Goal: Task Accomplishment & Management: Manage account settings

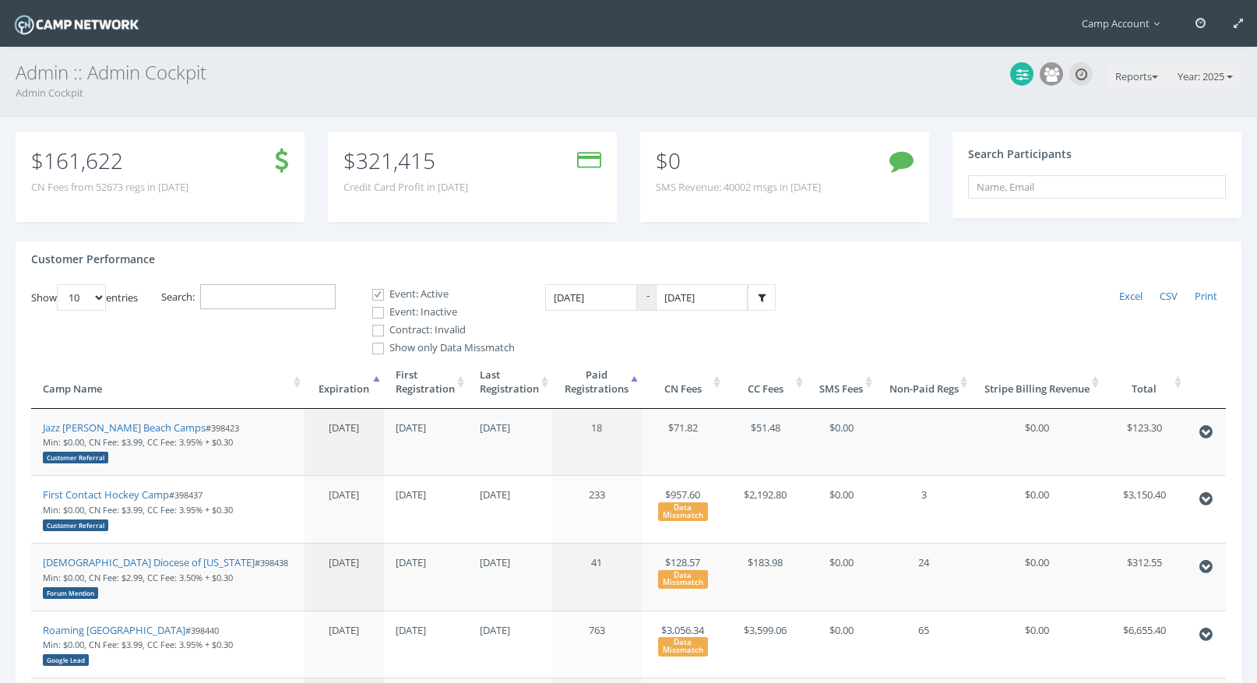
click at [220, 290] on input "Search:" at bounding box center [268, 297] width 136 height 26
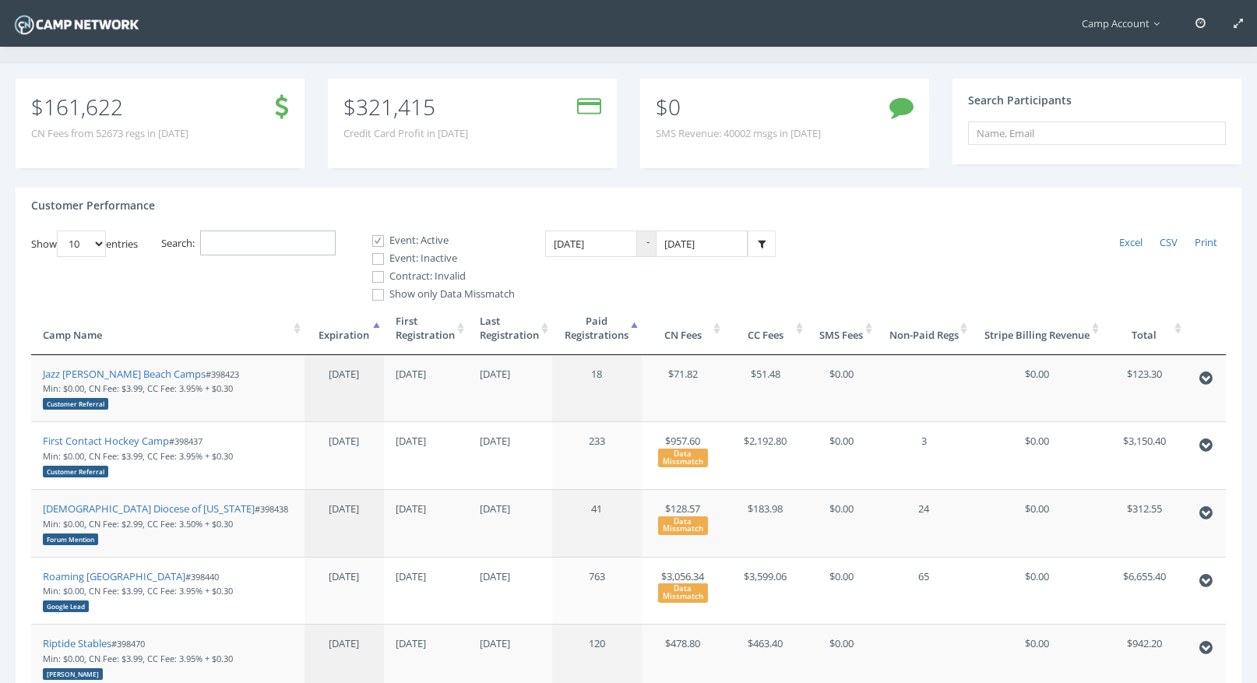
scroll to position [55, 0]
click at [604, 238] on input "1/1/2025" at bounding box center [591, 243] width 92 height 27
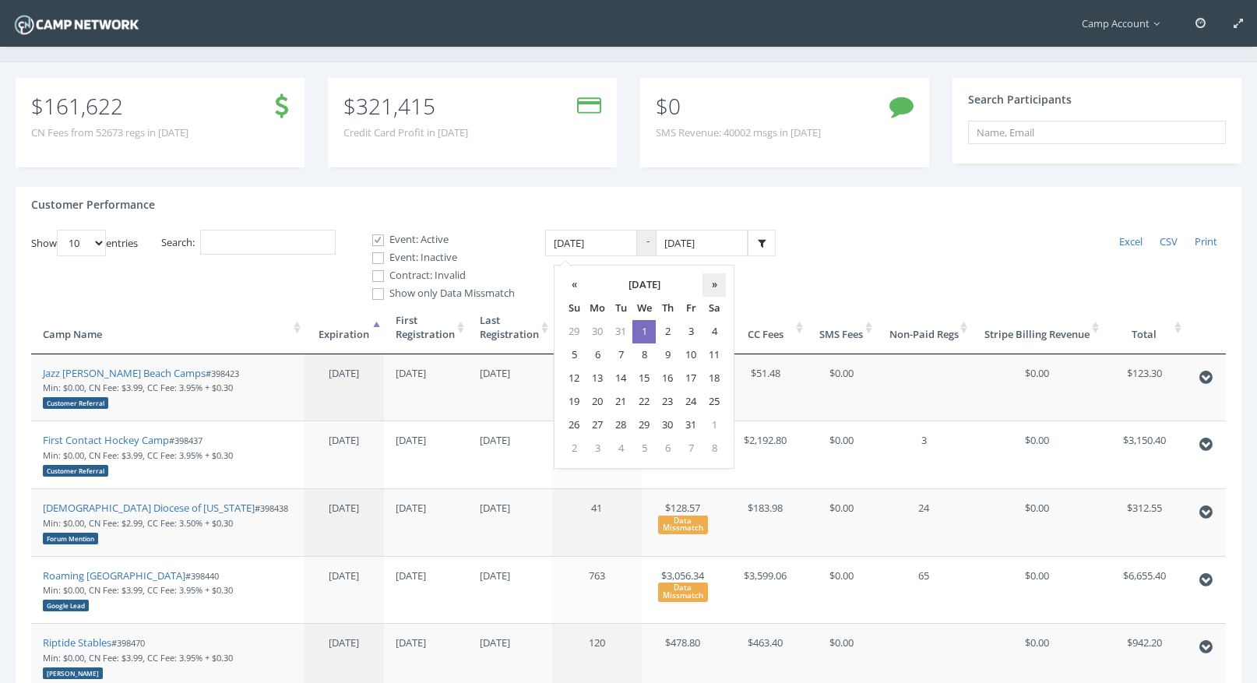
click at [715, 285] on th "»" at bounding box center [713, 284] width 23 height 23
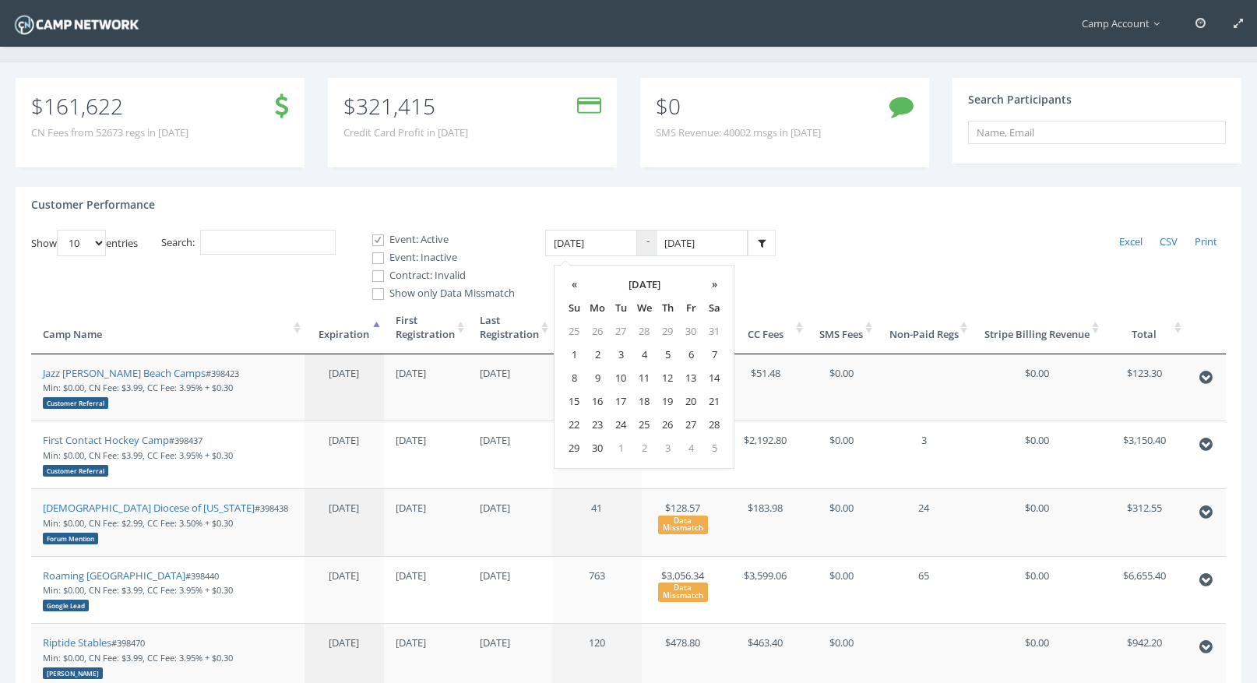
click at [715, 285] on th "»" at bounding box center [713, 284] width 23 height 23
click at [575, 287] on th "«" at bounding box center [573, 284] width 23 height 23
click at [671, 423] on td "28" at bounding box center [667, 425] width 23 height 23
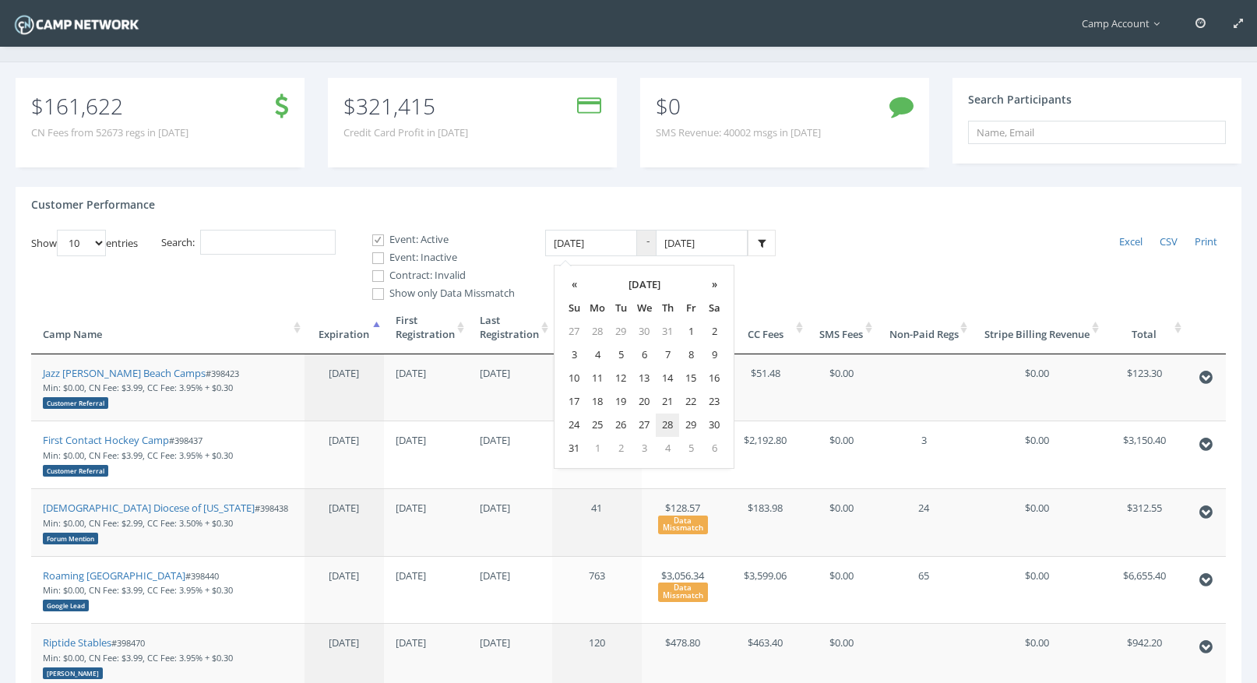
type input "08/28/2025"
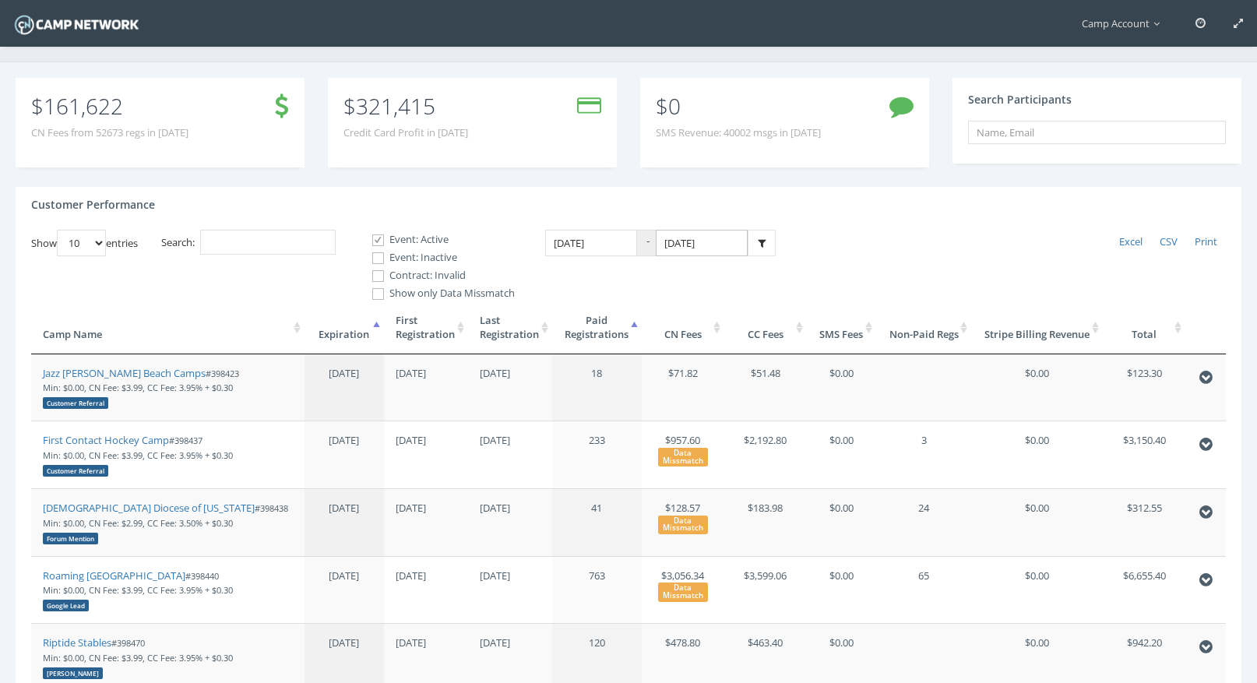
click at [710, 245] on input "12/31/2025" at bounding box center [702, 243] width 92 height 27
click at [714, 426] on td "29" at bounding box center [703, 425] width 23 height 23
click at [718, 243] on input "12/29/2025" at bounding box center [702, 243] width 92 height 27
click at [691, 286] on th "«" at bounding box center [680, 284] width 23 height 23
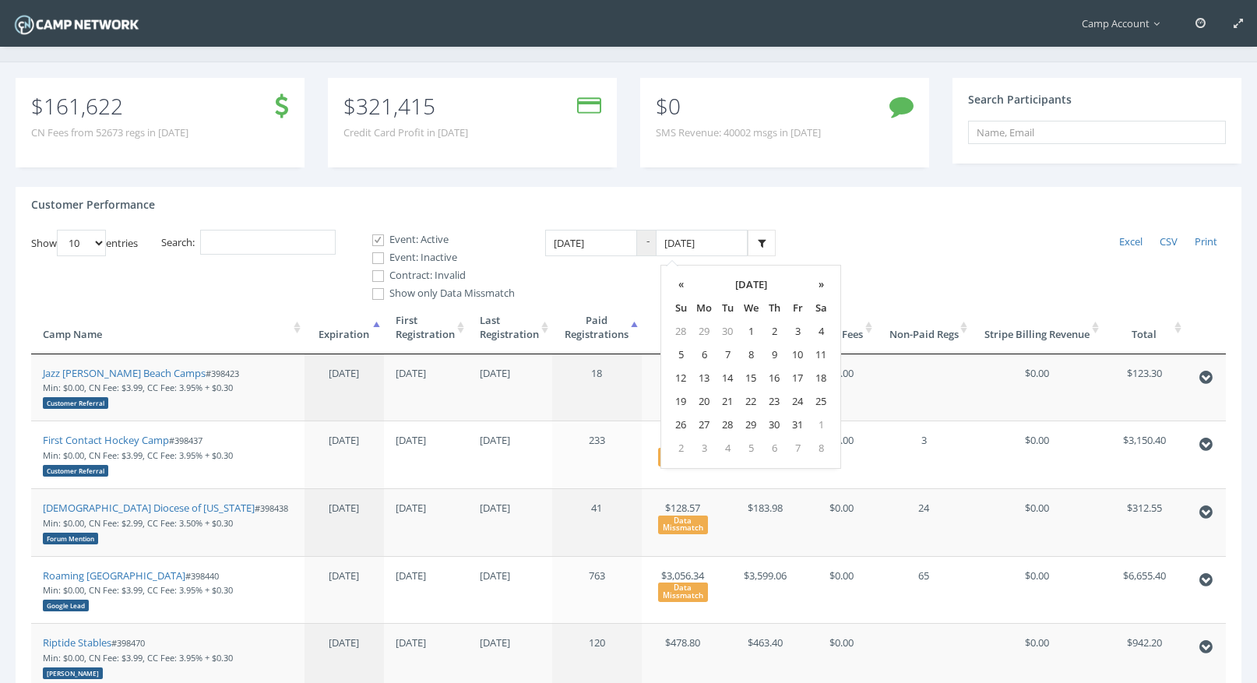
click at [691, 286] on th "«" at bounding box center [680, 284] width 23 height 23
click at [778, 424] on td "28" at bounding box center [773, 425] width 23 height 23
click at [734, 242] on input "08/28/2025" at bounding box center [702, 243] width 92 height 27
click at [800, 427] on td "29" at bounding box center [797, 425] width 23 height 23
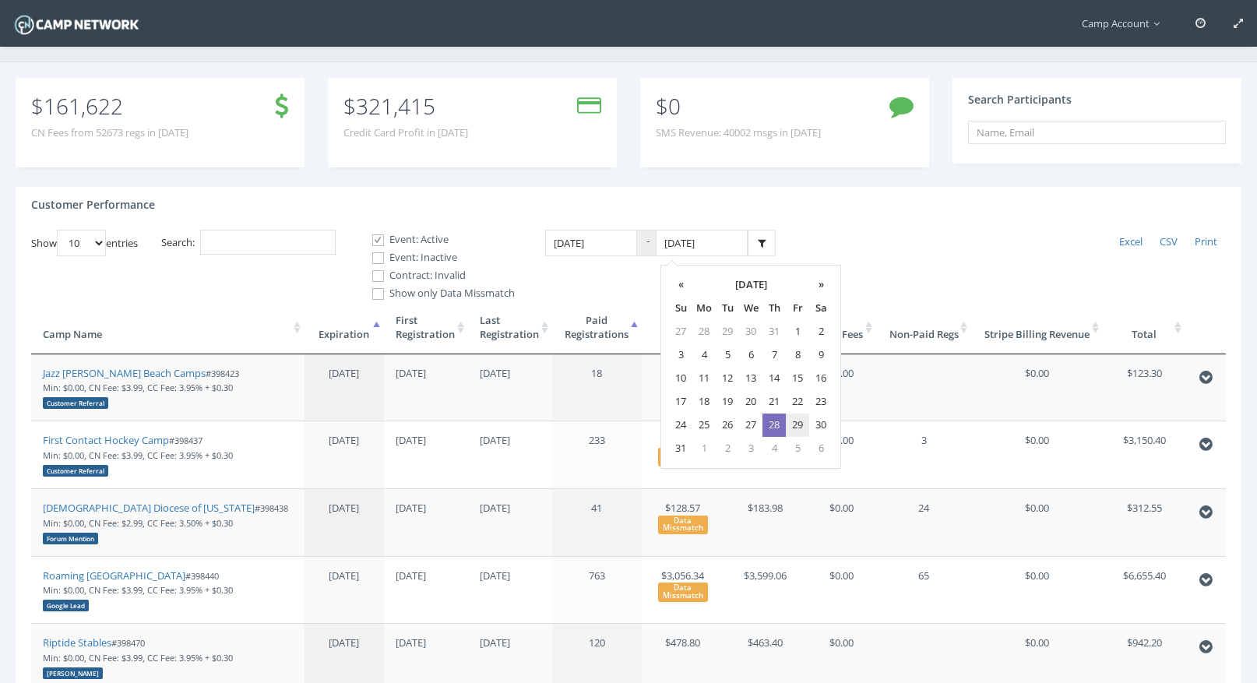
type input "08/29/2025"
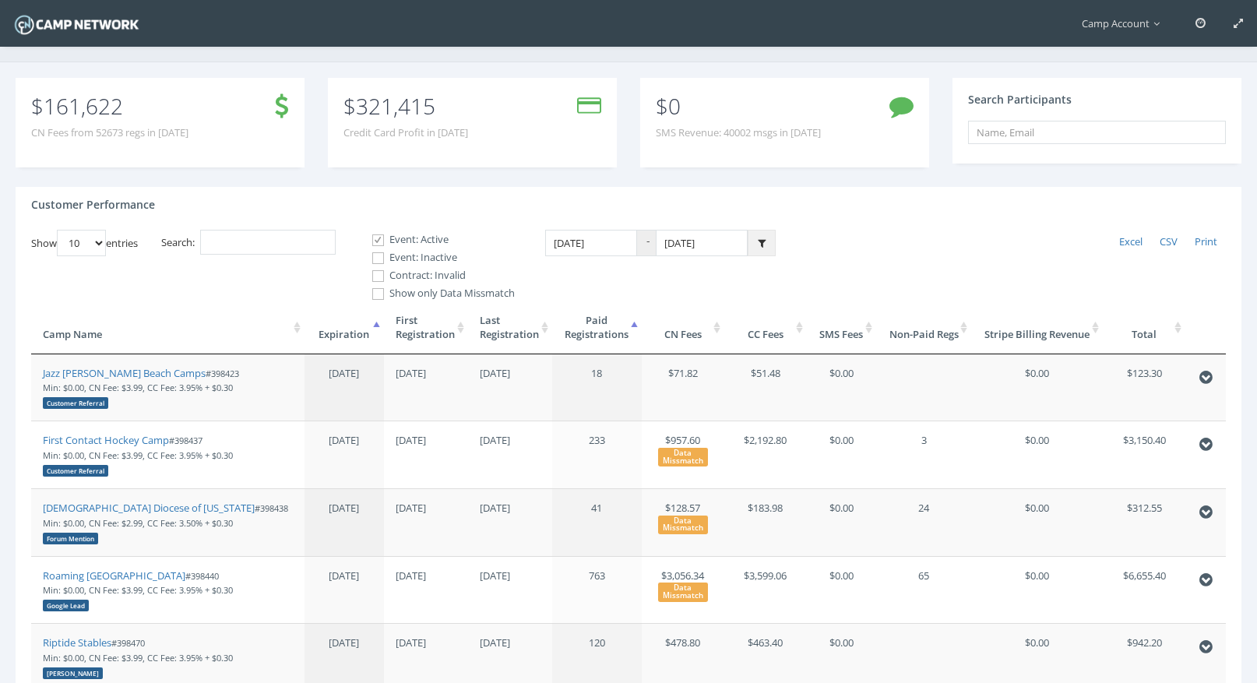
click at [766, 252] on link at bounding box center [762, 243] width 28 height 27
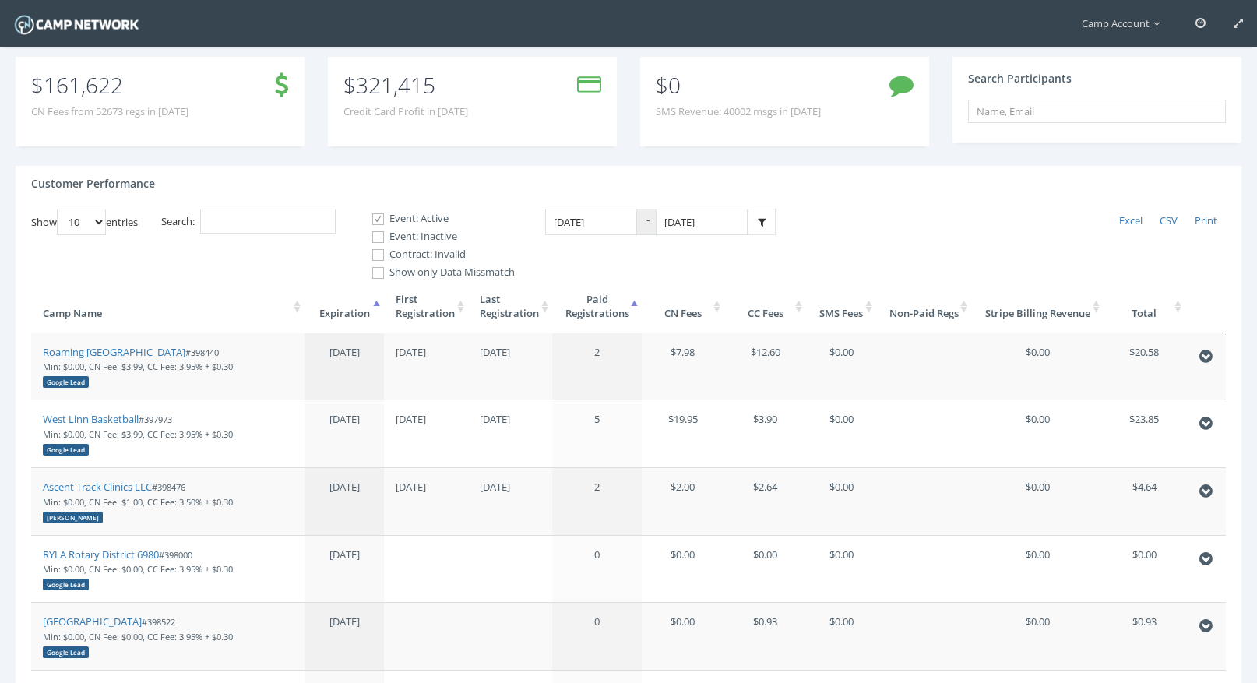
scroll to position [0, 0]
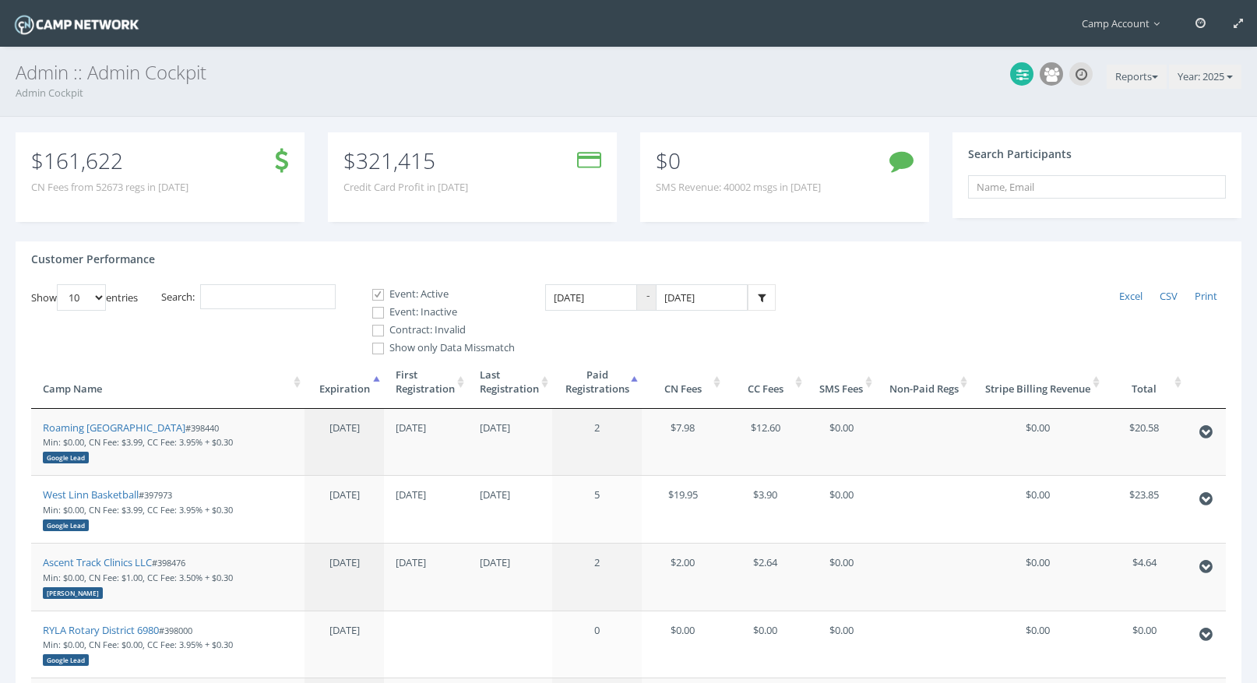
click at [392, 312] on label "Event: Inactive" at bounding box center [437, 312] width 156 height 16
click at [377, 312] on input "Event: Inactive" at bounding box center [369, 312] width 15 height 15
checkbox input "true"
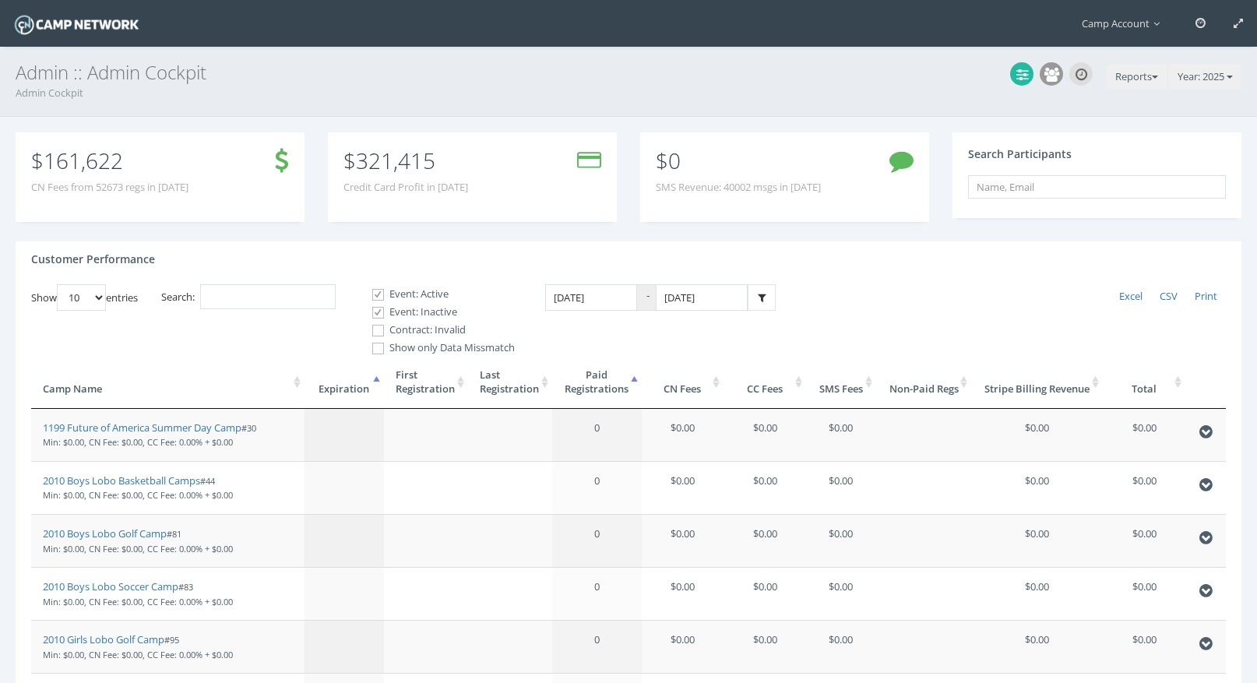
click at [383, 323] on span at bounding box center [378, 330] width 15 height 15
click at [377, 323] on input "Contract: Invalid" at bounding box center [369, 330] width 15 height 15
checkbox input "true"
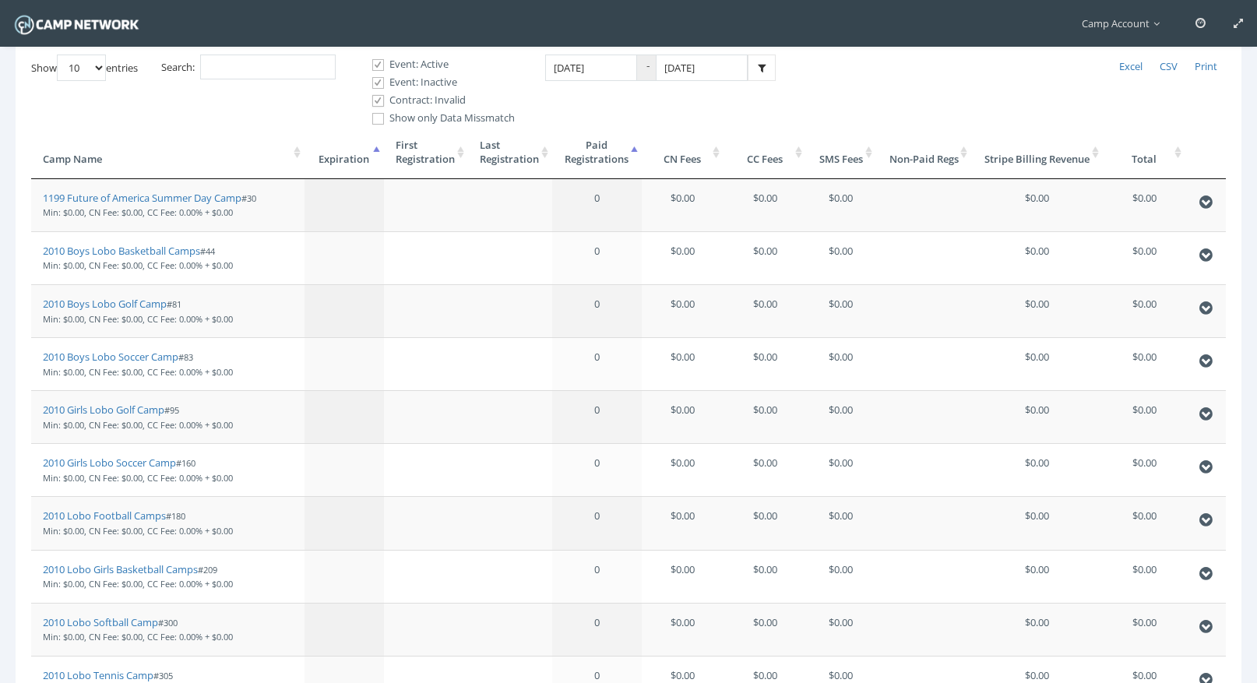
scroll to position [412, 0]
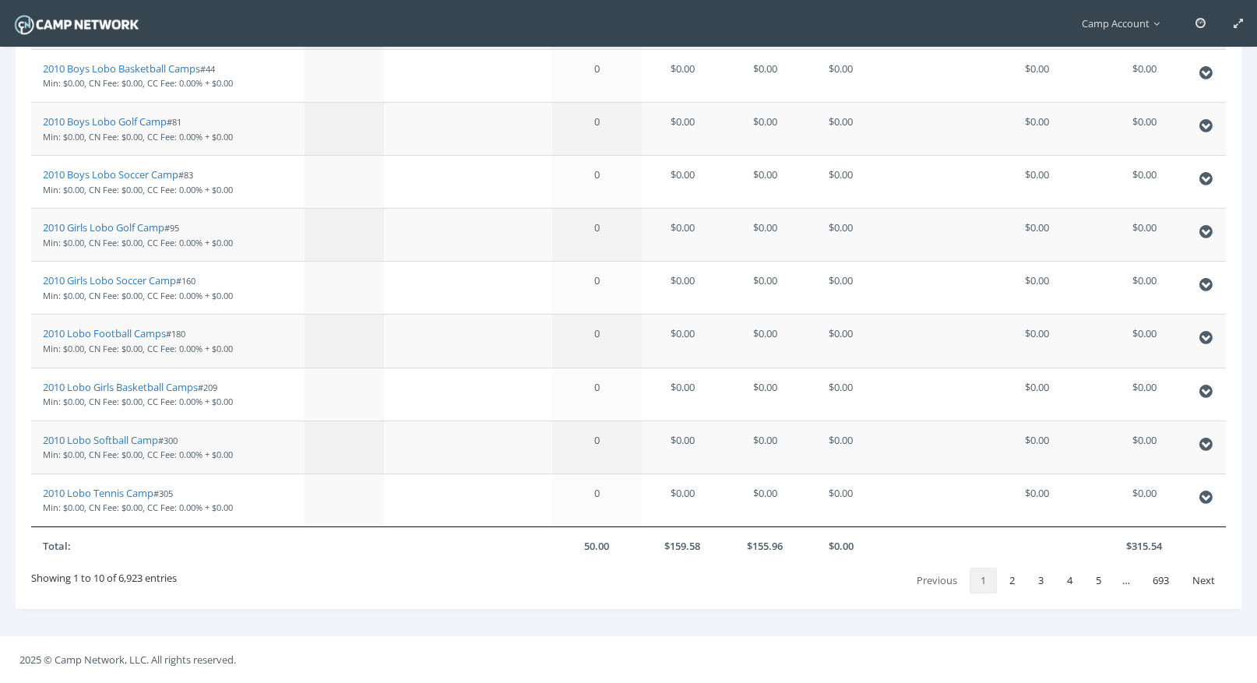
click at [628, 554] on th "50.00" at bounding box center [597, 545] width 90 height 39
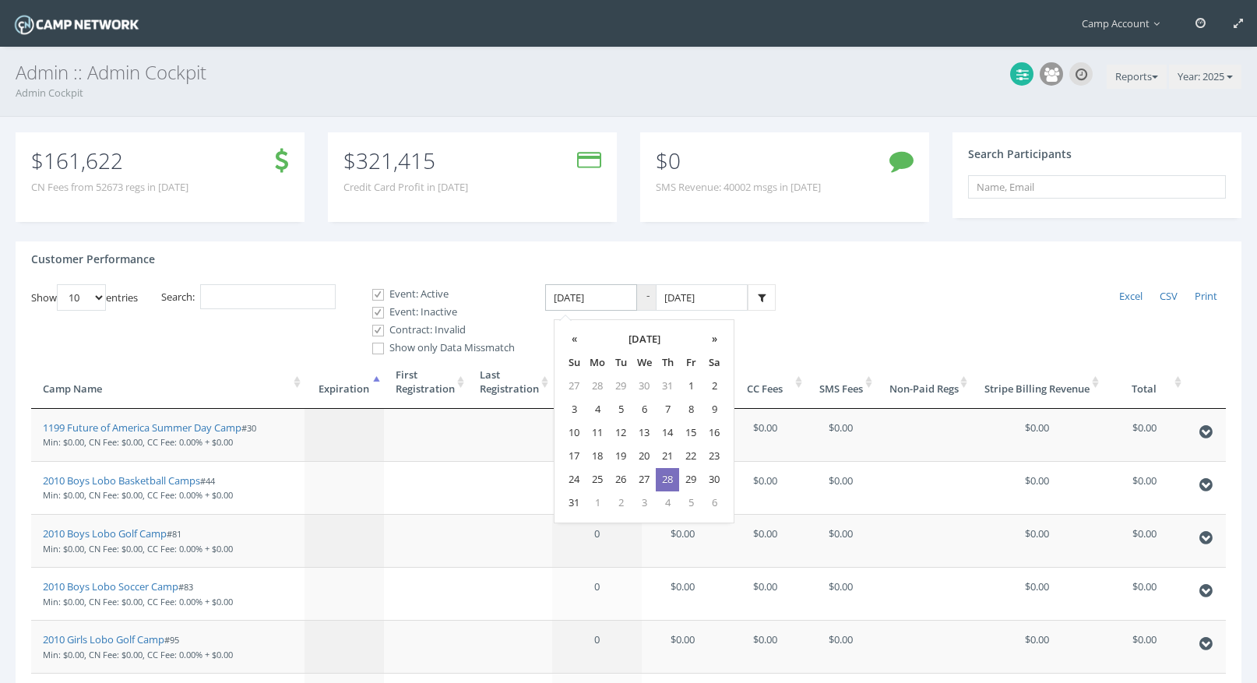
click at [607, 304] on input "08/28/2025" at bounding box center [591, 297] width 92 height 27
click at [649, 415] on td "6" at bounding box center [643, 409] width 23 height 23
click at [698, 304] on input "08/29/2025" at bounding box center [702, 297] width 92 height 27
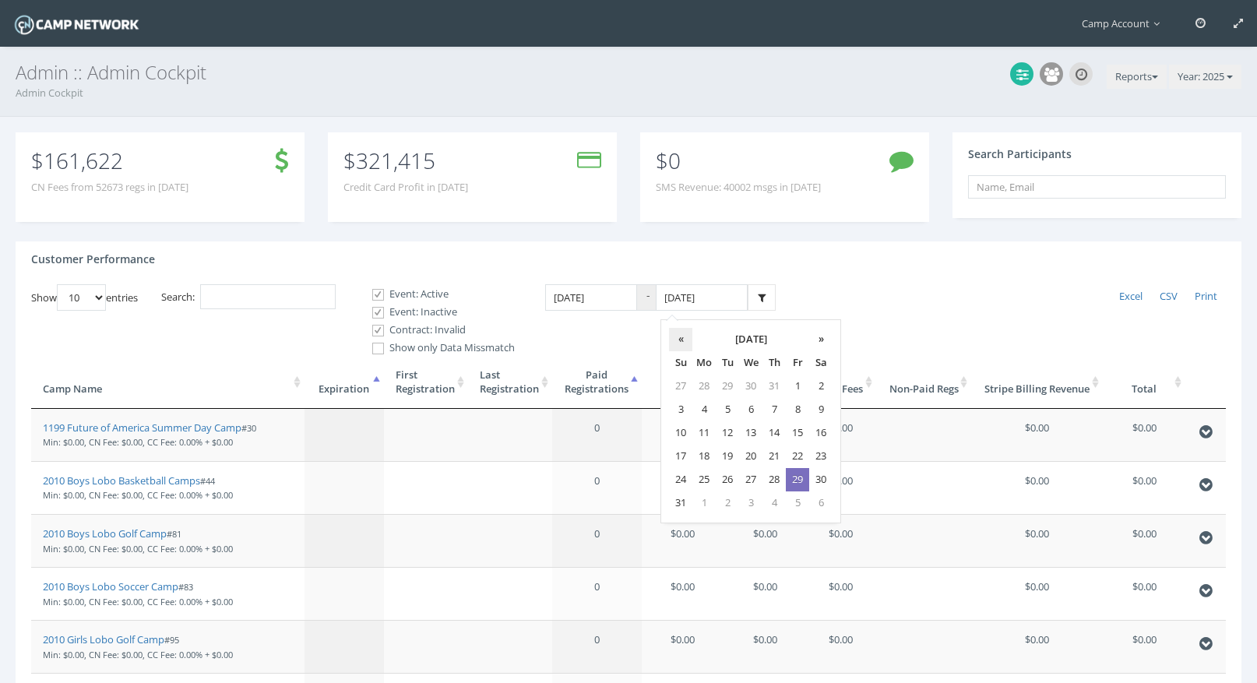
click at [679, 346] on th "«" at bounding box center [680, 339] width 23 height 23
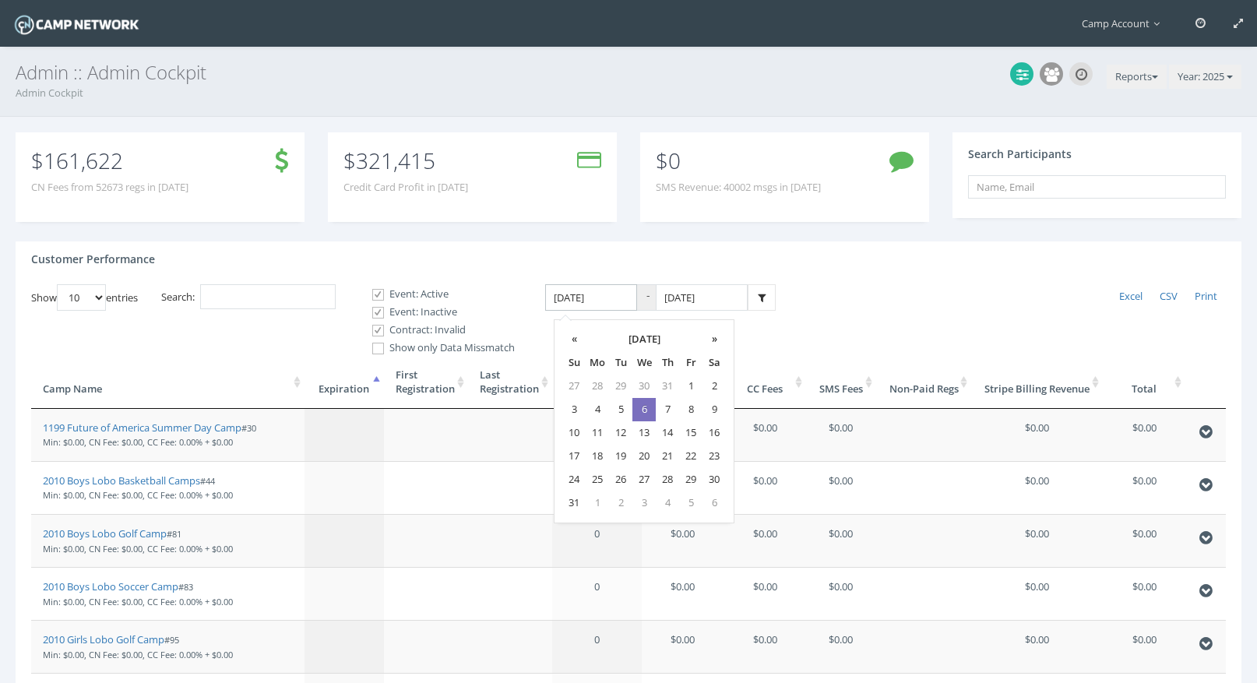
click at [608, 297] on input "08/06/2025" at bounding box center [591, 297] width 92 height 27
click at [575, 338] on th "«" at bounding box center [573, 339] width 23 height 23
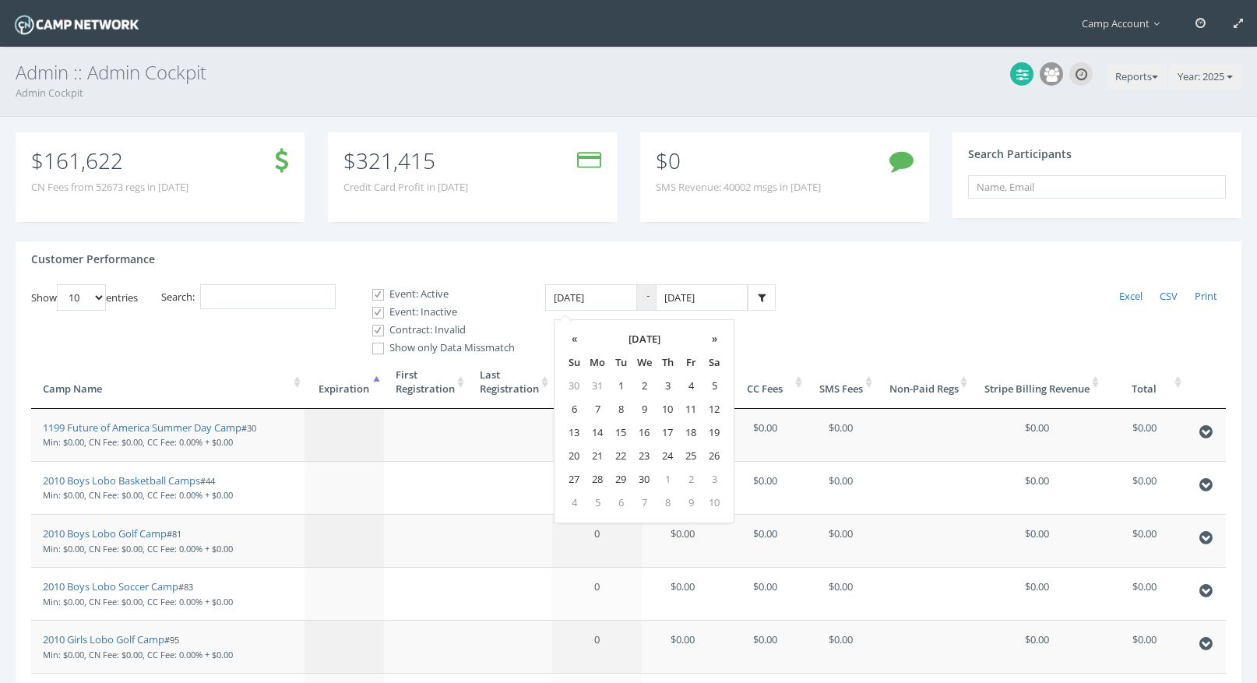
click at [575, 338] on th "«" at bounding box center [573, 339] width 23 height 23
click at [647, 456] on td "19" at bounding box center [643, 456] width 23 height 23
type input "02/19/2025"
click at [688, 306] on input "08/29/2025" at bounding box center [702, 297] width 92 height 27
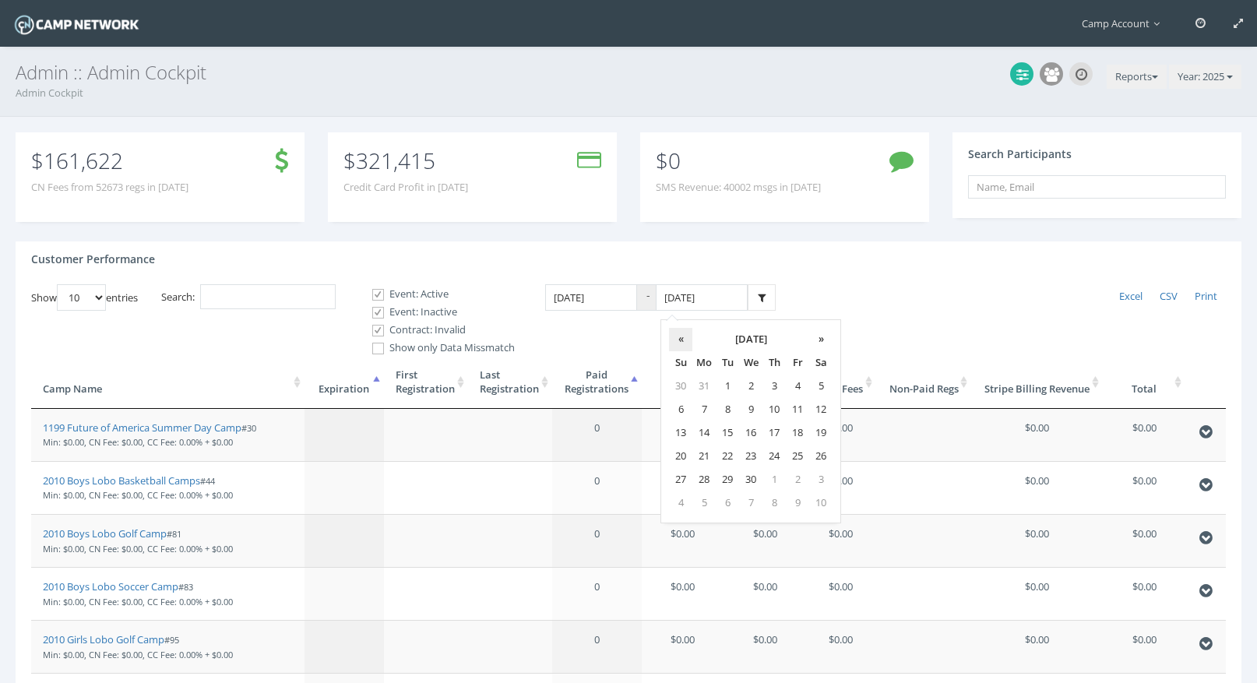
click at [678, 345] on th "«" at bounding box center [680, 339] width 23 height 23
click at [821, 335] on th "»" at bounding box center [820, 339] width 23 height 23
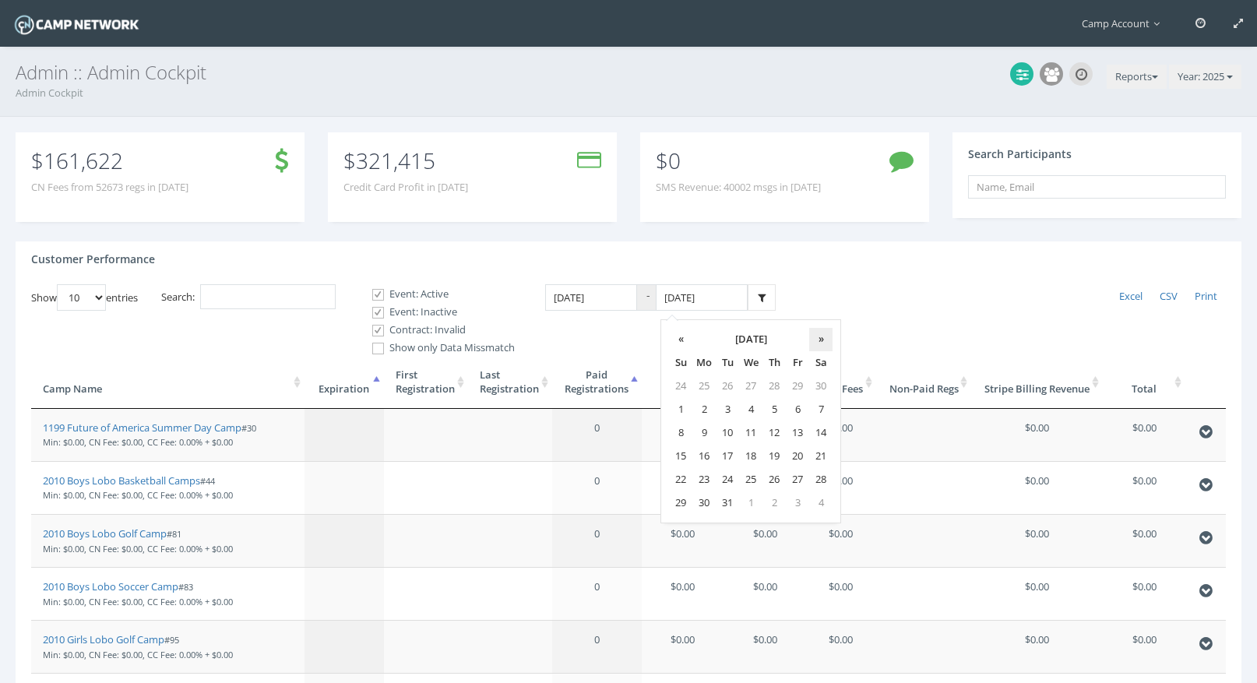
click at [821, 335] on th "»" at bounding box center [820, 339] width 23 height 23
click at [786, 454] on td "21" at bounding box center [797, 456] width 23 height 23
click at [727, 292] on input "02/21/2025" at bounding box center [702, 297] width 92 height 27
click at [773, 457] on td "20" at bounding box center [773, 456] width 23 height 23
type input "02/20/2025"
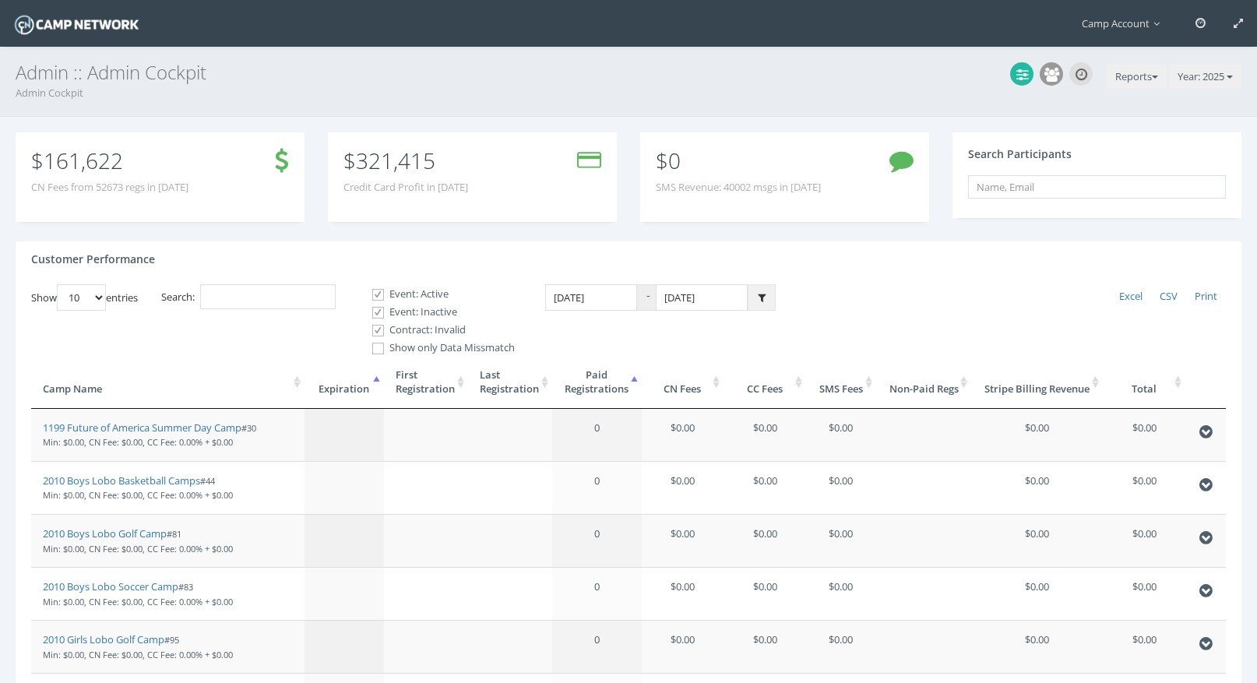
click at [760, 293] on icon at bounding box center [762, 298] width 8 height 10
click at [287, 297] on input "Search:" at bounding box center [268, 297] width 136 height 26
type input "surf"
click at [602, 394] on th "Paid Registrations" at bounding box center [597, 382] width 90 height 53
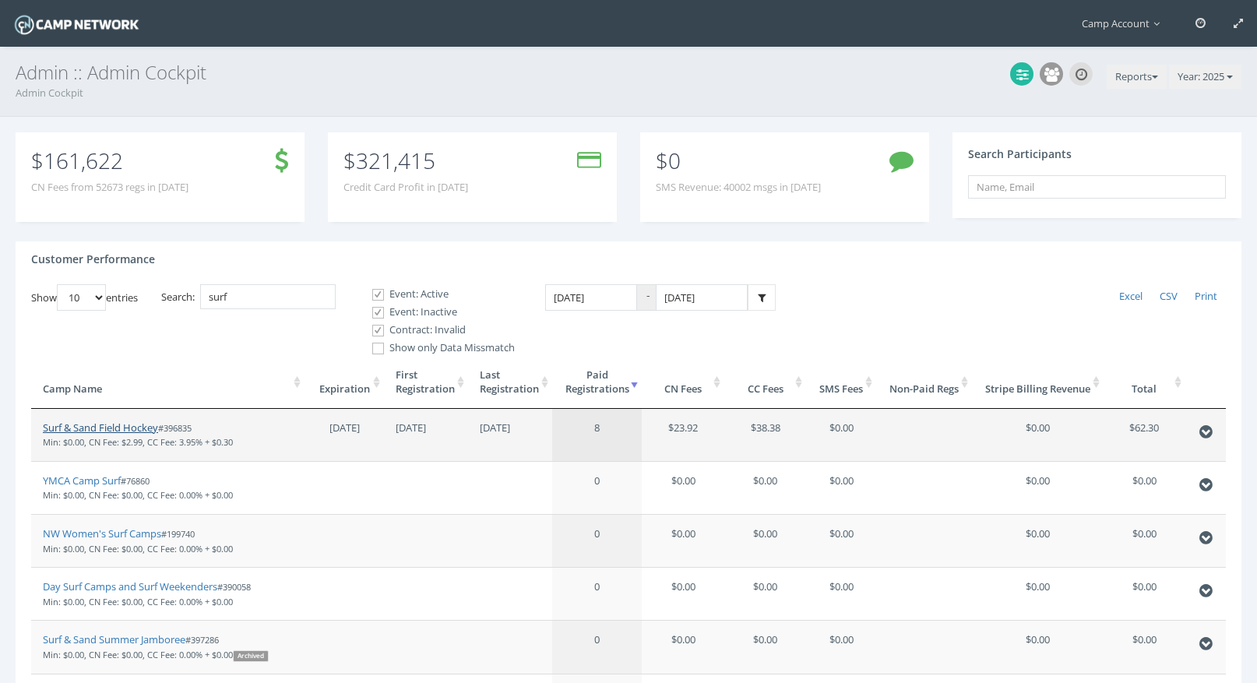
click at [127, 428] on link "Surf & Sand Field Hockey" at bounding box center [100, 428] width 115 height 14
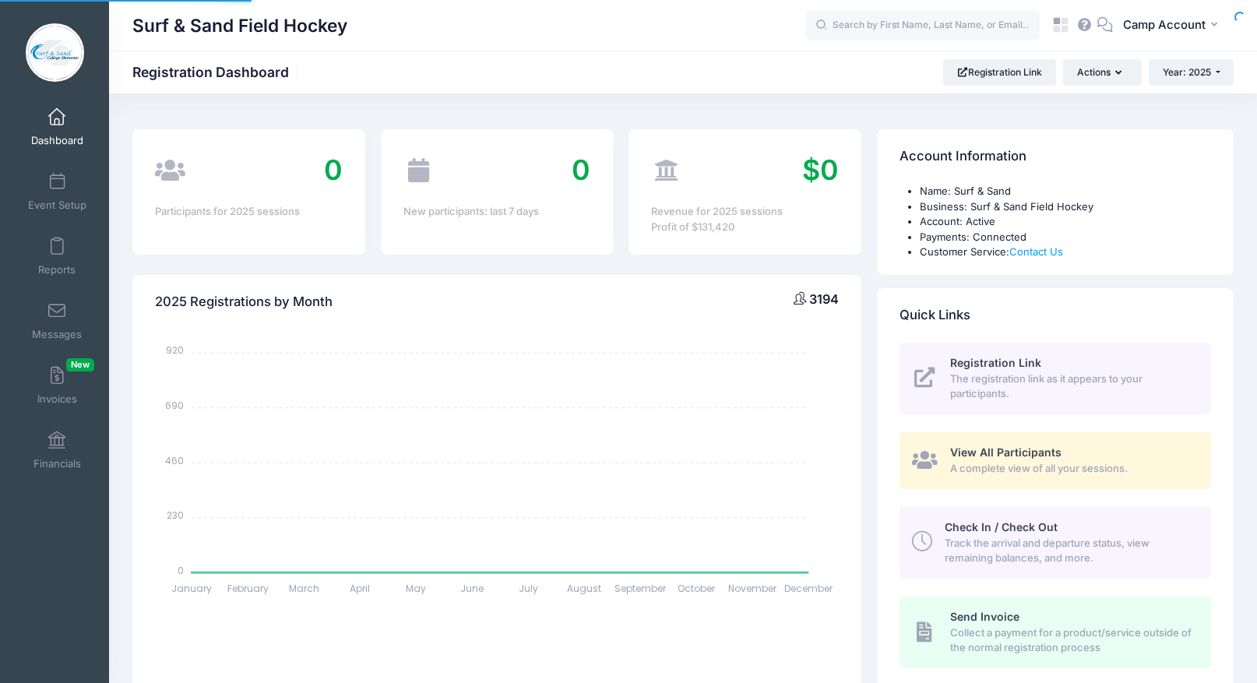
select select
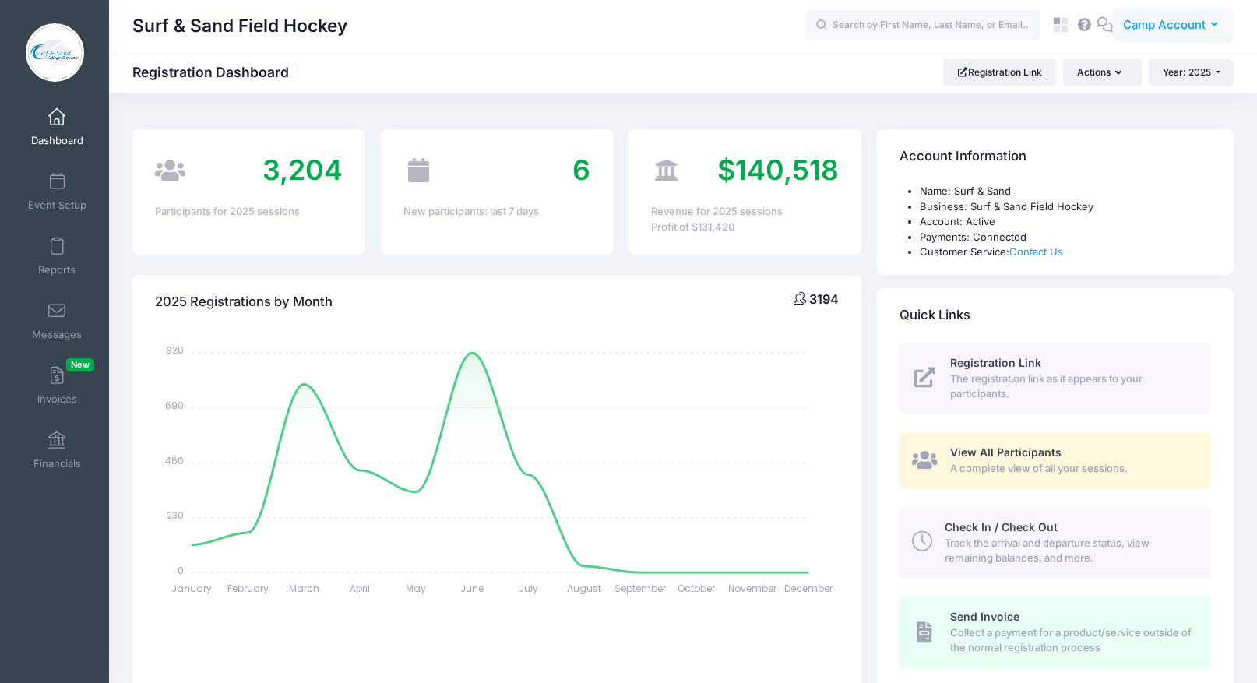
click at [1177, 18] on span "Camp Account" at bounding box center [1164, 24] width 83 height 17
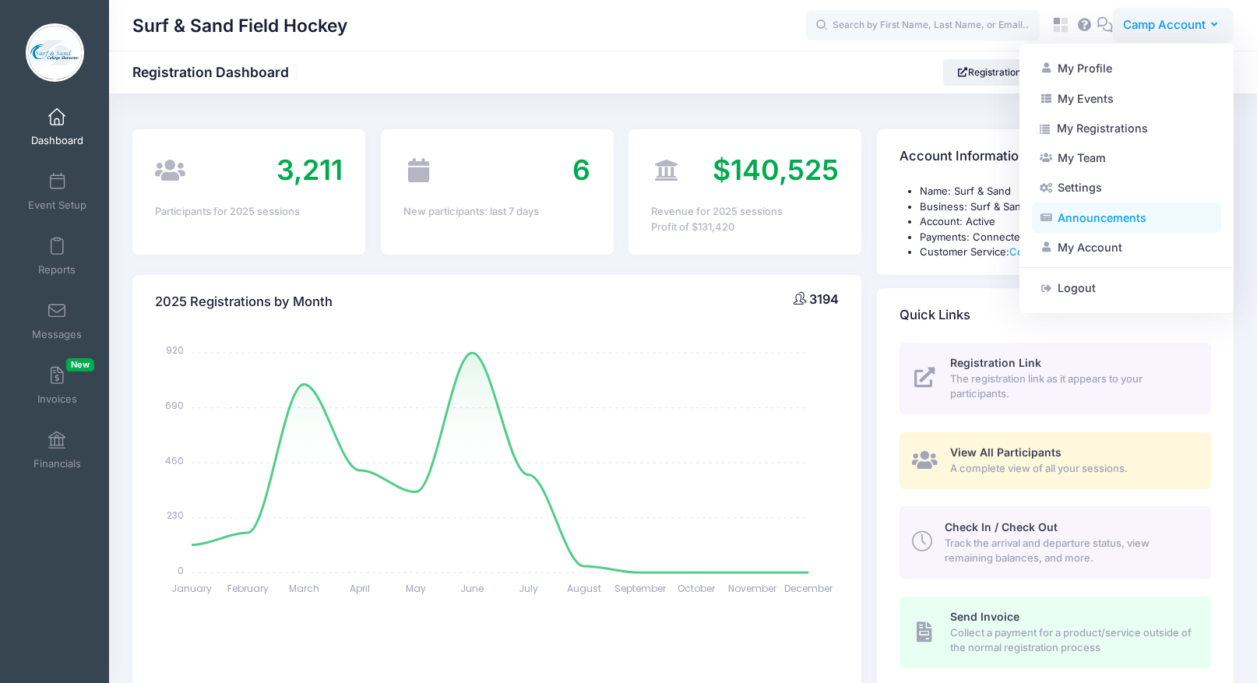
click at [1125, 205] on link "Announcements" at bounding box center [1126, 218] width 189 height 30
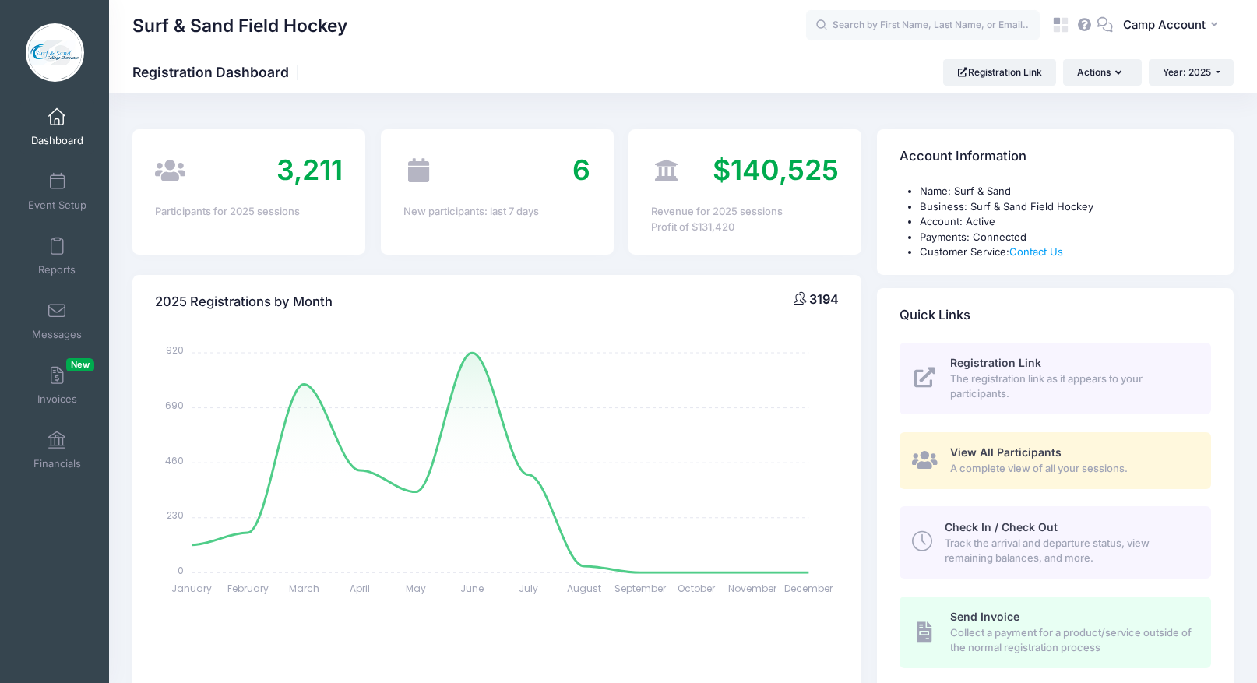
click at [1125, 205] on li "Business: Surf & Sand Field Hockey" at bounding box center [1065, 207] width 291 height 16
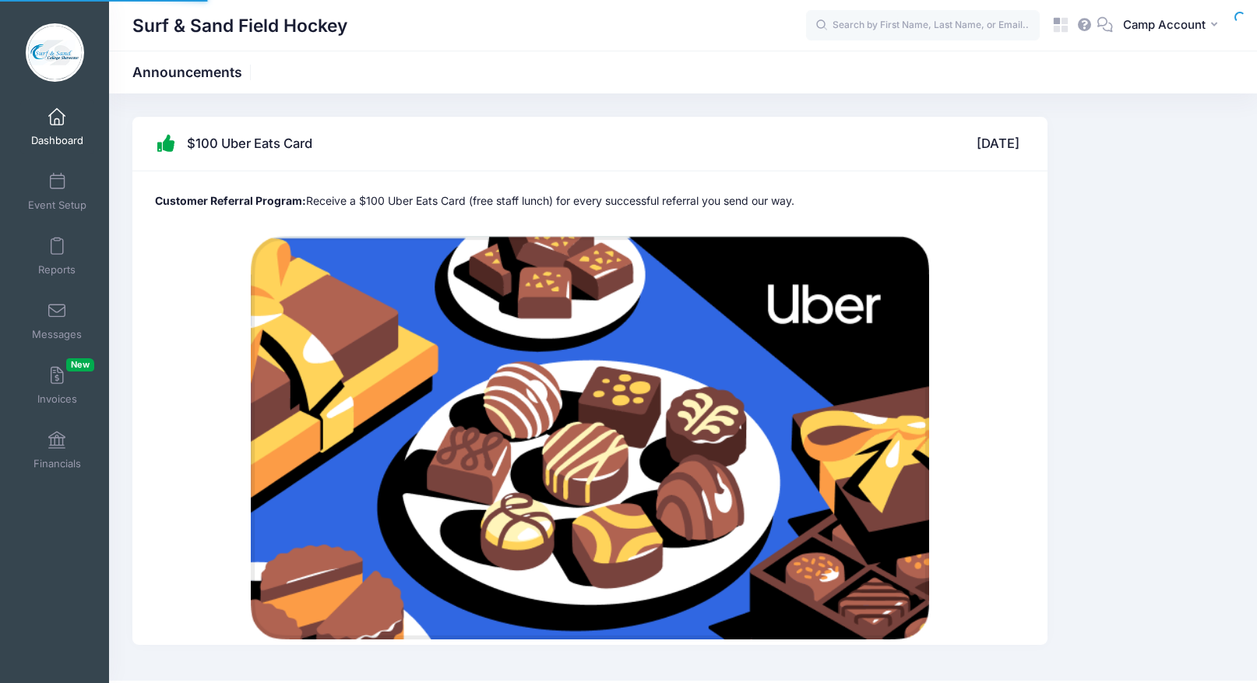
click at [1142, 22] on span "Camp Account" at bounding box center [1164, 24] width 83 height 17
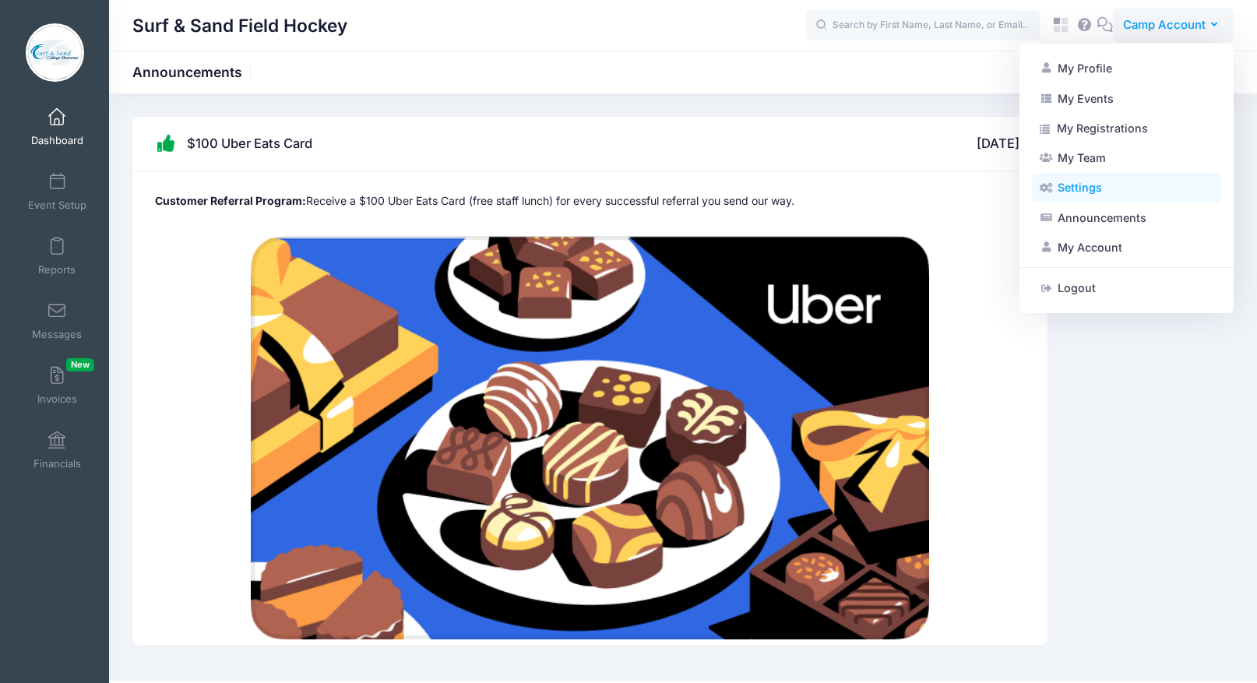
click at [1127, 195] on link "Settings" at bounding box center [1126, 188] width 189 height 30
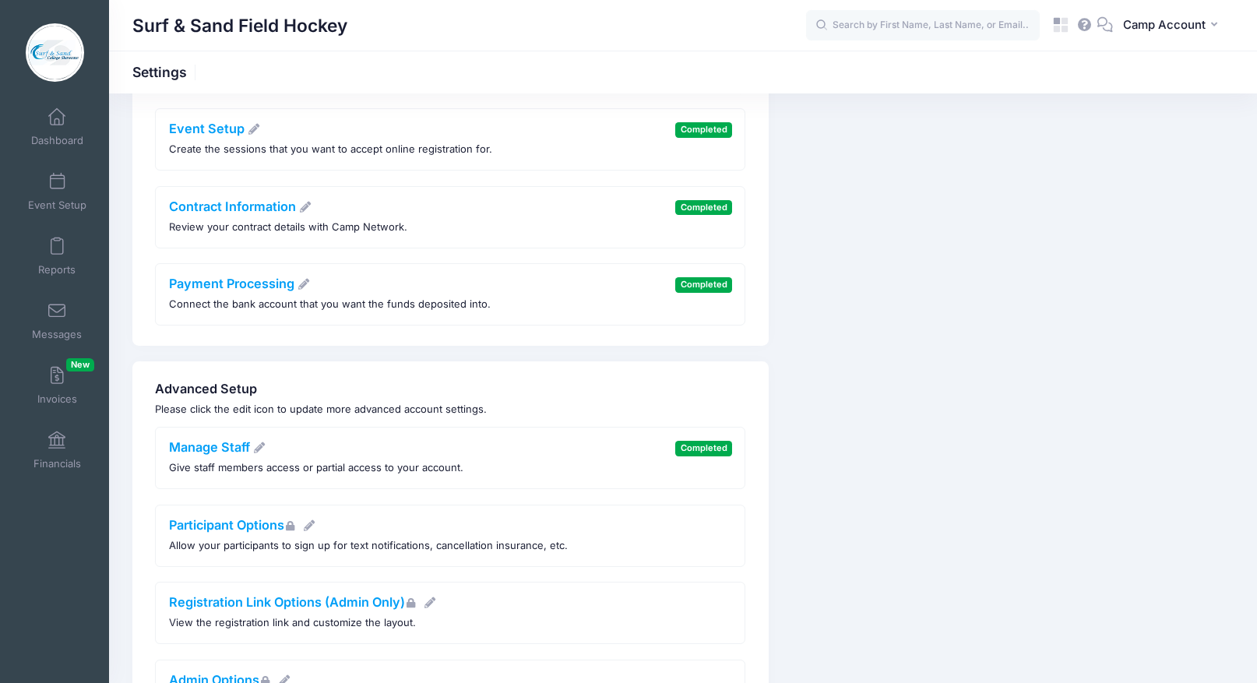
scroll to position [308, 0]
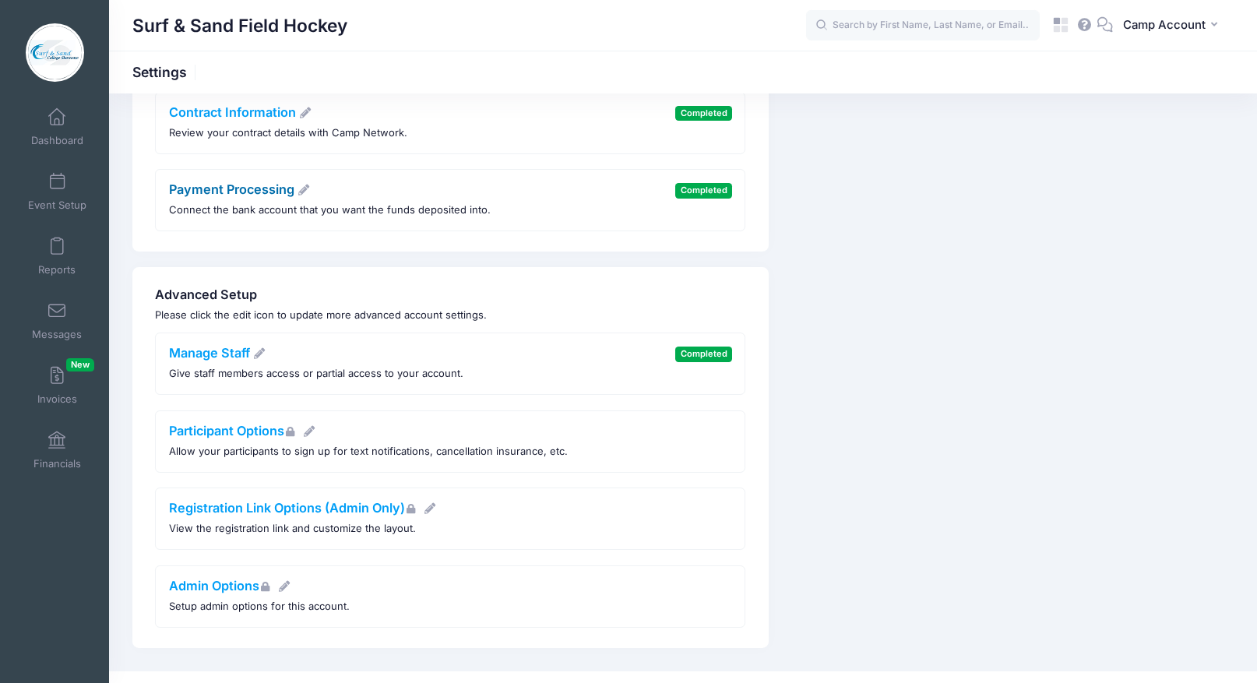
click at [283, 191] on link "Payment Processing" at bounding box center [240, 189] width 142 height 16
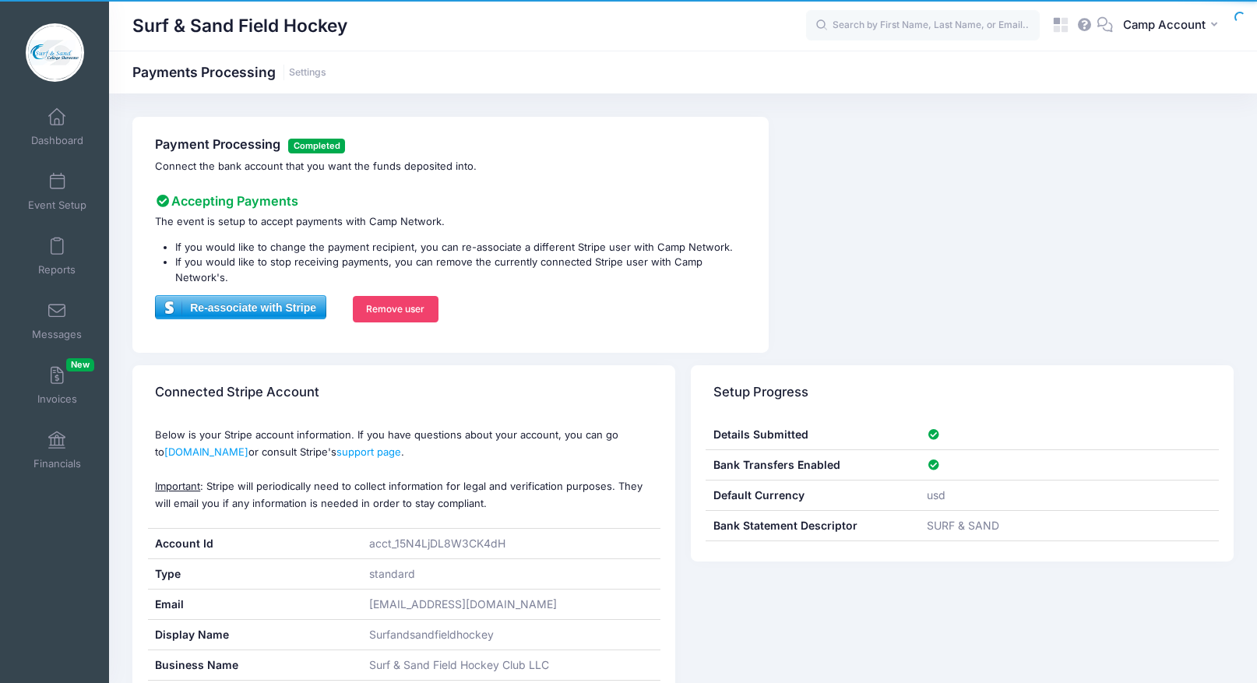
scroll to position [137, 0]
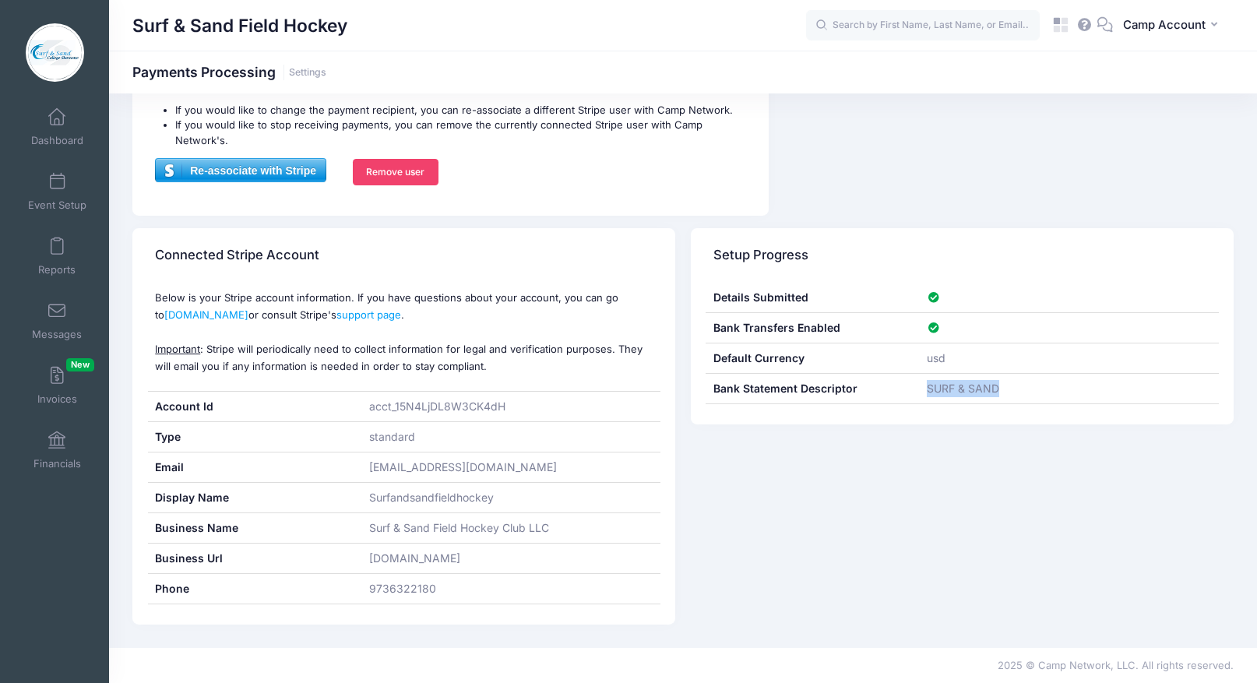
drag, startPoint x: 1017, startPoint y: 395, endPoint x: 928, endPoint y: 395, distance: 88.8
click at [928, 395] on div "SURF & SAND" at bounding box center [1069, 389] width 299 height 30
click at [970, 417] on div "Details Submitted Charge Enabled Bank Transfers Enabled Default Currency usd Ba…" at bounding box center [962, 354] width 543 height 142
drag, startPoint x: 927, startPoint y: 389, endPoint x: 996, endPoint y: 390, distance: 69.3
click at [997, 390] on div "SURF & SAND" at bounding box center [1069, 389] width 299 height 30
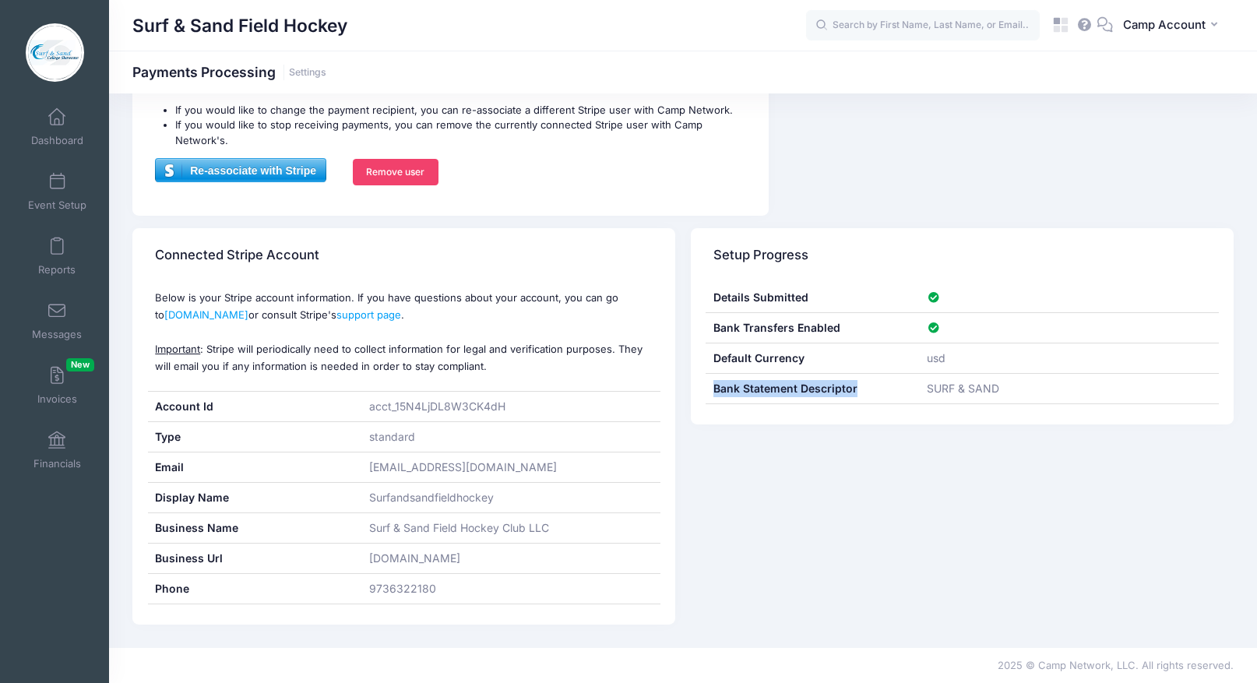
drag, startPoint x: 857, startPoint y: 391, endPoint x: 710, endPoint y: 389, distance: 147.2
click at [709, 388] on div "Bank Statement Descriptor" at bounding box center [812, 389] width 213 height 30
drag, startPoint x: 64, startPoint y: 394, endPoint x: 188, endPoint y: 4, distance: 409.3
click at [0, 0] on div "My Events Dashboard Event Setup Reports" at bounding box center [54, 341] width 109 height 683
click at [76, 189] on link "Event Setup" at bounding box center [57, 191] width 74 height 55
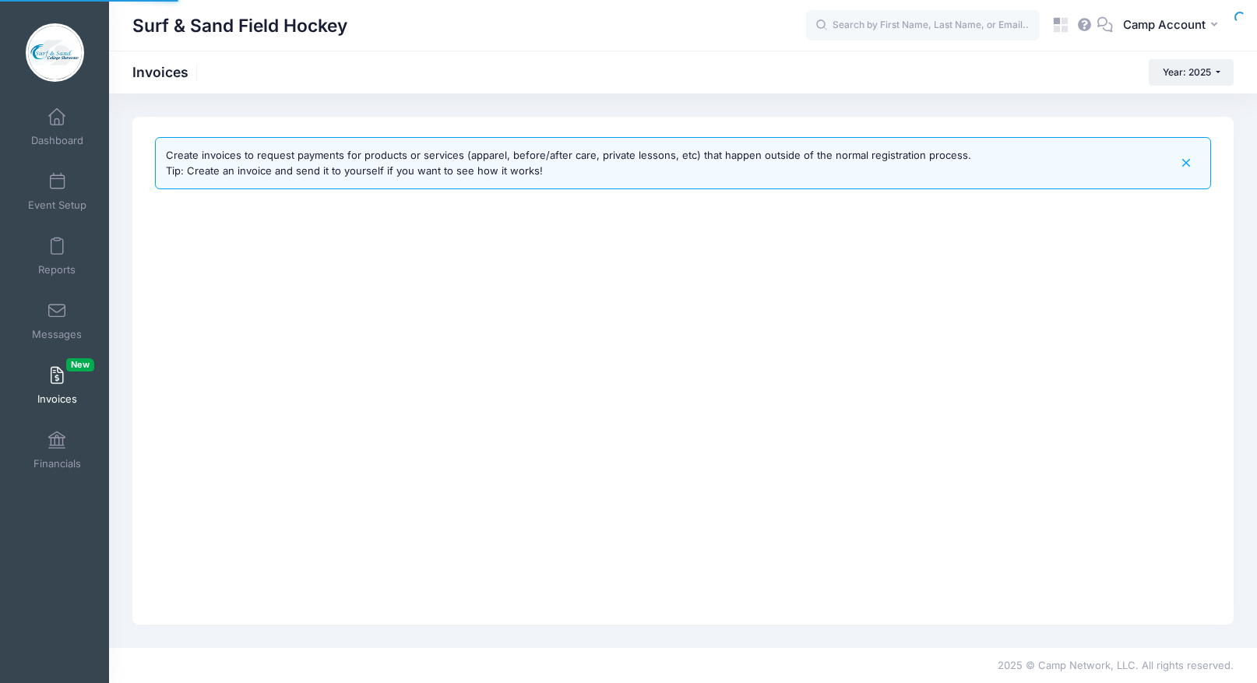
select select
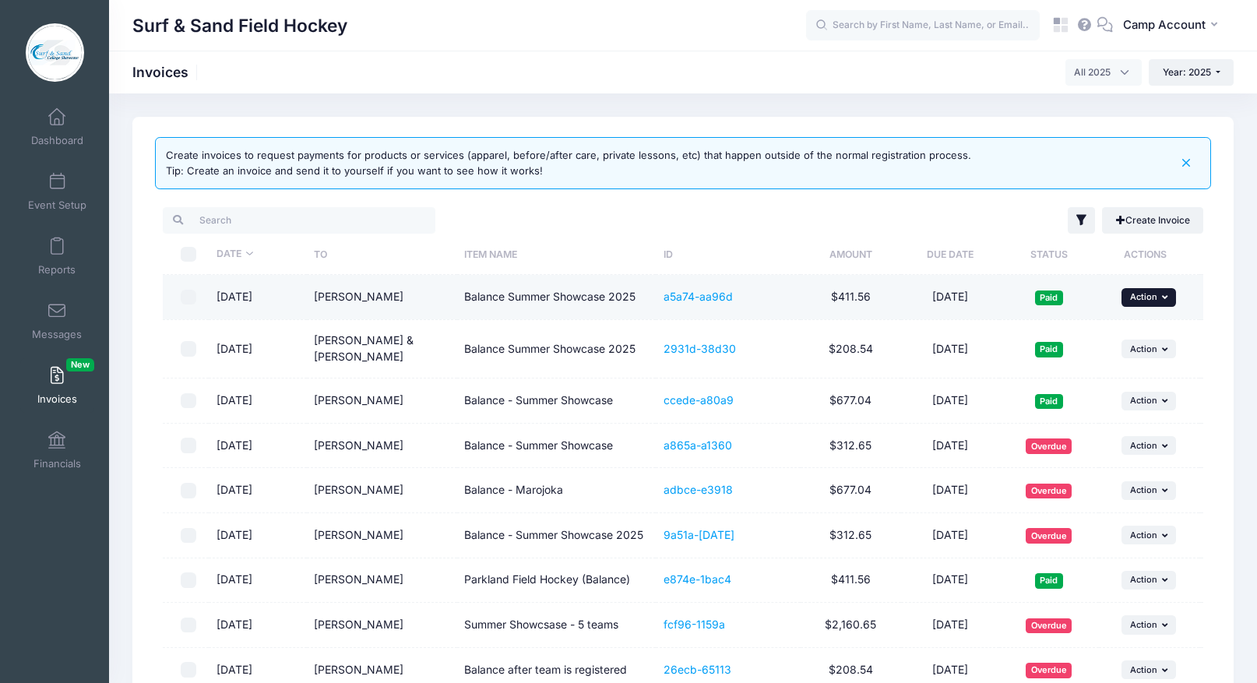
click at [1156, 301] on span "Action" at bounding box center [1143, 296] width 27 height 11
click at [1135, 364] on link "Share" at bounding box center [1127, 362] width 83 height 30
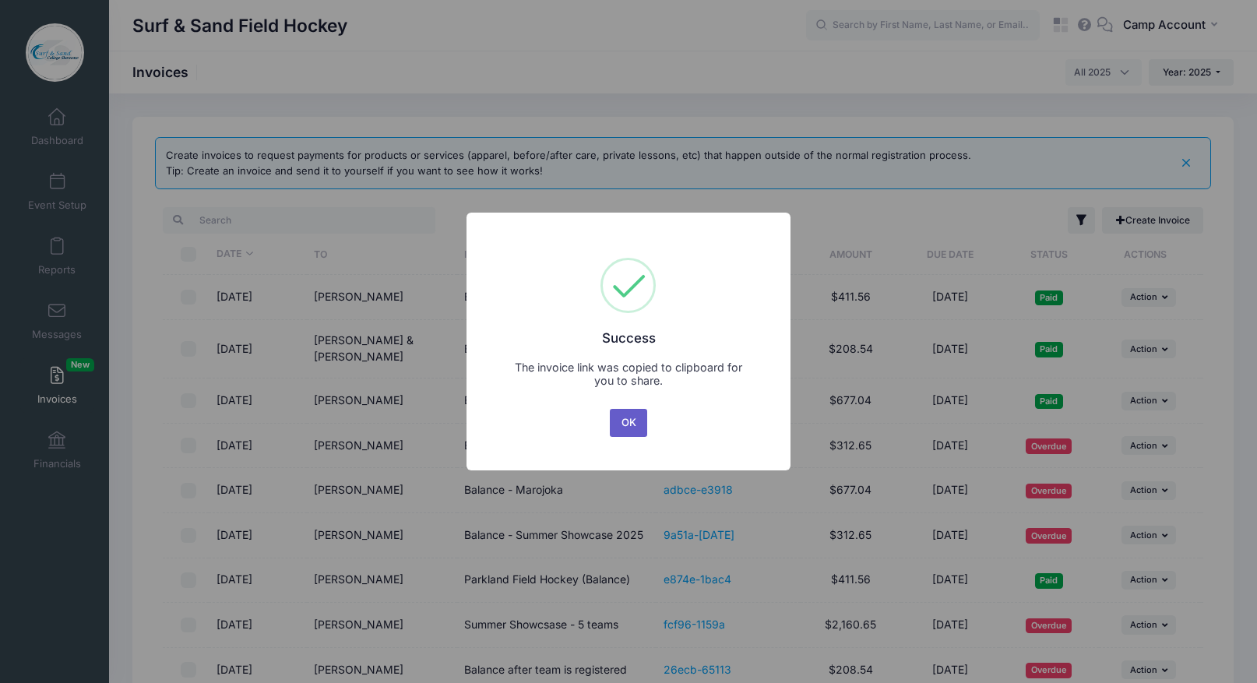
click at [628, 428] on button "OK" at bounding box center [628, 423] width 37 height 28
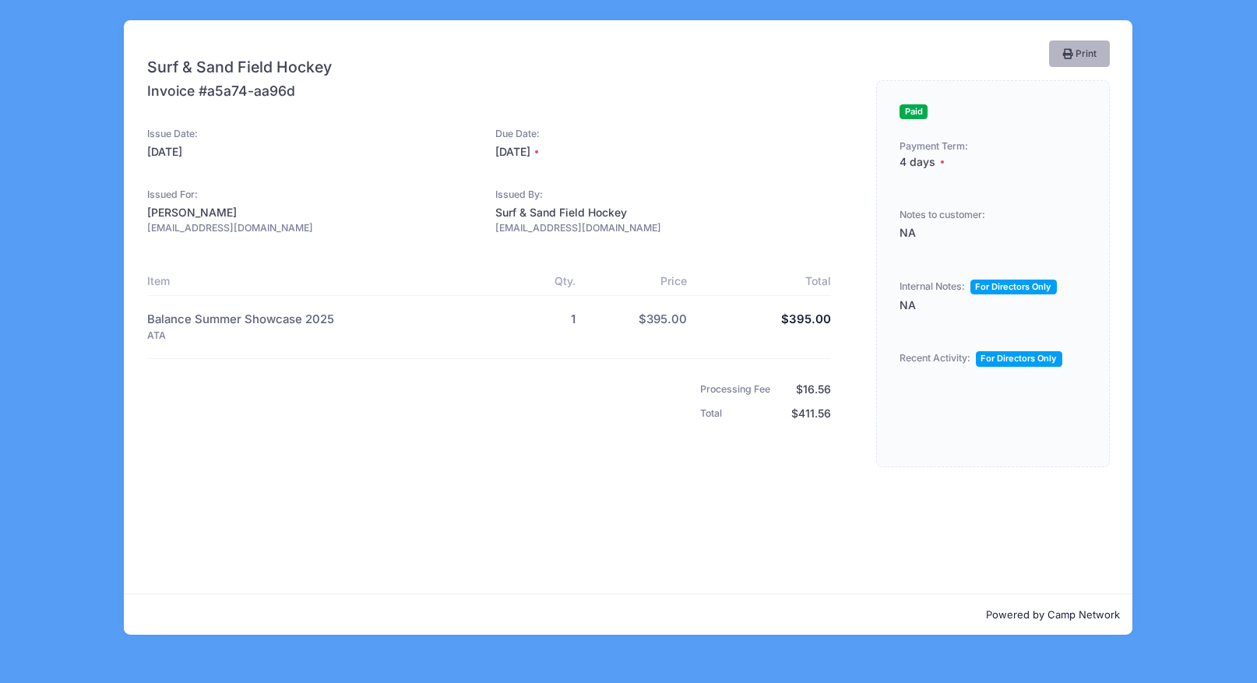
click at [1064, 55] on icon "button" at bounding box center [1069, 55] width 12 height 0
click at [100, 253] on div "Surf & Sand Field Hockey Invoice #a5a74-aa96d Issue Date: 07/18/2025 1" at bounding box center [628, 341] width 1210 height 683
click at [83, 269] on div "Surf & Sand Field Hockey Invoice #a5a74-aa96d Issue Date: 07/18/2025 1" at bounding box center [628, 341] width 1210 height 683
click at [110, 144] on div "Surf & Sand Field Hockey Invoice #a5a74-aa96d Issue Date: 07/18/2025 1" at bounding box center [628, 341] width 1210 height 683
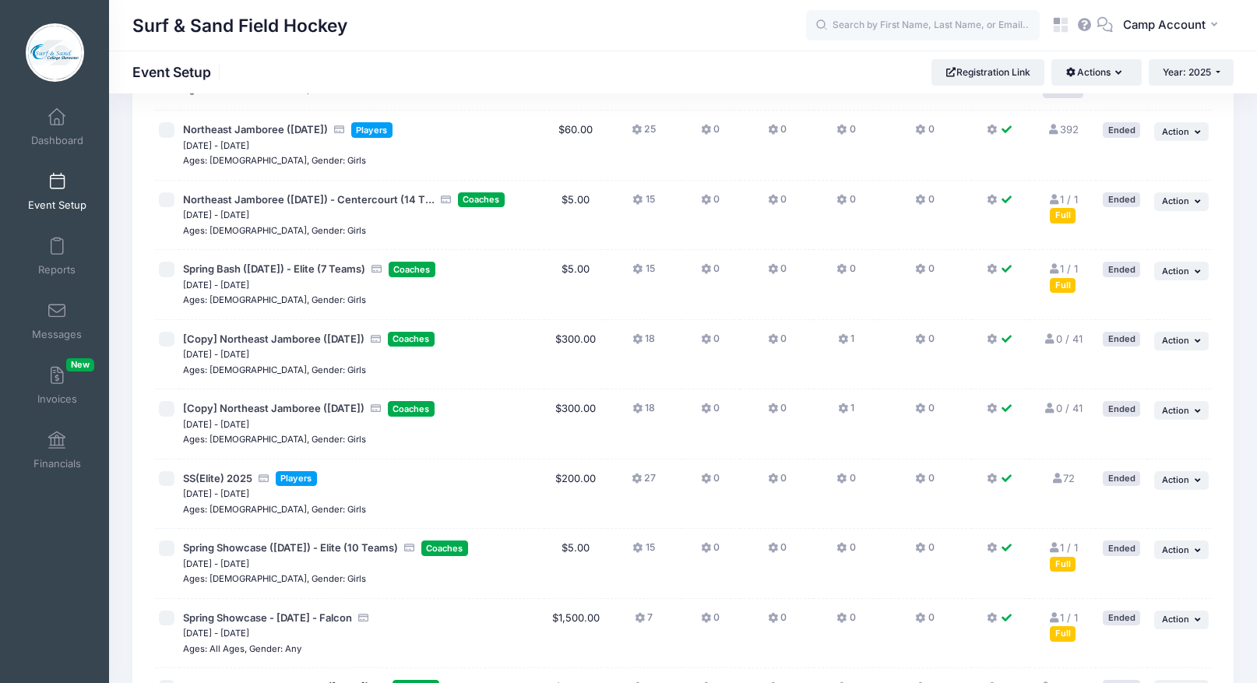
scroll to position [2226, 0]
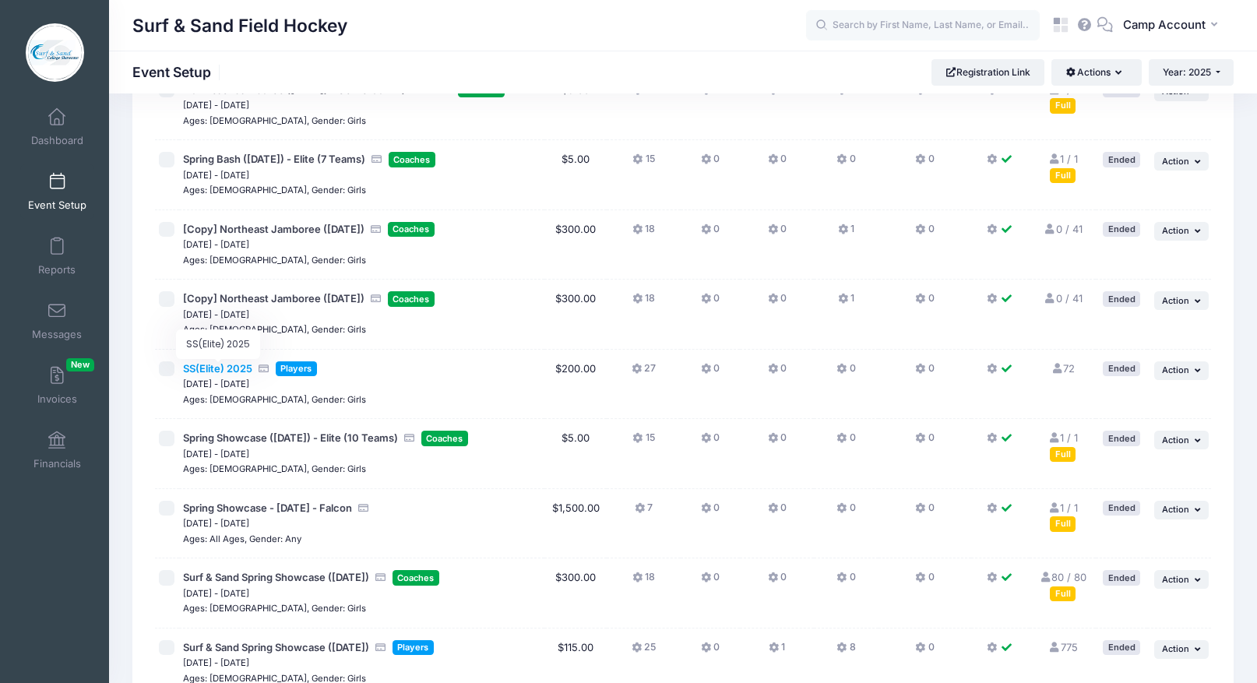
click at [216, 370] on span "SS(Elite) 2025" at bounding box center [217, 368] width 69 height 12
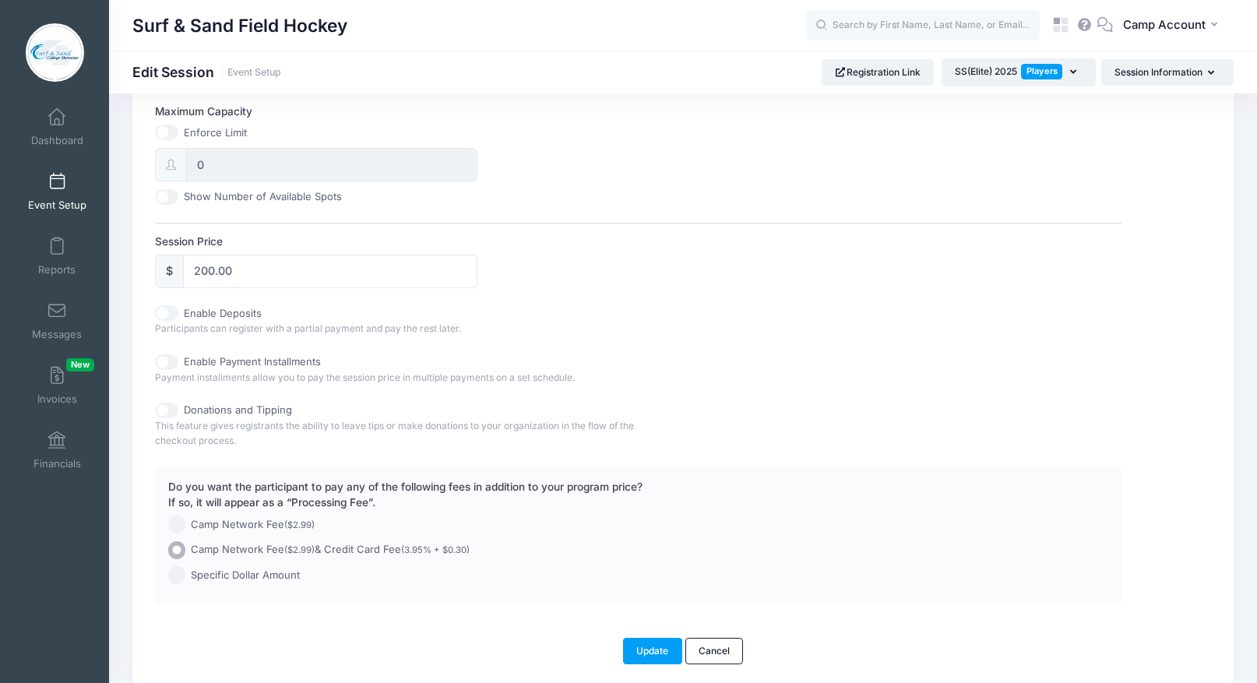
scroll to position [714, 0]
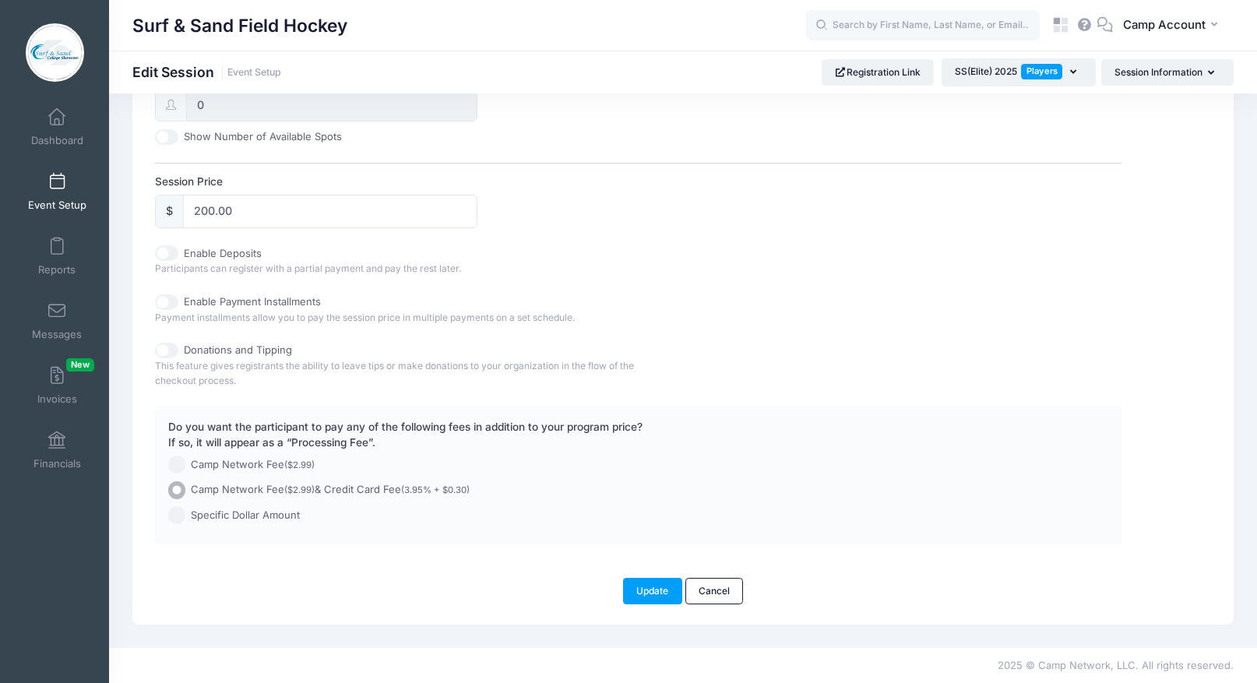
click at [90, 209] on link "Event Setup" at bounding box center [57, 191] width 74 height 55
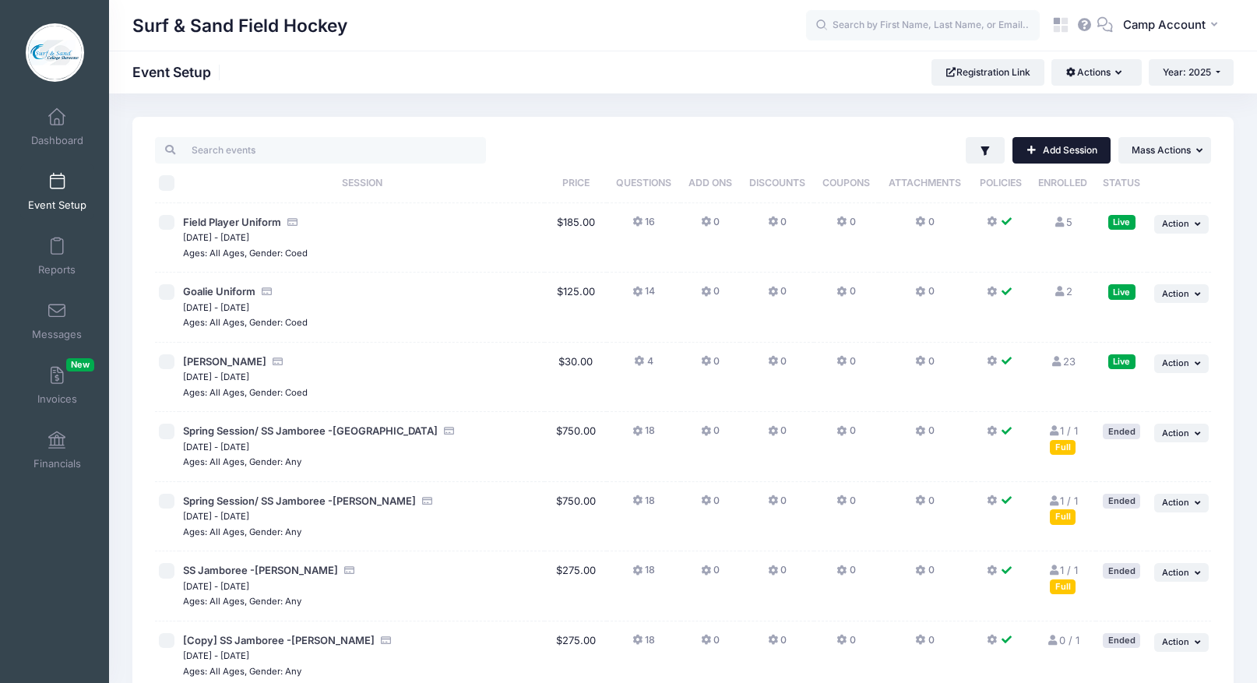
click at [1074, 154] on link "Add Session" at bounding box center [1061, 150] width 98 height 26
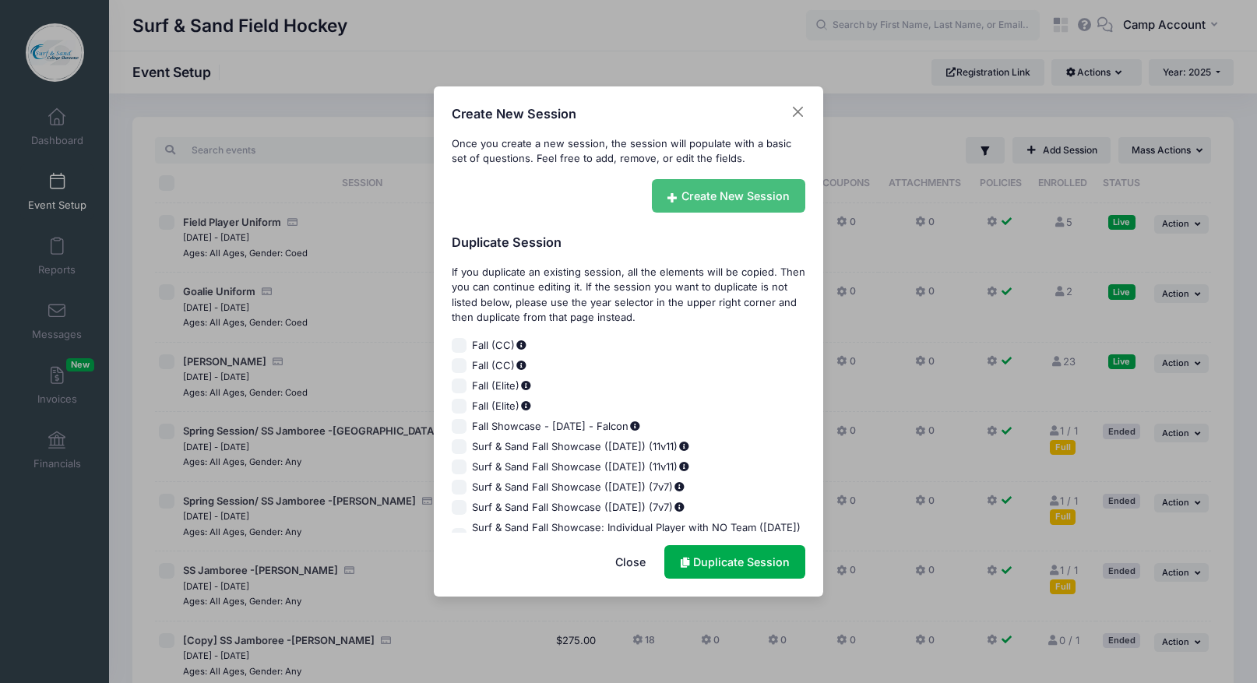
click at [698, 196] on link "Create New Session" at bounding box center [729, 195] width 154 height 33
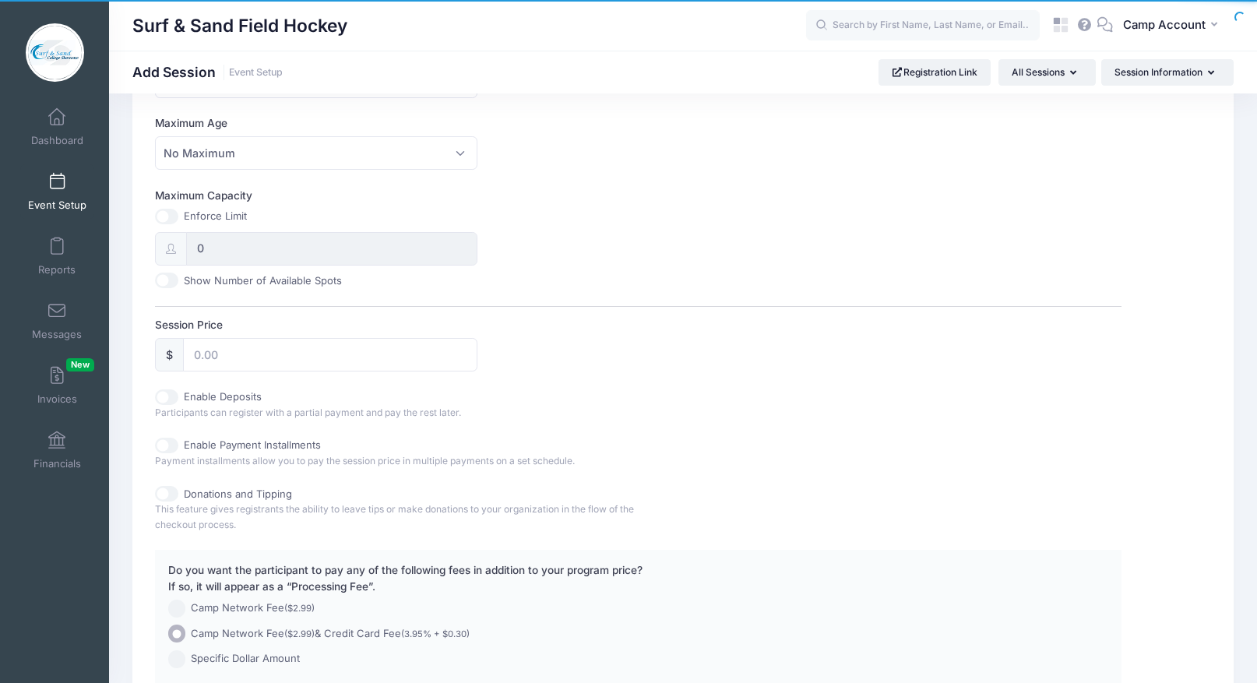
scroll to position [667, 0]
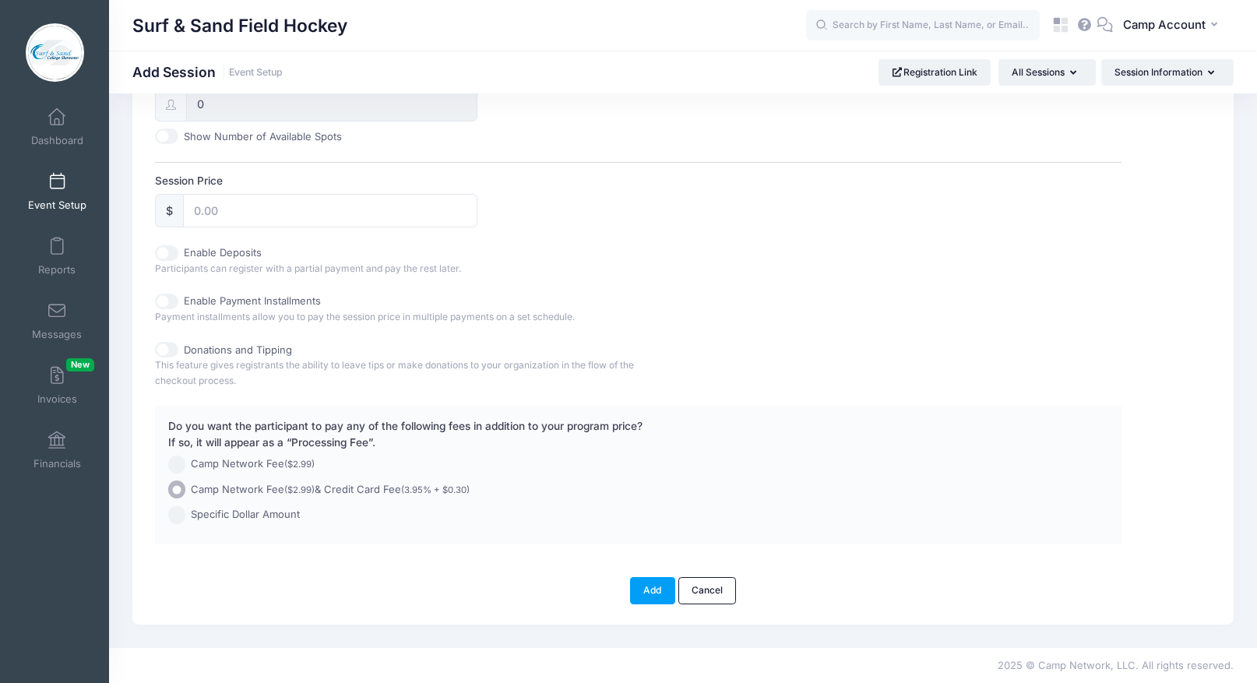
click at [169, 347] on input "Donations and Tipping" at bounding box center [166, 350] width 23 height 16
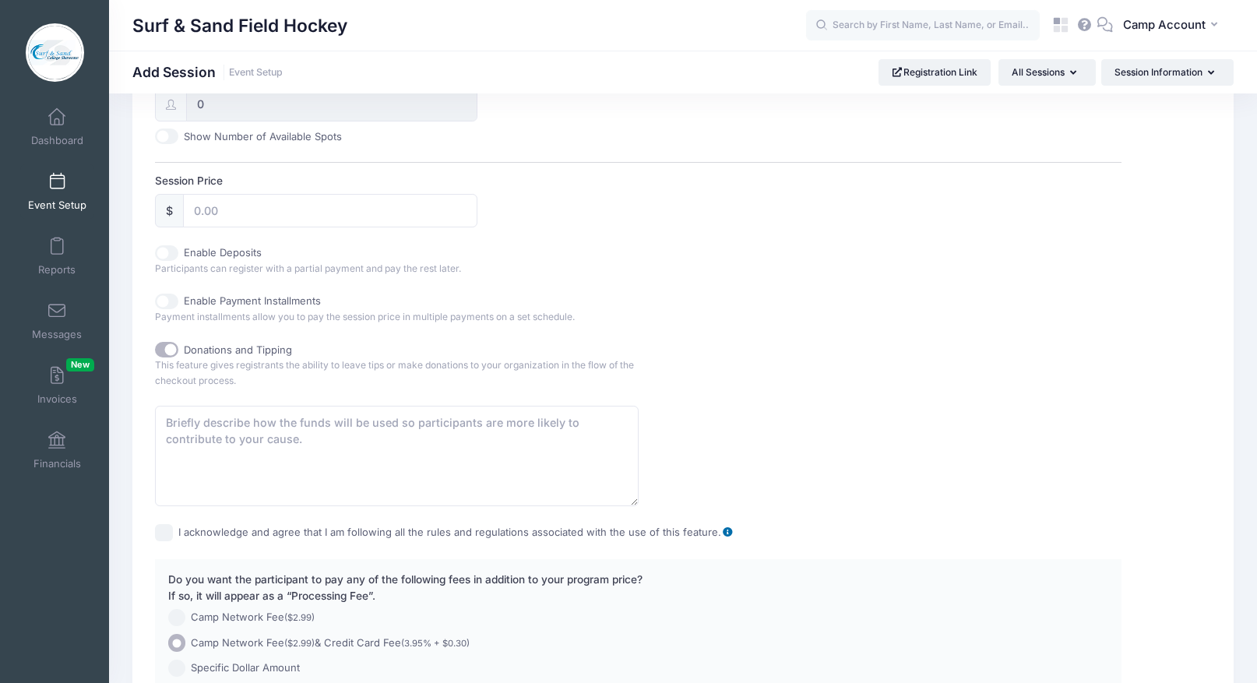
click at [723, 533] on span "Legal Disclaimer" at bounding box center [727, 532] width 12 height 10
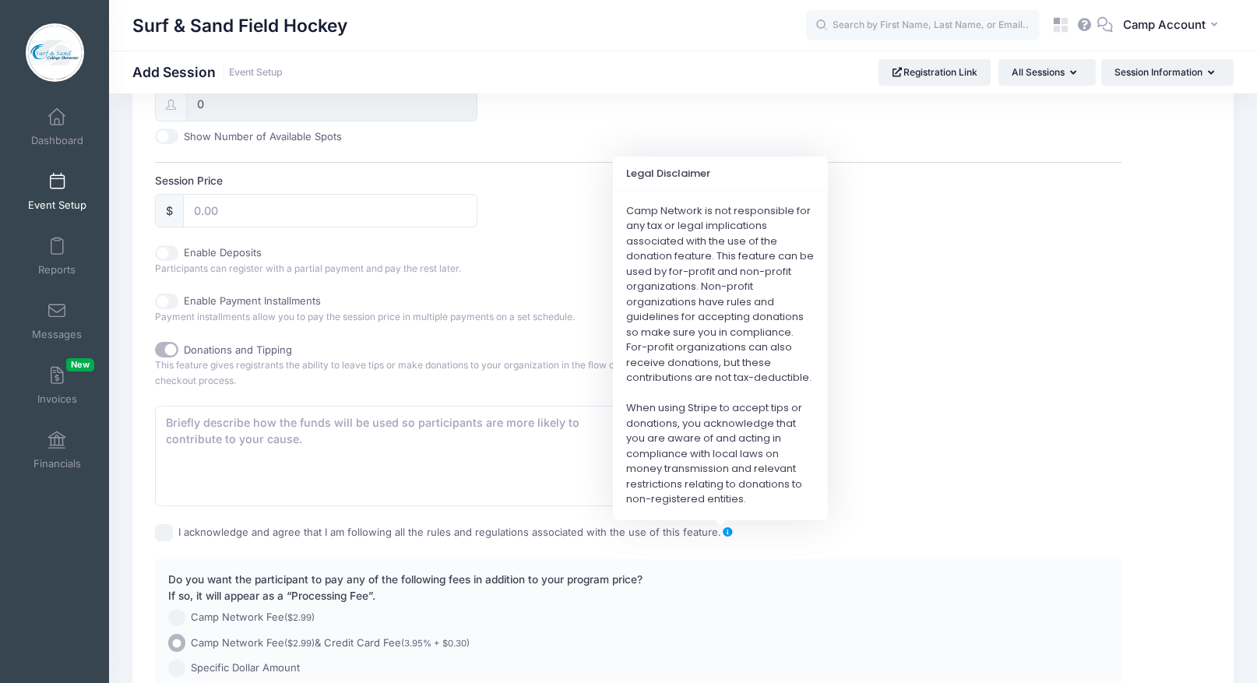
click at [903, 406] on div at bounding box center [638, 456] width 966 height 100
click at [165, 354] on input "Donations and Tipping" at bounding box center [166, 350] width 23 height 16
checkbox input "false"
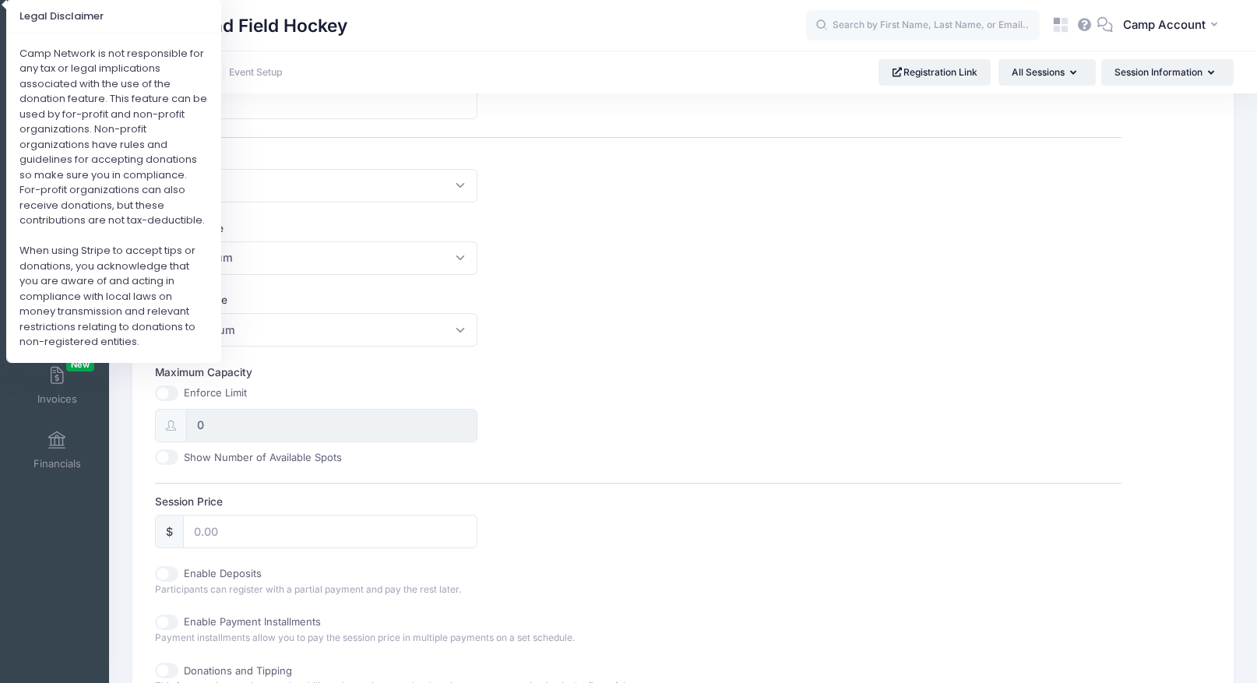
scroll to position [0, 0]
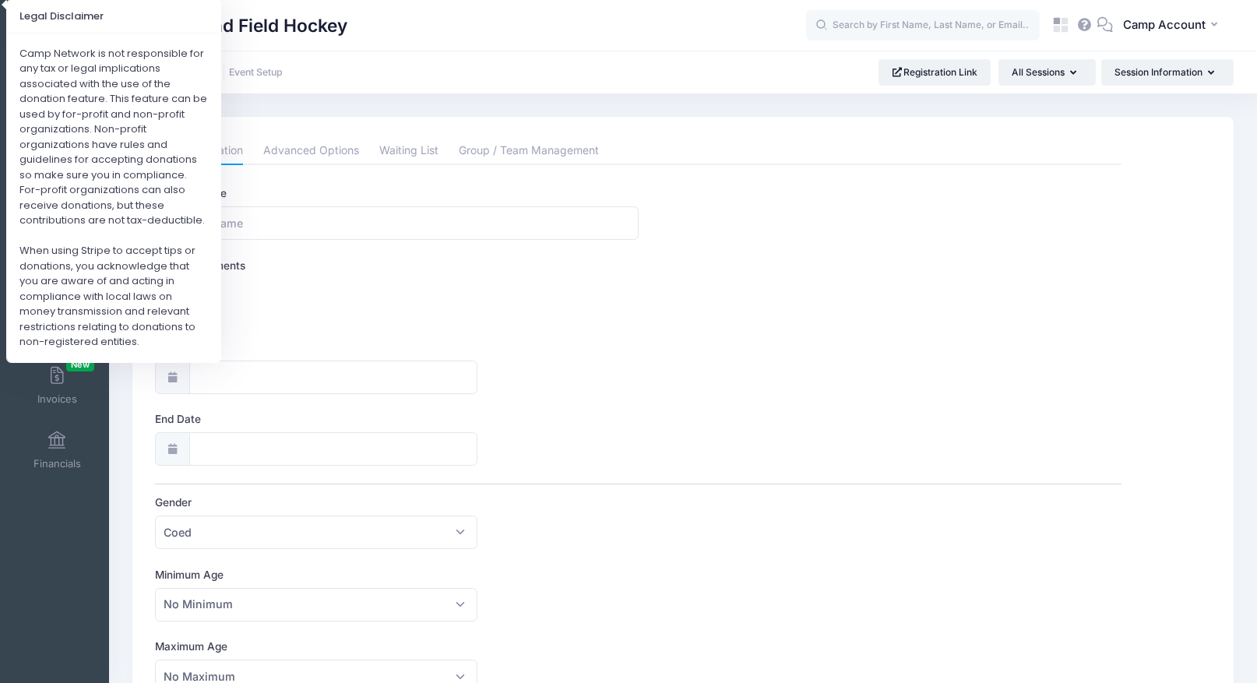
click at [343, 77] on div "Surf & Sand Field Hockey Add Session Event Setup Registration Link All Sessions…" at bounding box center [683, 72] width 1148 height 26
click at [56, 399] on span "Invoices New" at bounding box center [57, 398] width 40 height 13
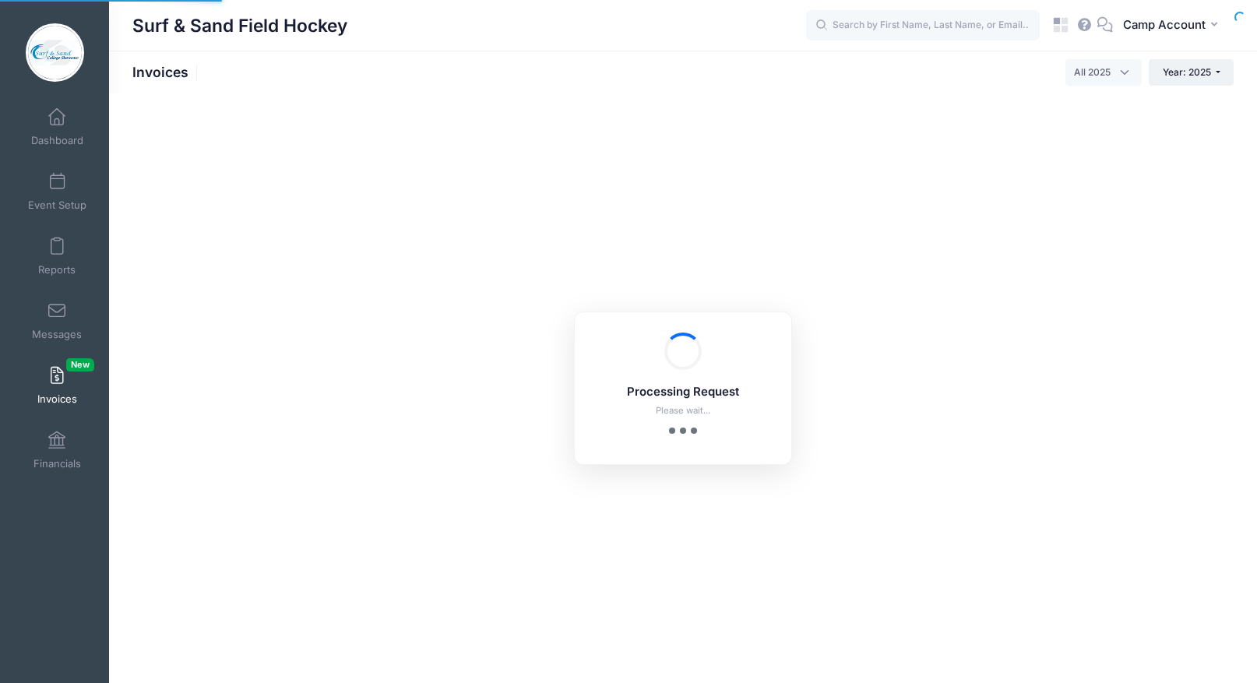
select select
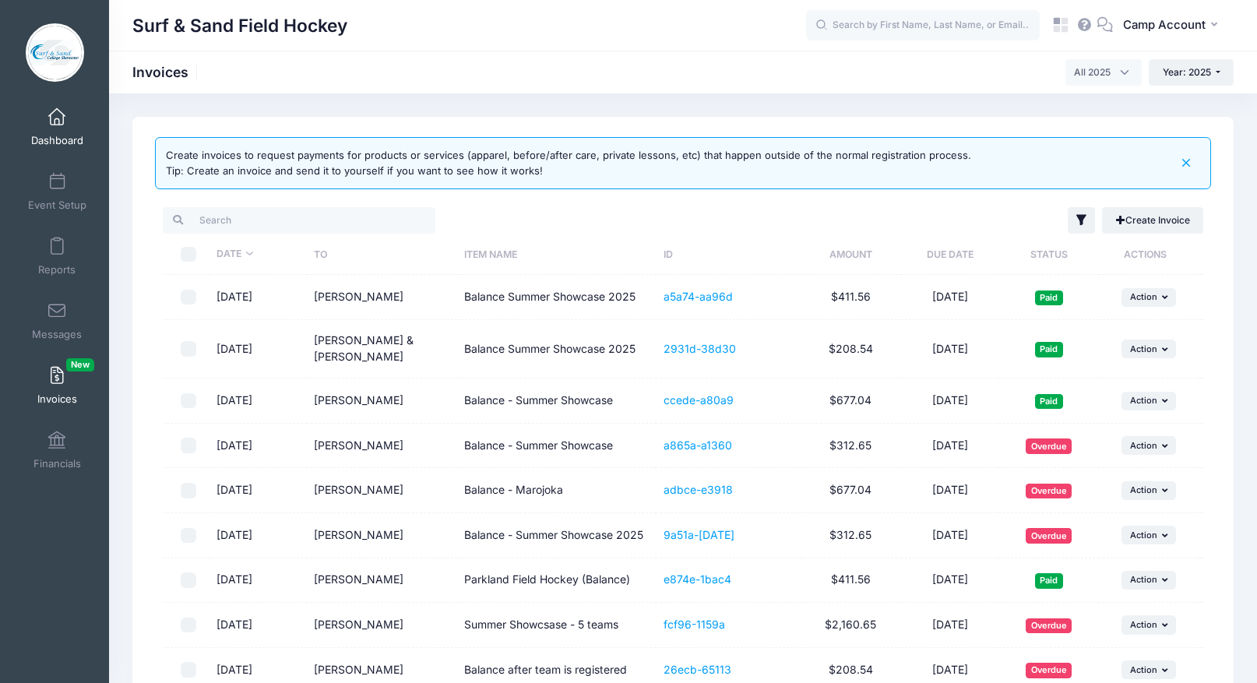
click at [63, 132] on link "Dashboard" at bounding box center [57, 127] width 74 height 55
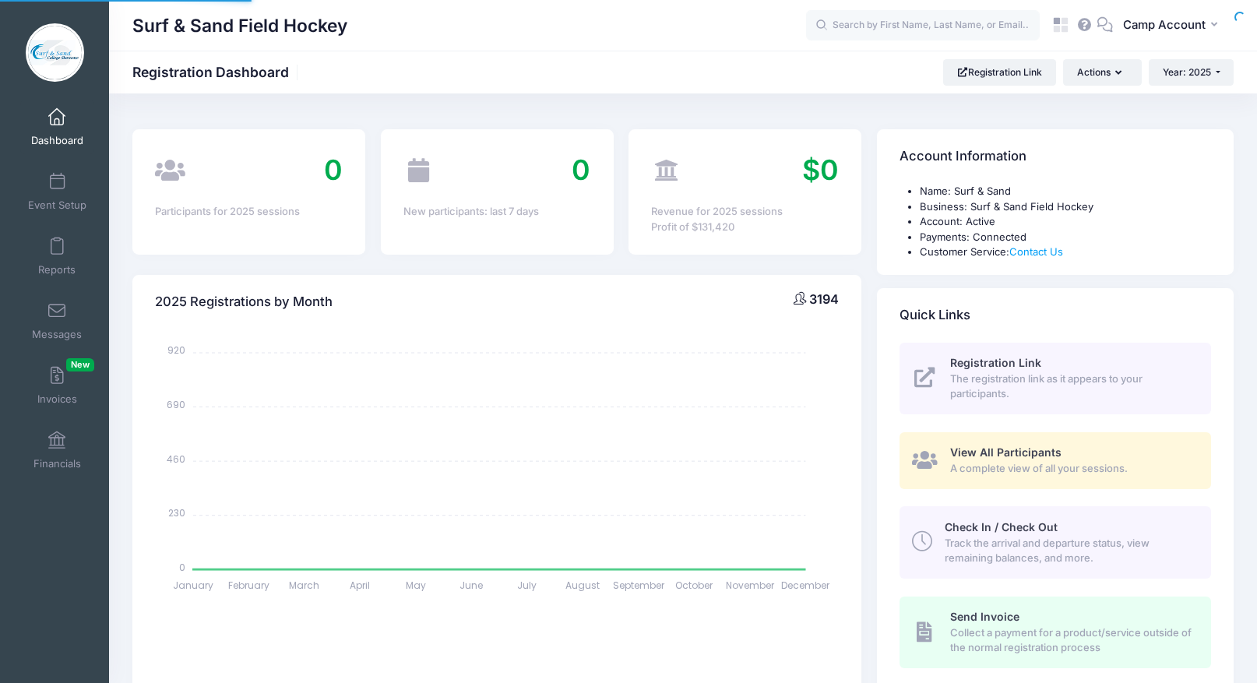
select select
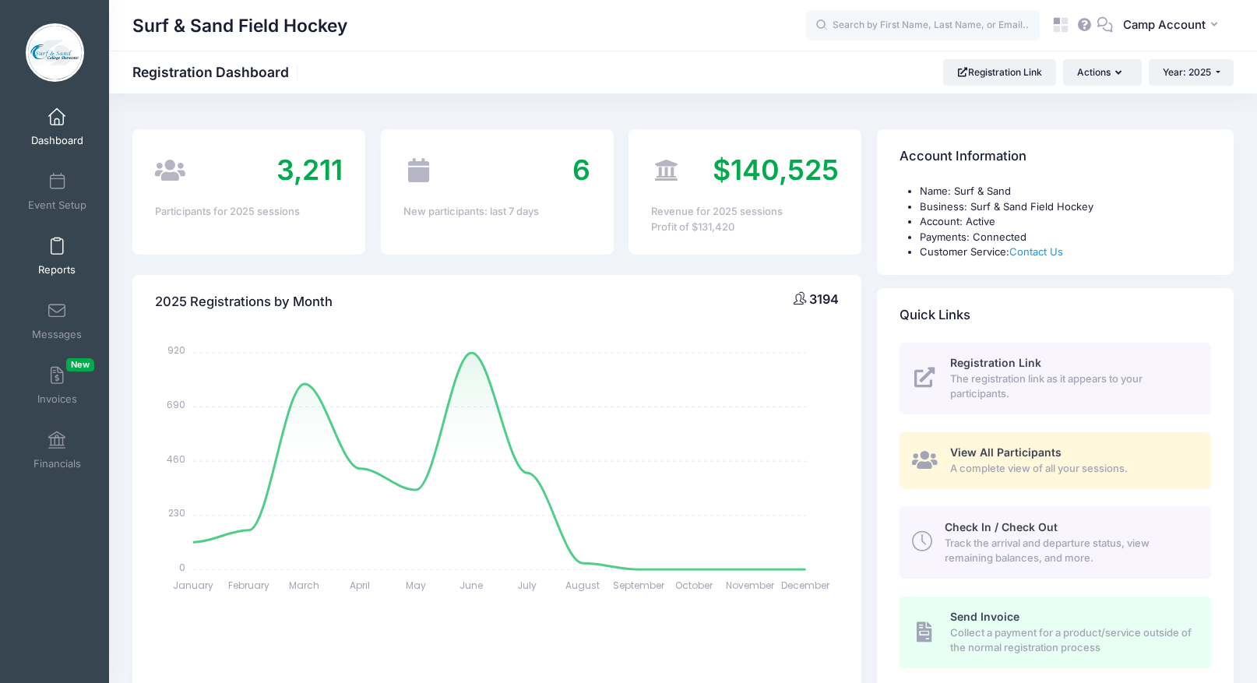
click at [76, 257] on link "Reports" at bounding box center [57, 256] width 74 height 55
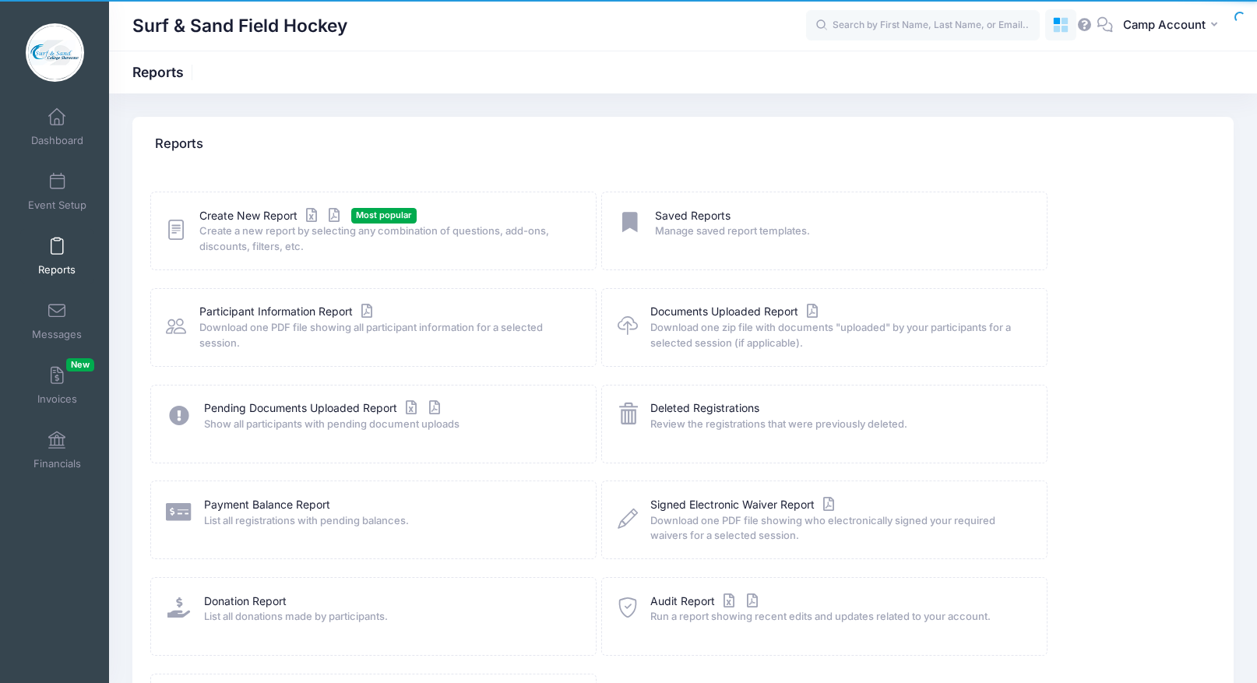
click at [1059, 23] on icon at bounding box center [1056, 21] width 7 height 7
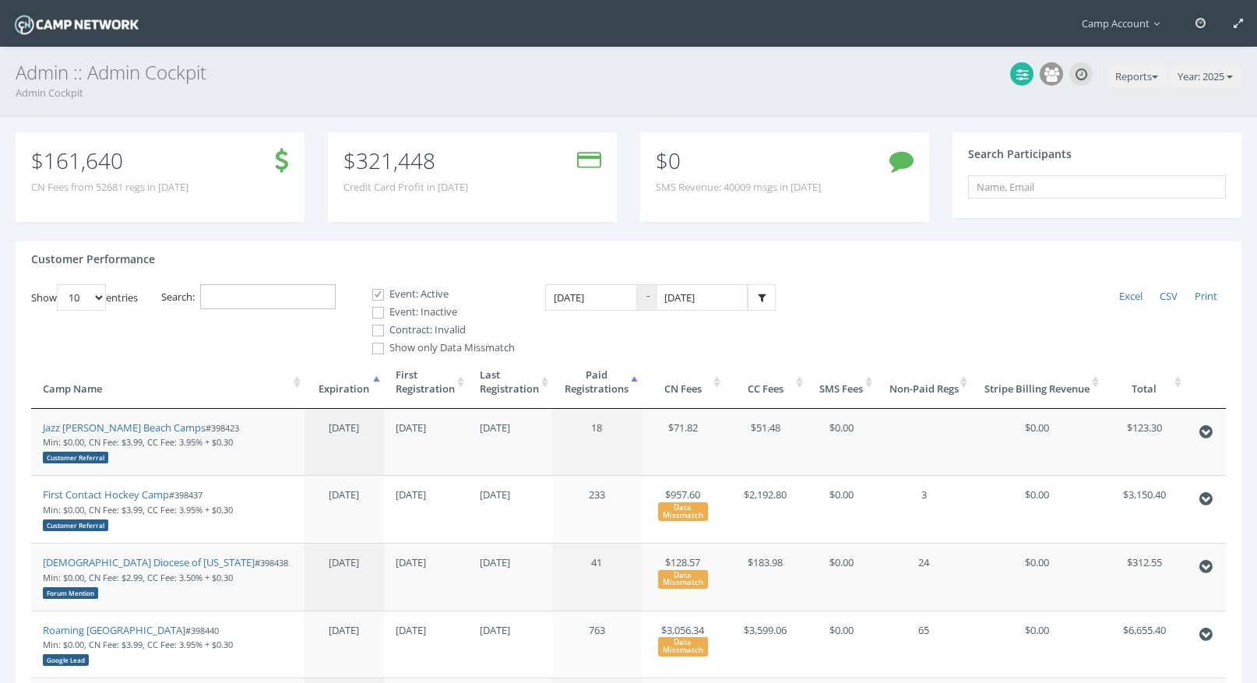
click at [262, 302] on input "Search:" at bounding box center [268, 297] width 136 height 26
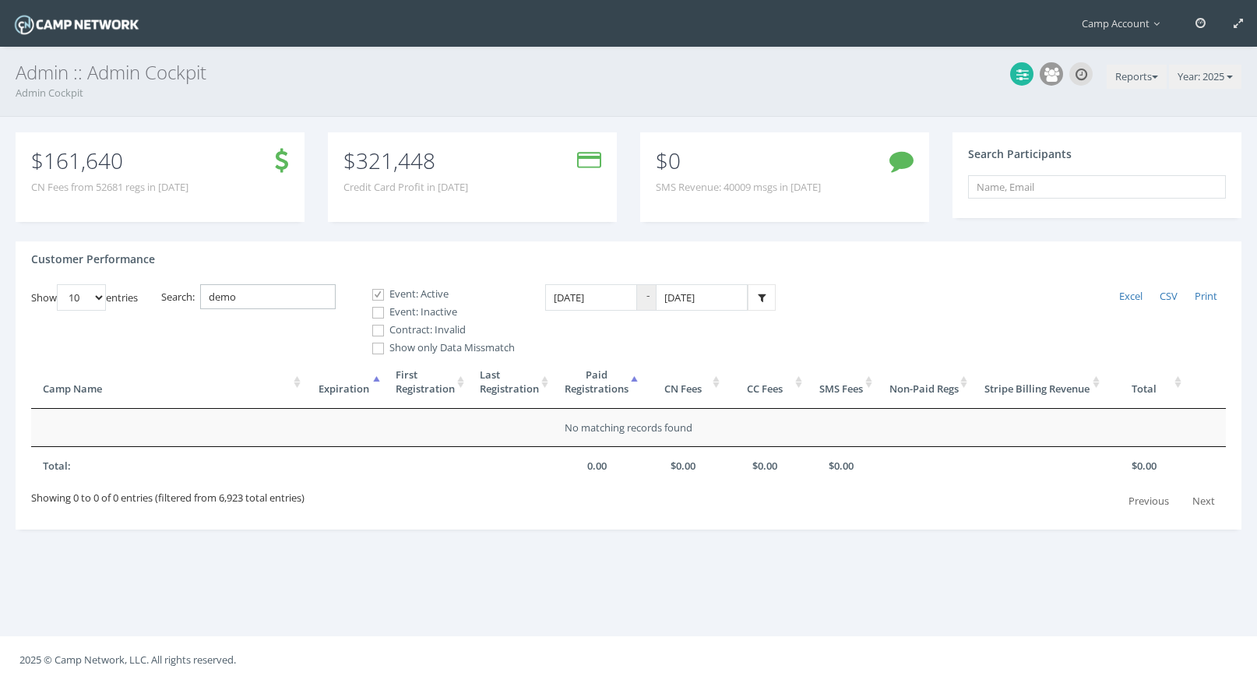
type input "demo"
click at [440, 311] on label "Event: Inactive" at bounding box center [437, 312] width 156 height 16
click at [377, 311] on input "Event: Inactive" at bounding box center [369, 312] width 15 height 15
checkbox input "true"
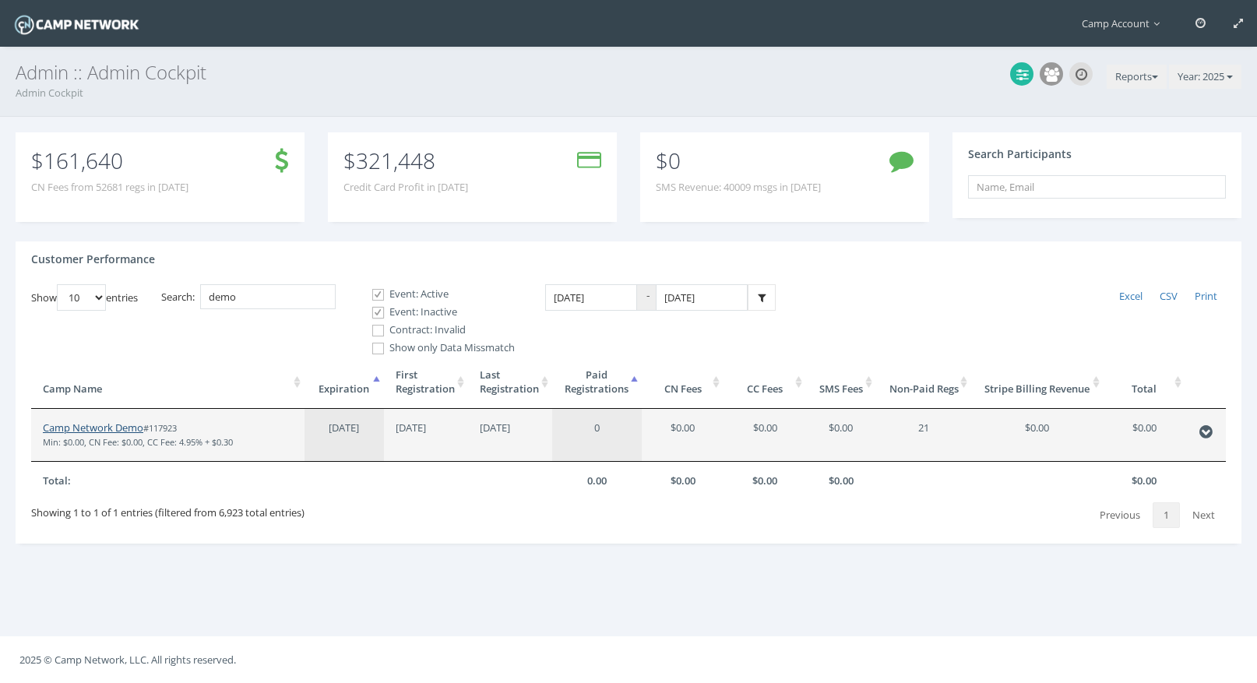
click at [129, 431] on link "Camp Network Demo" at bounding box center [93, 428] width 100 height 14
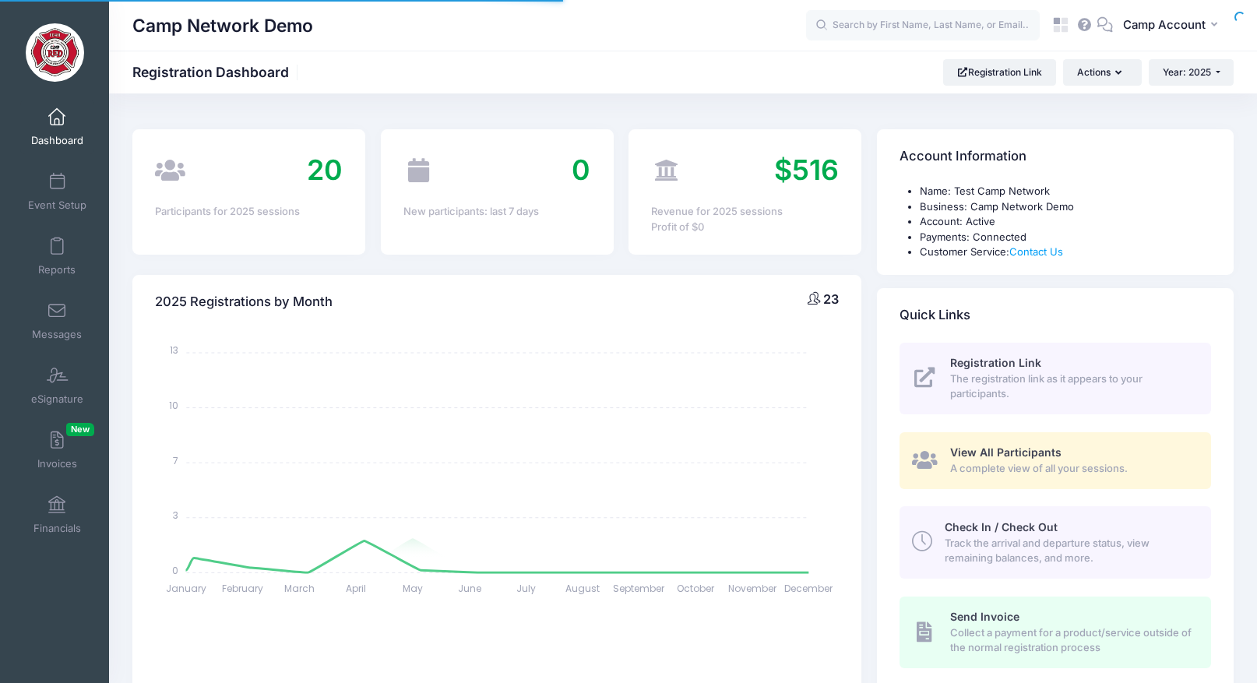
select select
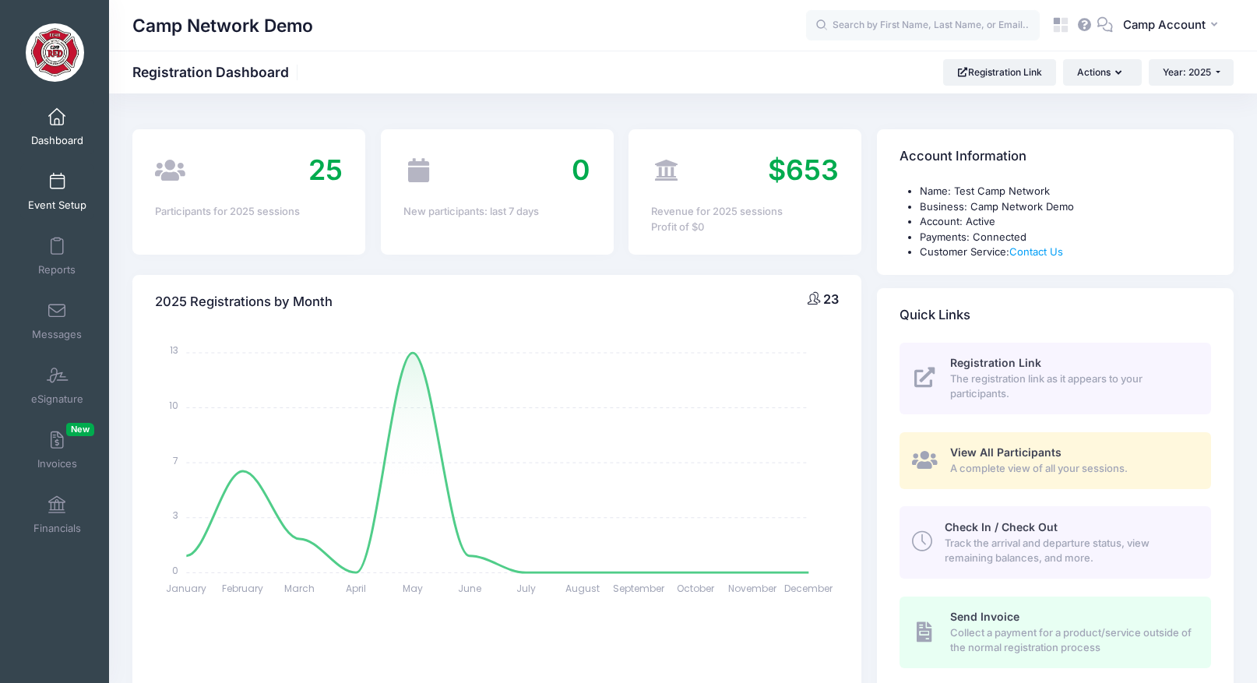
click at [60, 202] on span "Event Setup" at bounding box center [57, 205] width 58 height 13
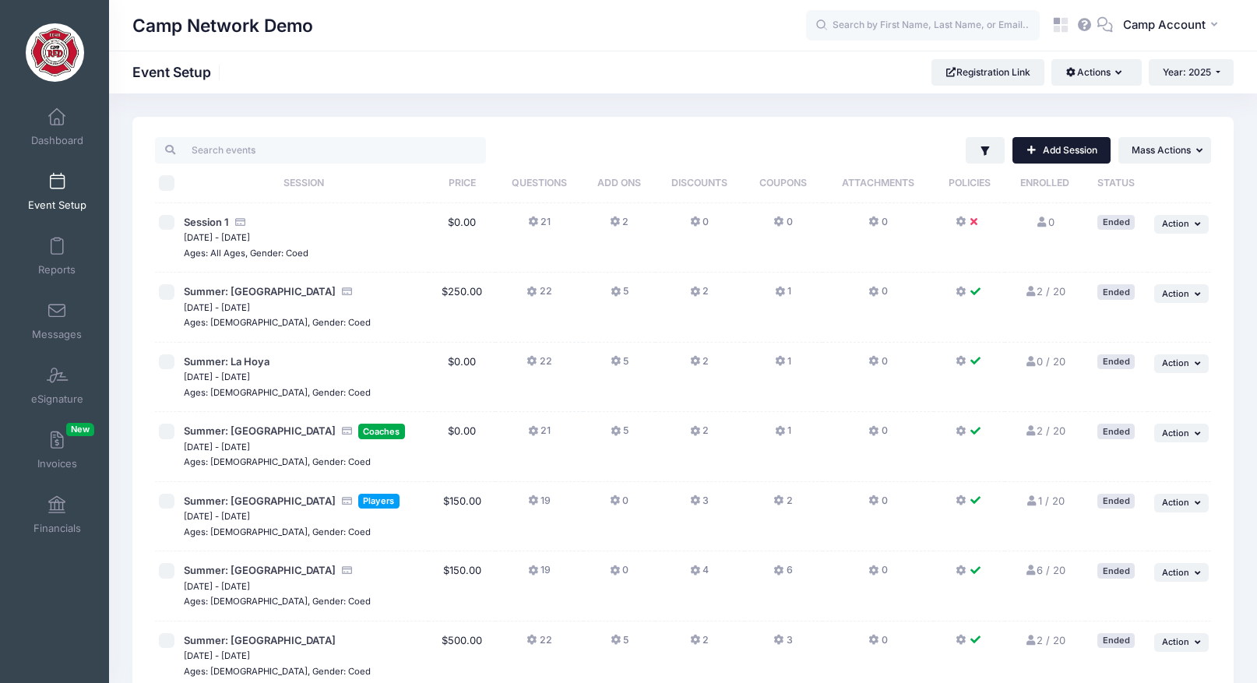
click at [1074, 153] on link "Add Session" at bounding box center [1061, 150] width 98 height 26
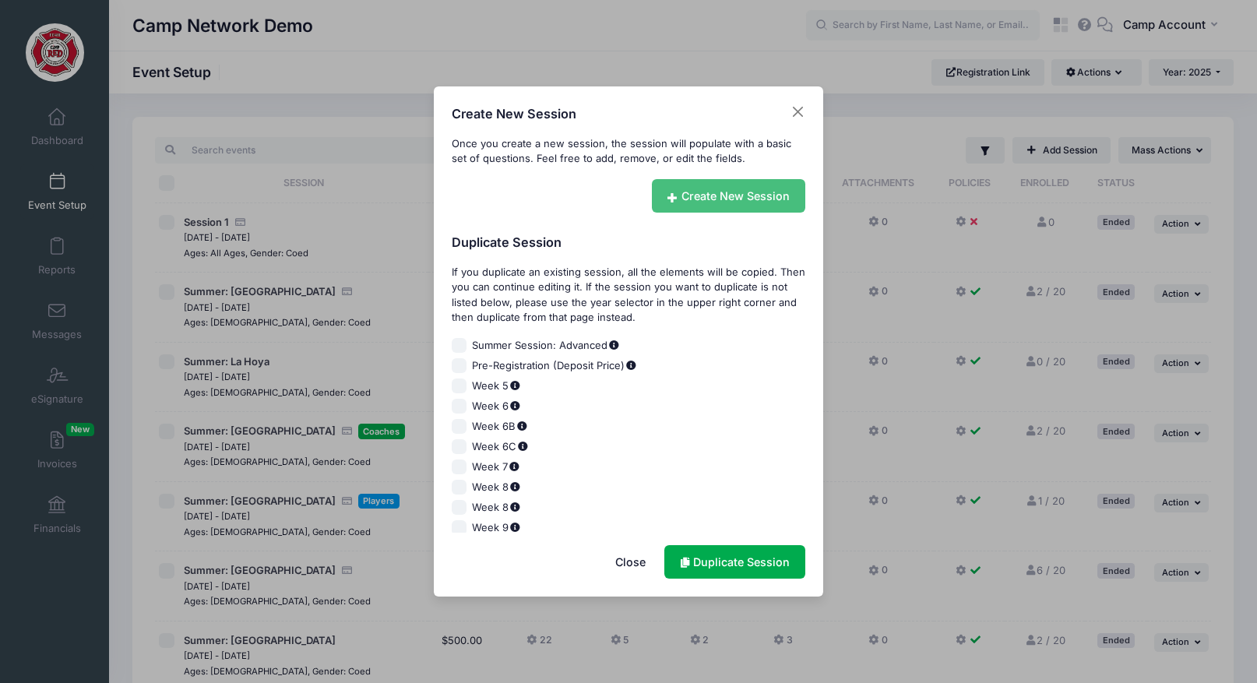
click at [741, 180] on link "Create New Session" at bounding box center [729, 195] width 154 height 33
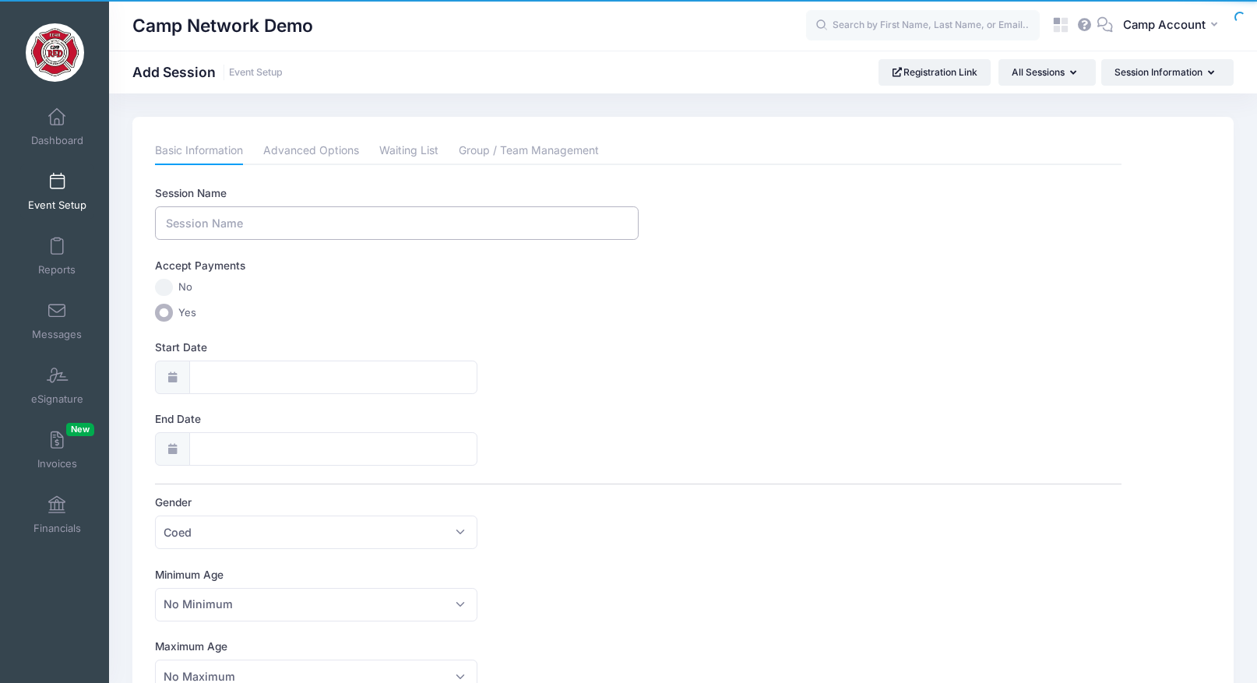
click at [512, 226] on input "Session Name" at bounding box center [396, 222] width 483 height 33
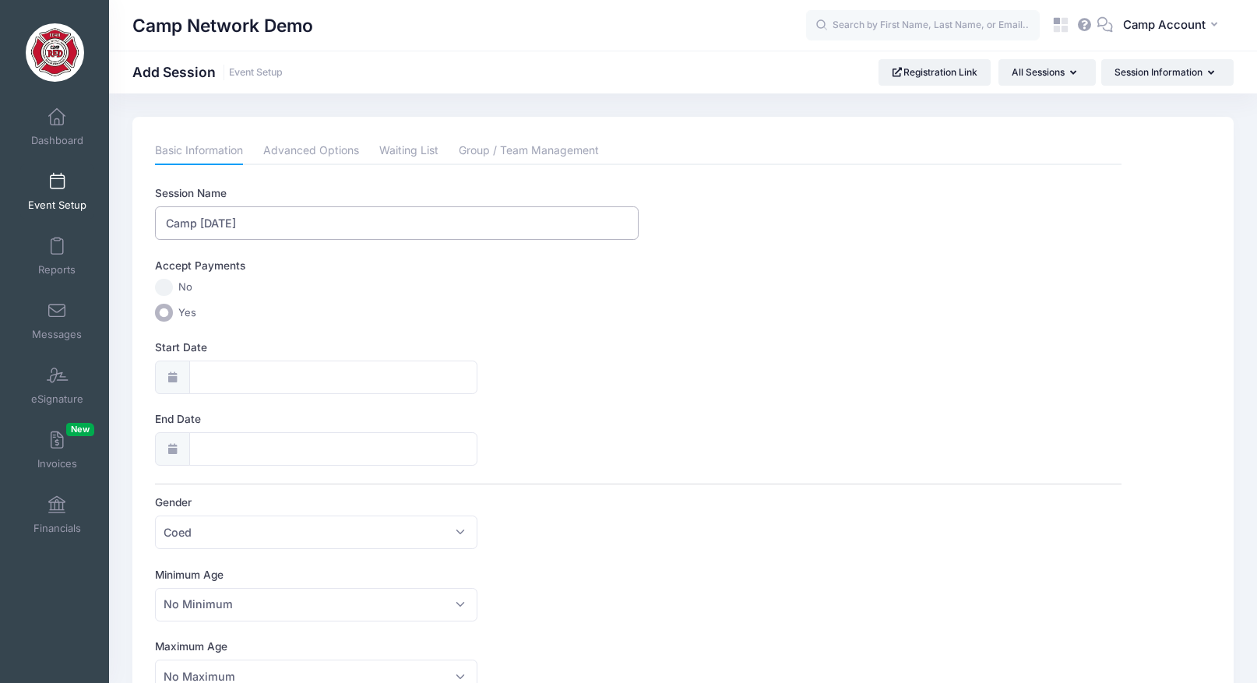
type input "Camp [DATE]"
click at [276, 370] on input "Start Date" at bounding box center [333, 377] width 288 height 33
click at [217, 620] on span "31" at bounding box center [213, 618] width 28 height 28
type input "08/31/2025"
type input "09/01/2025"
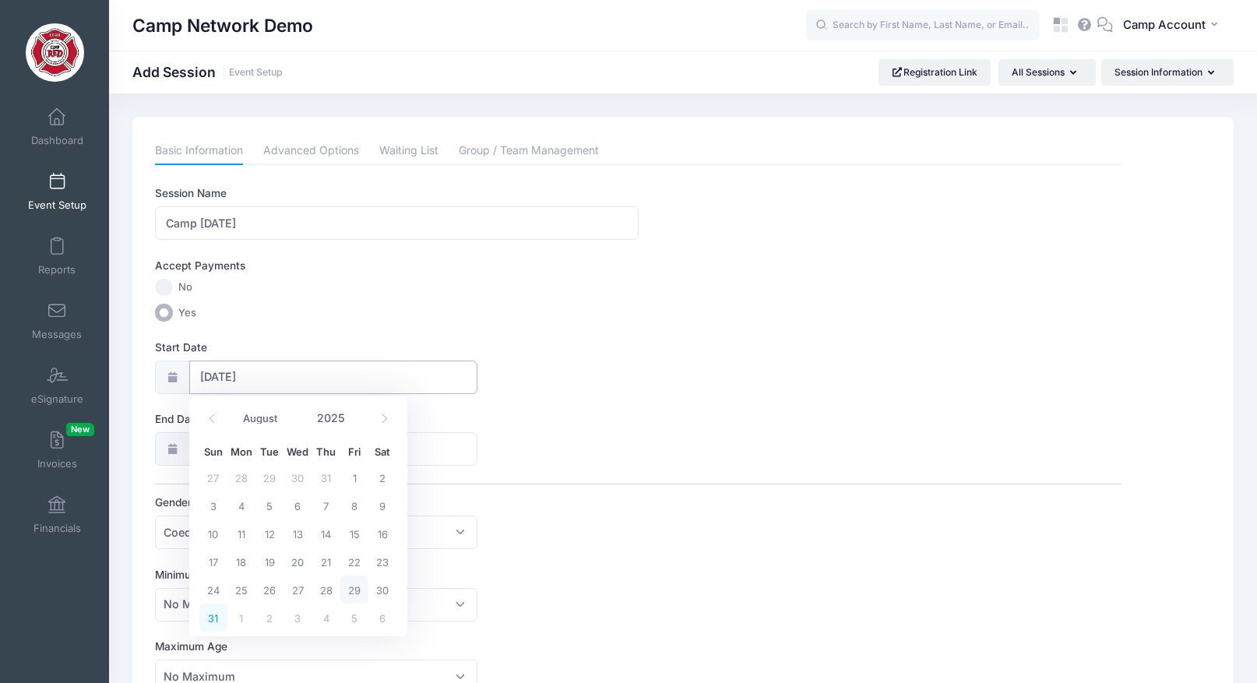
select select "8"
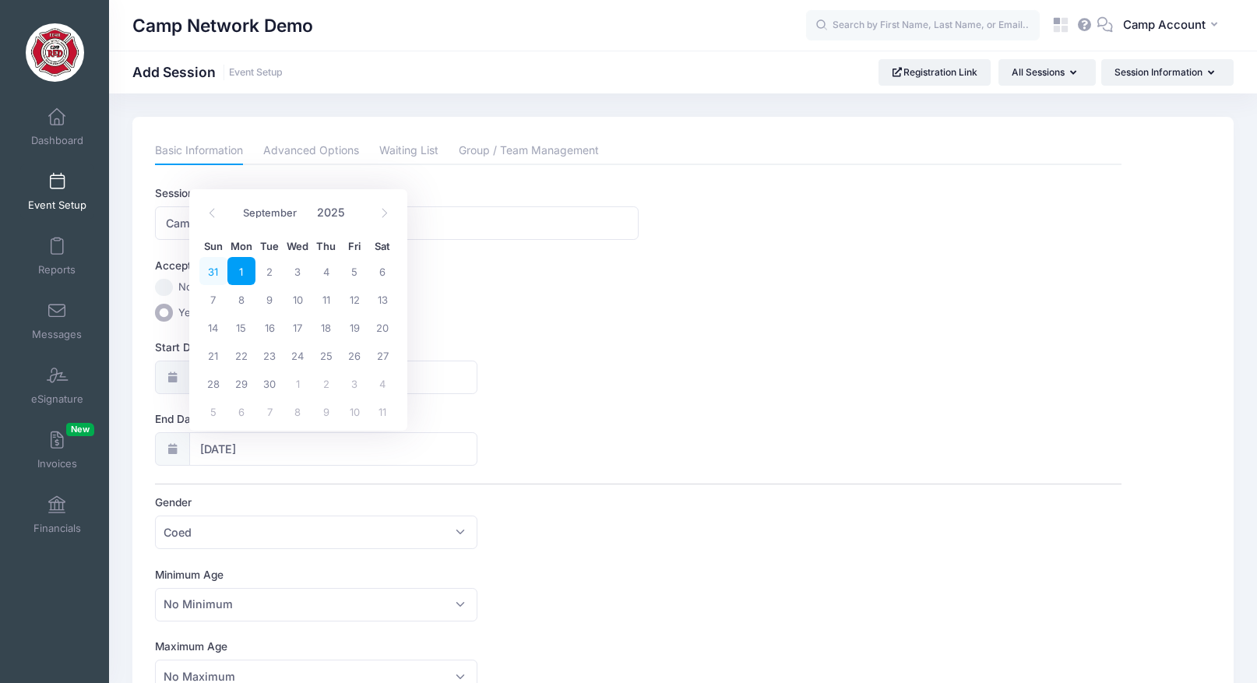
click at [213, 277] on span "31" at bounding box center [213, 271] width 28 height 28
type input "08/31/2025"
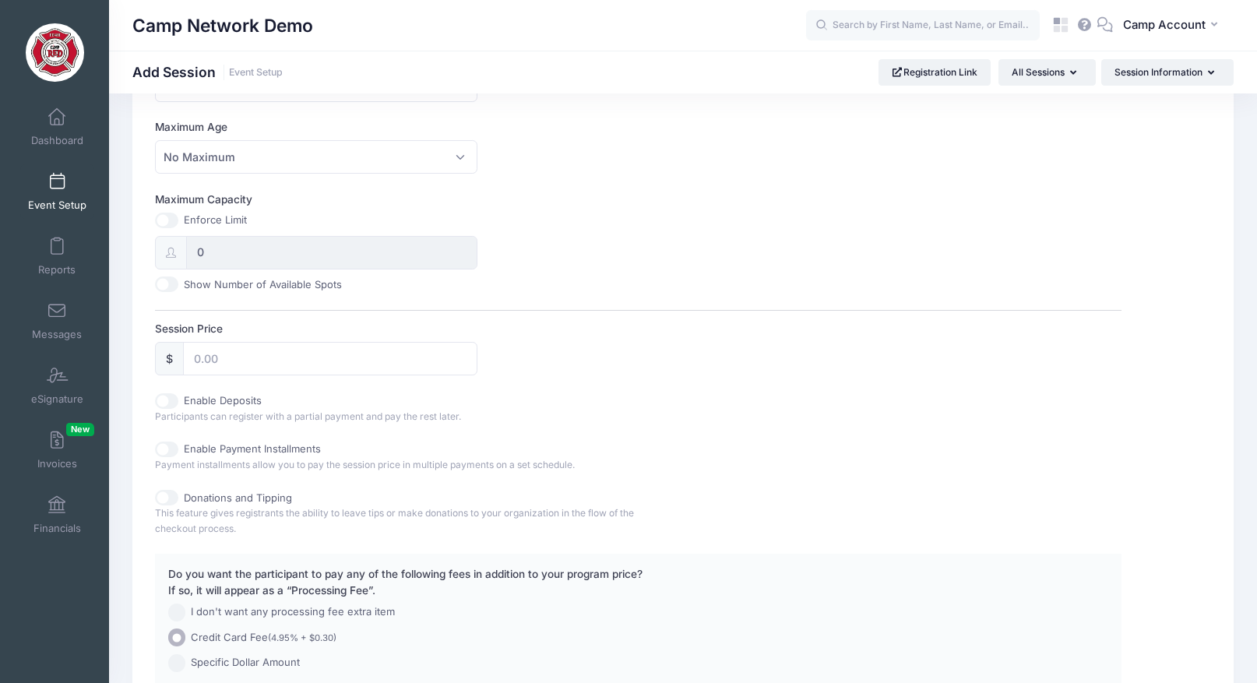
scroll to position [531, 0]
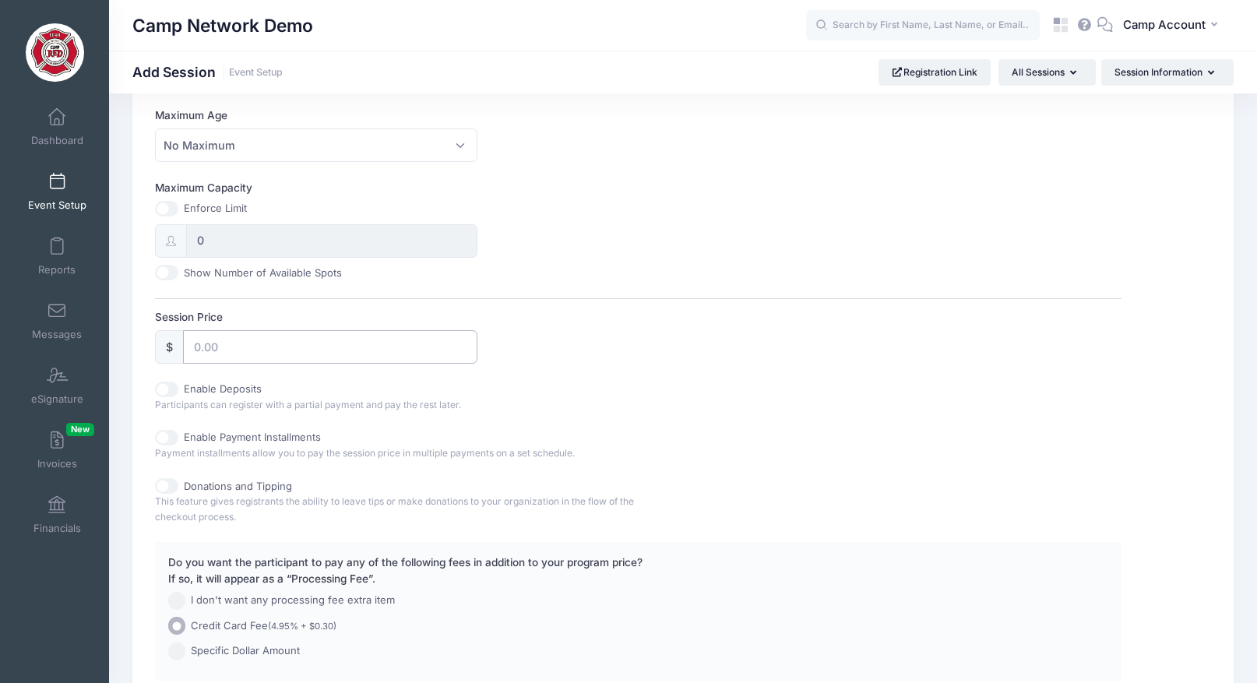
click at [217, 358] on input "Session Price" at bounding box center [330, 346] width 294 height 33
type input "500"
click at [639, 337] on div "Session Price $ 500" at bounding box center [638, 336] width 966 height 55
click at [171, 386] on input "Enable Deposits" at bounding box center [166, 390] width 23 height 16
checkbox input "true"
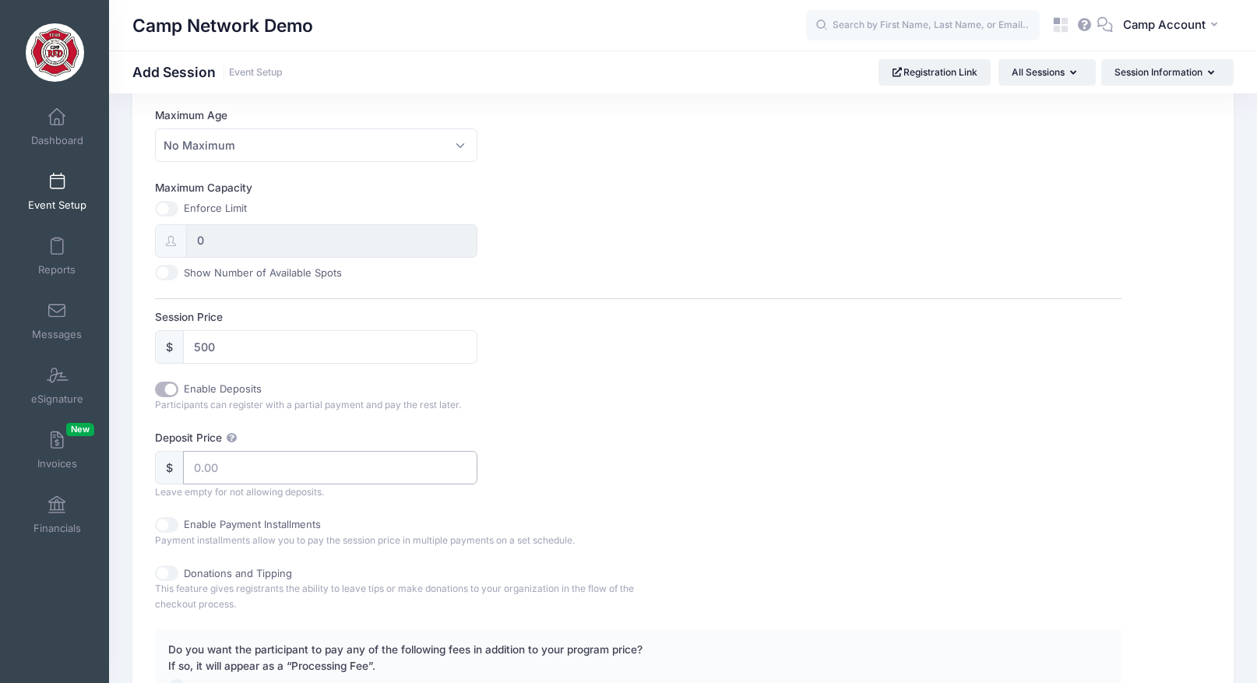
click at [304, 468] on input "Deposit Price" at bounding box center [330, 467] width 294 height 33
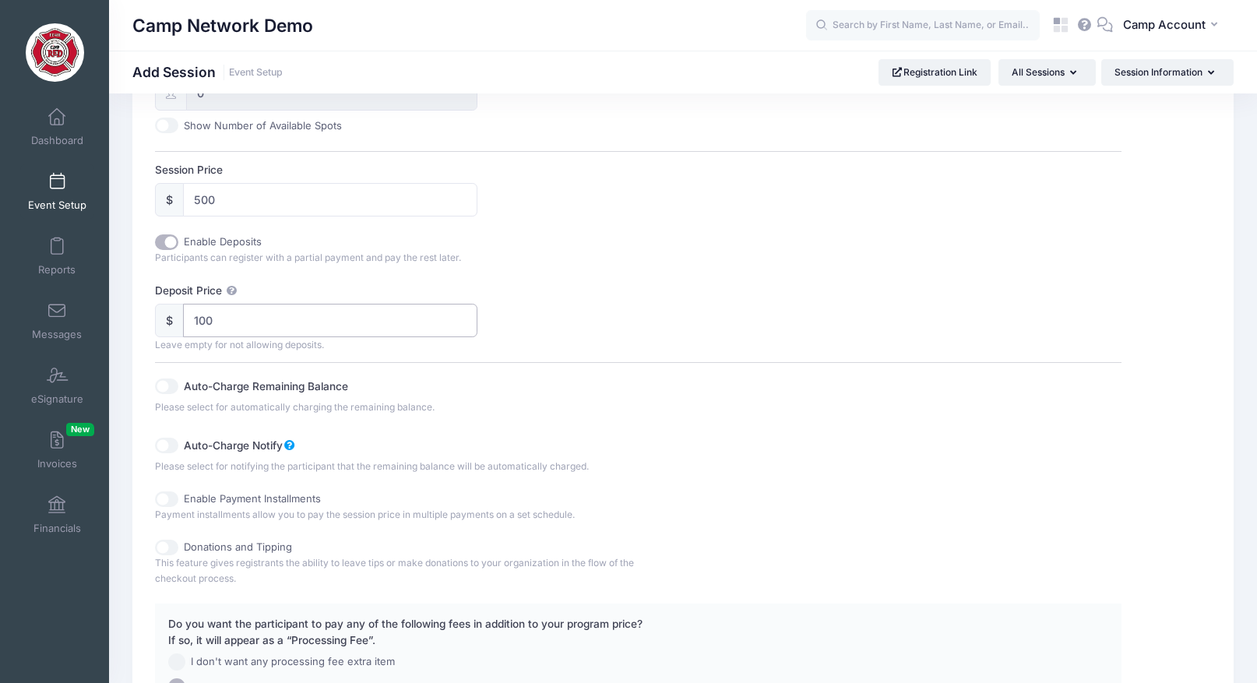
scroll to position [780, 0]
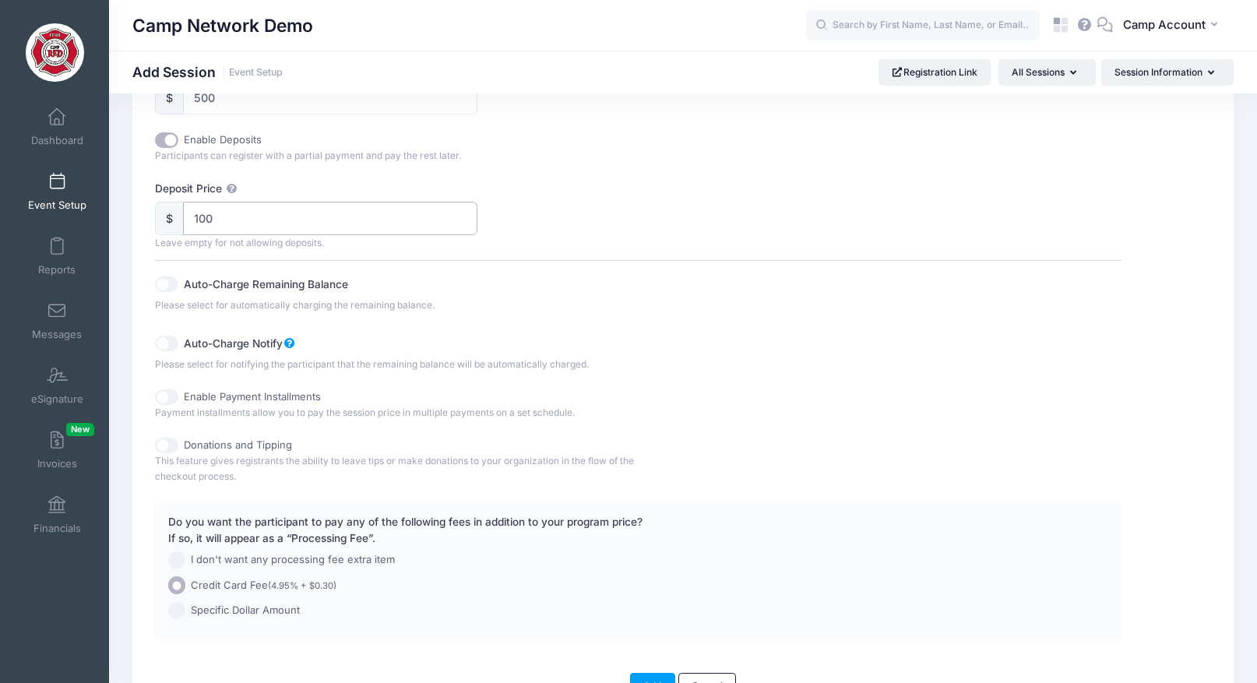
type input "100"
click at [171, 284] on input "Auto-Charge Remaining Balance" at bounding box center [166, 284] width 23 height 16
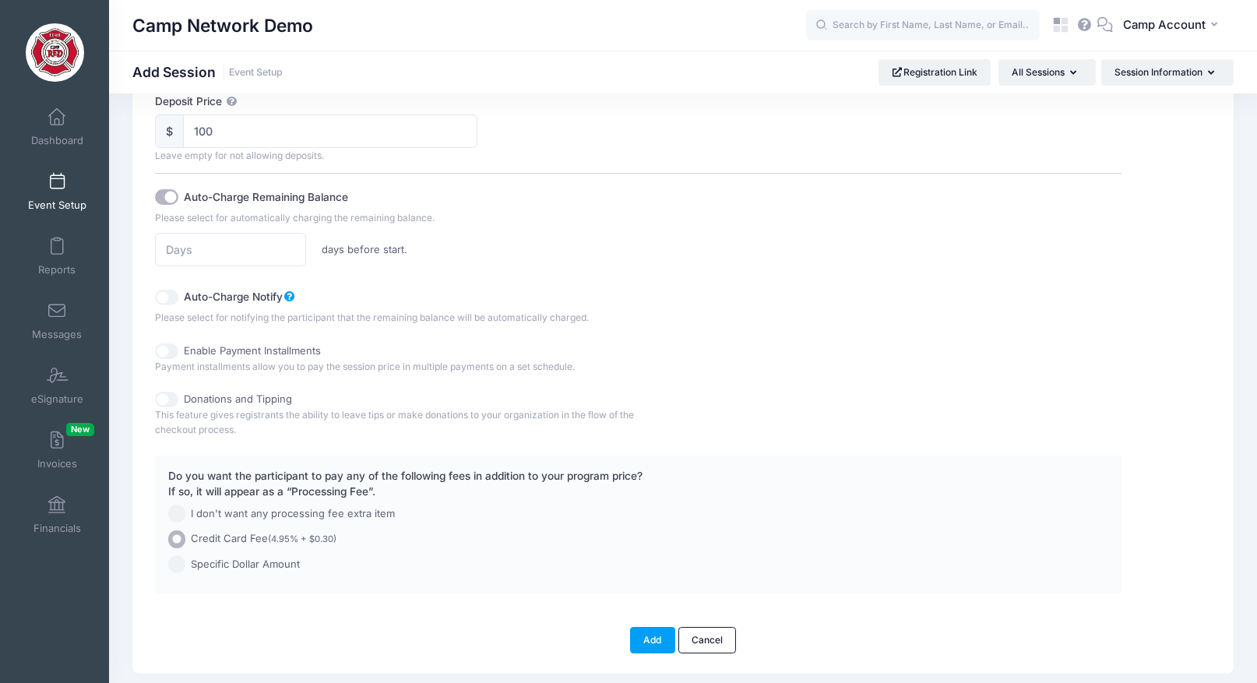
scroll to position [908, 0]
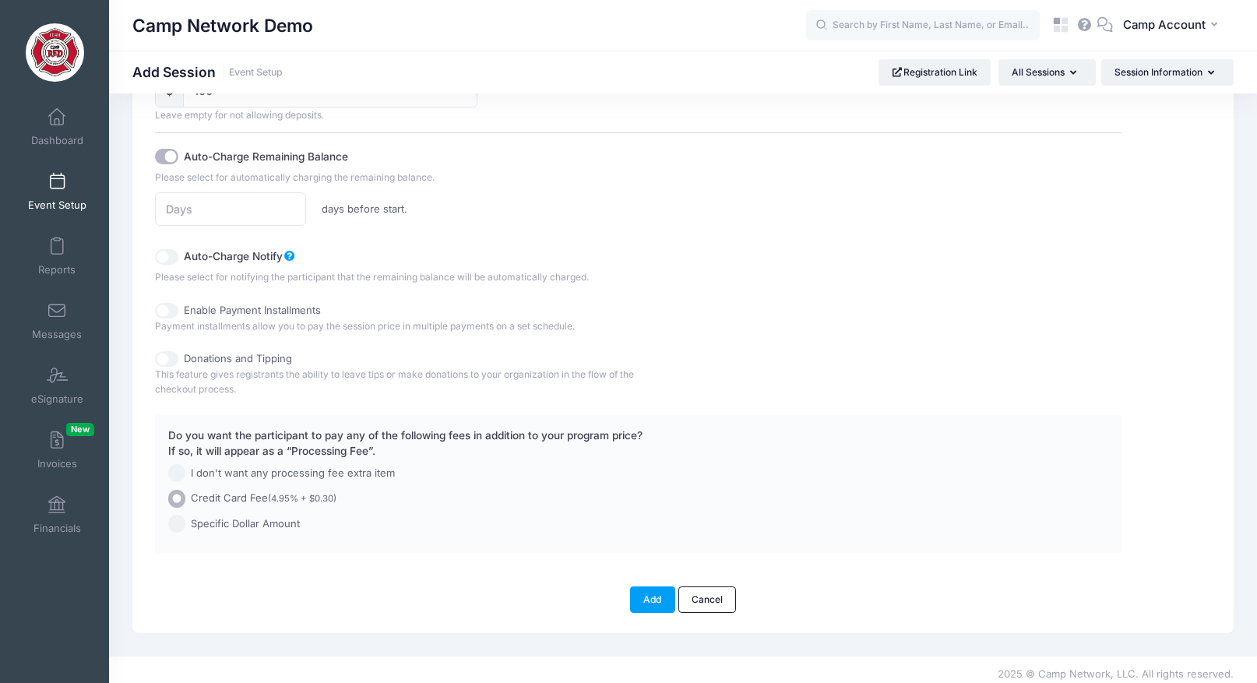
click at [167, 159] on input "Auto-Charge Remaining Balance" at bounding box center [166, 157] width 23 height 16
checkbox input "false"
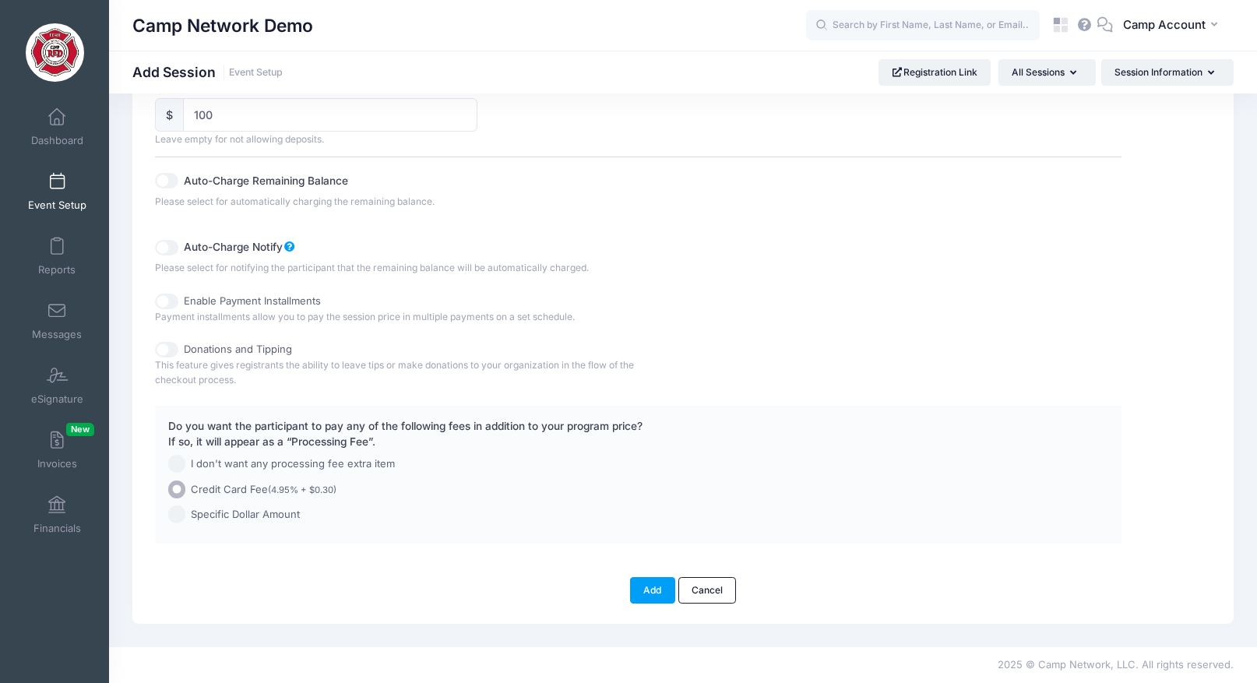
scroll to position [876, 0]
click at [651, 588] on button "Add" at bounding box center [652, 590] width 45 height 26
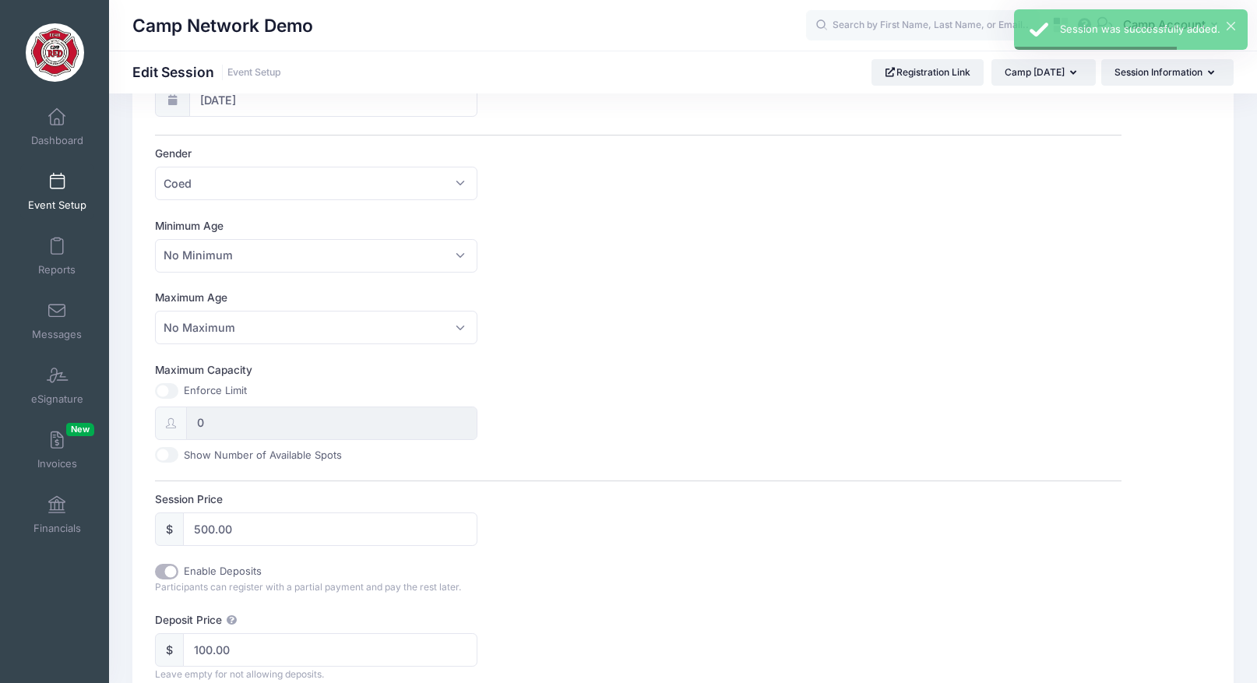
scroll to position [876, 0]
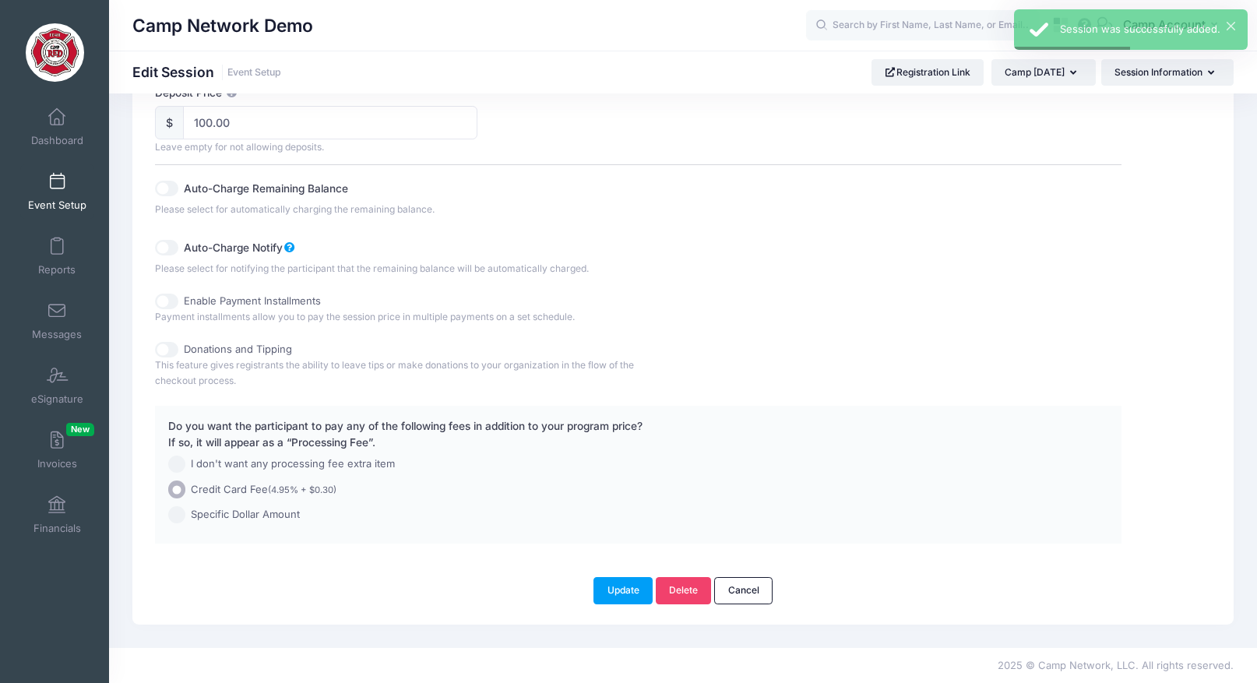
click at [61, 196] on link "Event Setup" at bounding box center [57, 191] width 74 height 55
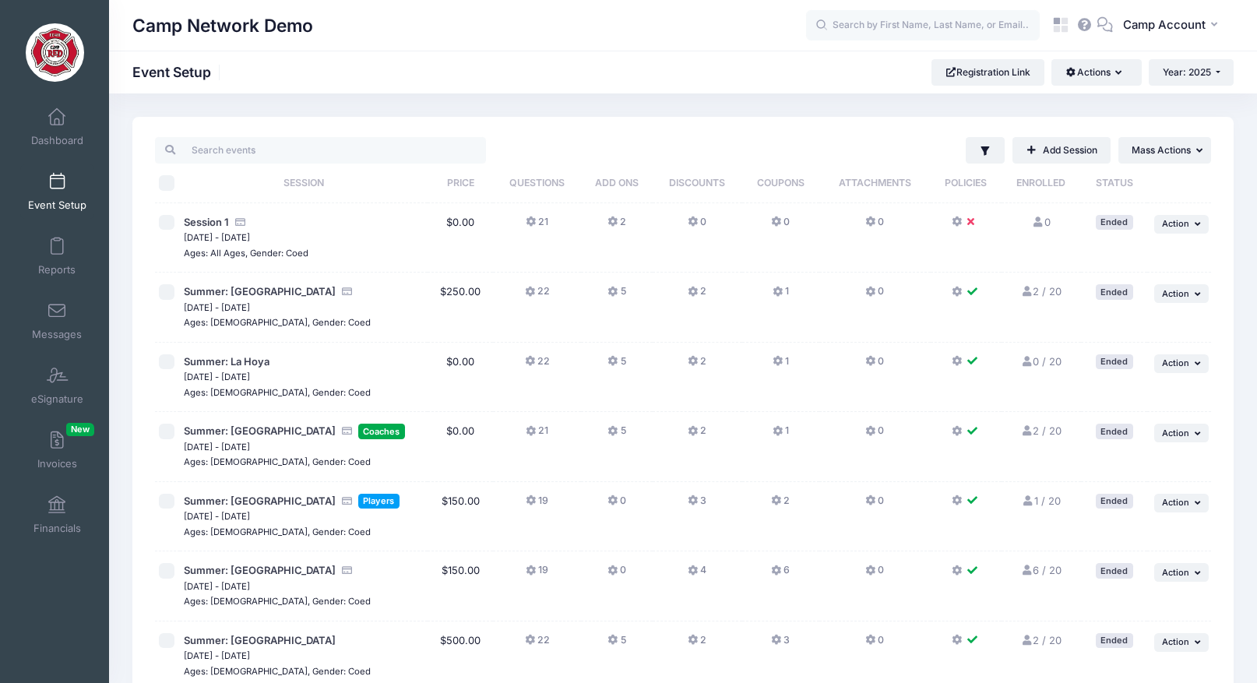
click at [314, 155] on input "search" at bounding box center [320, 150] width 331 height 26
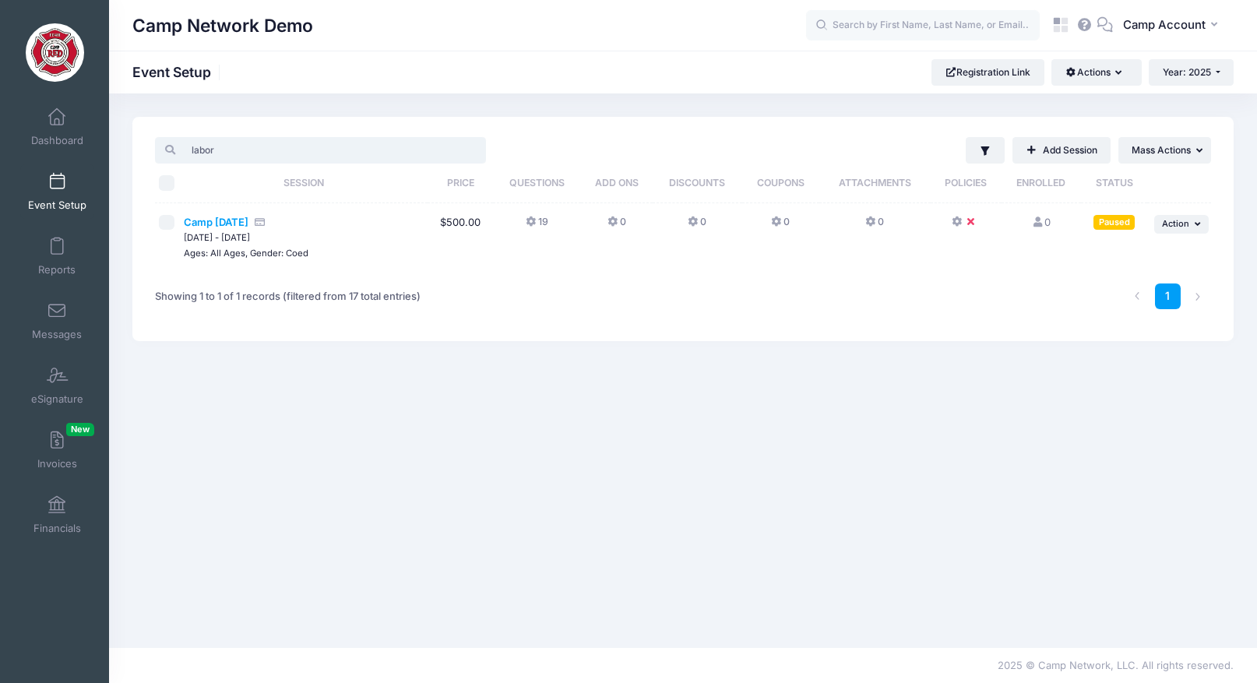
type input "labor"
click at [209, 217] on span "Camp [DATE]" at bounding box center [216, 222] width 65 height 12
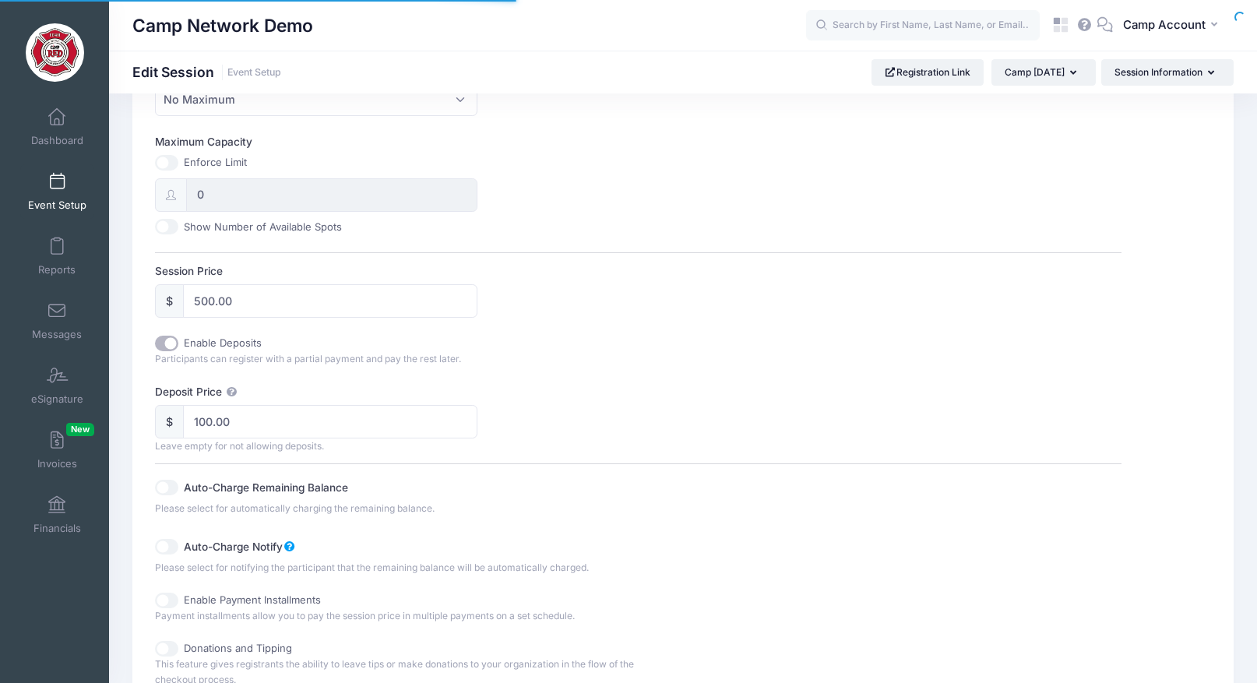
scroll to position [876, 0]
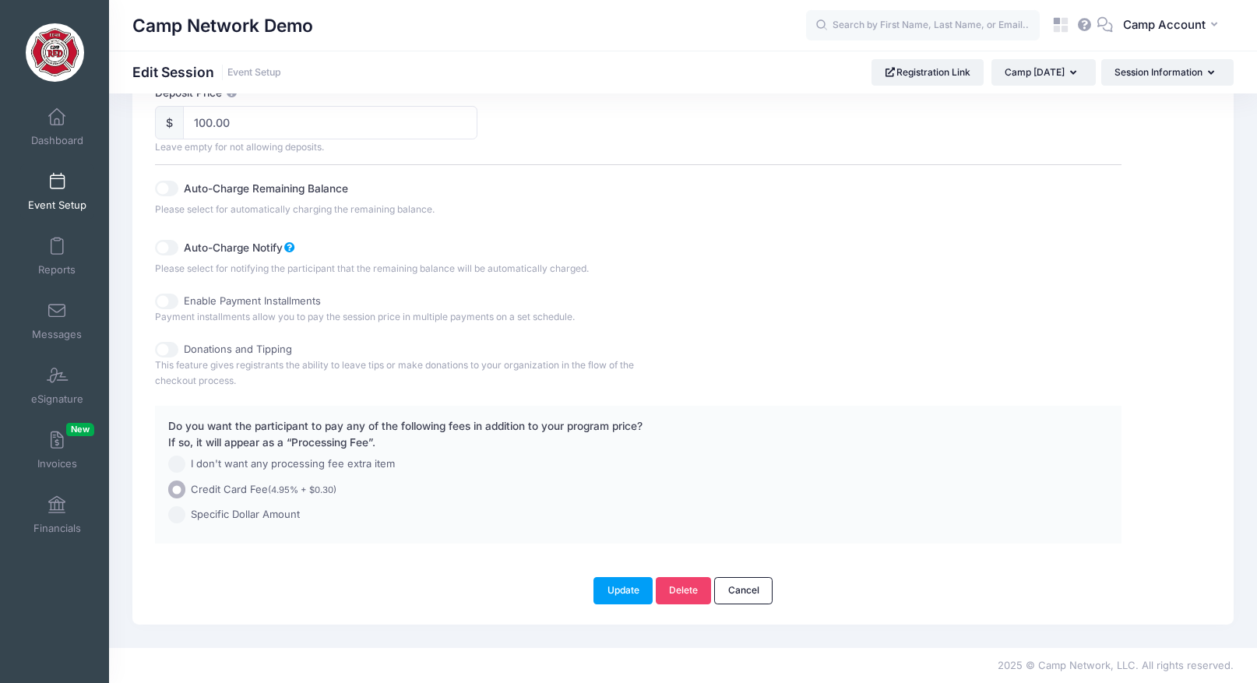
click at [173, 355] on input "Donations and Tipping" at bounding box center [166, 350] width 23 height 16
checkbox input "true"
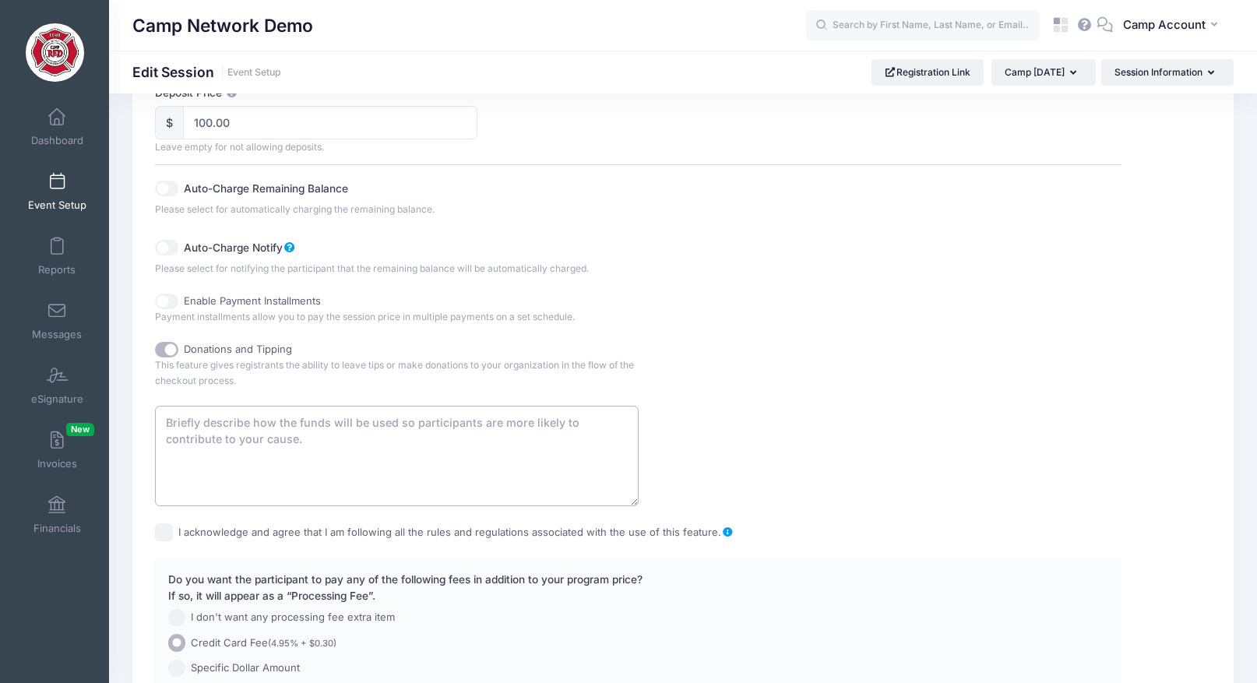
click at [234, 438] on textarea at bounding box center [396, 456] width 483 height 100
type textarea "Give me some money!"
click at [184, 530] on label "I acknowledge and agree that I am following all the rules and regulations assoc…" at bounding box center [455, 533] width 555 height 16
click at [173, 530] on input "I acknowledge and agree that I am following all the rules and regulations assoc…" at bounding box center [164, 532] width 18 height 18
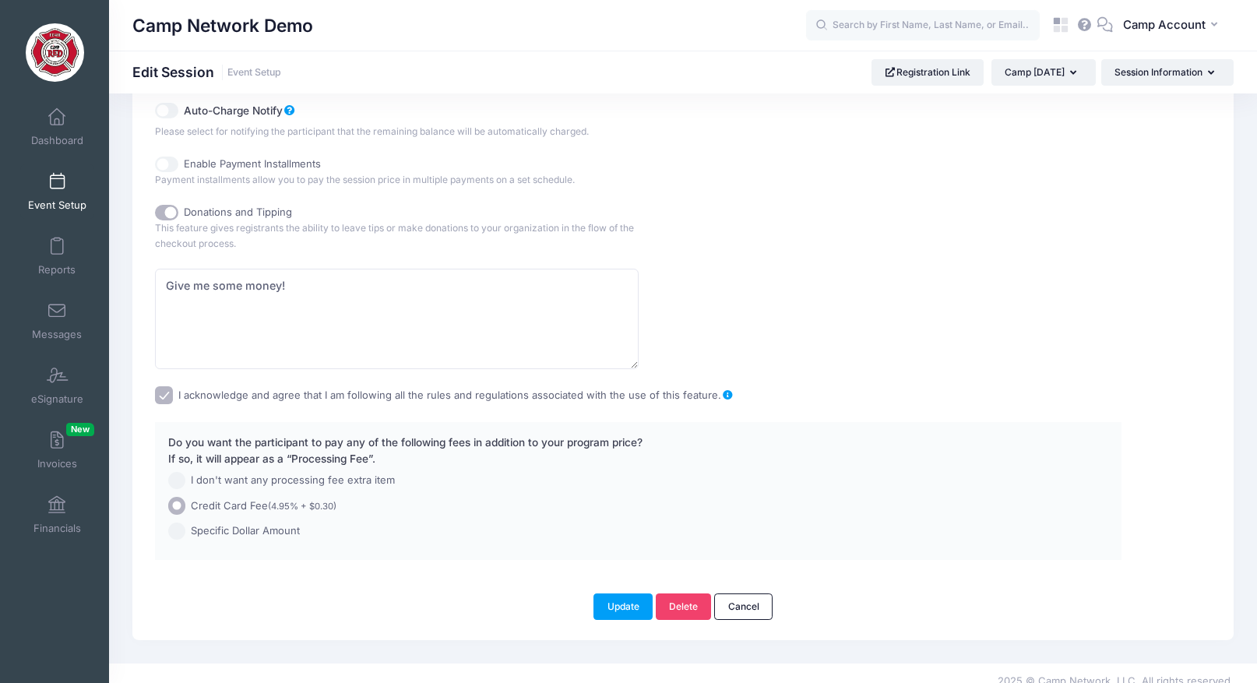
scroll to position [1030, 0]
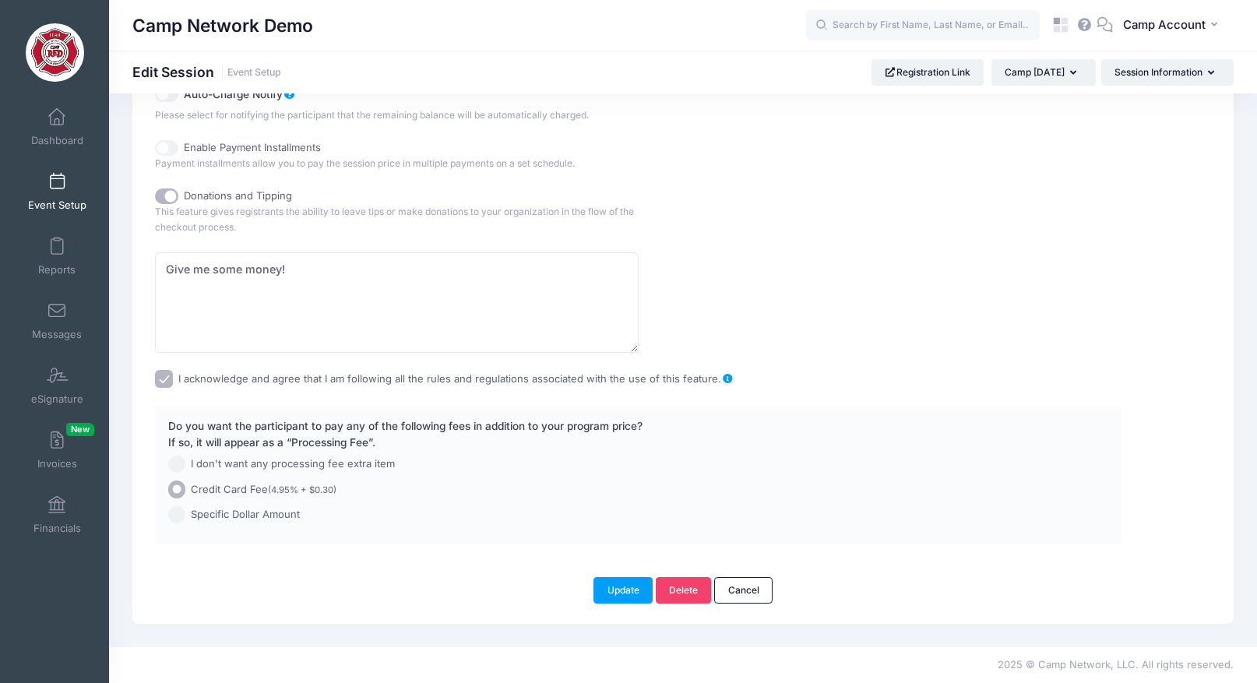
click at [259, 373] on label "I acknowledge and agree that I am following all the rules and regulations assoc…" at bounding box center [455, 379] width 555 height 16
click at [173, 373] on input "I acknowledge and agree that I am following all the rules and regulations assoc…" at bounding box center [164, 379] width 18 height 18
click at [632, 593] on button "Update" at bounding box center [622, 590] width 59 height 26
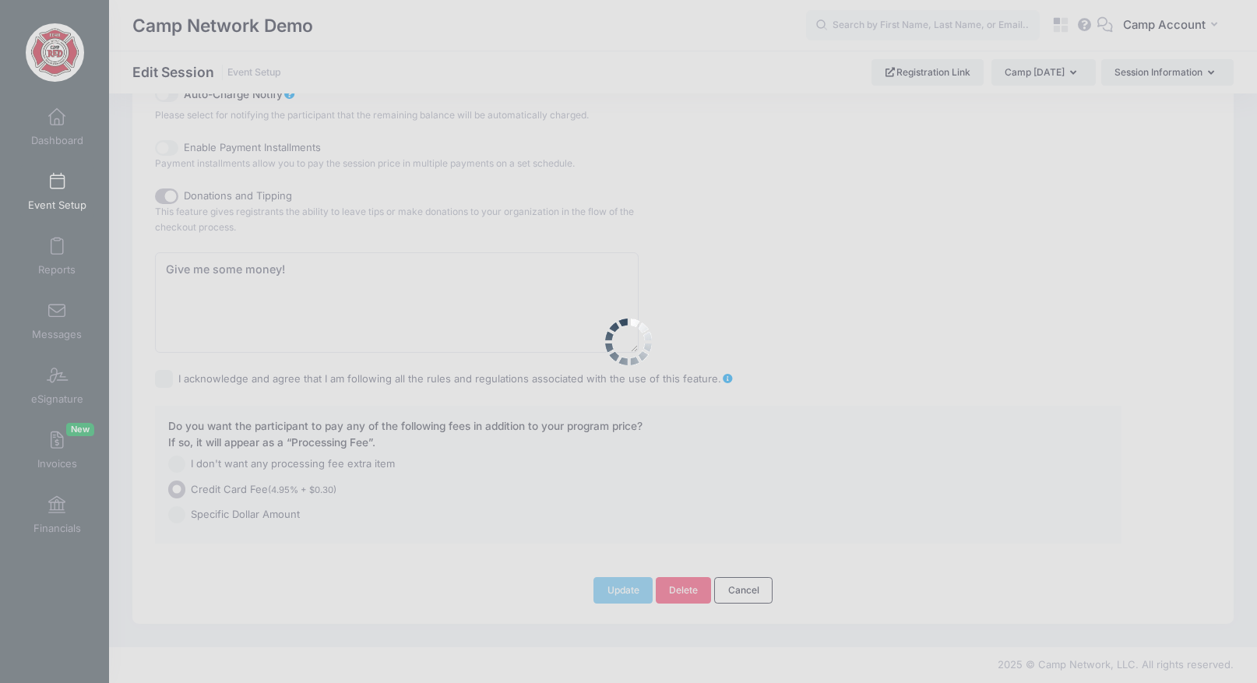
scroll to position [1042, 0]
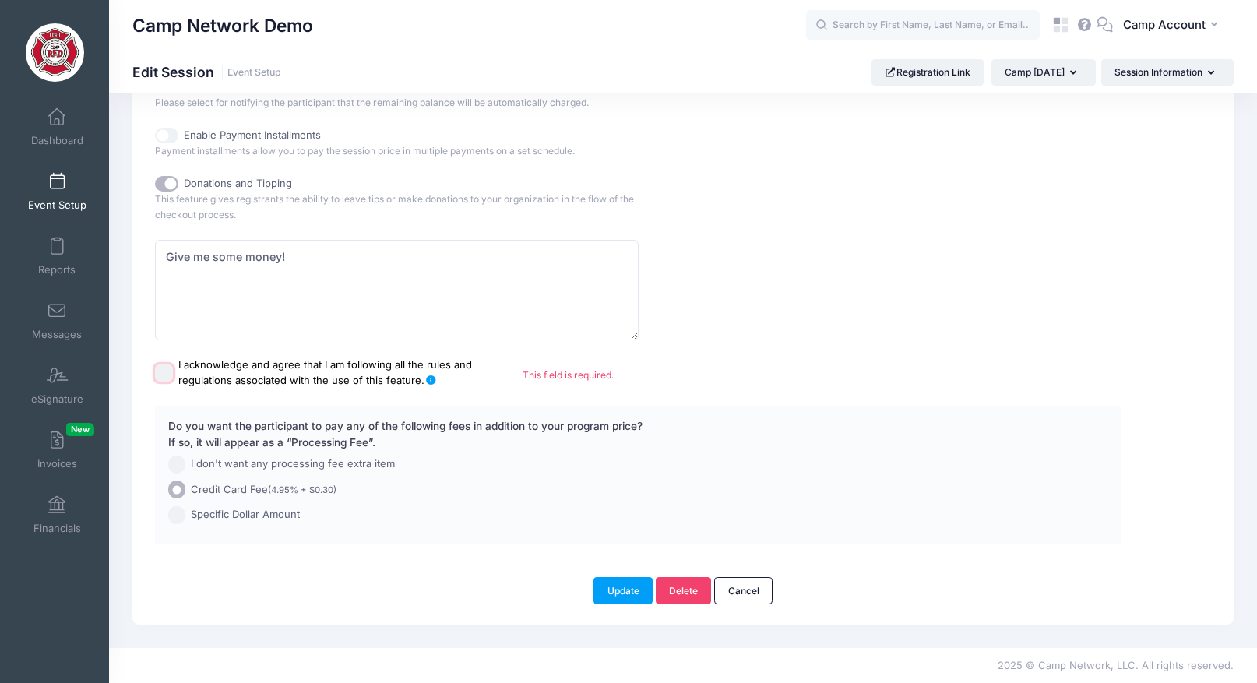
click at [170, 375] on input "I acknowledge and agree that I am following all the rules and regulations assoc…" at bounding box center [164, 373] width 18 height 18
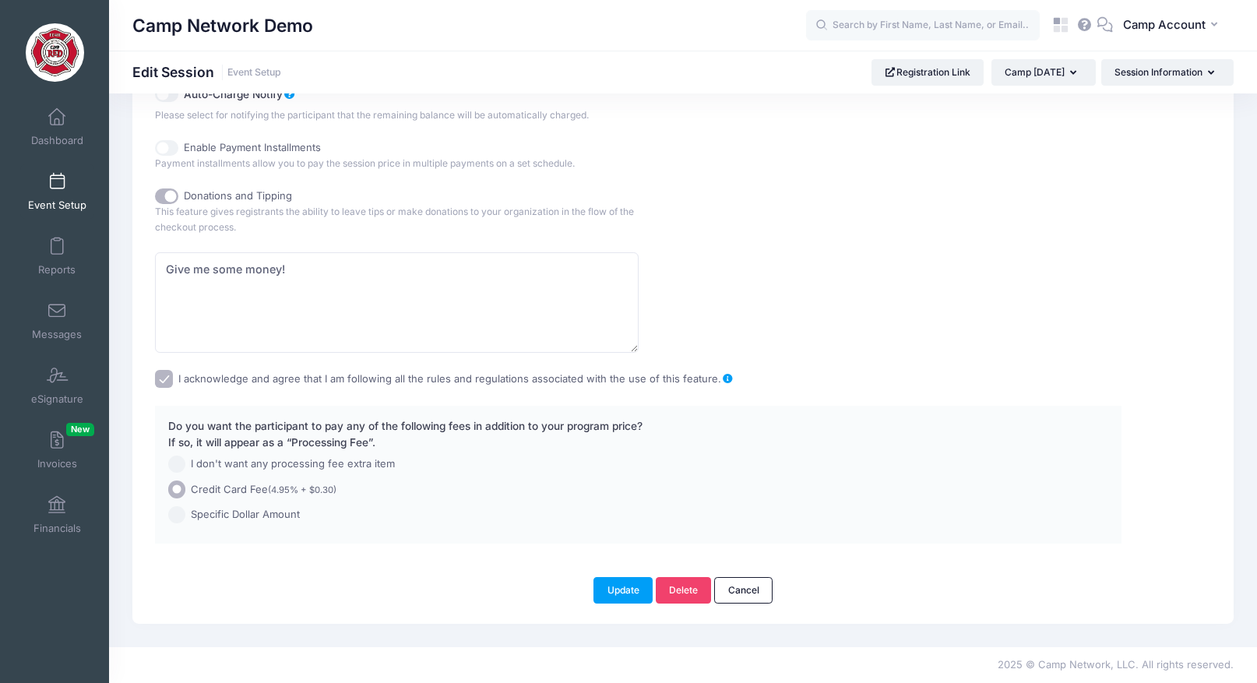
scroll to position [1030, 0]
click at [633, 590] on button "Update" at bounding box center [622, 590] width 59 height 26
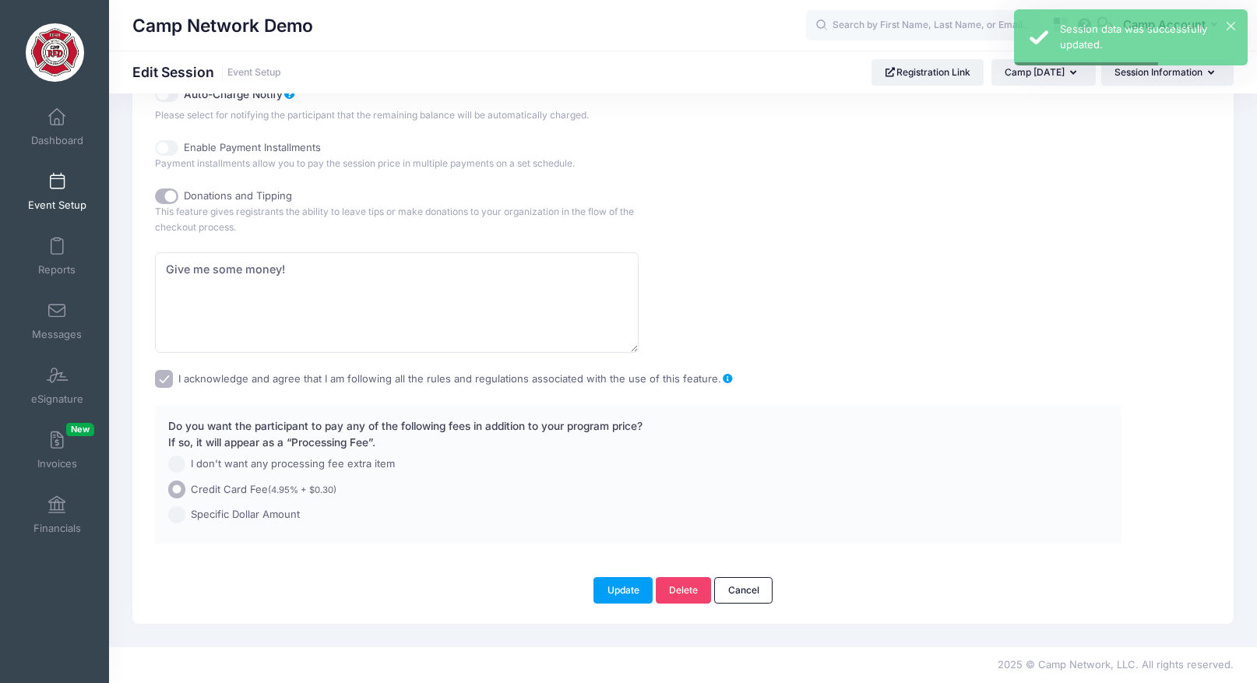
click at [168, 378] on input "I acknowledge and agree that I am following all the rules and regulations assoc…" at bounding box center [164, 379] width 18 height 18
click at [614, 590] on button "Update" at bounding box center [622, 590] width 59 height 26
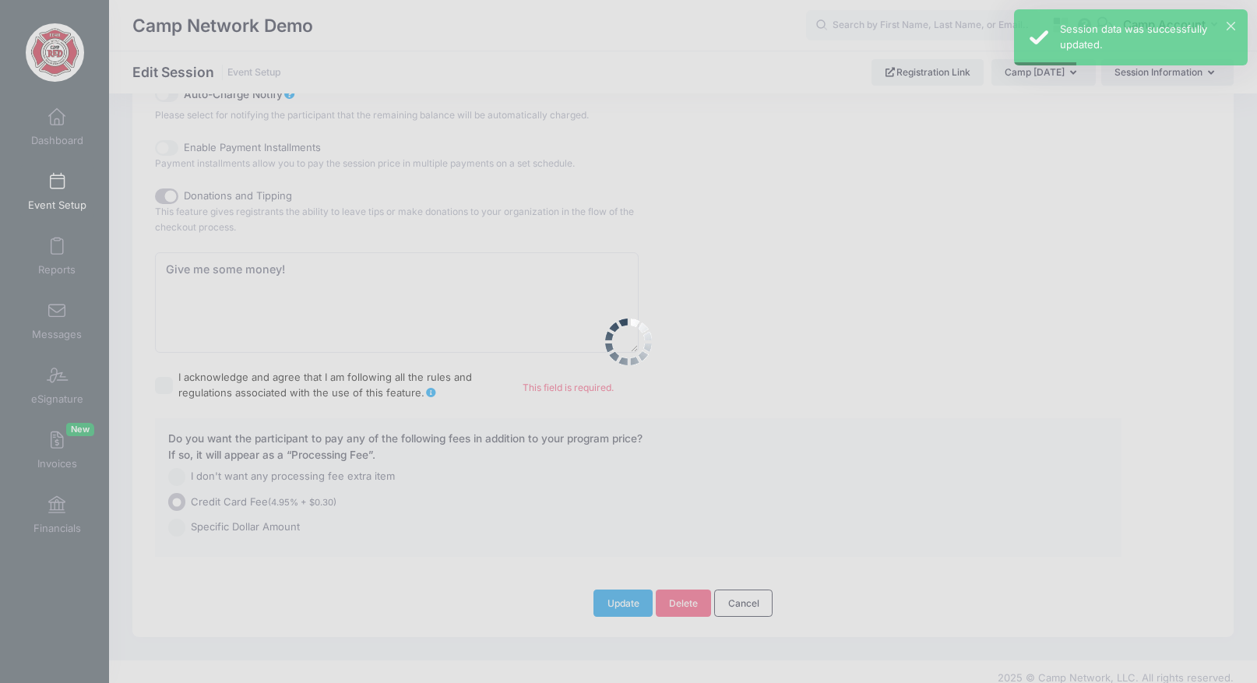
scroll to position [1042, 0]
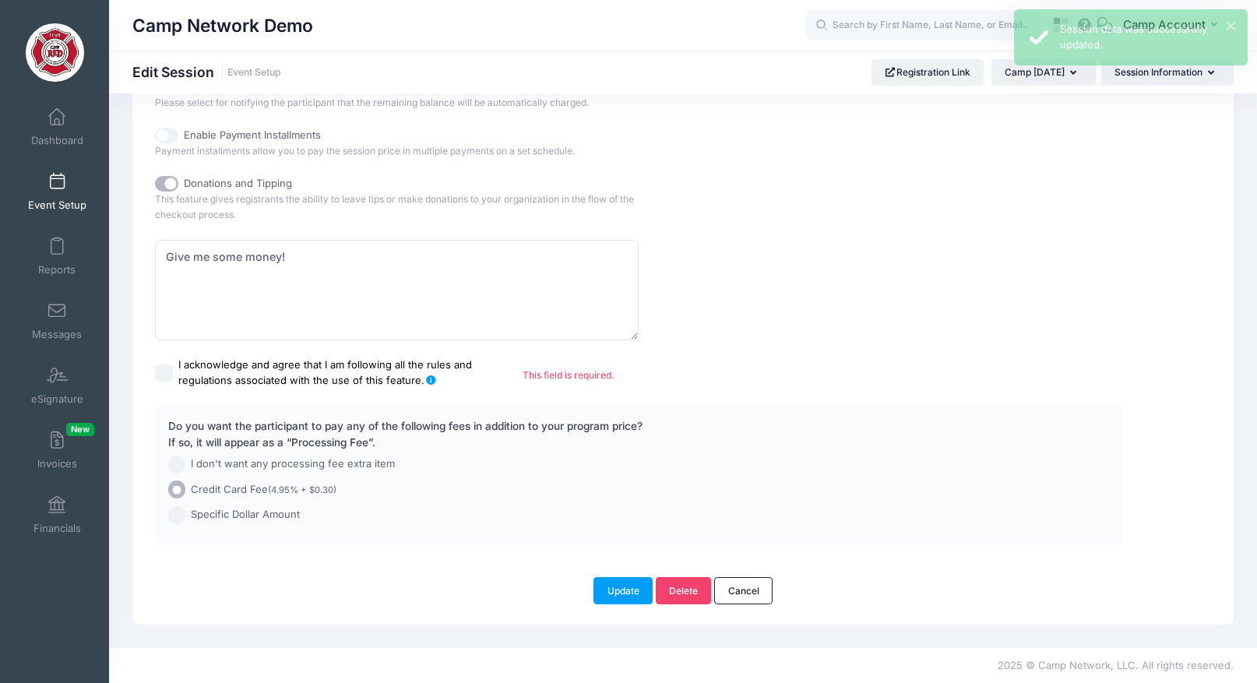
click at [565, 377] on span "This field is required." at bounding box center [822, 375] width 599 height 14
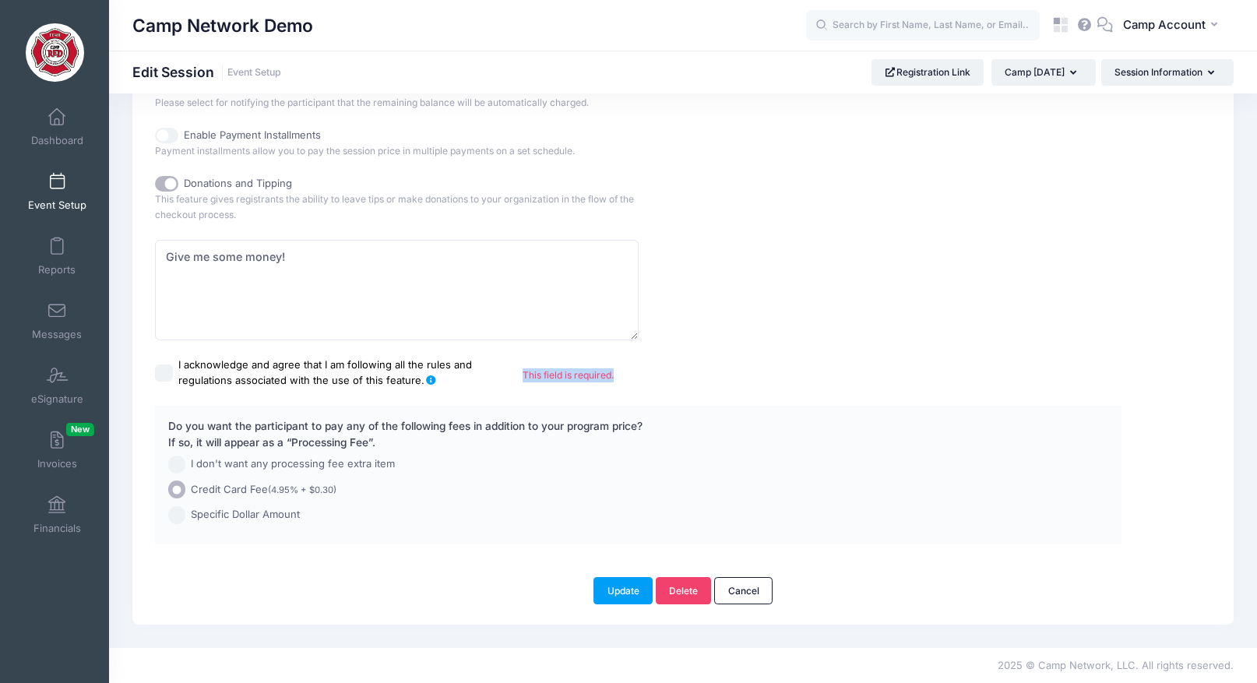
drag, startPoint x: 519, startPoint y: 374, endPoint x: 622, endPoint y: 377, distance: 102.8
click at [622, 377] on span "This field is required." at bounding box center [822, 375] width 599 height 14
click at [628, 376] on span "This field is required." at bounding box center [822, 375] width 599 height 14
drag, startPoint x: 617, startPoint y: 376, endPoint x: 519, endPoint y: 375, distance: 97.4
click at [523, 375] on span "This field is required." at bounding box center [822, 375] width 599 height 14
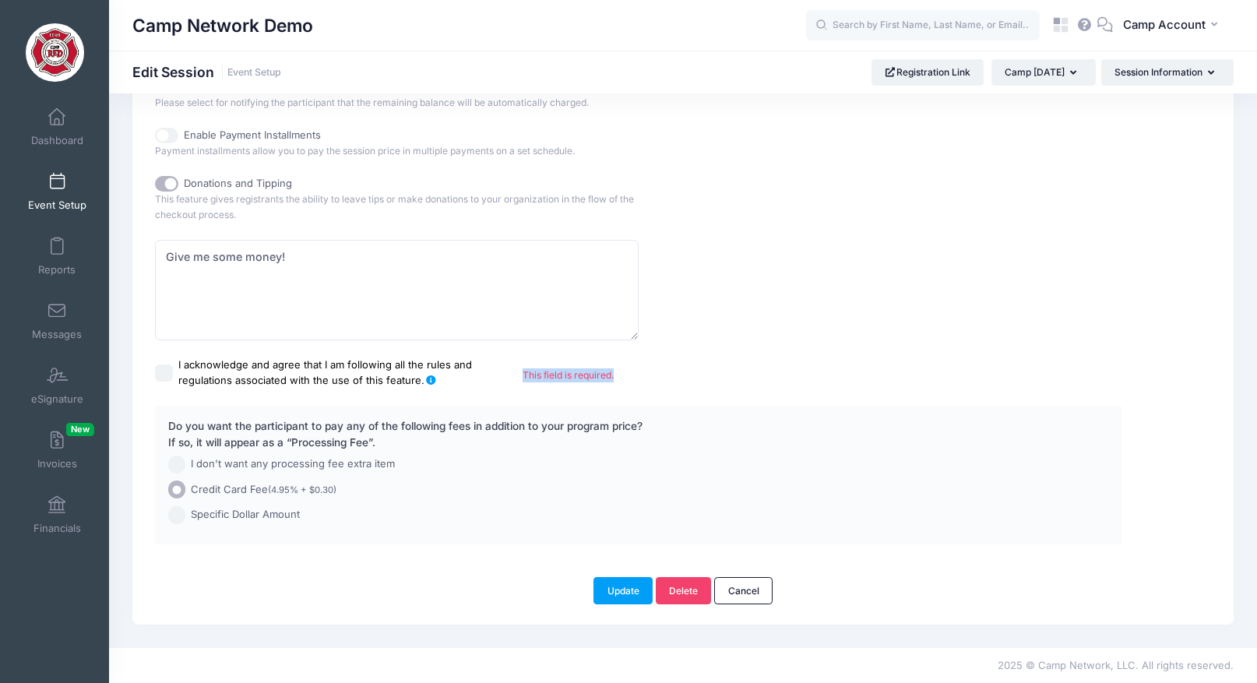
click at [544, 375] on span "This field is required." at bounding box center [822, 375] width 599 height 14
drag, startPoint x: 522, startPoint y: 377, endPoint x: 625, endPoint y: 375, distance: 102.8
click at [625, 375] on span "This field is required." at bounding box center [822, 375] width 599 height 14
click at [568, 380] on span "This field is required." at bounding box center [822, 375] width 599 height 14
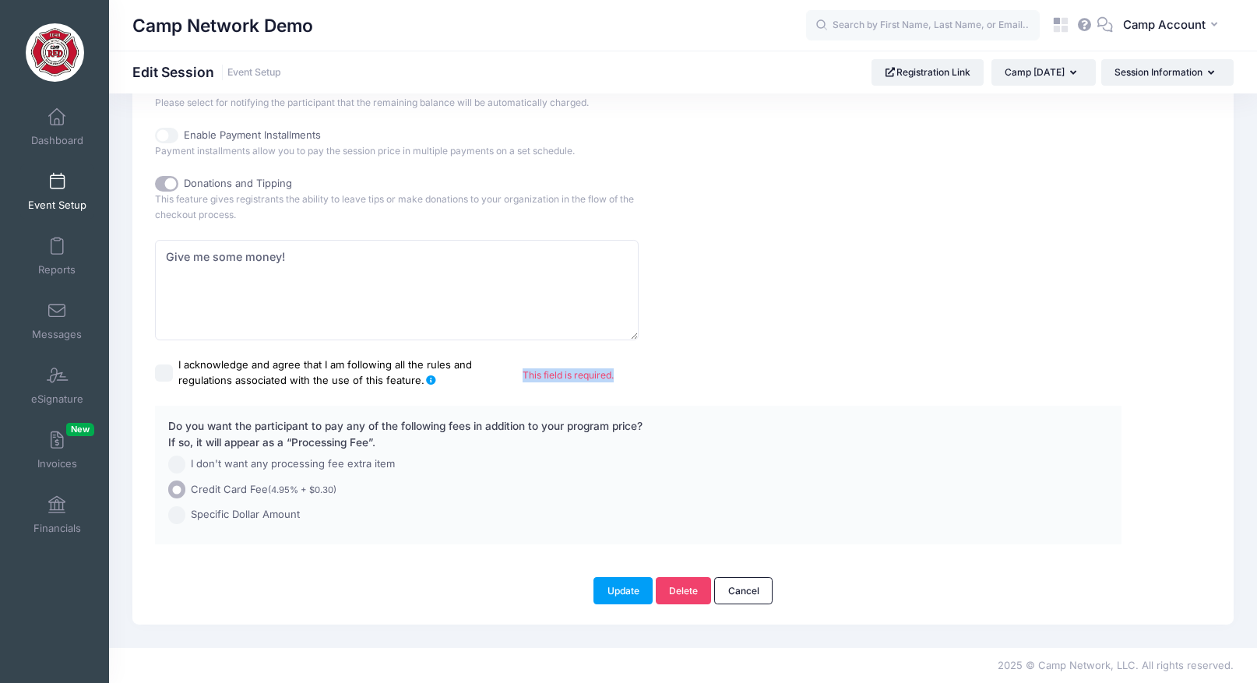
drag, startPoint x: 519, startPoint y: 375, endPoint x: 614, endPoint y: 374, distance: 95.8
click at [614, 374] on div "I acknowledge and agree that I am following all the rules and regulations assoc…" at bounding box center [638, 372] width 966 height 30
click at [630, 591] on button "Update" at bounding box center [622, 590] width 59 height 26
click at [167, 376] on input "I acknowledge and agree that I am following all the rules and regulations assoc…" at bounding box center [164, 373] width 18 height 18
checkbox input "true"
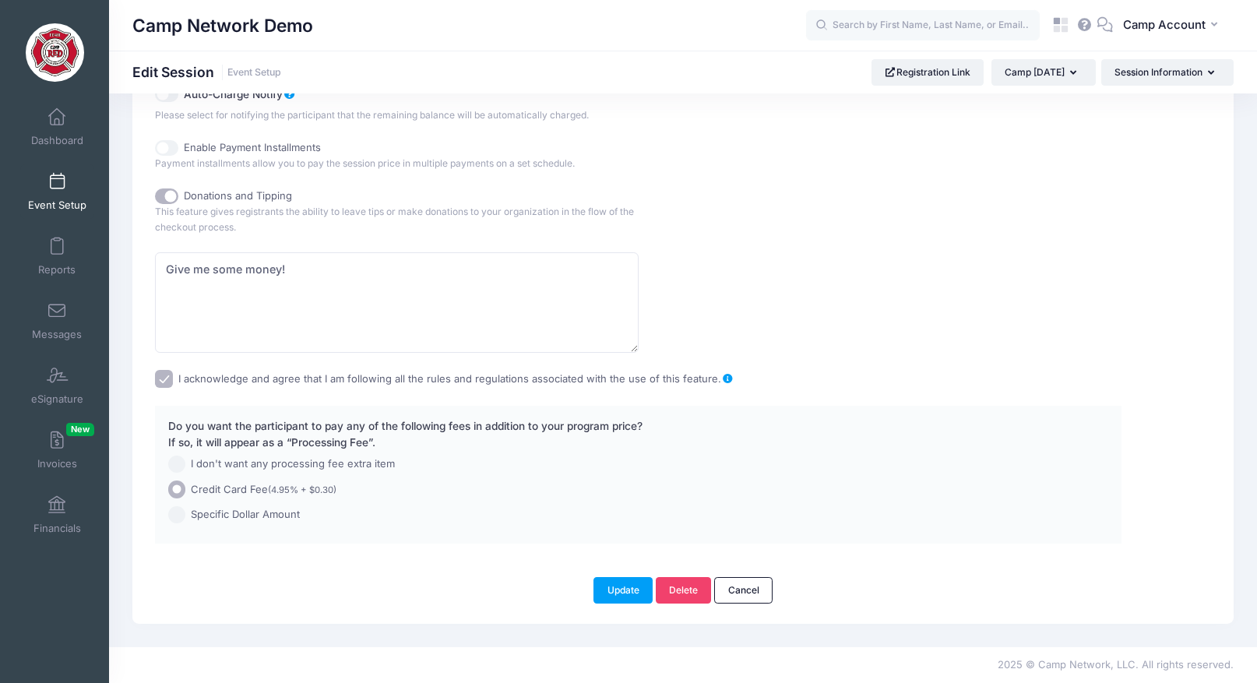
scroll to position [1030, 0]
click at [620, 584] on button "Update" at bounding box center [622, 590] width 59 height 26
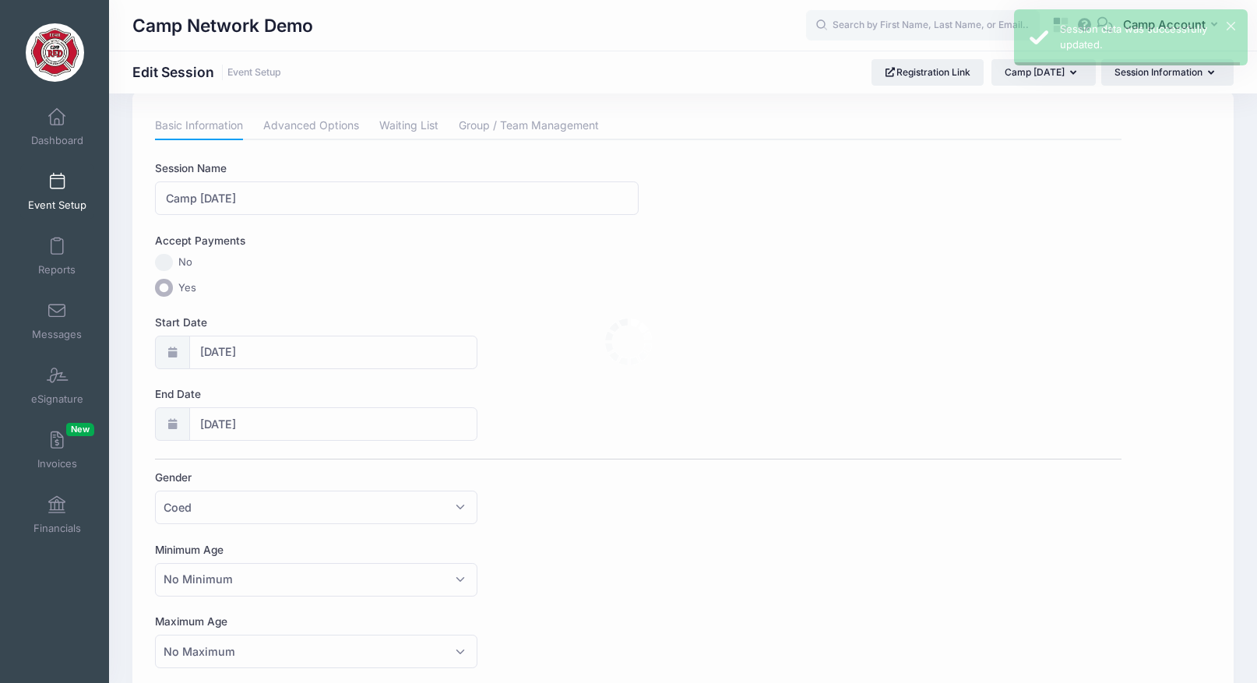
scroll to position [0, 0]
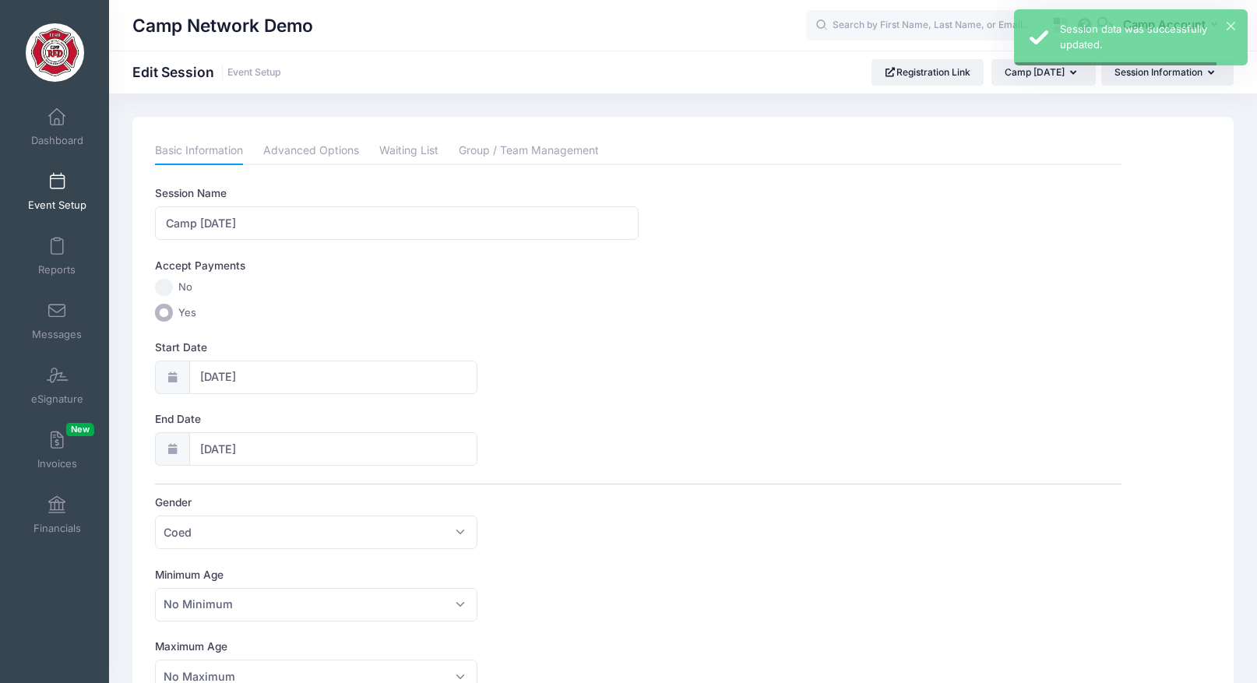
click at [41, 189] on link "Event Setup" at bounding box center [57, 191] width 74 height 55
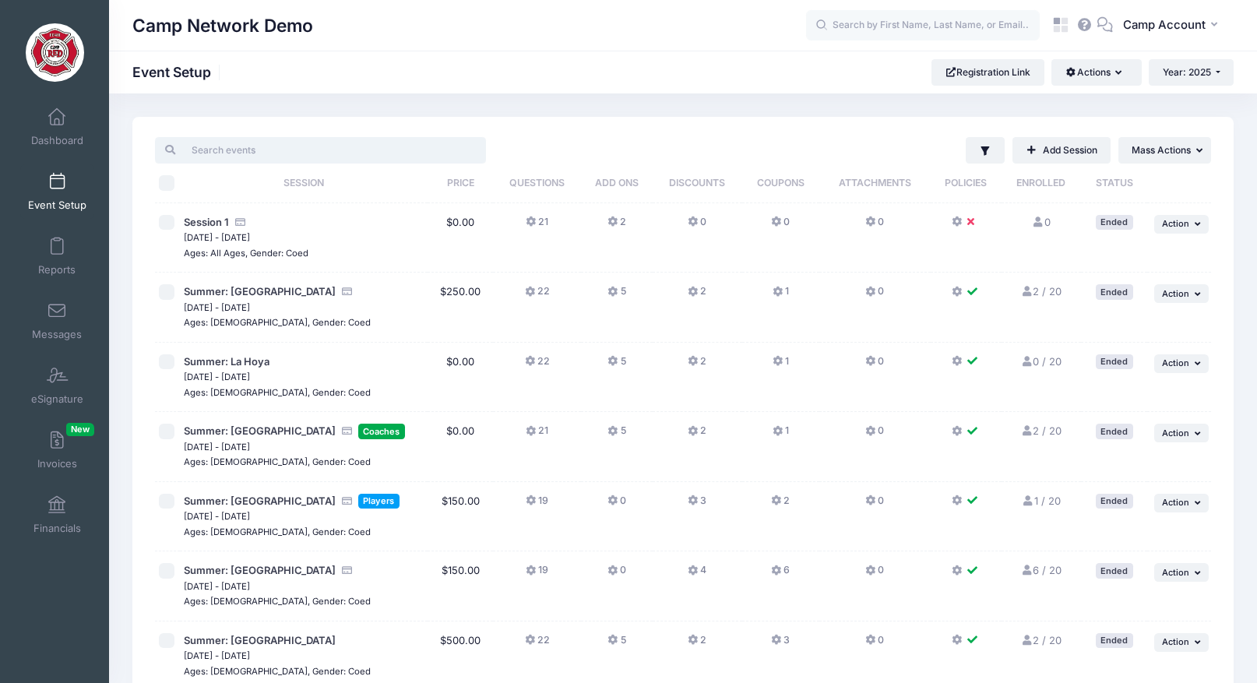
click at [378, 157] on input "search" at bounding box center [320, 150] width 331 height 26
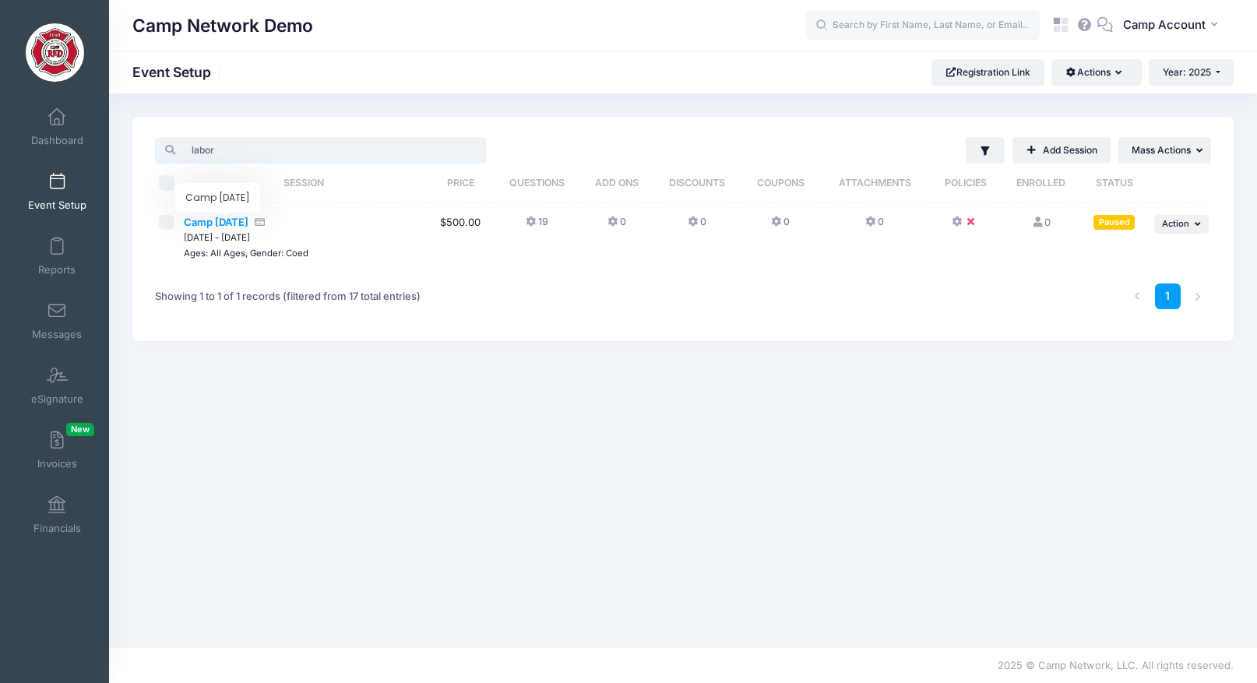
type input "labor"
click at [238, 220] on span "Camp [DATE]" at bounding box center [216, 222] width 65 height 12
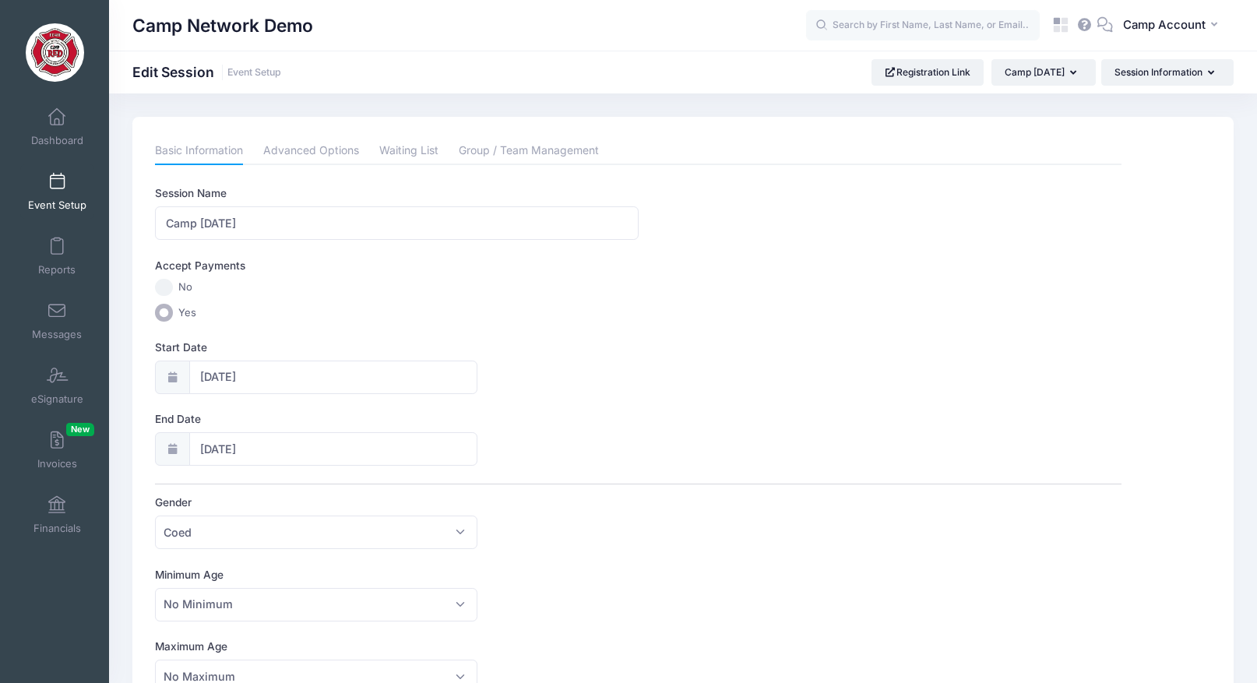
click at [57, 187] on span at bounding box center [57, 182] width 0 height 17
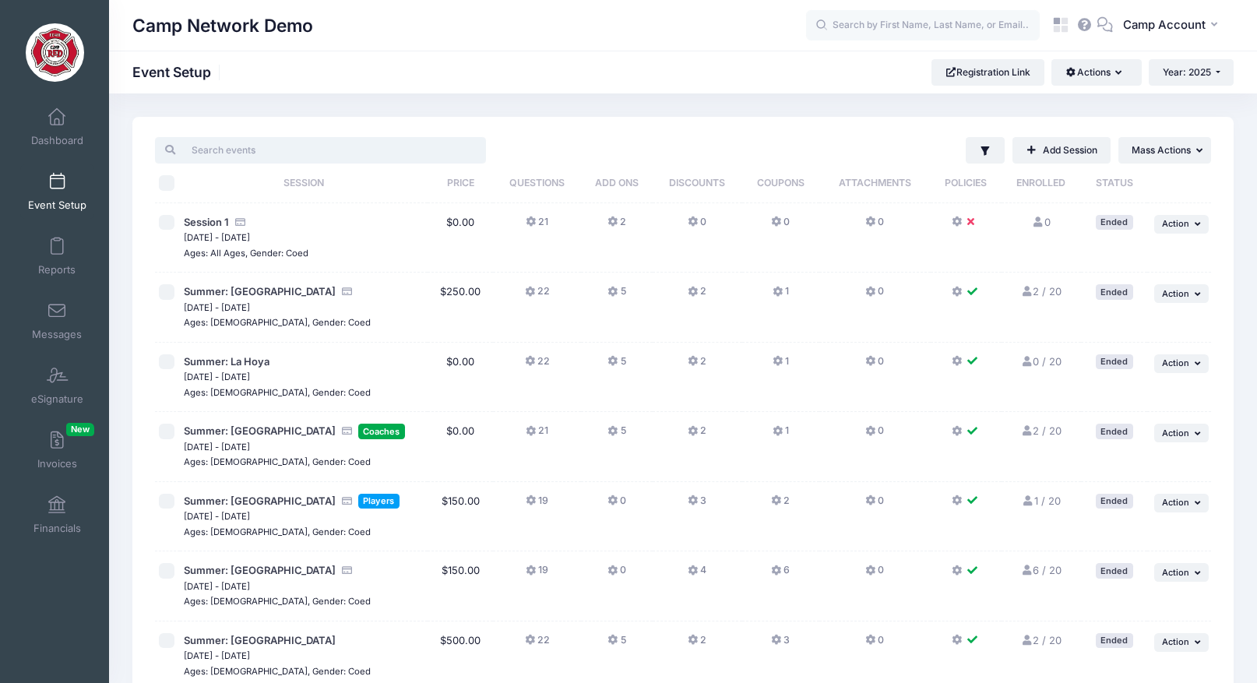
click at [366, 140] on input "search" at bounding box center [320, 150] width 331 height 26
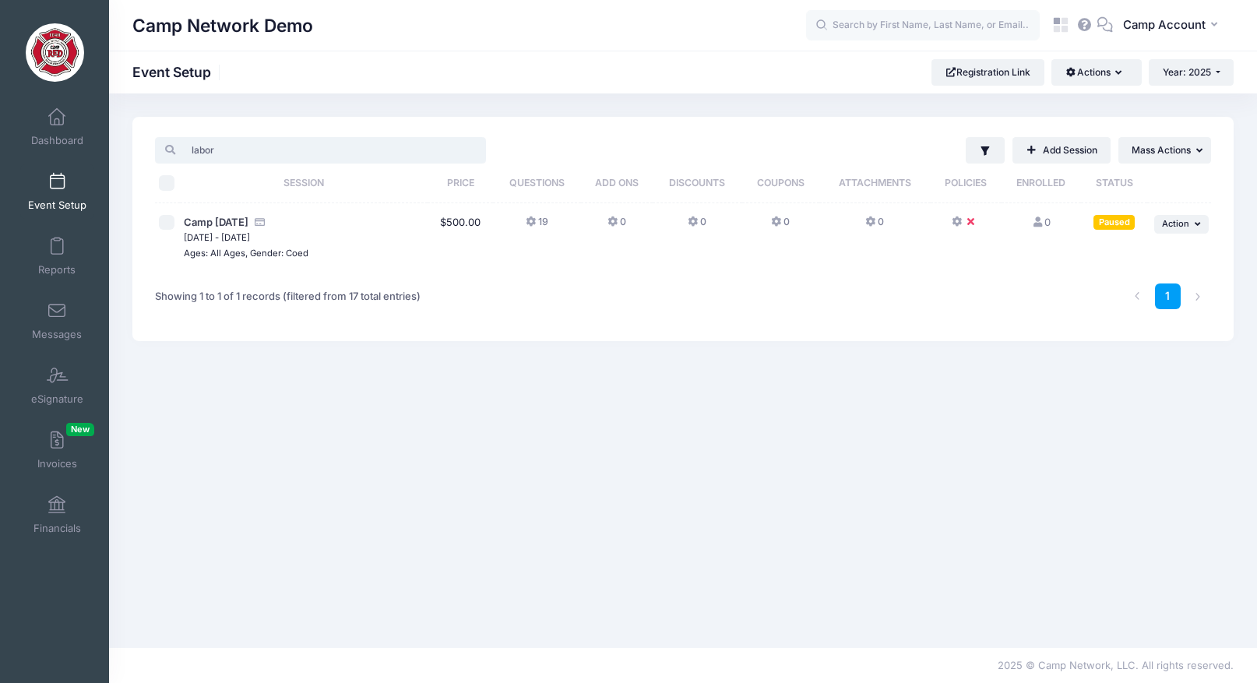
type input "labor"
click at [968, 222] on icon at bounding box center [973, 222] width 12 height 0
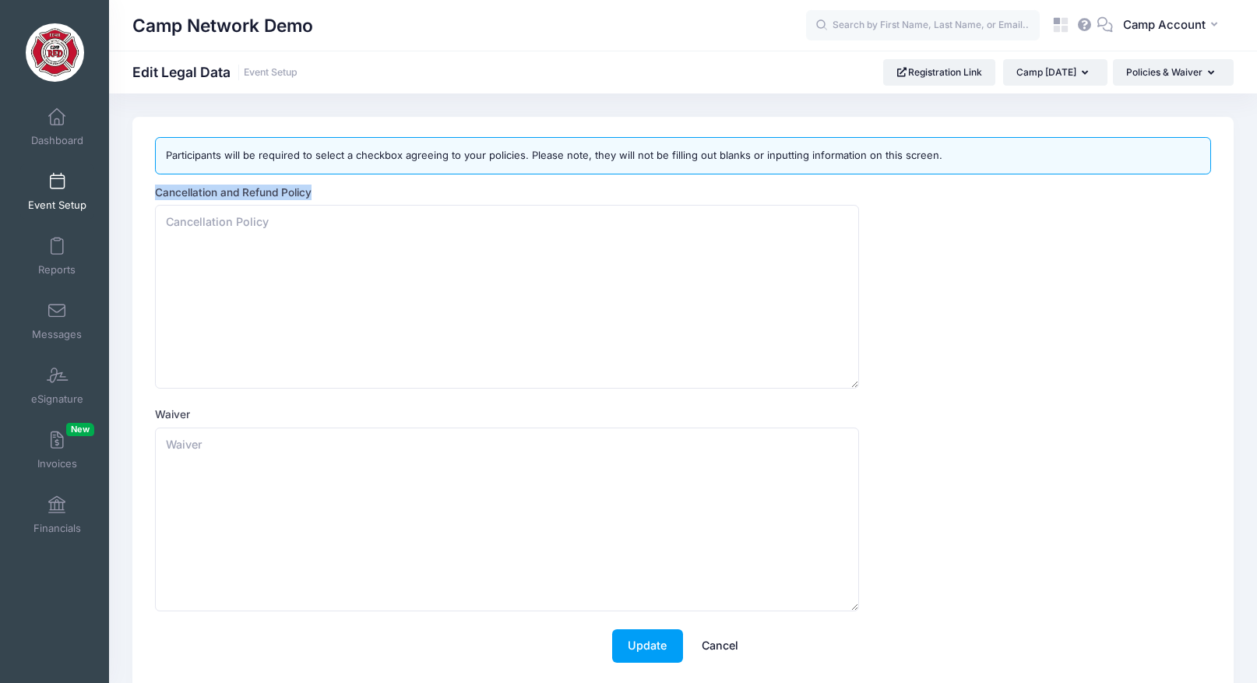
drag, startPoint x: 319, startPoint y: 195, endPoint x: 140, endPoint y: 195, distance: 179.1
click at [140, 195] on div "Participants will be required to select a checkbox agreeing to your policies. P…" at bounding box center [682, 407] width 1101 height 581
copy label "Cancellation and Refund Policy"
click at [197, 217] on textarea "Cancellation and Refund Policy" at bounding box center [507, 297] width 704 height 184
paste textarea "Cancellation and Refund Policy"
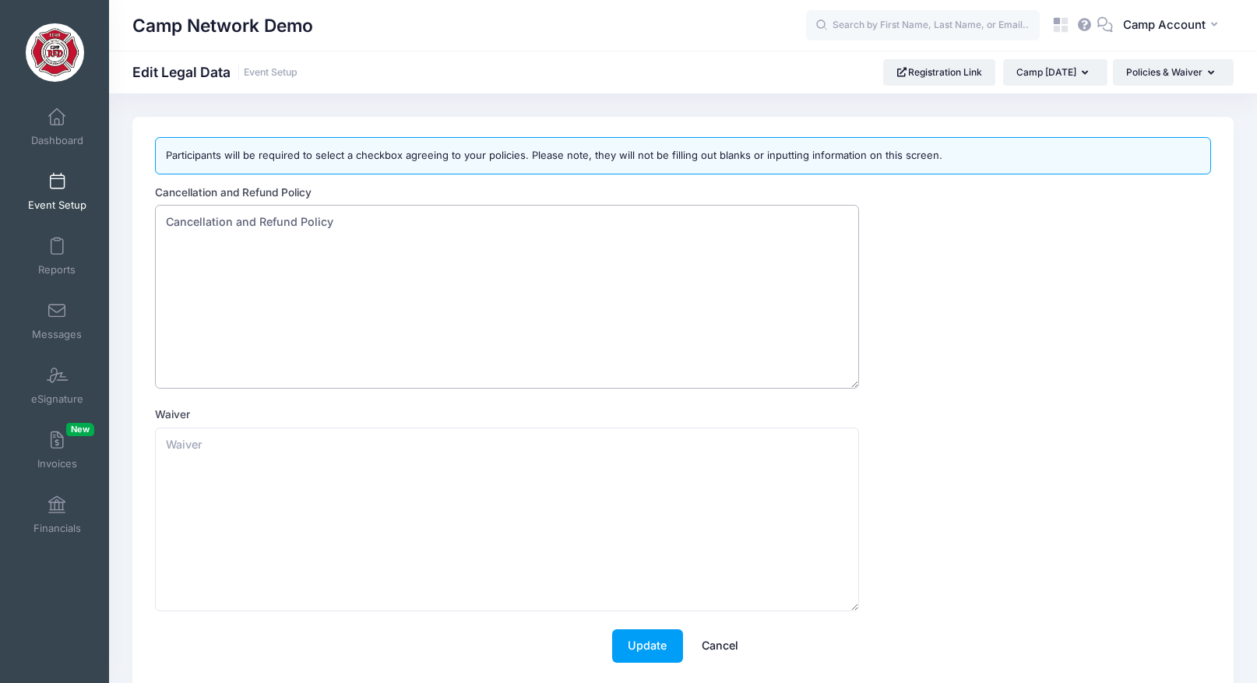
type textarea "Cancellation and Refund Policy"
drag, startPoint x: 202, startPoint y: 414, endPoint x: 143, endPoint y: 414, distance: 60.0
click at [143, 414] on div "Participants will be required to select a checkbox agreeing to your policies. P…" at bounding box center [682, 407] width 1101 height 581
copy label "Waiver"
click at [209, 468] on textarea "Waiver" at bounding box center [507, 520] width 704 height 184
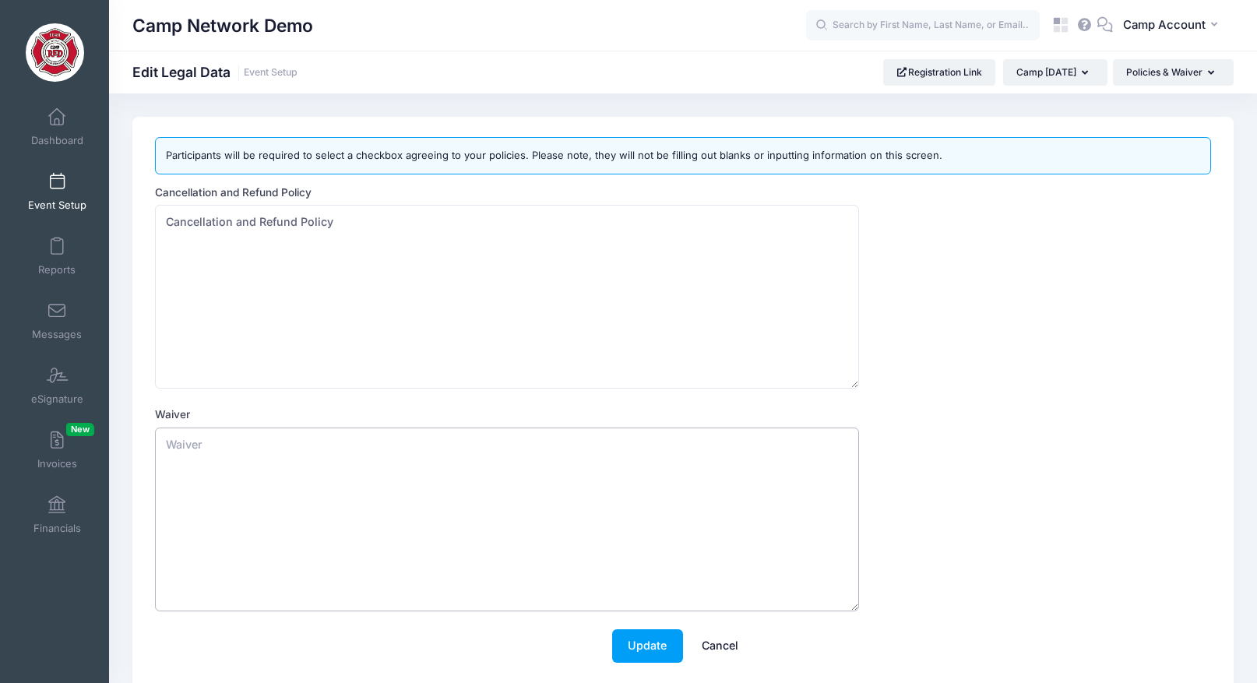
paste textarea "Waiver"
type textarea "Waiver"
click at [670, 652] on button "Update" at bounding box center [647, 645] width 71 height 33
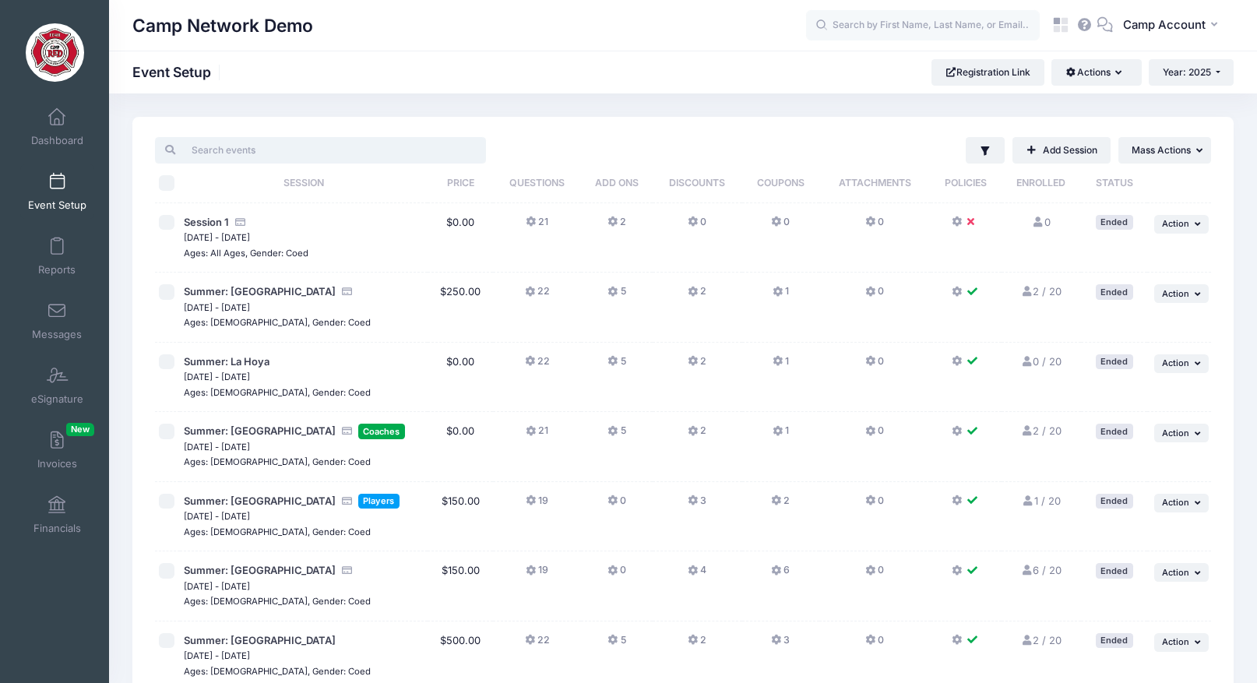
click at [366, 150] on input "search" at bounding box center [320, 150] width 331 height 26
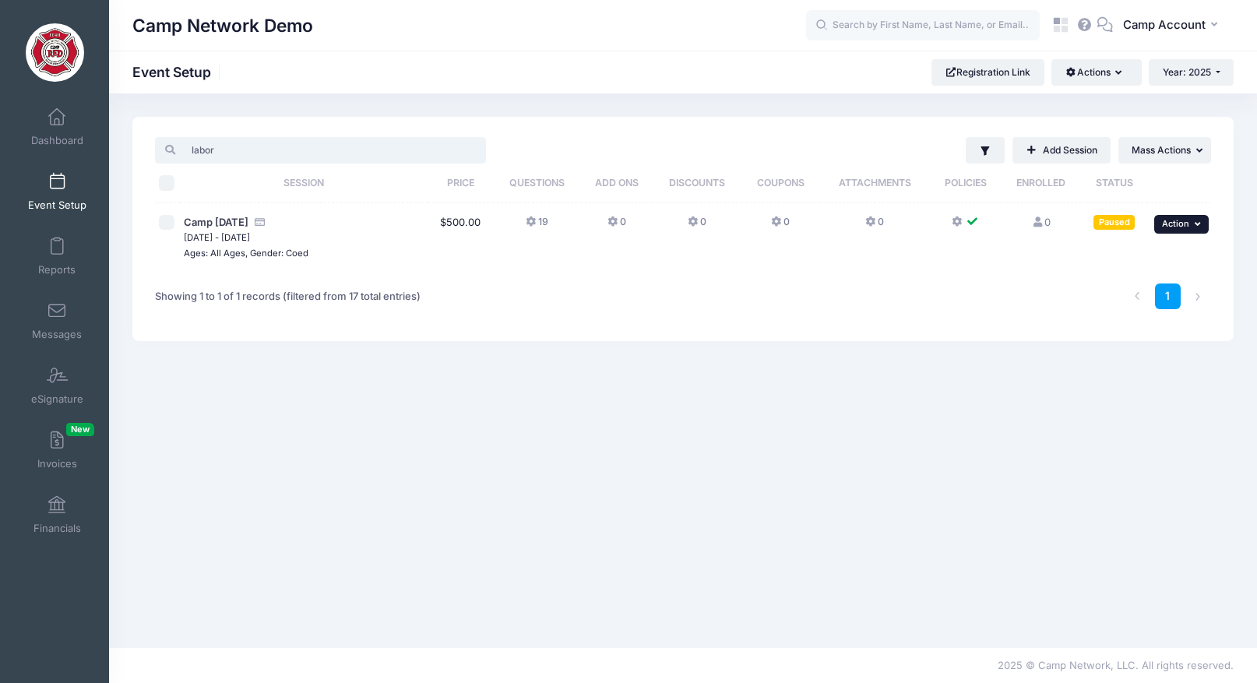
type input "labor"
click at [1200, 231] on button "... Action" at bounding box center [1181, 224] width 55 height 19
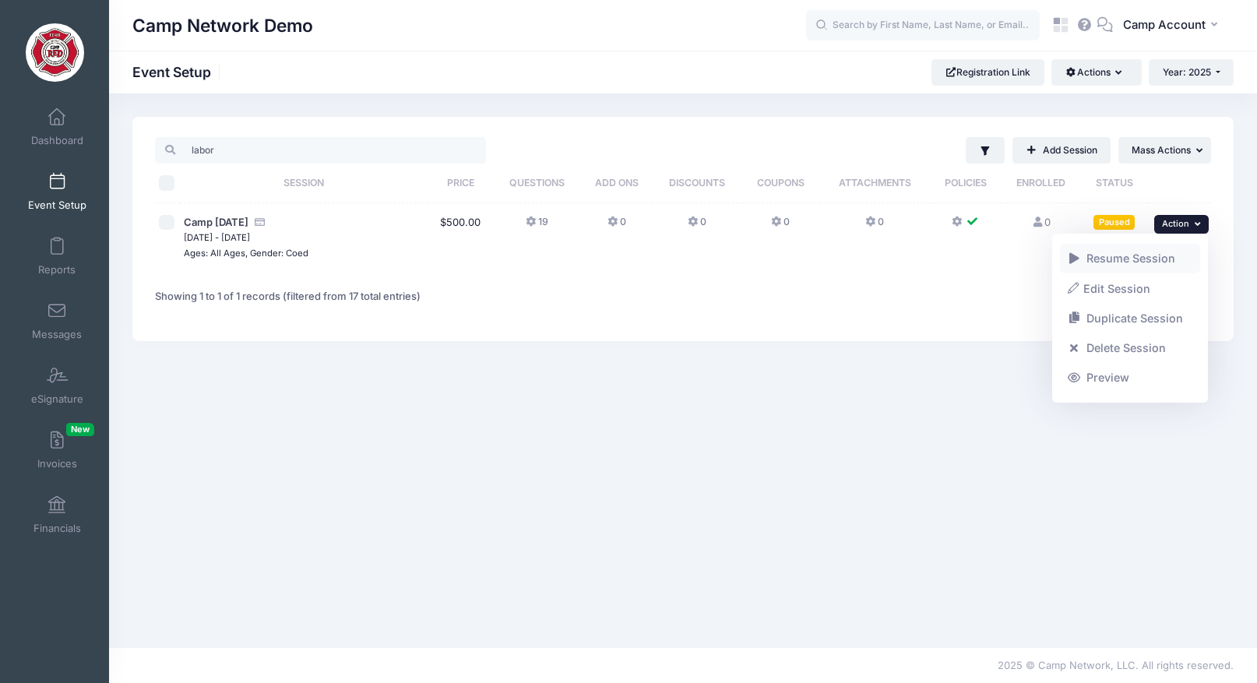
click at [1189, 252] on link "Resume Session" at bounding box center [1130, 259] width 141 height 30
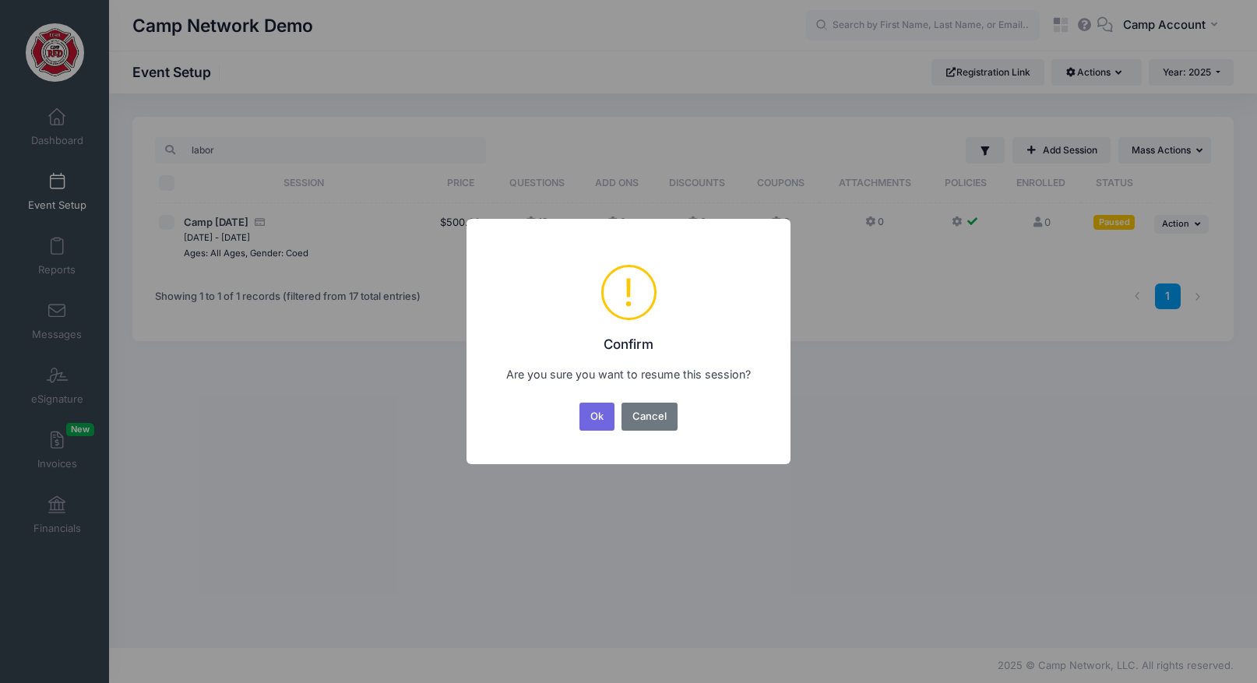
click at [579, 403] on button "Ok" at bounding box center [597, 417] width 36 height 28
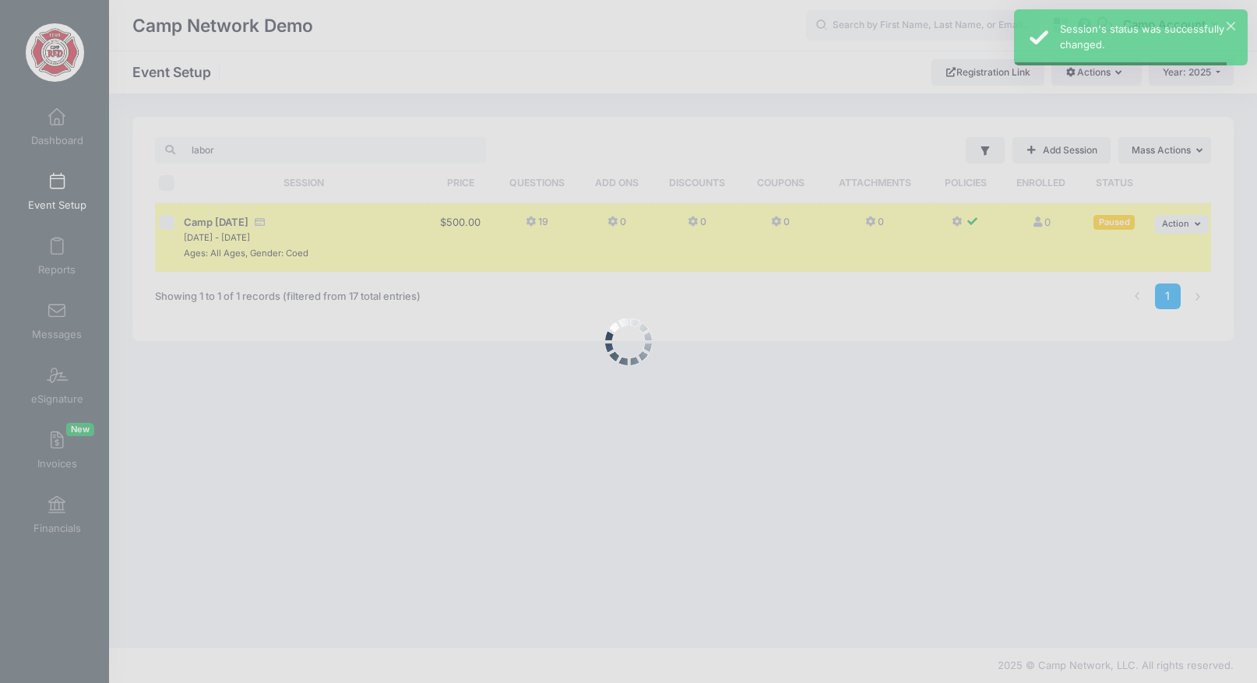
click at [1024, 73] on div at bounding box center [628, 341] width 1257 height 683
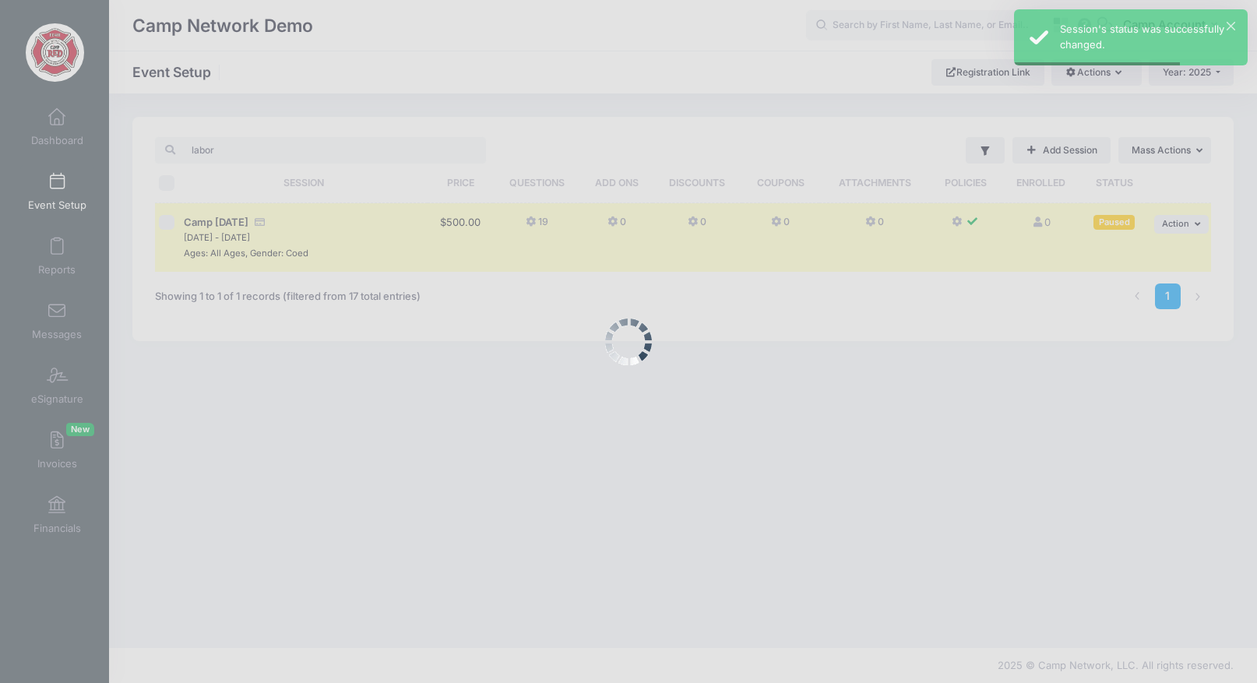
click at [1017, 73] on div at bounding box center [628, 341] width 1257 height 683
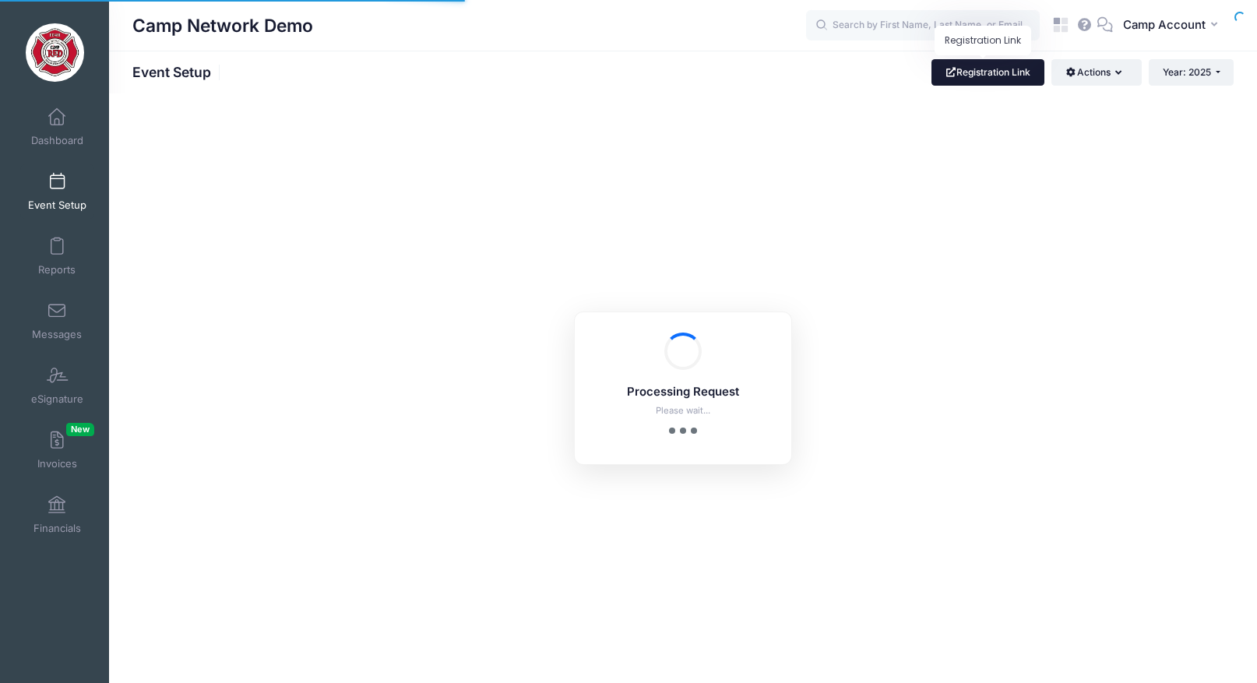
click at [1017, 73] on link "Registration Link" at bounding box center [987, 72] width 113 height 26
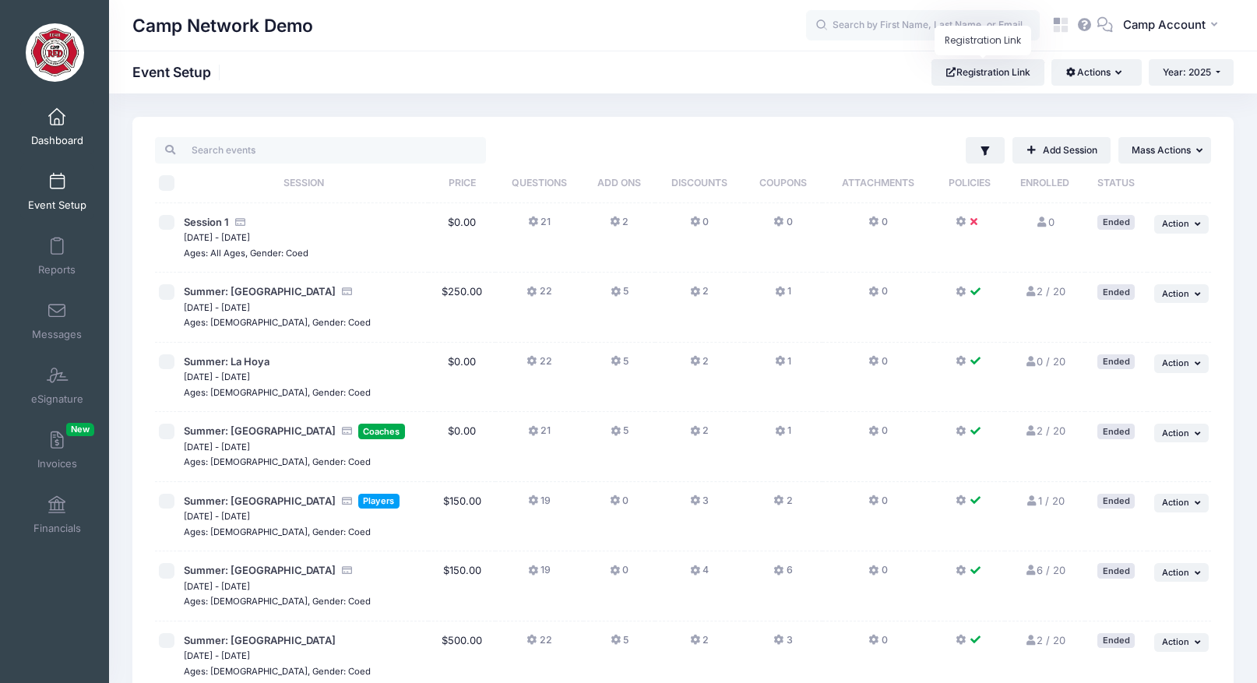
click at [76, 137] on span "Dashboard" at bounding box center [57, 140] width 52 height 13
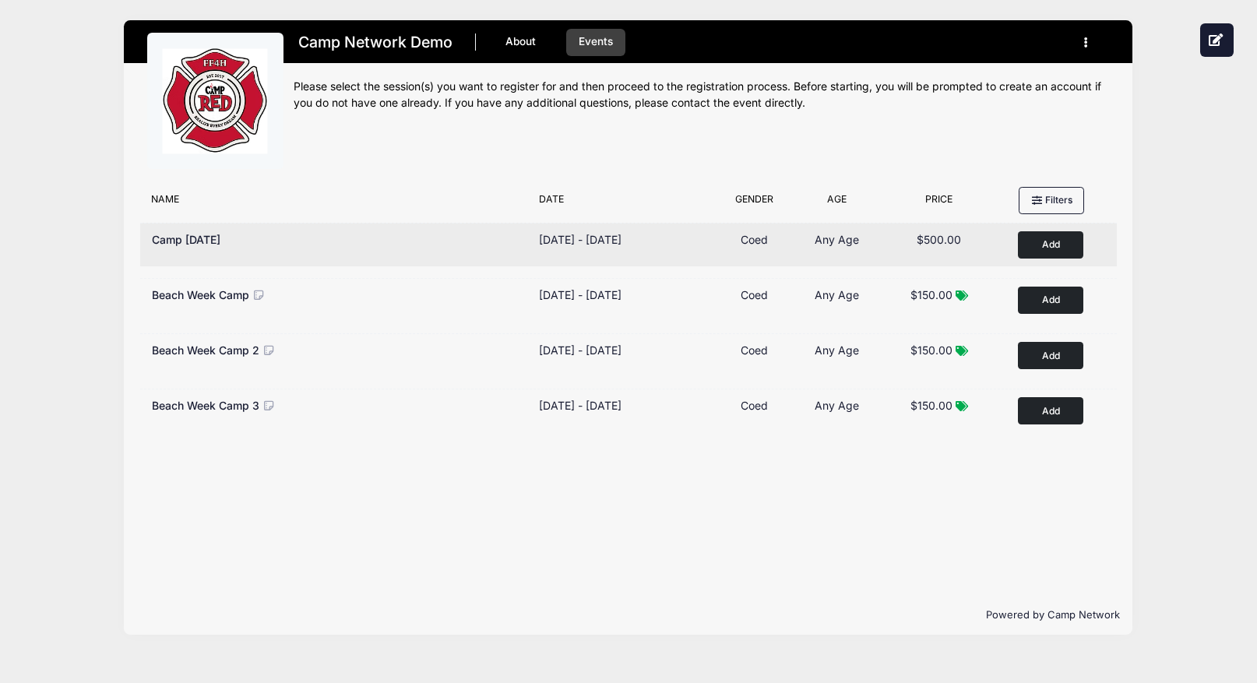
click at [1072, 239] on button "Add to Cart" at bounding box center [1050, 244] width 65 height 27
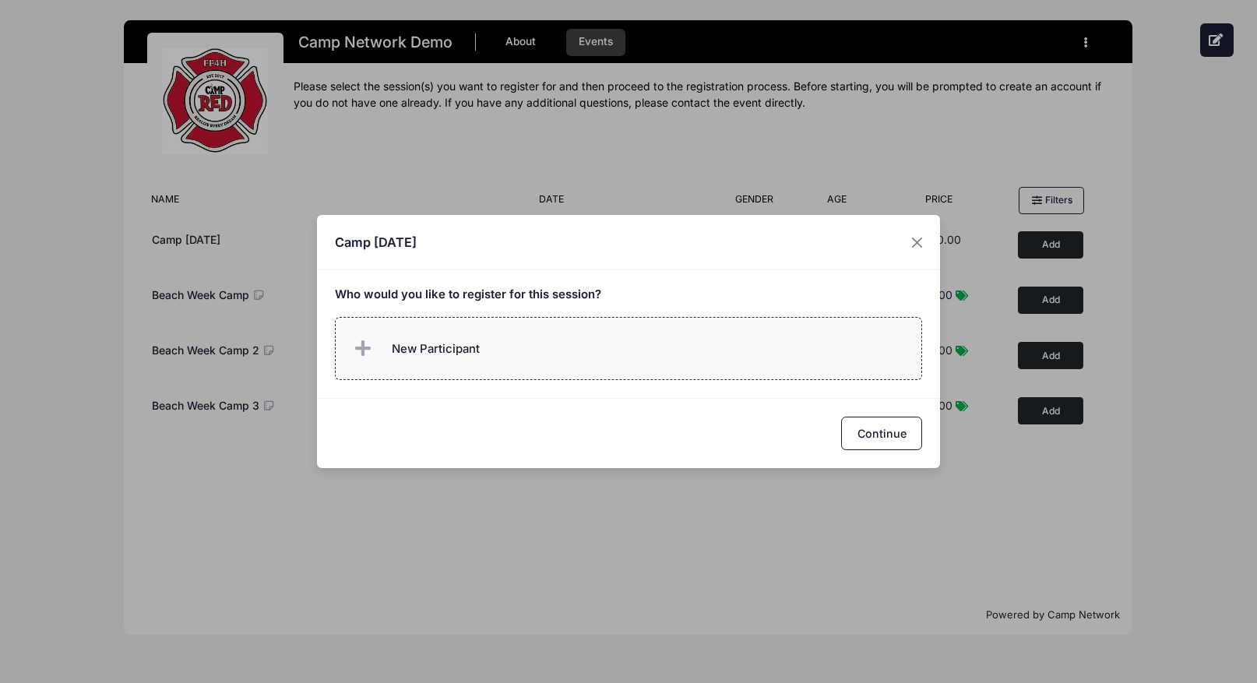
click at [650, 341] on label "New Participant" at bounding box center [629, 348] width 588 height 63
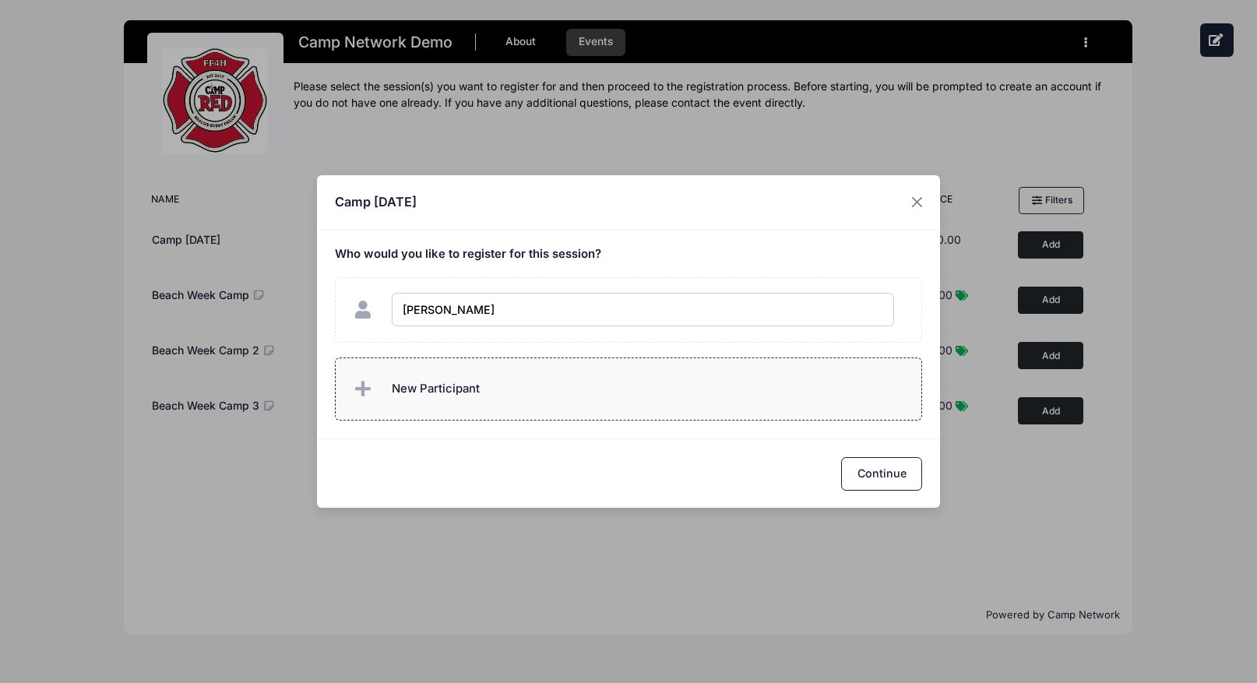
type input "Andrew D"
checkbox input "true"
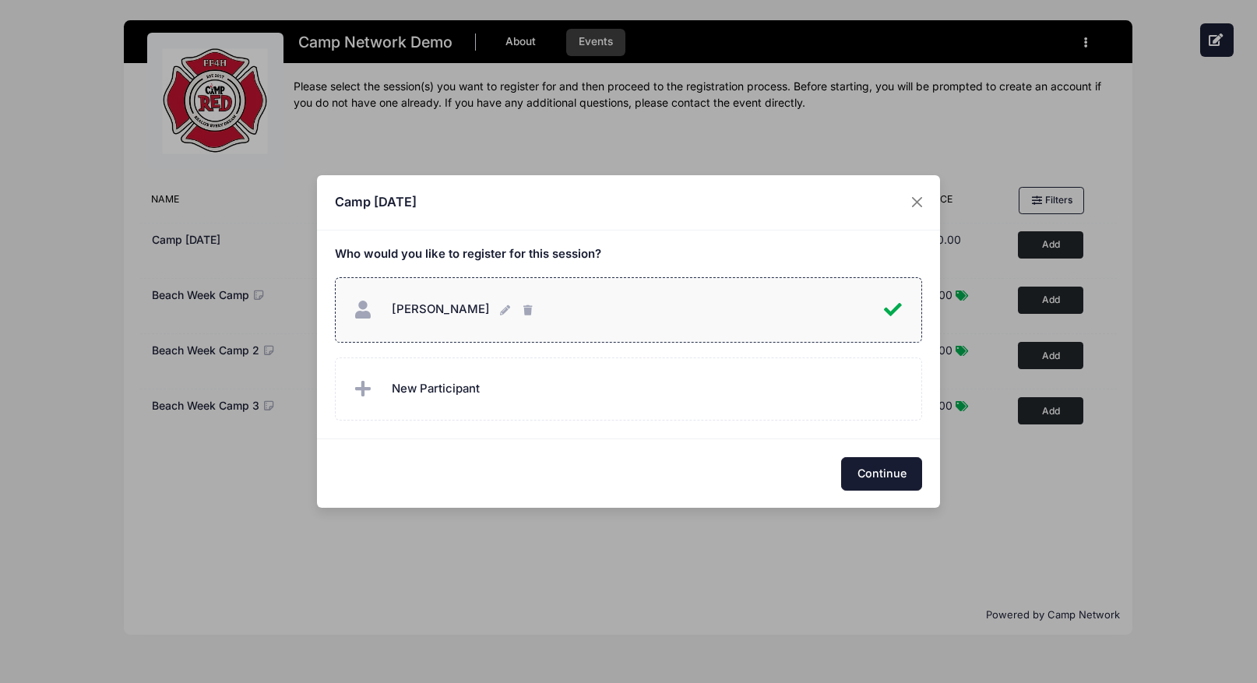
click at [882, 480] on button "Continue" at bounding box center [881, 473] width 81 height 33
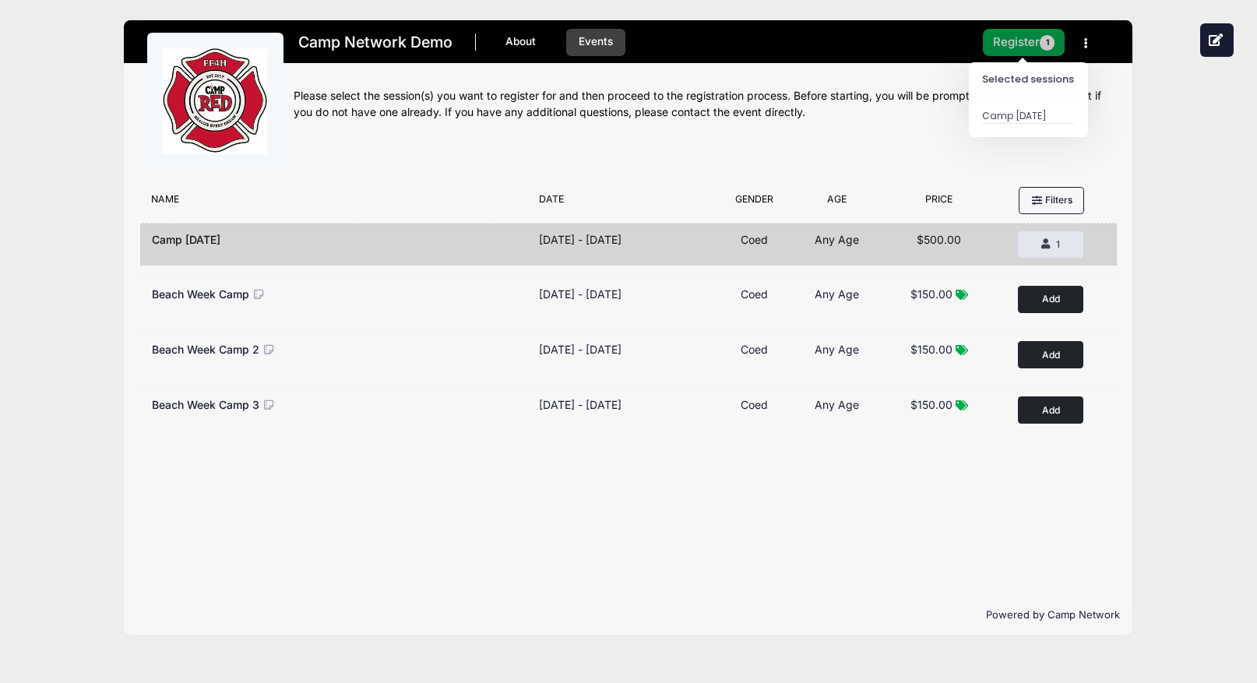
click at [1027, 48] on button "Register 1" at bounding box center [1024, 42] width 83 height 27
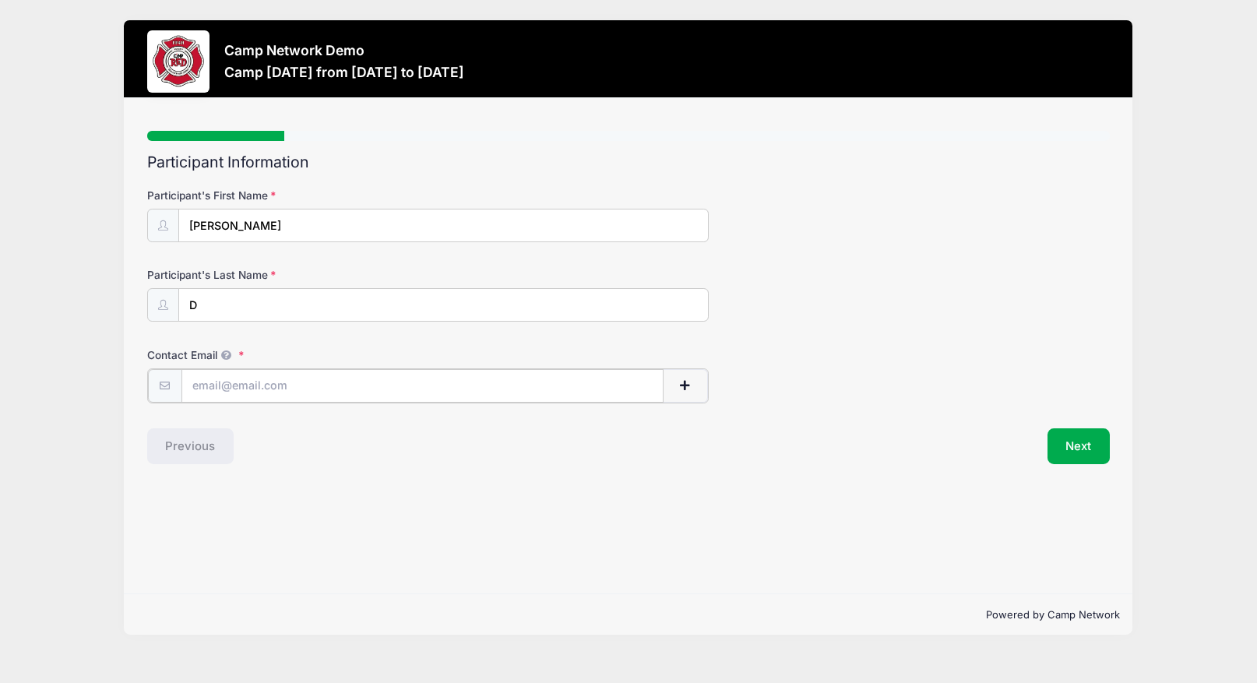
click at [478, 387] on input "Contact Email" at bounding box center [422, 385] width 482 height 33
type input "[PERSON_NAME][EMAIL_ADDRESS][PERSON_NAME][DOMAIN_NAME]"
click at [1078, 457] on button "Next" at bounding box center [1078, 445] width 63 height 36
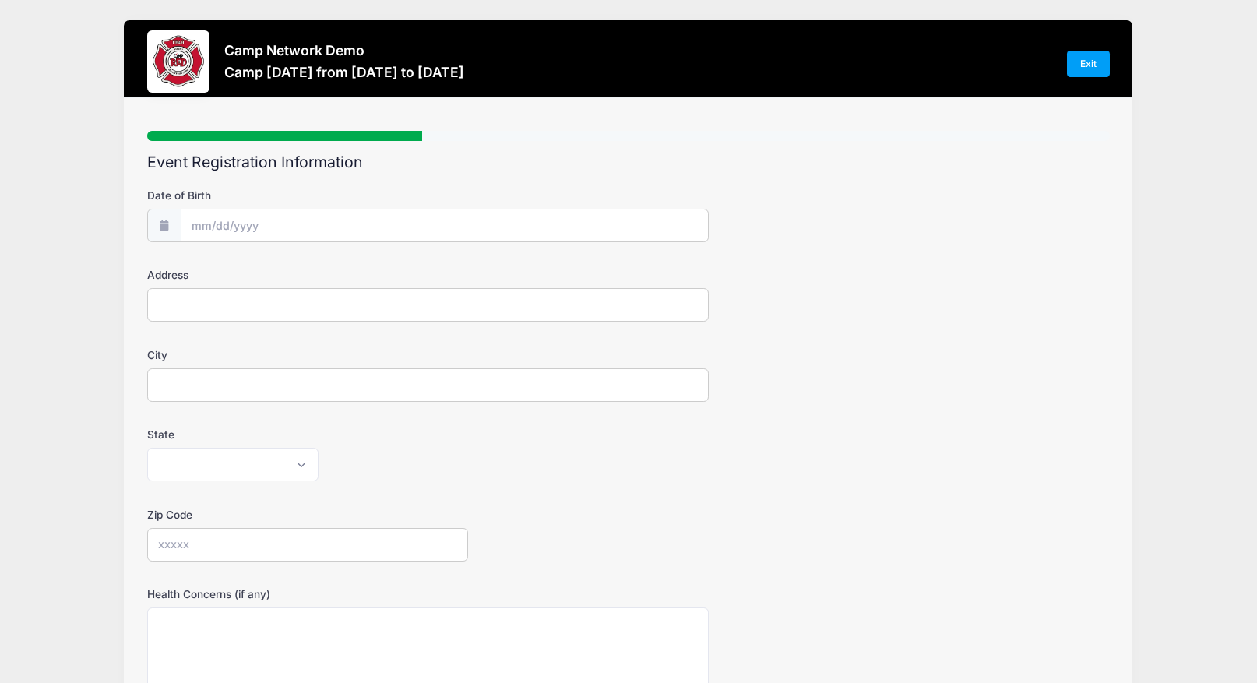
scroll to position [313, 0]
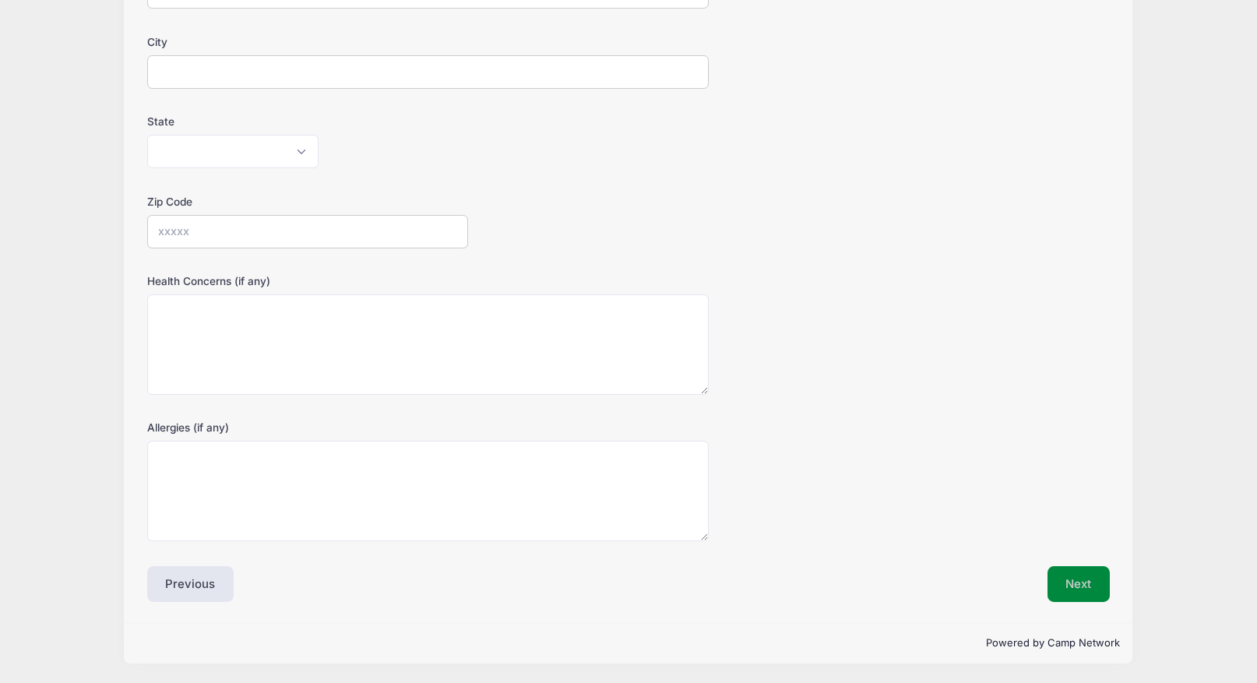
click at [1067, 587] on button "Next" at bounding box center [1078, 584] width 63 height 36
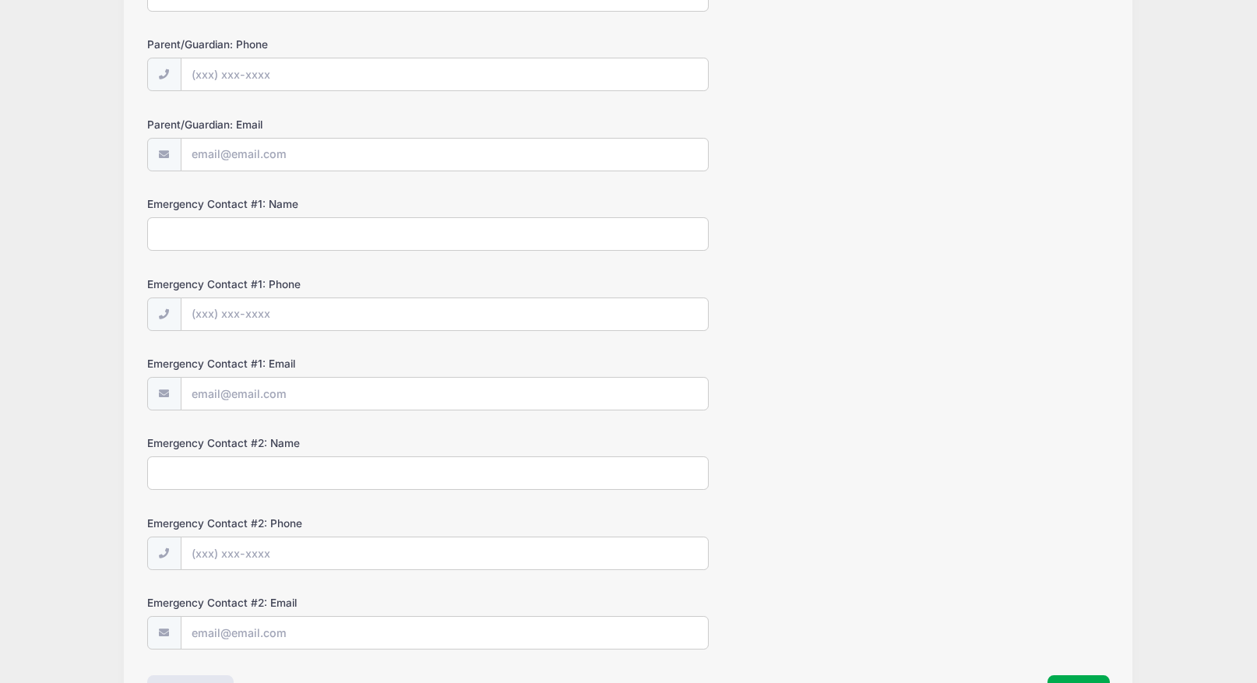
scroll to position [340, 0]
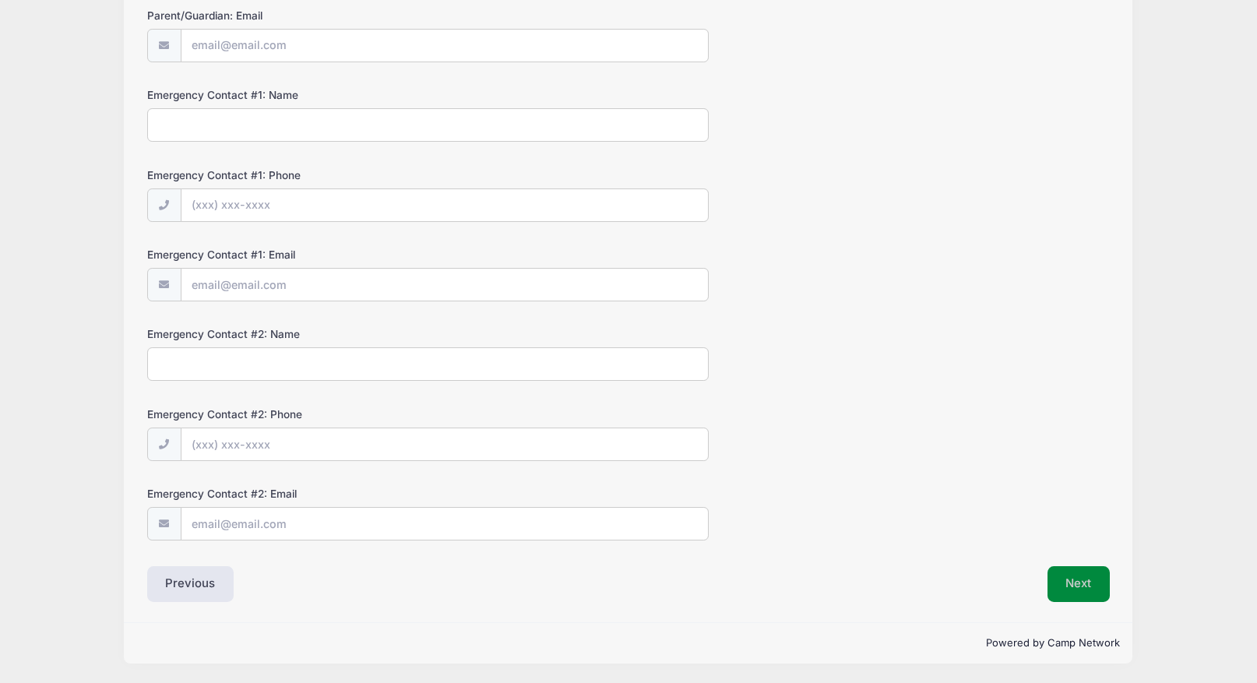
click at [1063, 578] on button "Next" at bounding box center [1078, 584] width 63 height 36
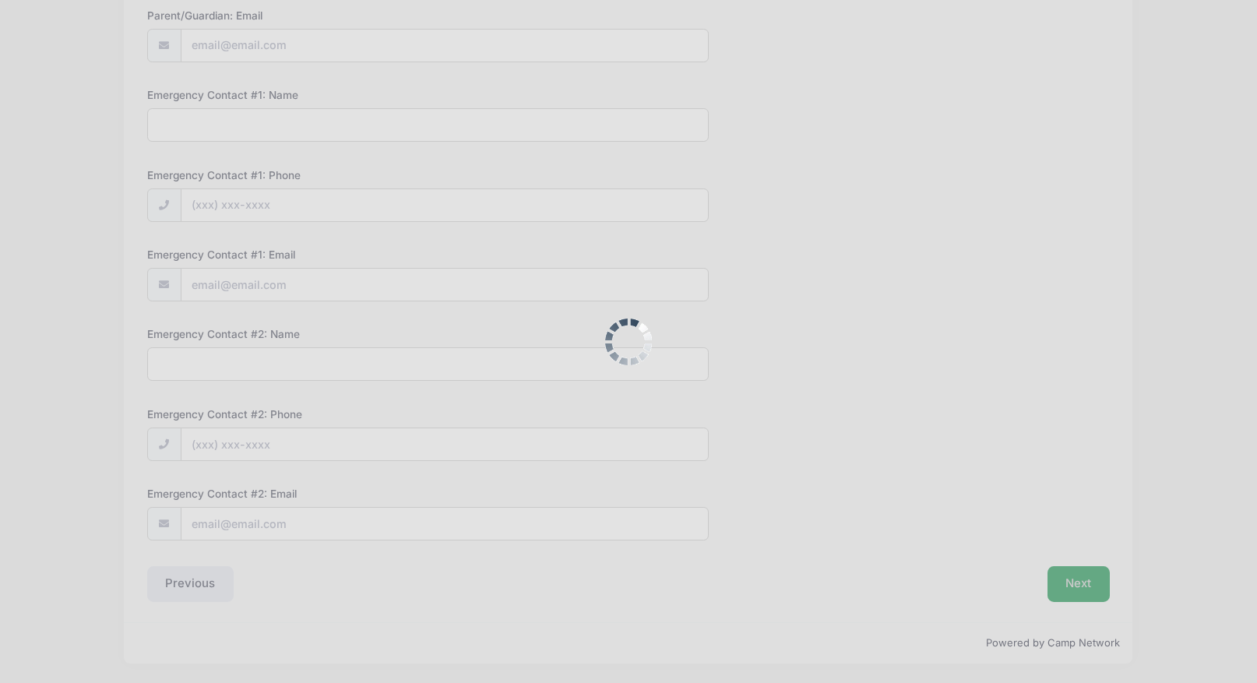
scroll to position [0, 0]
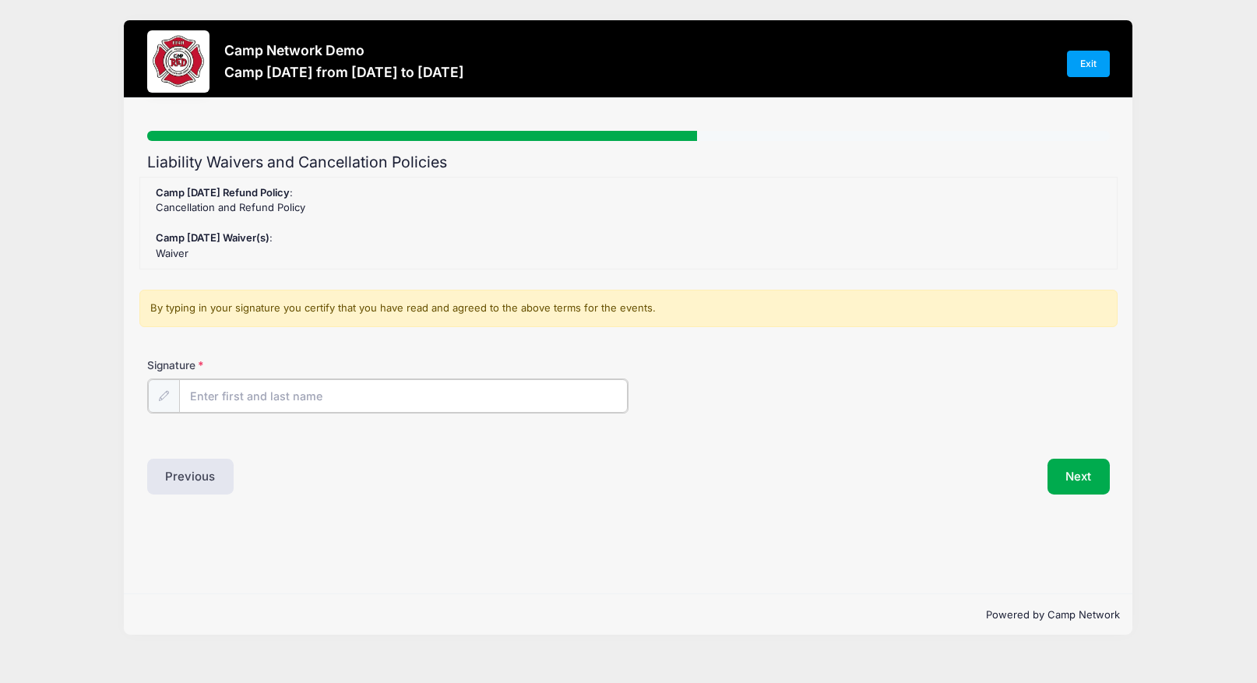
click at [532, 378] on div at bounding box center [387, 395] width 481 height 35
type input "ad"
click at [1080, 478] on button "Next" at bounding box center [1078, 475] width 63 height 36
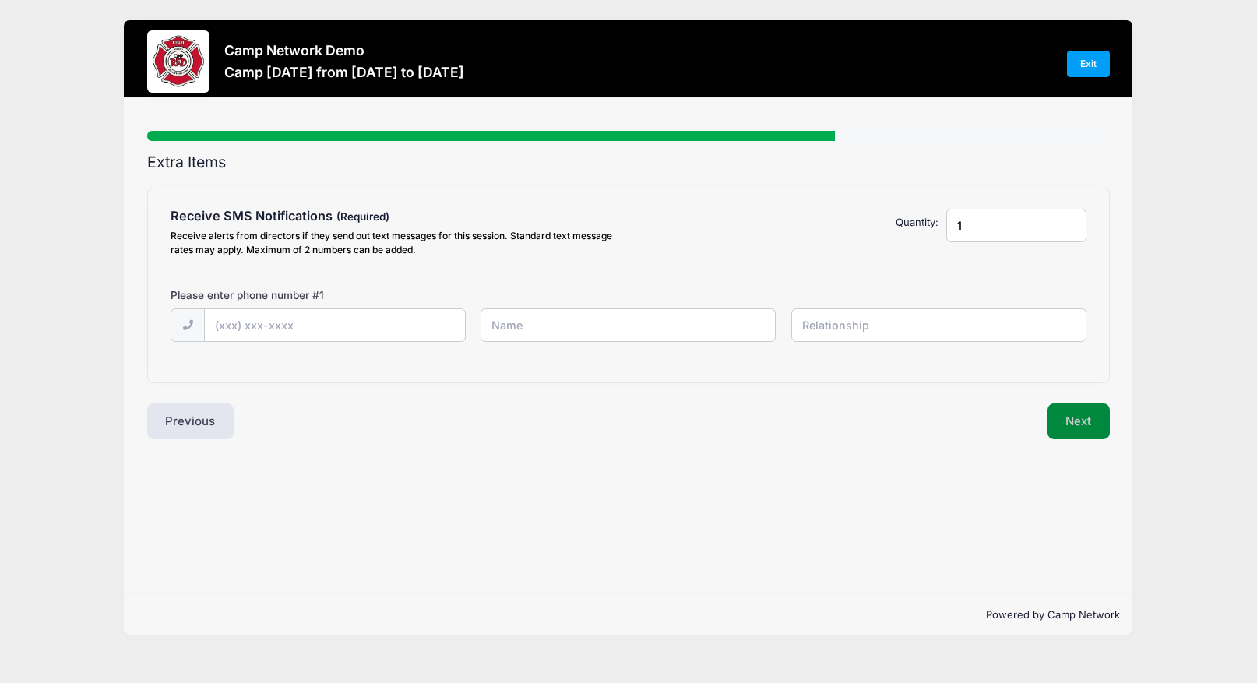
click at [1095, 415] on button "Next" at bounding box center [1078, 421] width 63 height 36
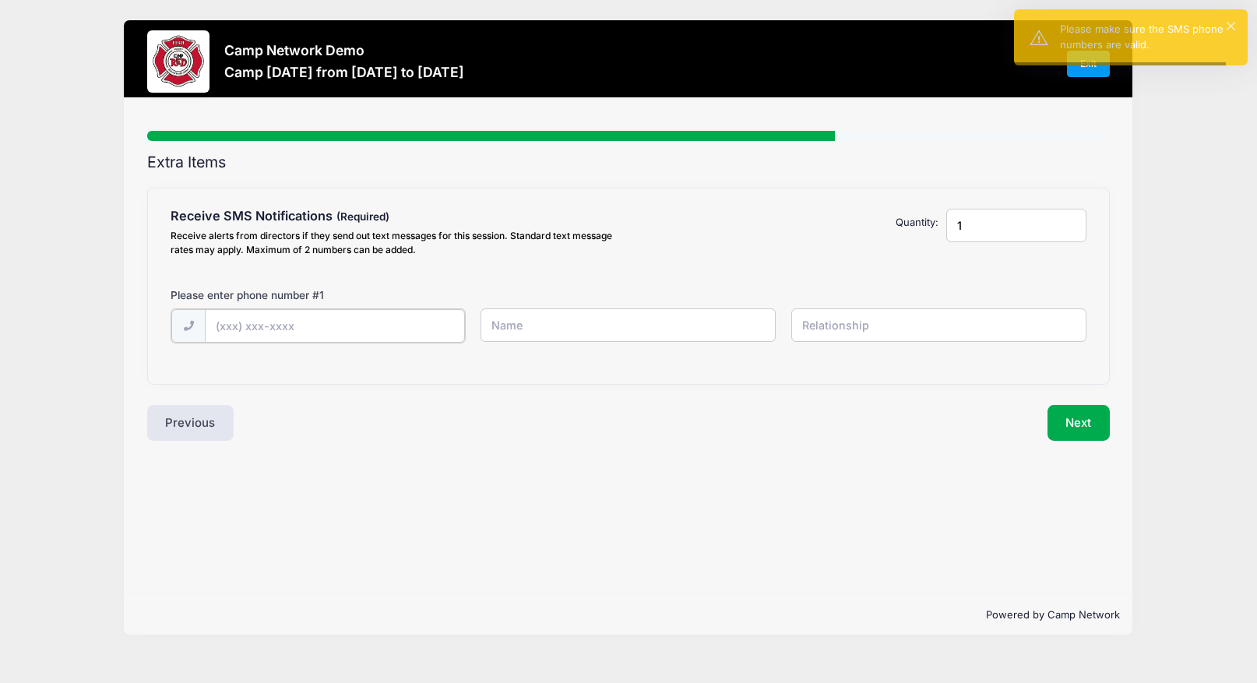
click at [440, 321] on input "text" at bounding box center [335, 325] width 260 height 33
type input "[PHONE_NUMBER]"
click at [554, 322] on input "text" at bounding box center [627, 324] width 295 height 33
type input "sdf"
click at [854, 335] on input "text" at bounding box center [938, 324] width 295 height 33
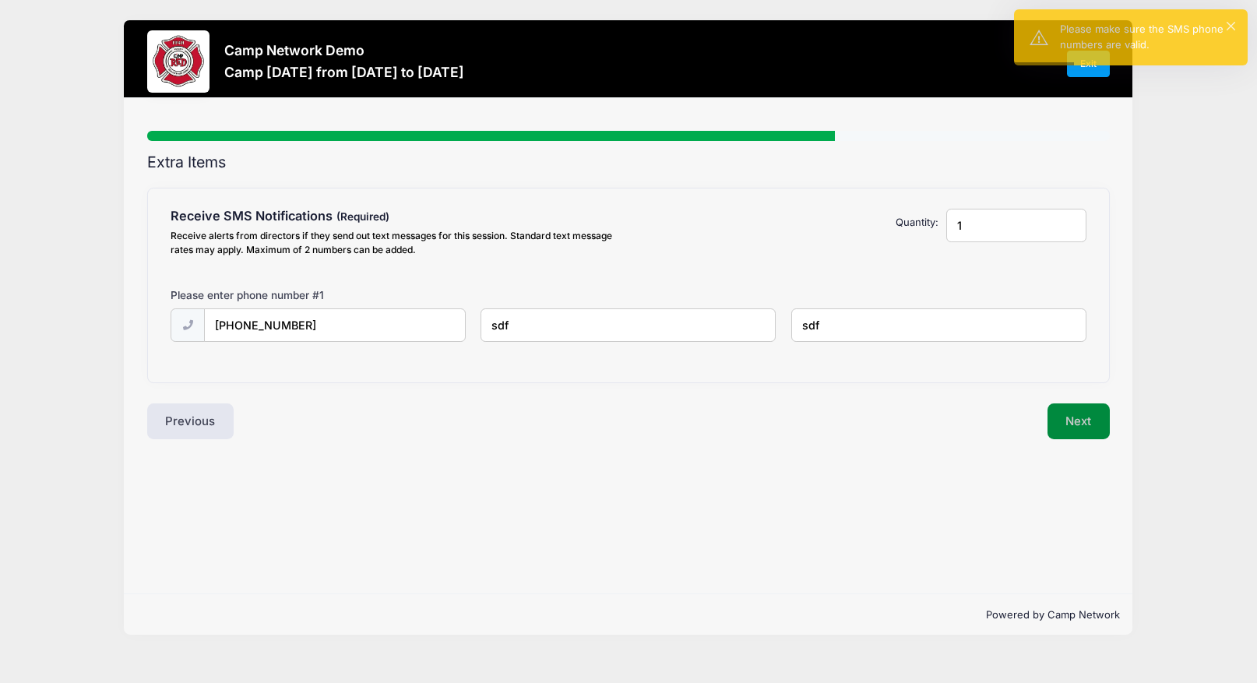
type input "sdf"
click at [1073, 422] on button "Next" at bounding box center [1078, 421] width 63 height 36
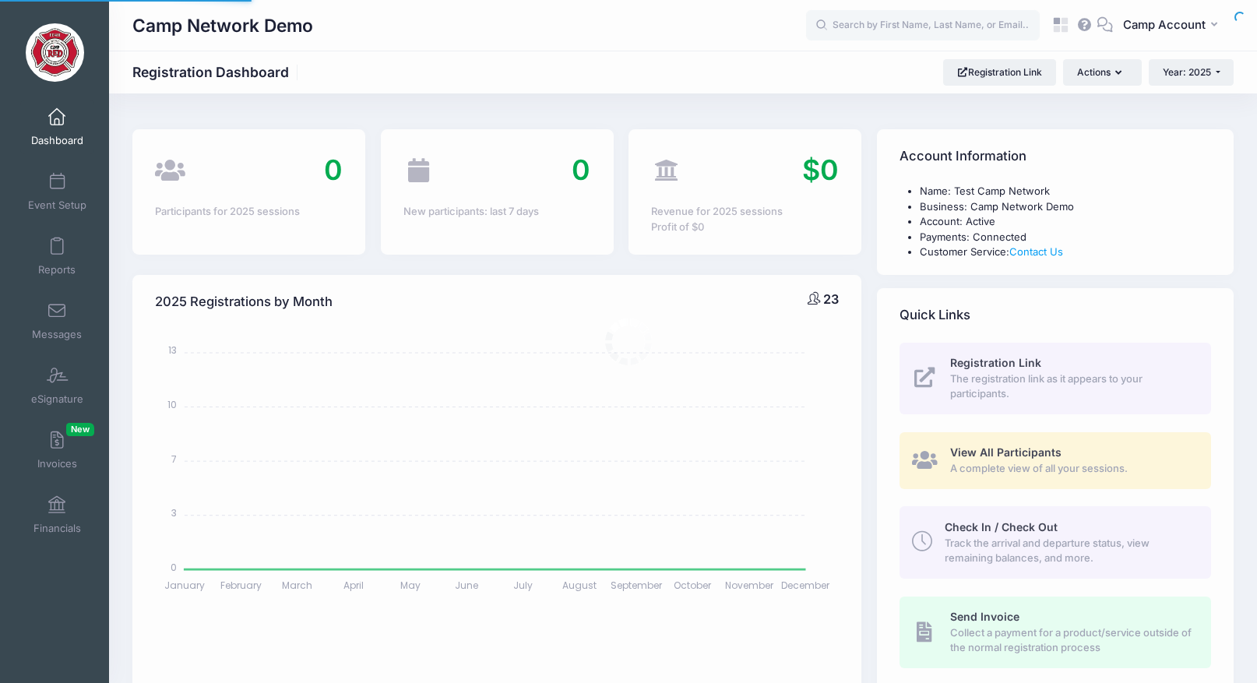
select select
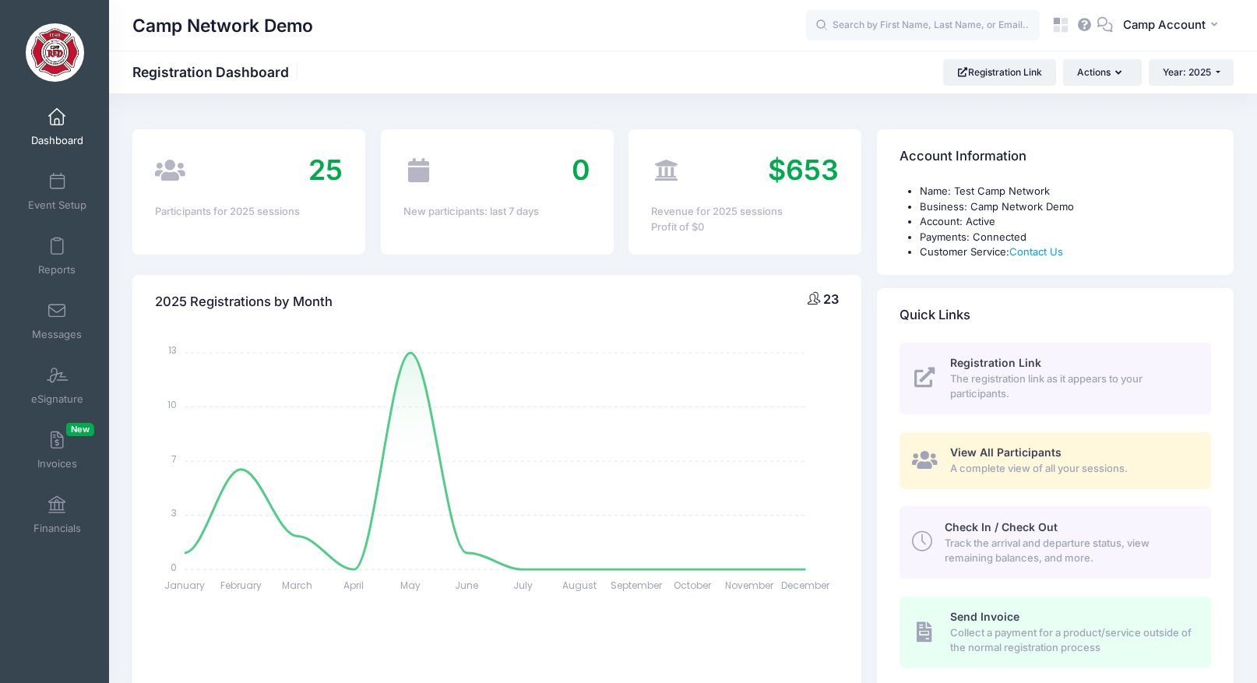
click at [583, 81] on div "Camp Network Demo Registration Dashboard Registration Link Actions Year: 2025 Y…" at bounding box center [683, 72] width 1148 height 26
click at [1005, 62] on link "Registration Link" at bounding box center [999, 72] width 113 height 26
click at [57, 190] on span at bounding box center [57, 182] width 0 height 17
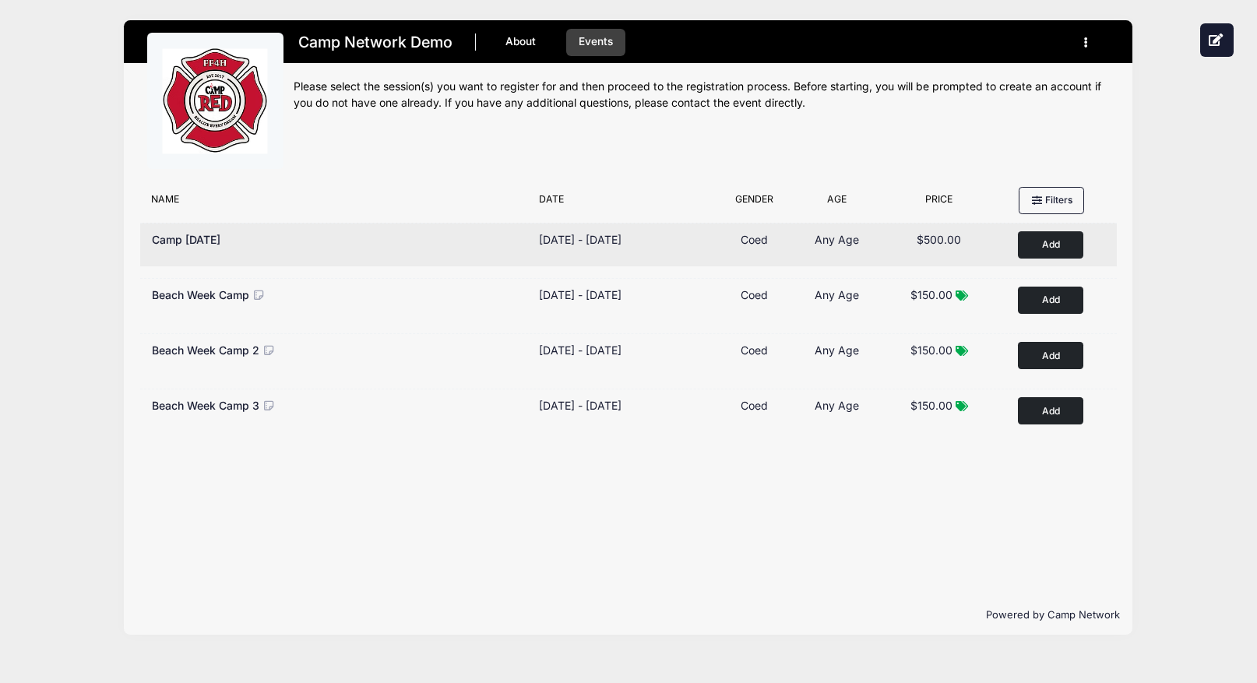
click at [1044, 255] on button "Add to Cart" at bounding box center [1050, 244] width 65 height 27
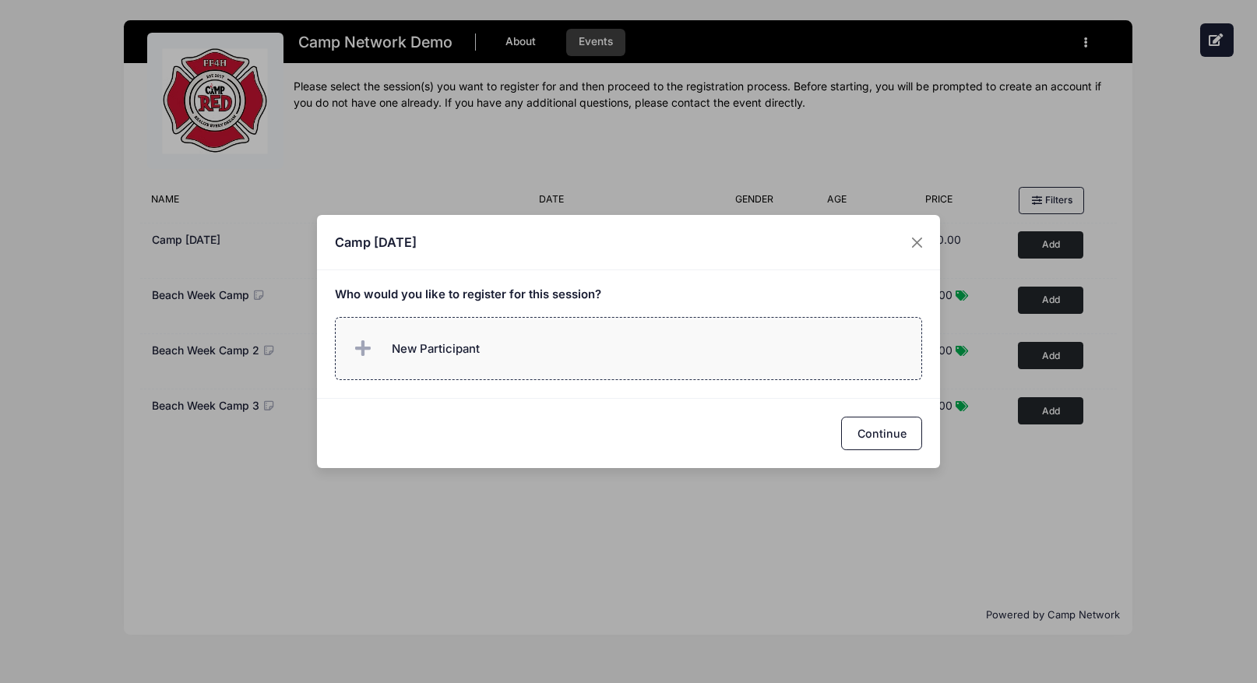
click at [775, 341] on label "New Participant" at bounding box center [629, 348] width 588 height 63
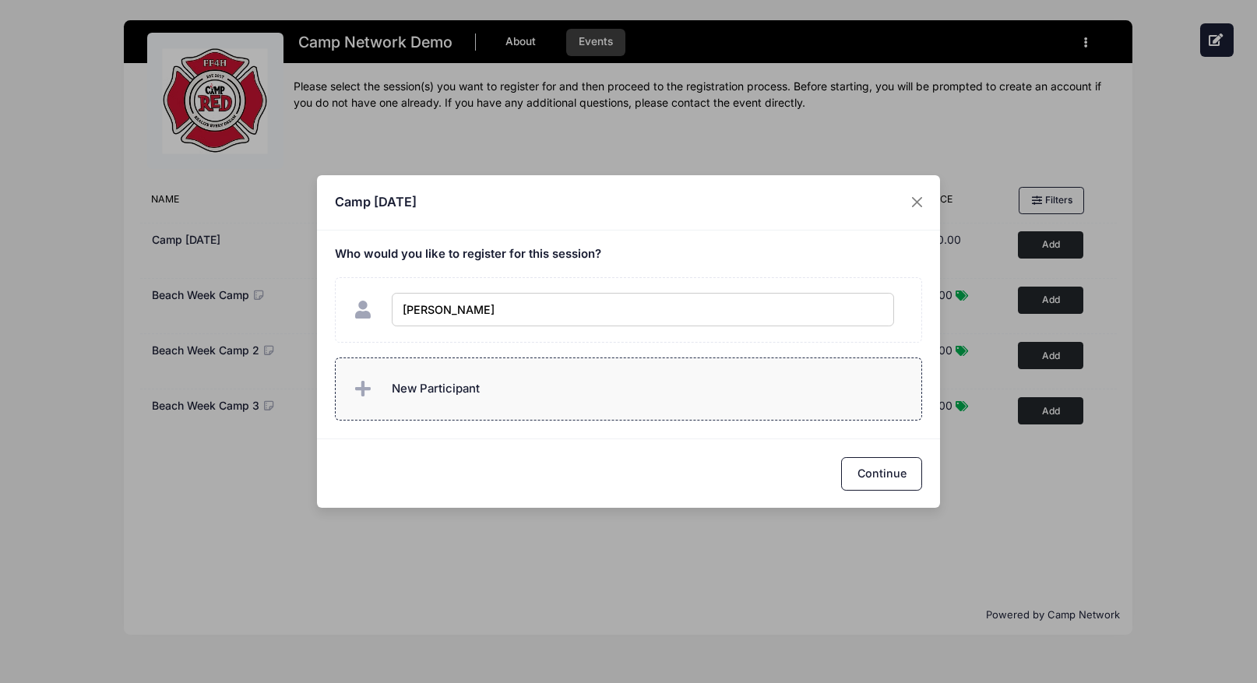
type input "Andrew Downing"
checkbox input "true"
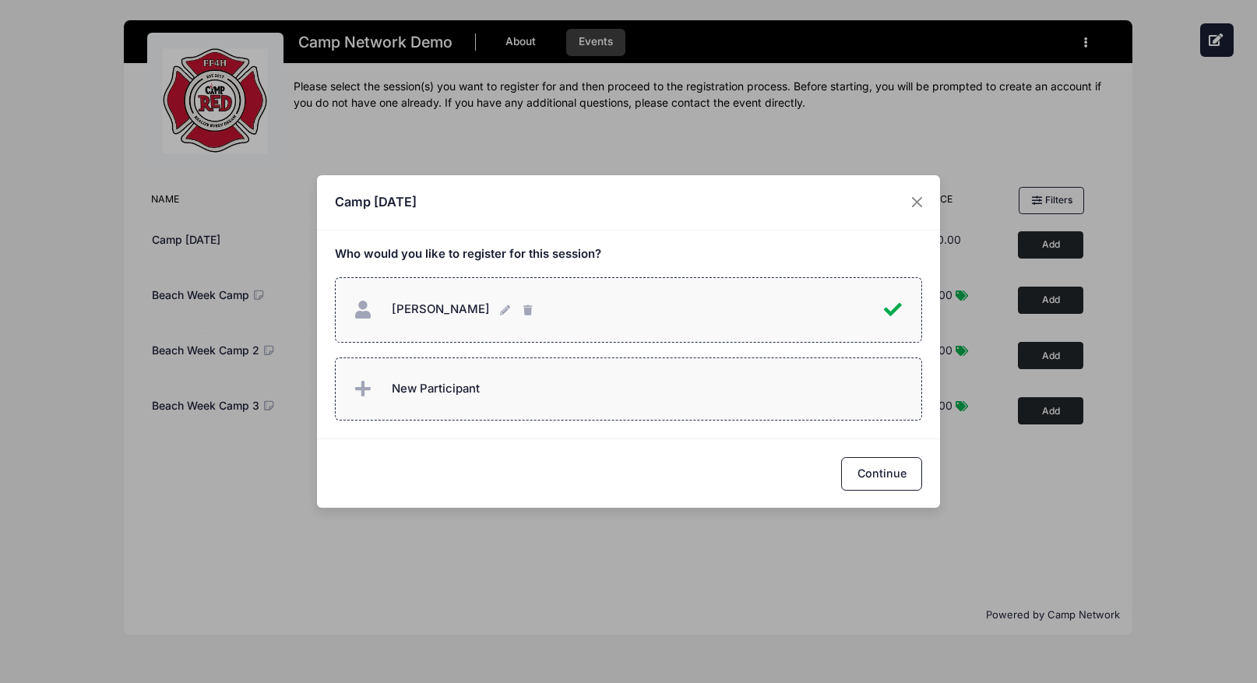
click at [715, 385] on label "New Participant" at bounding box center [629, 388] width 588 height 63
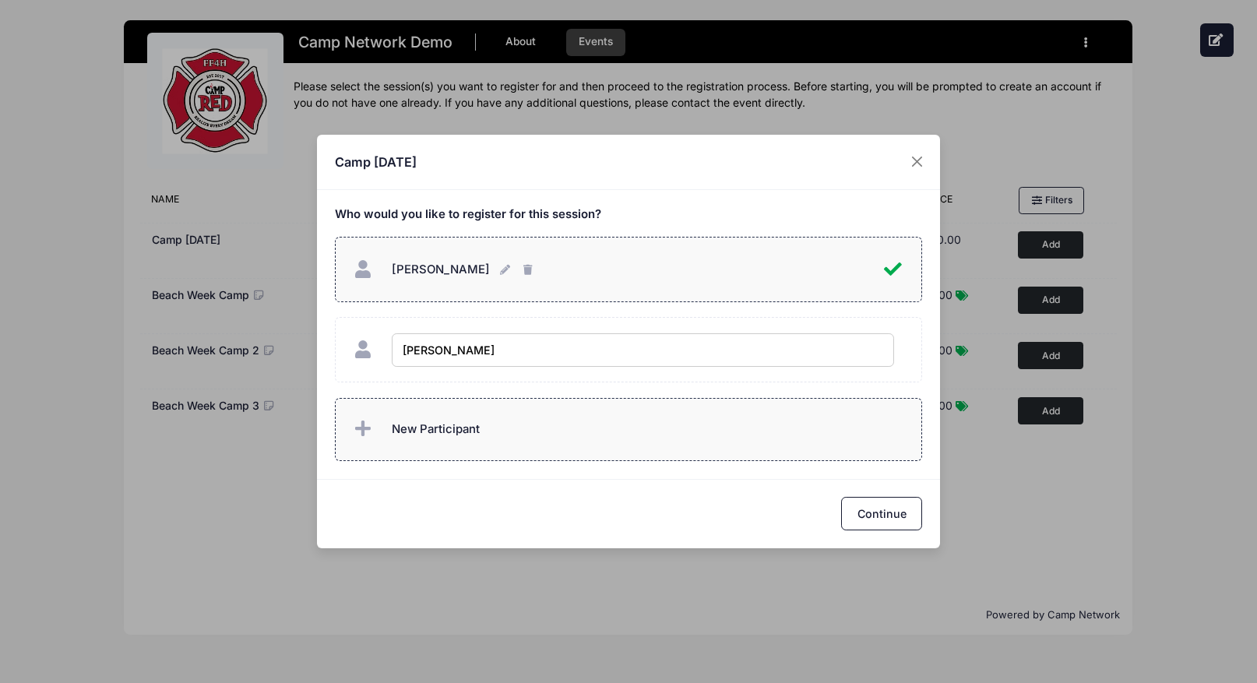
type input "Lauren Downing"
checkbox input "true"
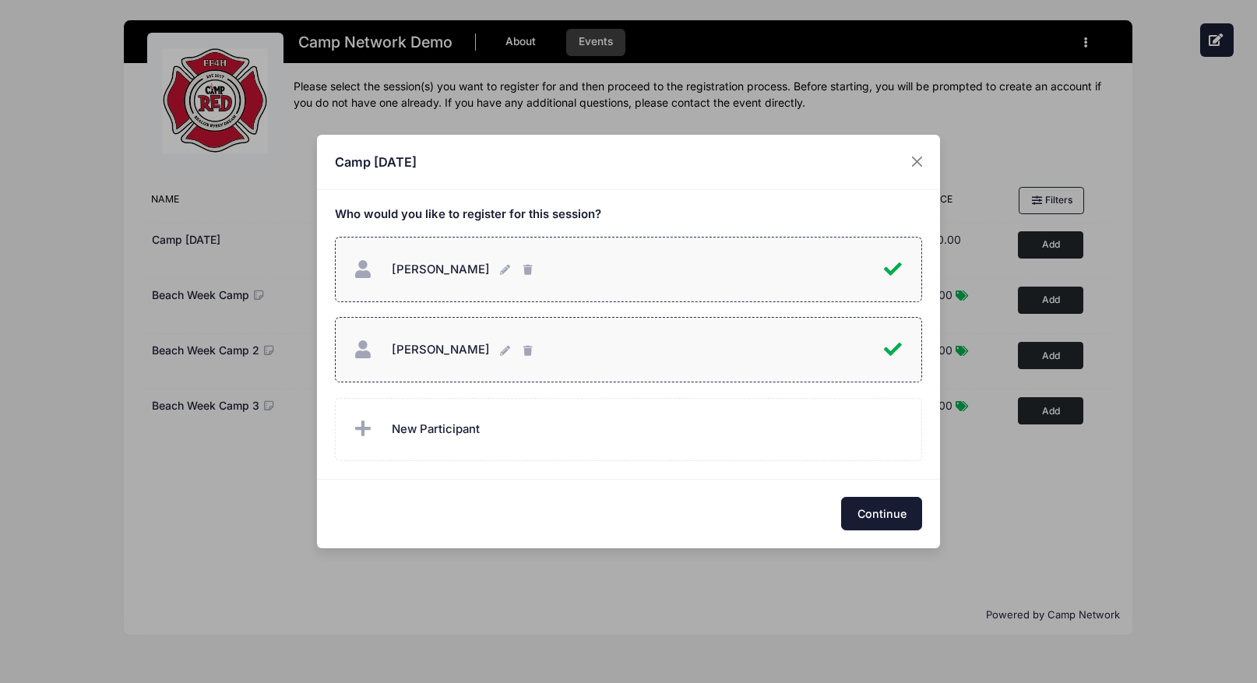
click at [896, 518] on button "Continue" at bounding box center [881, 513] width 81 height 33
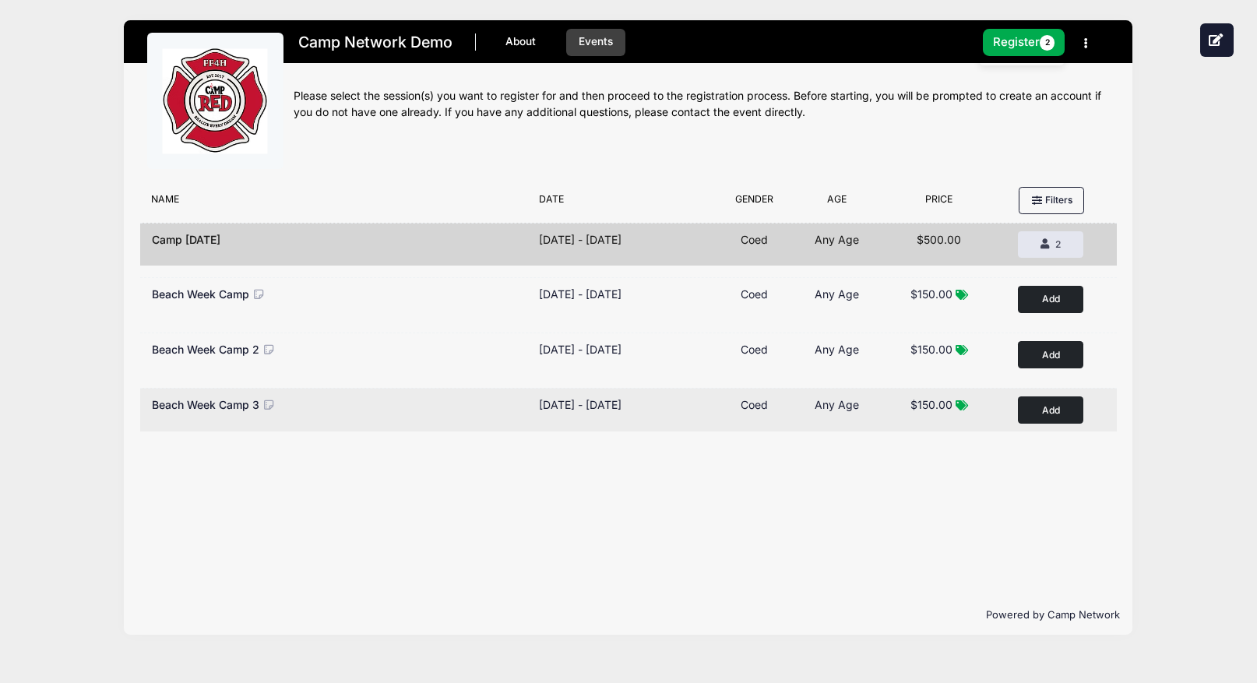
click at [1057, 410] on button "Add to Cart" at bounding box center [1050, 409] width 65 height 27
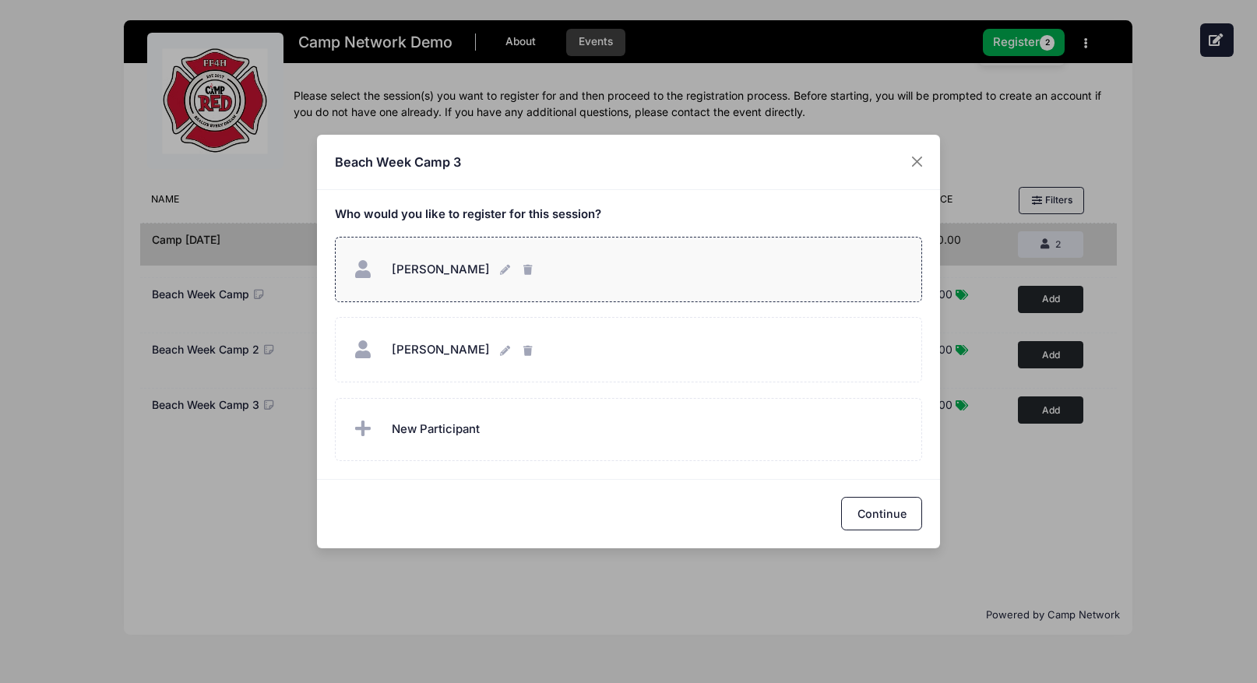
click at [607, 290] on label "Andrew Downing Andrew Downing" at bounding box center [629, 269] width 588 height 65
checkbox input "true"
click at [882, 512] on button "Continue" at bounding box center [881, 513] width 81 height 33
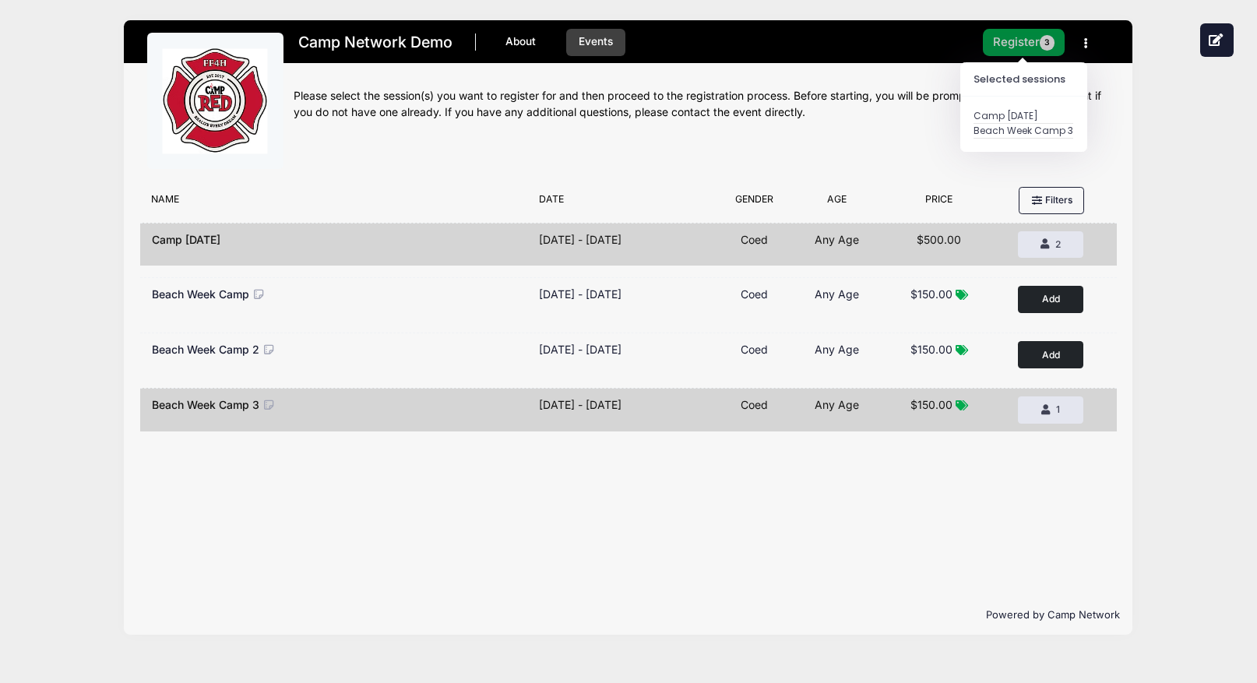
click at [1019, 55] on button "Register 3" at bounding box center [1024, 42] width 83 height 27
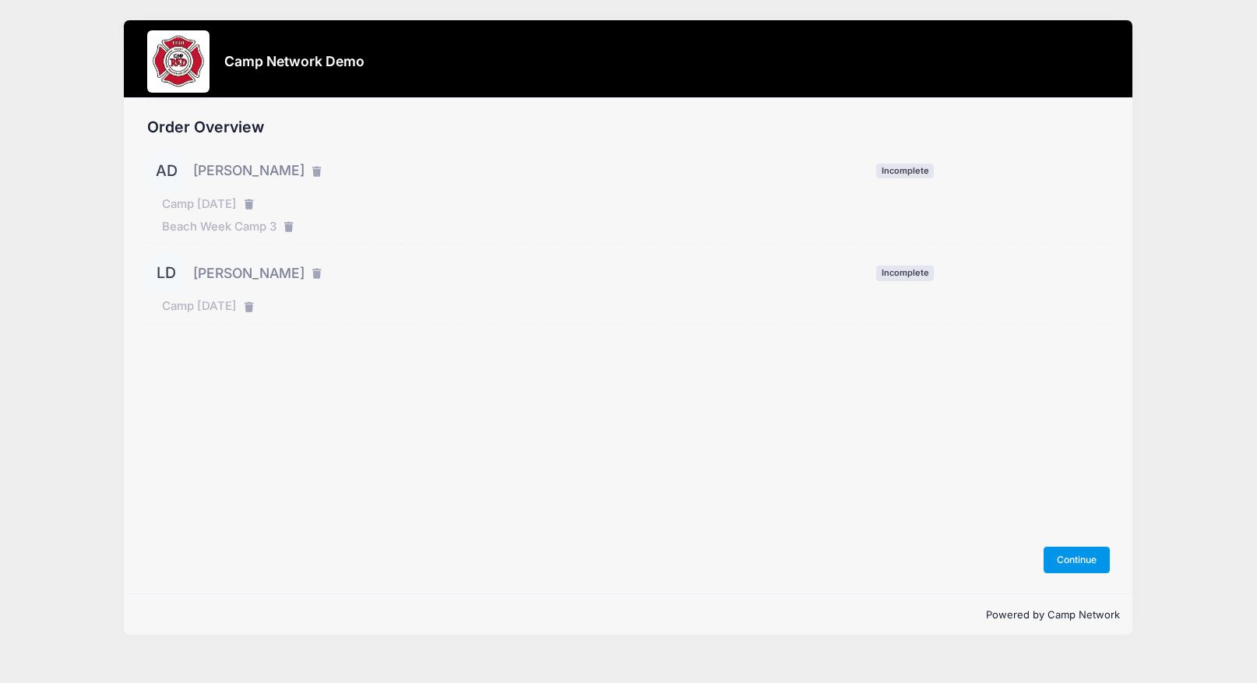
click at [1092, 566] on button "Continue" at bounding box center [1077, 560] width 67 height 26
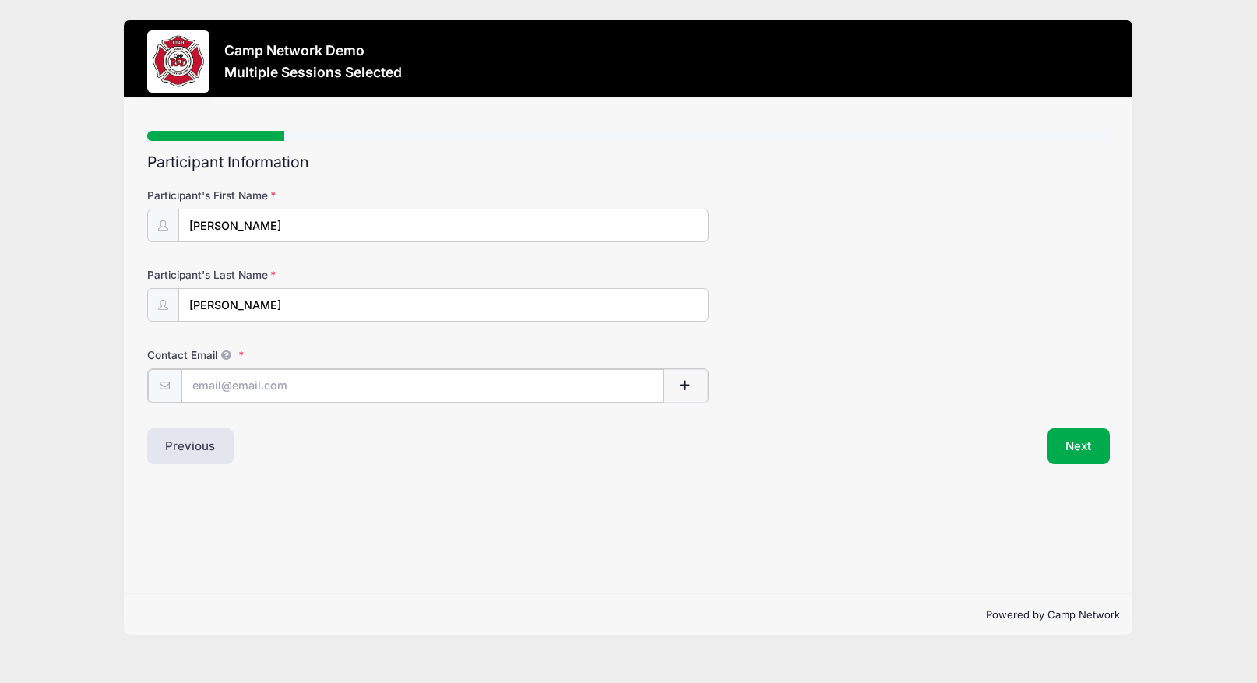
click at [389, 396] on input "Contact Email" at bounding box center [422, 385] width 482 height 33
type input "[PERSON_NAME][EMAIL_ADDRESS][PERSON_NAME][DOMAIN_NAME]"
click at [1083, 449] on button "Next" at bounding box center [1078, 445] width 63 height 36
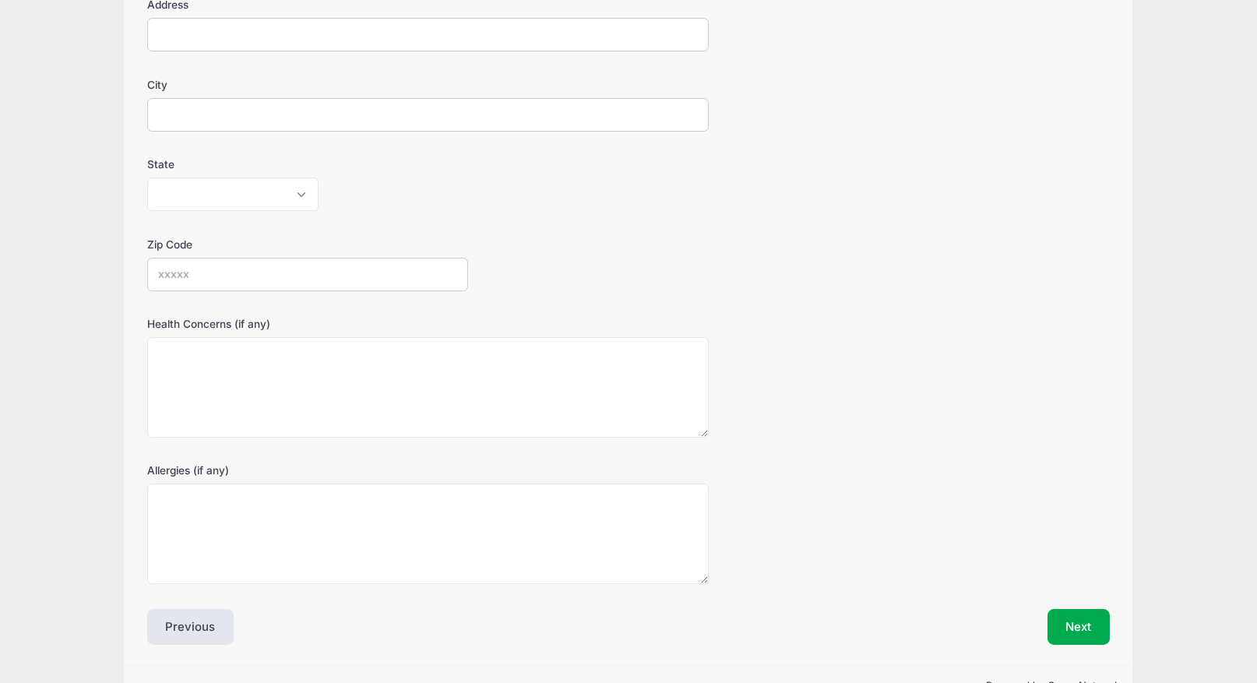
scroll to position [283, 0]
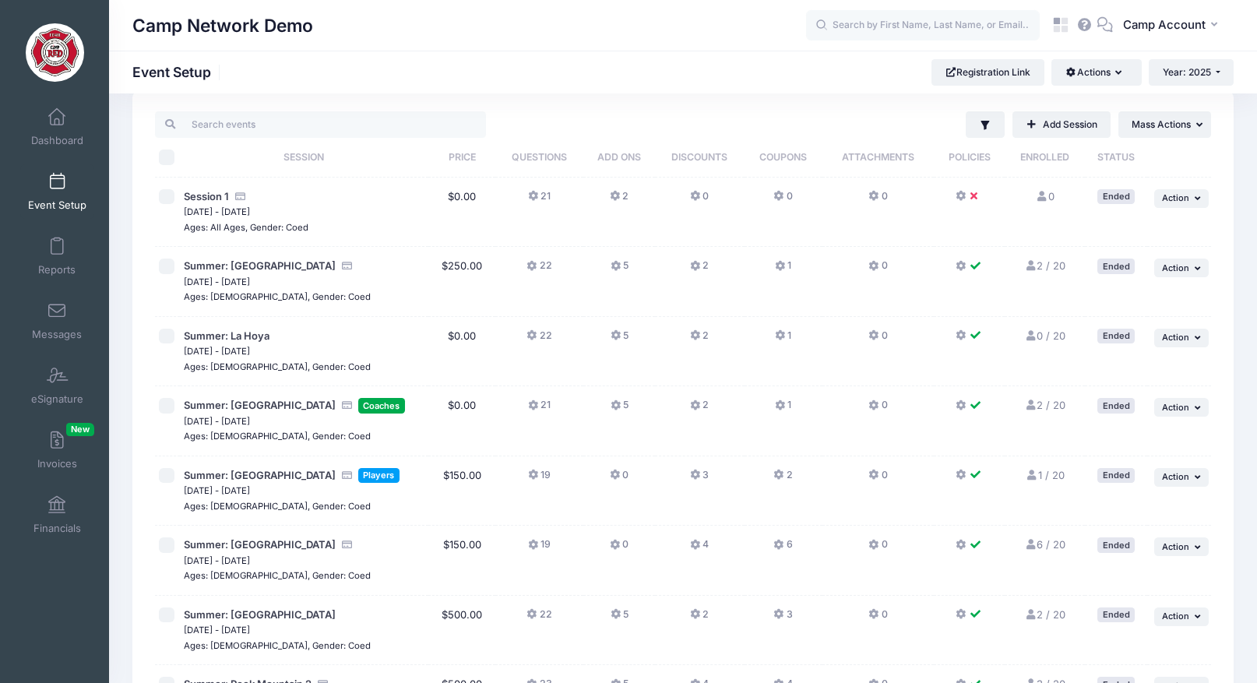
scroll to position [26, 0]
click at [547, 337] on button "22" at bounding box center [538, 339] width 25 height 23
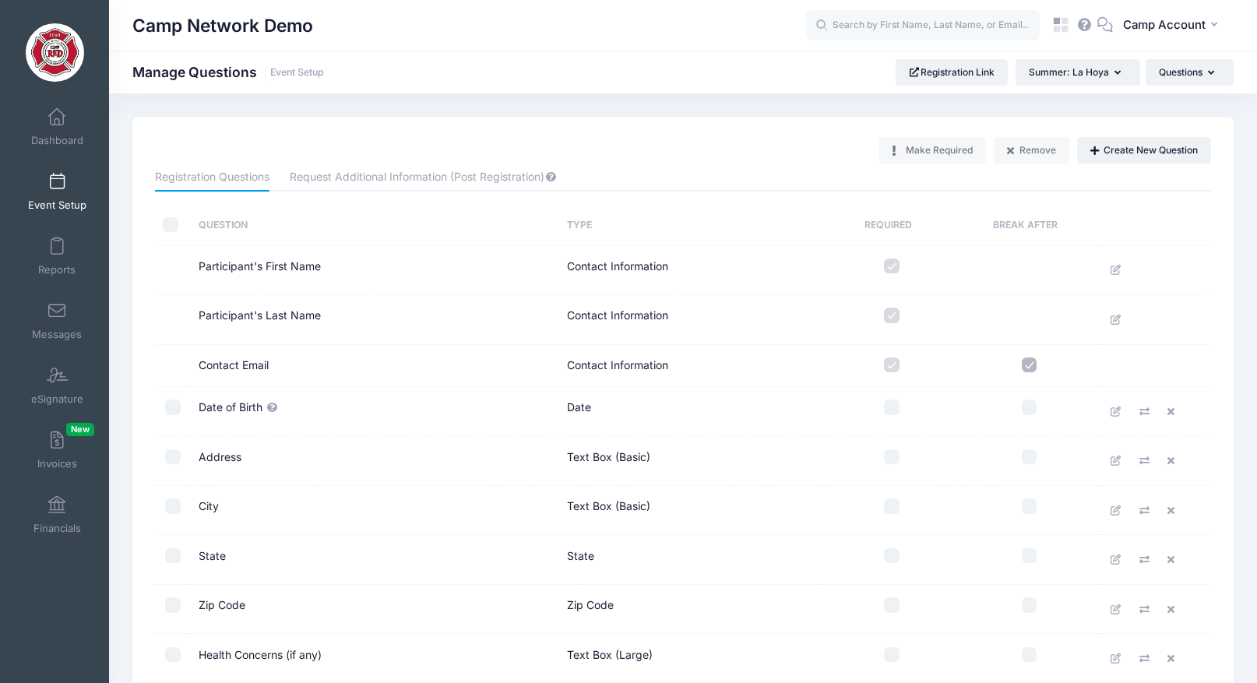
click at [68, 202] on span "Event Setup" at bounding box center [57, 205] width 58 height 13
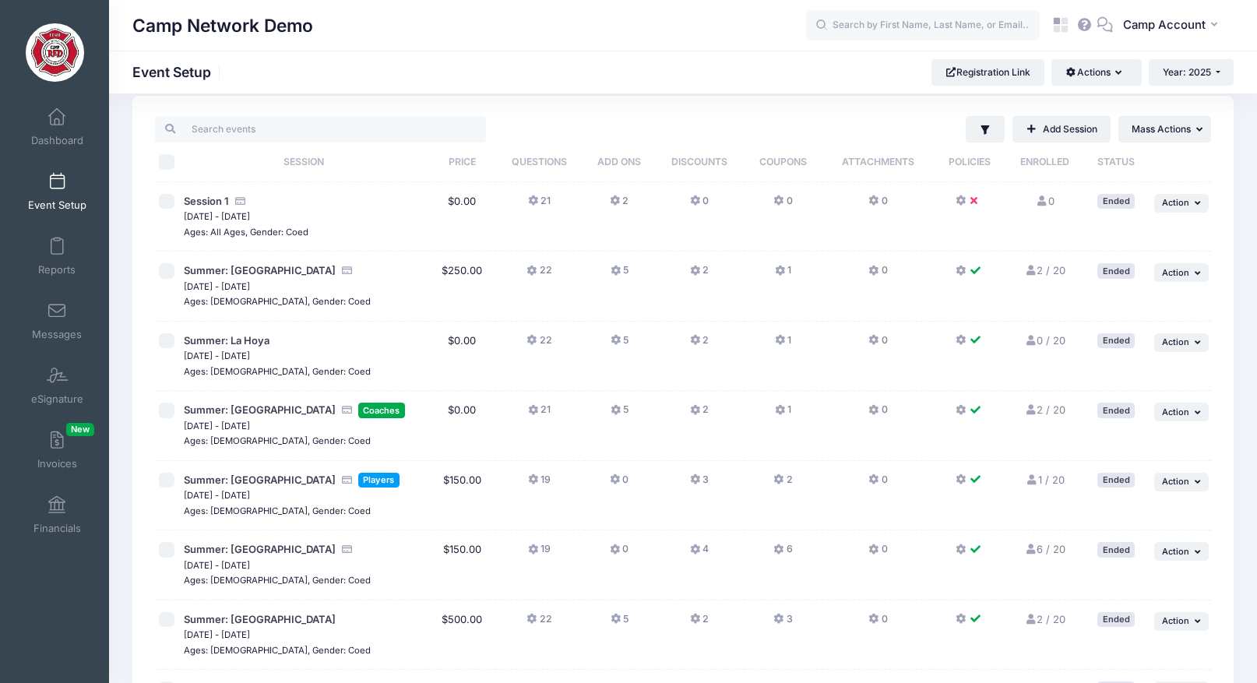
scroll to position [38, 0]
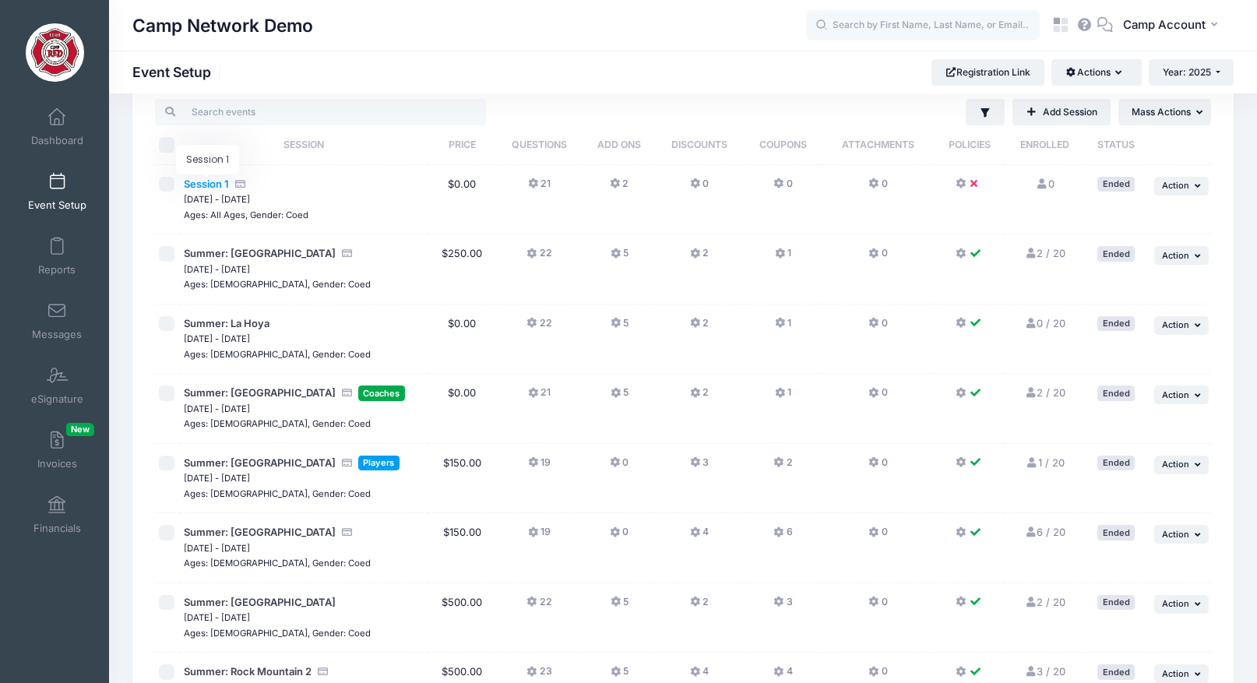
click at [214, 182] on span "Session 1" at bounding box center [206, 184] width 45 height 12
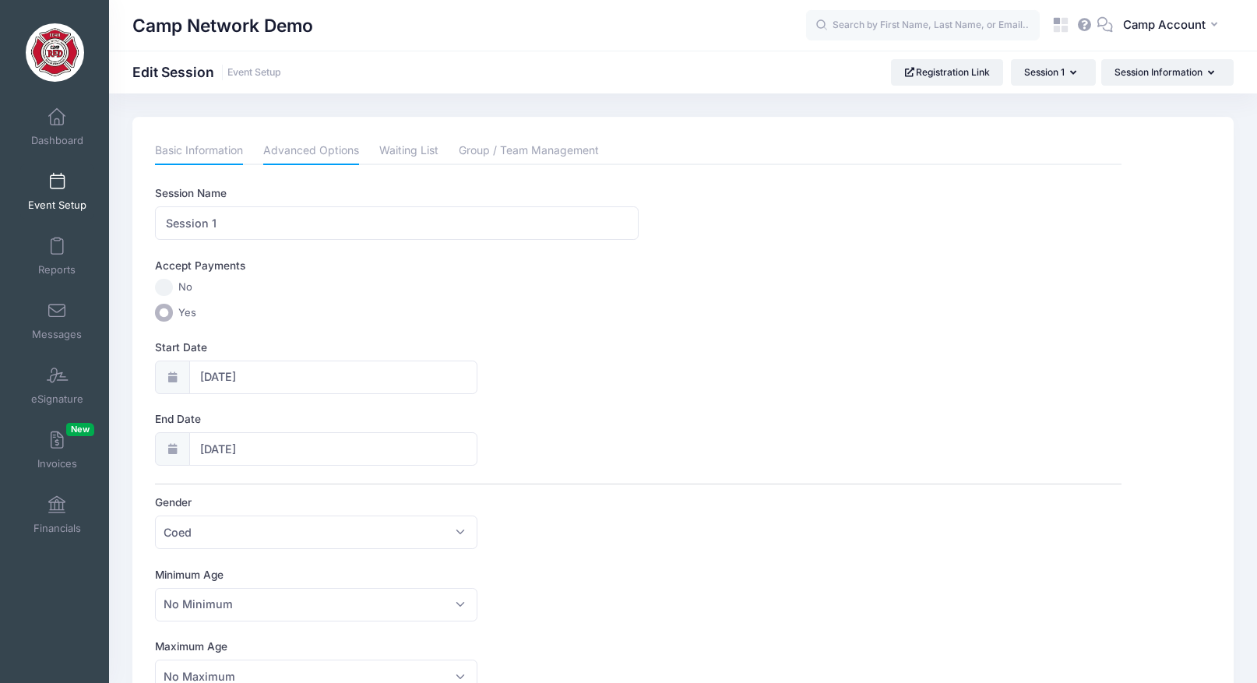
click at [326, 150] on link "Advanced Options" at bounding box center [311, 151] width 96 height 28
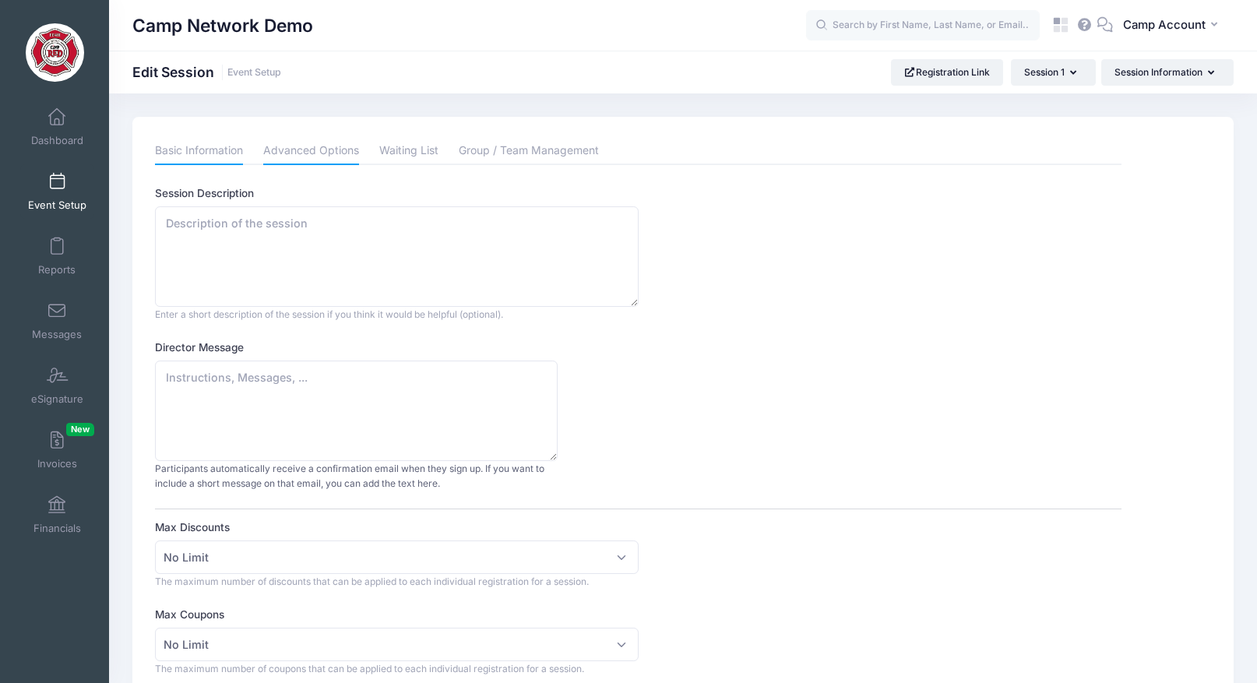
click at [203, 159] on link "Basic Information" at bounding box center [199, 151] width 88 height 28
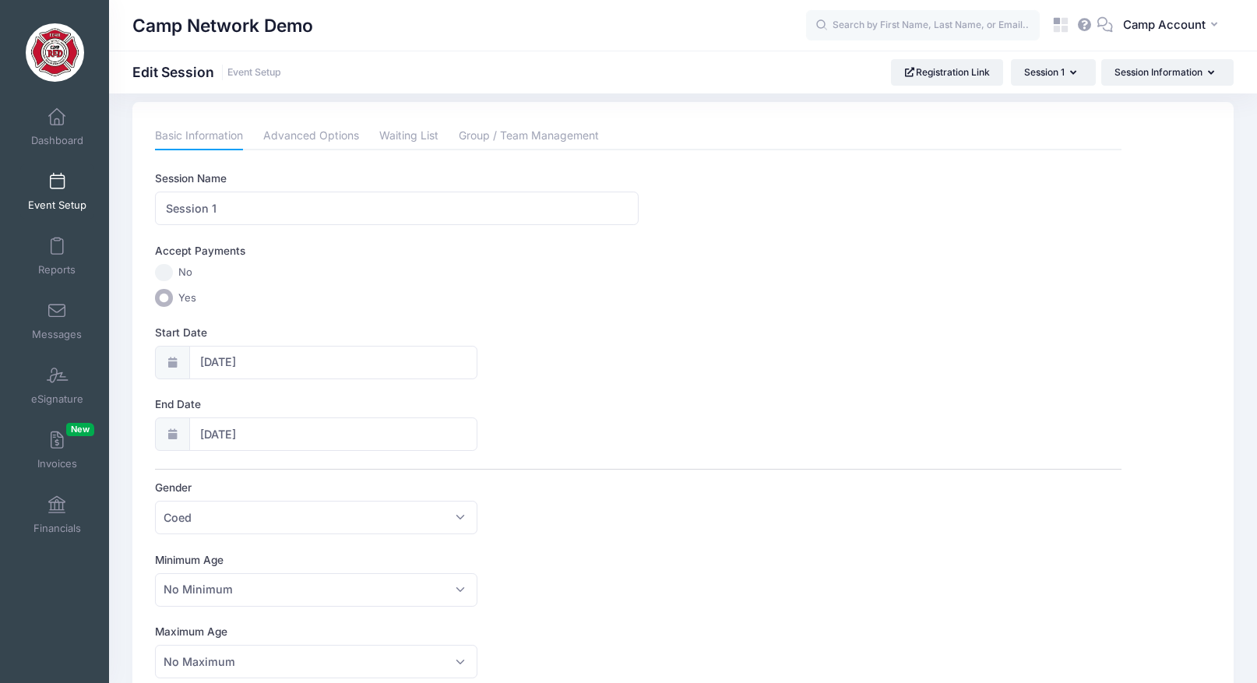
scroll to position [16, 0]
click at [57, 252] on span at bounding box center [57, 246] width 0 height 17
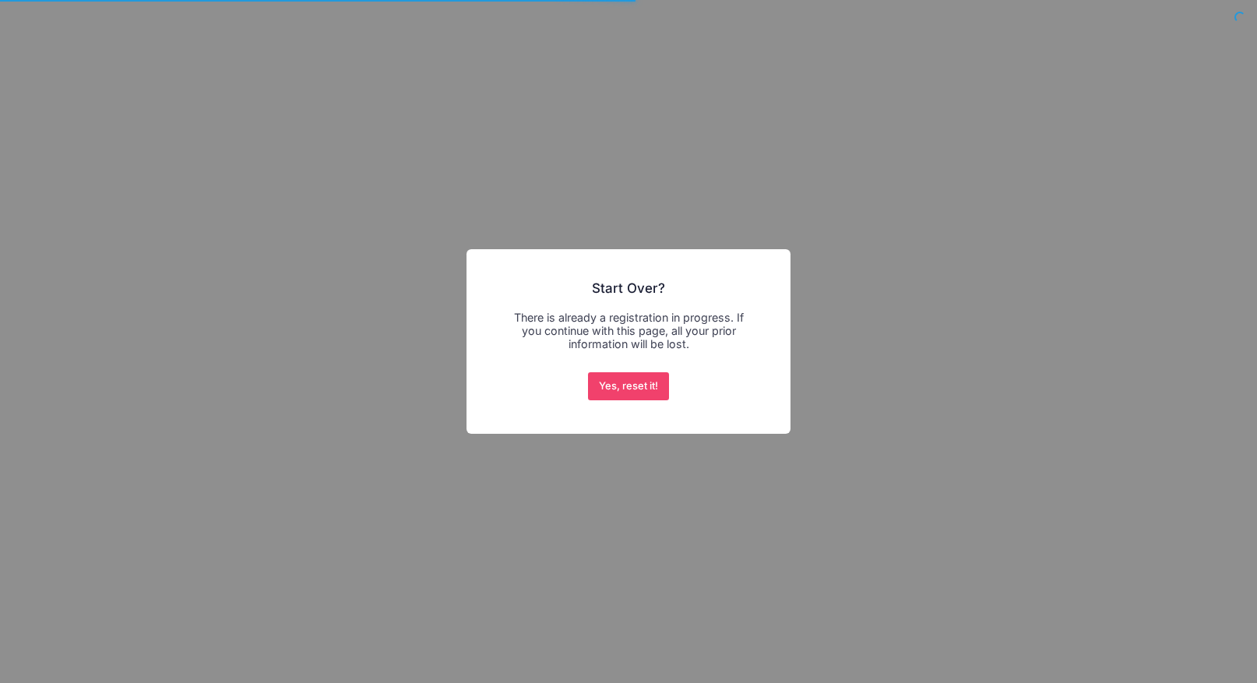
click at [588, 372] on button "Yes, reset it!" at bounding box center [629, 386] width 82 height 28
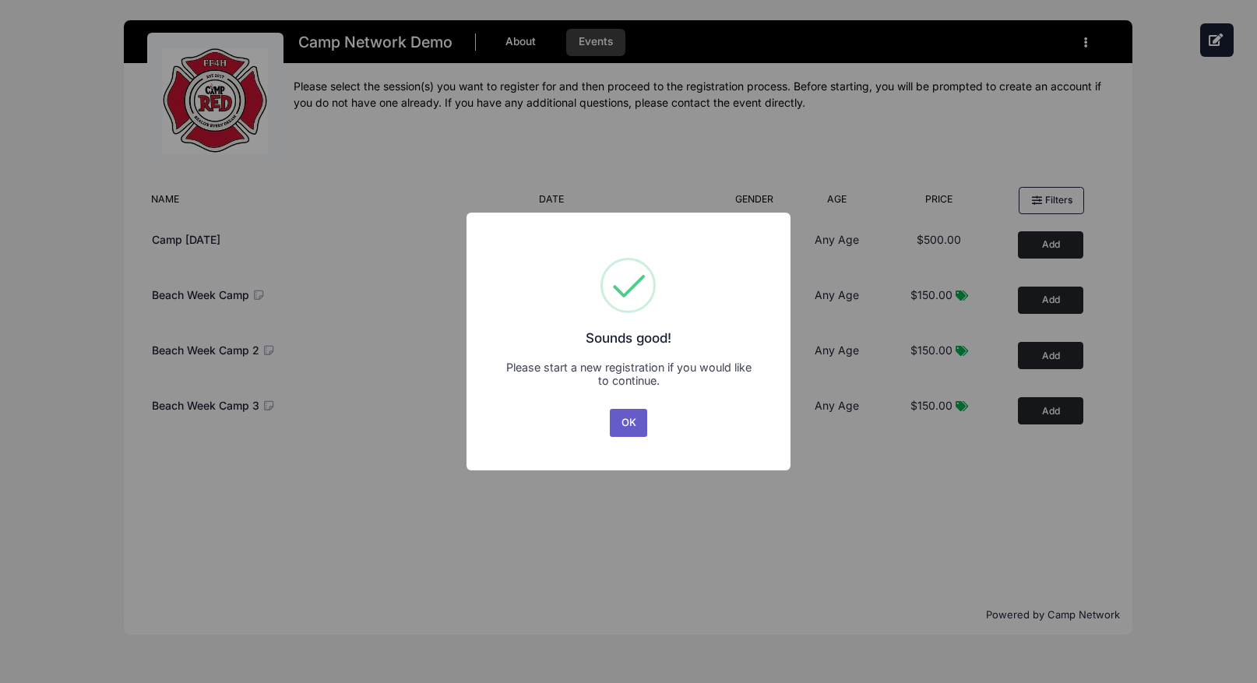
click at [628, 426] on button "OK" at bounding box center [628, 423] width 37 height 28
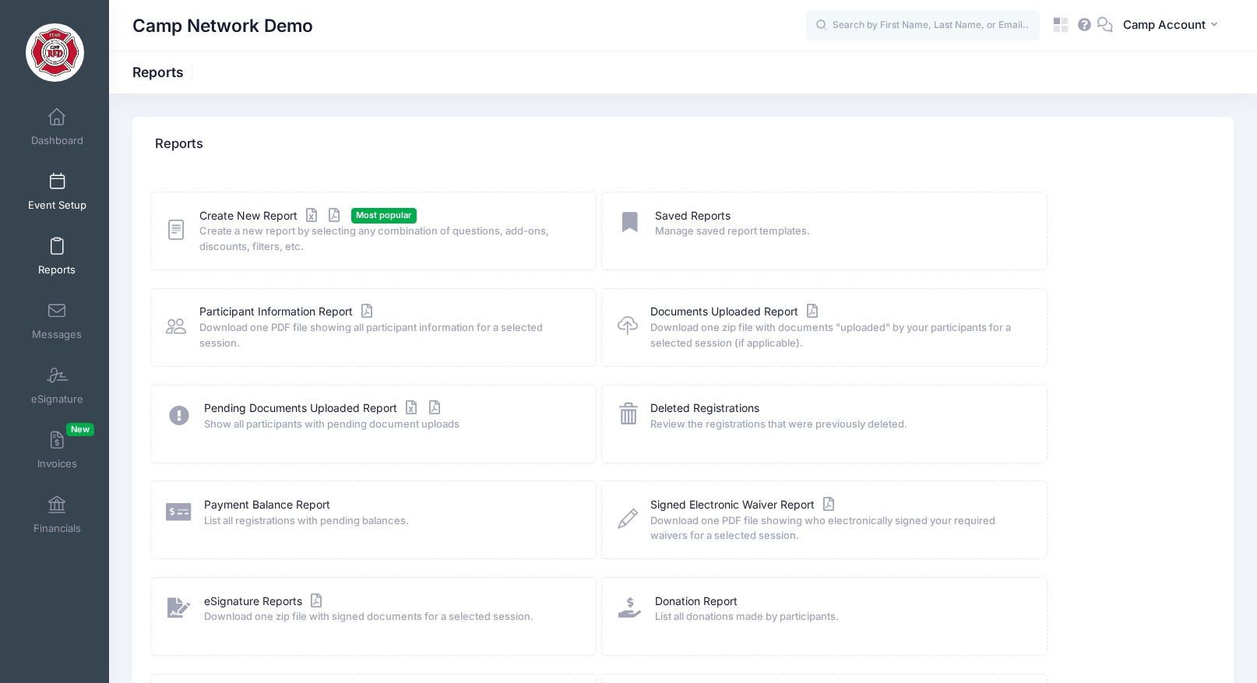
click at [59, 205] on span "Event Setup" at bounding box center [57, 205] width 58 height 13
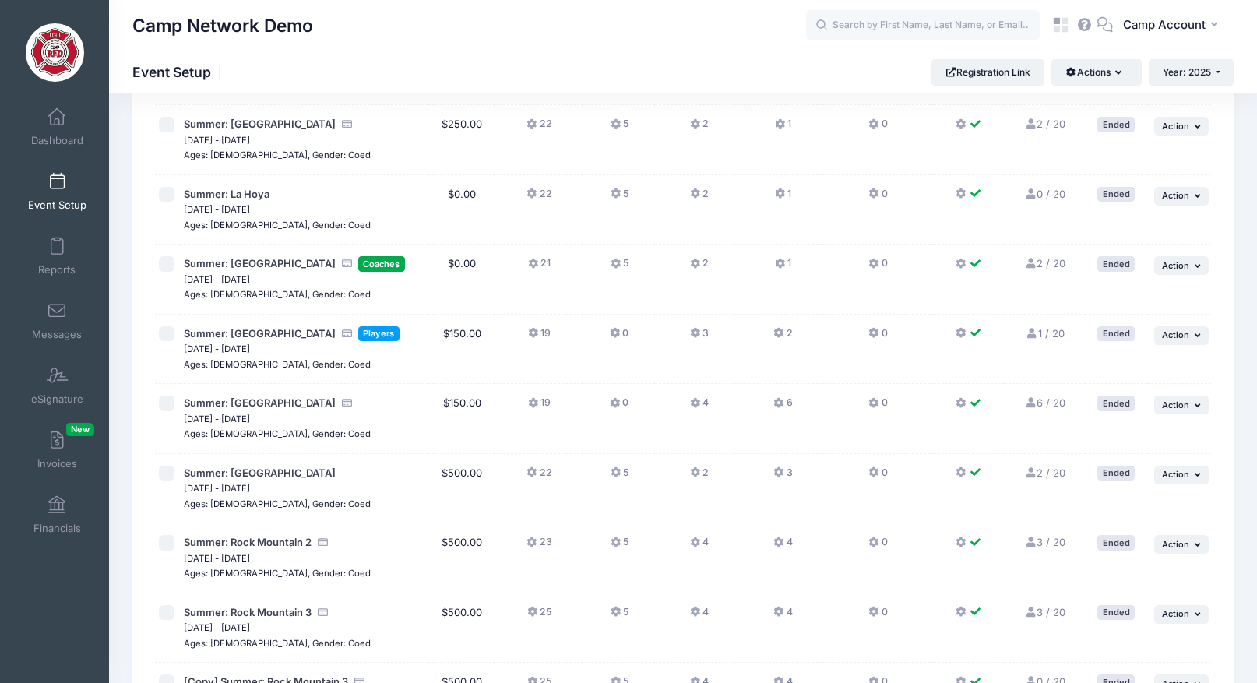
scroll to position [171, 0]
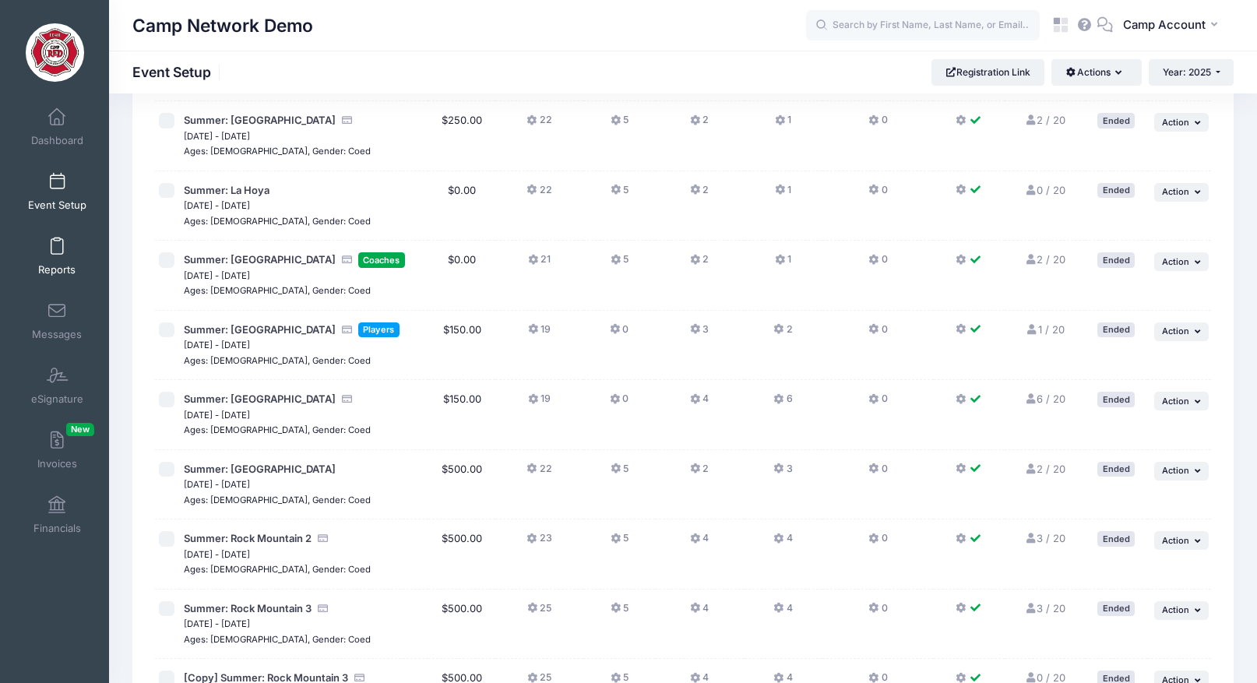
click at [81, 276] on link "Reports" at bounding box center [57, 256] width 74 height 55
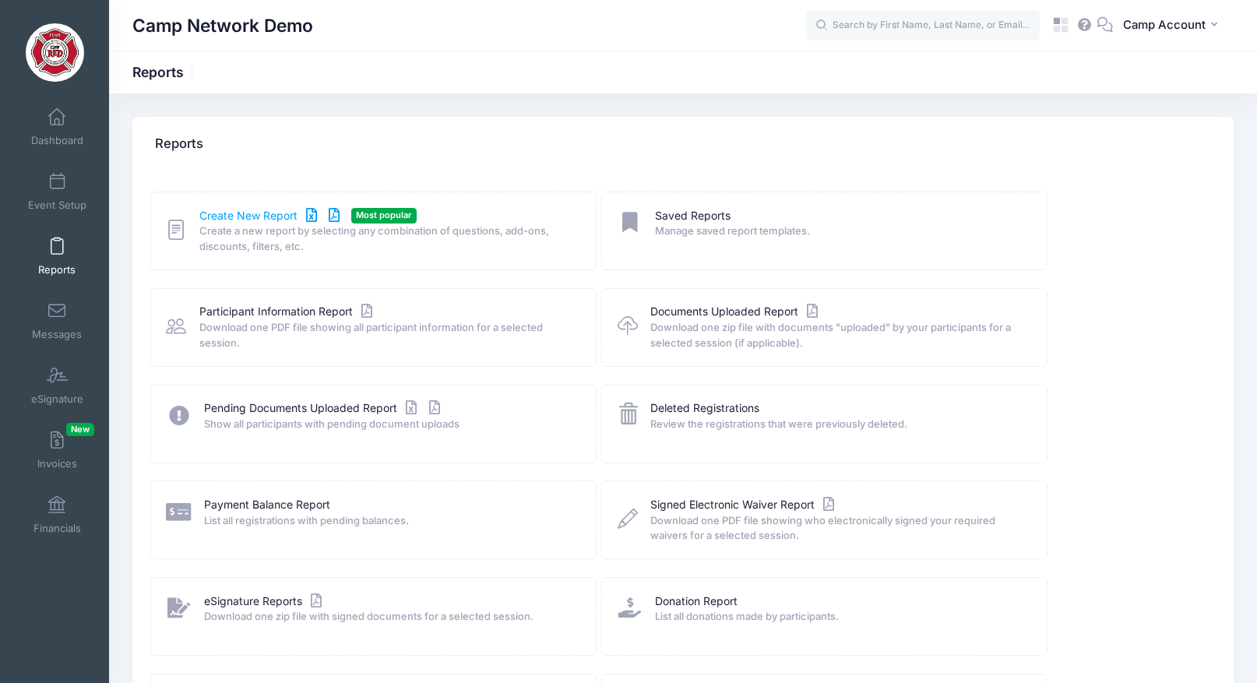
click at [263, 216] on link "Create New Report" at bounding box center [271, 216] width 145 height 16
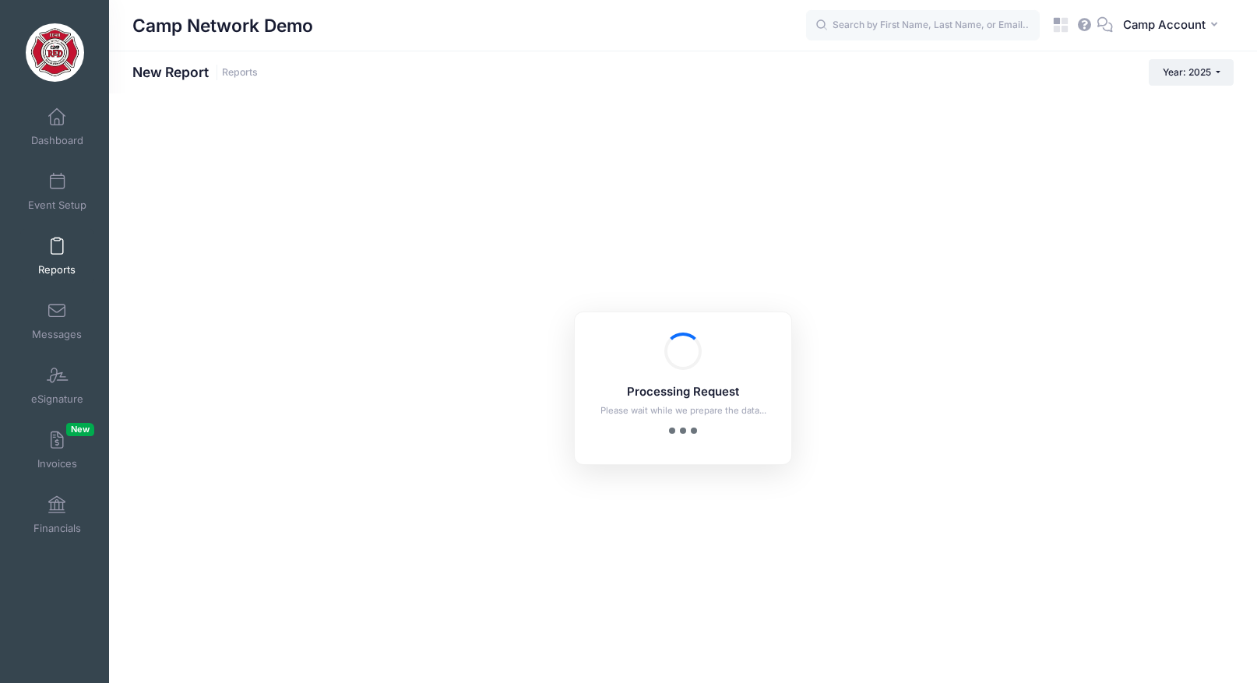
checkbox input "true"
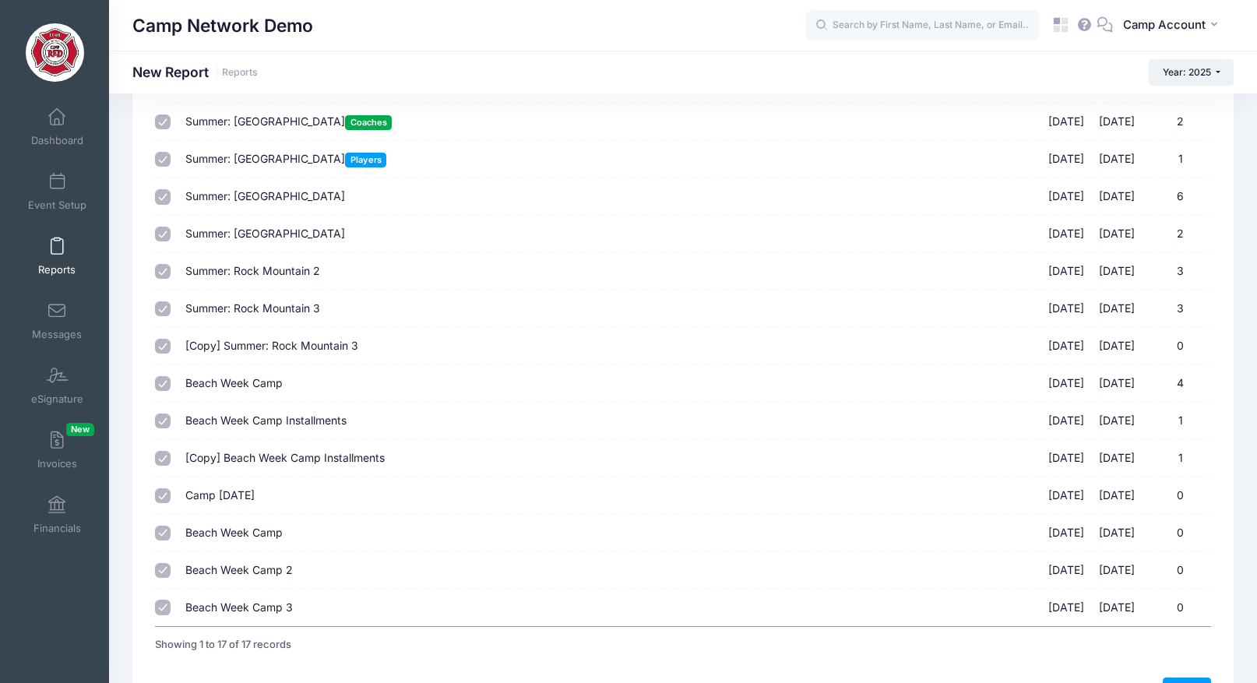
scroll to position [312, 0]
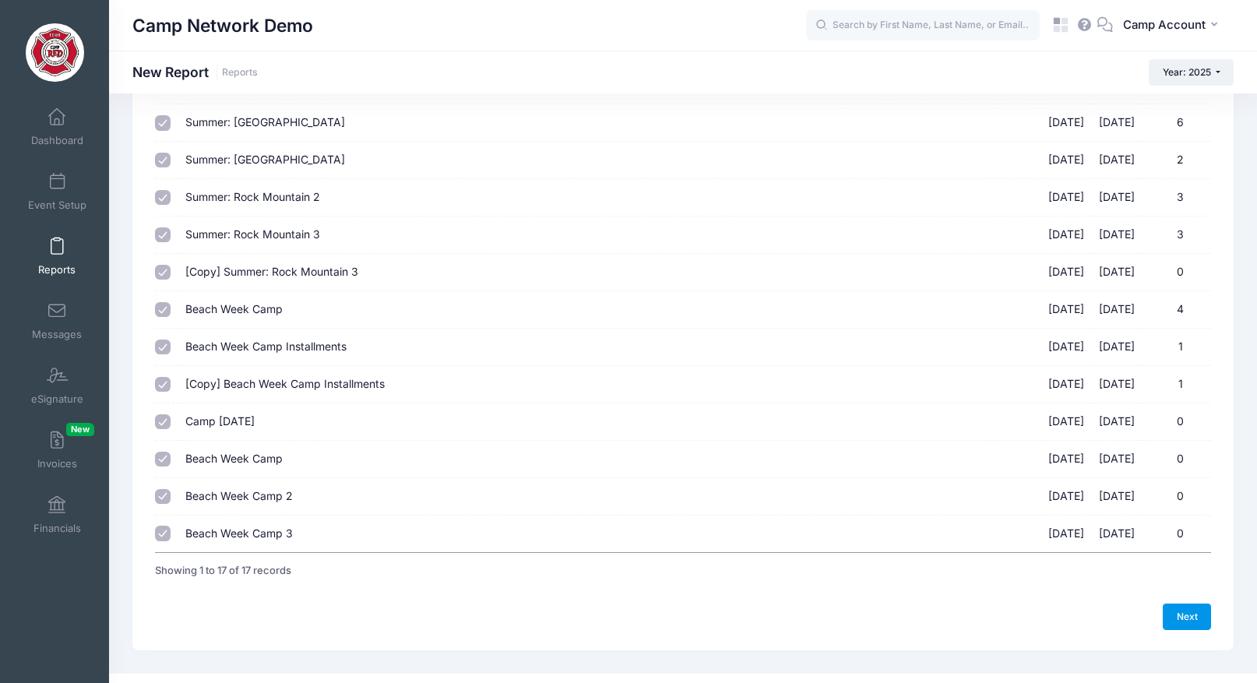
click at [1185, 611] on link "Next" at bounding box center [1187, 617] width 48 height 26
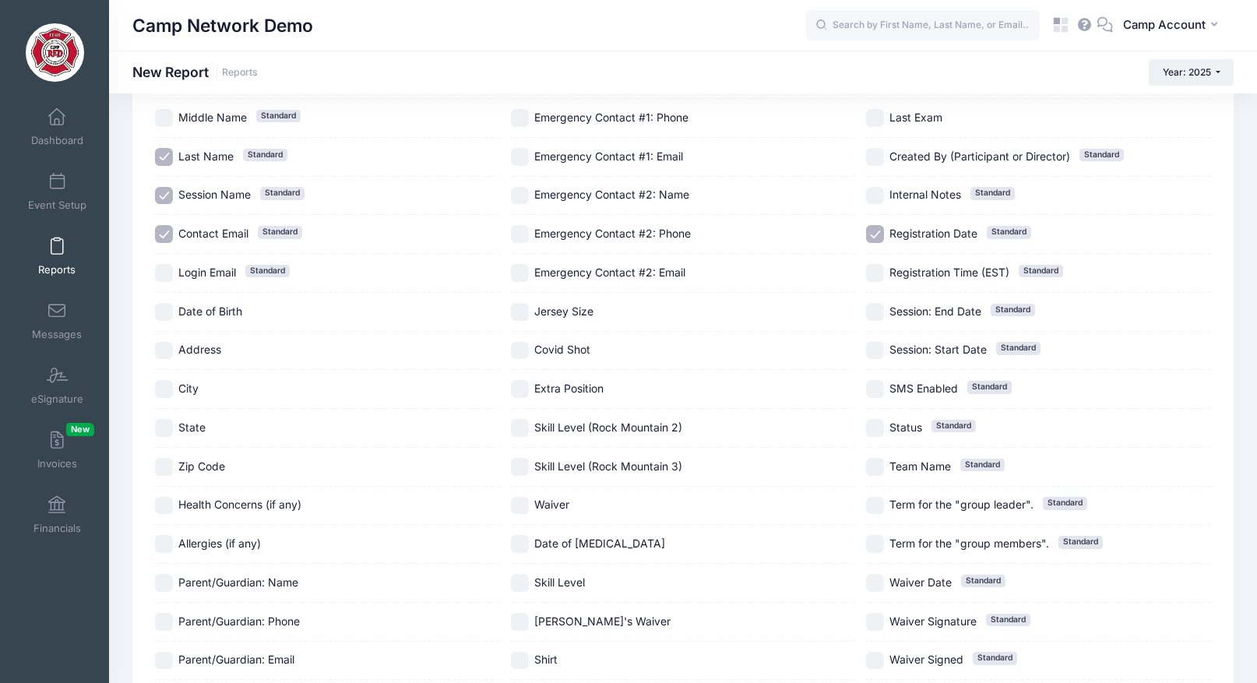
scroll to position [158, 0]
click at [161, 396] on input "City" at bounding box center [164, 391] width 18 height 18
checkbox input "true"
click at [160, 428] on input "State" at bounding box center [164, 430] width 18 height 18
checkbox input "true"
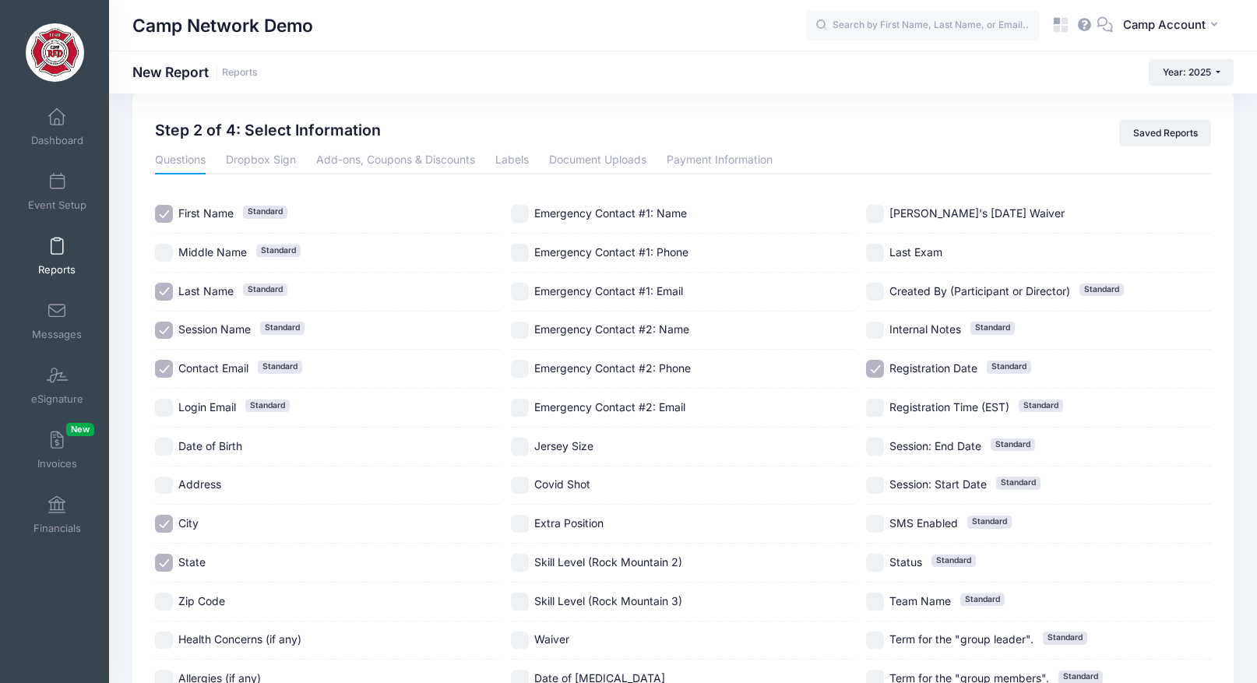
scroll to position [23, 0]
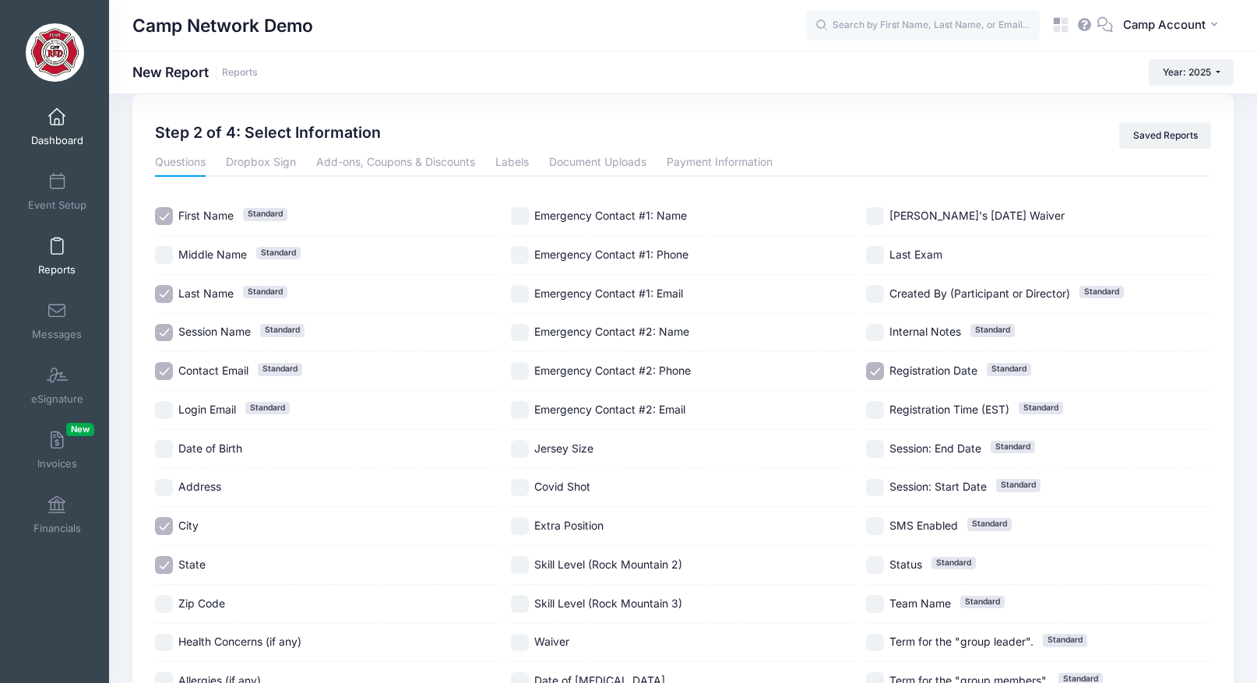
click at [33, 139] on span "Dashboard" at bounding box center [57, 140] width 52 height 13
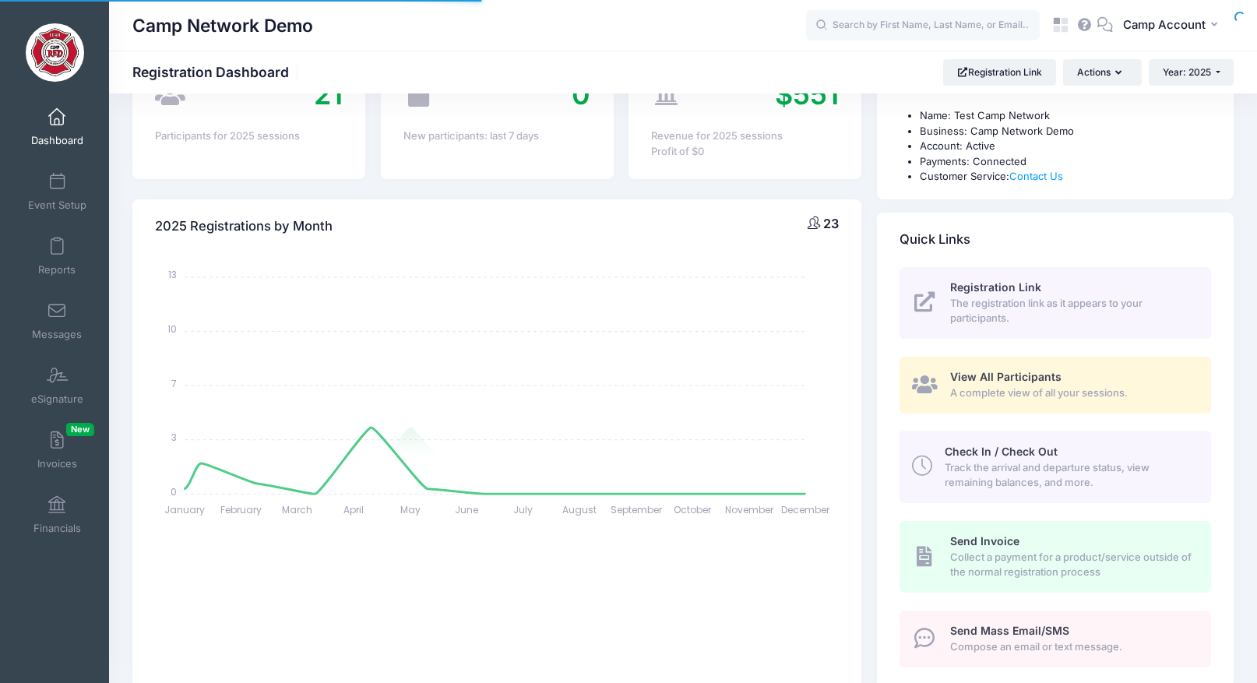
select select
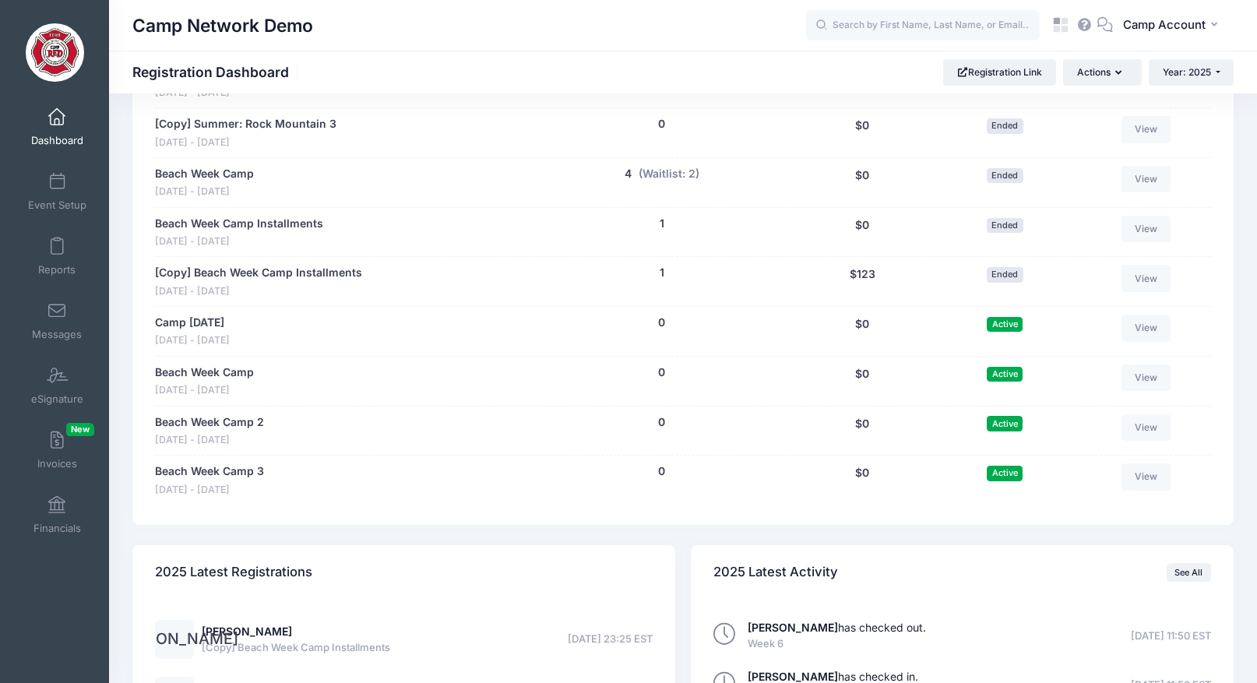
scroll to position [1250, 0]
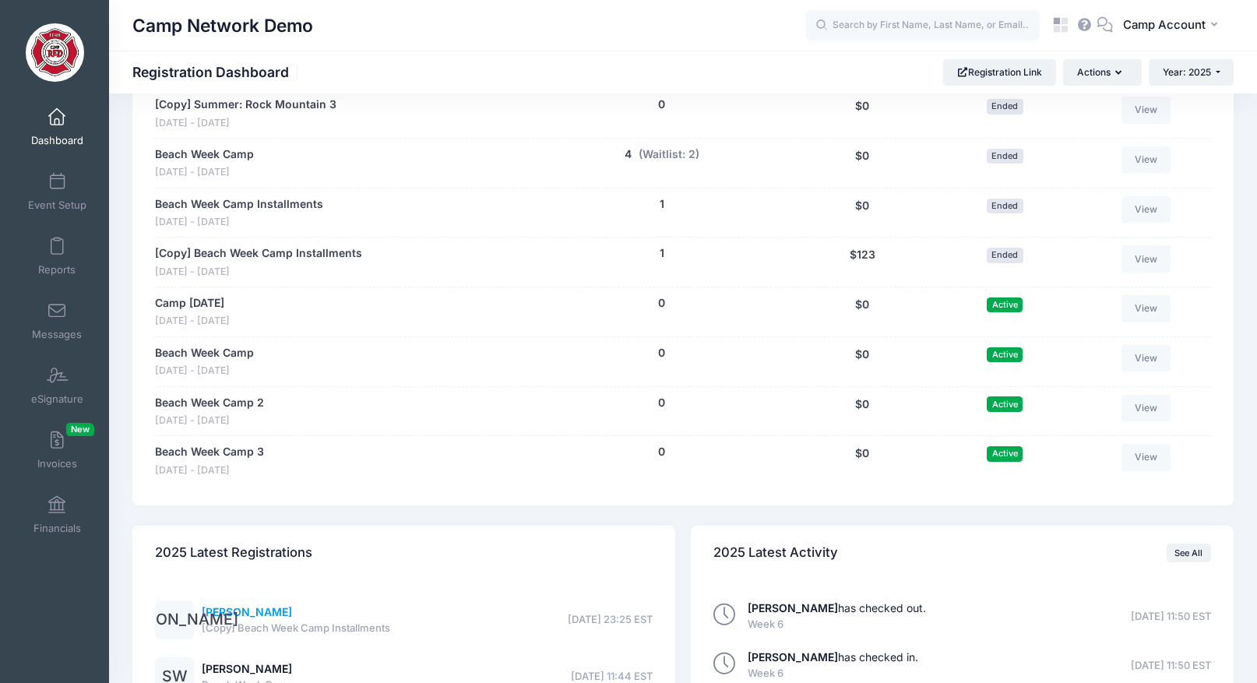
click at [253, 607] on link "James Adams" at bounding box center [247, 611] width 90 height 13
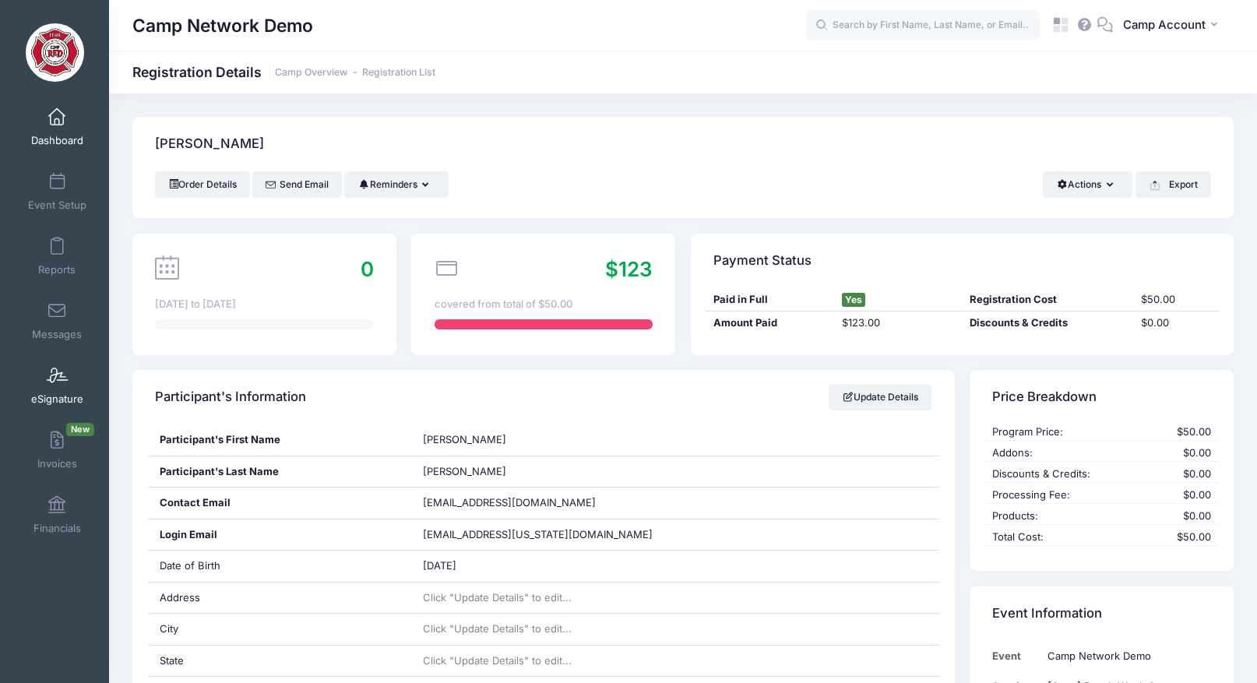
click at [62, 389] on link "eSignature" at bounding box center [57, 385] width 74 height 55
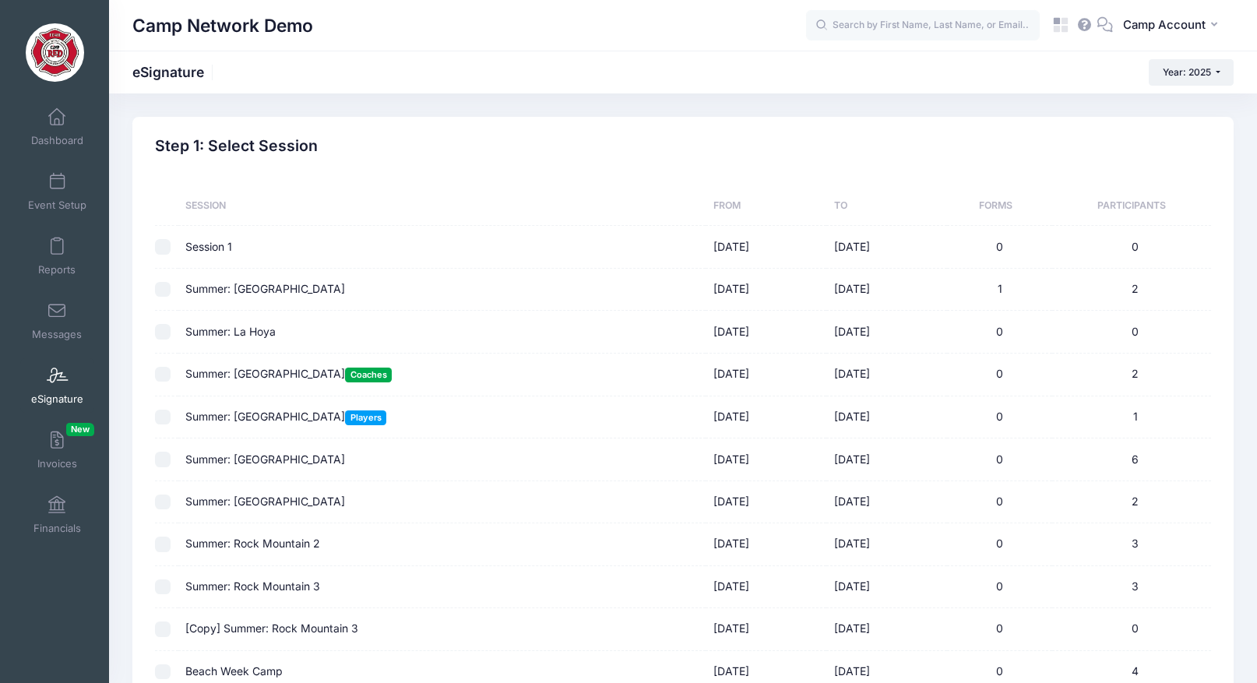
click at [164, 463] on input "checkbox" at bounding box center [163, 460] width 16 height 16
checkbox input "true"
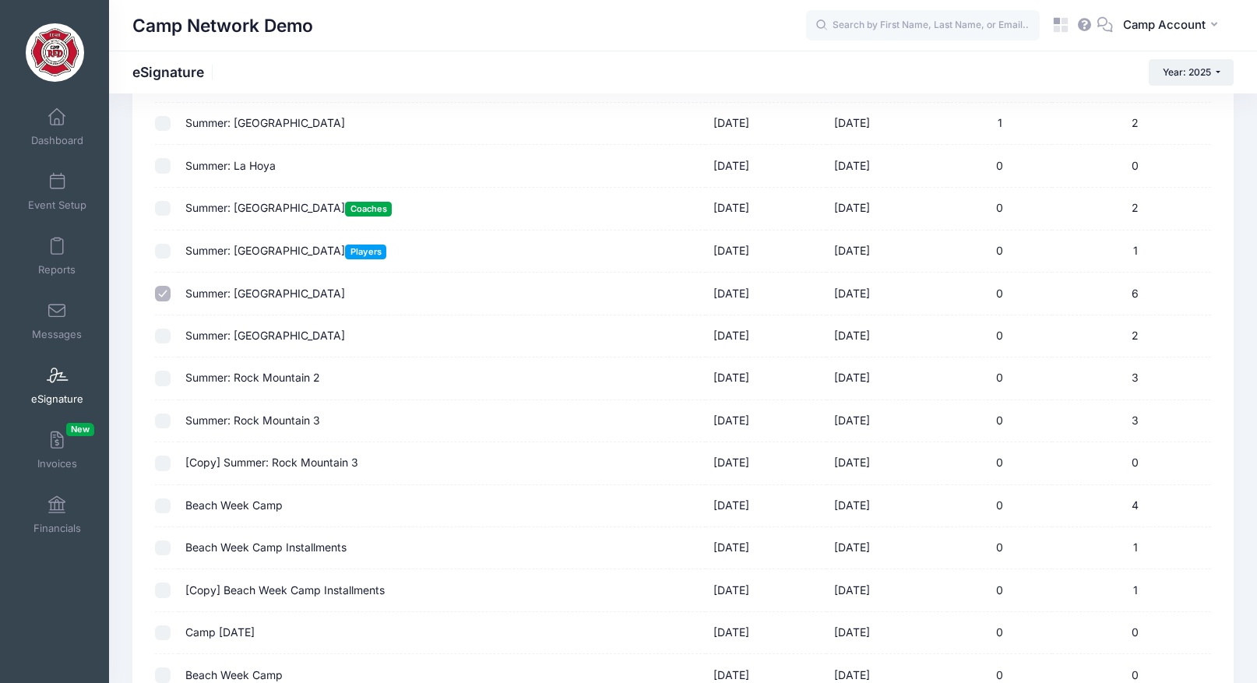
scroll to position [420, 0]
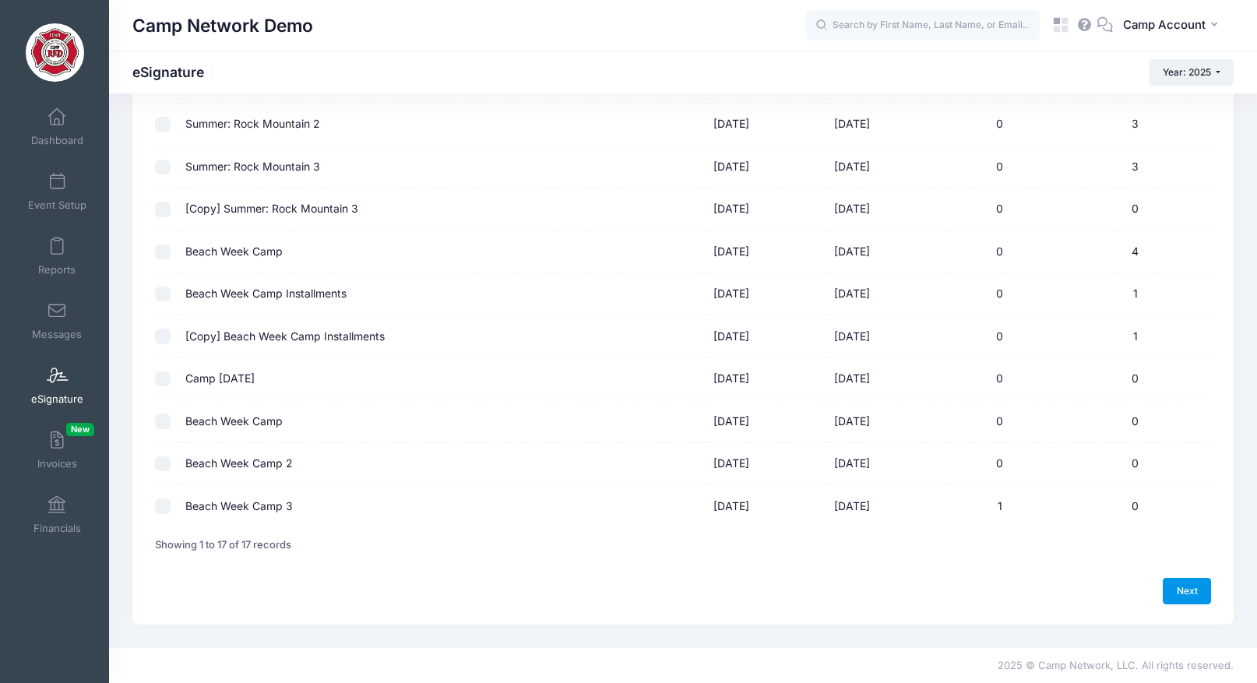
click at [1170, 591] on link "Next" at bounding box center [1187, 591] width 48 height 26
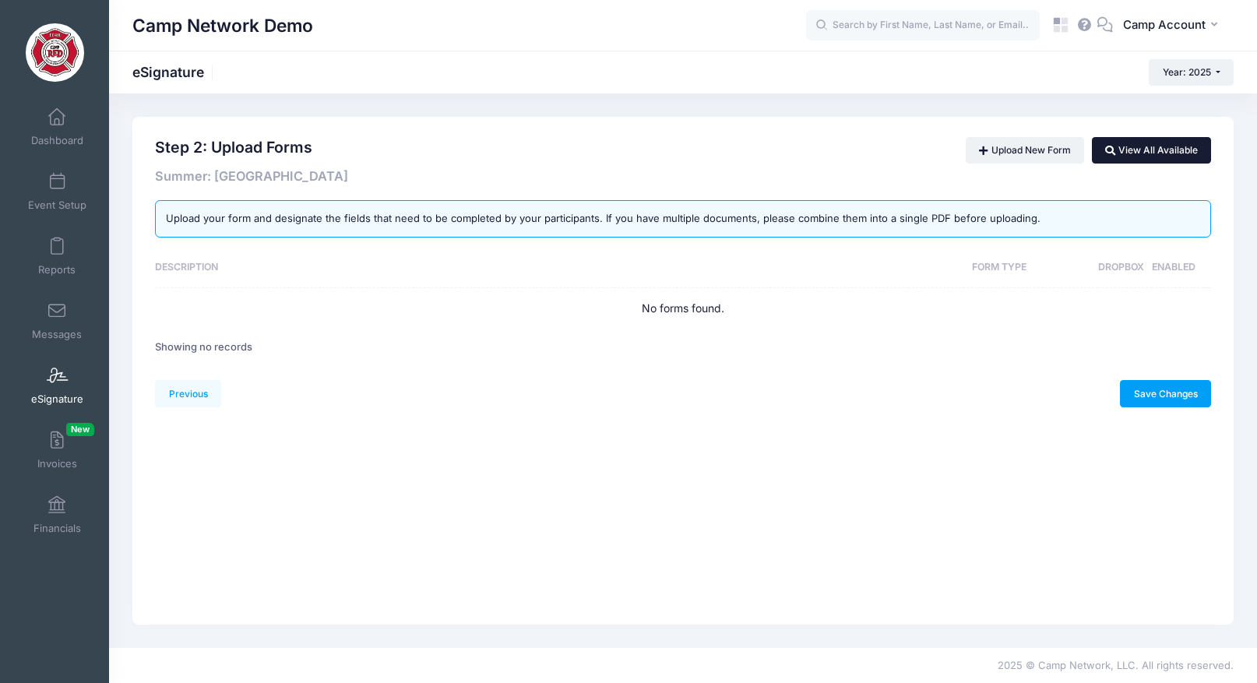
click at [1164, 140] on link "View All Available" at bounding box center [1151, 150] width 119 height 26
click at [1162, 147] on link "View All Available" at bounding box center [1151, 150] width 119 height 26
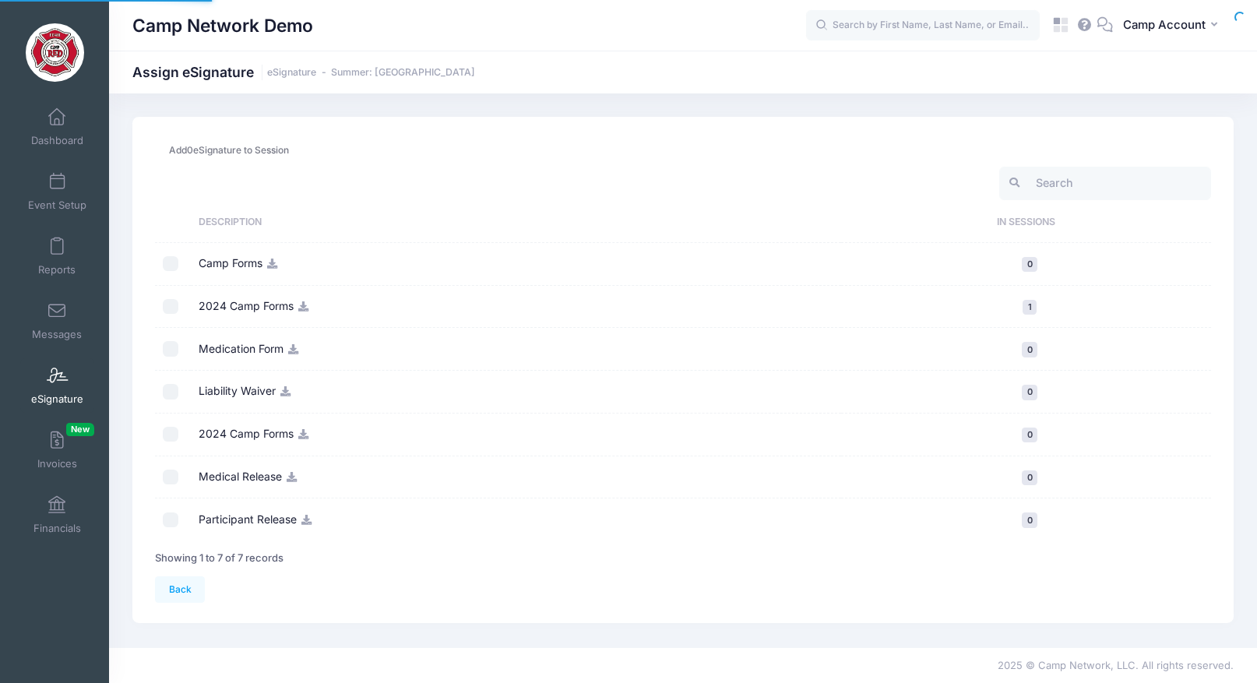
click at [1156, 152] on div "Add 0 eSignature to Session" at bounding box center [683, 150] width 1071 height 26
click at [167, 258] on input "checkbox" at bounding box center [171, 264] width 16 height 16
checkbox input "true"
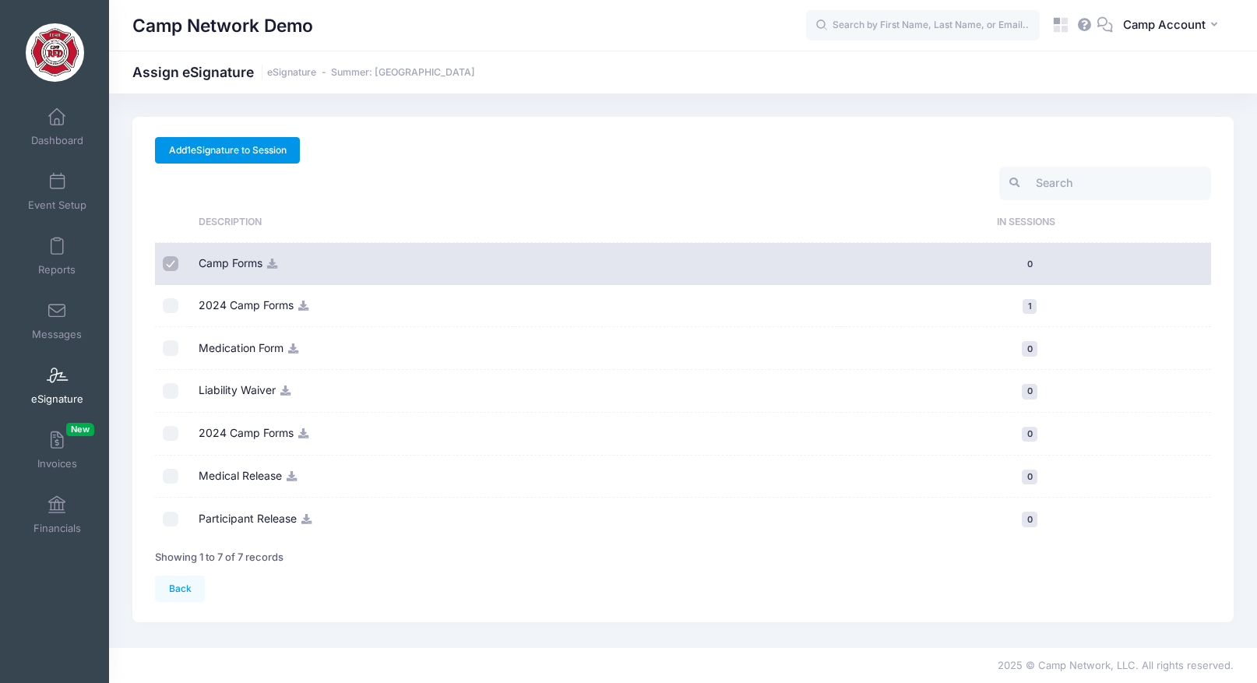
click at [273, 155] on link "Add 1 eSignature to Session" at bounding box center [227, 150] width 145 height 26
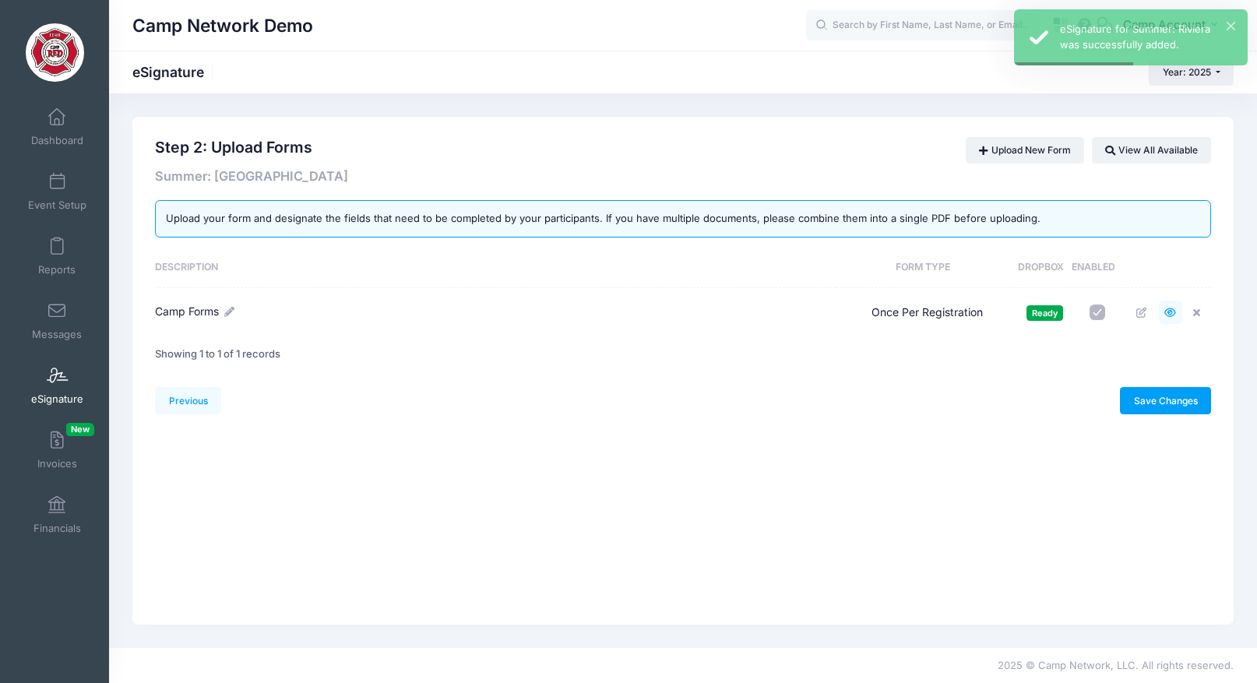
click at [1170, 314] on icon at bounding box center [1170, 313] width 12 height 10
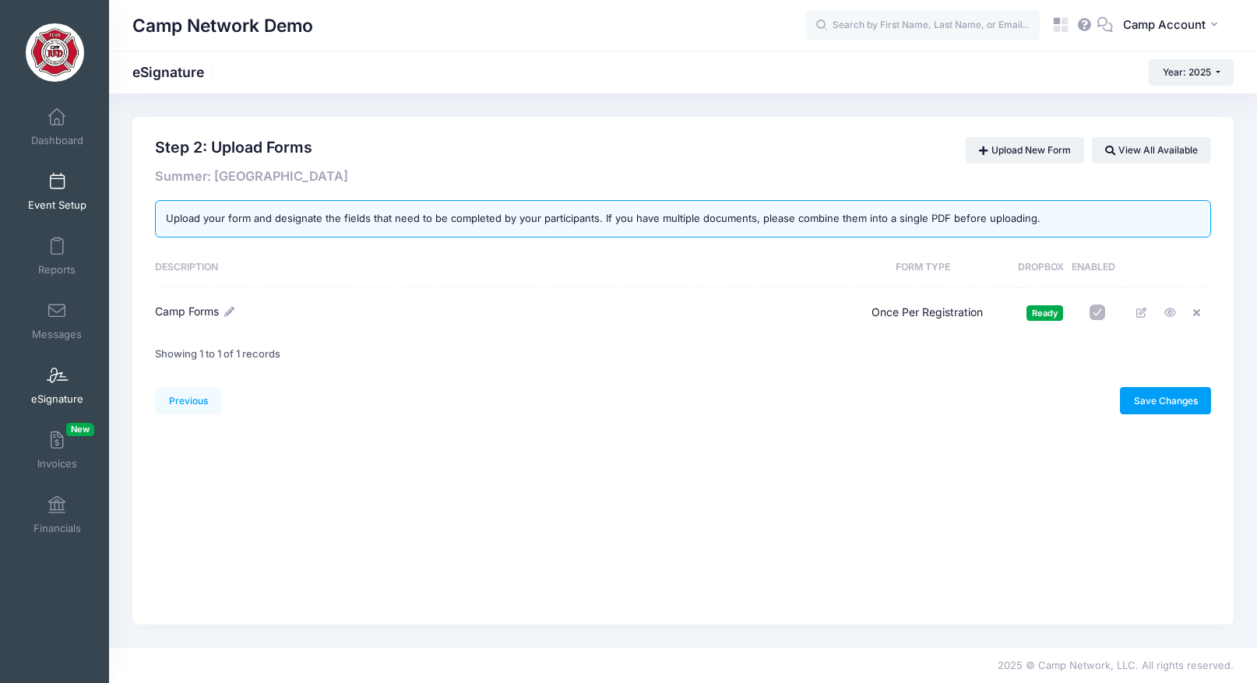
click at [65, 206] on span "Event Setup" at bounding box center [57, 205] width 58 height 13
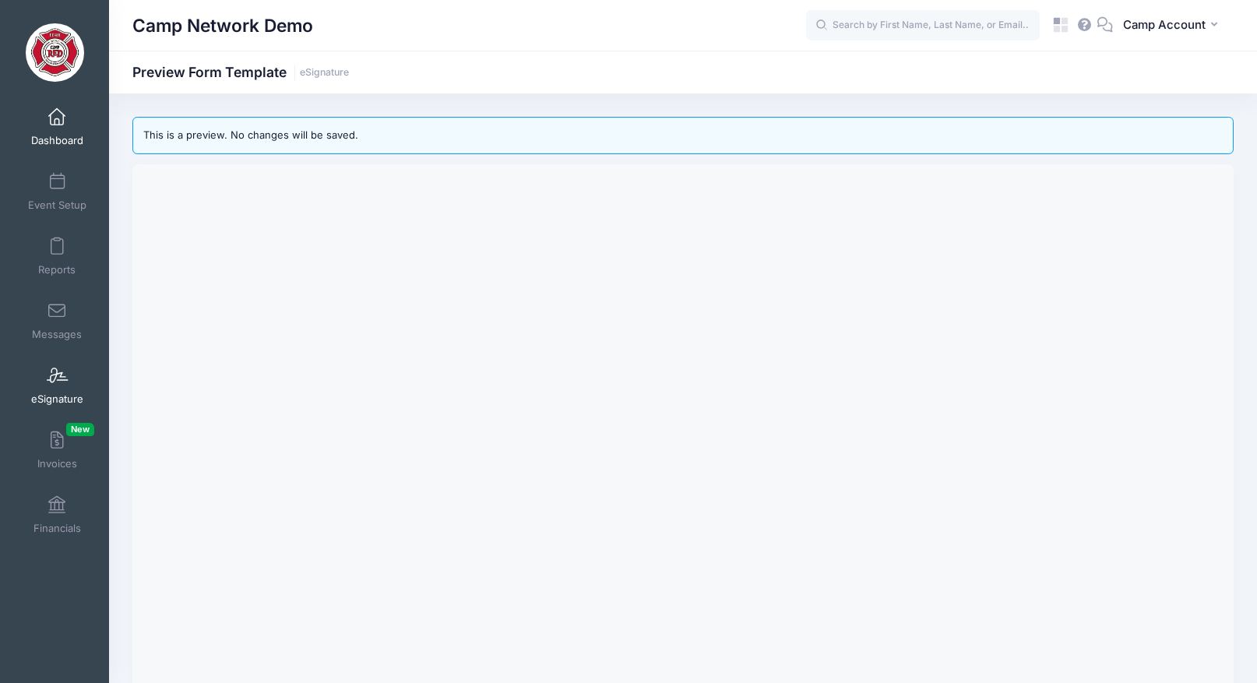
click at [53, 127] on link "Dashboard" at bounding box center [57, 127] width 74 height 55
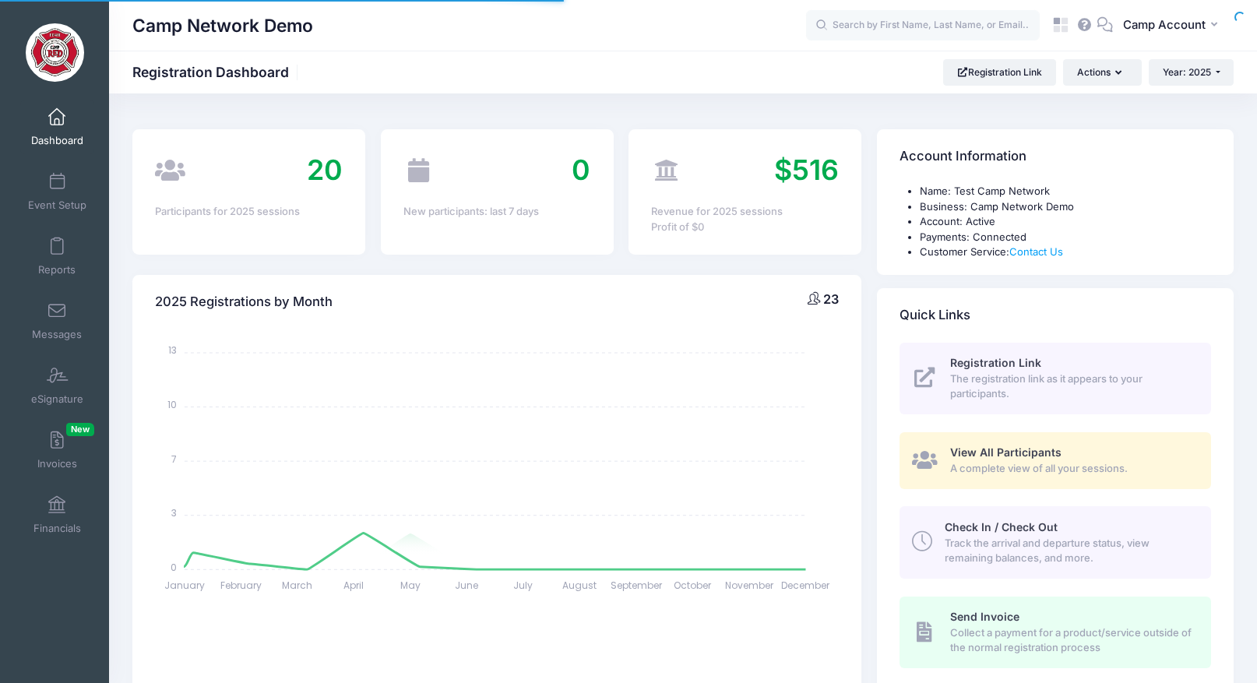
select select
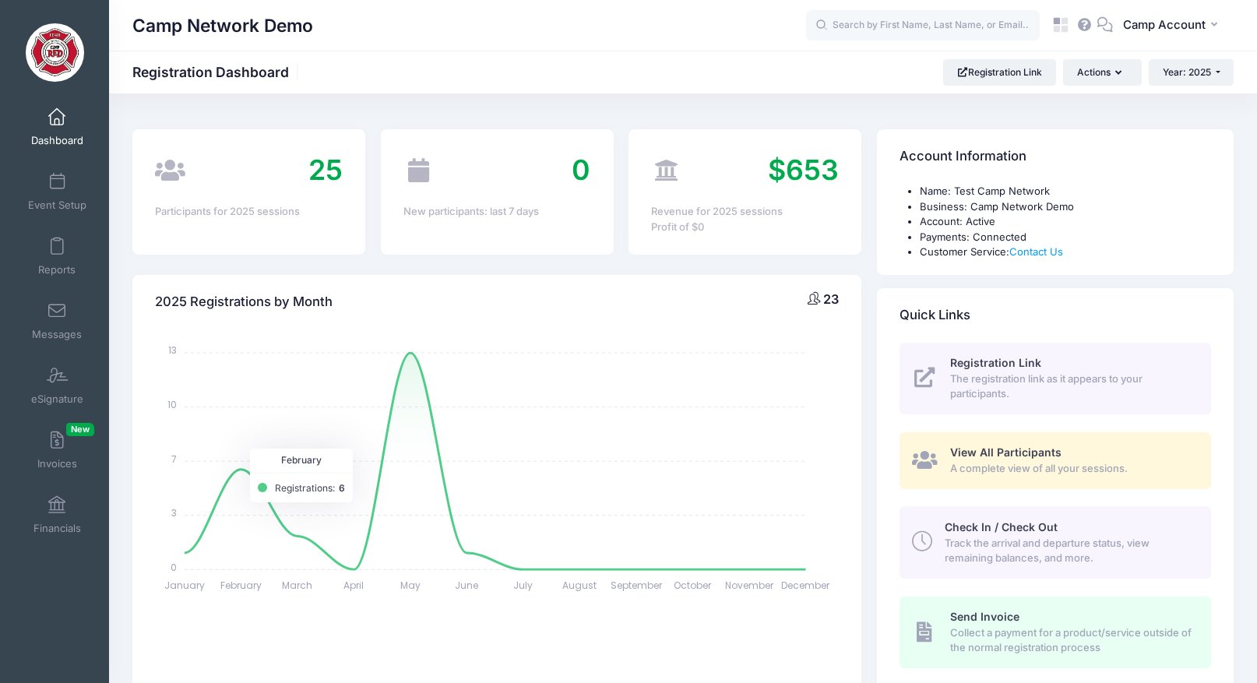
click at [108, 455] on div "Invoices New" at bounding box center [57, 449] width 104 height 65
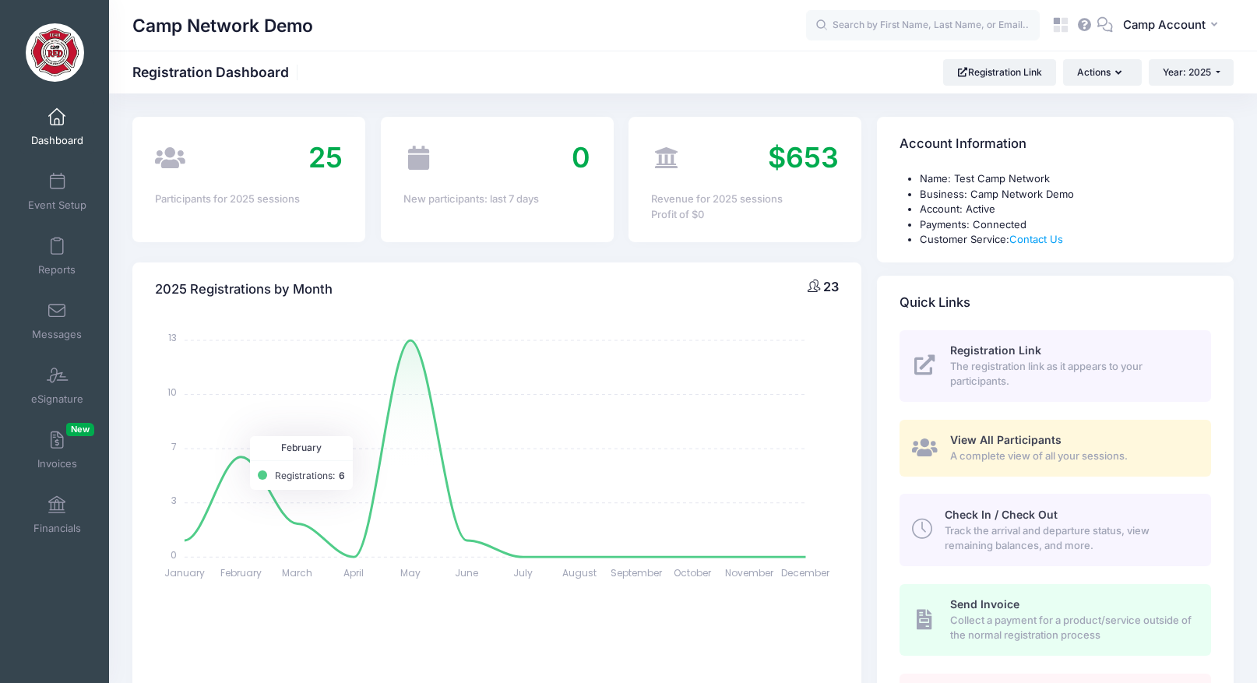
scroll to position [19, 0]
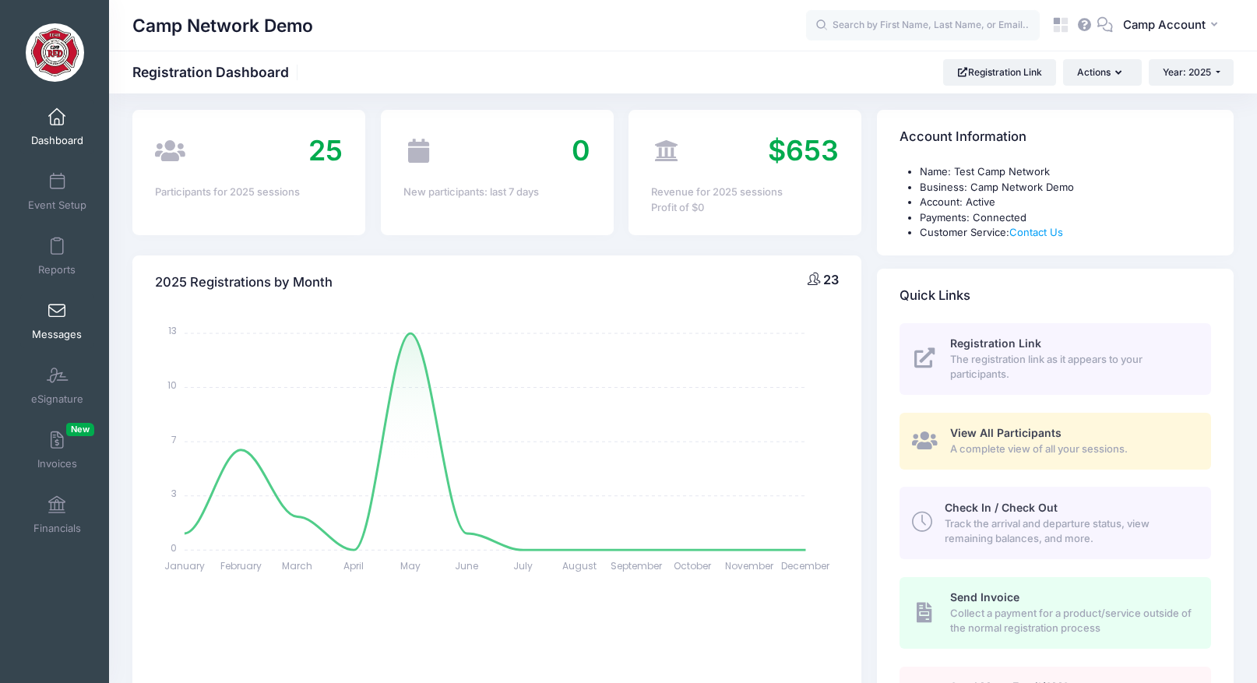
click at [57, 319] on link "Messages" at bounding box center [57, 321] width 74 height 55
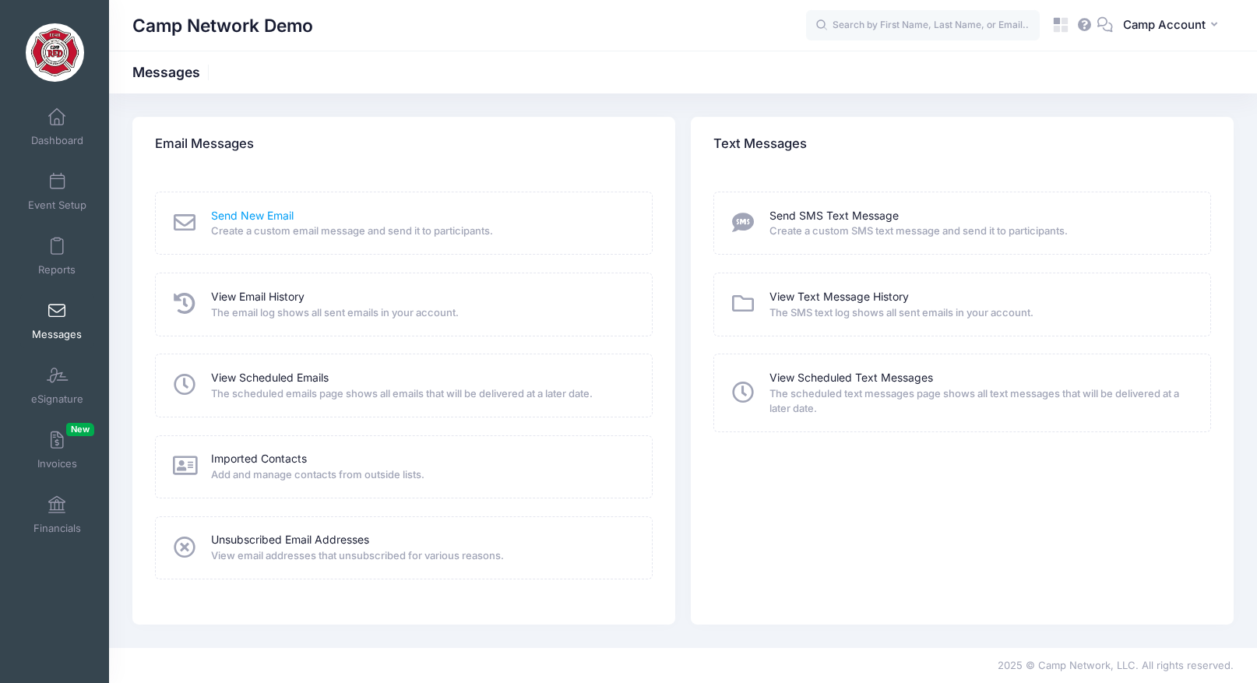
click at [255, 214] on link "Send New Email" at bounding box center [252, 216] width 83 height 16
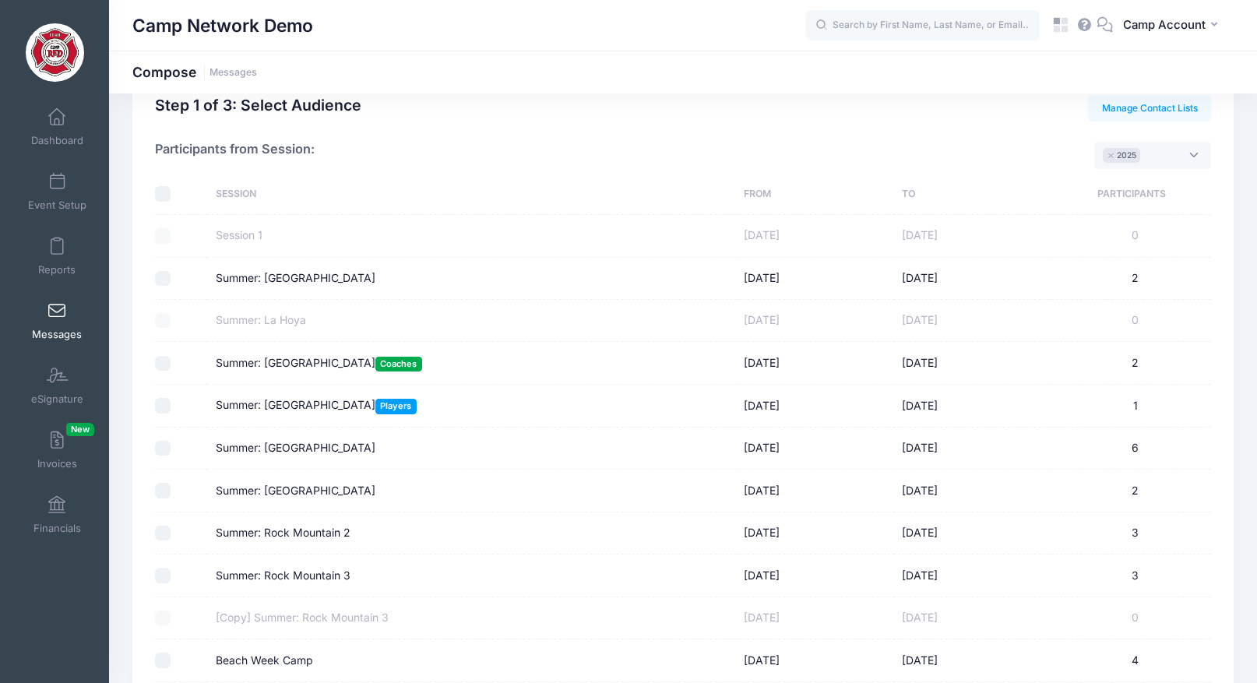
scroll to position [43, 0]
click at [157, 361] on input "Summer: Lake Austin Coaches" at bounding box center [163, 363] width 16 height 16
checkbox input "true"
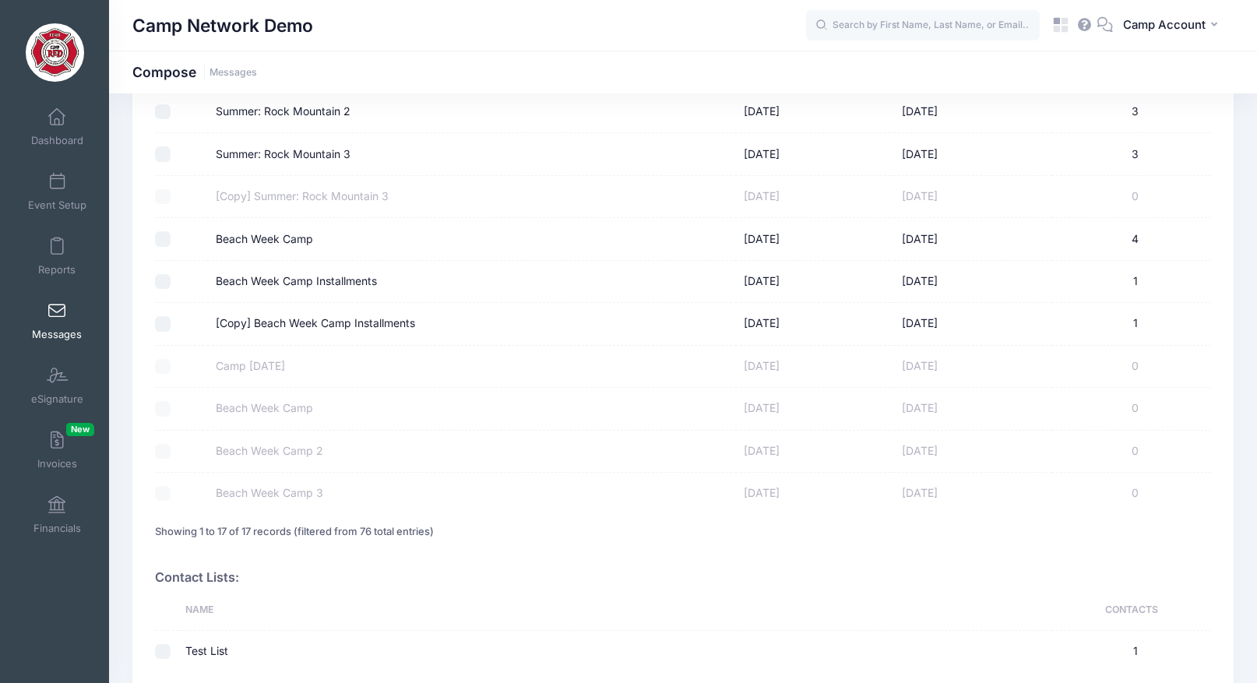
scroll to position [609, 0]
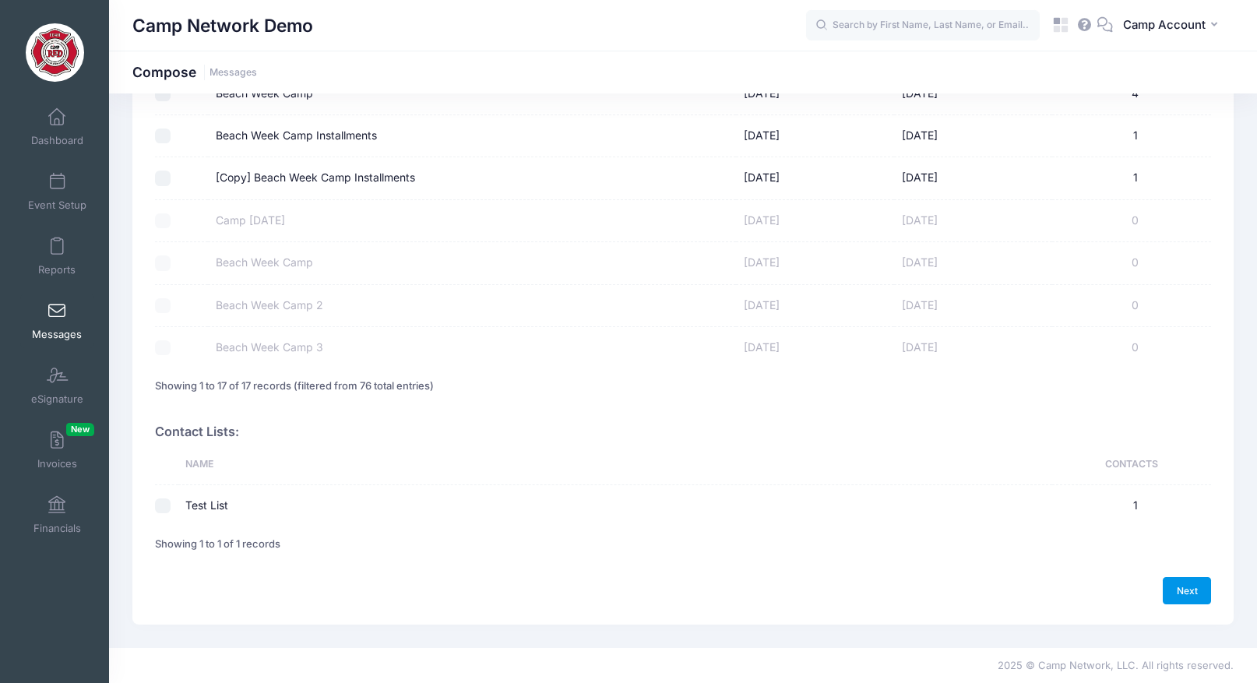
click at [1187, 593] on link "Next" at bounding box center [1187, 590] width 48 height 26
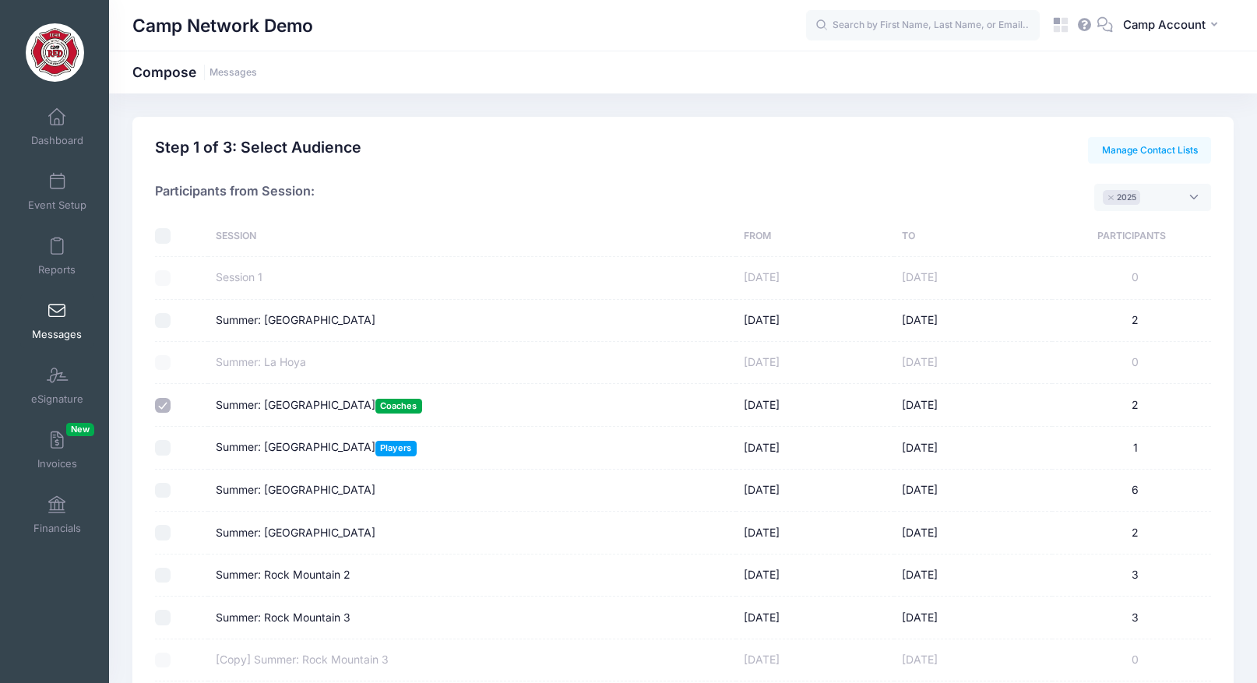
select select "50"
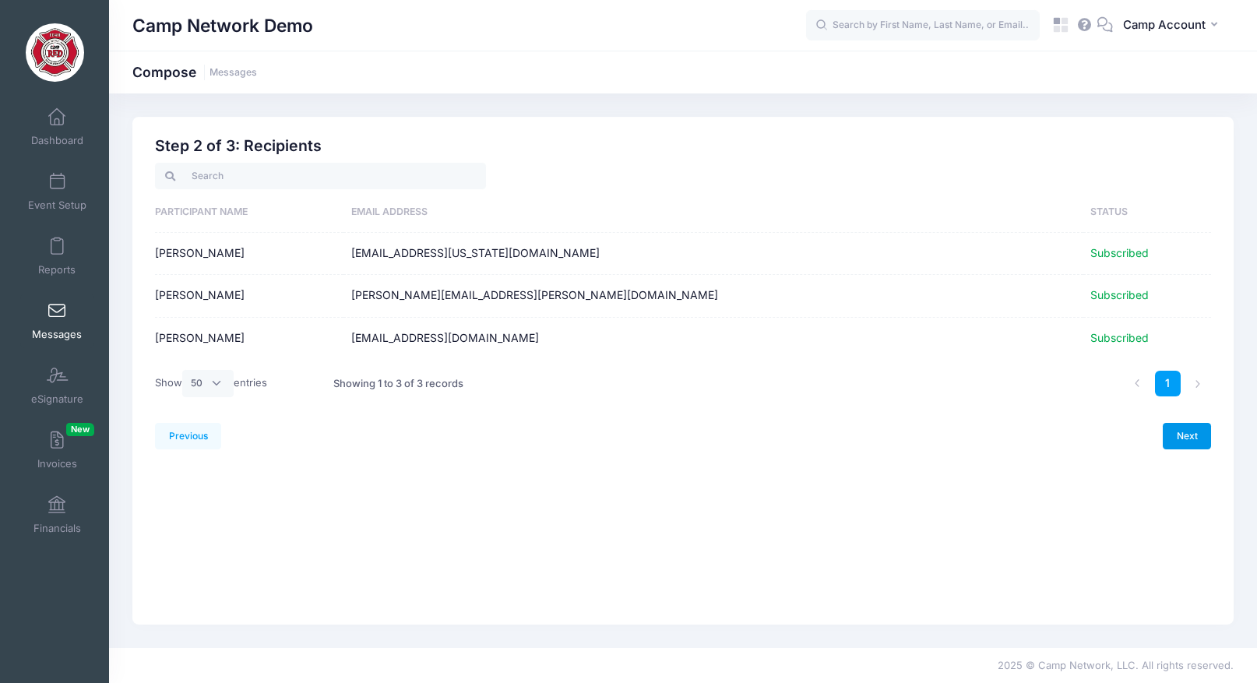
click at [1181, 432] on link "Next" at bounding box center [1187, 436] width 48 height 26
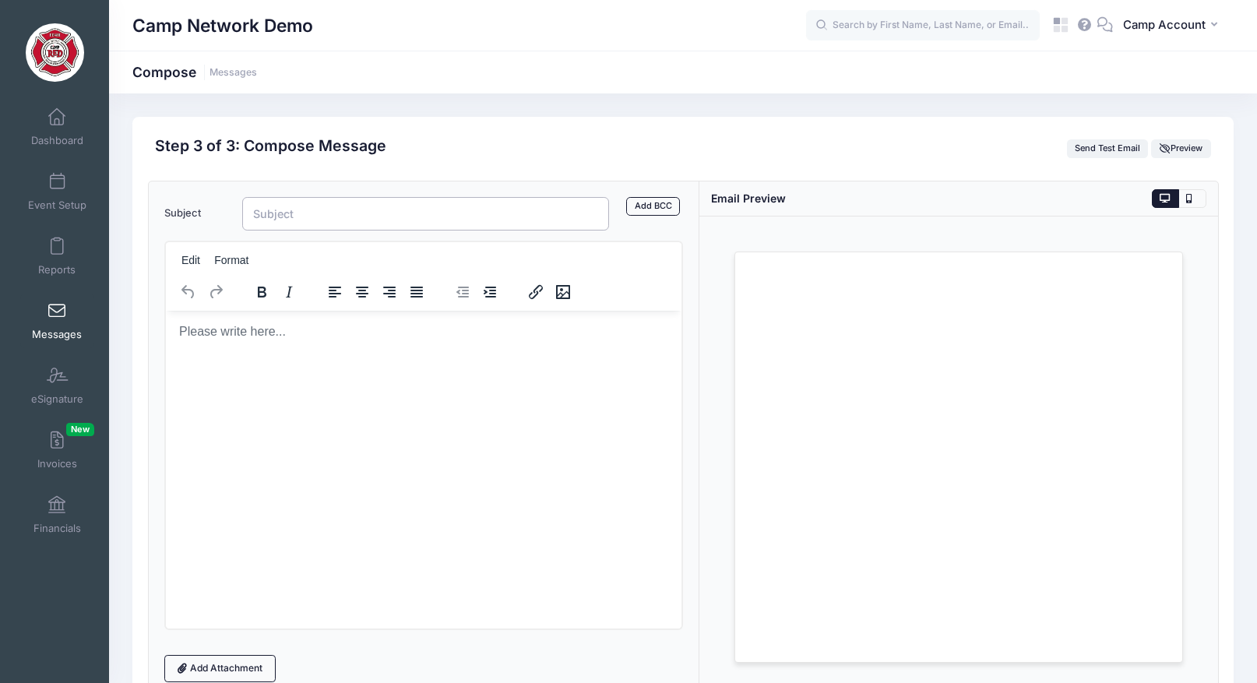
click at [353, 217] on input "Subject" at bounding box center [425, 213] width 367 height 33
type input "Reminders"
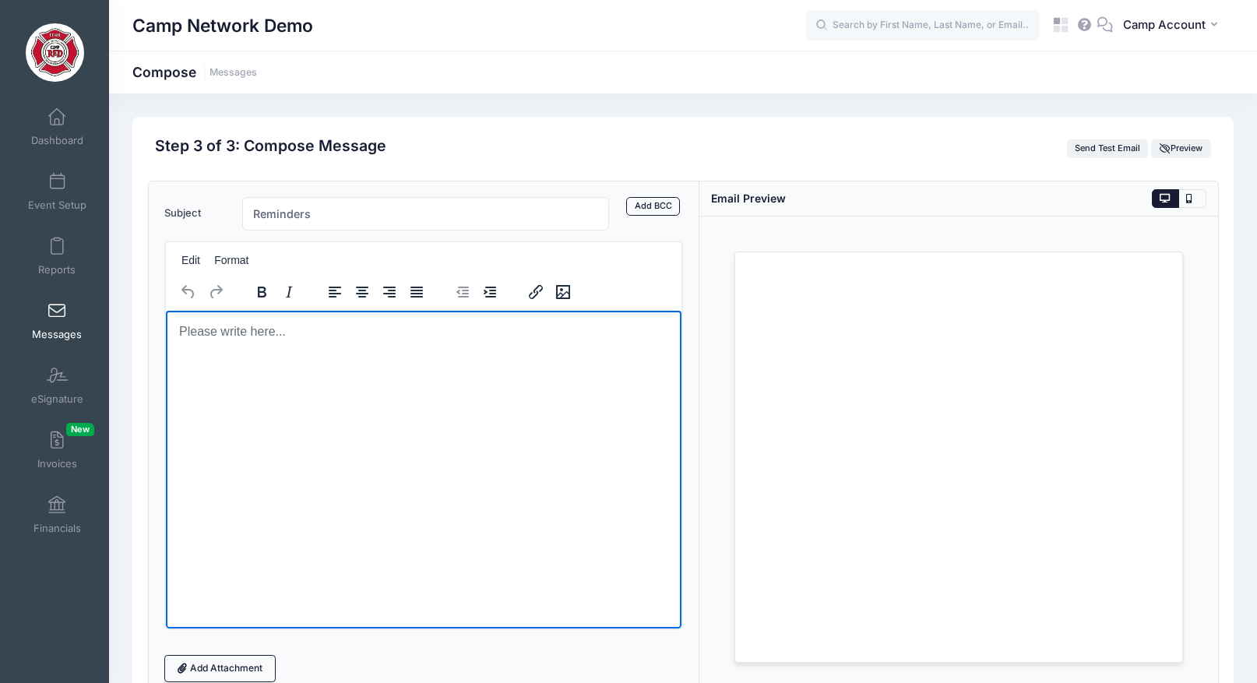
click at [284, 352] on html at bounding box center [423, 331] width 516 height 42
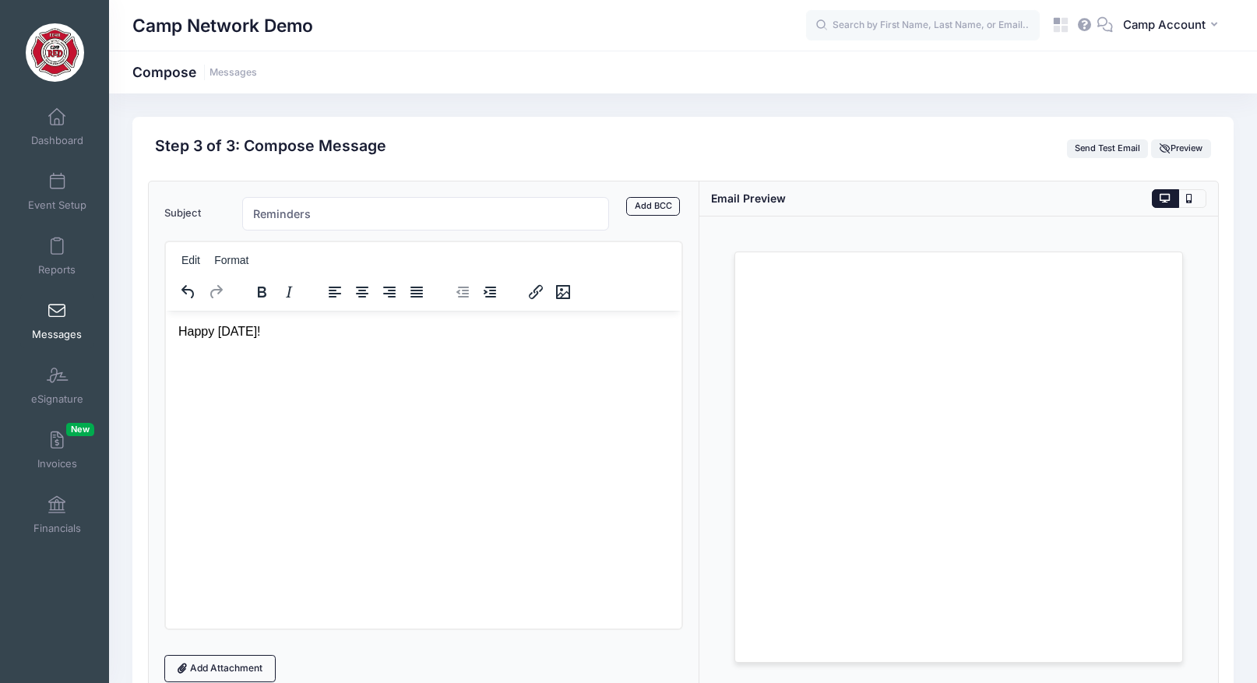
click at [707, 322] on div "Loading..." at bounding box center [958, 456] width 519 height 481
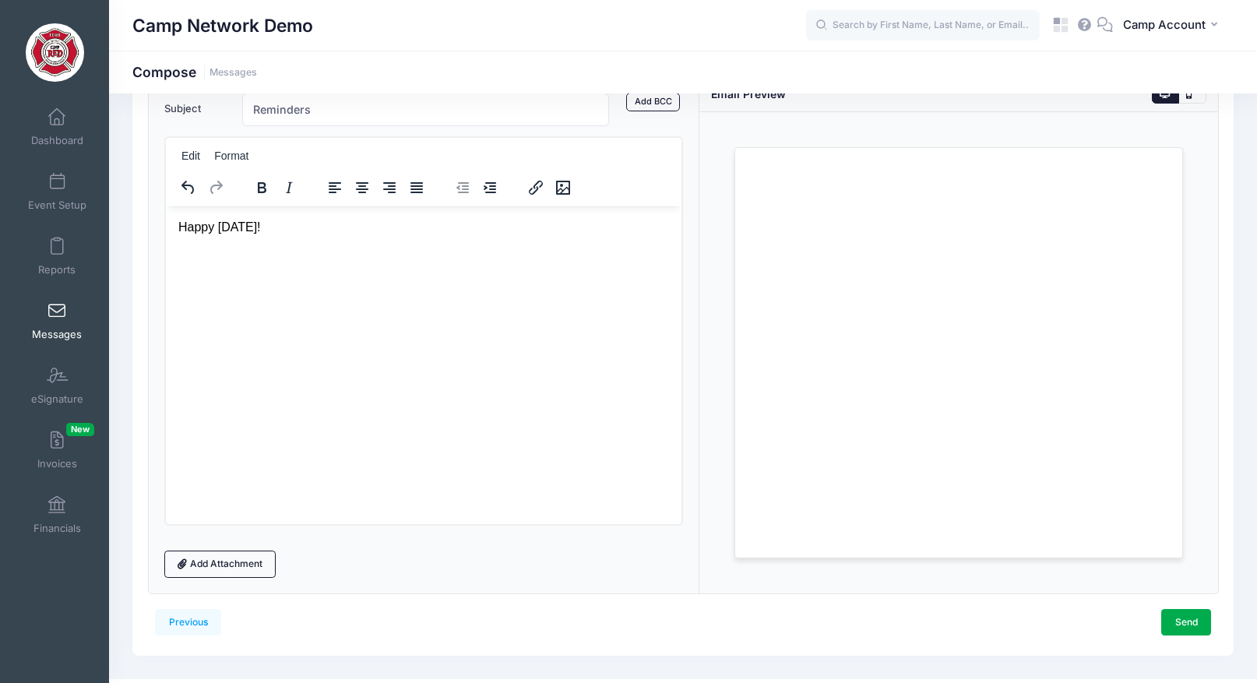
scroll to position [109, 0]
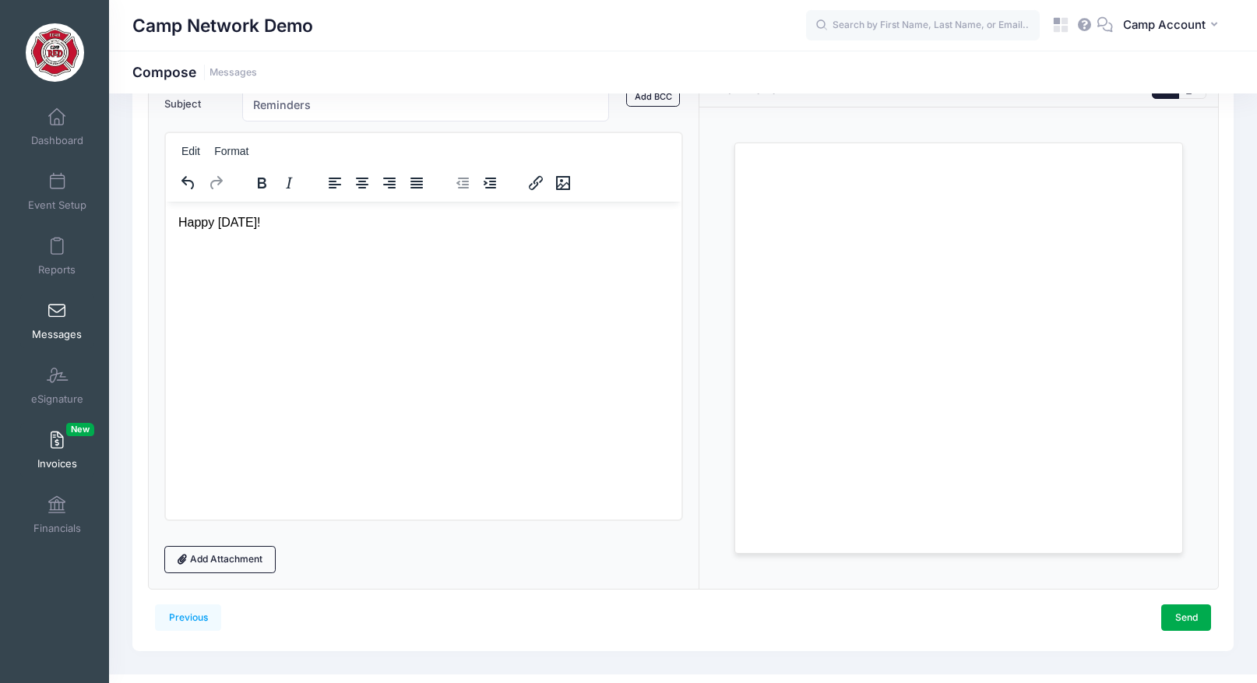
click at [57, 448] on span at bounding box center [57, 440] width 0 height 17
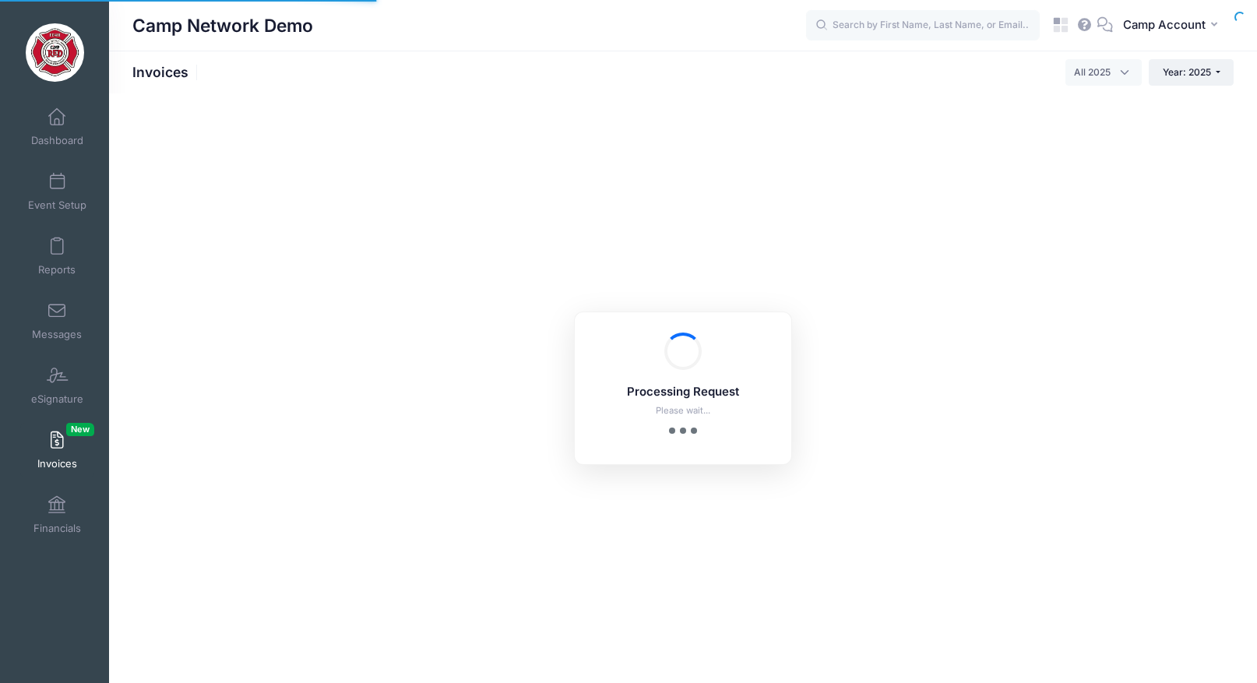
select select
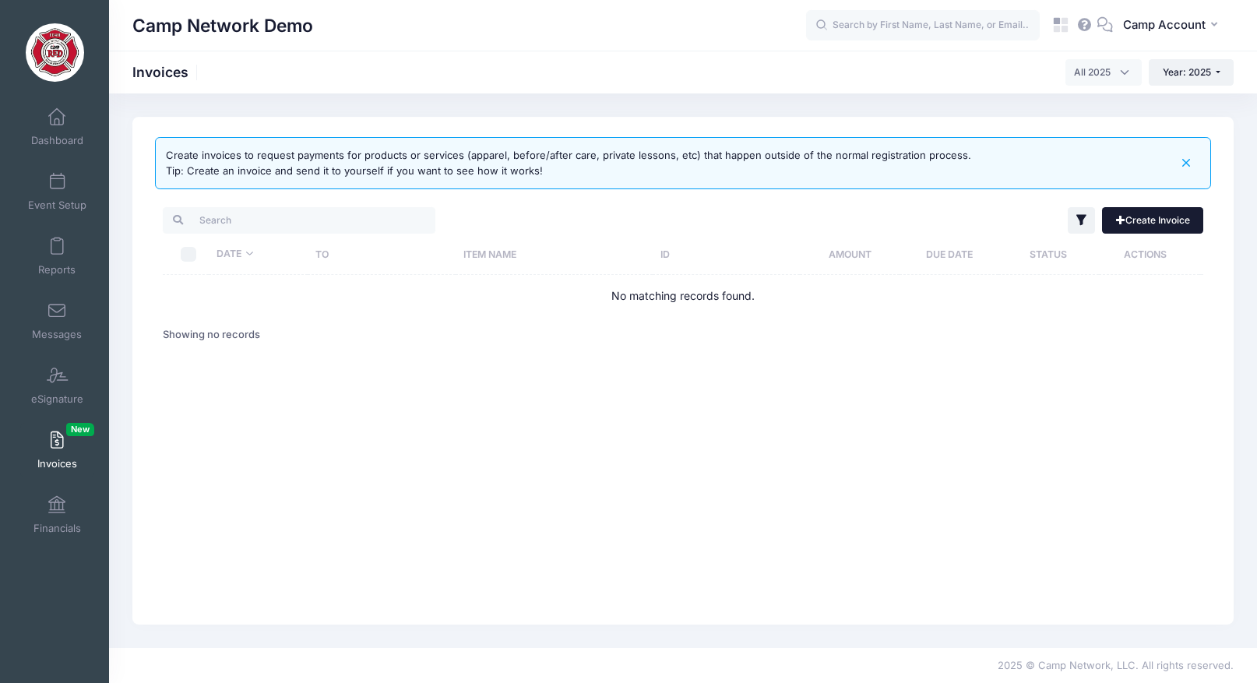
click at [1181, 222] on link "Create Invoice" at bounding box center [1152, 220] width 101 height 26
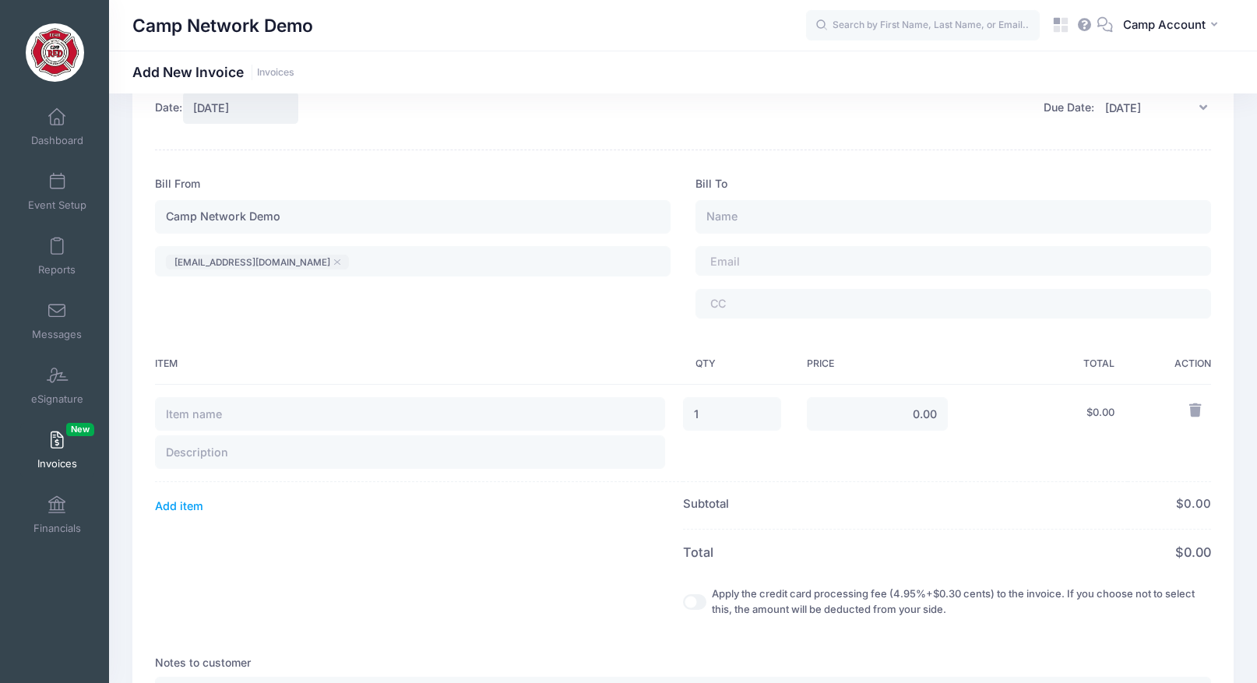
scroll to position [57, 0]
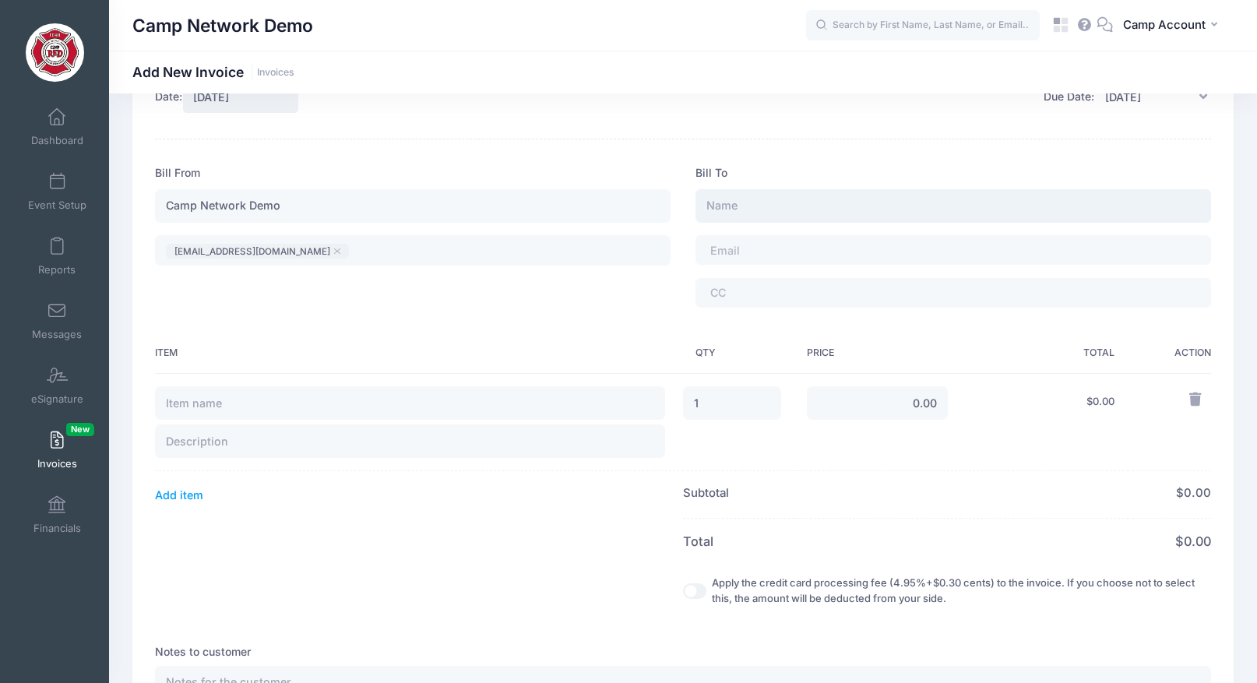
click at [766, 206] on input "text" at bounding box center [953, 205] width 516 height 33
type input "[PERSON_NAME]"
click at [438, 410] on input "text" at bounding box center [410, 402] width 510 height 33
type input "T-Shirt"
click at [875, 406] on input "0.00" at bounding box center [878, 402] width 142 height 33
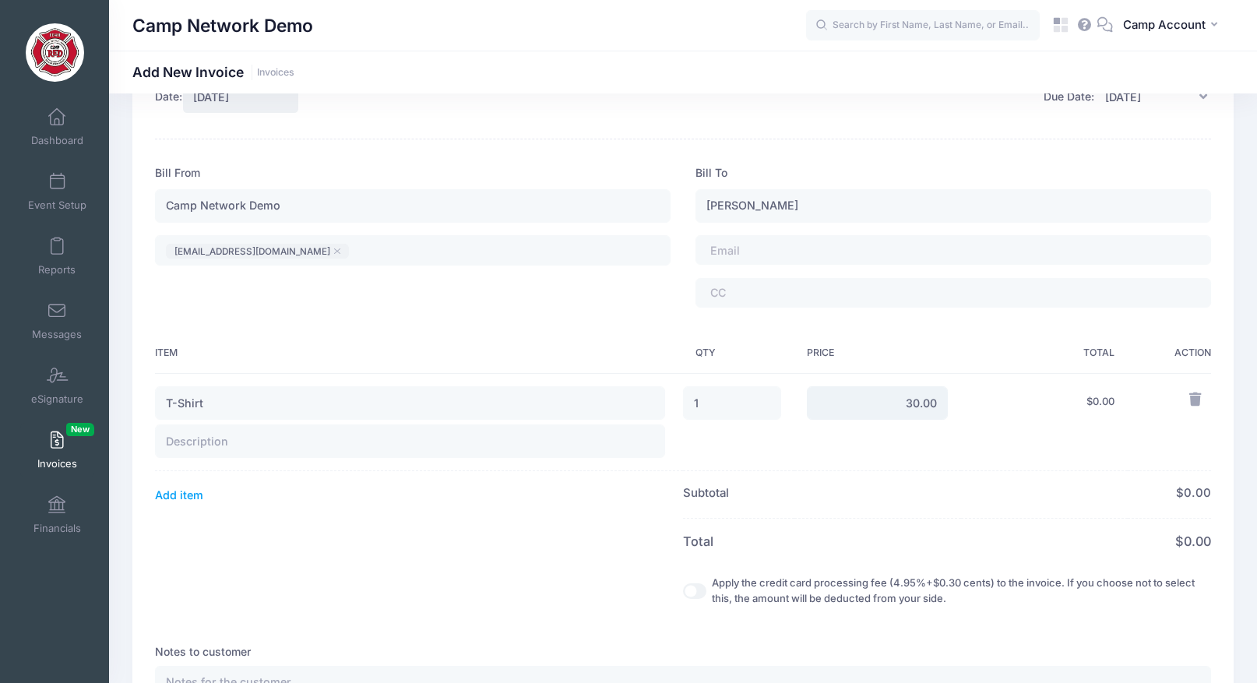
type input "30.00"
click at [1074, 410] on td "$ 0.00" at bounding box center [1044, 422] width 167 height 98
click at [760, 245] on span at bounding box center [753, 250] width 86 height 13
click at [901, 158] on form "Date: 08/29/2025 Due Date: 09/05/2025 Item" at bounding box center [683, 489] width 1056 height 818
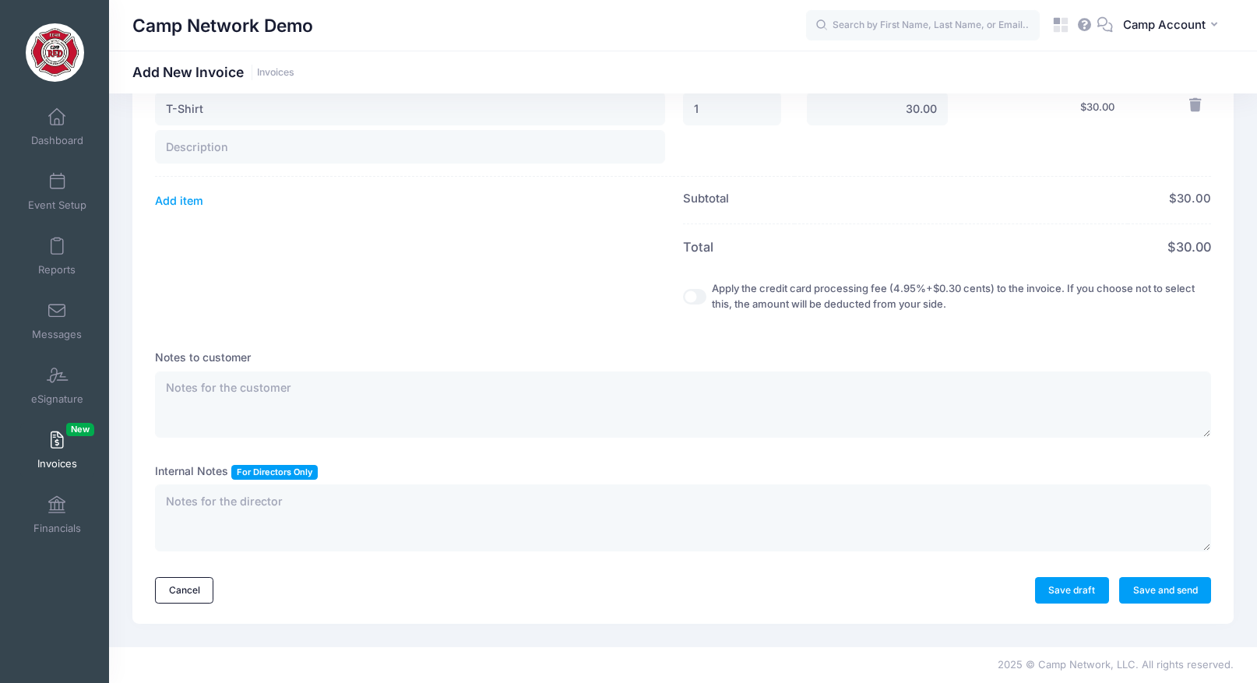
scroll to position [0, 0]
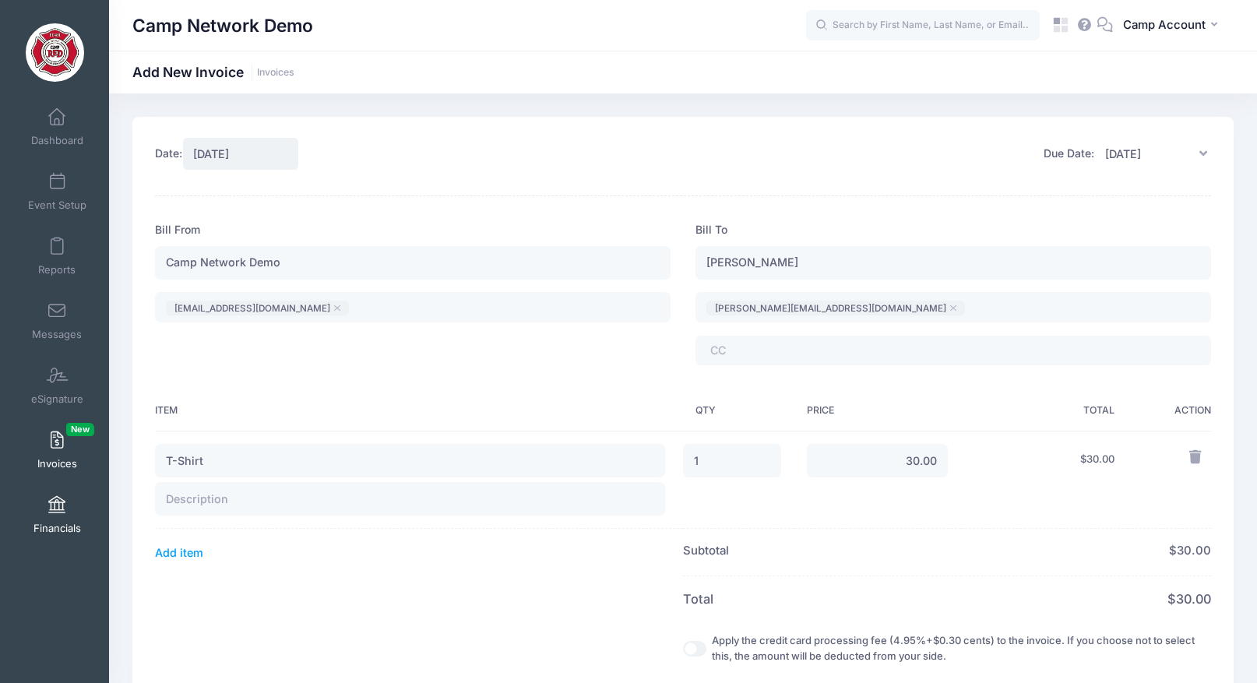
click at [56, 529] on span "Financials" at bounding box center [57, 528] width 48 height 13
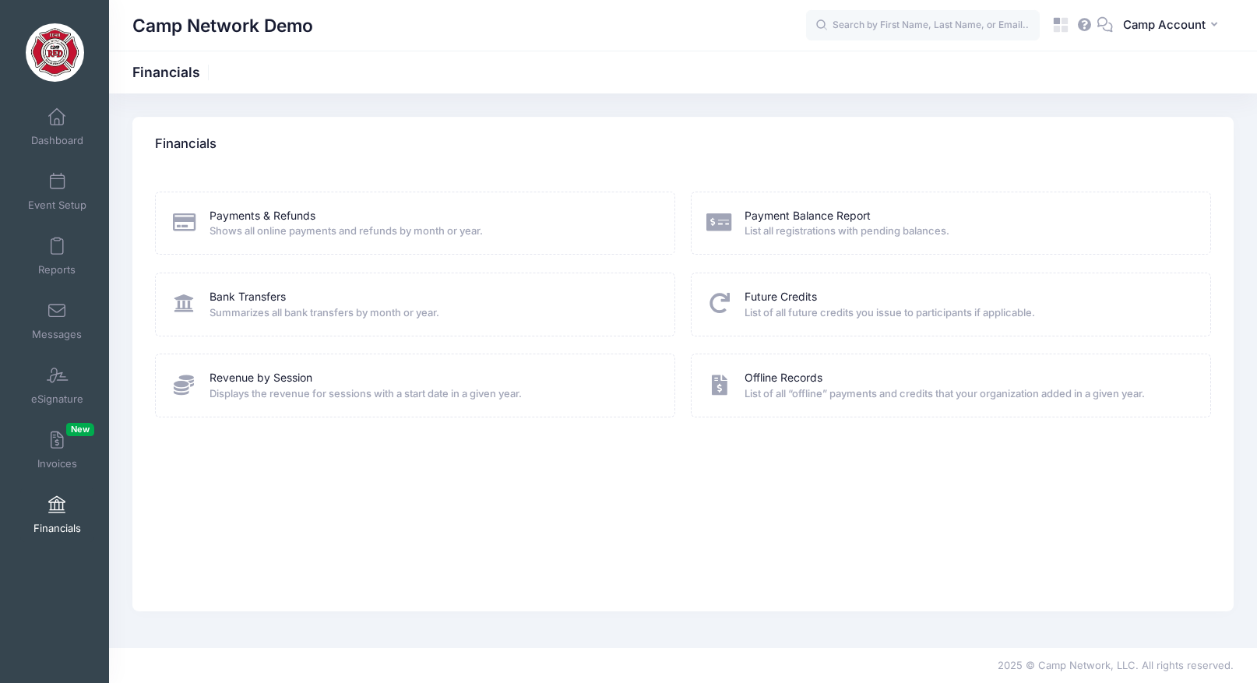
click at [604, 527] on div "Payments & Refunds Shows all online payments and refunds by month or year. Bank…" at bounding box center [682, 391] width 1101 height 440
click at [365, 487] on div "Payments & Refunds Shows all online payments and refunds by month or year. Bank…" at bounding box center [682, 391] width 1101 height 440
click at [403, 403] on div "Revenue by Session Displays the revenue for sessions with a start date in a giv…" at bounding box center [415, 385] width 520 height 63
click at [390, 466] on div "Payments & Refunds Shows all online payments and refunds by month or year. Bank…" at bounding box center [682, 391] width 1101 height 440
click at [66, 188] on link "Event Setup" at bounding box center [57, 191] width 74 height 55
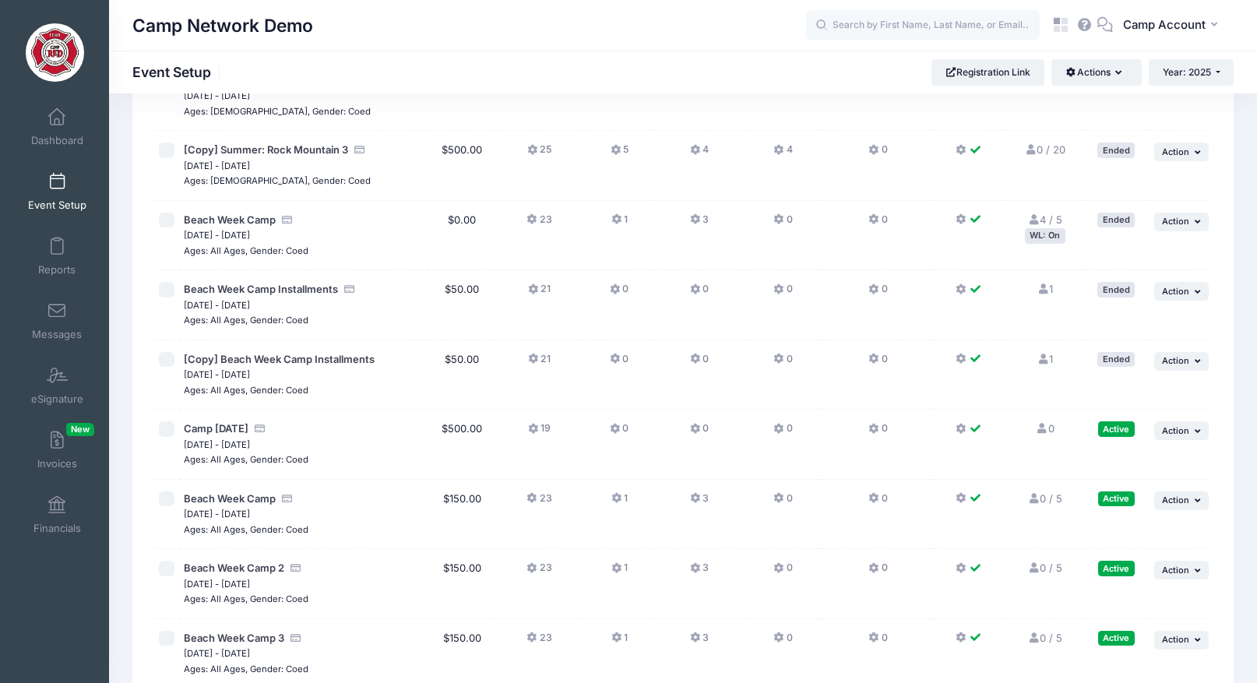
scroll to position [847, 0]
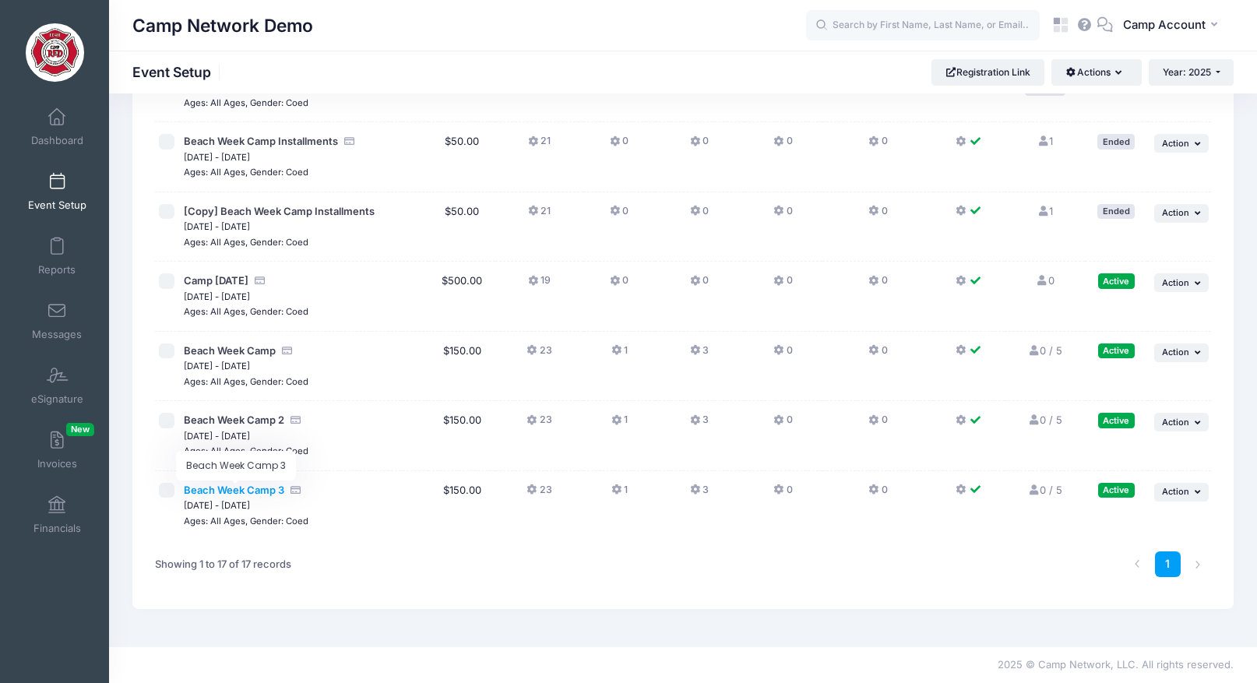
click at [269, 491] on span "Beach Week Camp 3" at bounding box center [234, 490] width 100 height 12
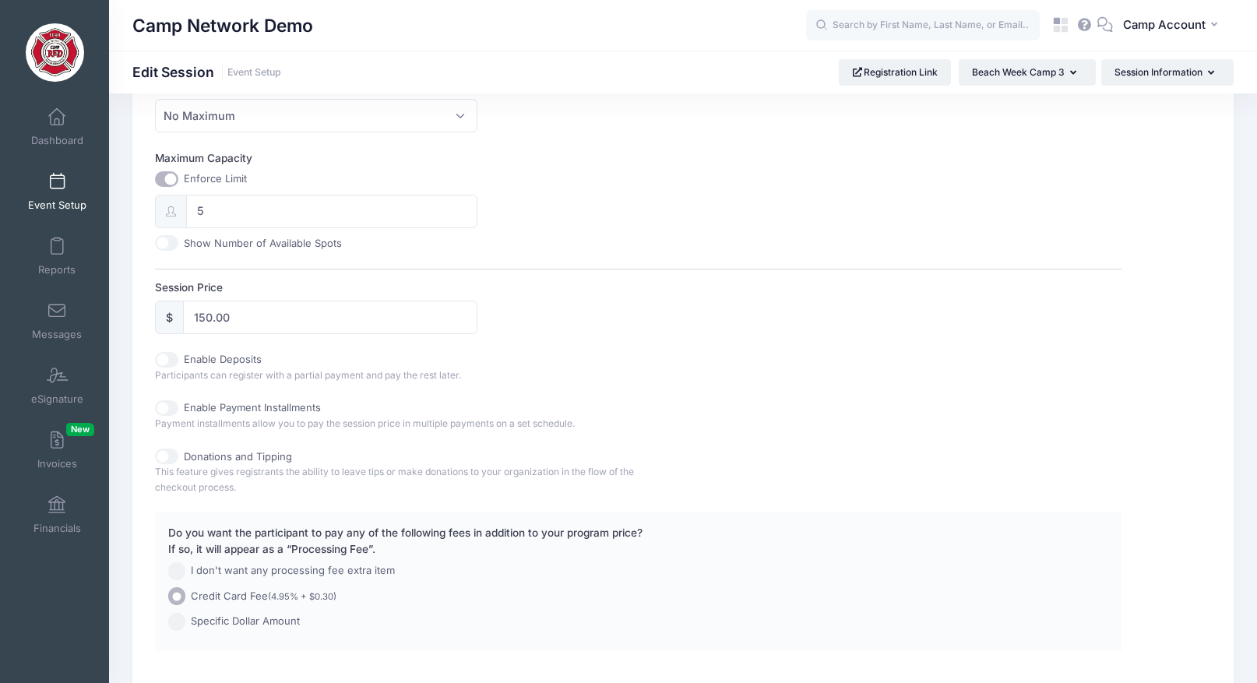
scroll to position [562, 0]
drag, startPoint x: 237, startPoint y: 319, endPoint x: 181, endPoint y: 313, distance: 56.4
click at [184, 315] on input "150.00" at bounding box center [330, 315] width 294 height 33
type input "500"
click at [560, 296] on div "Session Price $ 500" at bounding box center [638, 305] width 966 height 55
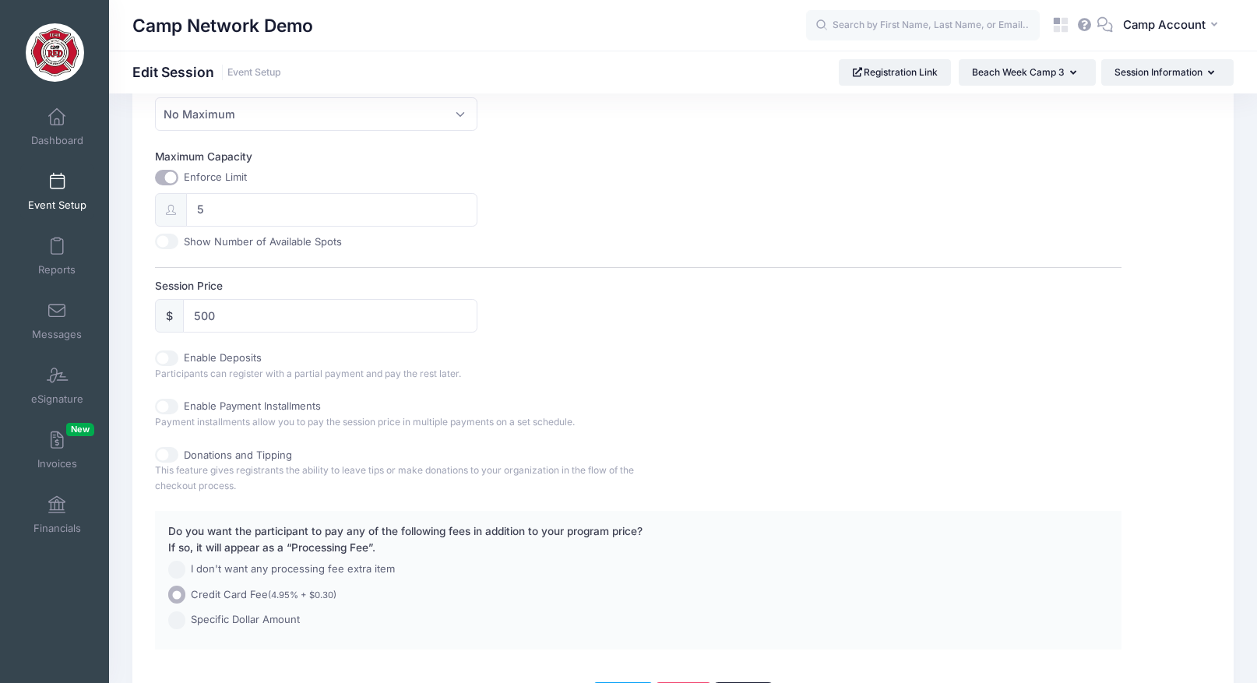
click at [171, 354] on input "Enable Deposits" at bounding box center [166, 358] width 23 height 16
checkbox input "true"
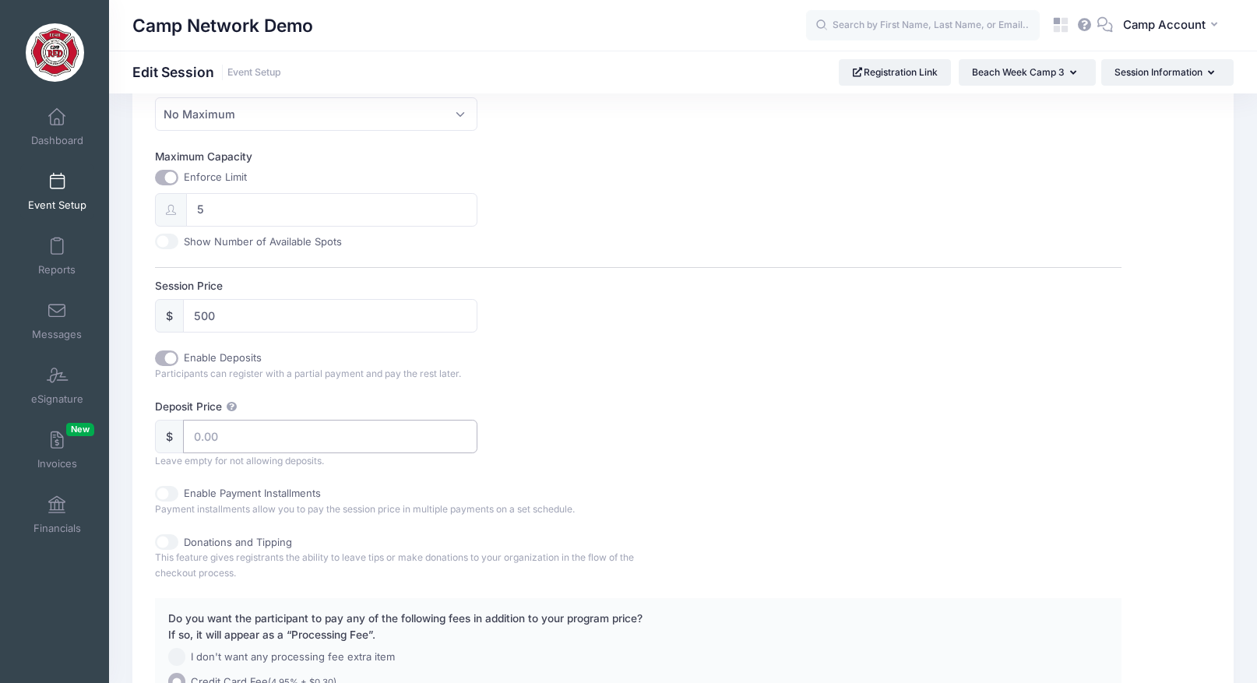
click at [253, 436] on input "Deposit Price" at bounding box center [330, 436] width 294 height 33
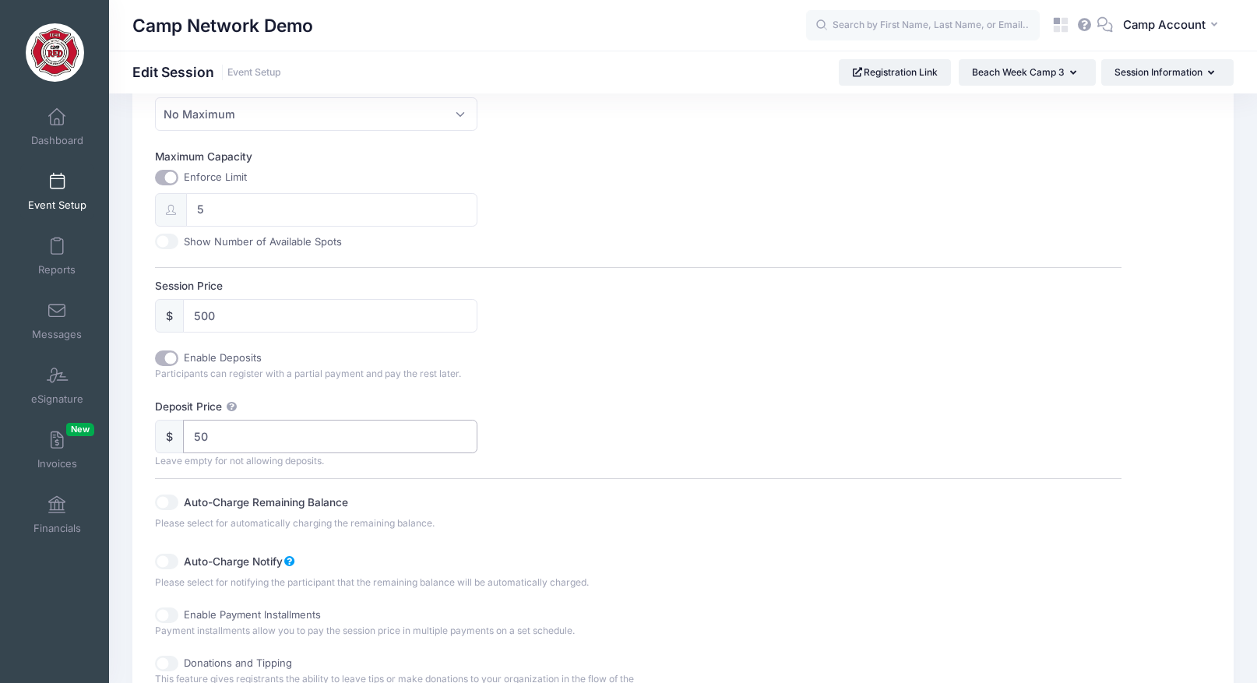
type input "50"
click at [614, 355] on div "Enable Deposits" at bounding box center [396, 358] width 483 height 16
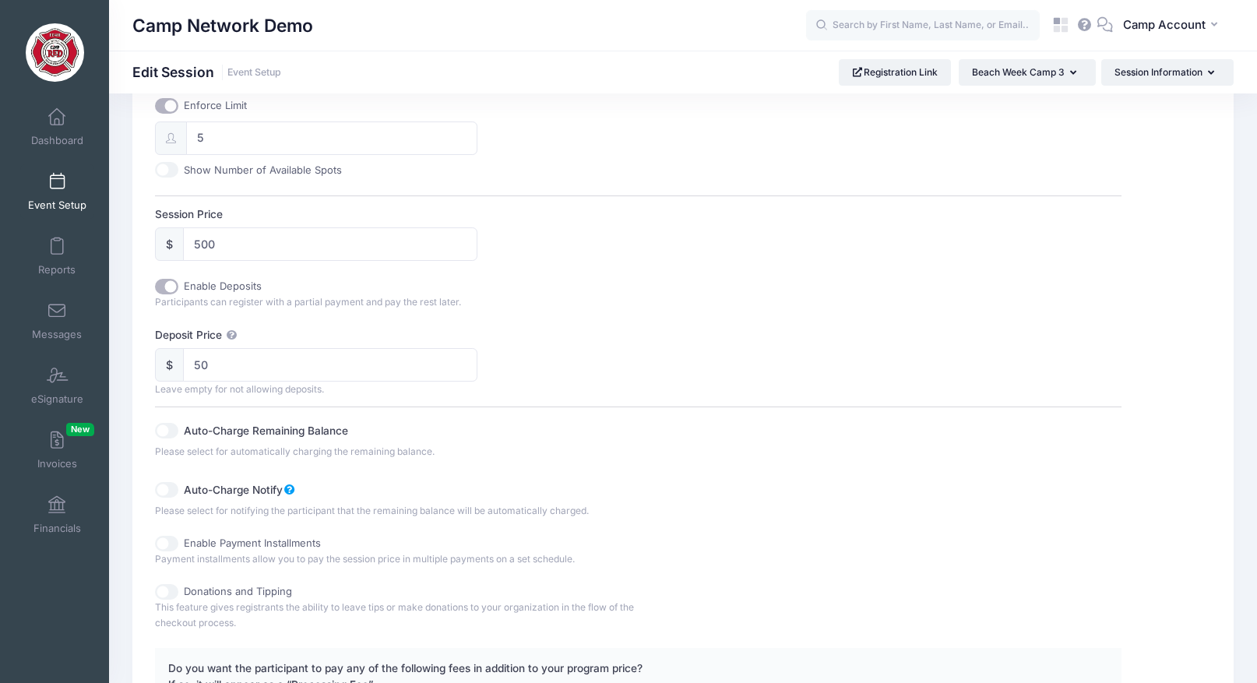
scroll to position [671, 0]
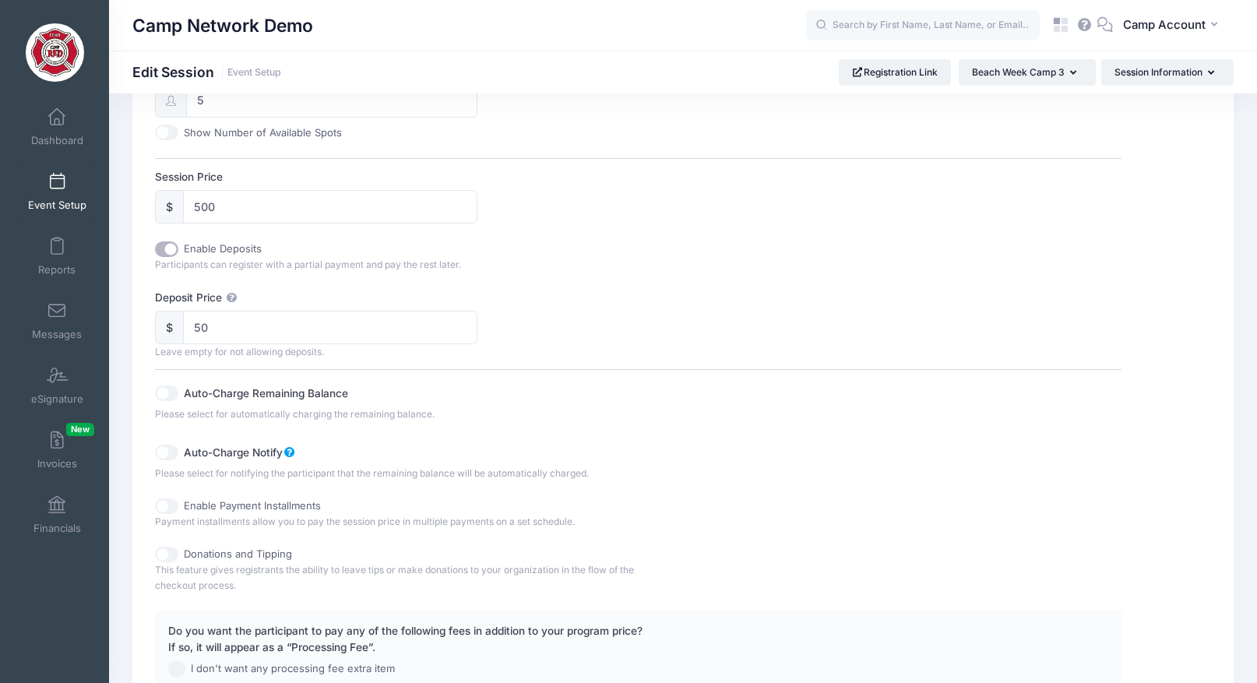
click at [170, 397] on input "Auto-Charge Remaining Balance" at bounding box center [166, 393] width 23 height 16
checkbox input "true"
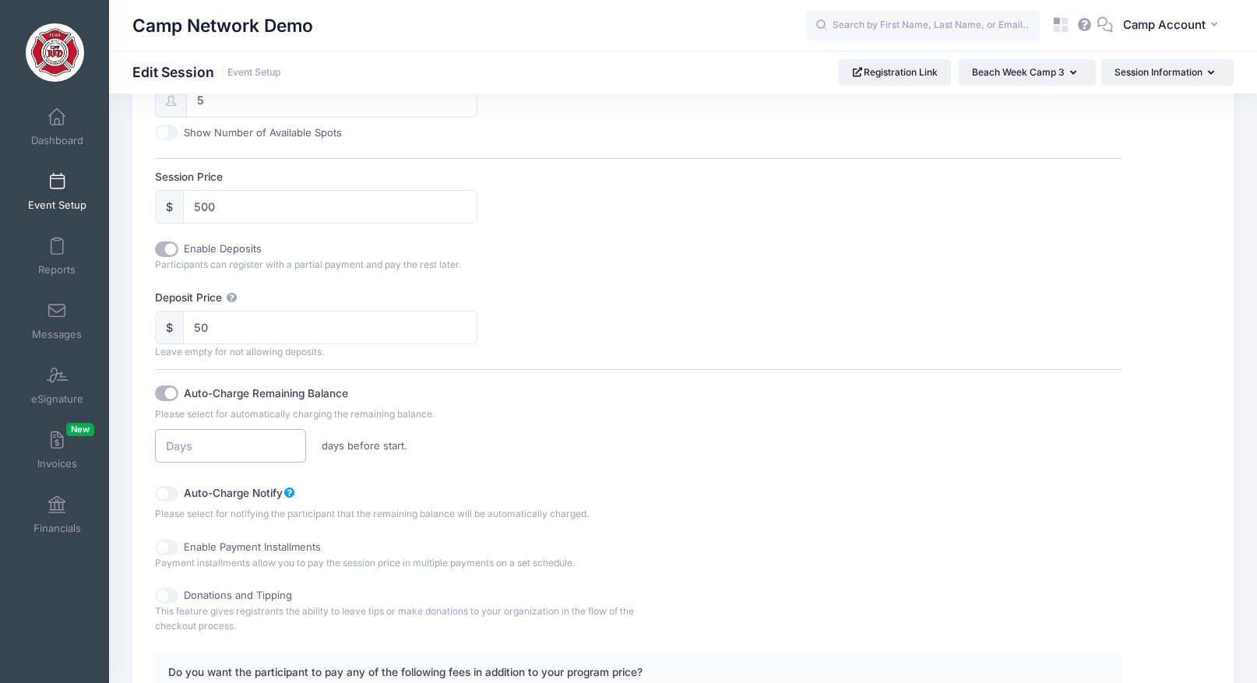
click at [209, 441] on input "number" at bounding box center [230, 445] width 151 height 33
type input "30"
click at [500, 419] on div "Auto-Charge Remaining Balance Please select for automatically charging the rema…" at bounding box center [396, 421] width 483 height 83
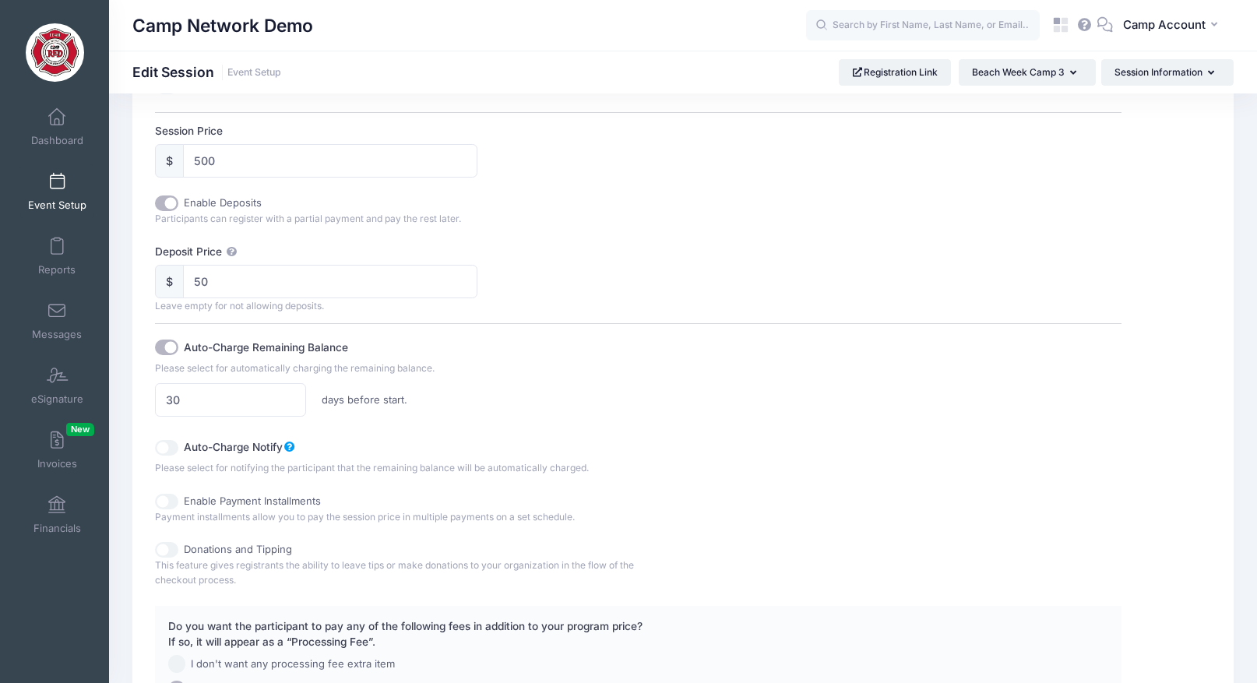
scroll to position [718, 0]
click at [176, 445] on input "Auto-Charge Notify" at bounding box center [166, 447] width 23 height 16
checkbox input "true"
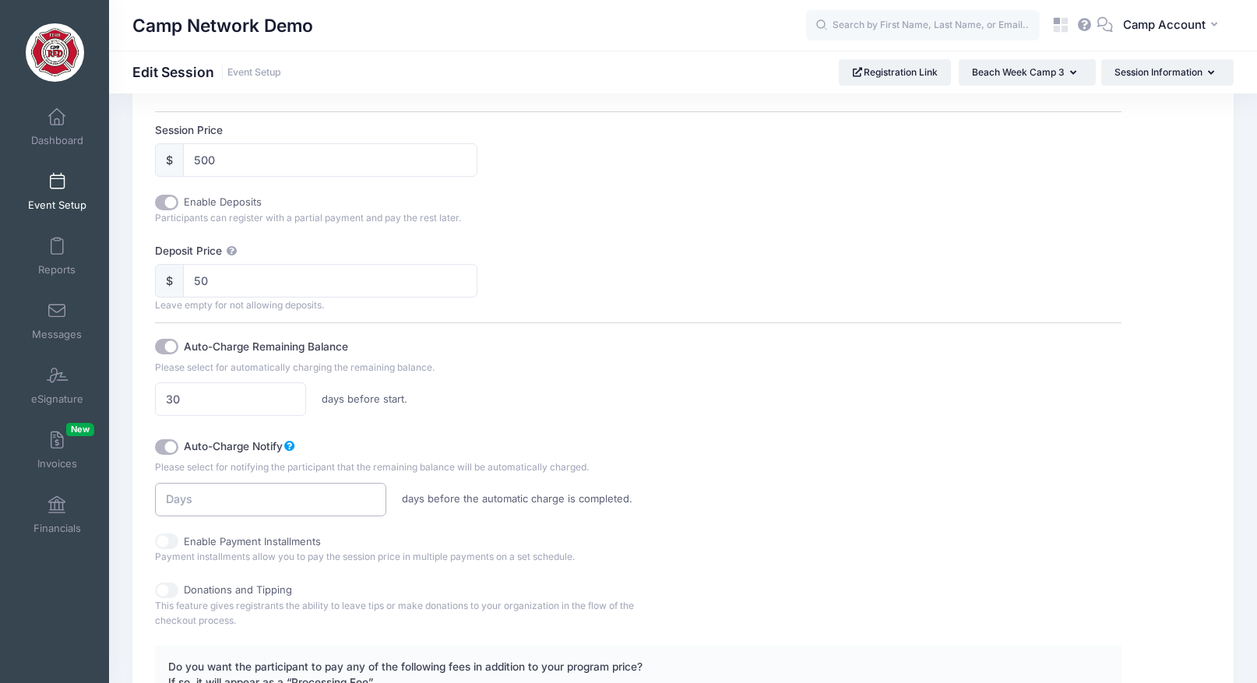
click at [270, 499] on input "number" at bounding box center [270, 499] width 231 height 33
type input "35"
click at [599, 478] on div "Auto-Charge Notify Please select for notifying the participant that the remaini…" at bounding box center [517, 475] width 725 height 83
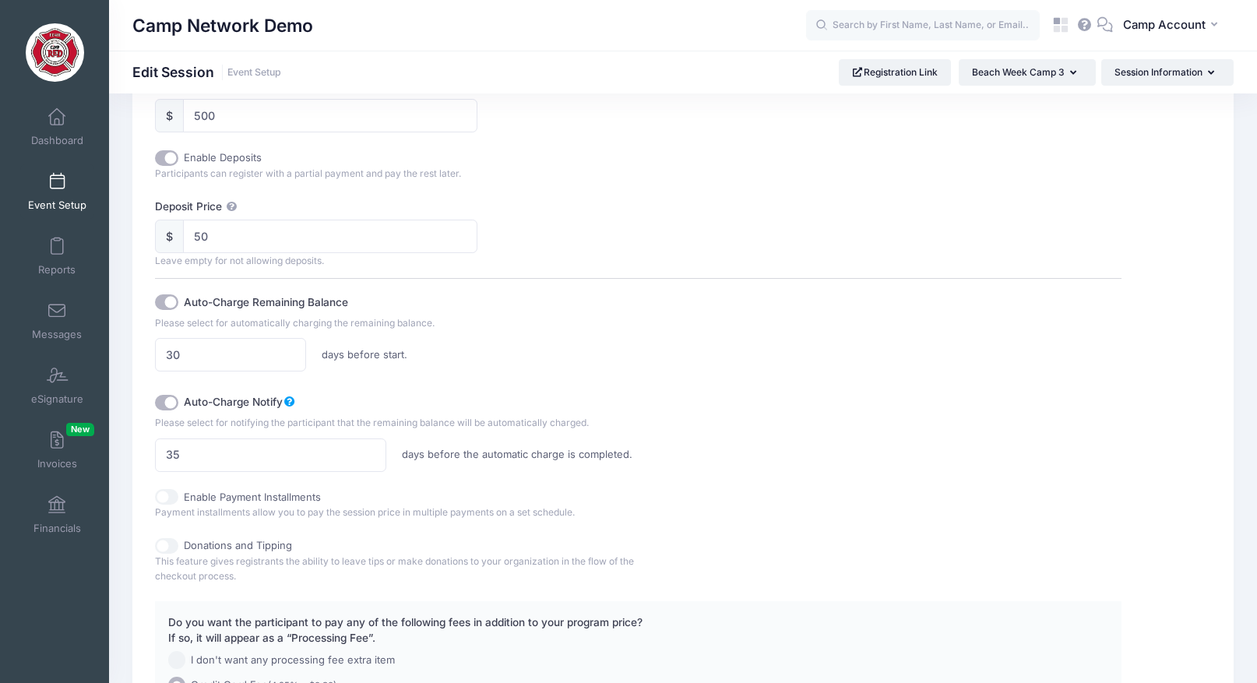
scroll to position [763, 0]
click at [176, 304] on input "Auto-Charge Remaining Balance" at bounding box center [166, 302] width 23 height 16
checkbox input "false"
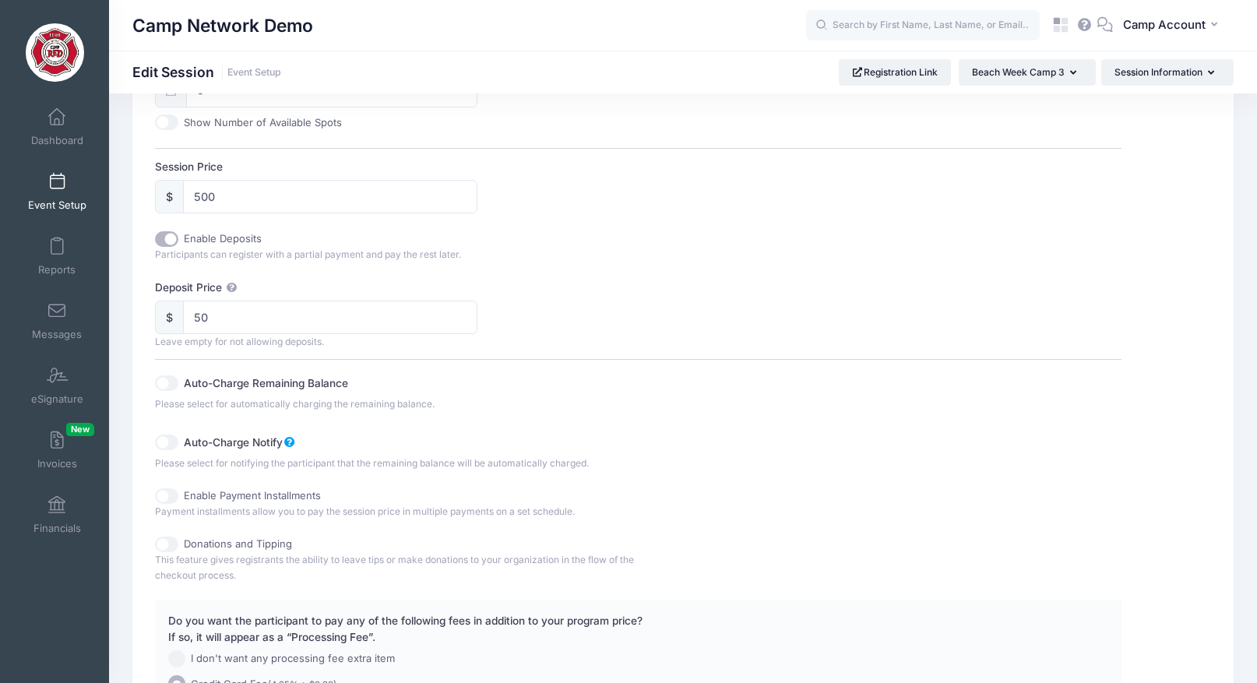
scroll to position [679, 0]
drag, startPoint x: 250, startPoint y: 202, endPoint x: 157, endPoint y: 188, distance: 94.6
click at [157, 188] on div "$ 500" at bounding box center [316, 198] width 322 height 33
type input "5000"
click at [422, 240] on div "Enable Deposits" at bounding box center [396, 242] width 483 height 16
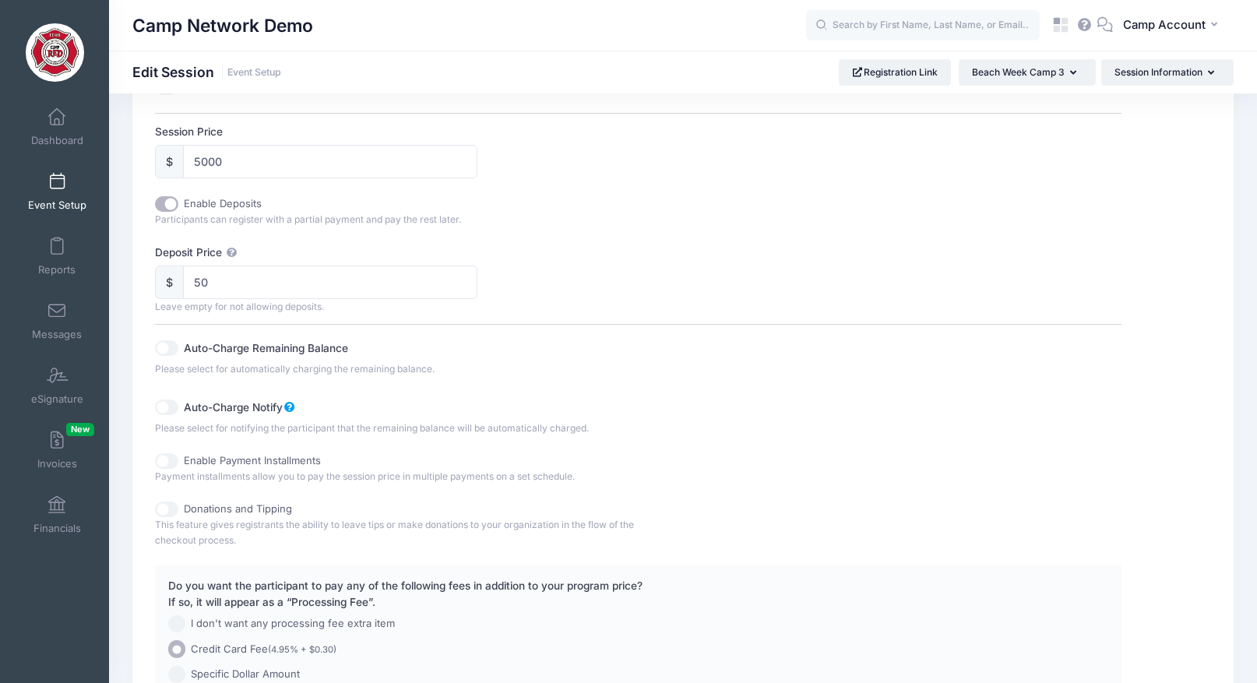
scroll to position [721, 0]
click at [172, 459] on input "Enable Payment Installments" at bounding box center [166, 457] width 23 height 16
checkbox input "true"
checkbox input "false"
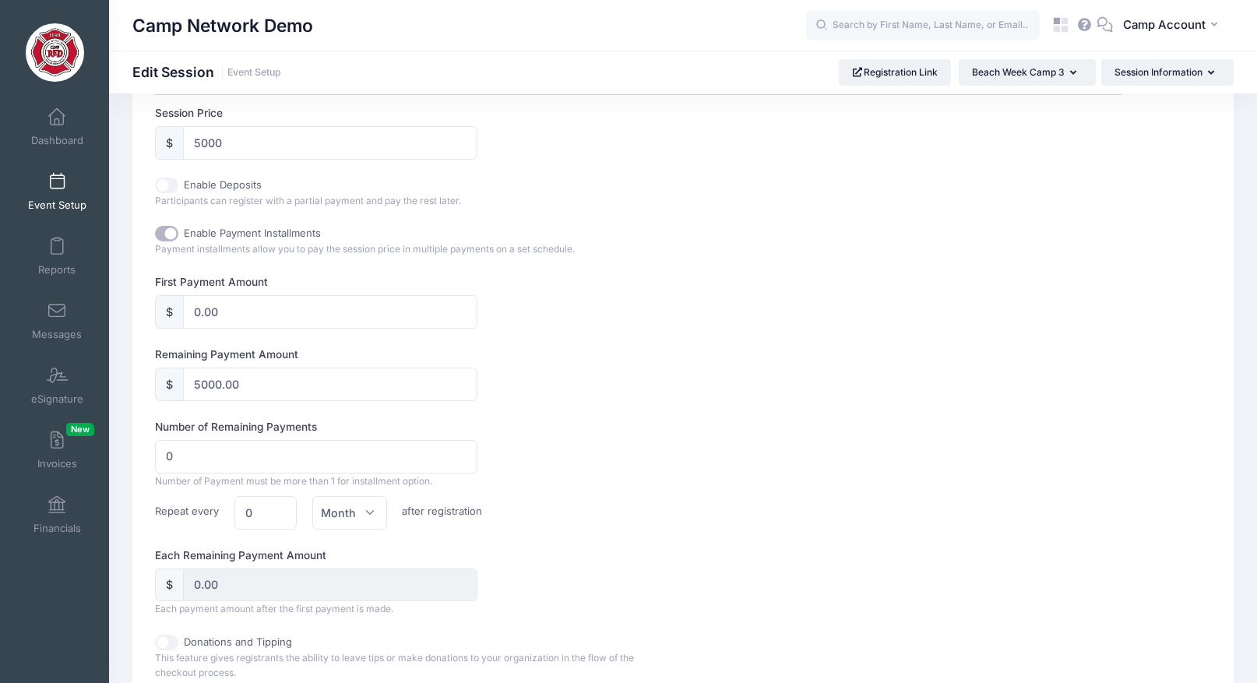
scroll to position [743, 0]
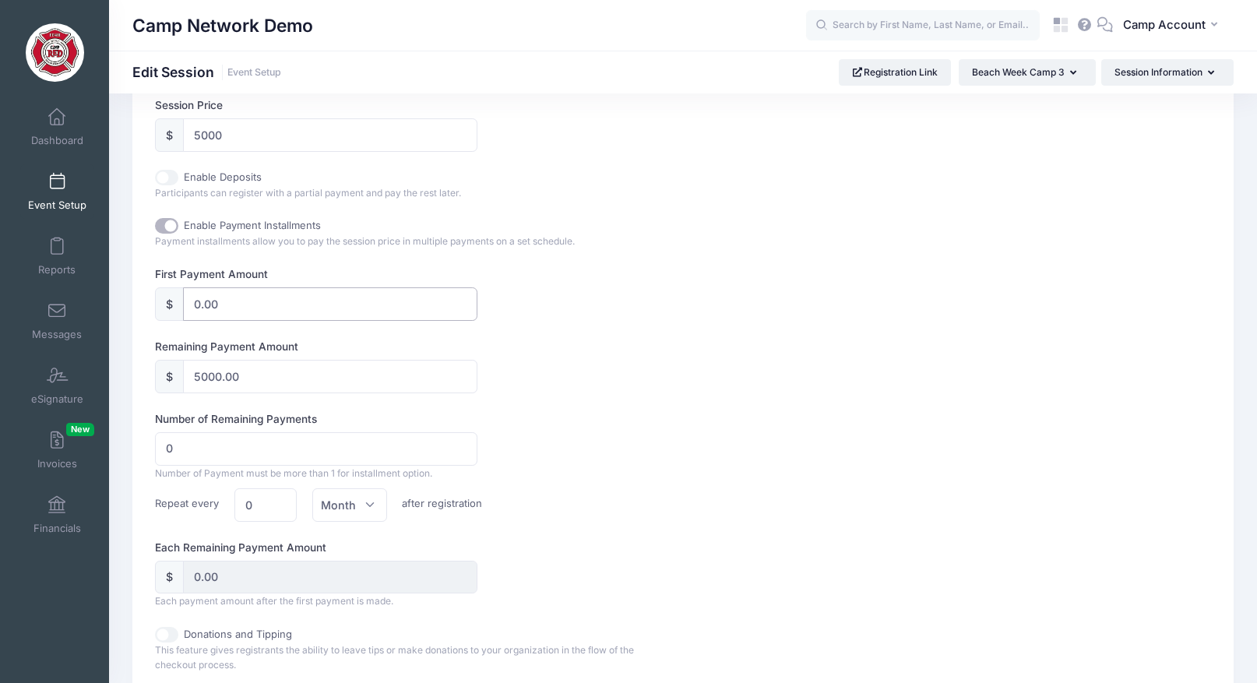
click at [227, 304] on input "0.00" at bounding box center [330, 303] width 294 height 33
type input "0"
type input "1"
type input "4999.00"
type input "10"
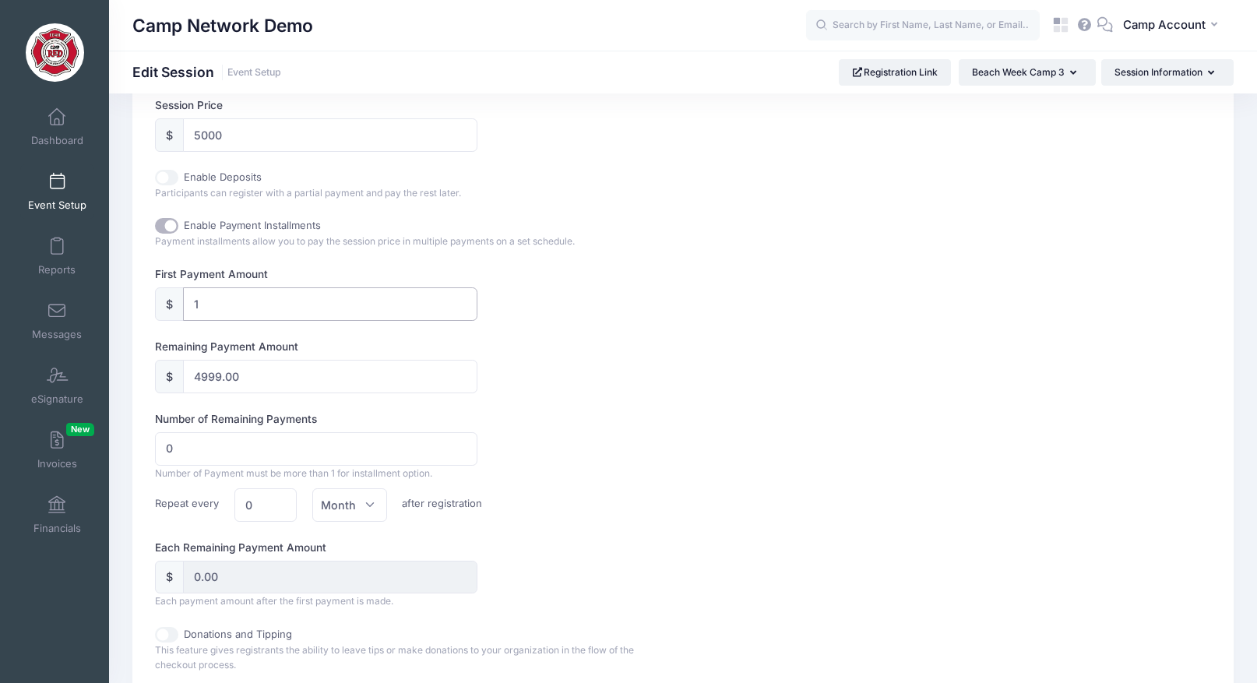
type input "4990.00"
type input "100"
type input "4900.00"
type input "1000"
type input "4000.00"
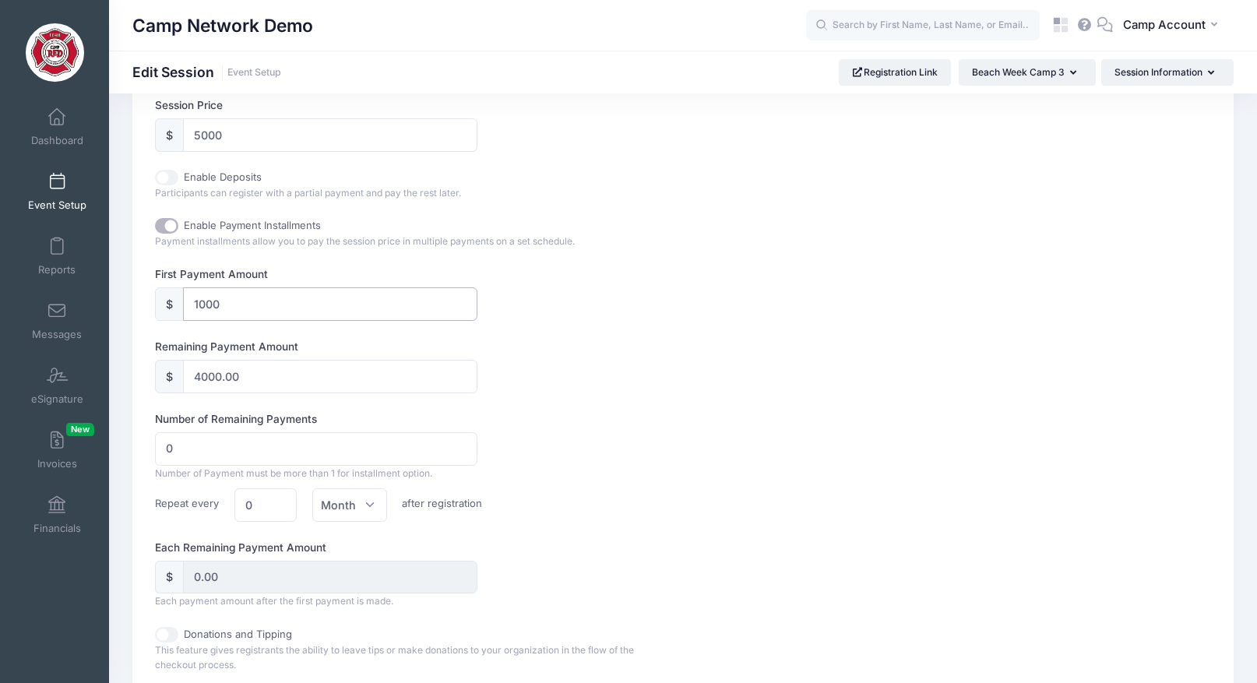
type input "1000"
type input "1"
type input "4000.00"
click at [459, 443] on input "1" at bounding box center [316, 448] width 322 height 33
type input "2"
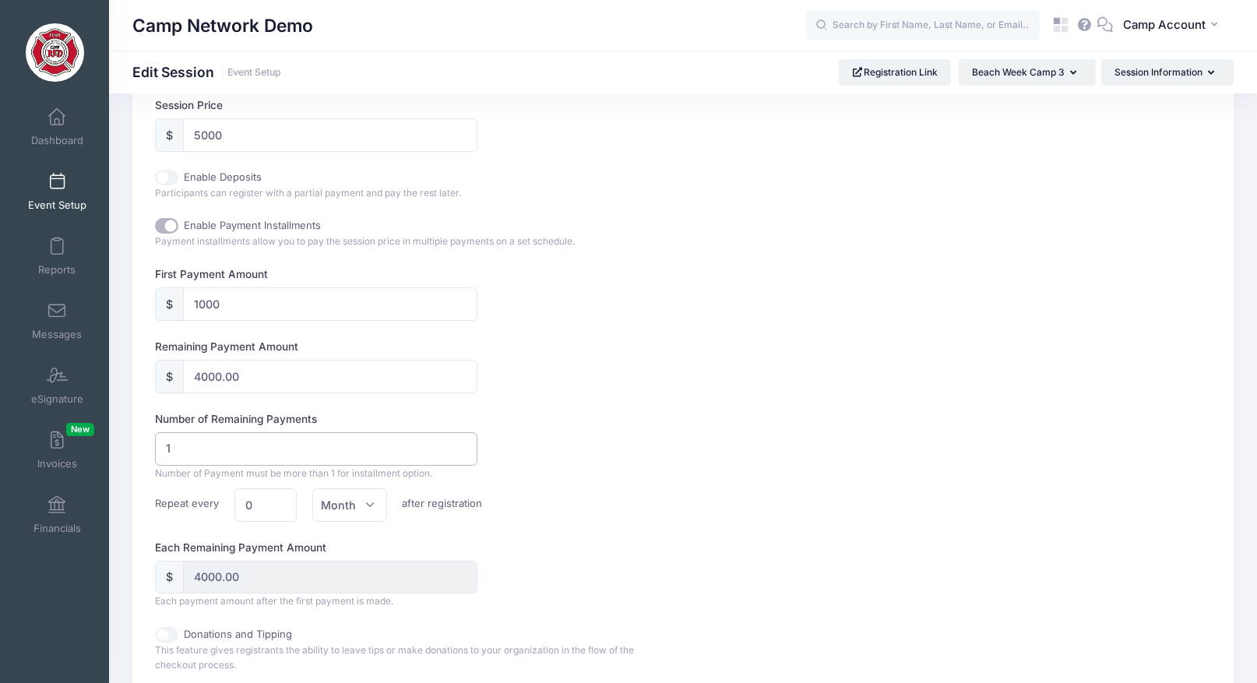
type input "2000.00"
click at [459, 443] on input "2" at bounding box center [316, 448] width 322 height 33
type input "3"
type input "1333.33"
click at [459, 443] on input "3" at bounding box center [316, 448] width 322 height 33
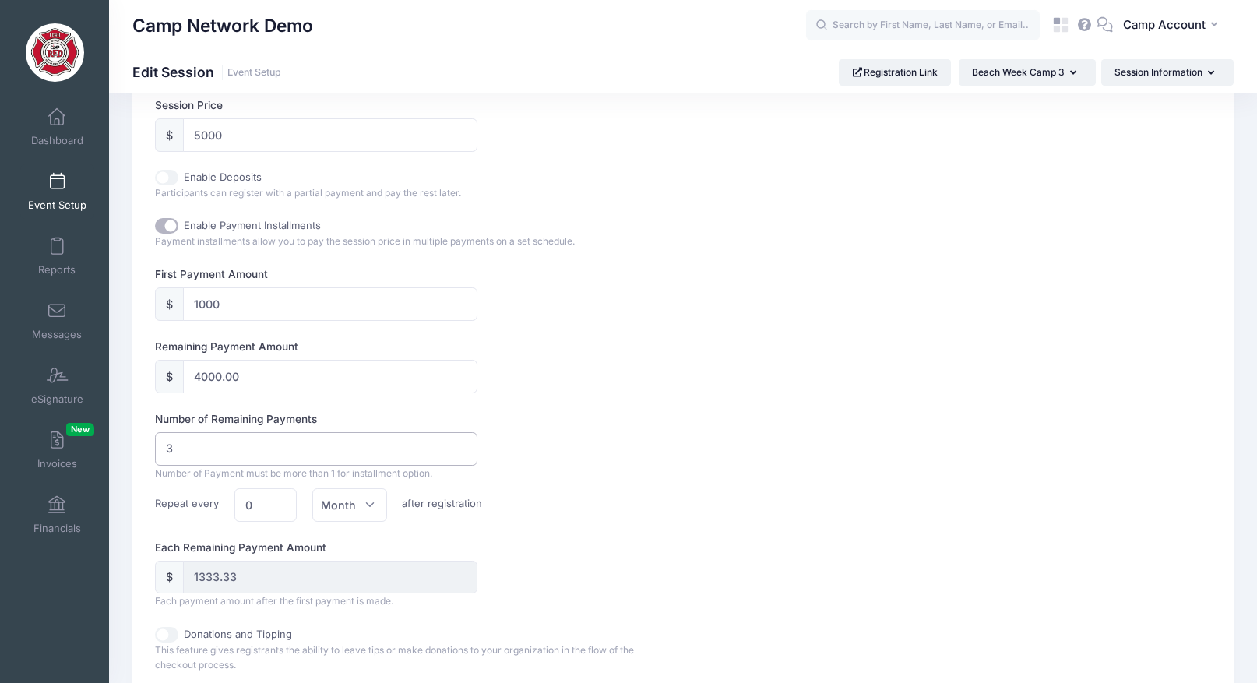
type input "4"
type input "1000.00"
type input "4"
click at [459, 443] on input "4" at bounding box center [316, 448] width 322 height 33
click at [650, 480] on div "Number of Remaining Payments 4 Number of Payment must be more than 1 for instal…" at bounding box center [638, 466] width 966 height 111
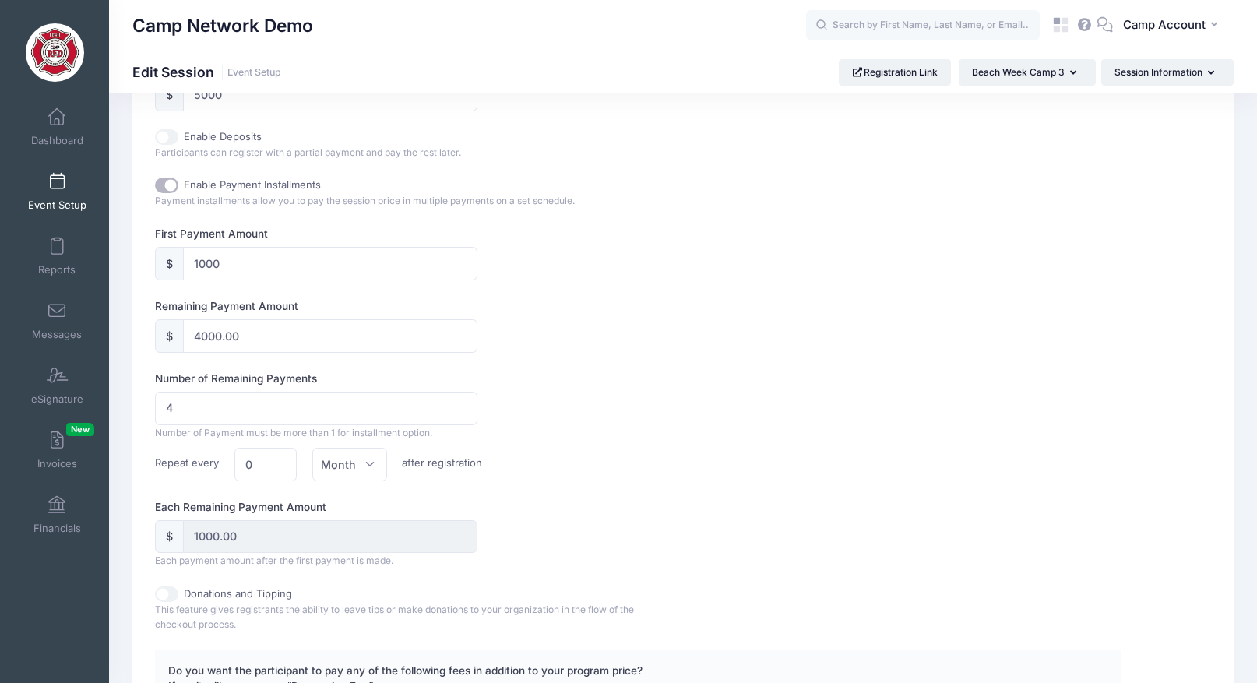
scroll to position [824, 0]
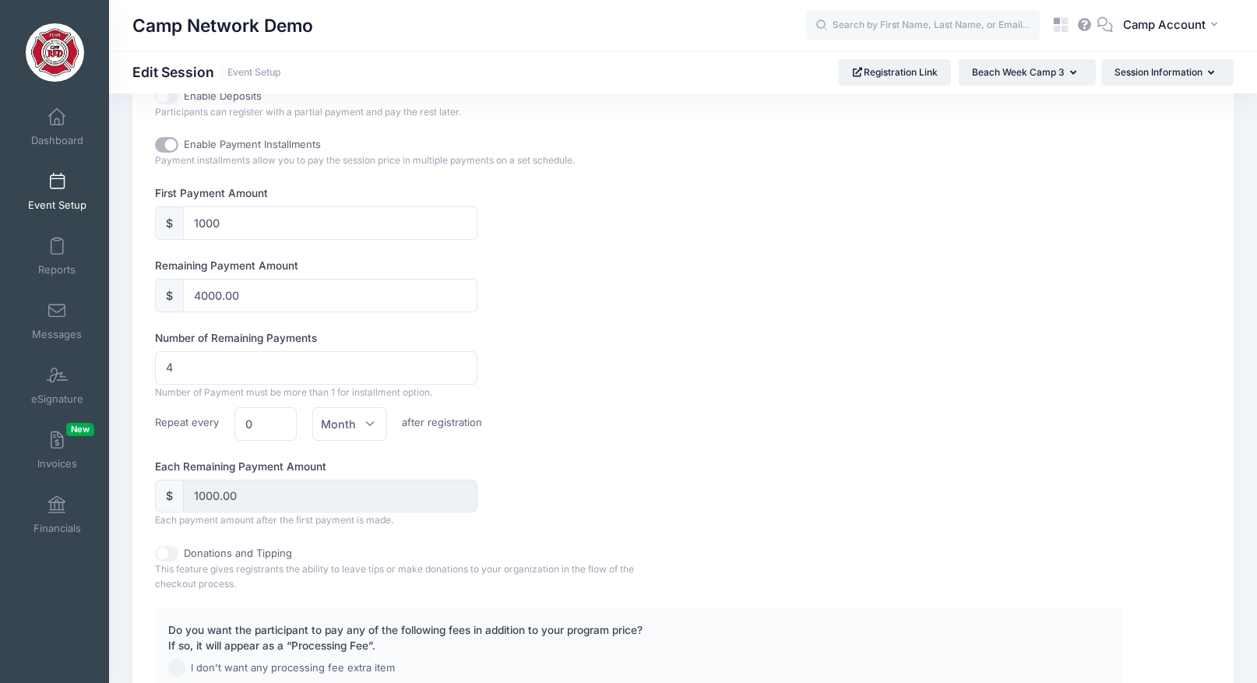
click at [656, 343] on div "Number of Remaining Payments 4 Number of Payment must be more than 1 for instal…" at bounding box center [638, 385] width 966 height 111
click at [164, 145] on input "Enable Payment Installments" at bounding box center [166, 145] width 23 height 16
checkbox input "false"
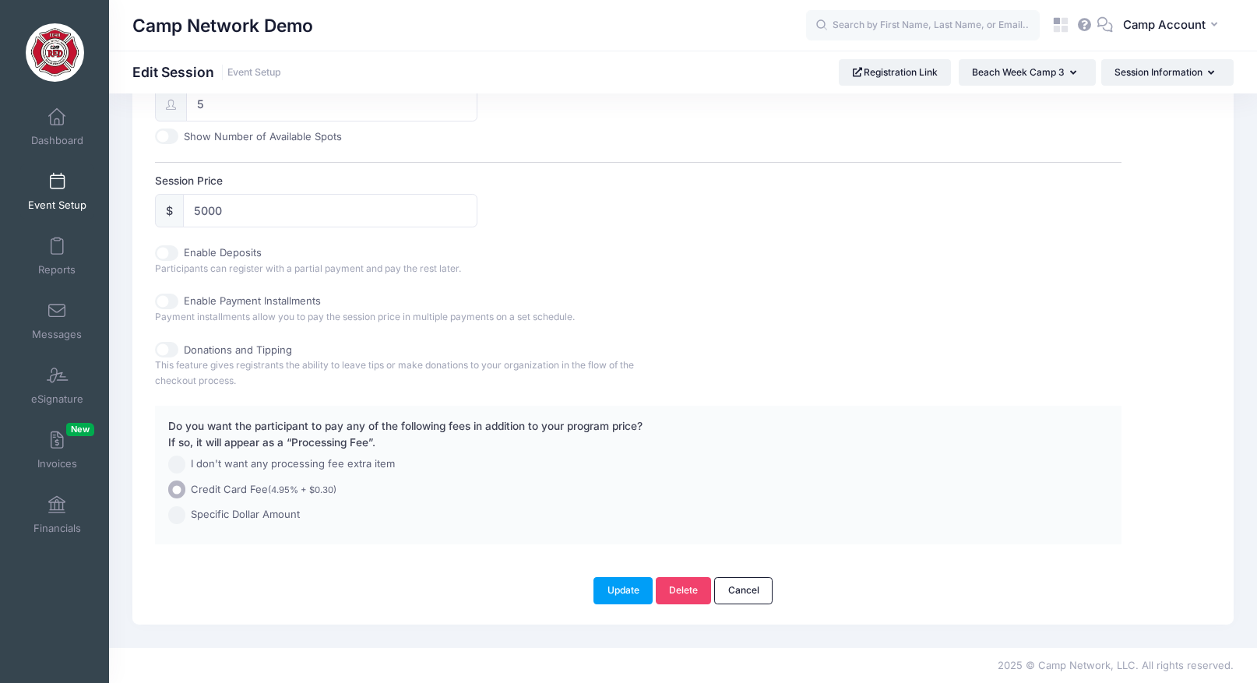
scroll to position [667, 0]
click at [165, 251] on input "Enable Deposits" at bounding box center [166, 253] width 23 height 16
checkbox input "true"
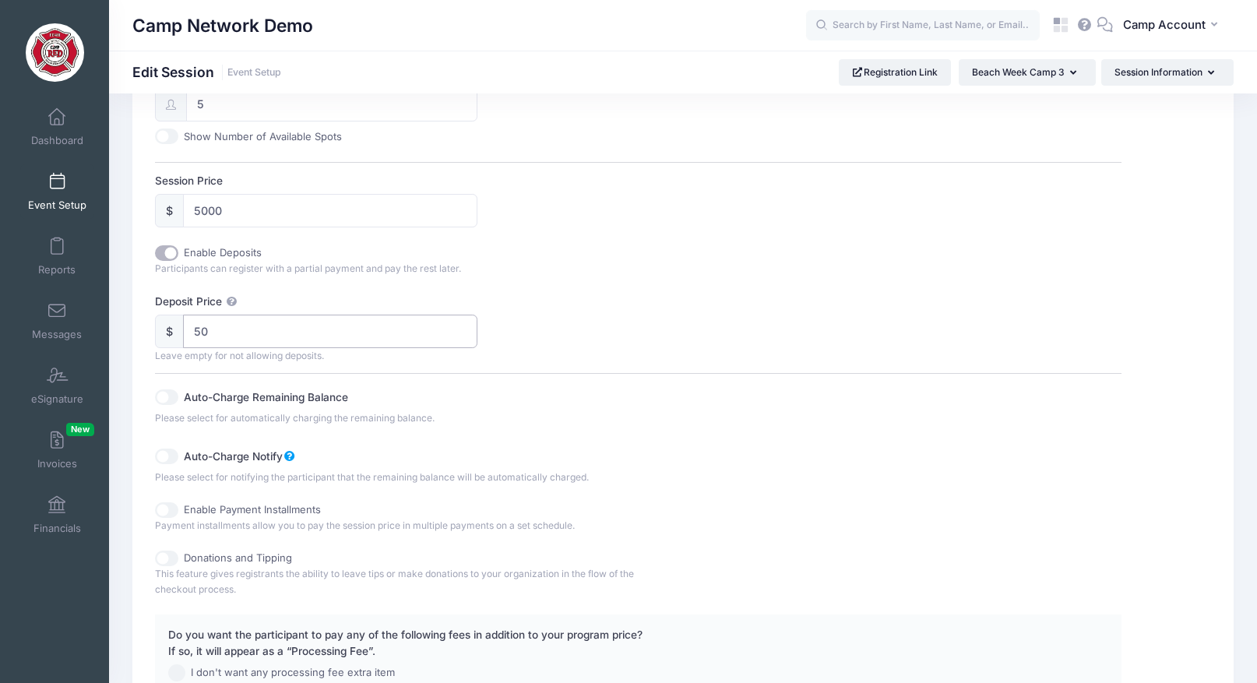
drag, startPoint x: 301, startPoint y: 337, endPoint x: 133, endPoint y: 320, distance: 169.1
click at [133, 320] on div "Please update the information for this particular session. Basic Information Ad…" at bounding box center [682, 141] width 1101 height 1384
type input "1000"
click at [586, 259] on div "Enable Deposits" at bounding box center [396, 253] width 483 height 16
click at [340, 220] on input "5000" at bounding box center [330, 210] width 294 height 33
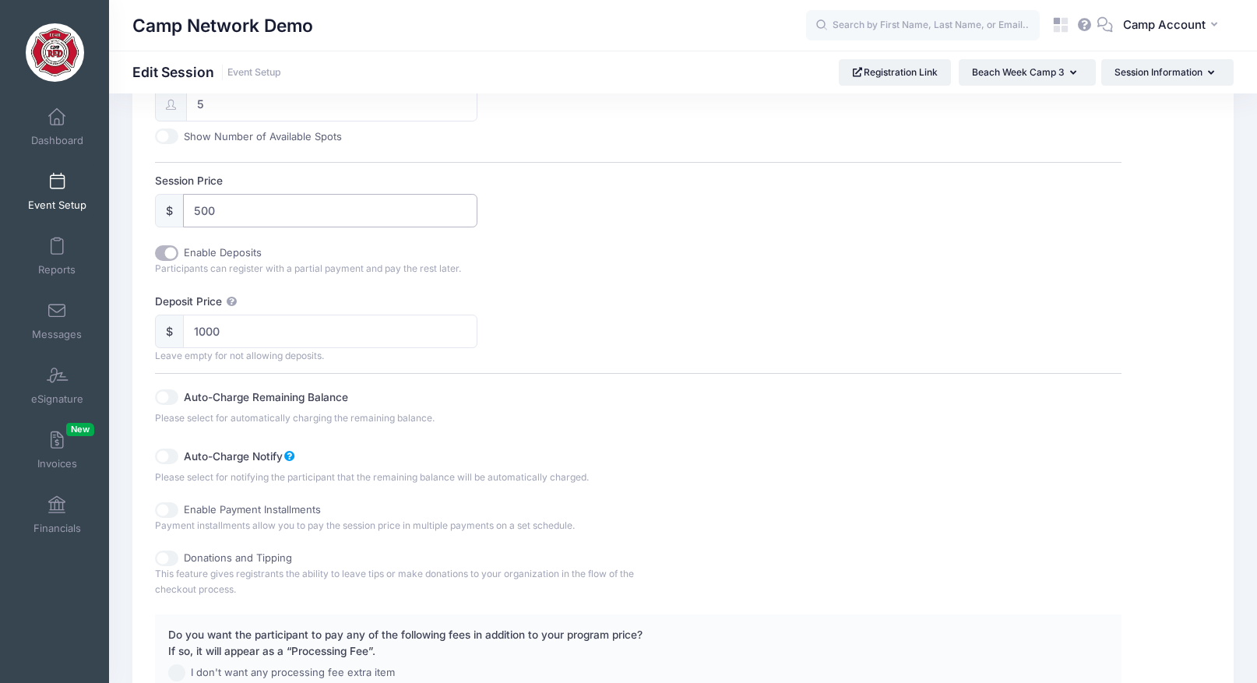
type input "500"
click at [279, 328] on input "1000" at bounding box center [330, 331] width 294 height 33
type input "100"
click at [633, 294] on label "Deposit Price" at bounding box center [396, 302] width 483 height 16
click at [477, 315] on input "100" at bounding box center [330, 331] width 294 height 33
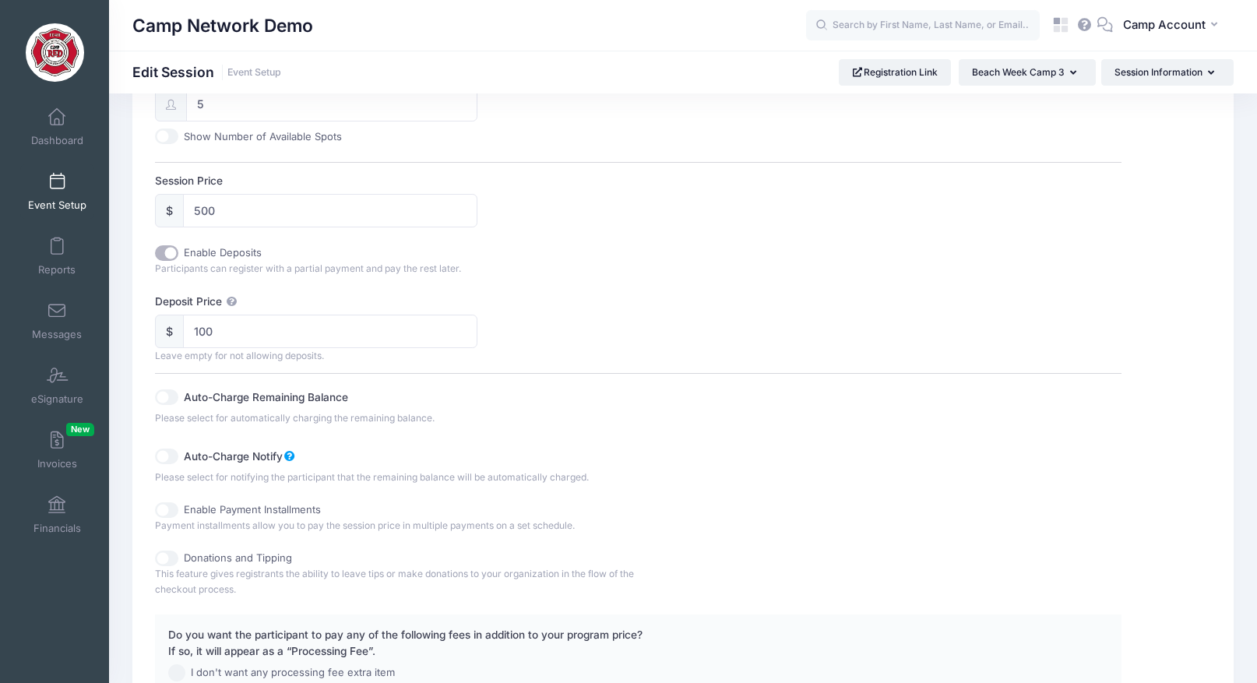
click at [612, 292] on div "Enable Deposits Participants can register with a partial payment and pay the re…" at bounding box center [638, 364] width 966 height 239
click at [174, 399] on input "Auto-Charge Remaining Balance" at bounding box center [166, 397] width 23 height 16
checkbox input "true"
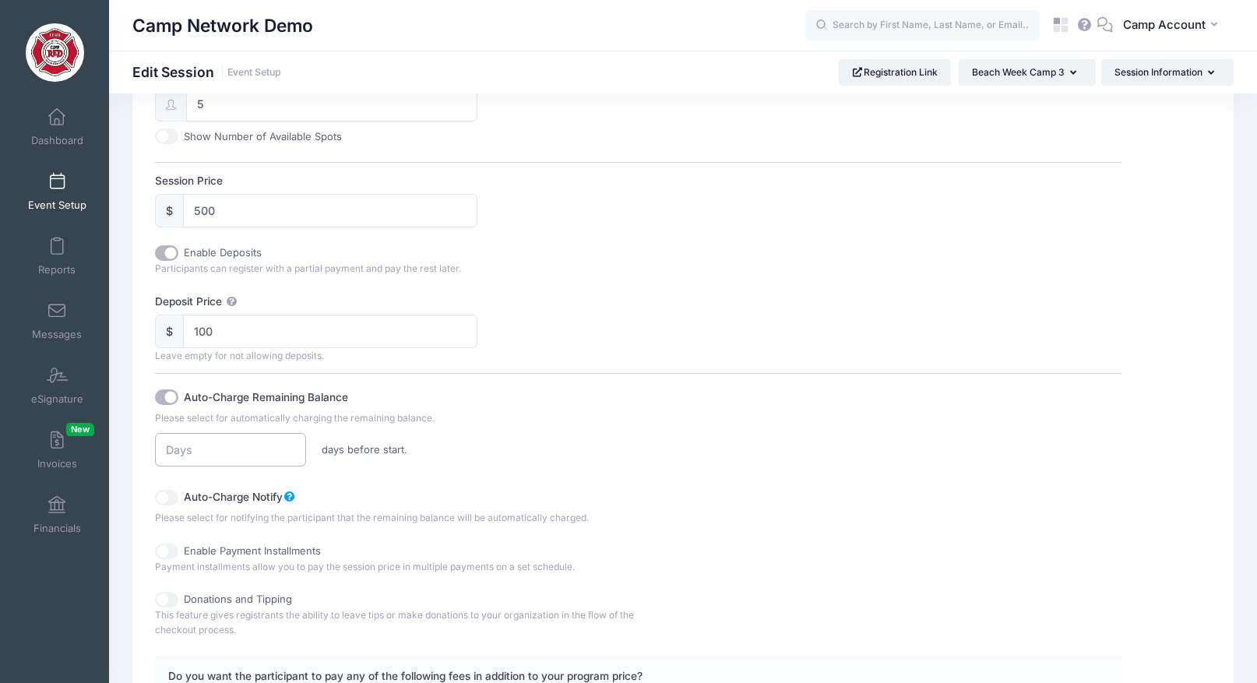
click at [224, 441] on input "number" at bounding box center [230, 449] width 151 height 33
type input "7"
click at [481, 431] on div "Auto-Charge Remaining Balance Please select for automatically charging the rema…" at bounding box center [396, 425] width 483 height 83
click at [510, 272] on div "Enable Deposits Participants can register with a partial payment and pay the re…" at bounding box center [396, 260] width 483 height 31
click at [165, 399] on input "Auto-Charge Remaining Balance" at bounding box center [166, 397] width 23 height 16
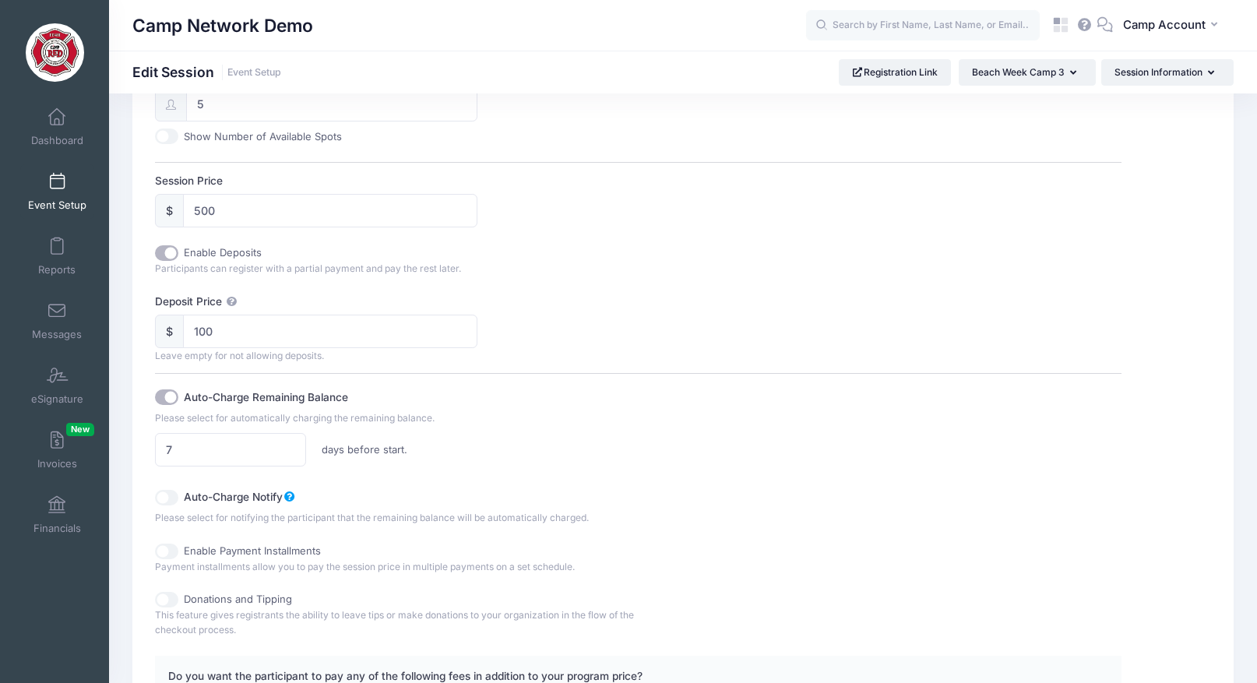
checkbox input "false"
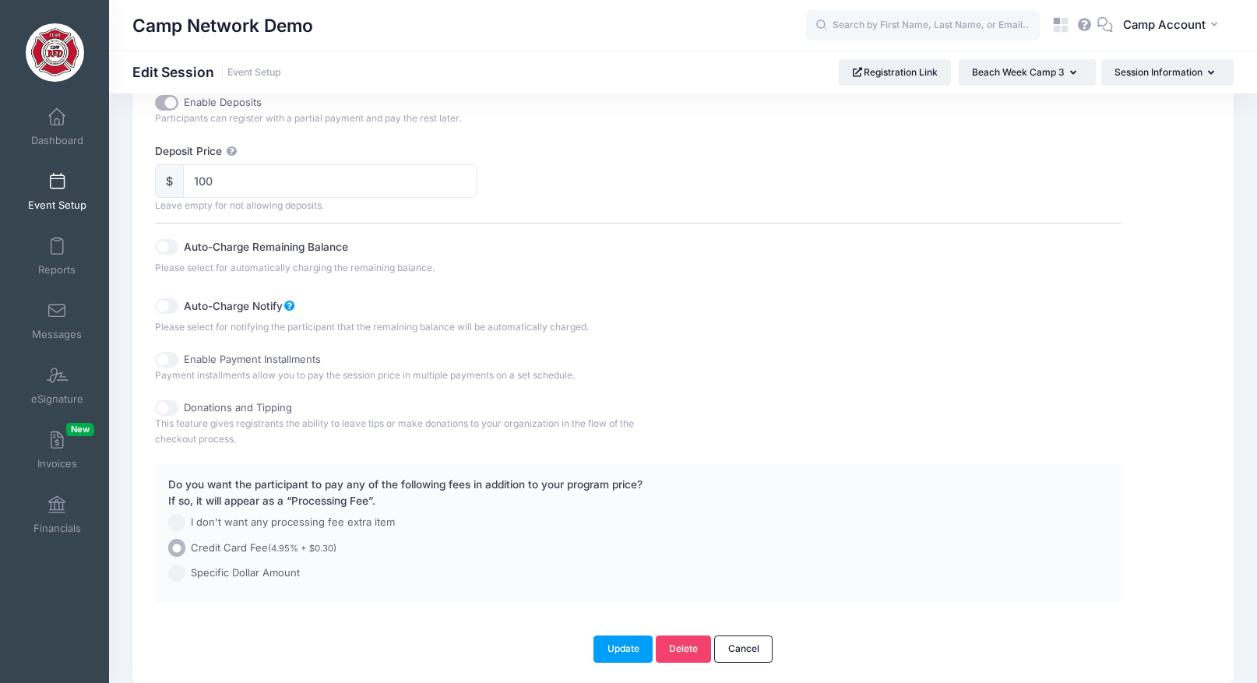
scroll to position [854, 0]
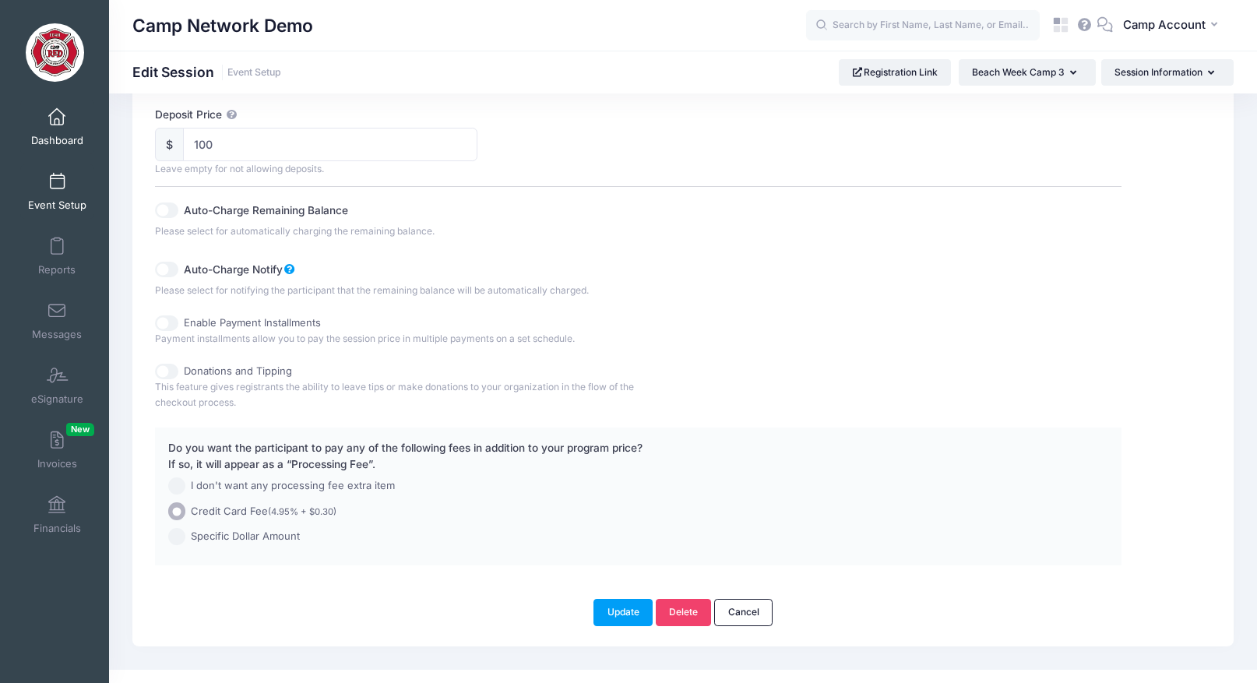
click at [62, 134] on span "Dashboard" at bounding box center [57, 140] width 52 height 13
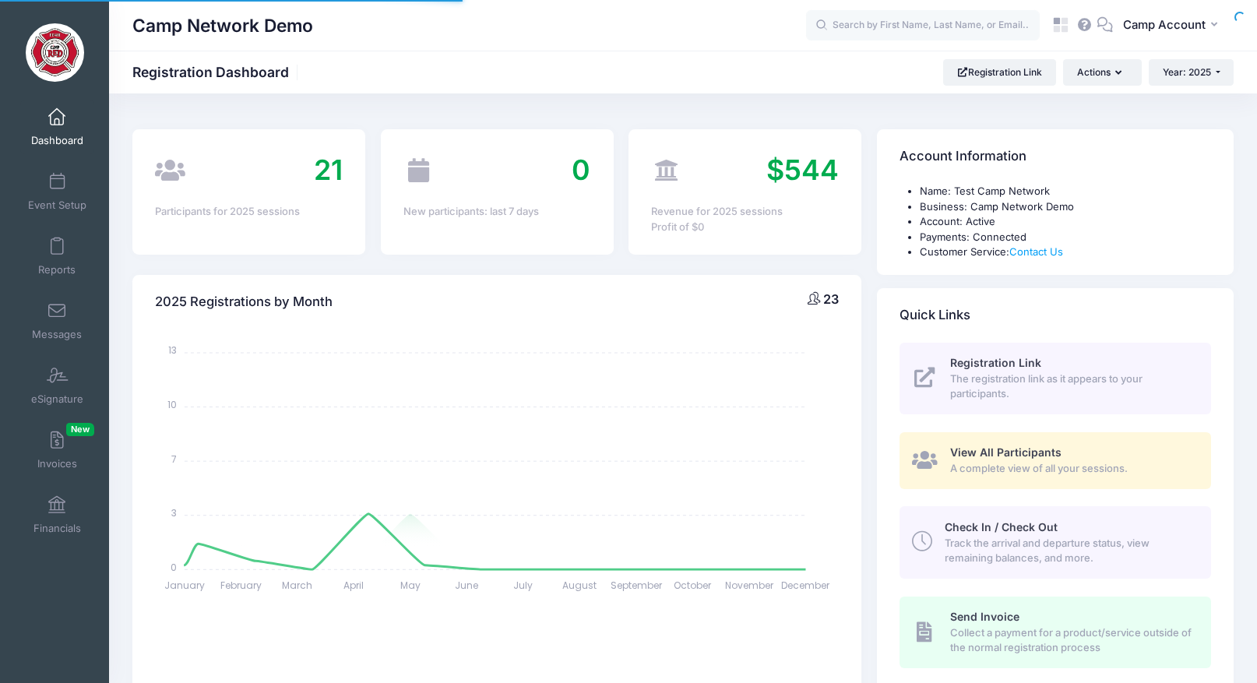
select select
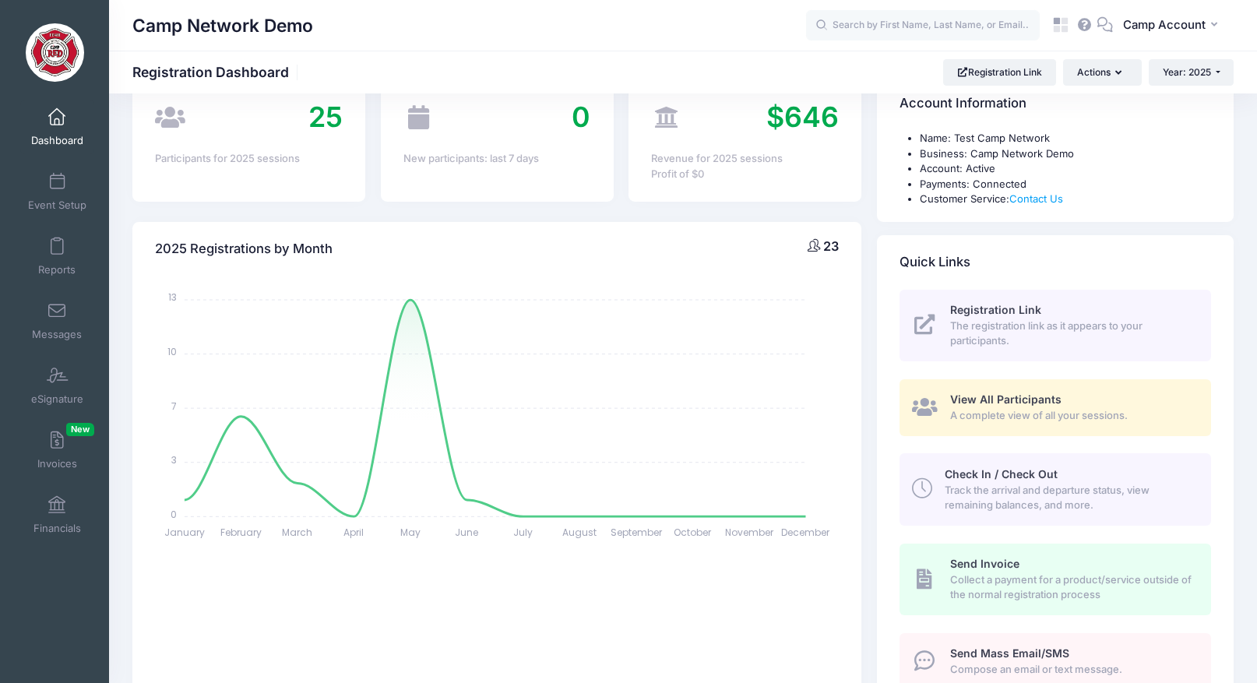
scroll to position [55, 0]
click at [69, 191] on link "Event Setup" at bounding box center [57, 191] width 74 height 55
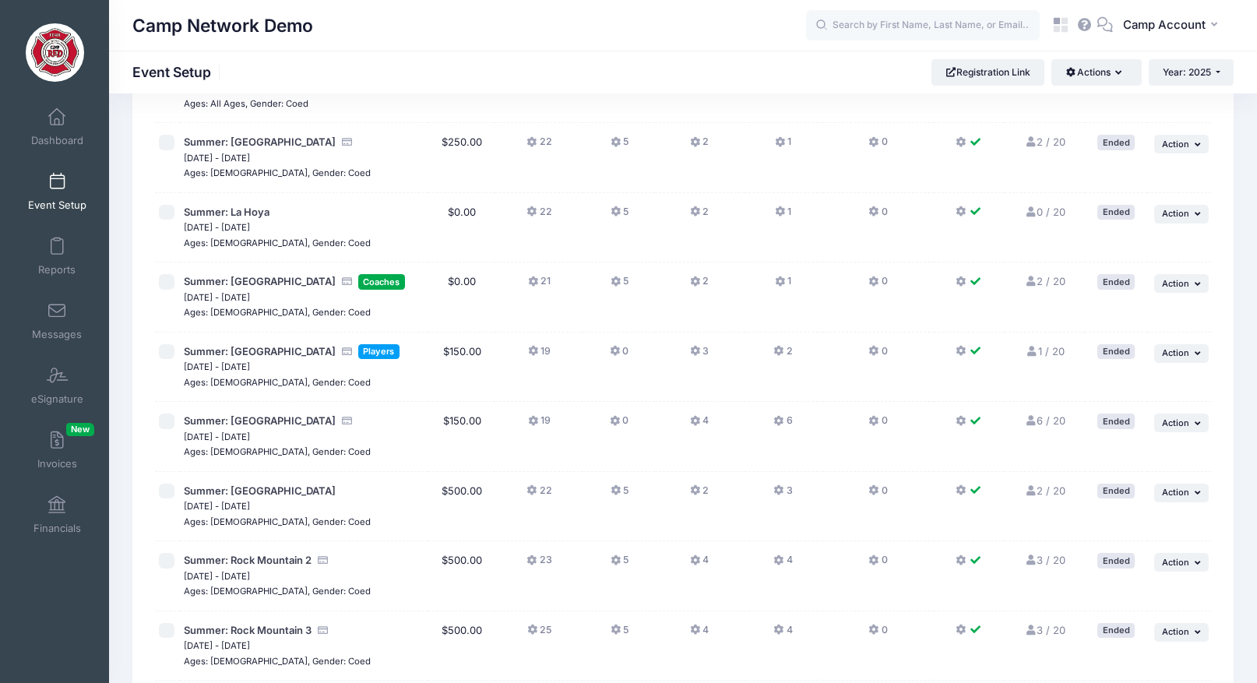
scroll to position [167, 0]
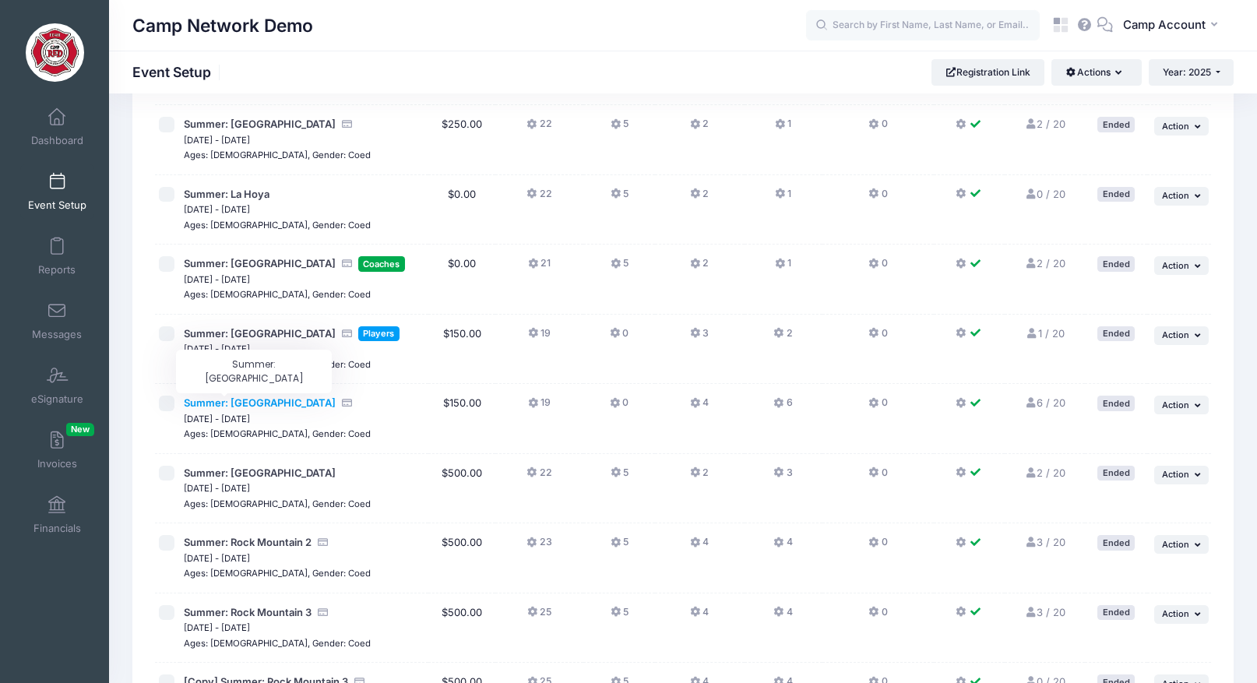
click at [241, 407] on span "Summer: [GEOGRAPHIC_DATA]" at bounding box center [260, 402] width 152 height 12
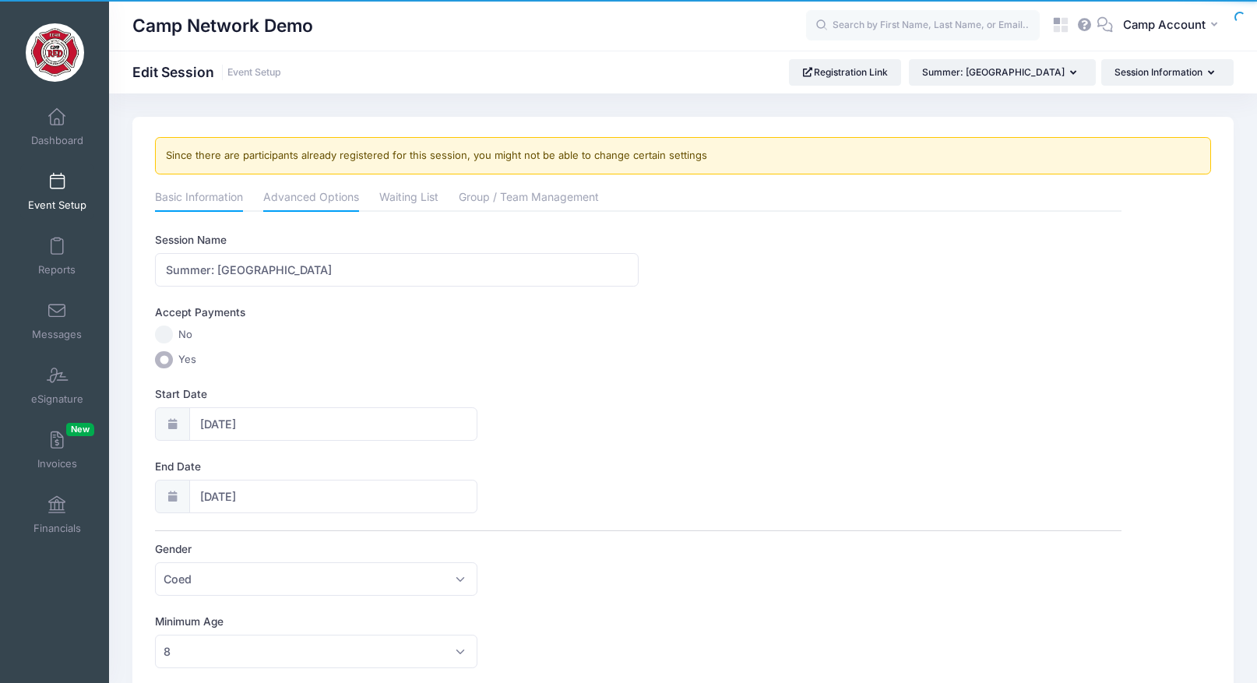
click at [333, 197] on link "Advanced Options" at bounding box center [311, 199] width 96 height 28
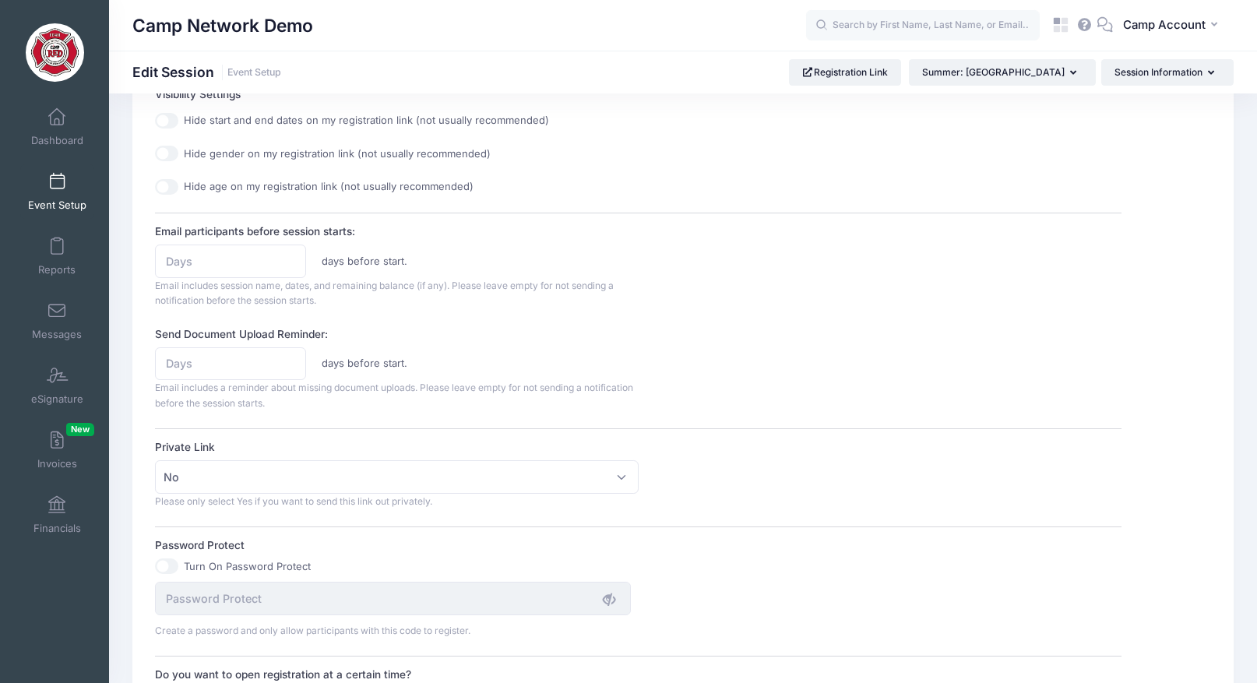
scroll to position [686, 0]
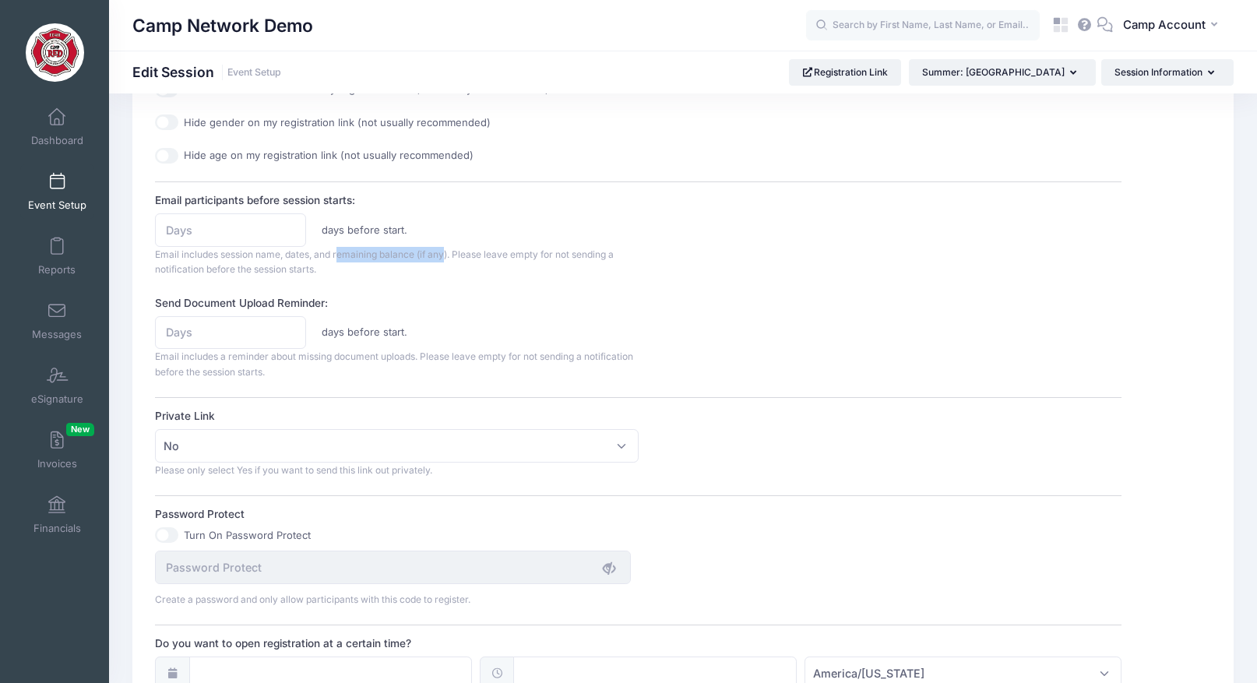
drag, startPoint x: 338, startPoint y: 257, endPoint x: 448, endPoint y: 262, distance: 109.9
click at [448, 262] on div "days before start. Email includes session name, dates, and remaining balance (i…" at bounding box center [396, 245] width 483 height 64
click at [255, 220] on input "Email participants before session starts:" at bounding box center [230, 229] width 151 height 33
type input "7"
click at [611, 274] on div "7 days before start. Email includes session name, dates, and remaining balance …" at bounding box center [396, 245] width 483 height 64
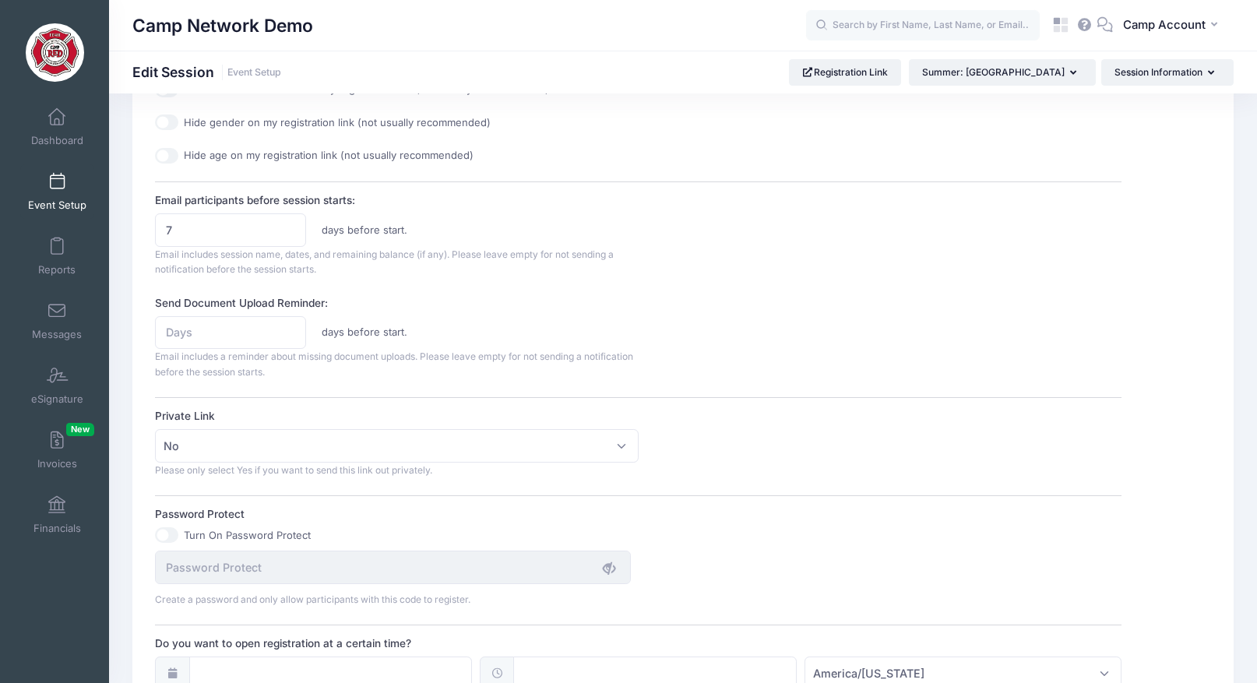
click at [57, 184] on span at bounding box center [57, 182] width 0 height 17
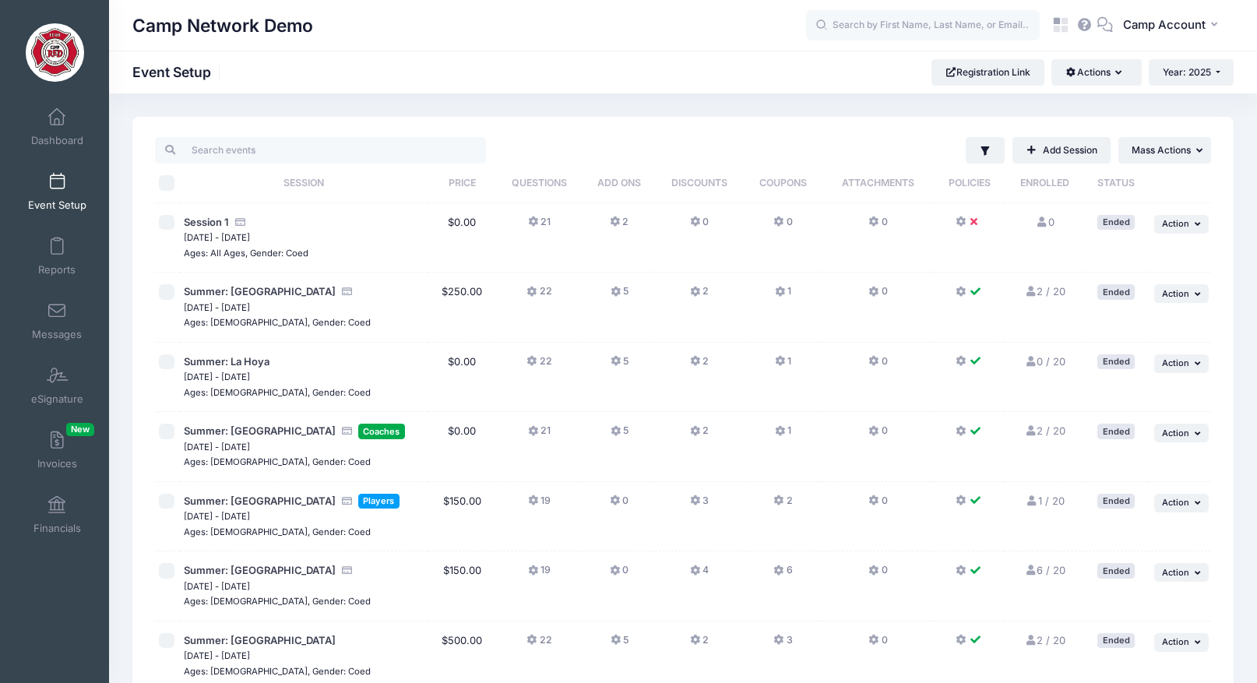
click at [711, 224] on td "0" at bounding box center [700, 238] width 90 height 70
click at [708, 224] on button "0" at bounding box center [699, 226] width 19 height 23
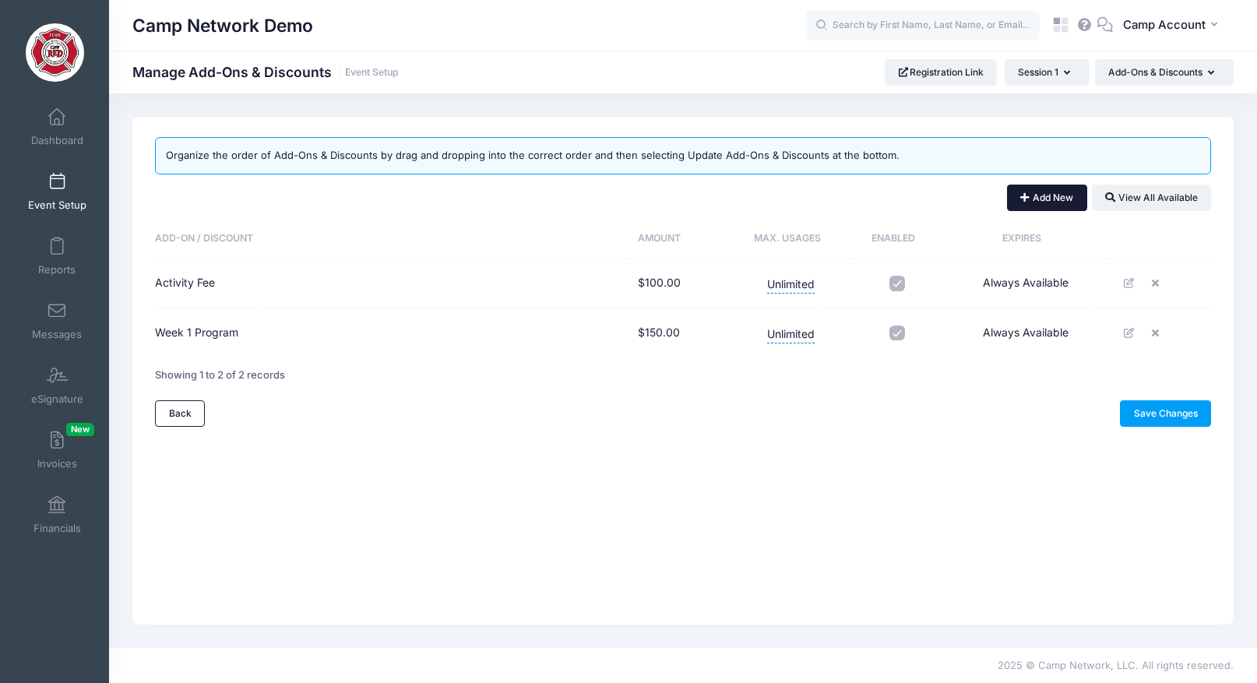
click at [1070, 197] on button "Add New" at bounding box center [1047, 198] width 80 height 26
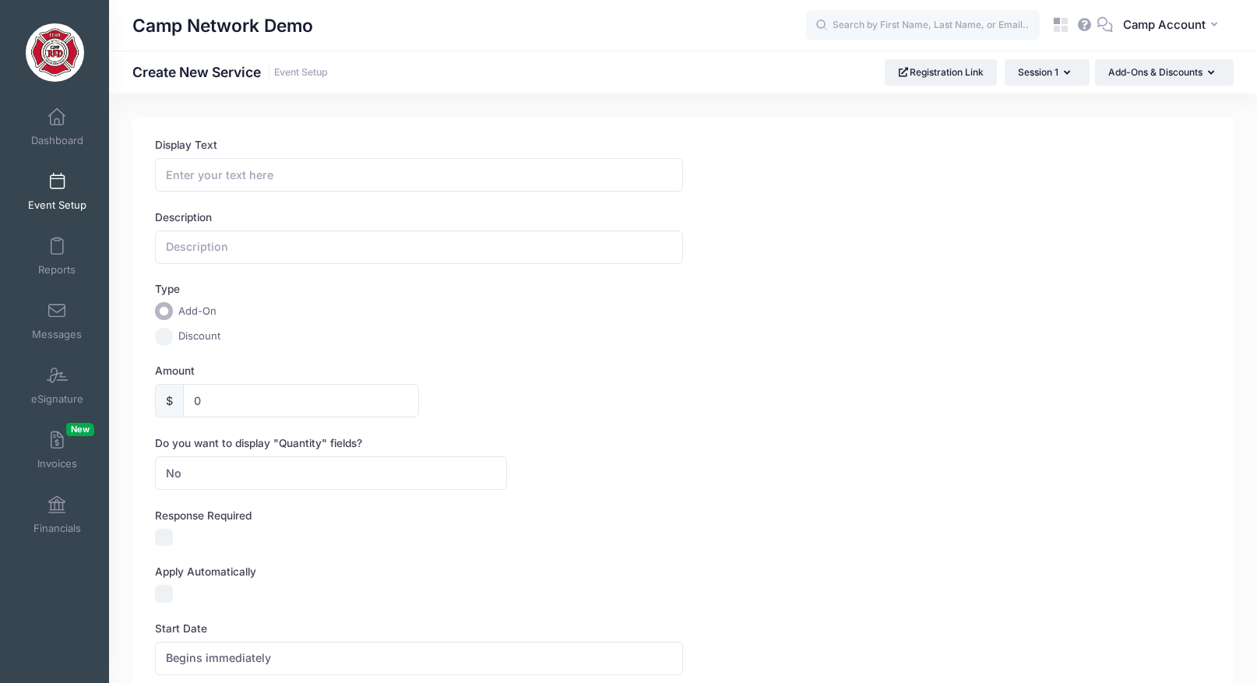
click at [180, 336] on label "Discount" at bounding box center [199, 337] width 42 height 16
click at [173, 336] on input "Discount" at bounding box center [164, 337] width 18 height 18
radio input "true"
click at [185, 402] on input "0" at bounding box center [301, 400] width 236 height 33
click at [227, 185] on input "Display Text" at bounding box center [419, 174] width 528 height 33
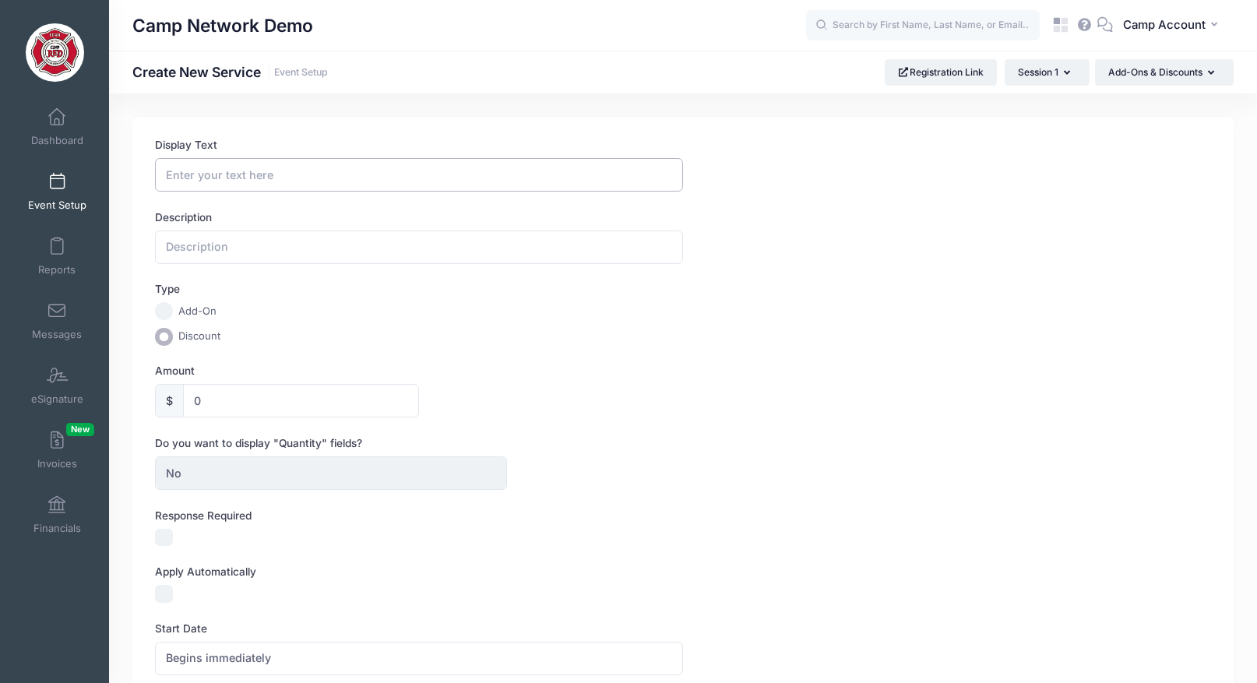
type input "D"
type input "Early Bird"
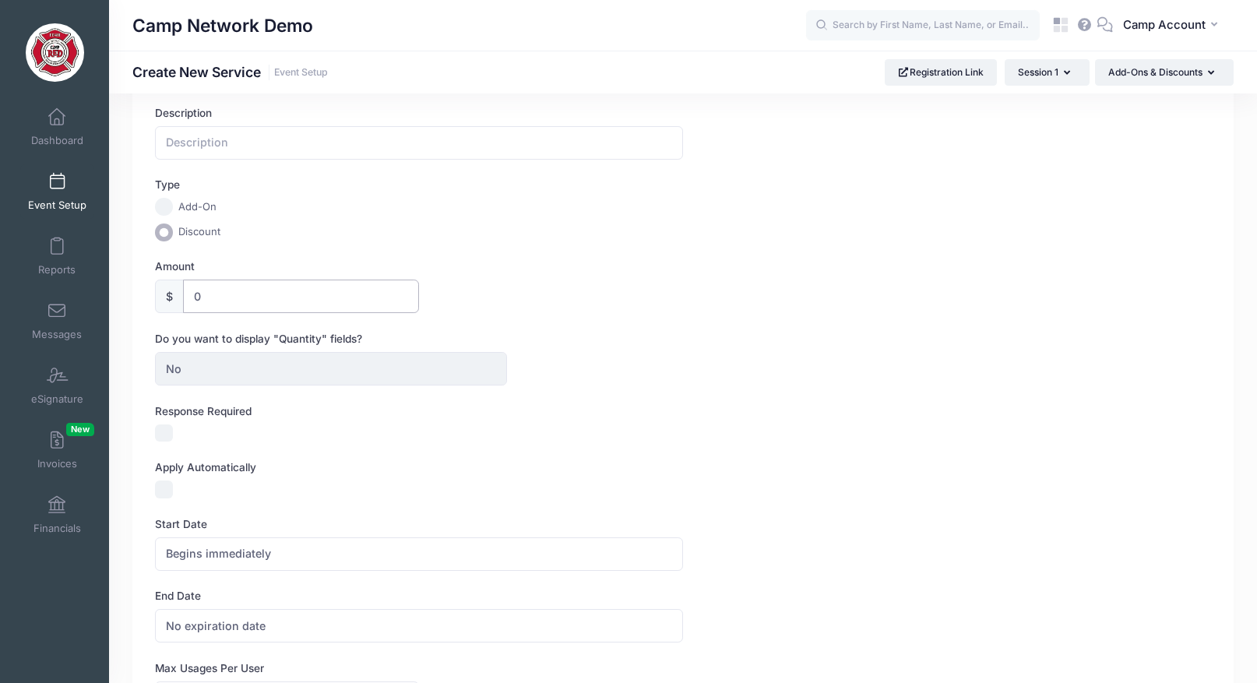
click at [191, 300] on input "0" at bounding box center [301, 296] width 236 height 33
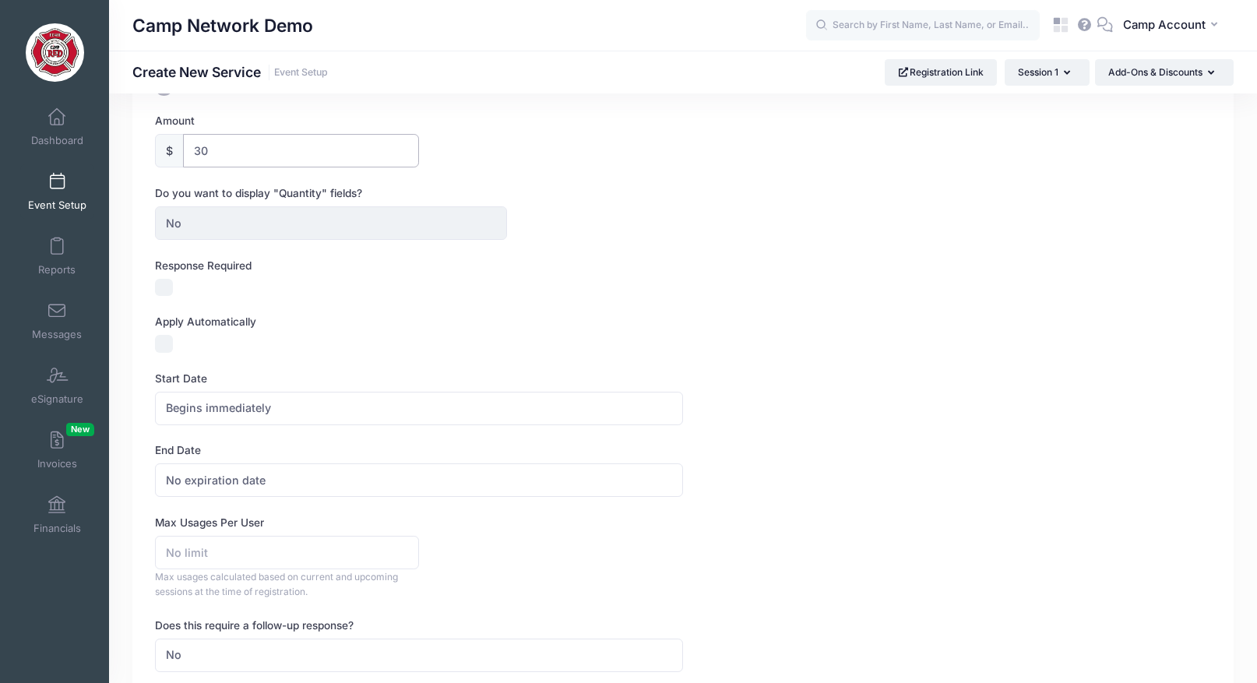
scroll to position [279, 0]
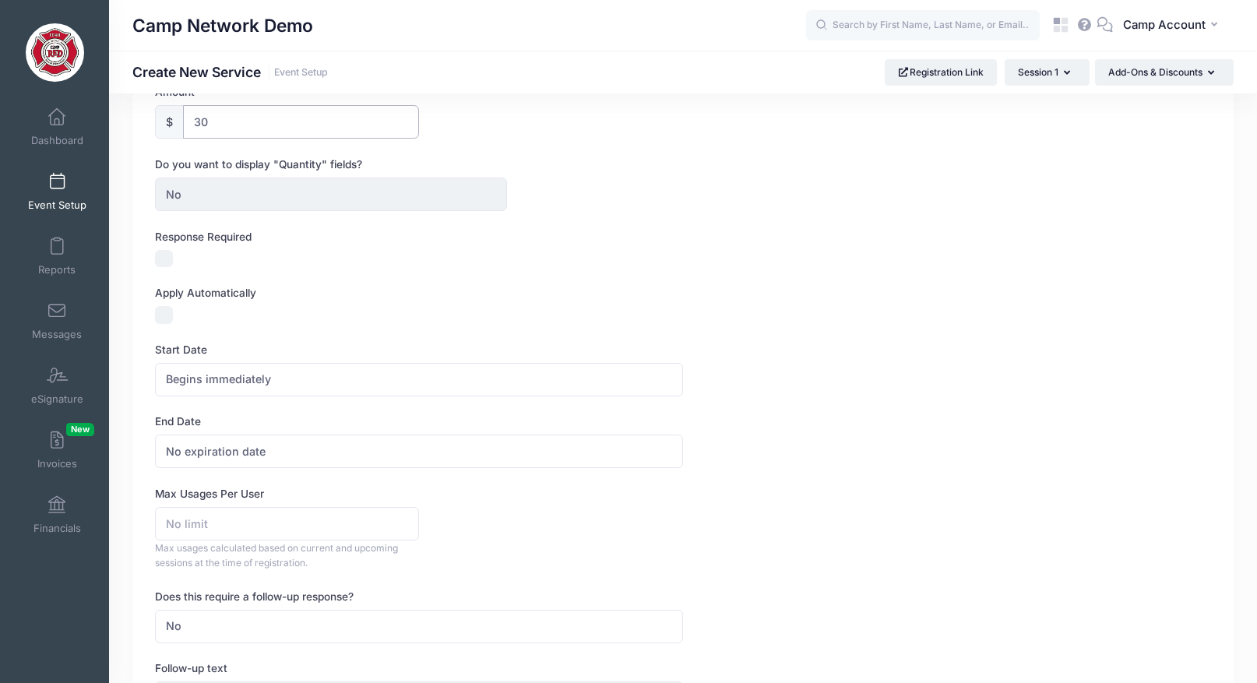
type input "30"
click at [167, 316] on input "Apply Automatically" at bounding box center [164, 315] width 18 height 18
checkbox input "true"
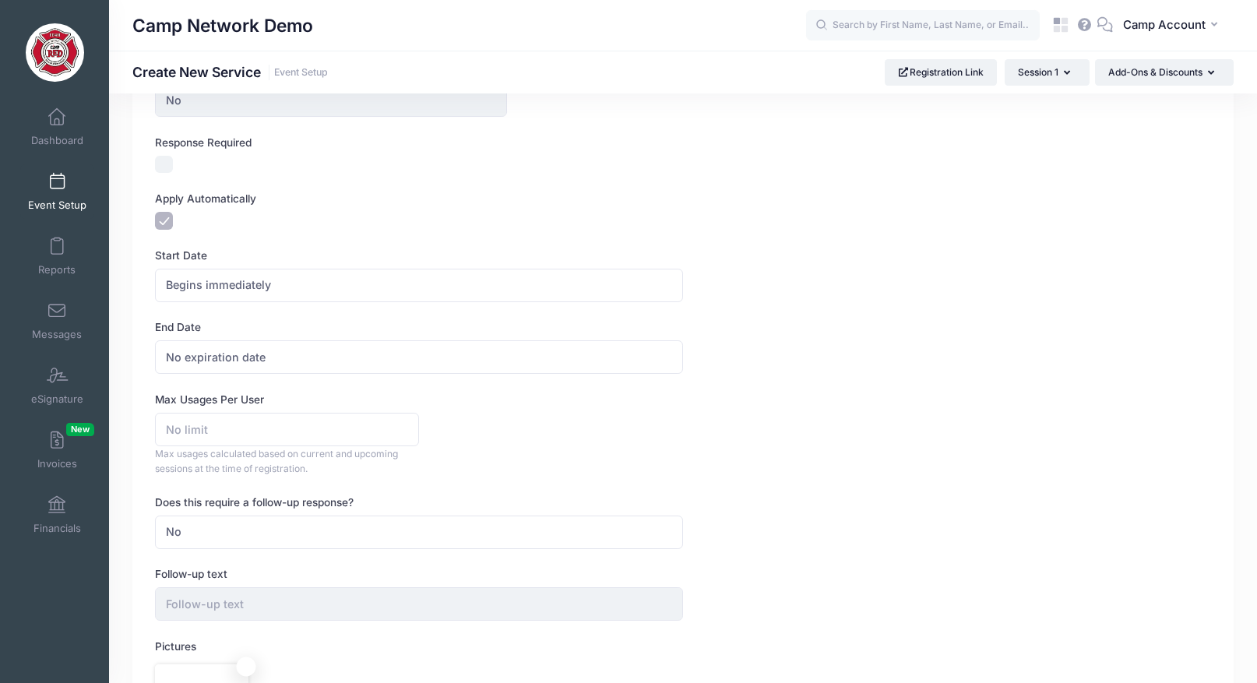
scroll to position [394, 0]
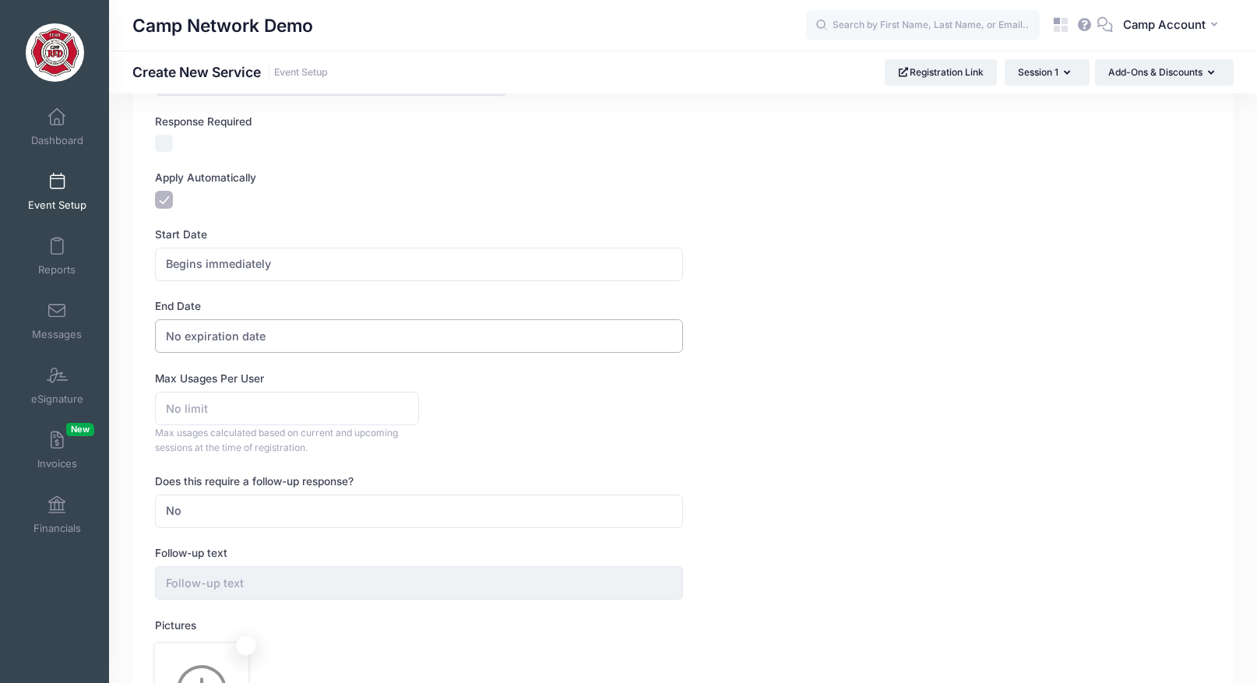
click at [202, 348] on span "No expiration date" at bounding box center [419, 335] width 528 height 33
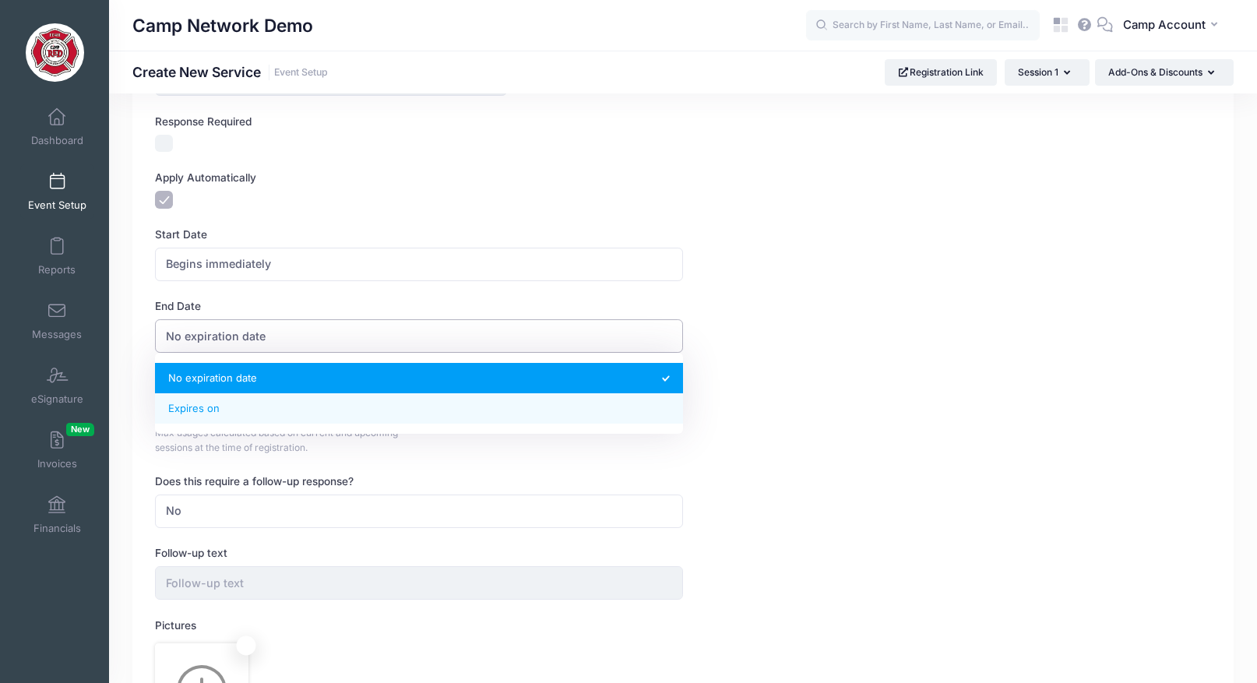
select select "1"
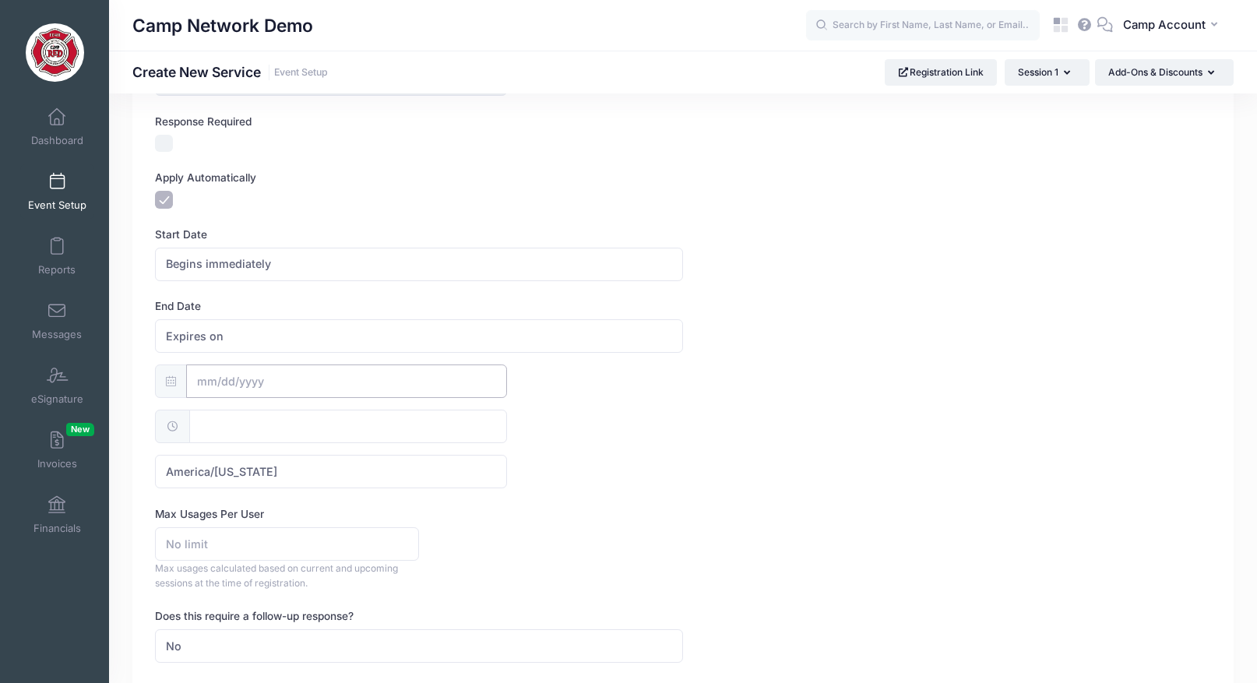
click at [304, 381] on input "text" at bounding box center [346, 380] width 321 height 33
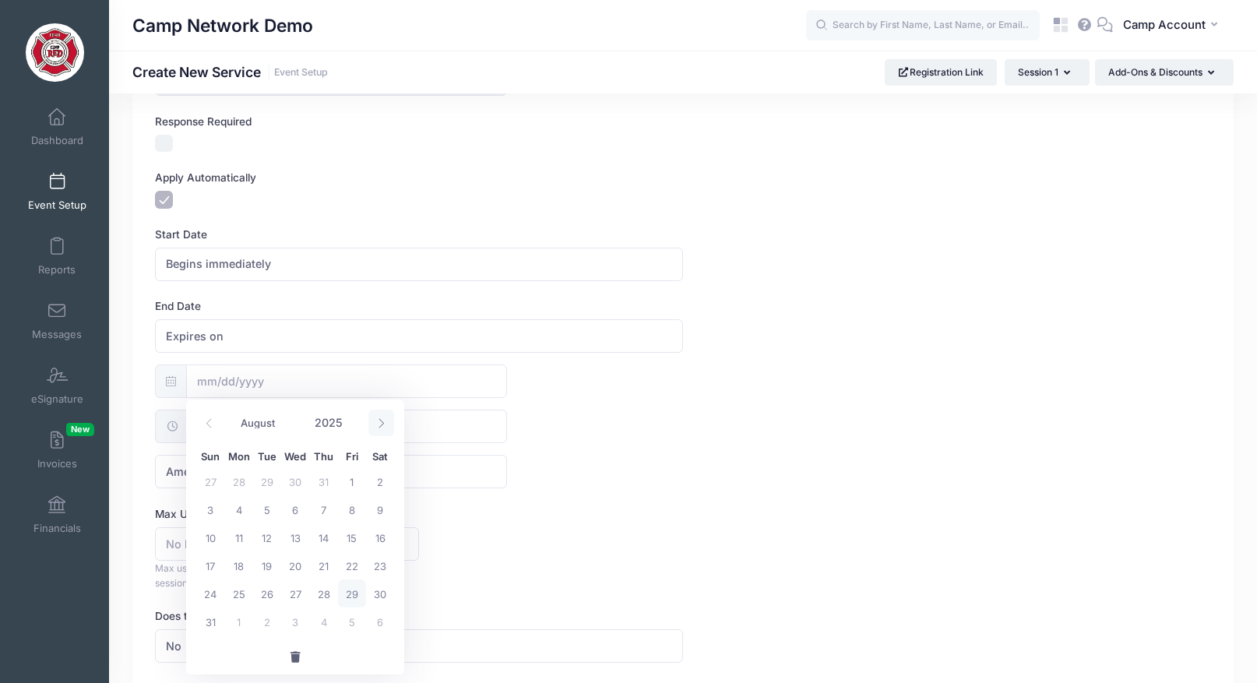
click at [382, 424] on icon at bounding box center [381, 423] width 10 height 10
select select "9"
click at [298, 482] on span "1" at bounding box center [295, 481] width 28 height 28
type input "10/01/2025"
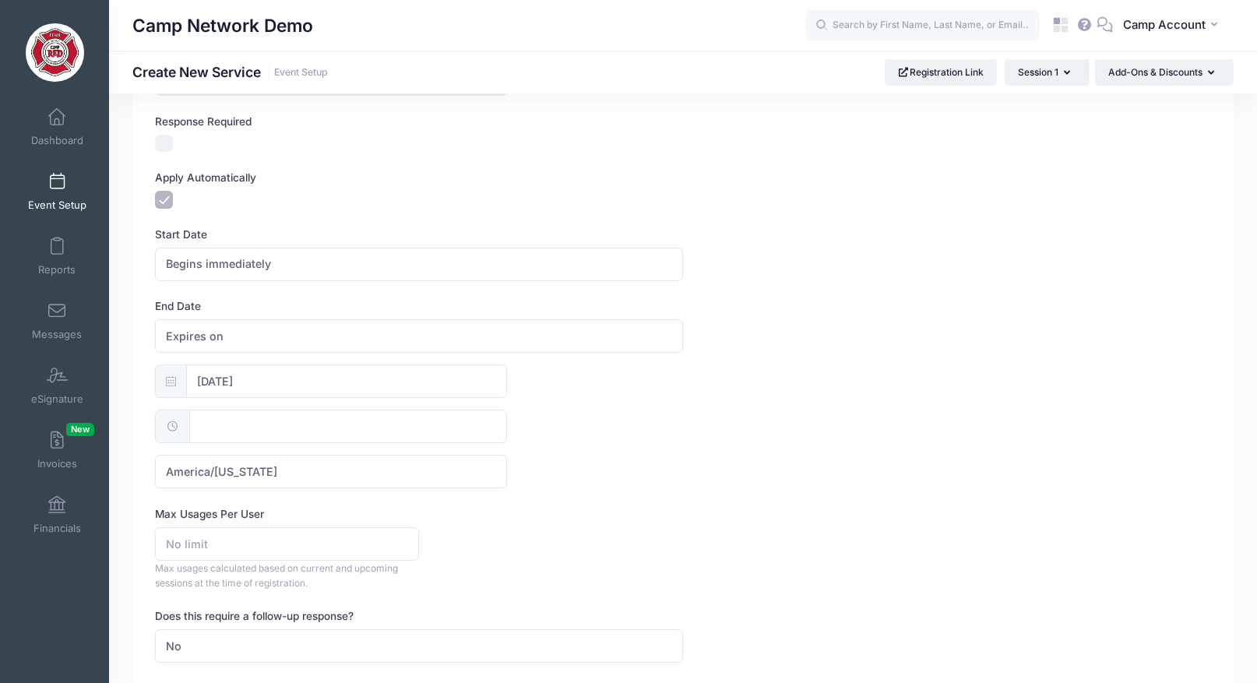
click at [311, 415] on input "text" at bounding box center [348, 426] width 319 height 33
type input "12:00"
click at [515, 447] on div "10/01/2025 12:00 America/New York America/Los Angeles America/Chicago America/D…" at bounding box center [683, 426] width 1056 height 124
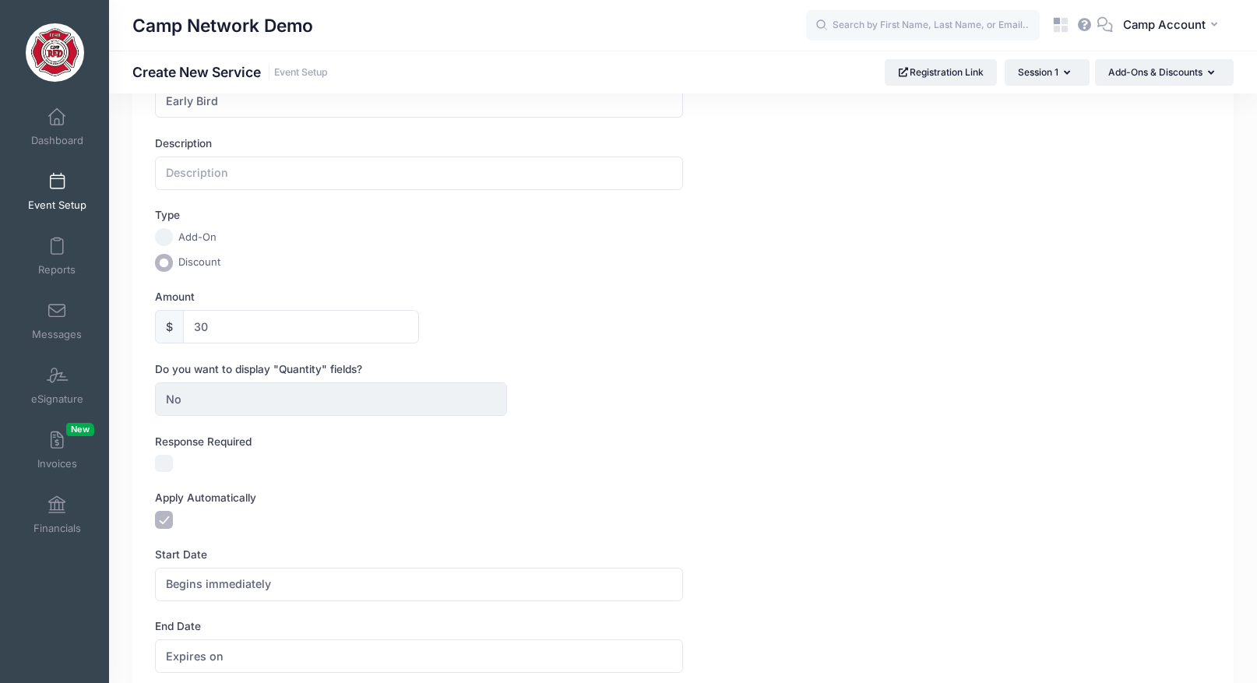
scroll to position [0, 0]
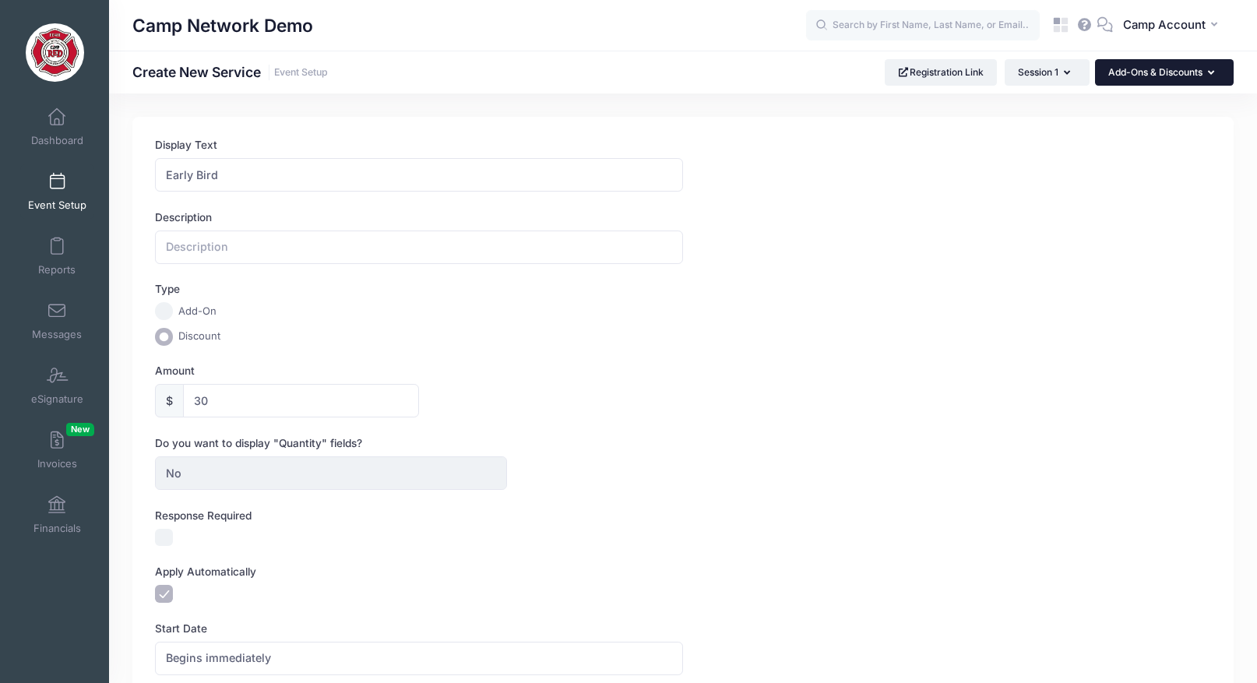
click at [1173, 82] on button "Add-Ons & Discounts" at bounding box center [1164, 72] width 139 height 26
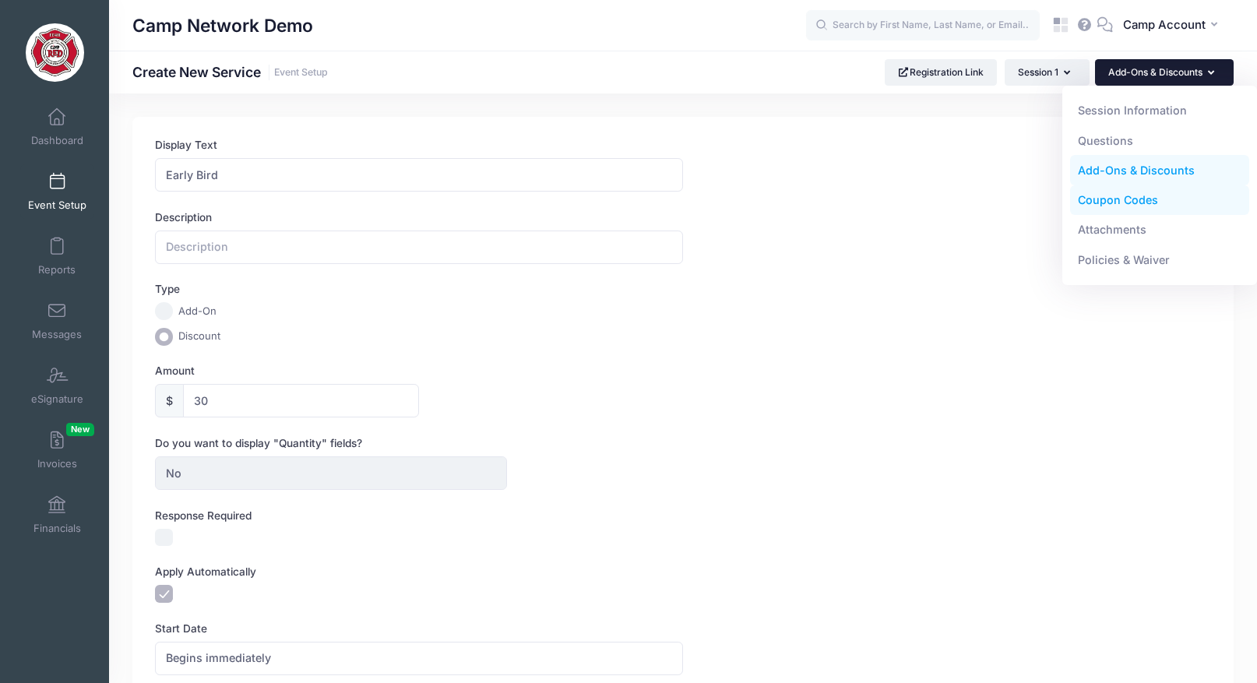
click at [1155, 199] on link "Coupon Codes" at bounding box center [1160, 200] width 180 height 30
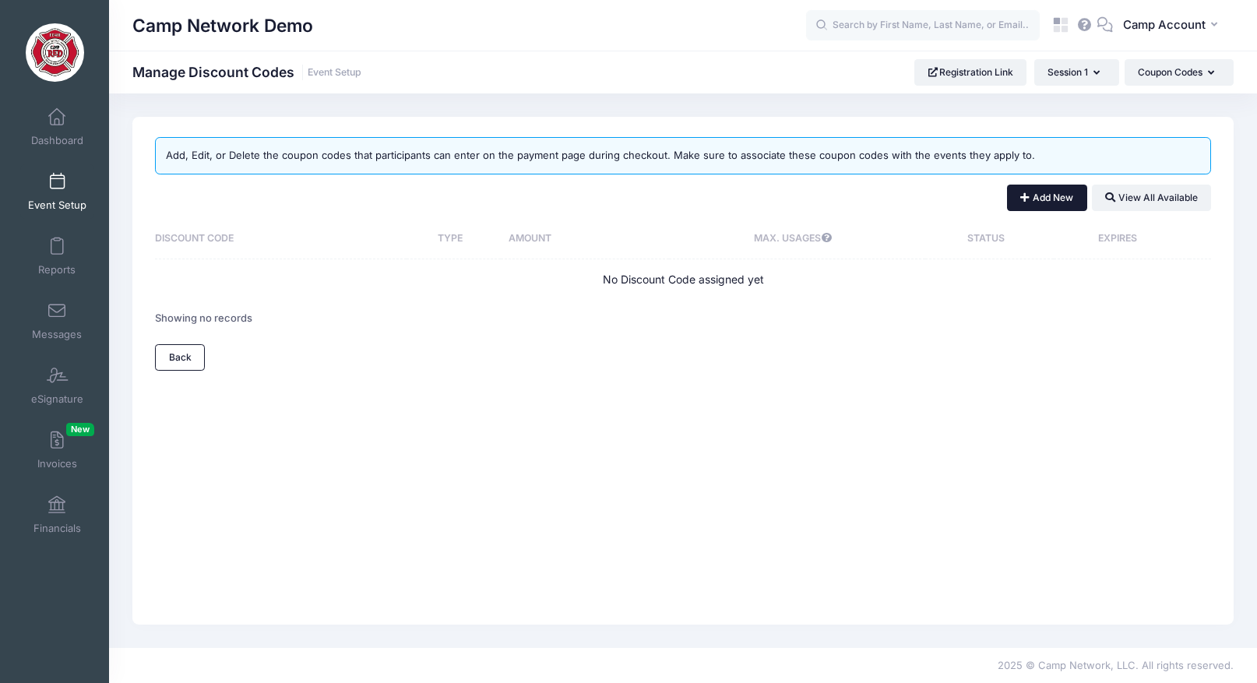
click at [1062, 199] on button "Add New" at bounding box center [1047, 198] width 80 height 26
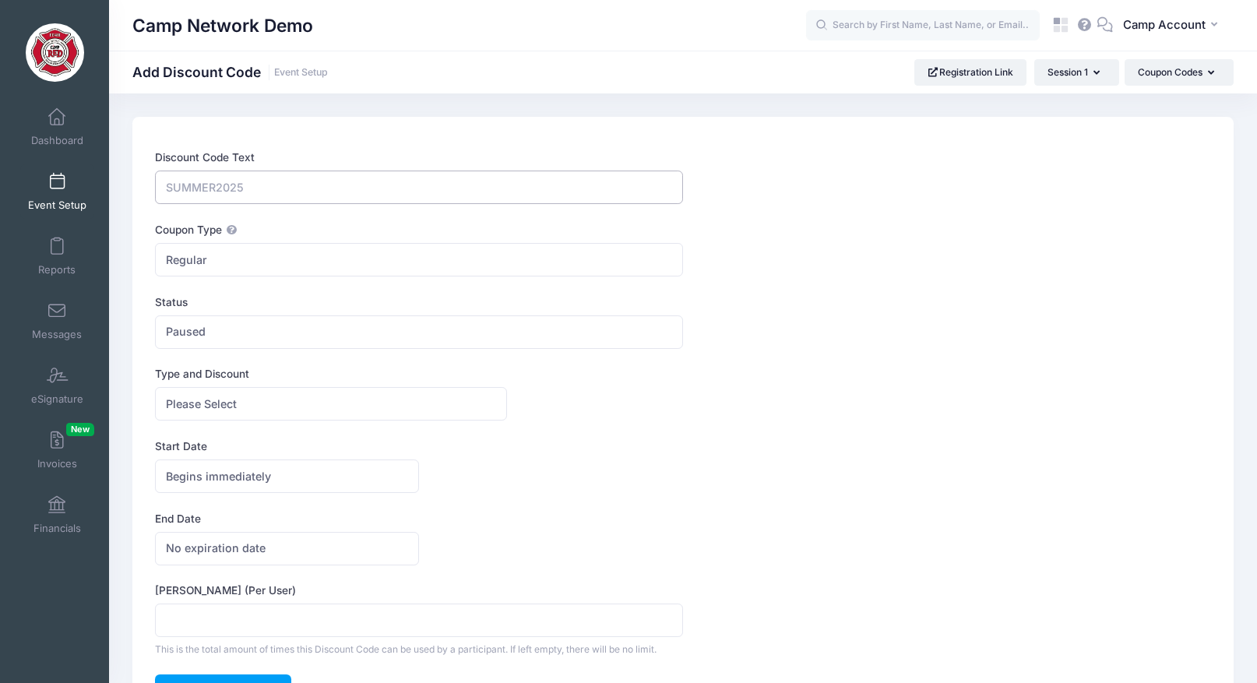
click at [224, 185] on input "Discount Code Text" at bounding box center [419, 187] width 528 height 33
type input "EARLY"
click at [229, 333] on span "Paused" at bounding box center [419, 331] width 528 height 33
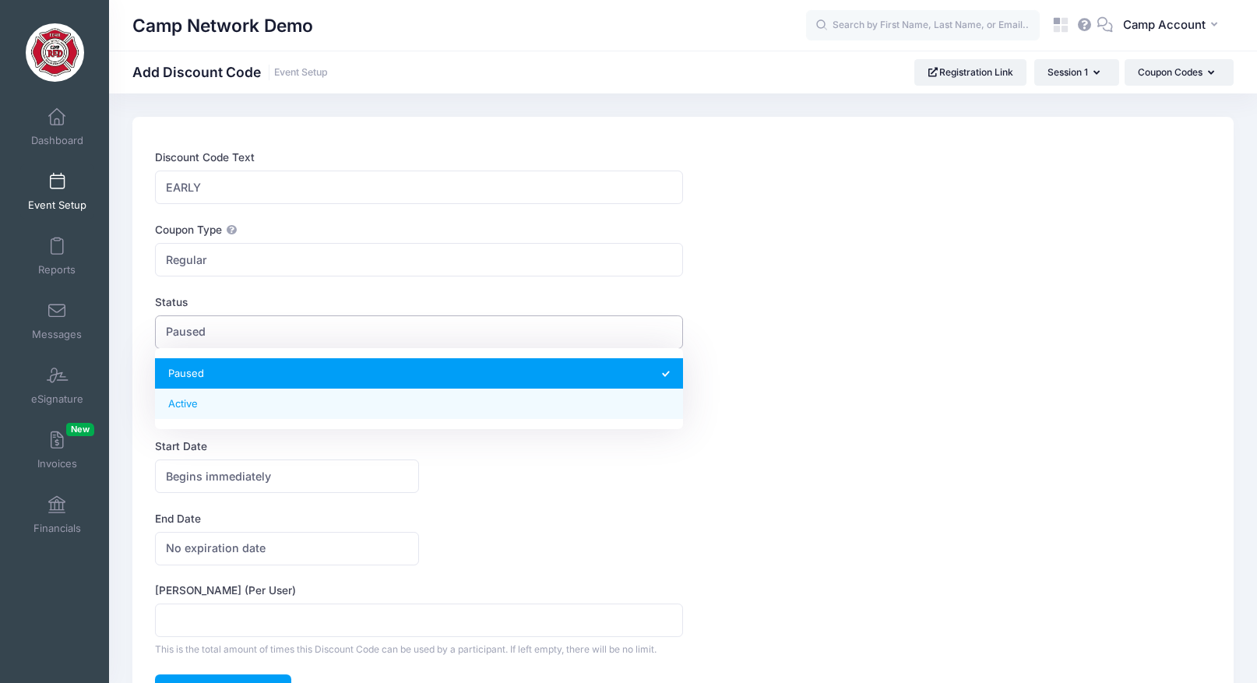
select select "1"
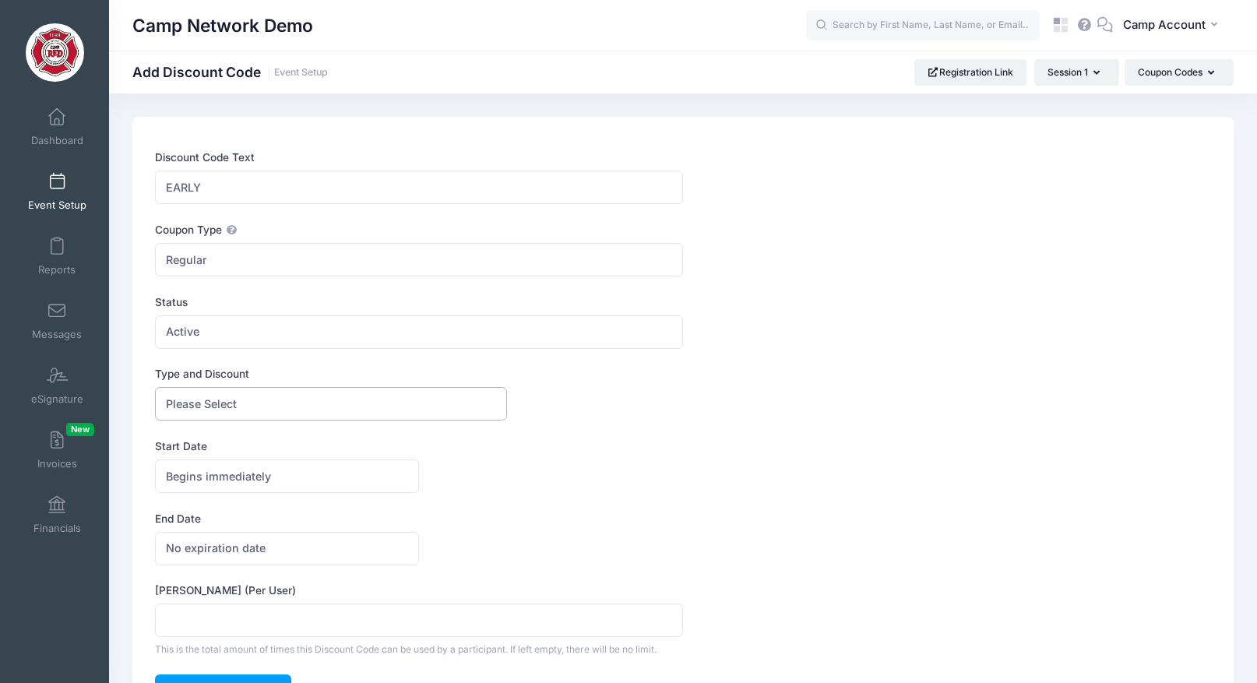
click at [225, 402] on span "Please Select" at bounding box center [201, 404] width 71 height 16
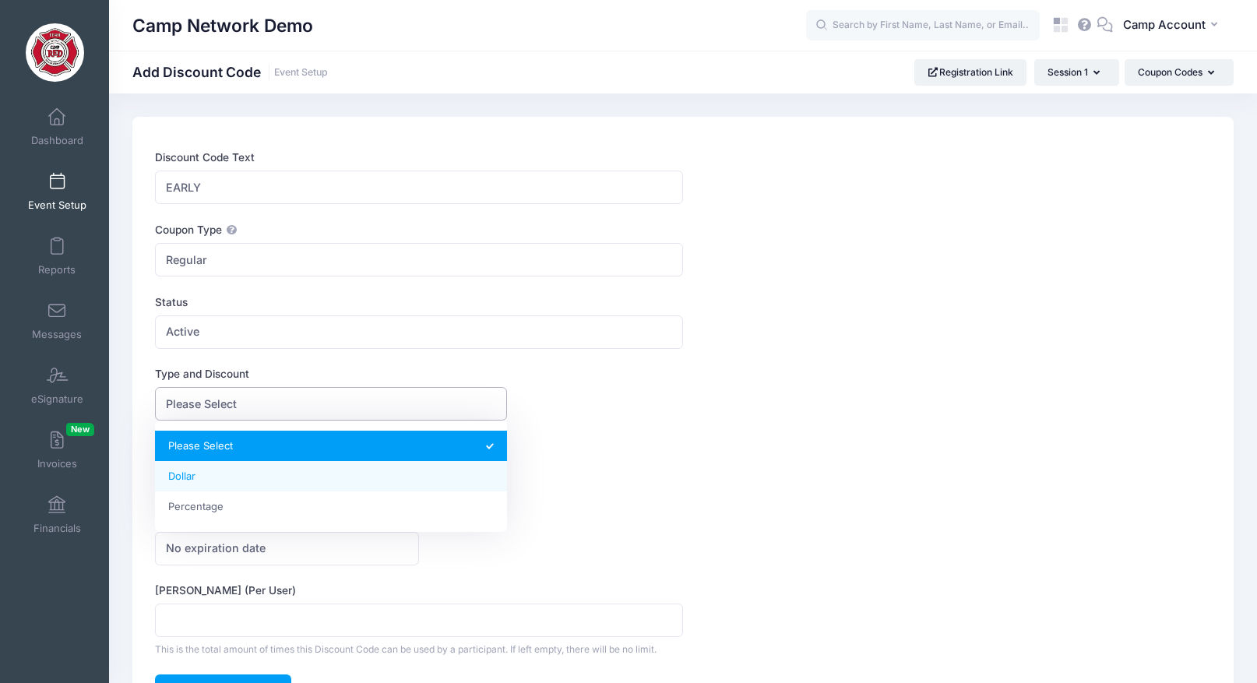
select select "2"
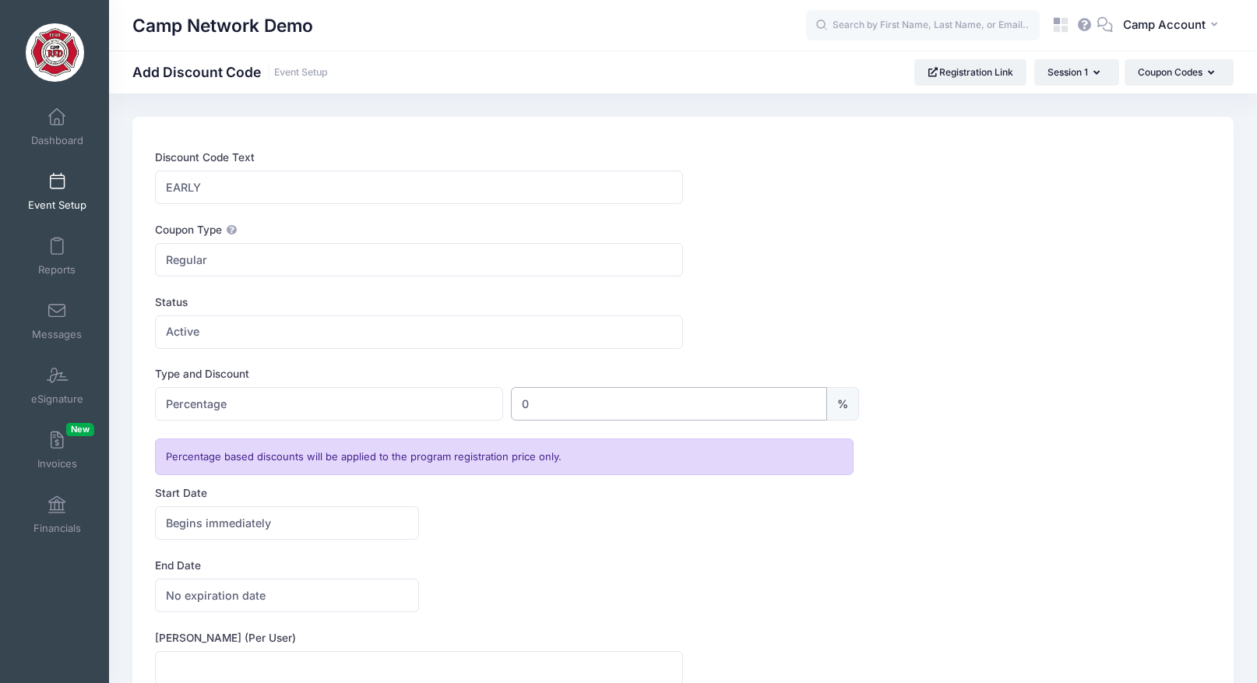
click at [515, 410] on input "0" at bounding box center [669, 403] width 316 height 33
type input "10"
click at [830, 295] on div "Status Paused Active Active" at bounding box center [683, 321] width 1056 height 55
click at [274, 266] on span "Regular" at bounding box center [419, 259] width 528 height 33
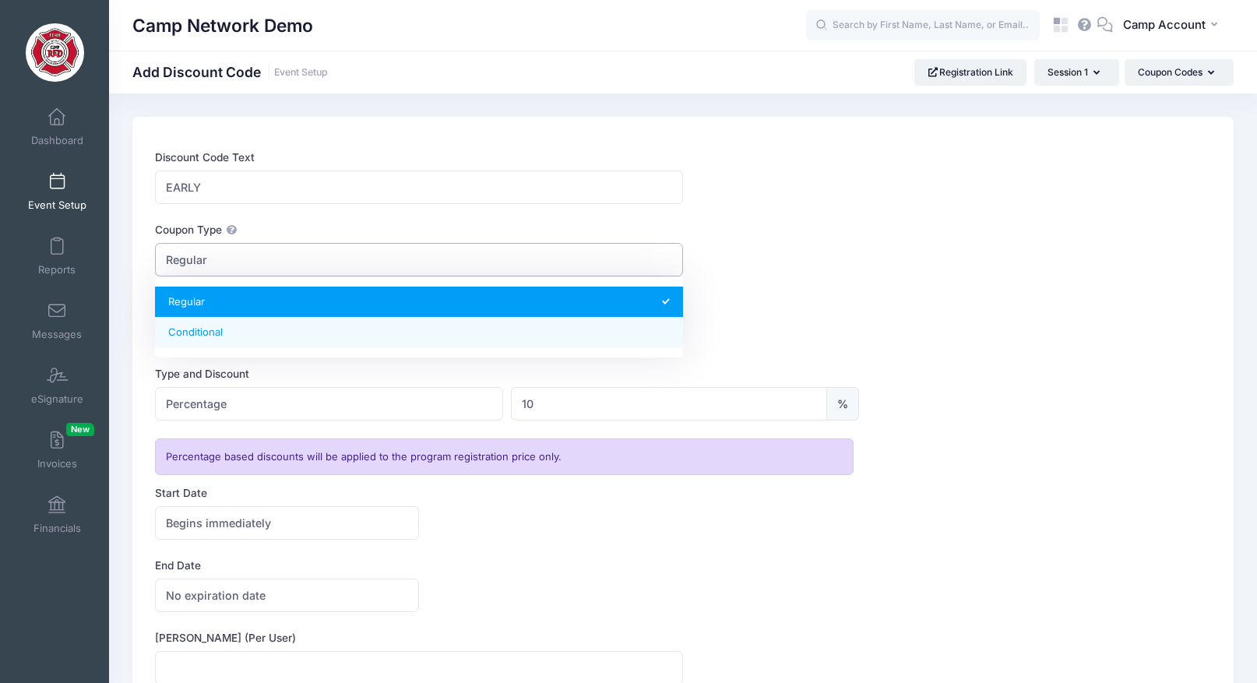
select select "1"
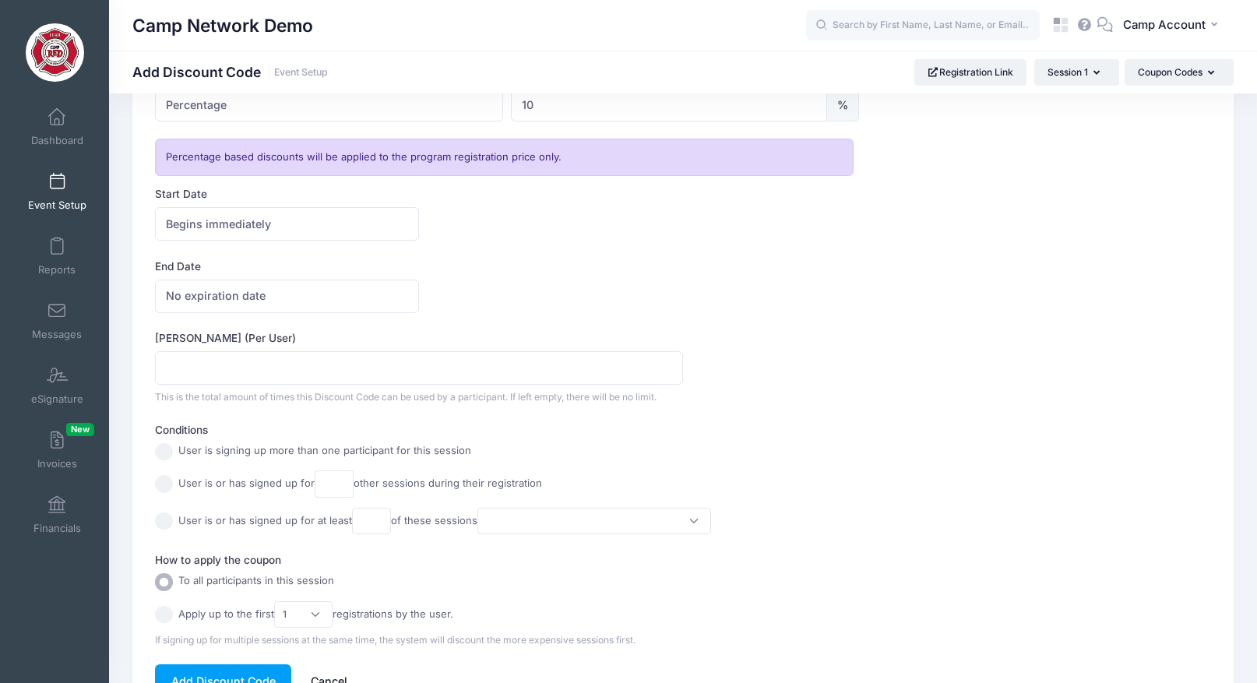
scroll to position [320, 0]
click at [57, 509] on span at bounding box center [57, 505] width 0 height 17
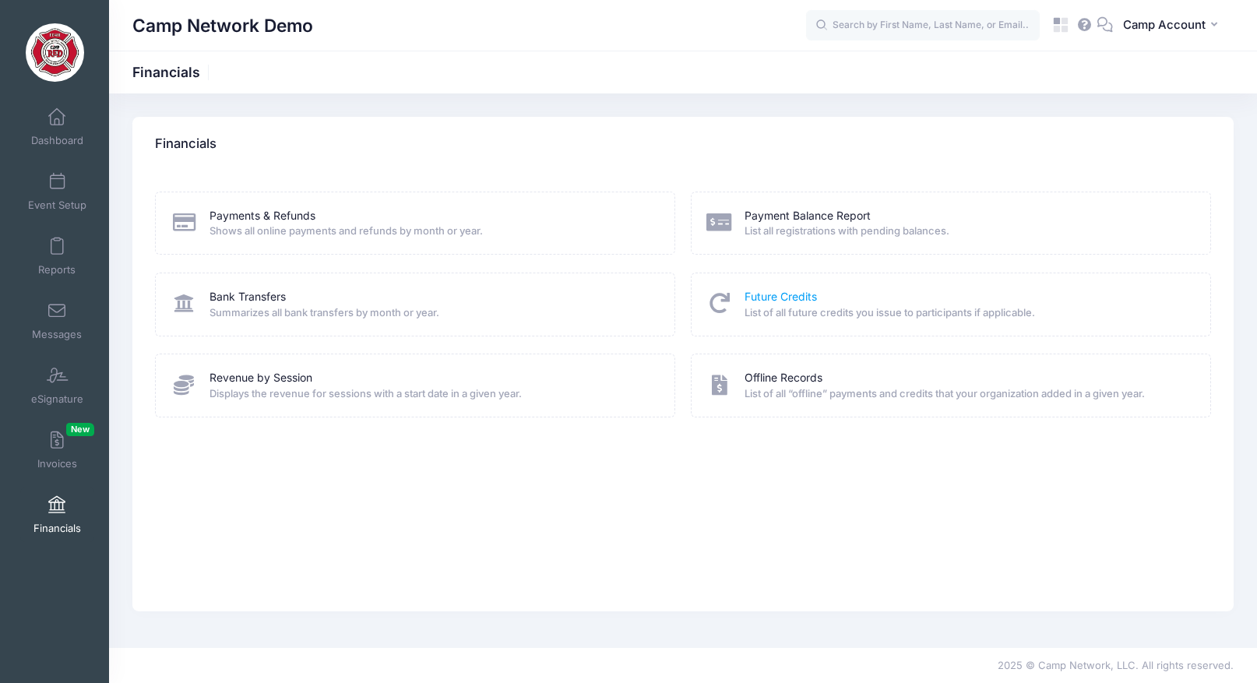
click at [784, 303] on link "Future Credits" at bounding box center [780, 297] width 72 height 16
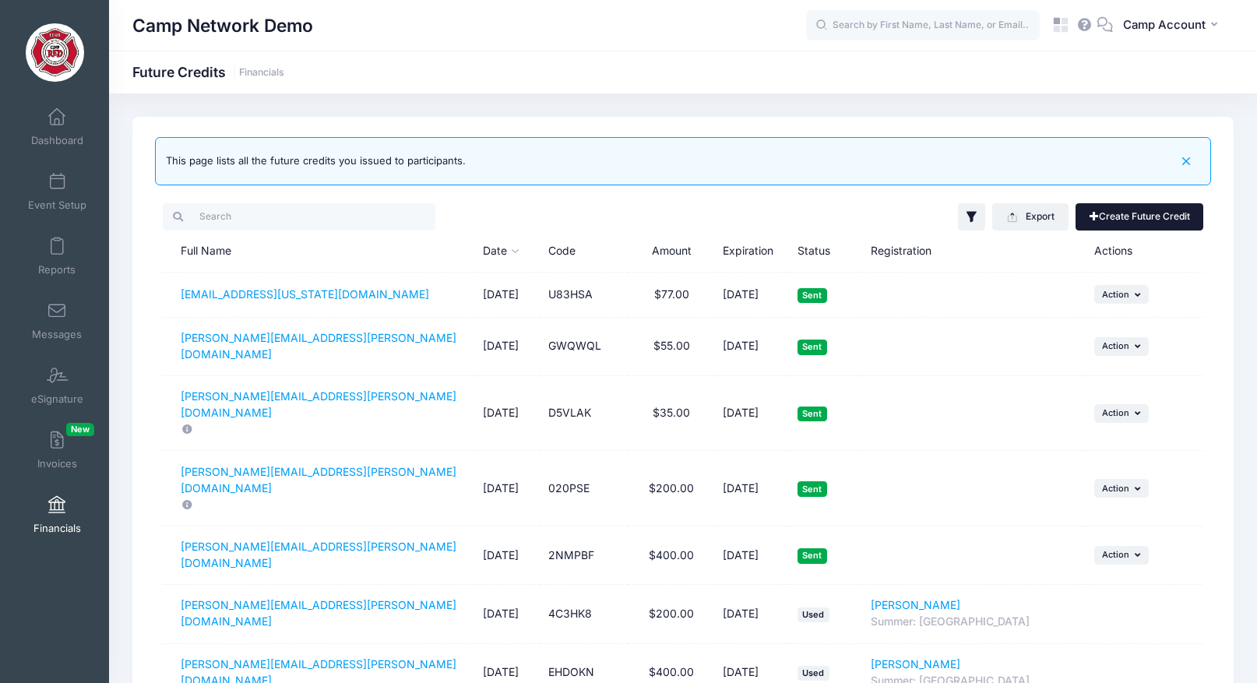
click at [1129, 209] on link "Create Future Credit" at bounding box center [1139, 216] width 128 height 26
type input "0"
type input "[DATE]"
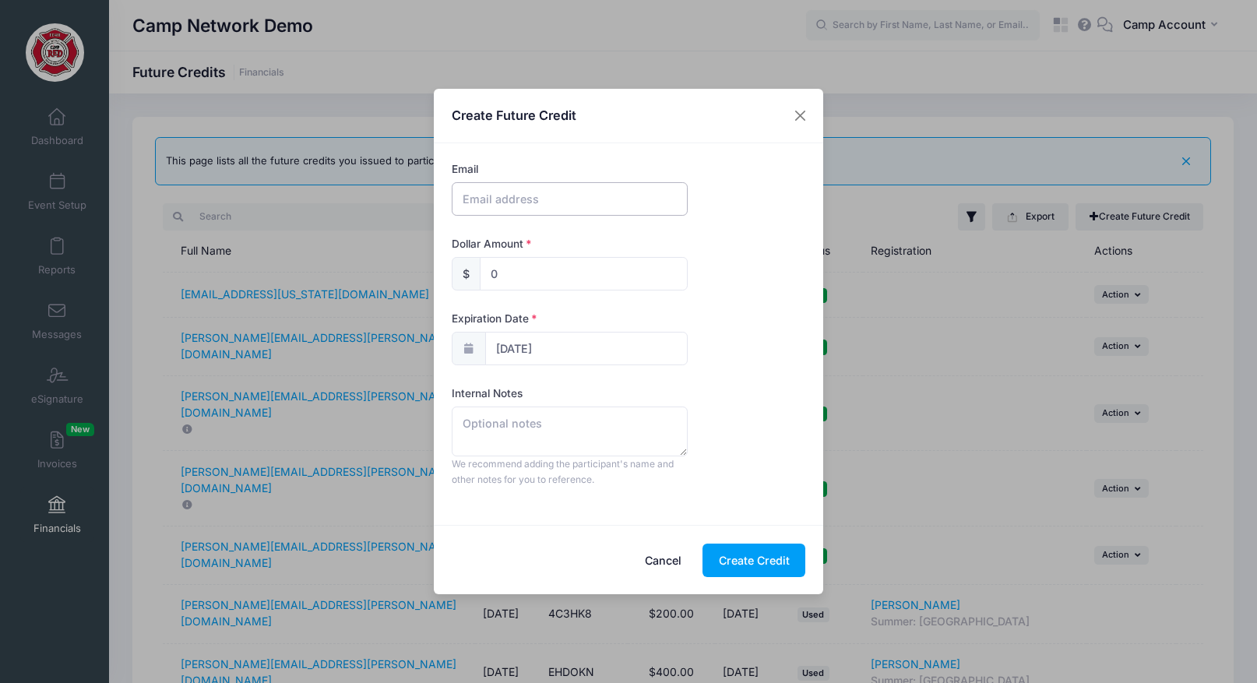
click at [531, 213] on input "text" at bounding box center [570, 198] width 236 height 33
type input "andrew.downing@campnetwork.com"
click at [484, 269] on input "0" at bounding box center [584, 273] width 208 height 33
type input "300"
click at [541, 439] on textarea at bounding box center [570, 432] width 236 height 50
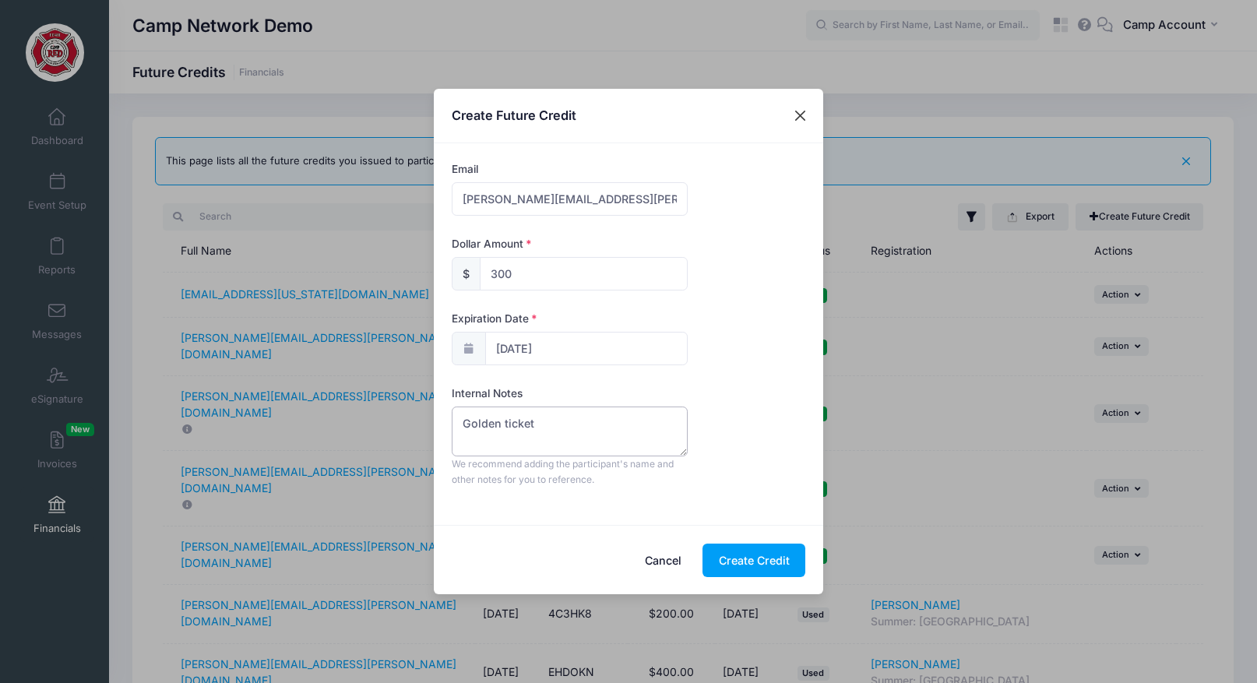
type textarea "Golden ticket"
click at [803, 121] on button "Close" at bounding box center [801, 116] width 28 height 28
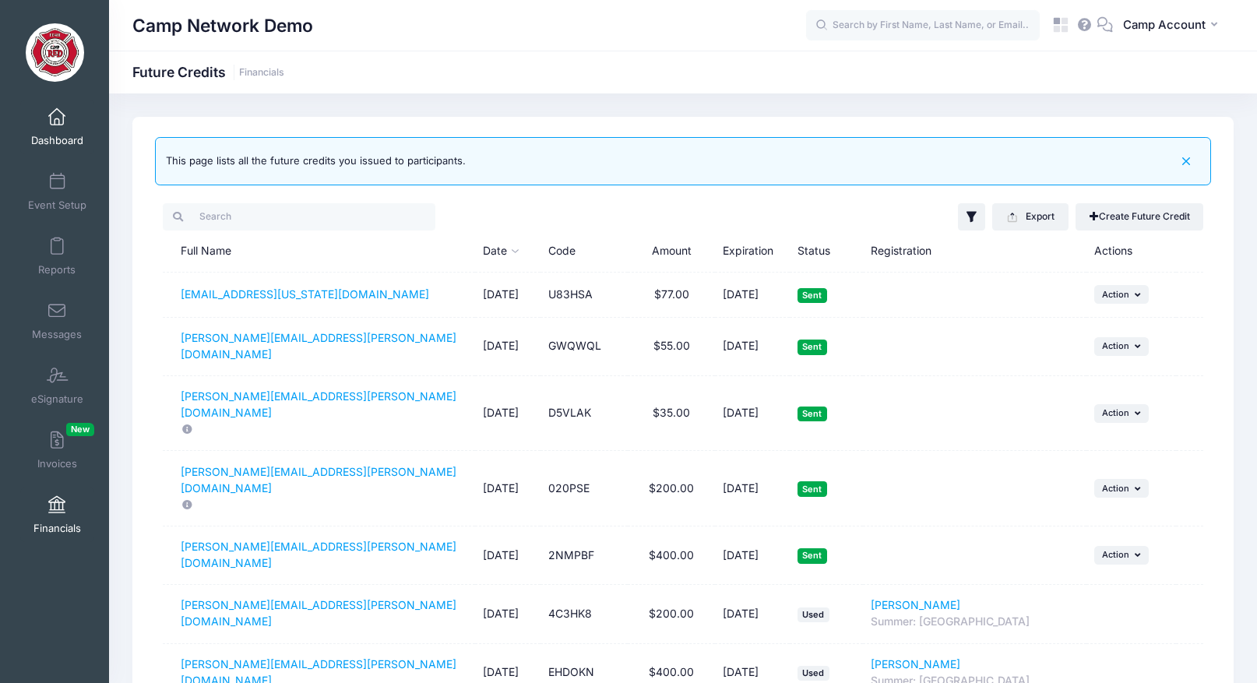
click at [65, 145] on span "Dashboard" at bounding box center [57, 140] width 52 height 13
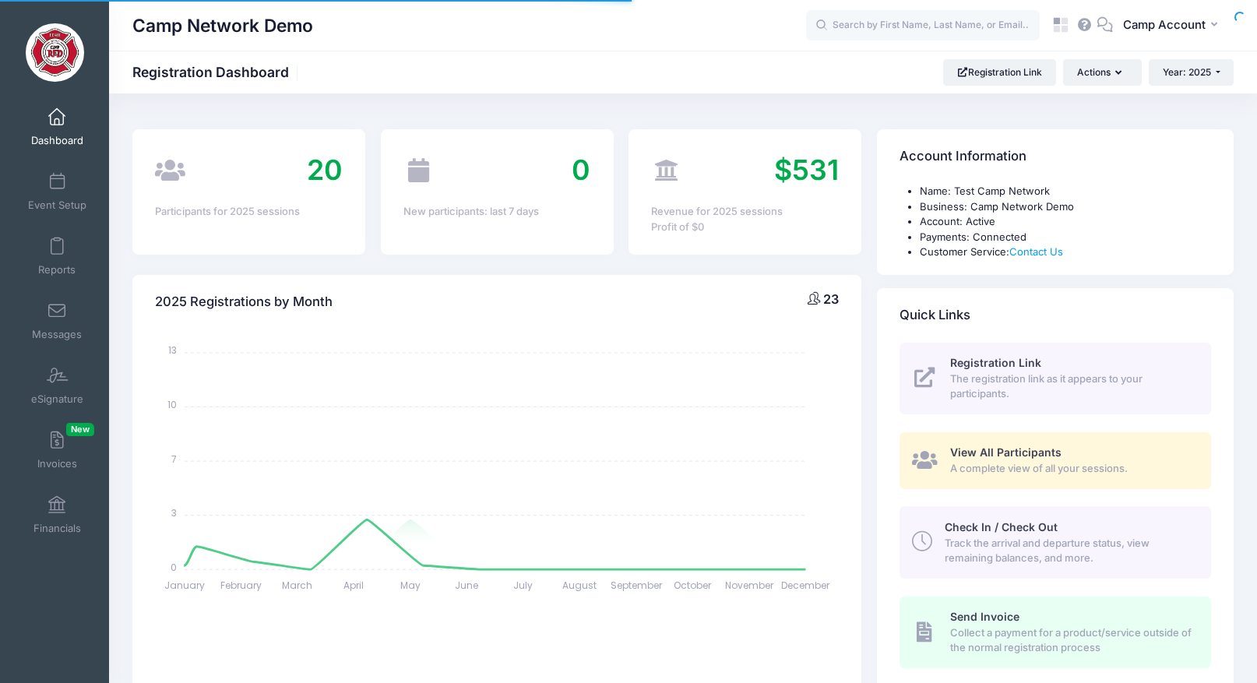
select select
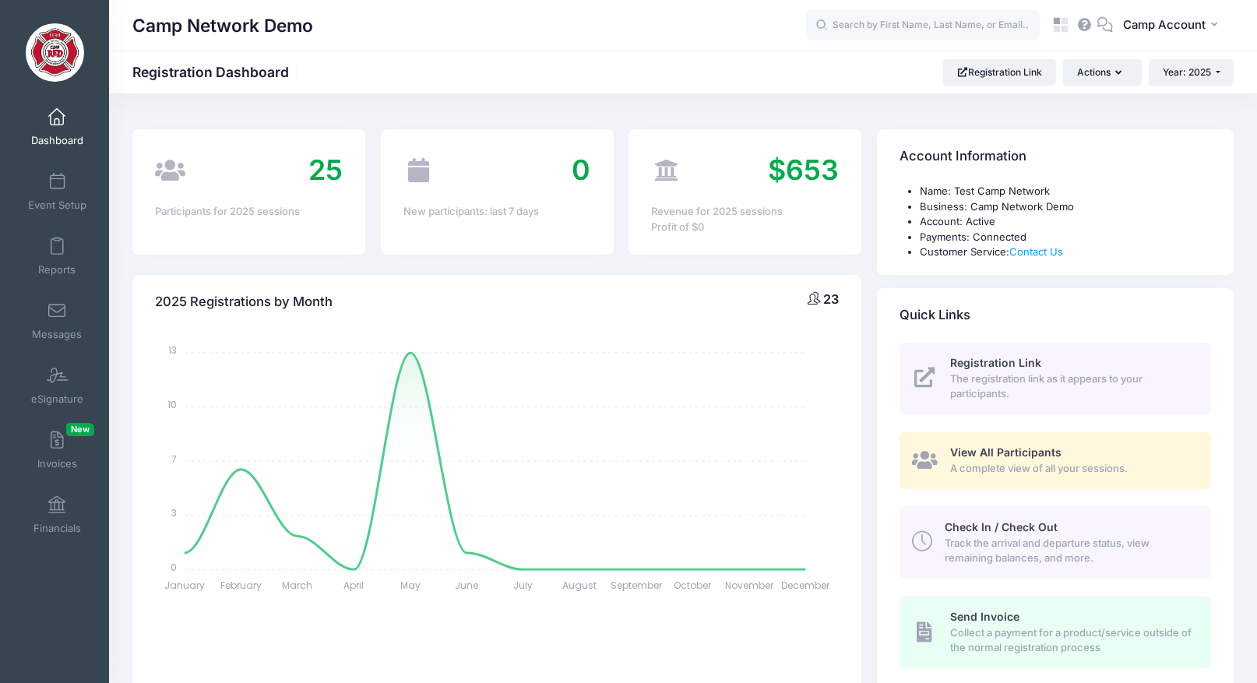
click at [1119, 86] on div "Camp Network Demo Registration Dashboard Registration Link Actions Year: 2025 Y…" at bounding box center [683, 72] width 1148 height 43
click at [1116, 73] on icon "button" at bounding box center [1121, 73] width 12 height 0
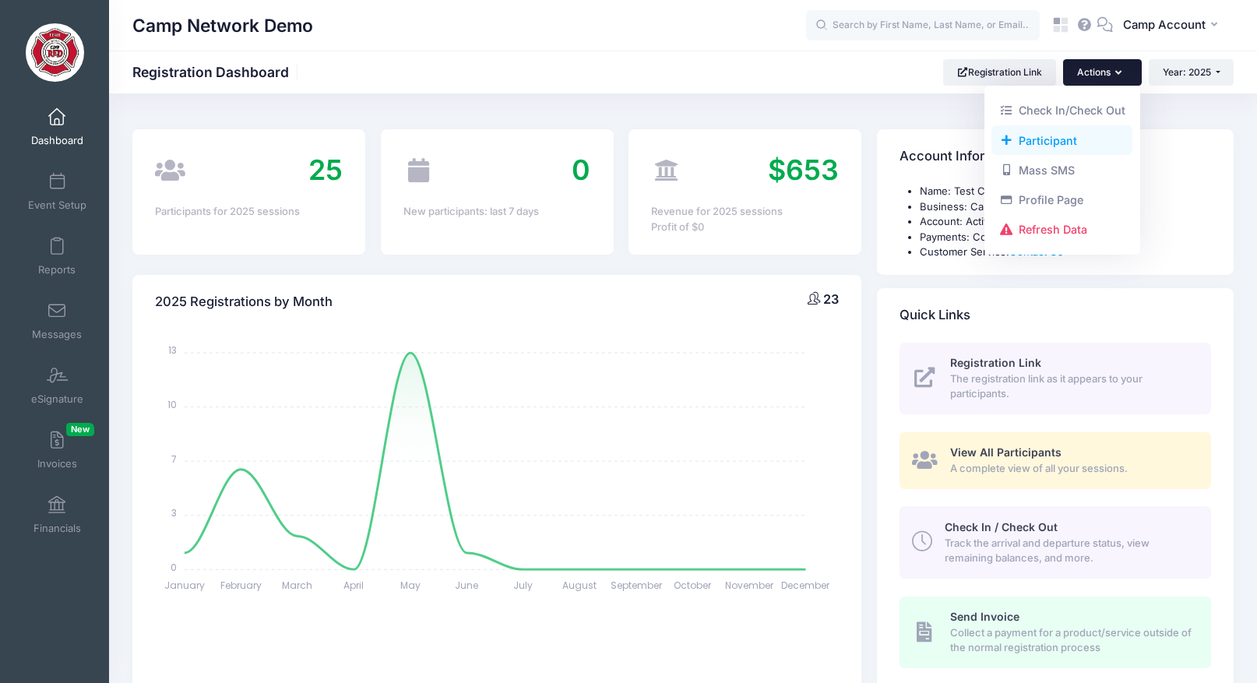
click at [1046, 139] on link "Participant" at bounding box center [1061, 140] width 141 height 30
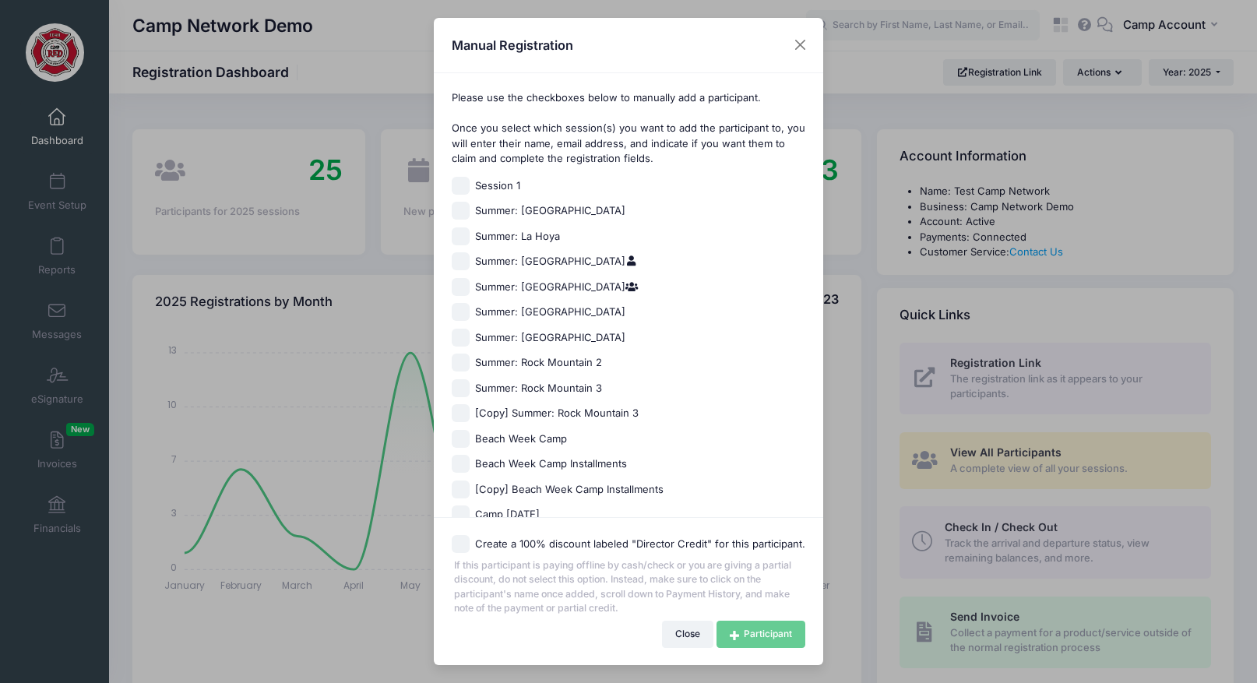
click at [501, 342] on span "Summer: [GEOGRAPHIC_DATA]" at bounding box center [550, 338] width 150 height 16
click at [470, 342] on input "Summer: [GEOGRAPHIC_DATA]" at bounding box center [461, 338] width 18 height 18
checkbox input "true"
click at [746, 633] on link "Participant" at bounding box center [760, 634] width 89 height 26
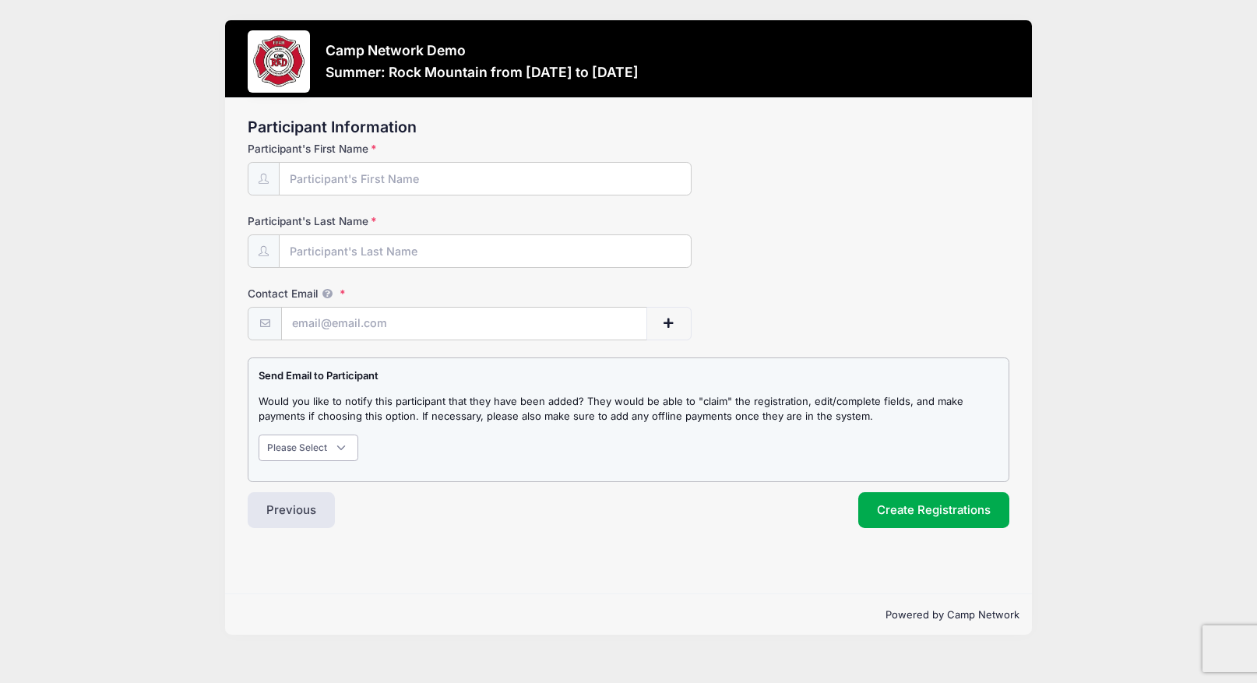
click at [327, 448] on select "Please Select Don't Notify Notify" at bounding box center [309, 448] width 100 height 26
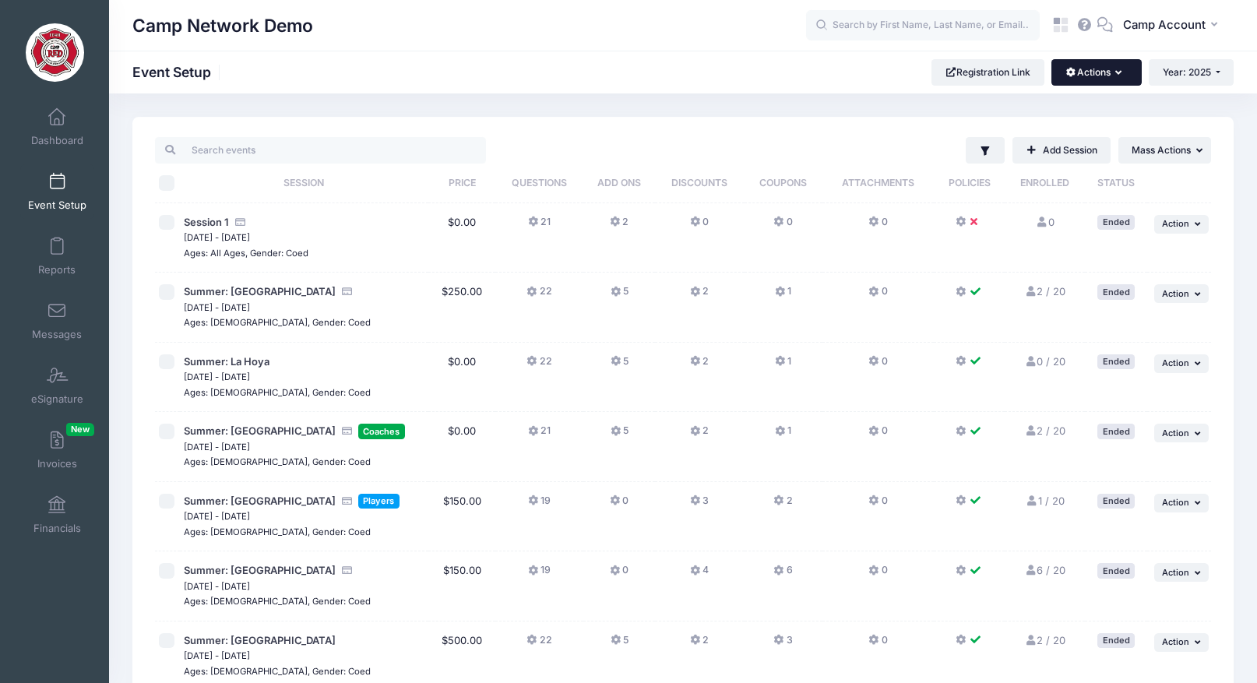
click at [1081, 79] on button "Actions" at bounding box center [1096, 72] width 90 height 26
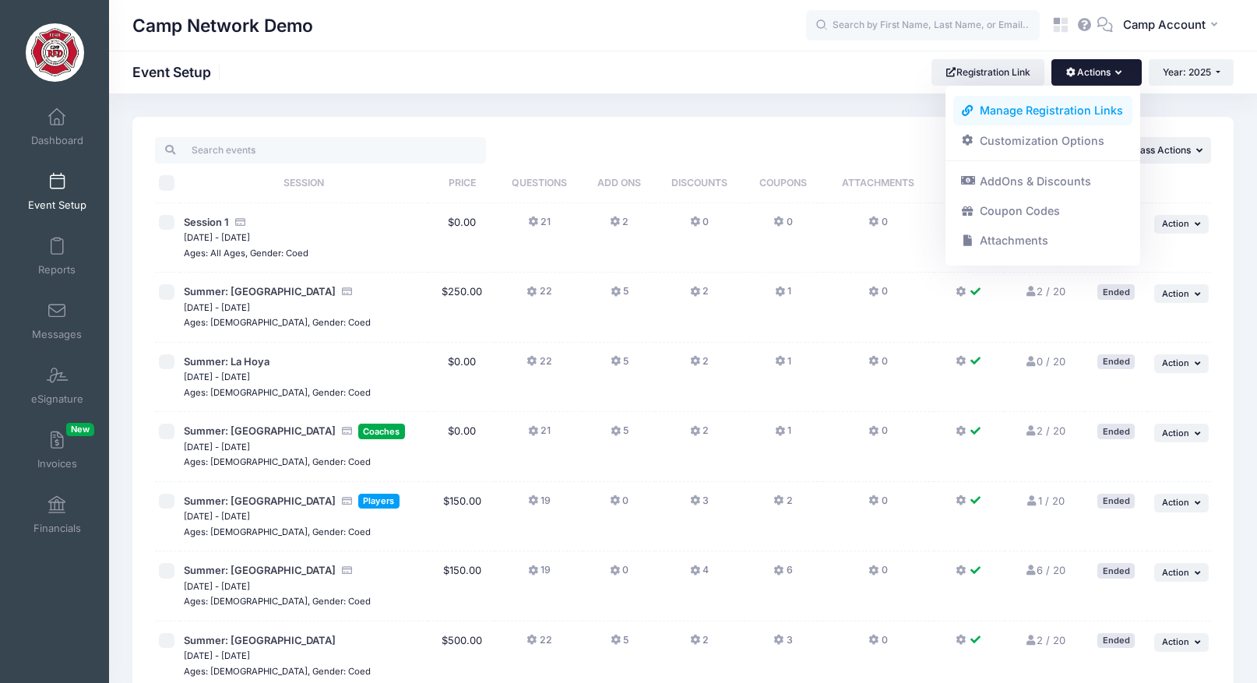
click at [1082, 117] on link "Manage Registration Links" at bounding box center [1043, 111] width 180 height 30
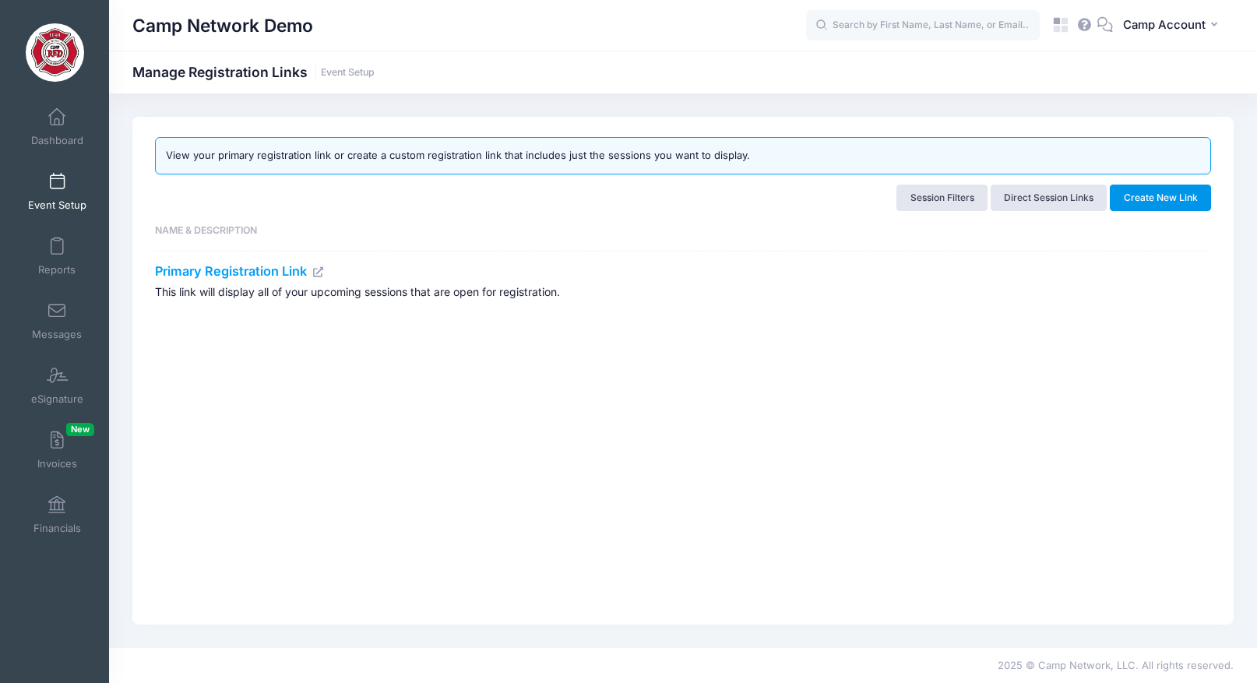
click at [1135, 208] on button "Create New Link" at bounding box center [1160, 198] width 101 height 26
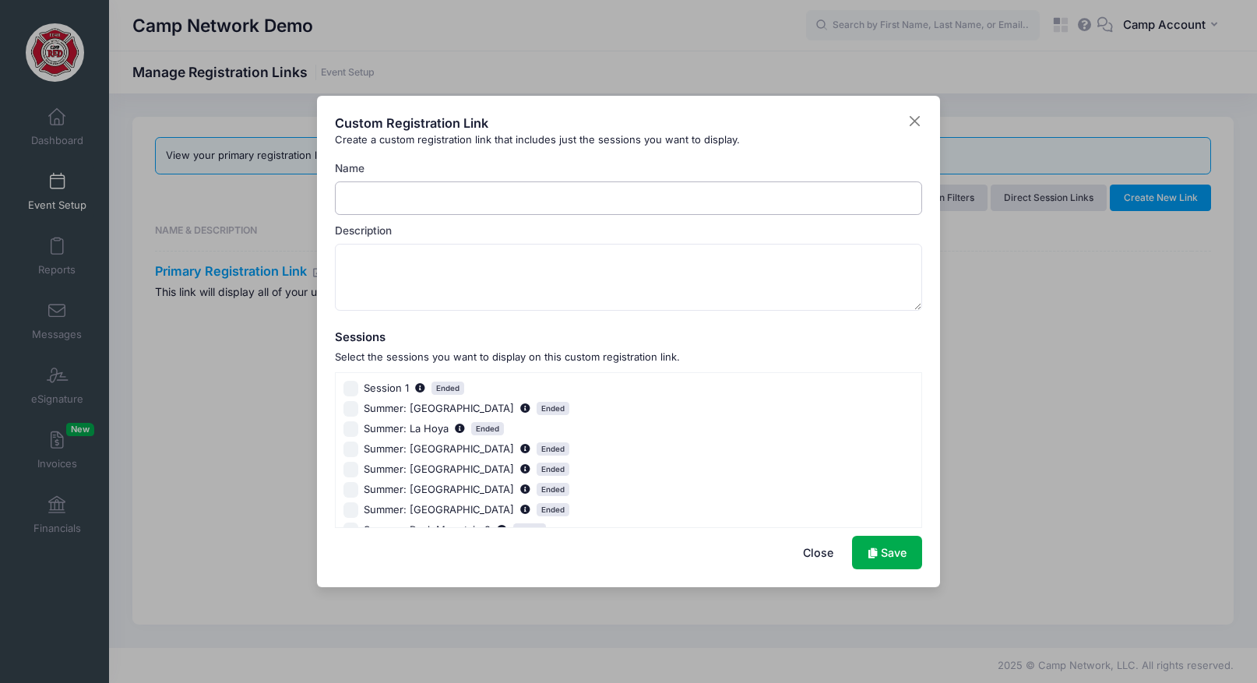
click at [398, 206] on input "Name" at bounding box center [629, 197] width 588 height 33
type input "Location 1: [US_STATE]"
click at [349, 390] on input "Session 1 Ended" at bounding box center [351, 389] width 16 height 16
checkbox input "true"
click at [884, 554] on link "Save" at bounding box center [887, 552] width 70 height 33
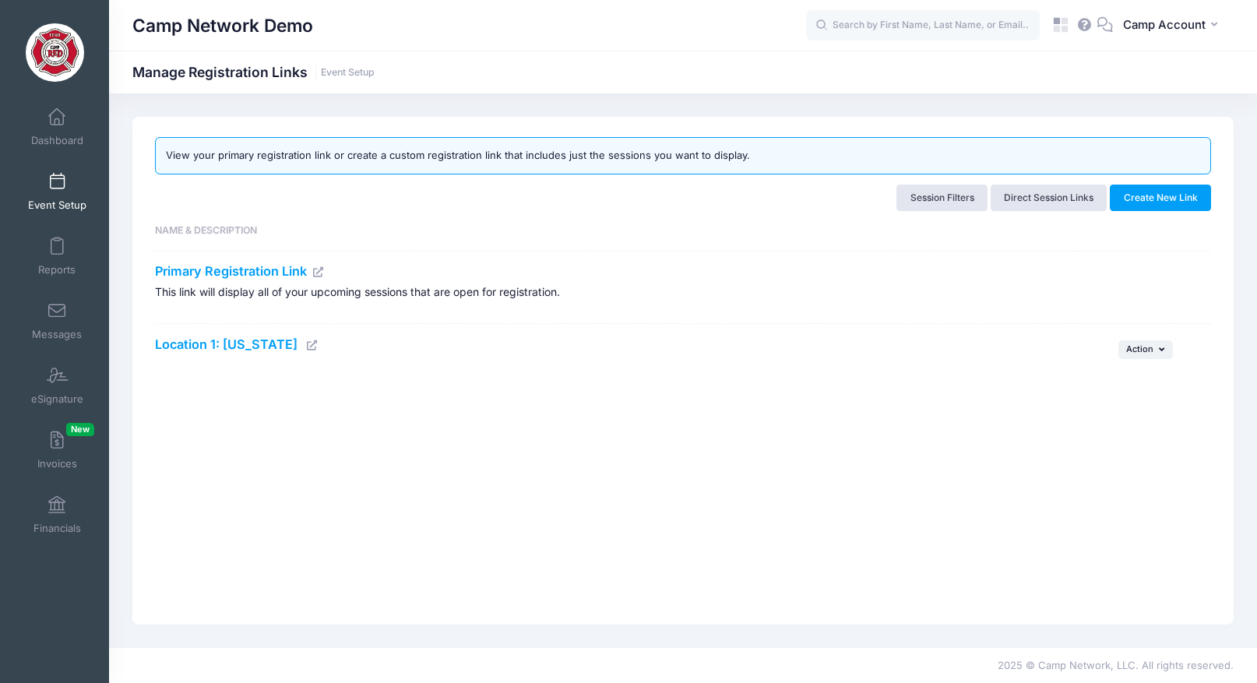
click at [306, 348] on icon at bounding box center [312, 345] width 12 height 10
click at [264, 269] on link "Primary Registration Link" at bounding box center [240, 271] width 170 height 16
click at [69, 139] on span "Dashboard" at bounding box center [57, 140] width 52 height 13
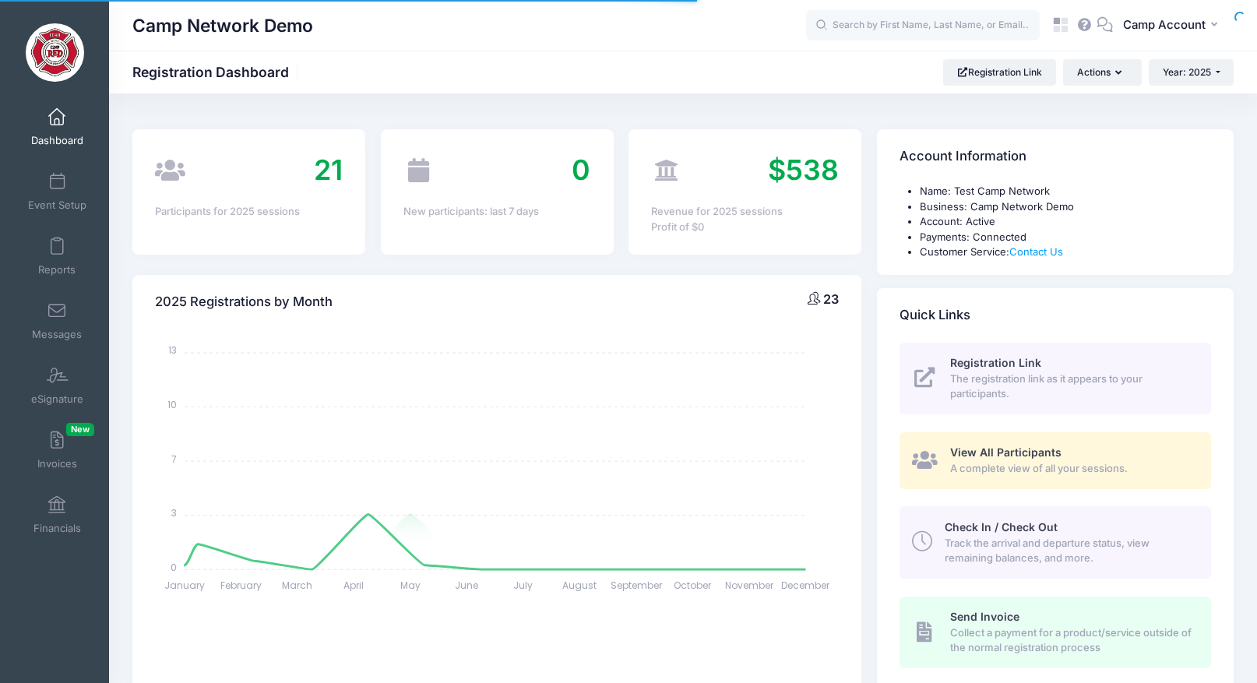
select select
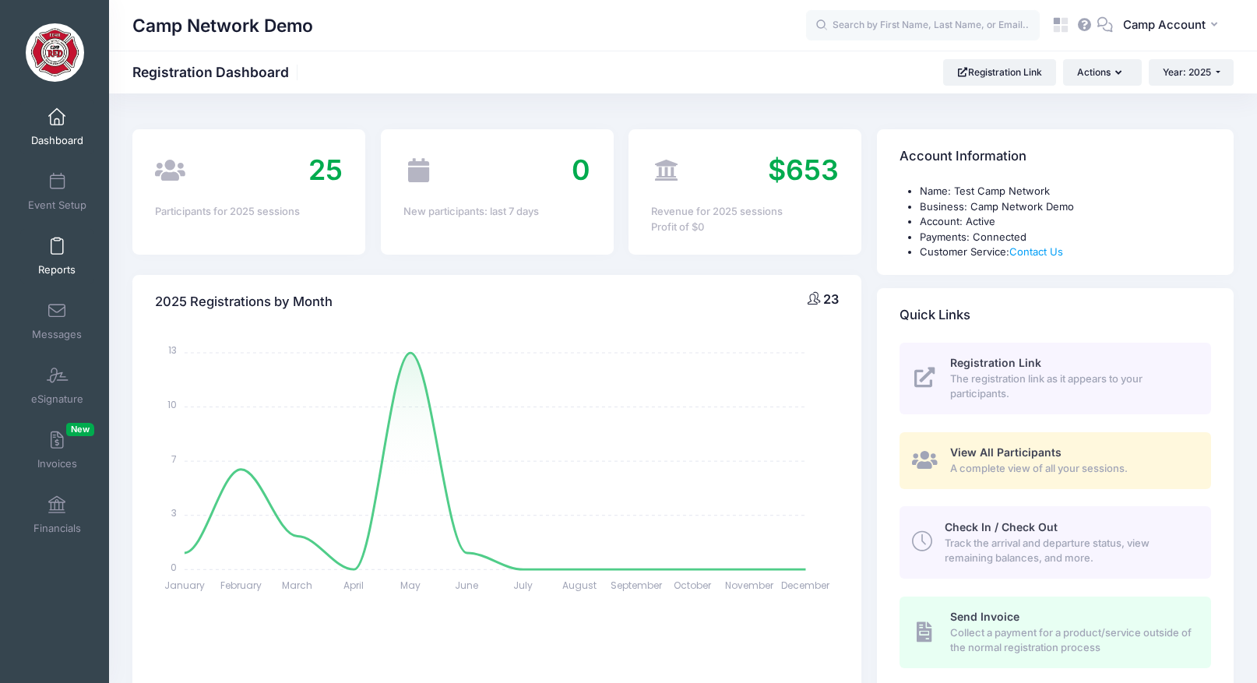
click at [39, 273] on span "Reports" at bounding box center [56, 269] width 37 height 13
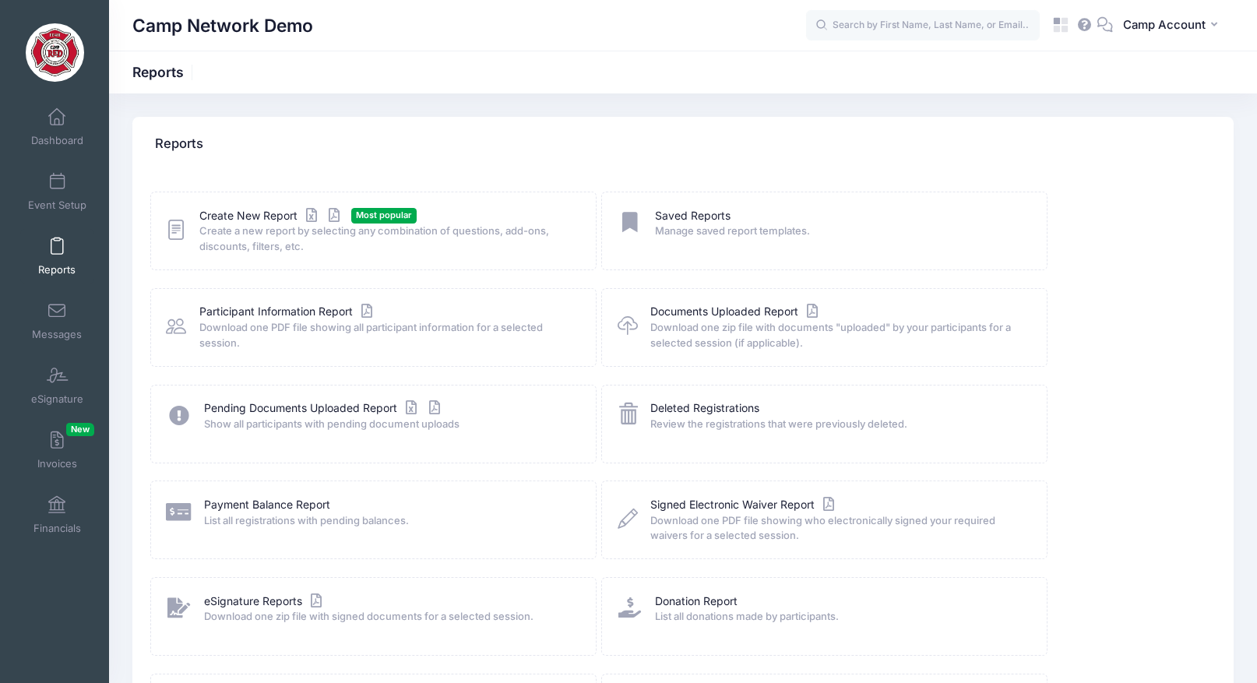
click at [599, 150] on div "Reports" at bounding box center [682, 144] width 1101 height 55
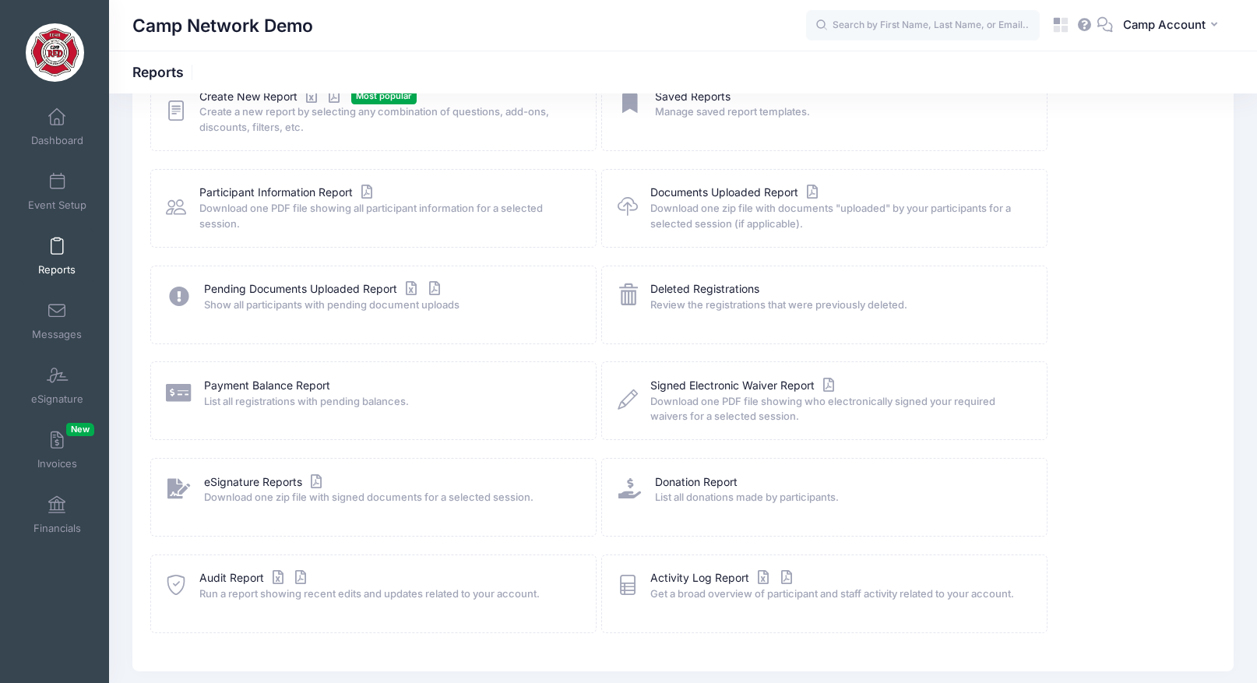
scroll to position [178, 0]
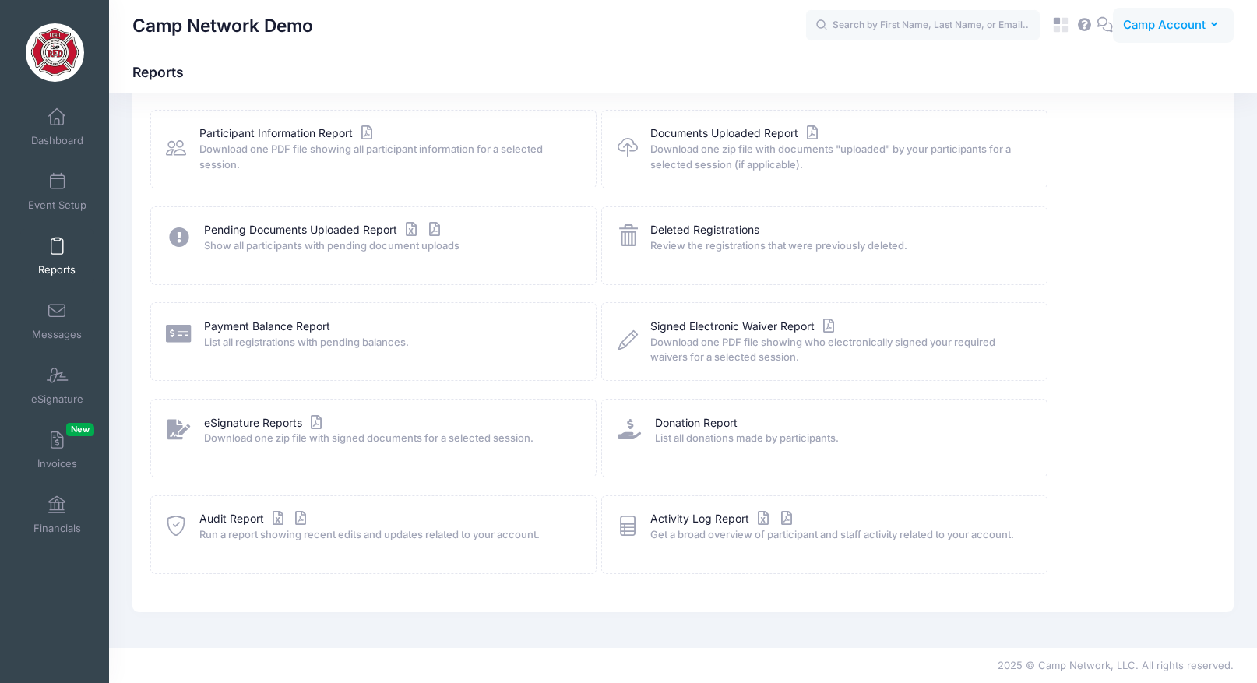
click at [1201, 9] on button "CA Camp Account" at bounding box center [1173, 26] width 121 height 36
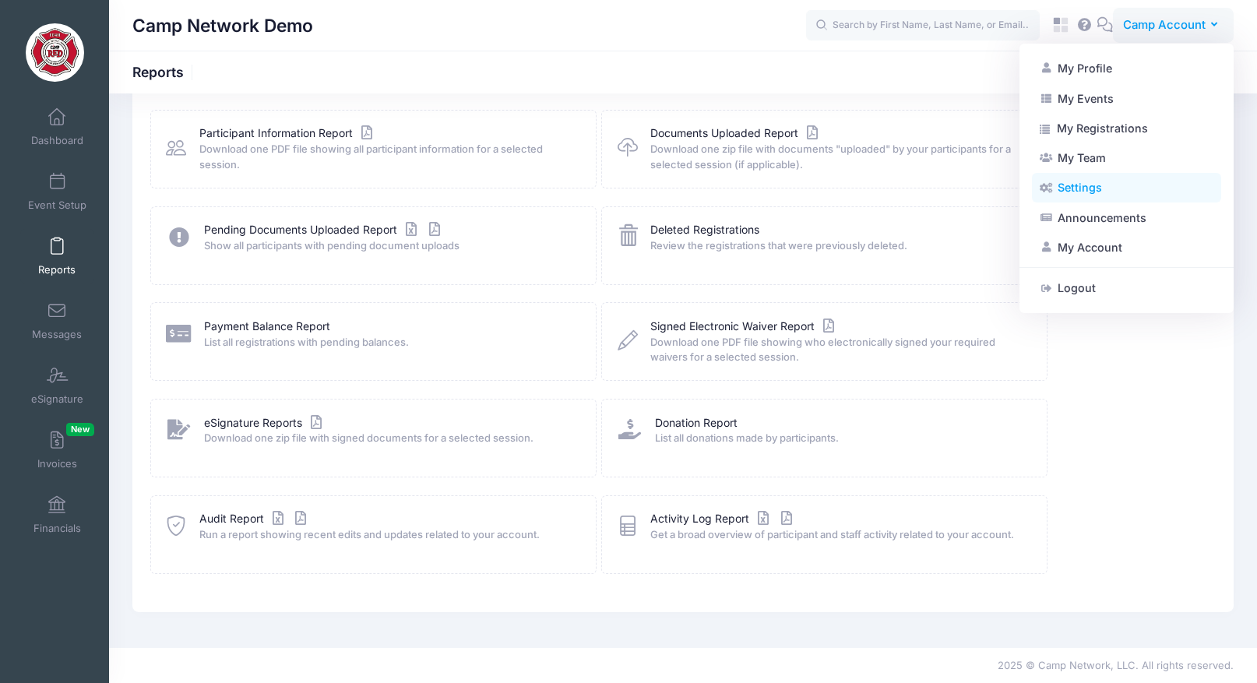
click at [1095, 185] on link "Settings" at bounding box center [1126, 188] width 189 height 30
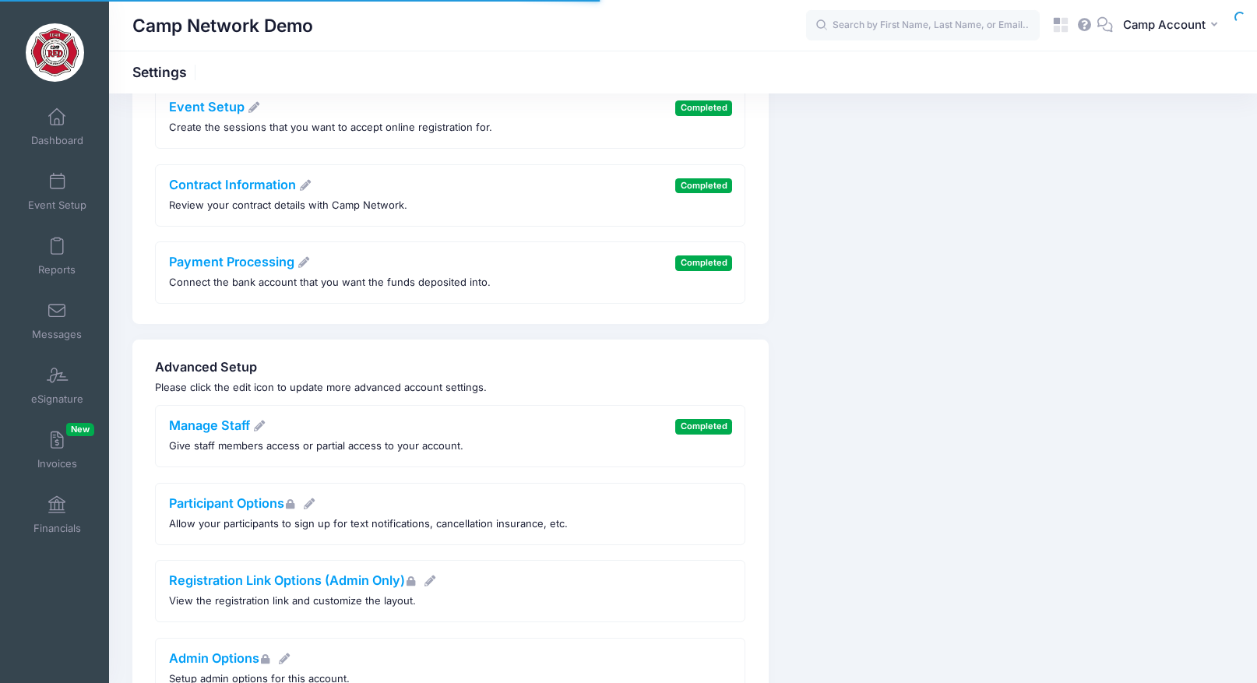
scroll to position [332, 0]
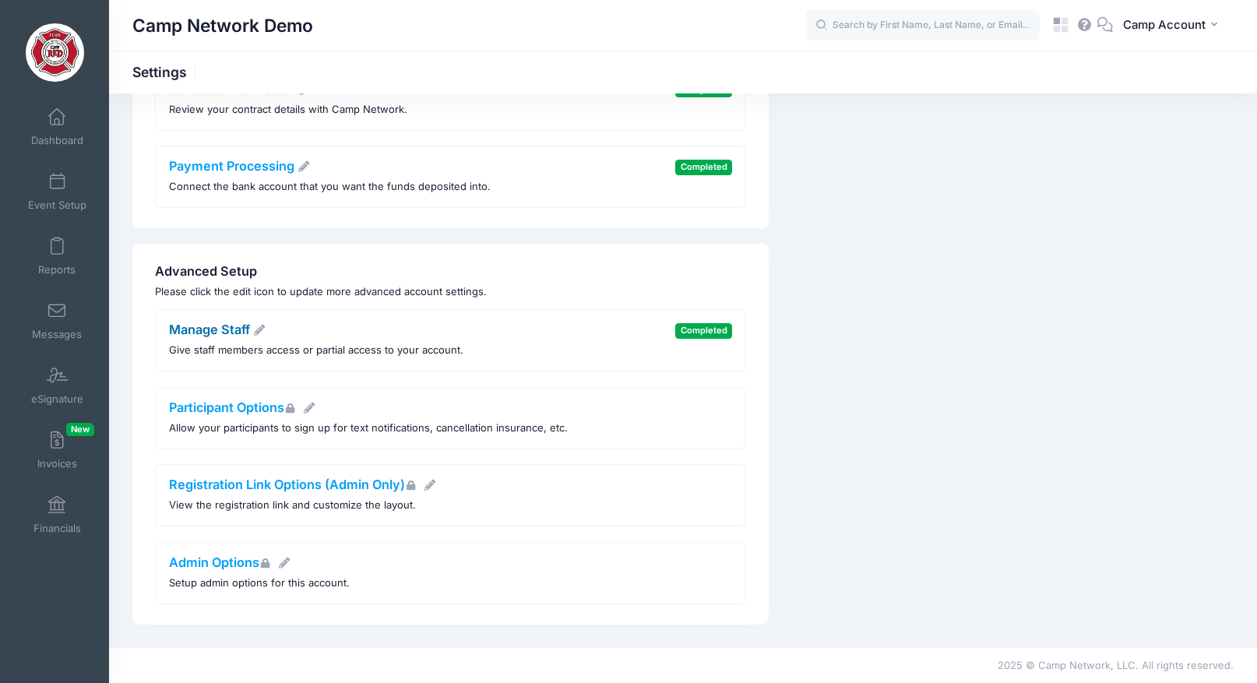
click at [231, 326] on link "Manage Staff" at bounding box center [217, 330] width 97 height 16
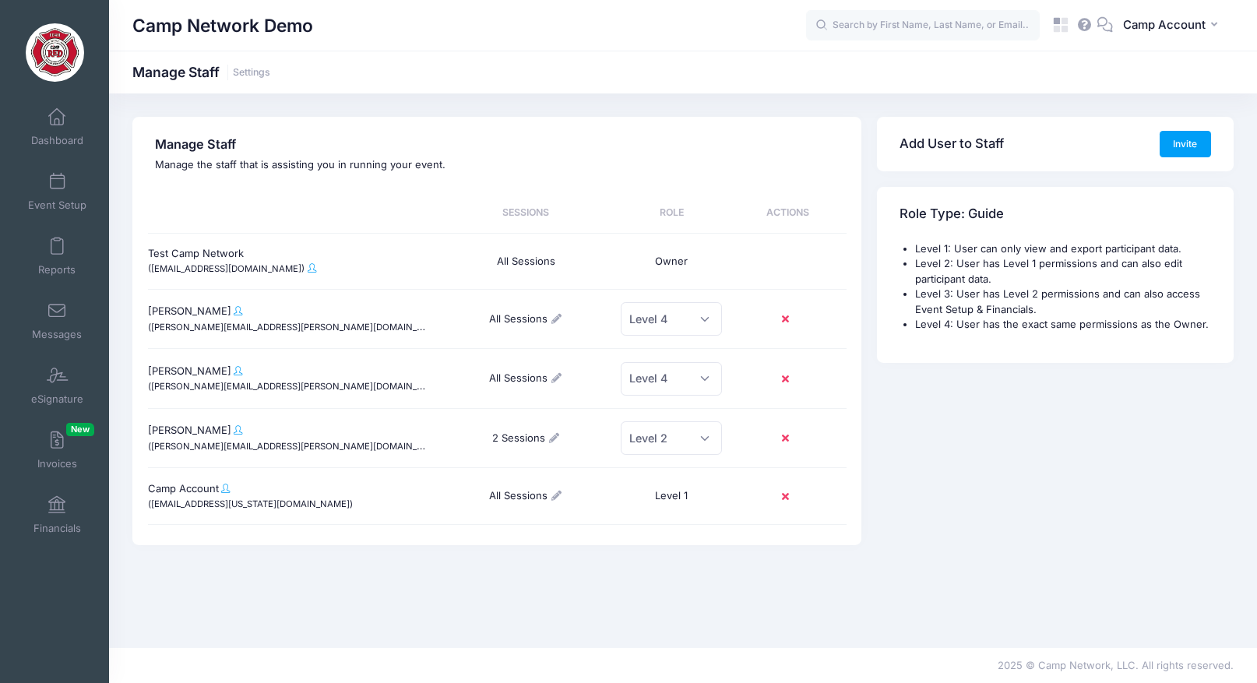
click at [155, 144] on h4 "Manage Staff" at bounding box center [497, 145] width 684 height 16
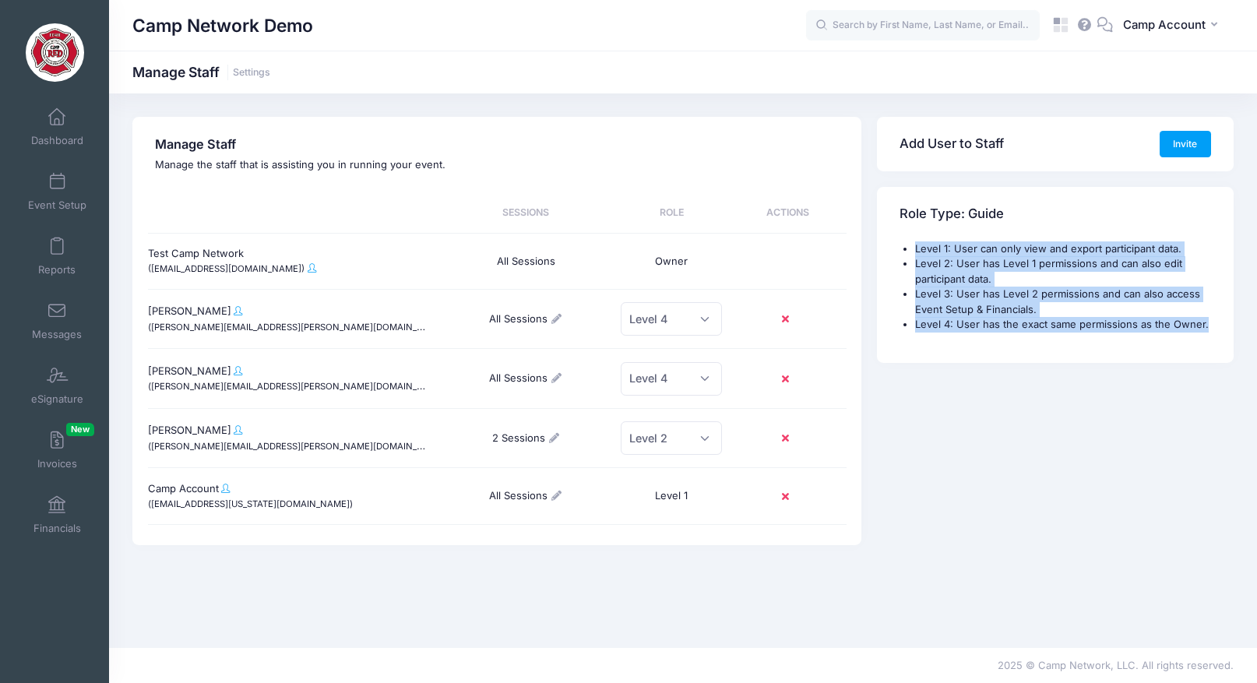
drag, startPoint x: 1214, startPoint y: 327, endPoint x: 912, endPoint y: 247, distance: 312.6
click at [912, 247] on div "Level 1: User can only view and export participant data. Level 2: User has Leve…" at bounding box center [1055, 301] width 357 height 121
click at [1063, 352] on div "Level 1: User can only view and export participant data. Level 2: User has Leve…" at bounding box center [1055, 301] width 357 height 121
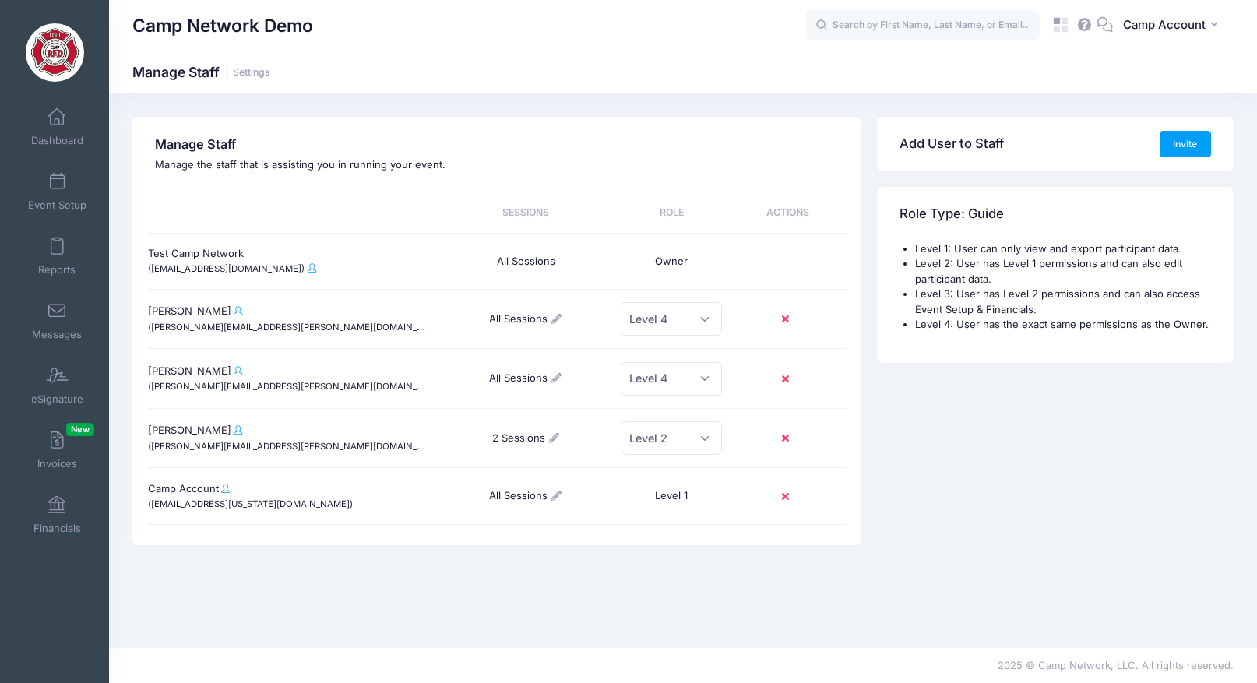
click at [1059, 305] on li "Level 3: User has Level 2 permissions and can also access Event Setup & Financi…" at bounding box center [1063, 302] width 296 height 30
drag, startPoint x: 1049, startPoint y: 305, endPoint x: 921, endPoint y: 299, distance: 127.9
click at [918, 299] on li "Level 3: User has Level 2 permissions and can also access Event Setup & Financi…" at bounding box center [1063, 302] width 296 height 30
click at [1123, 361] on div "Level 1: User can only view and export participant data. Level 2: User has Leve…" at bounding box center [1055, 301] width 357 height 121
click at [90, 123] on link "Dashboard" at bounding box center [57, 127] width 74 height 55
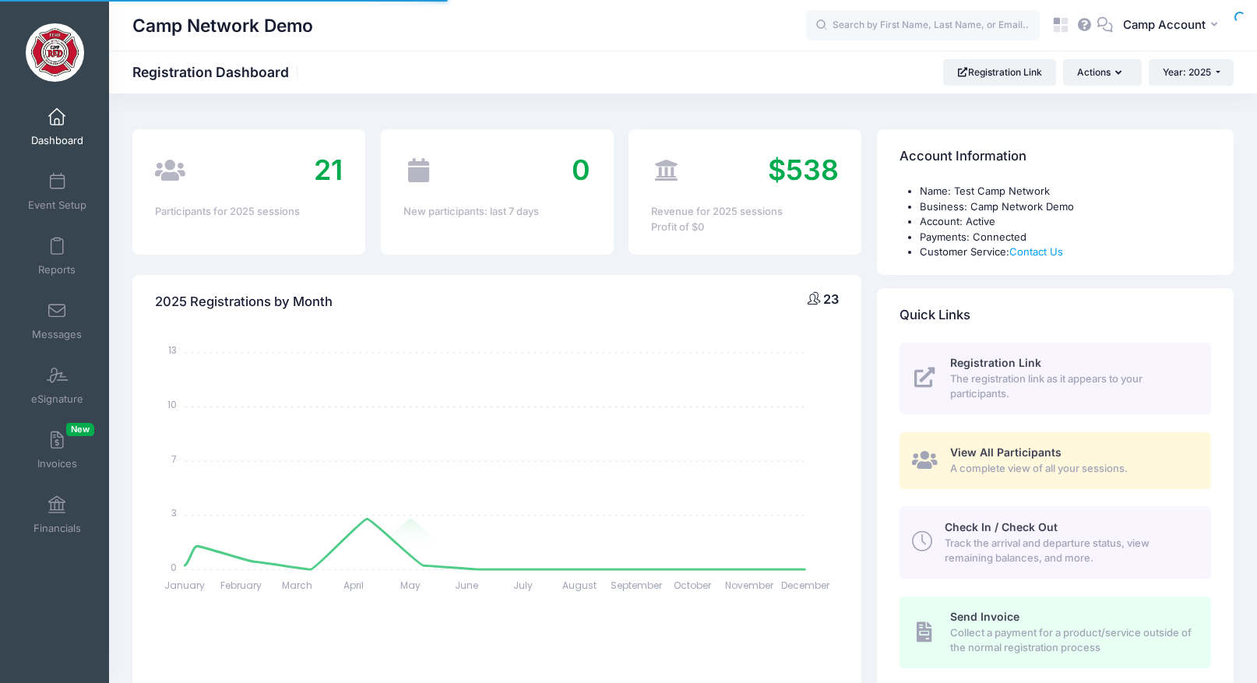
select select
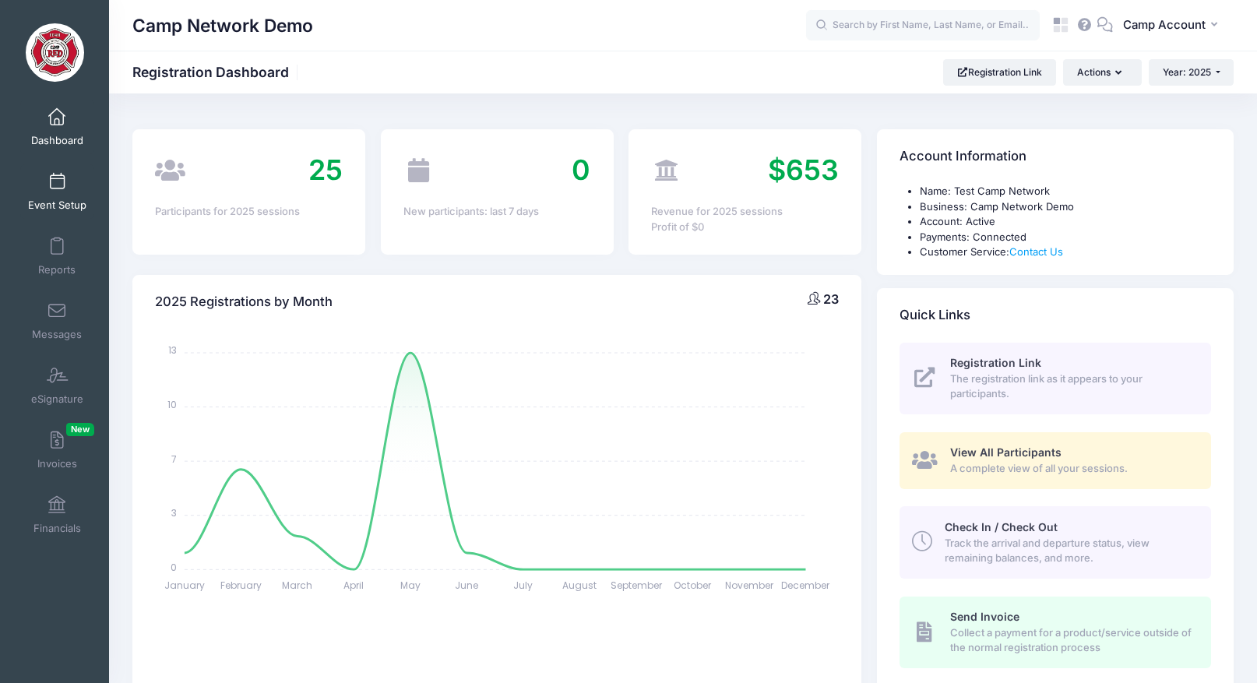
click at [55, 192] on link "Event Setup" at bounding box center [57, 191] width 74 height 55
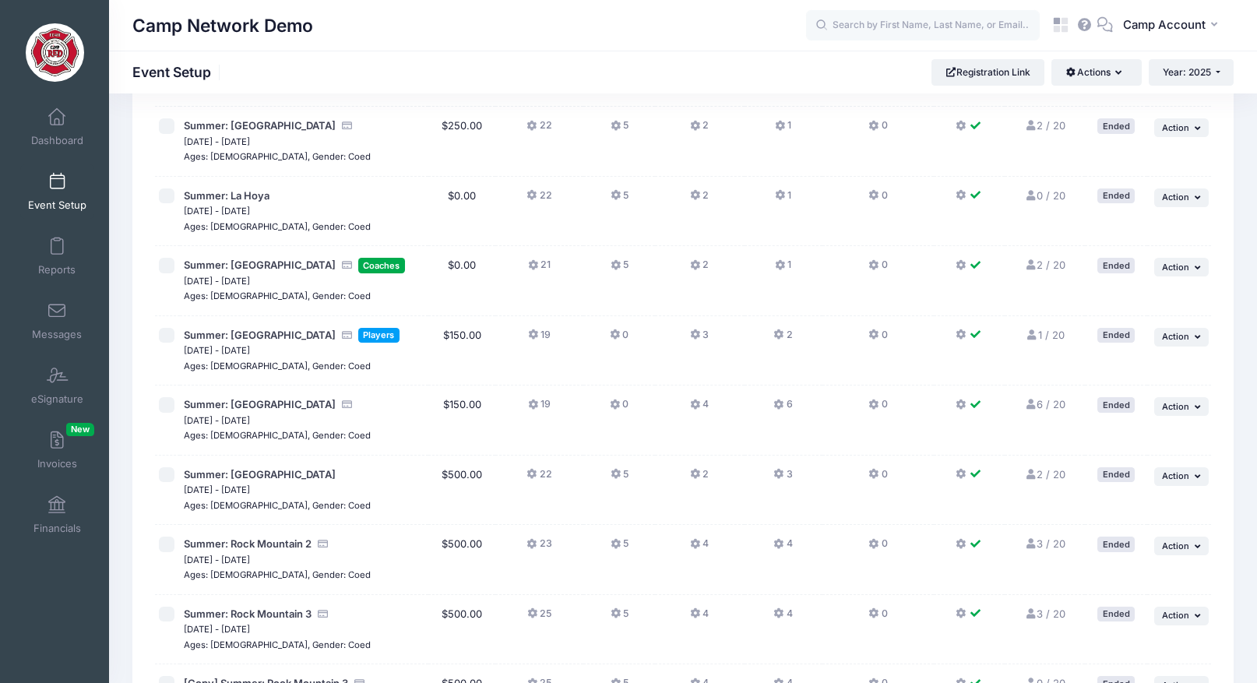
scroll to position [195, 0]
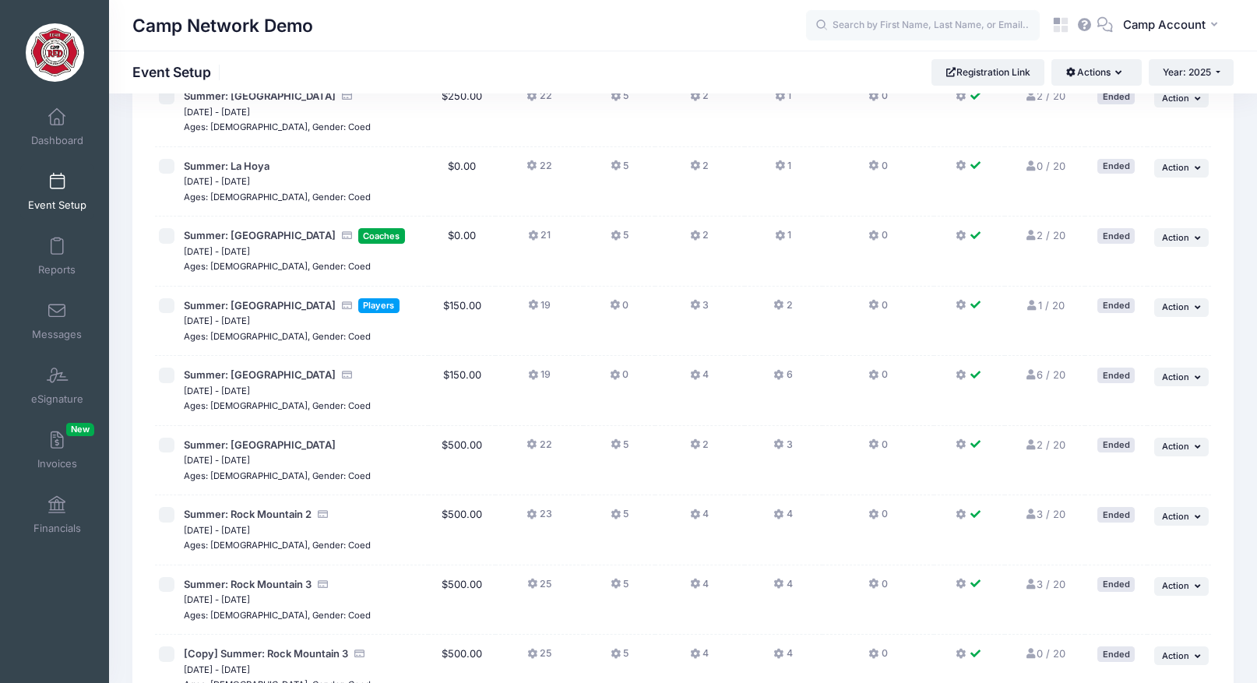
click at [551, 516] on button "23" at bounding box center [538, 518] width 25 height 23
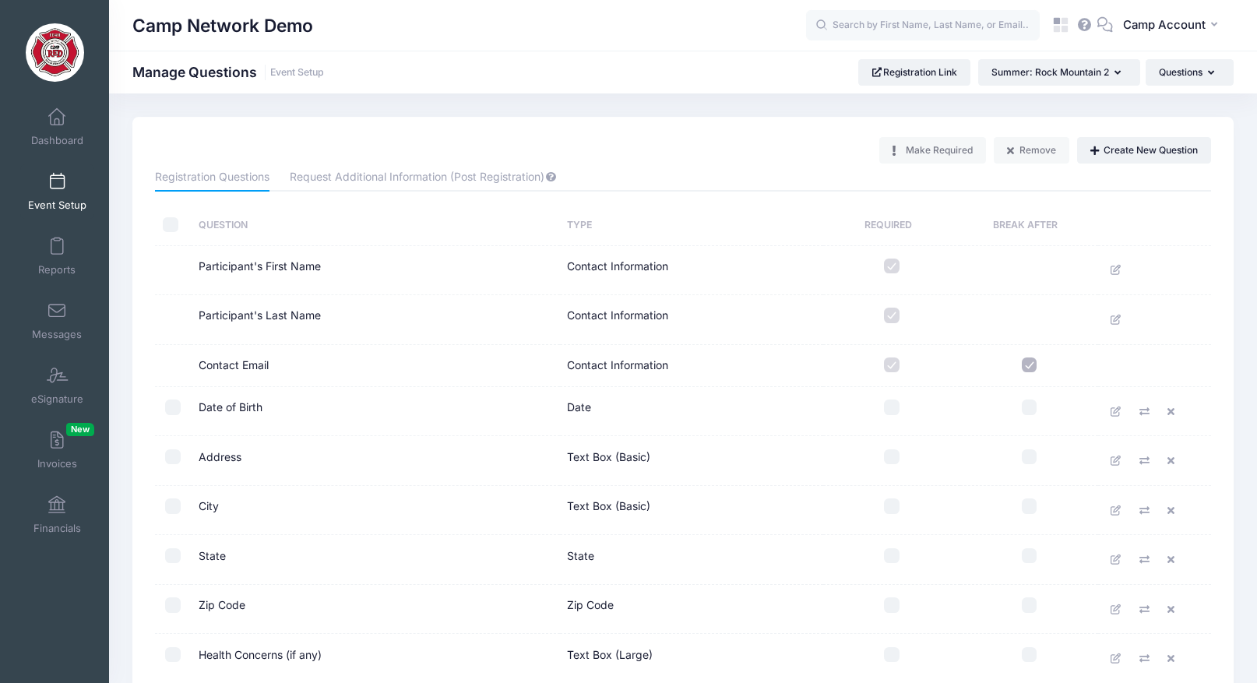
click at [58, 203] on span "Event Setup" at bounding box center [57, 205] width 58 height 13
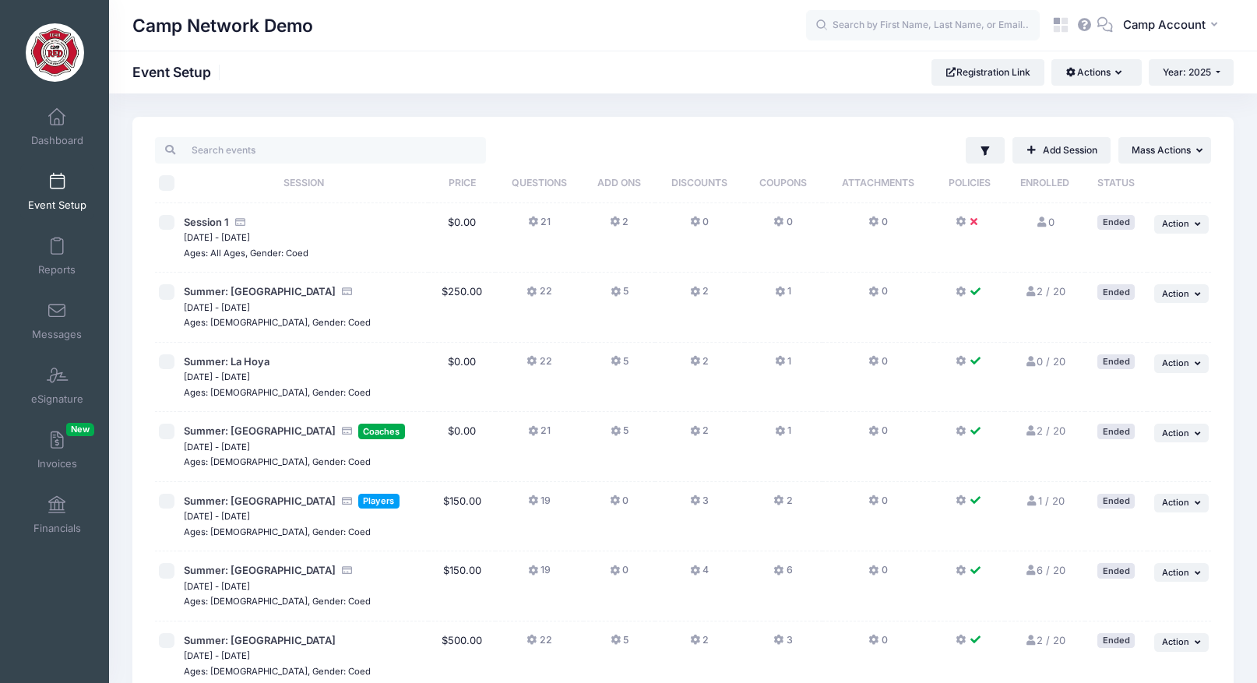
click at [622, 430] on button "5" at bounding box center [620, 435] width 18 height 23
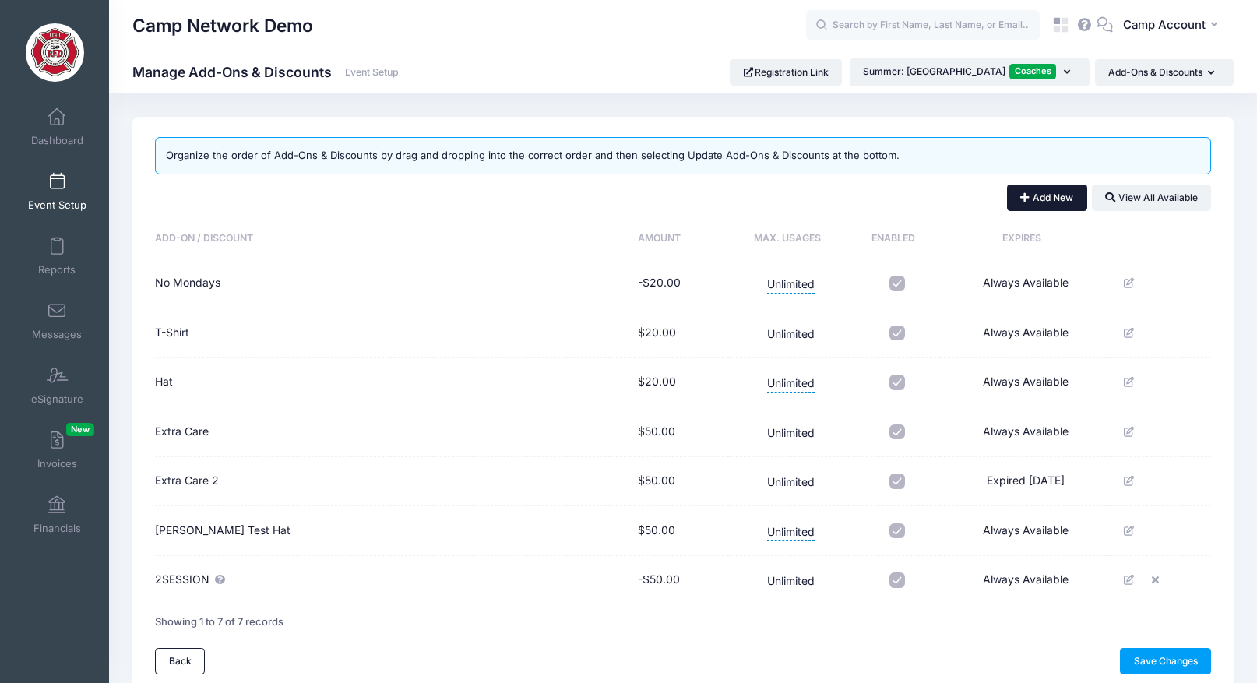
click at [1042, 194] on button "Add New" at bounding box center [1047, 198] width 80 height 26
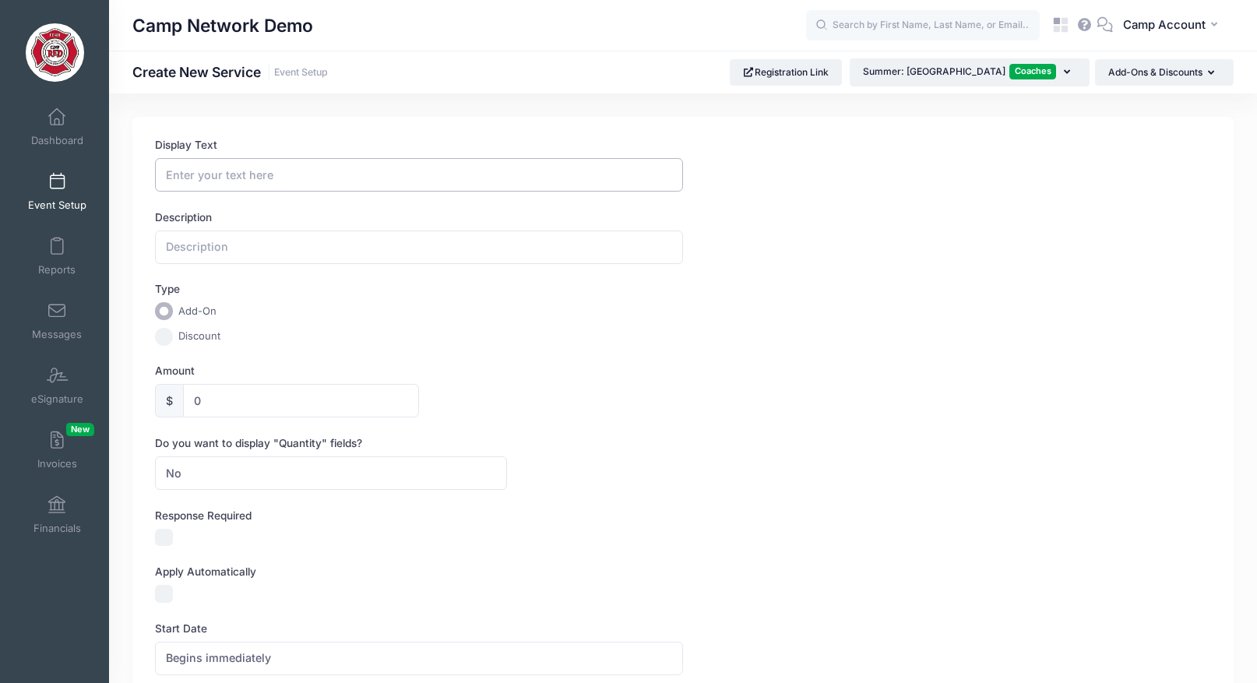
click at [231, 173] on input "Display Text" at bounding box center [419, 174] width 528 height 33
type input "T-Shirt"
click at [346, 139] on label "Display Text" at bounding box center [419, 145] width 528 height 16
click at [346, 158] on input "T-Shirt" at bounding box center [419, 174] width 528 height 33
click at [195, 400] on input "0" at bounding box center [301, 400] width 236 height 33
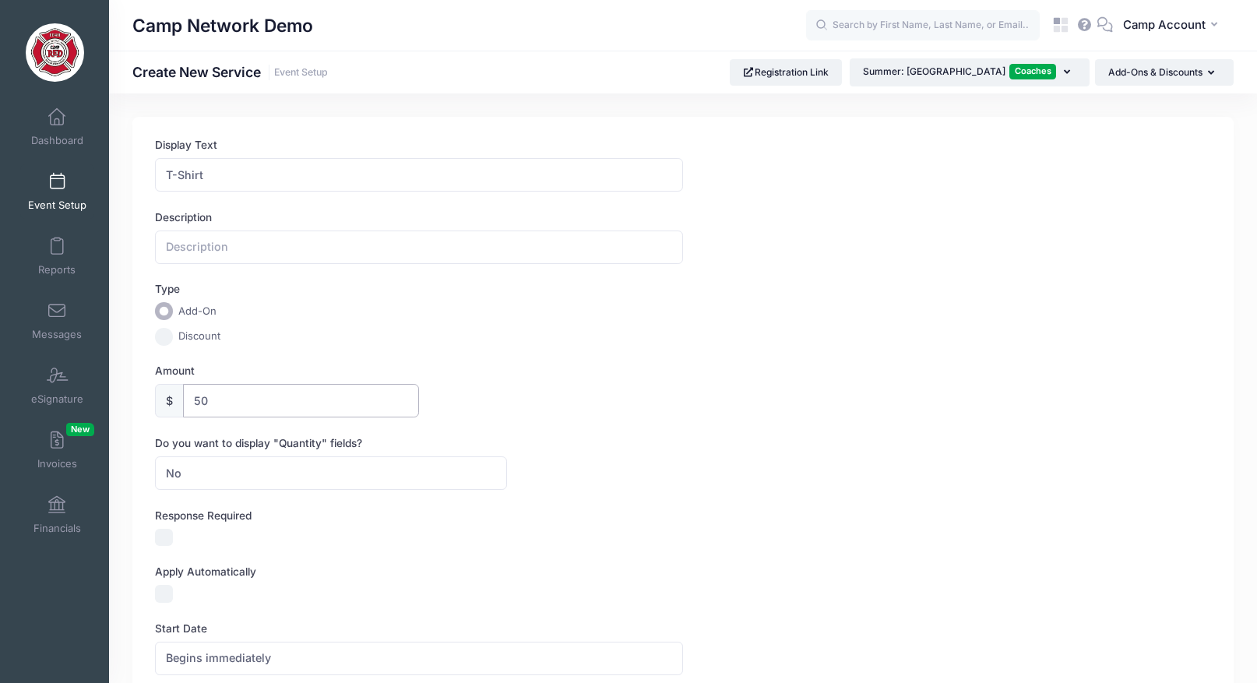
type input "50"
click at [814, 505] on form "Display Text T-Shirt Description Type Add-On Discount Amount $ 50 Do you want t…" at bounding box center [683, 663] width 1056 height 1053
click at [57, 174] on span at bounding box center [57, 182] width 0 height 17
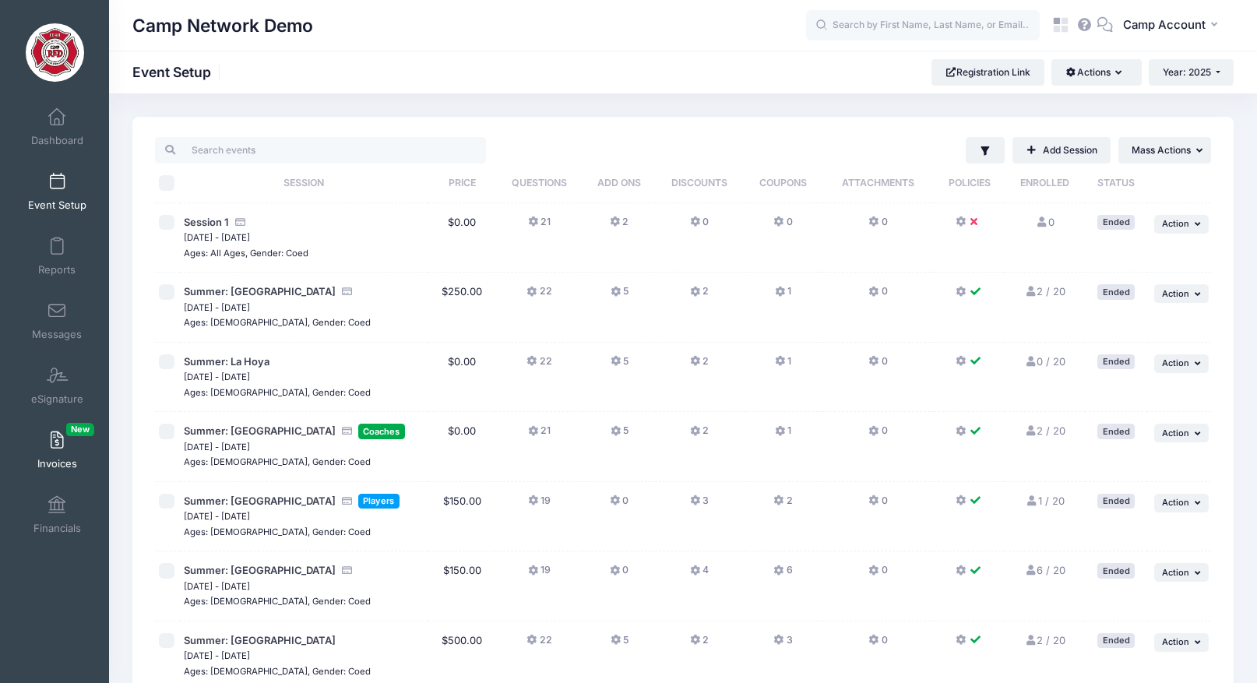
click at [62, 459] on span "Invoices New" at bounding box center [57, 463] width 40 height 13
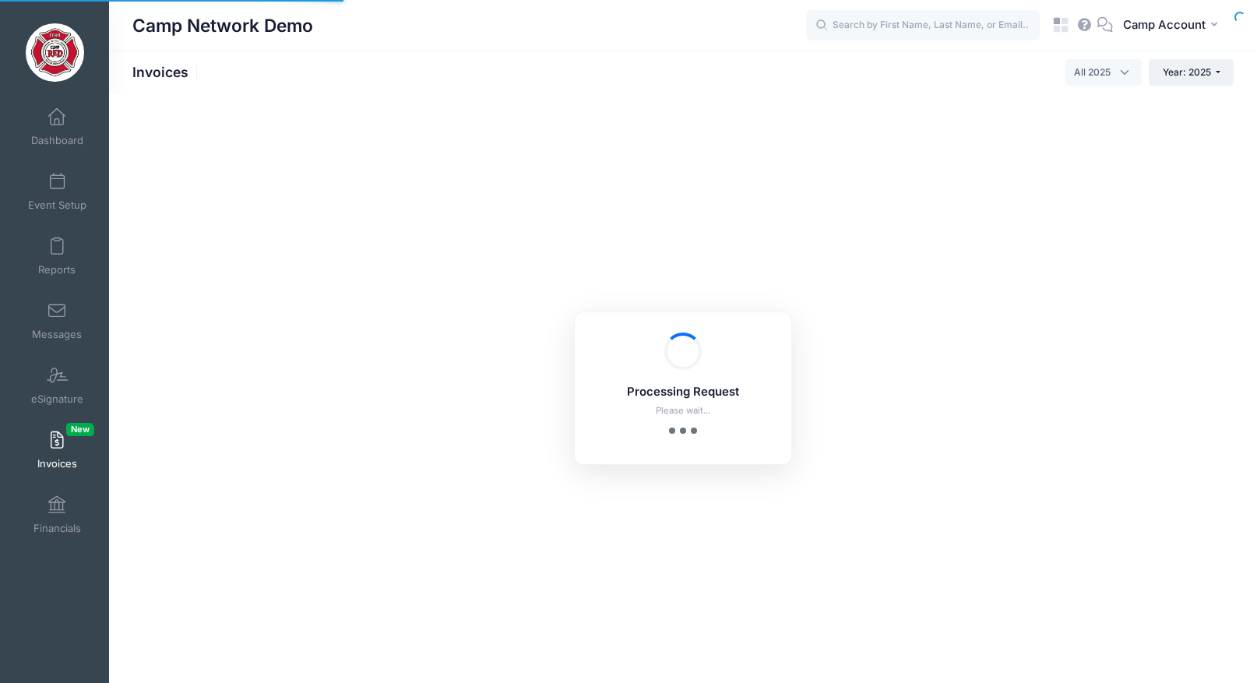
select select
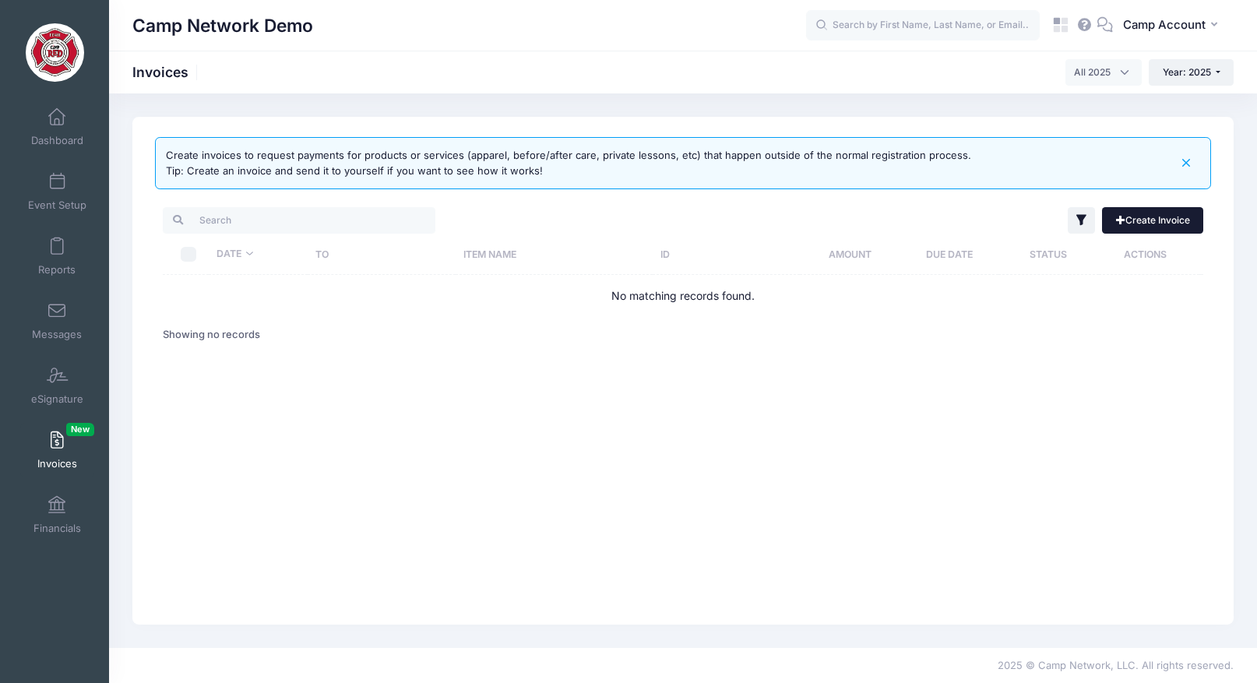
click at [1148, 220] on link "Create Invoice" at bounding box center [1152, 220] width 101 height 26
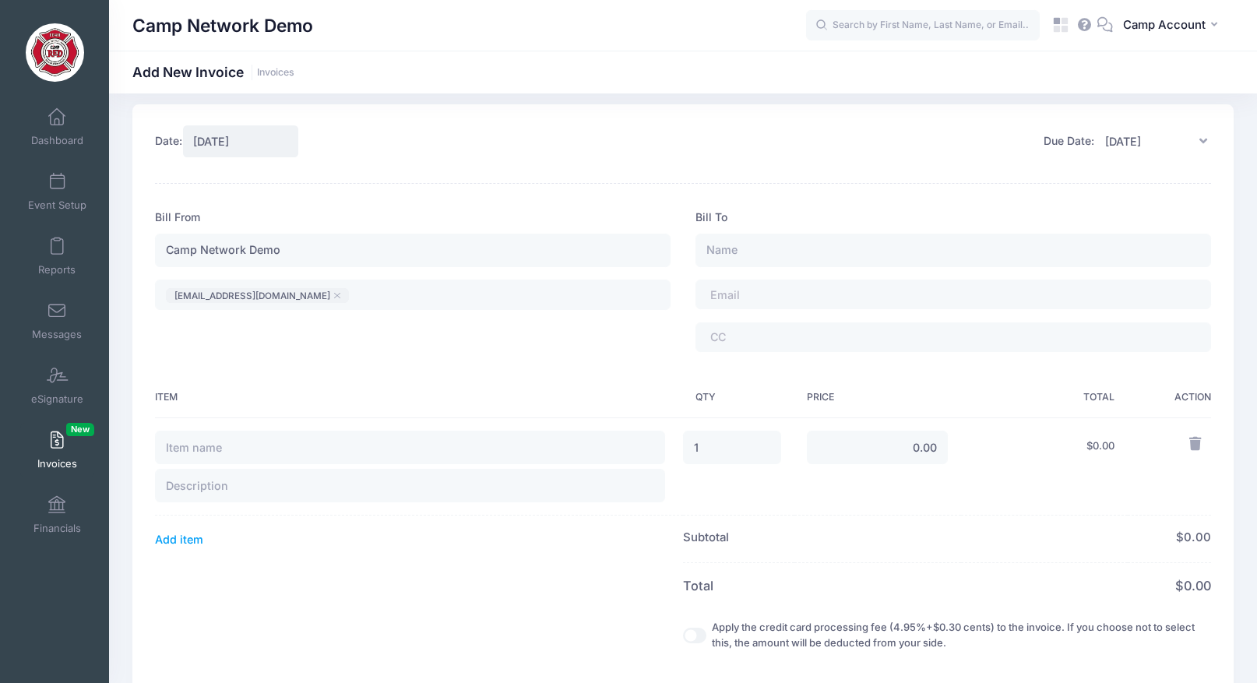
scroll to position [18, 0]
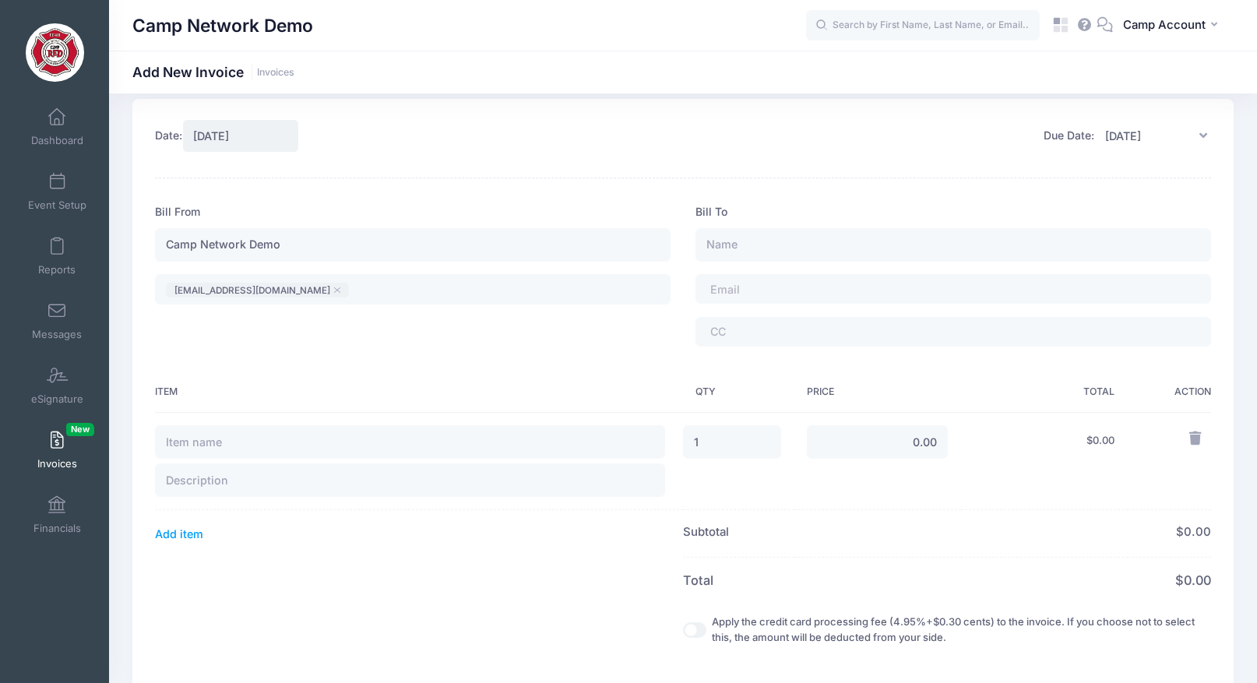
click at [830, 204] on div "Bill To ​ ​" at bounding box center [953, 281] width 540 height 155
click at [797, 203] on form "Date: [DATE] Due Date: [DATE] Item" at bounding box center [683, 528] width 1056 height 818
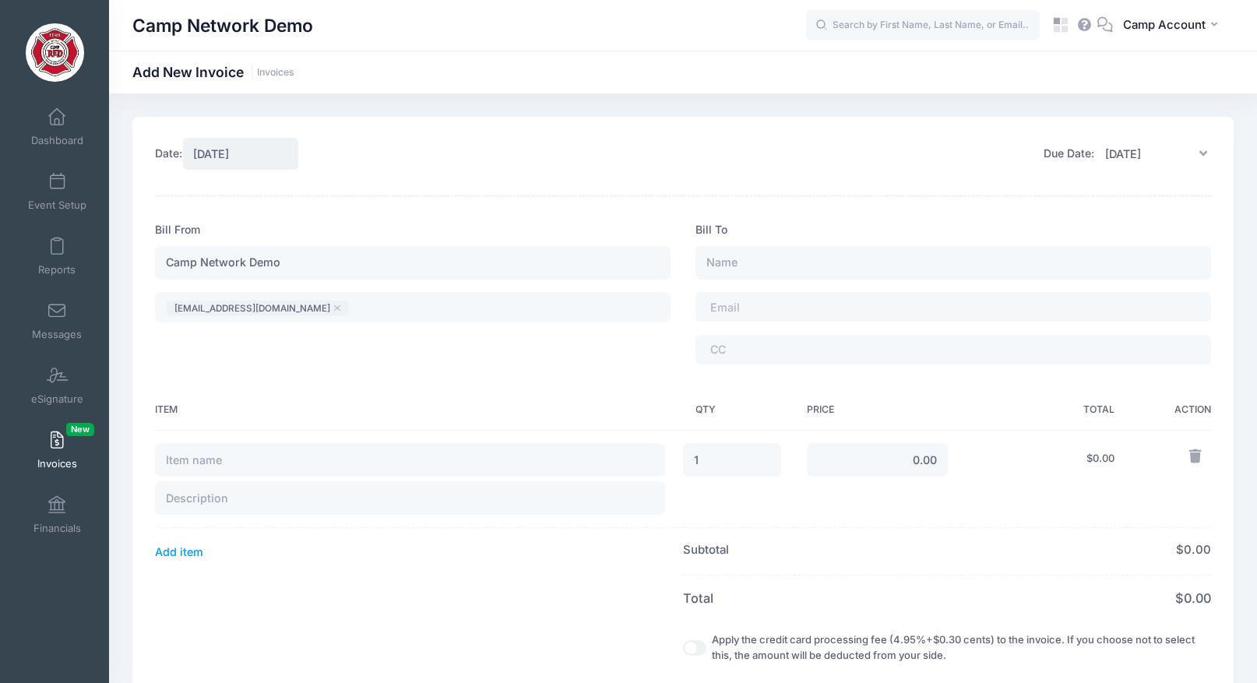
click at [746, 219] on form "Date: [DATE] Due Date: [DATE] Item" at bounding box center [683, 546] width 1056 height 818
click at [761, 259] on input "text" at bounding box center [953, 262] width 516 height 33
click at [781, 225] on div "Bill To ​ ​" at bounding box center [953, 299] width 540 height 155
click at [603, 155] on div "Date: 08/29/2025" at bounding box center [416, 153] width 523 height 33
click at [58, 144] on span "Dashboard" at bounding box center [57, 140] width 52 height 13
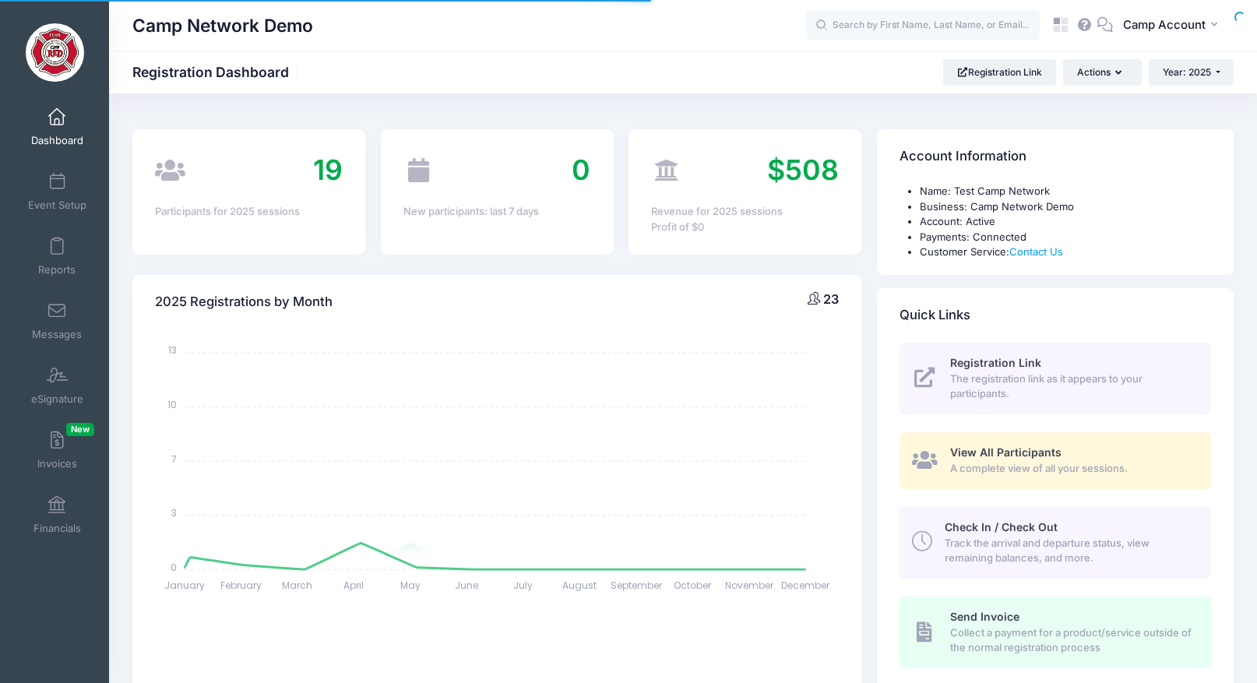
select select
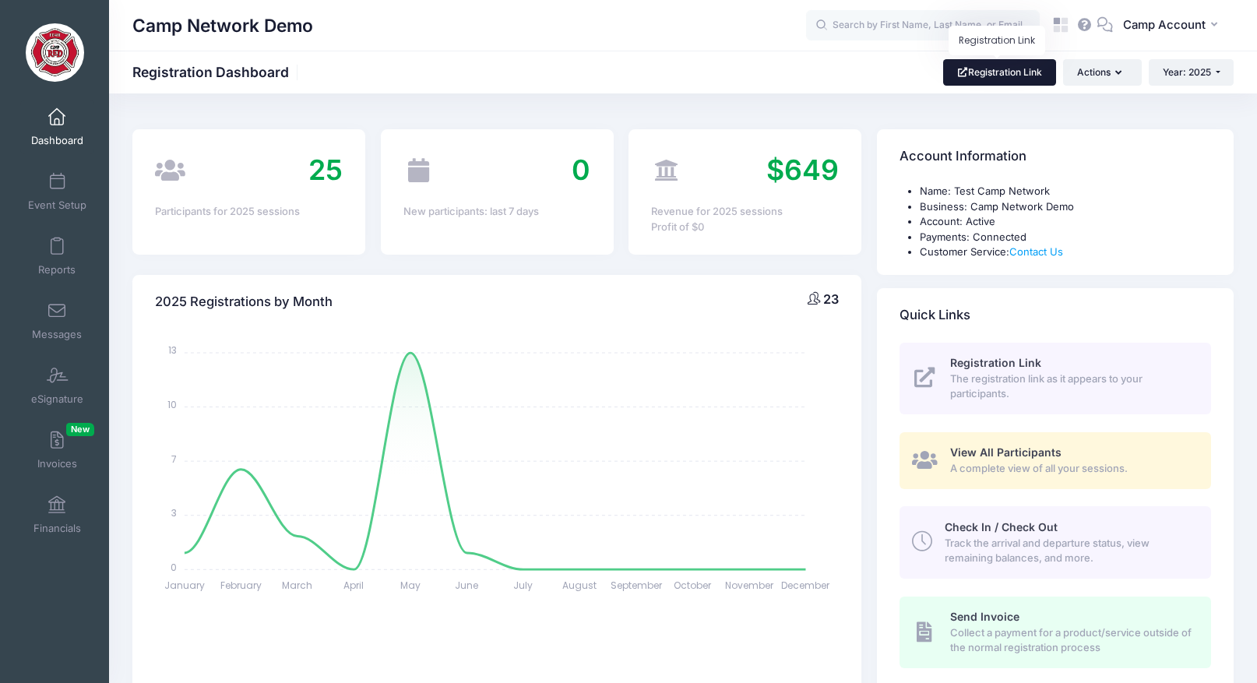
click at [1001, 65] on link "Registration Link" at bounding box center [999, 72] width 113 height 26
click at [57, 189] on span at bounding box center [57, 182] width 0 height 17
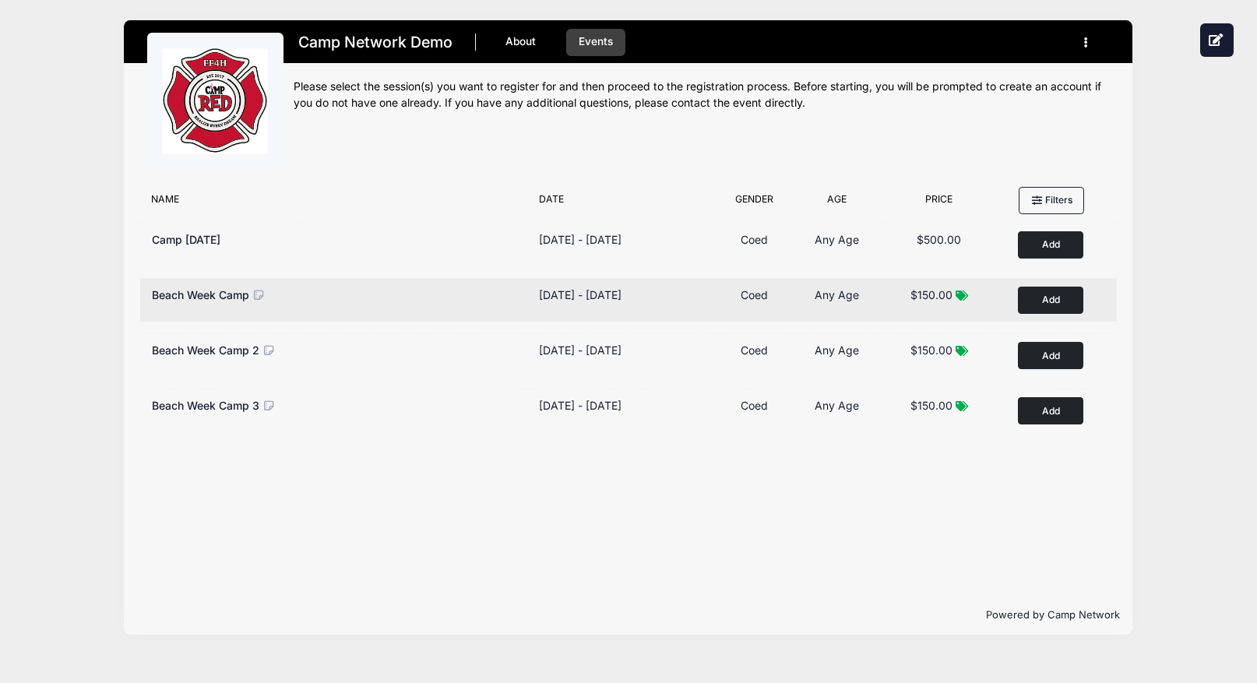
click at [1041, 304] on button "Add to Cart" at bounding box center [1050, 300] width 65 height 27
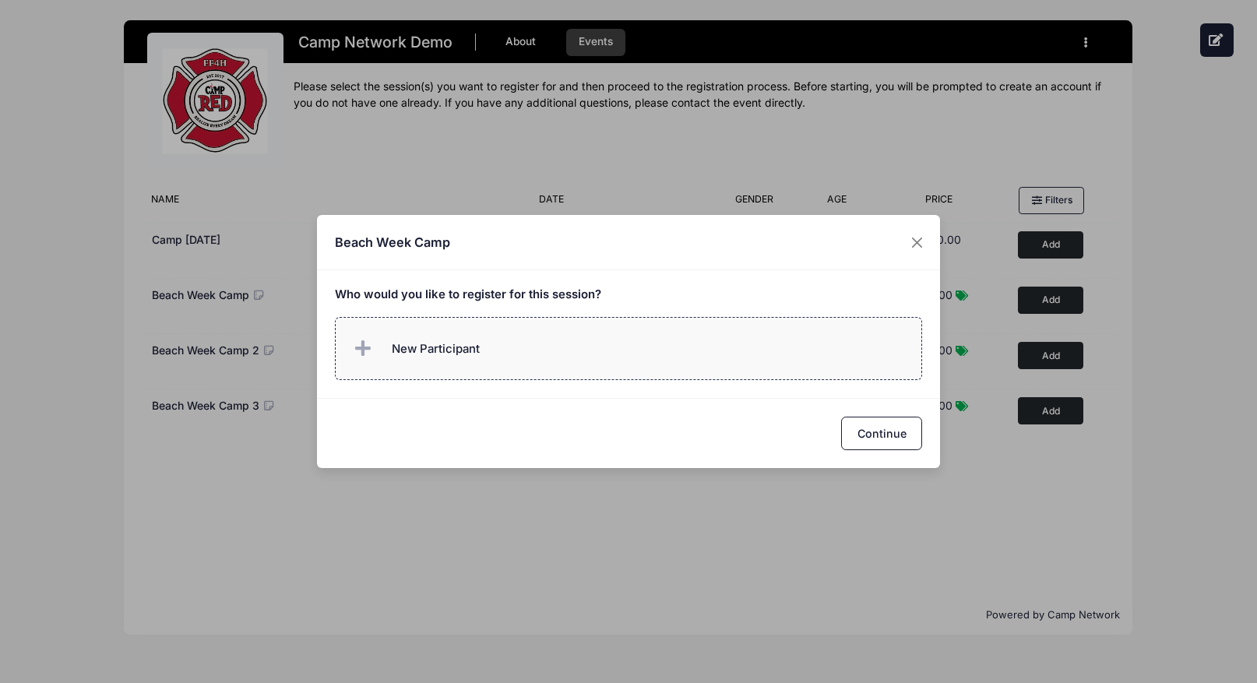
click at [656, 343] on label "New Participant" at bounding box center [629, 348] width 588 height 63
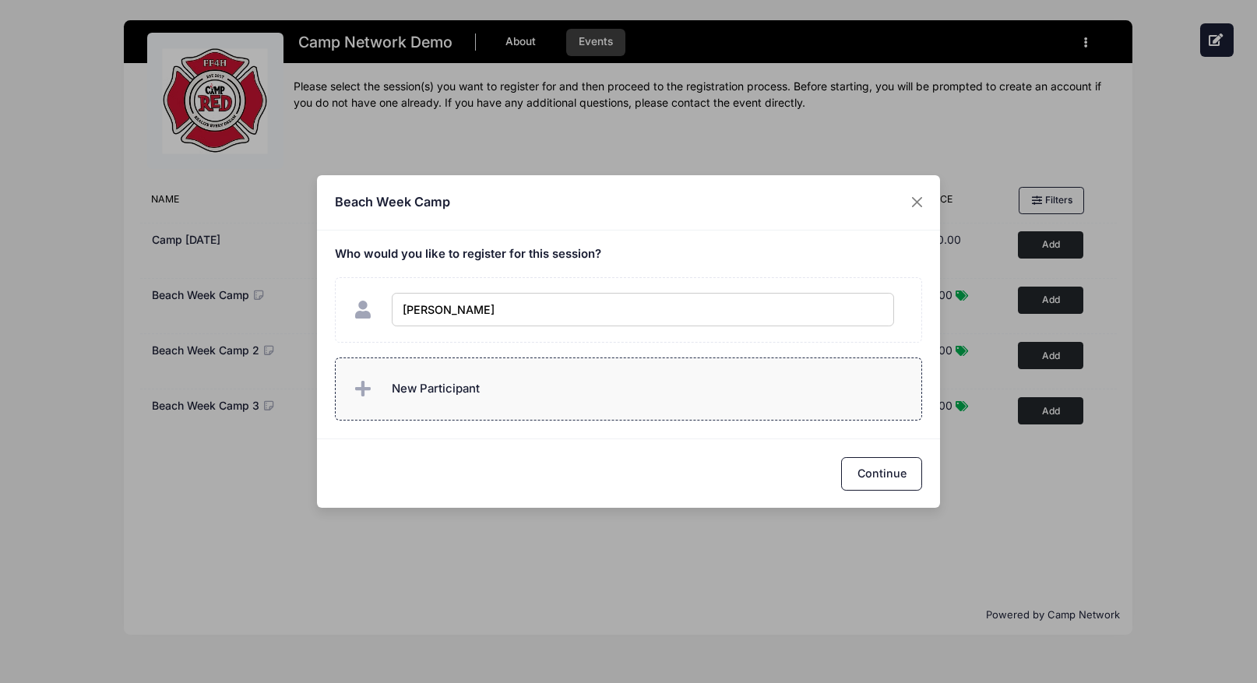
type input "[PERSON_NAME]"
checkbox input "true"
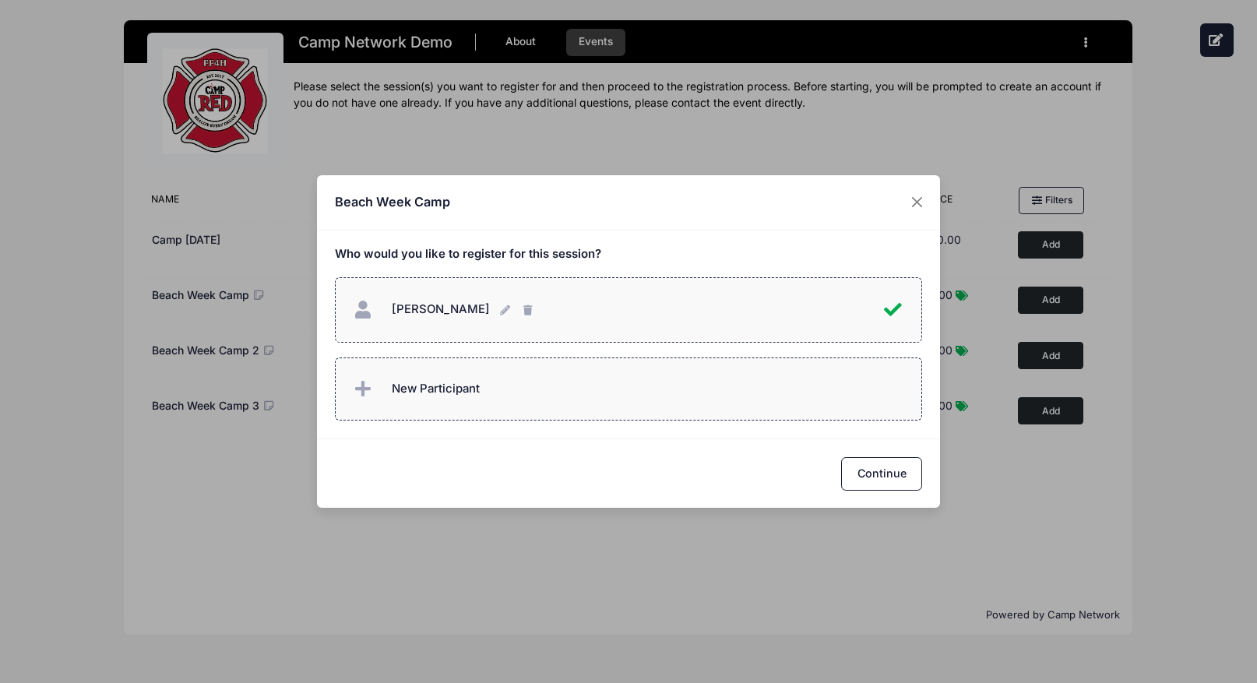
click at [617, 406] on label "New Participant" at bounding box center [629, 388] width 588 height 63
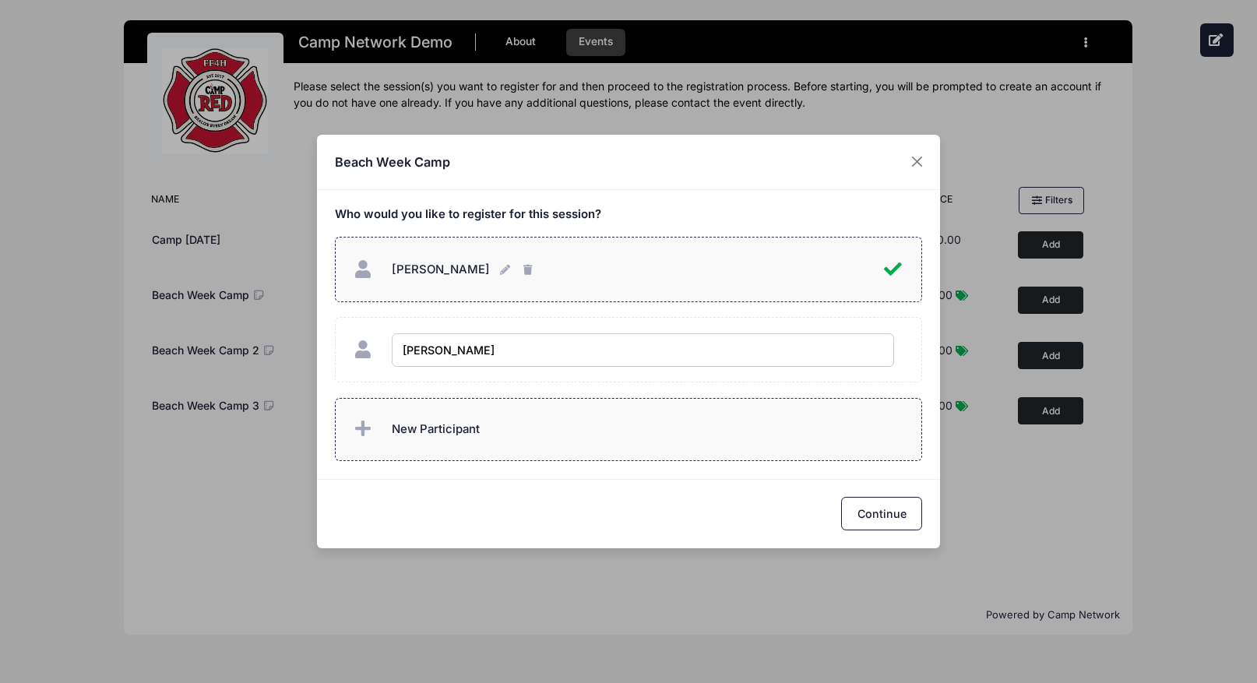
type input "[PERSON_NAME]"
checkbox input "true"
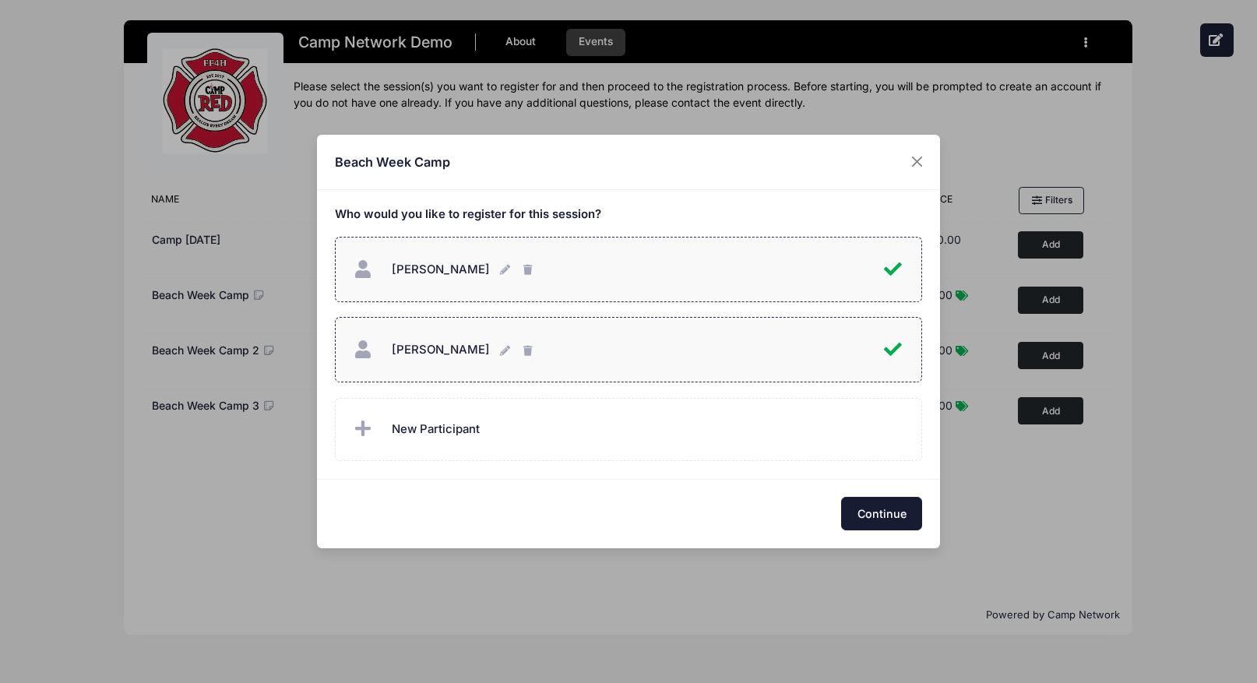
click at [897, 515] on button "Continue" at bounding box center [881, 513] width 81 height 33
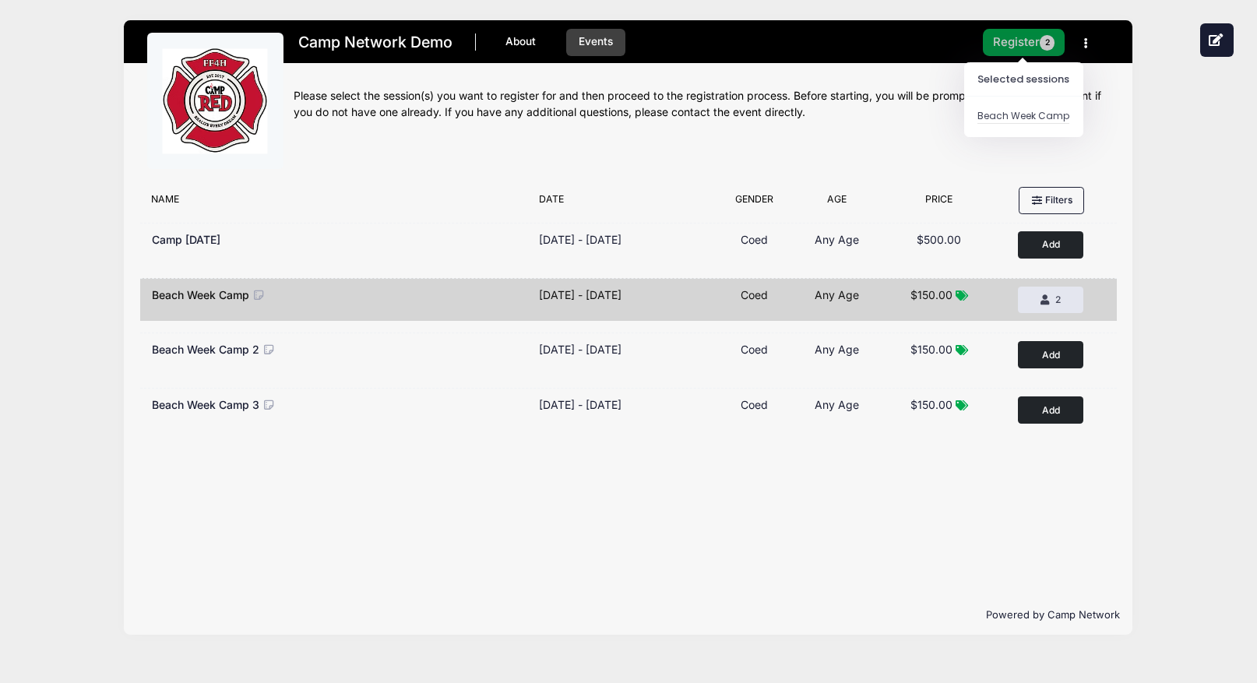
click at [1040, 37] on button "Register 2" at bounding box center [1024, 42] width 83 height 27
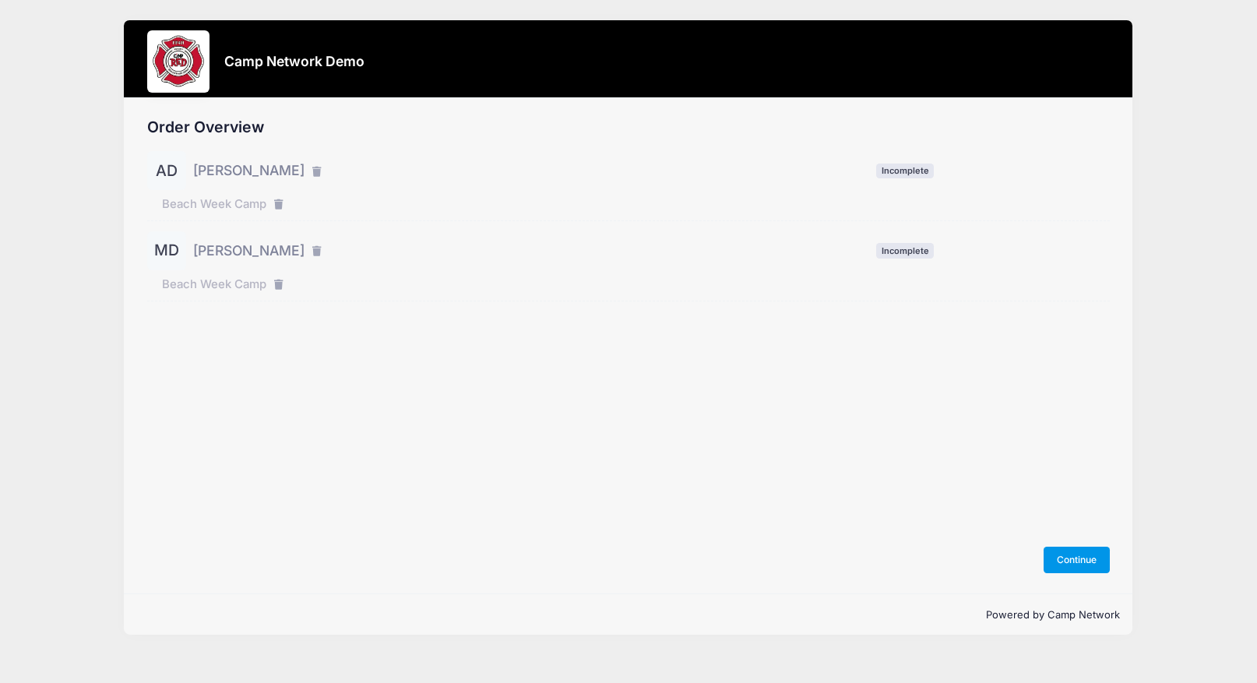
click at [1097, 559] on button "Continue" at bounding box center [1077, 560] width 67 height 26
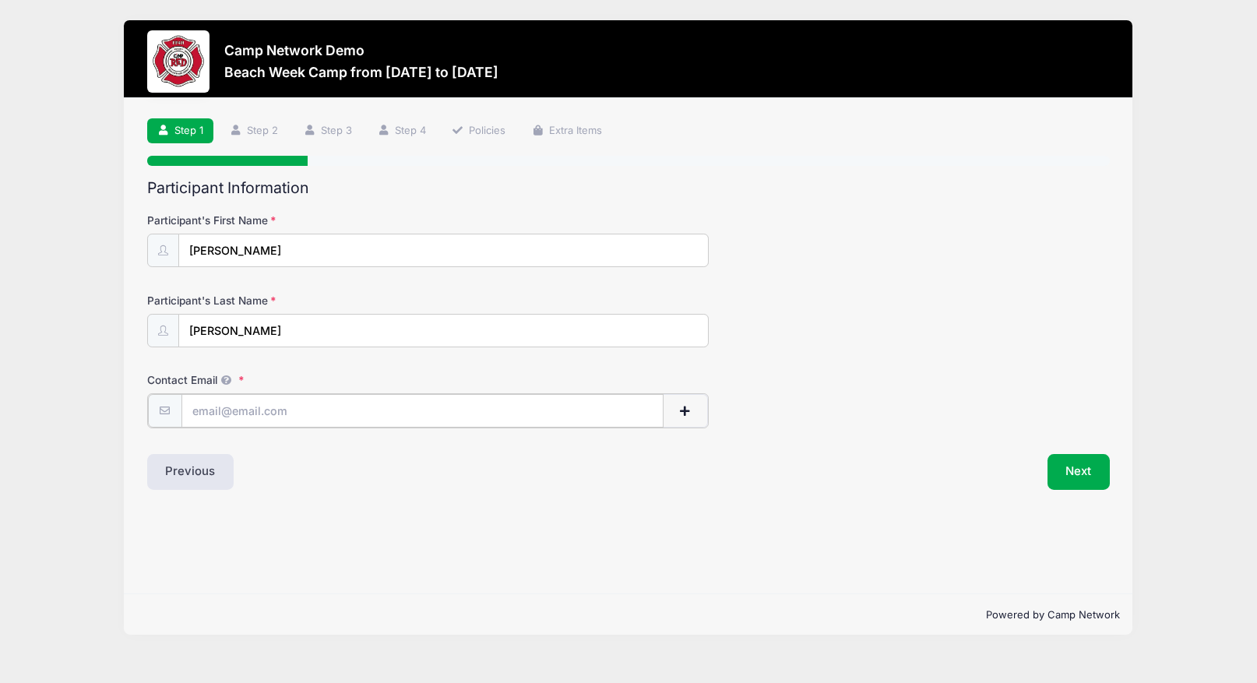
click at [327, 424] on input "Contact Email" at bounding box center [422, 410] width 482 height 33
type input "[PERSON_NAME][EMAIL_ADDRESS][PERSON_NAME][DOMAIN_NAME]"
click at [727, 523] on div "Step 1 /7 Step 1 Step 2 Step 3 Step 4 Policies Extra Items Participant Informat…" at bounding box center [628, 346] width 1008 height 496
click at [843, 537] on div "Step 1 /7 Step 1 Step 2 Step 3 Step 4 Policies Extra Items Participant Informat…" at bounding box center [628, 346] width 1008 height 496
click at [540, 409] on input "andrew.downing@campnetwork.com" at bounding box center [422, 410] width 482 height 33
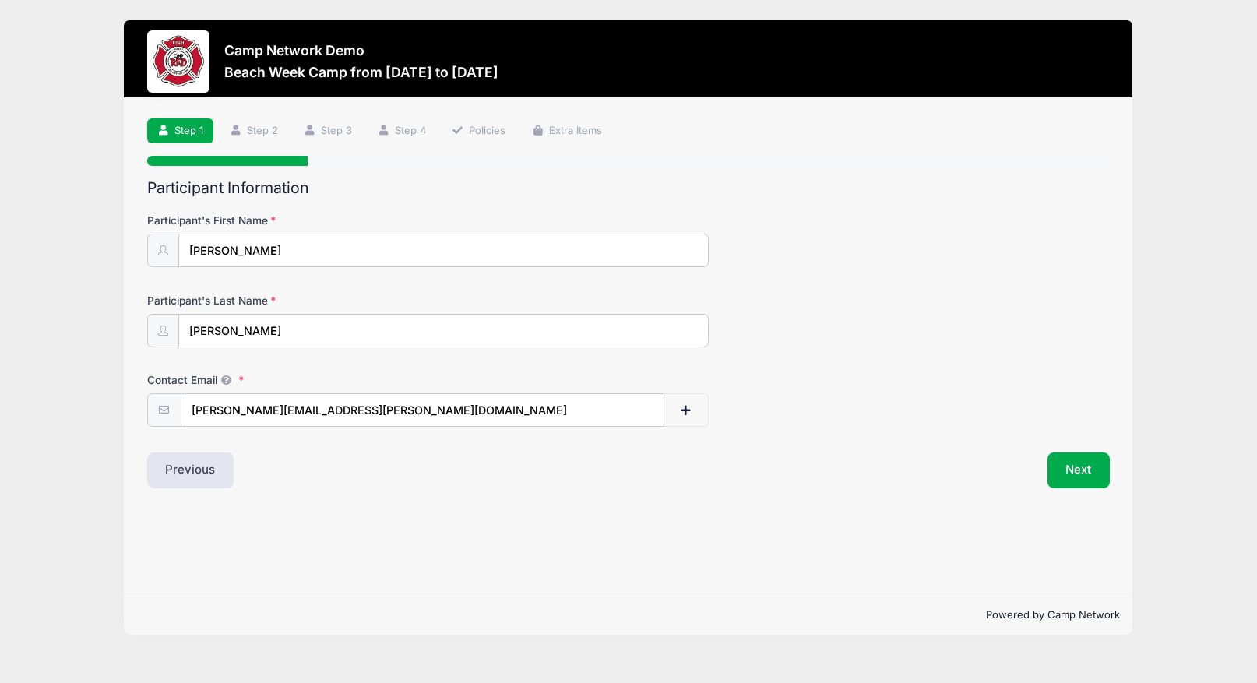
click at [776, 427] on div "Participant Information Participant's First Name Andrew Participant's Last Name…" at bounding box center [628, 333] width 963 height 309
click at [1096, 471] on button "Next" at bounding box center [1078, 470] width 63 height 36
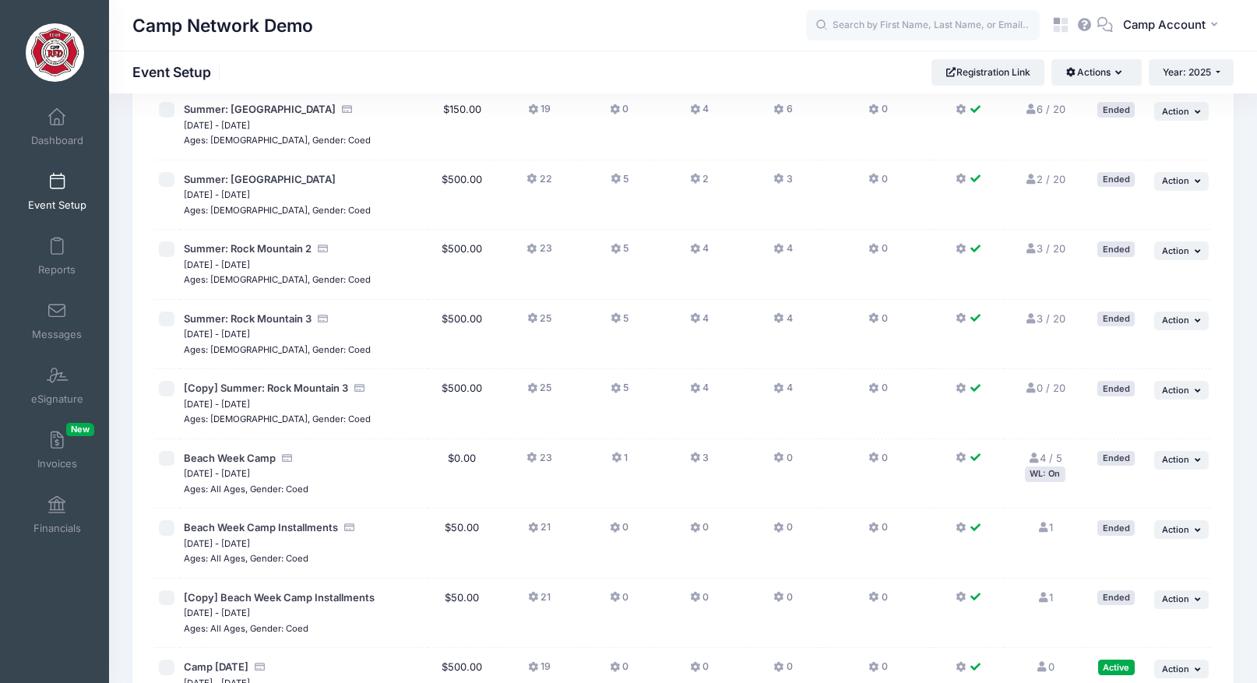
scroll to position [705, 0]
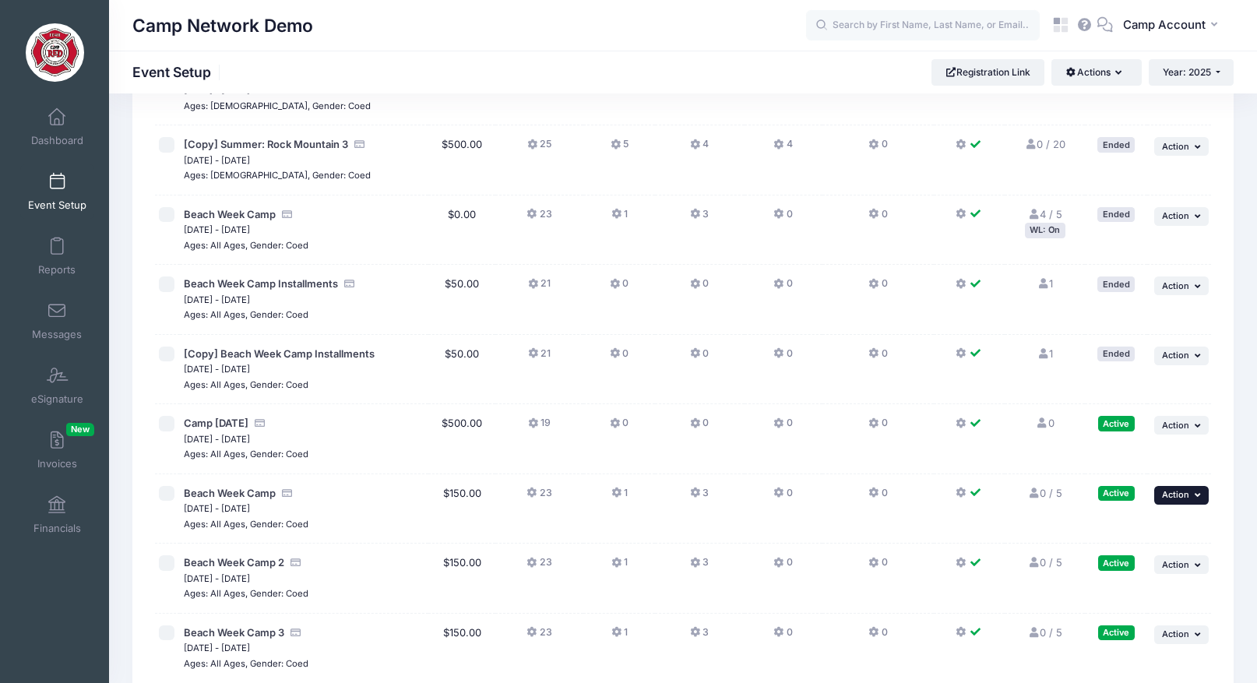
click at [1177, 502] on button "... Action" at bounding box center [1181, 495] width 55 height 19
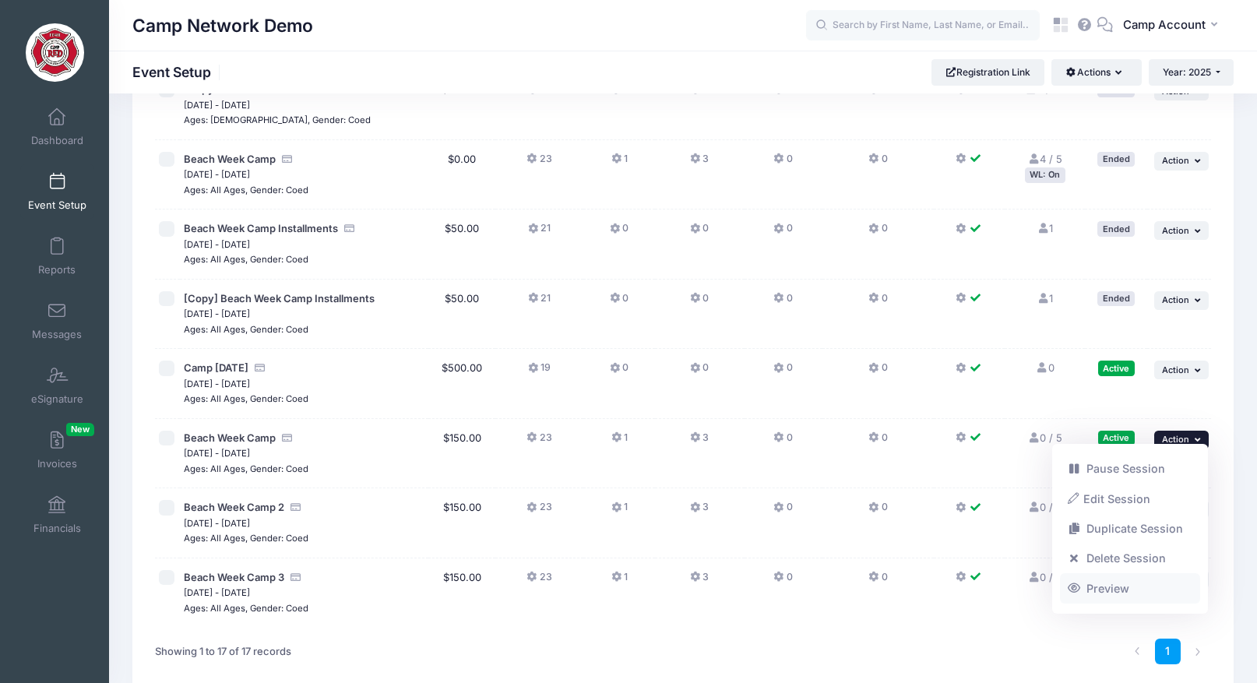
scroll to position [766, 0]
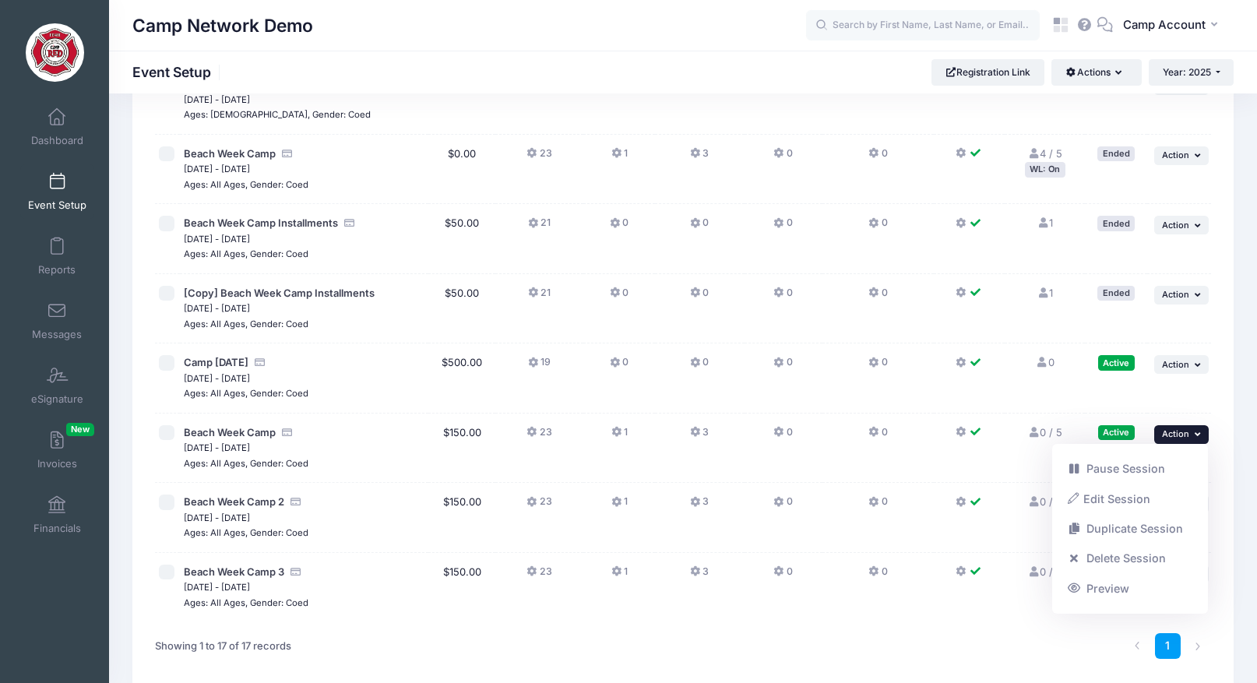
click at [656, 600] on td "3" at bounding box center [700, 587] width 90 height 69
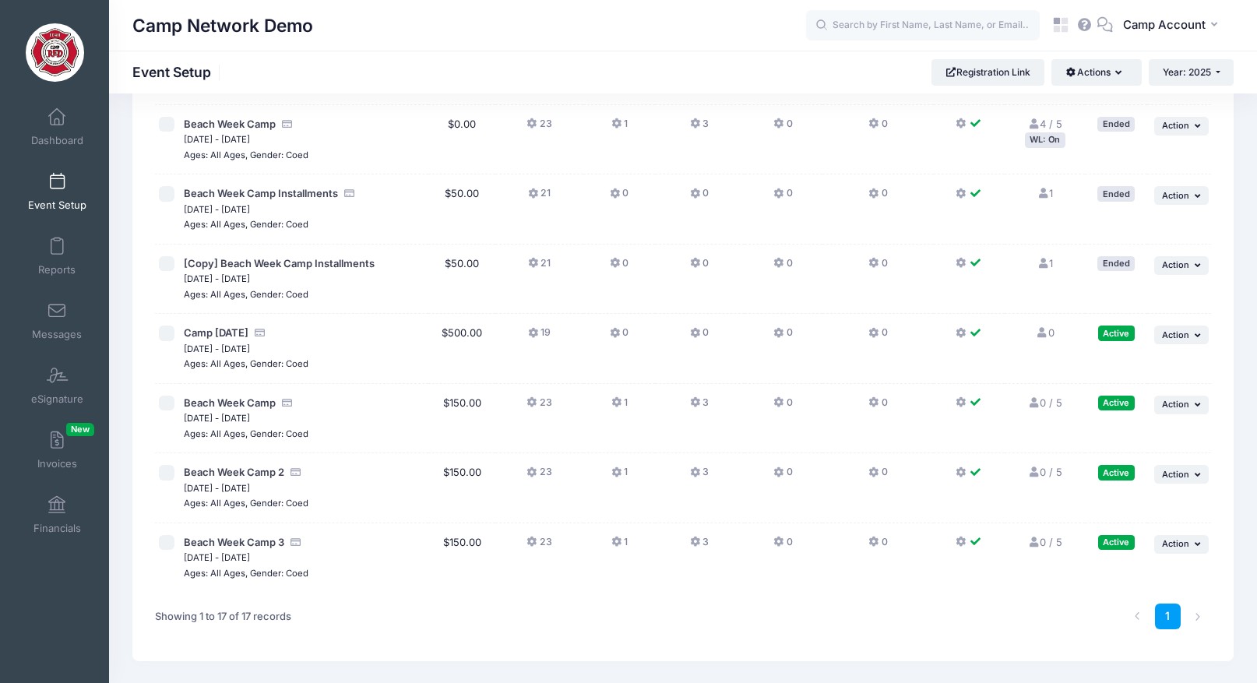
scroll to position [799, 0]
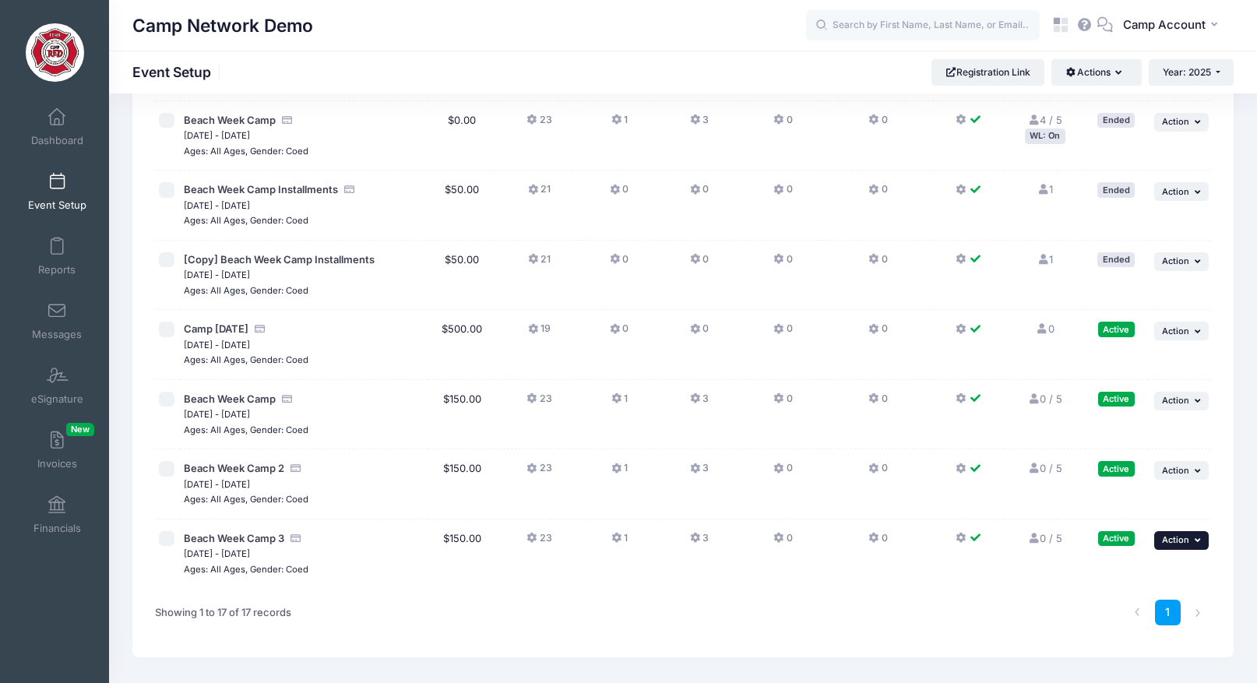
click at [1178, 540] on span "Action" at bounding box center [1175, 539] width 27 height 11
click at [541, 588] on div "Showing 1 to 17 of 17 records" at bounding box center [371, 612] width 446 height 49
click at [575, 563] on td "23" at bounding box center [539, 553] width 89 height 69
click at [30, 132] on link "Dashboard" at bounding box center [57, 127] width 74 height 55
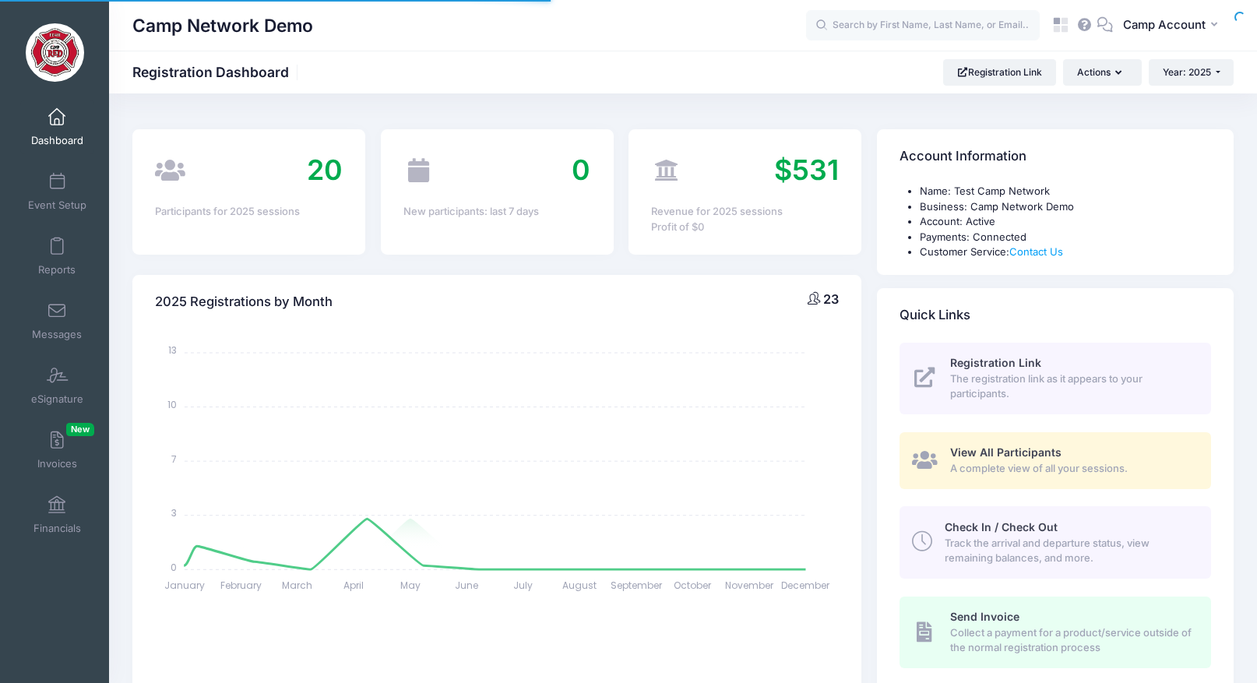
select select
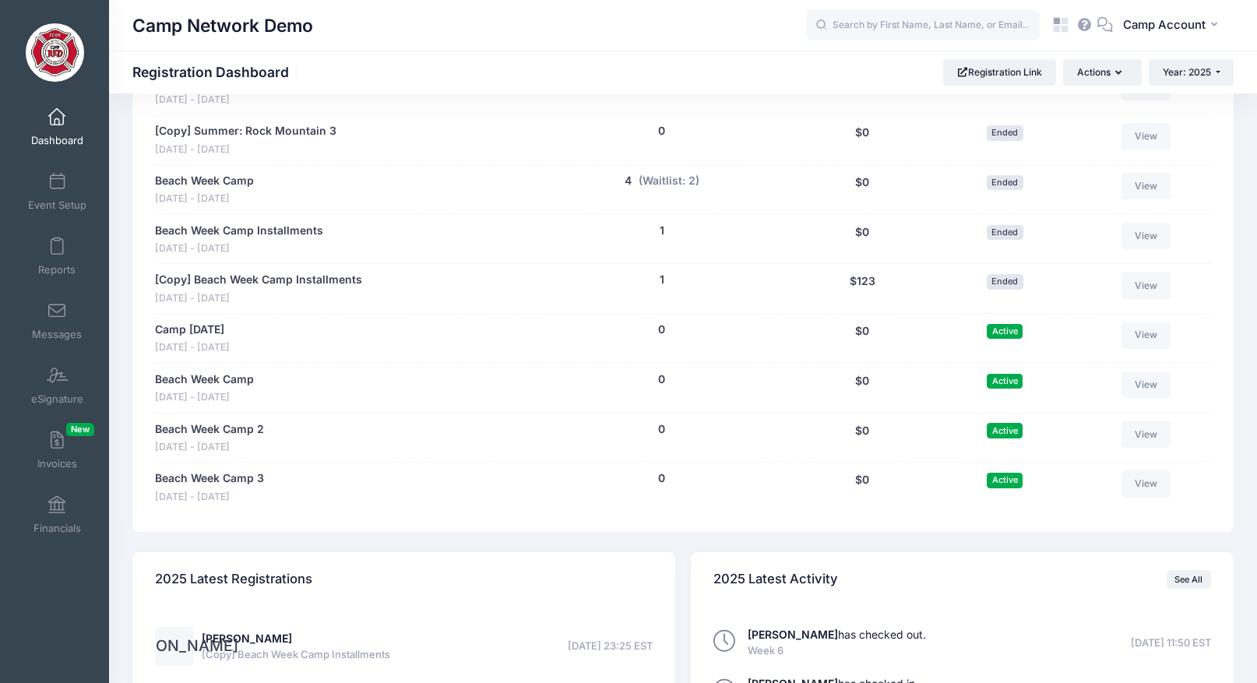
scroll to position [1225, 0]
click at [259, 639] on link "[PERSON_NAME]" at bounding box center [247, 636] width 90 height 13
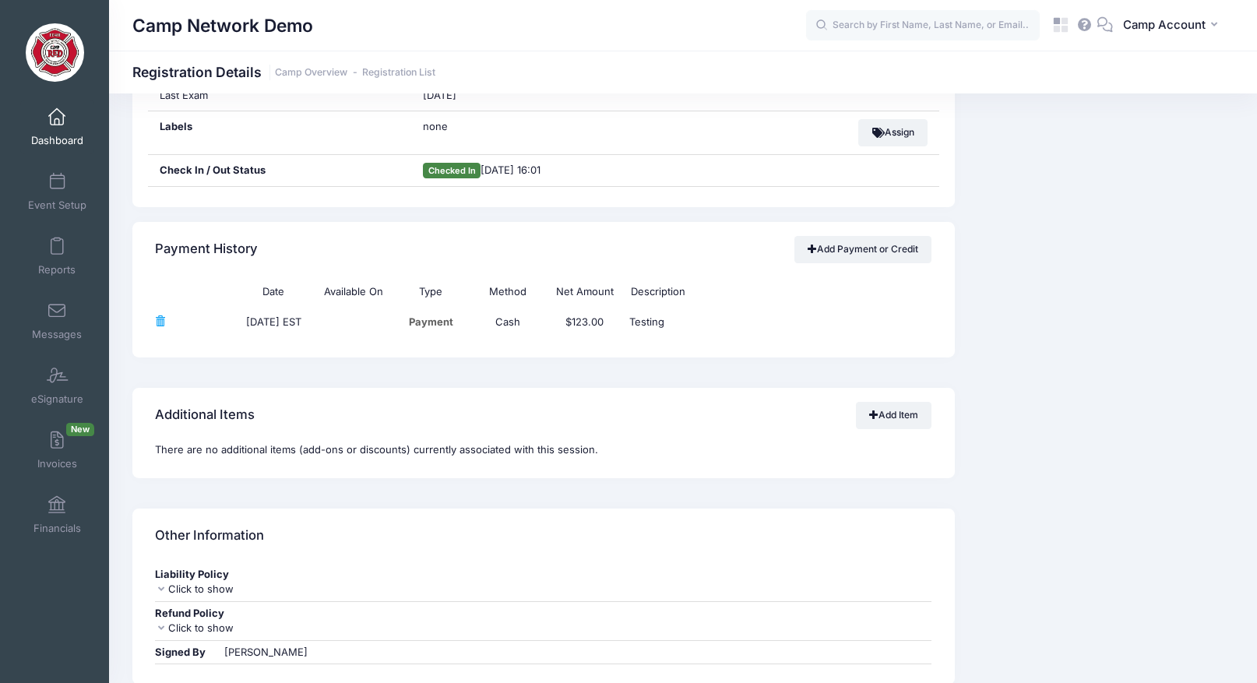
scroll to position [1013, 0]
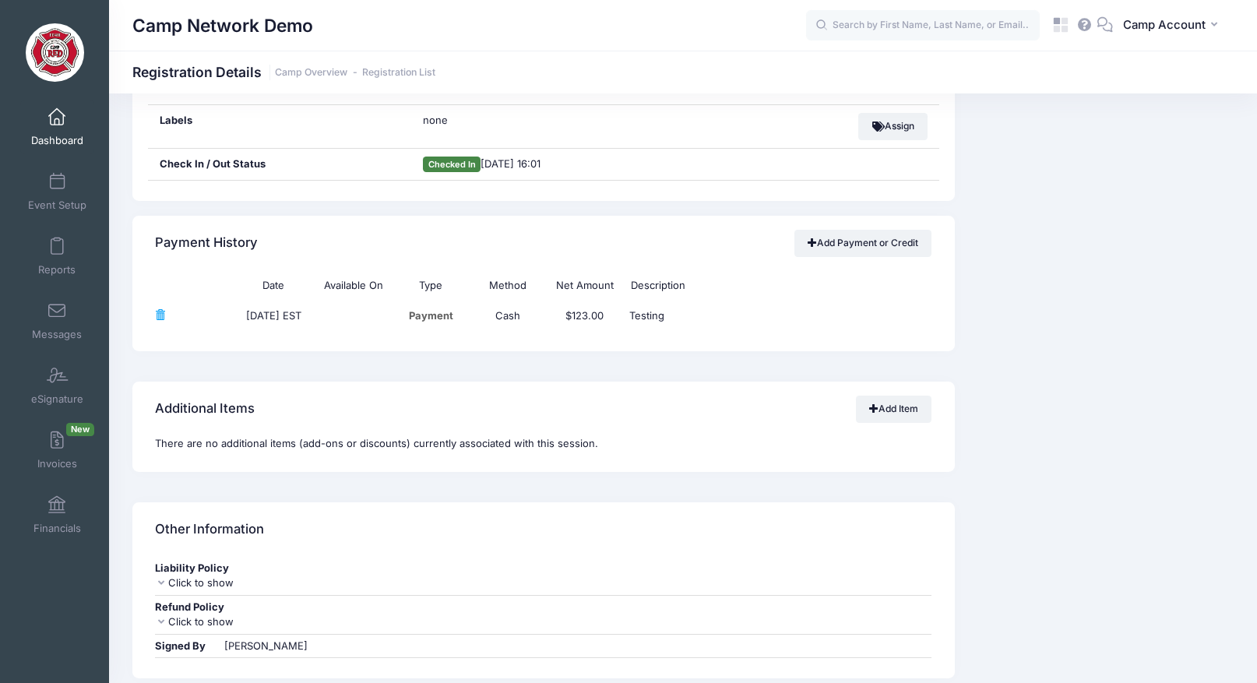
click at [878, 325] on td at bounding box center [892, 316] width 77 height 30
click at [672, 323] on td "Testing" at bounding box center [738, 316] width 231 height 30
click at [65, 195] on link "Event Setup" at bounding box center [57, 191] width 74 height 55
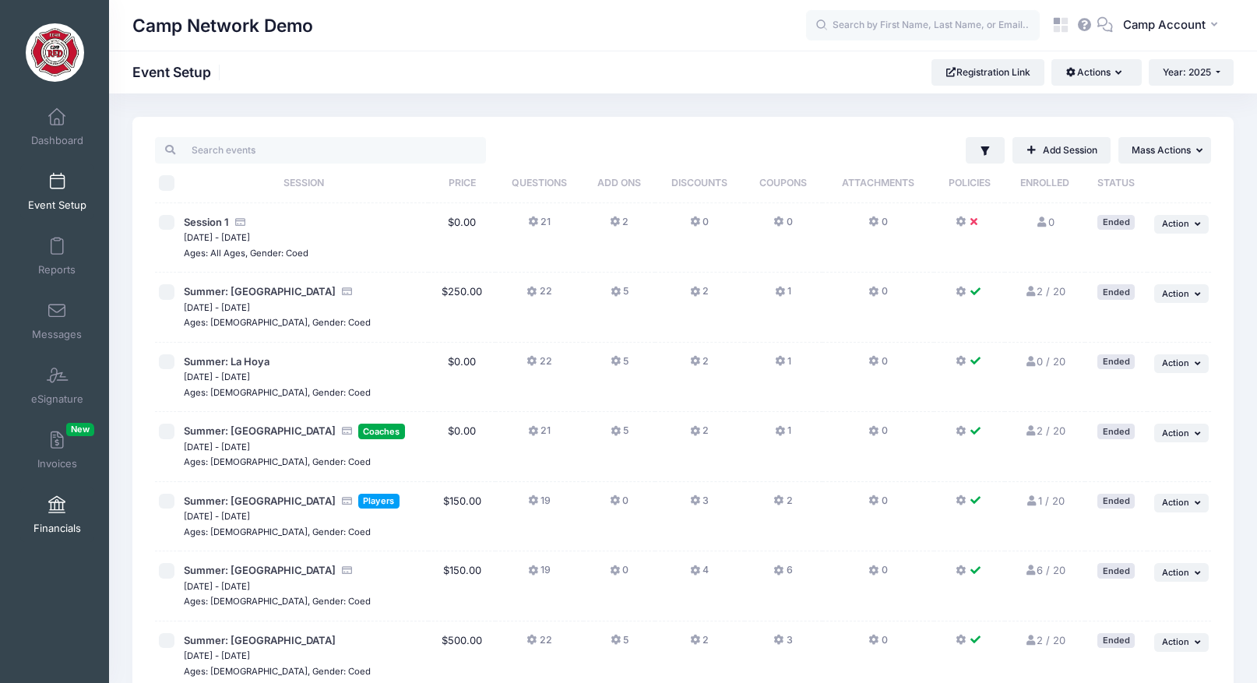
click at [57, 509] on span at bounding box center [57, 505] width 0 height 17
